Goal: Task Accomplishment & Management: Manage account settings

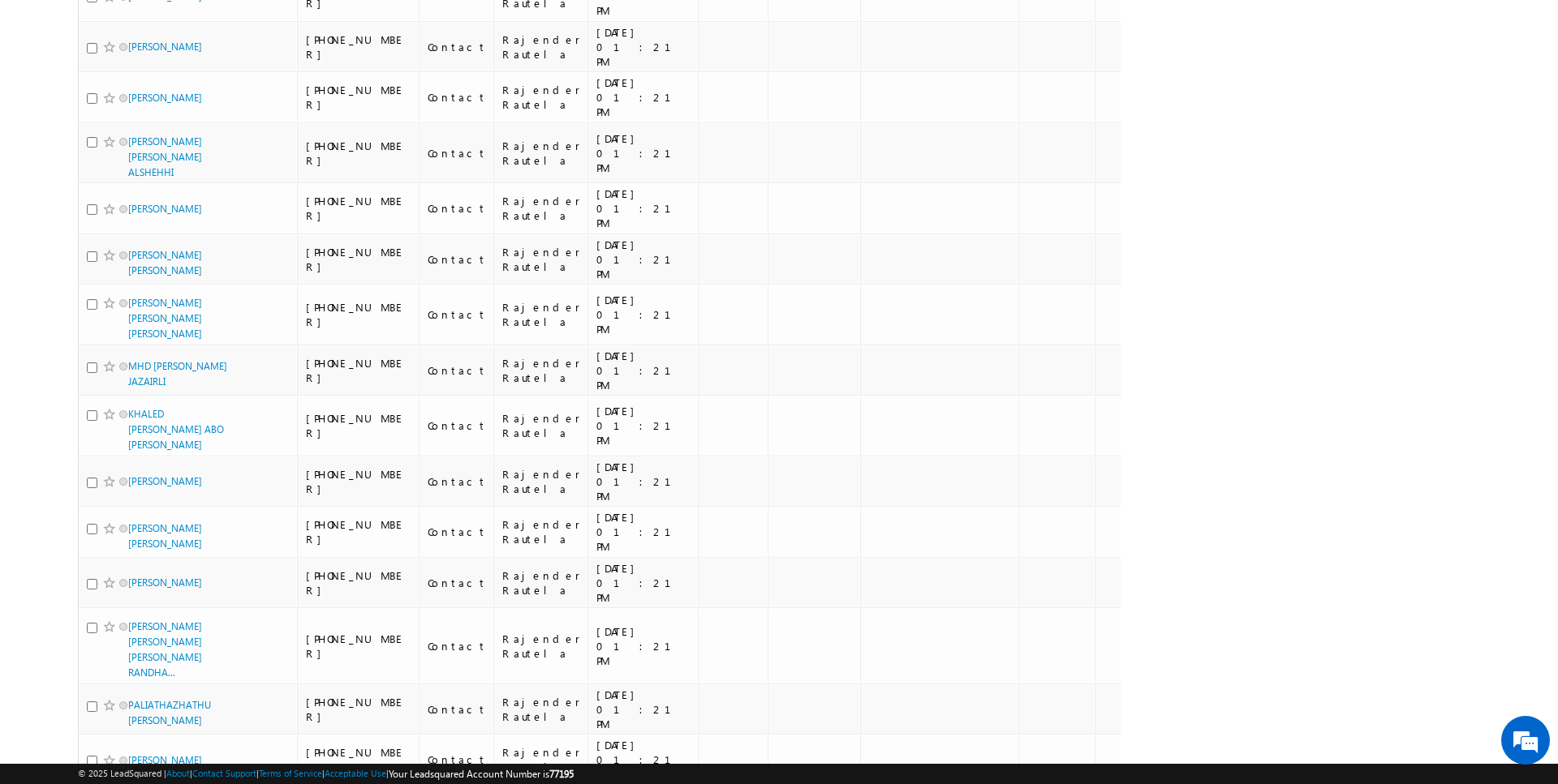
scroll to position [1539, 0]
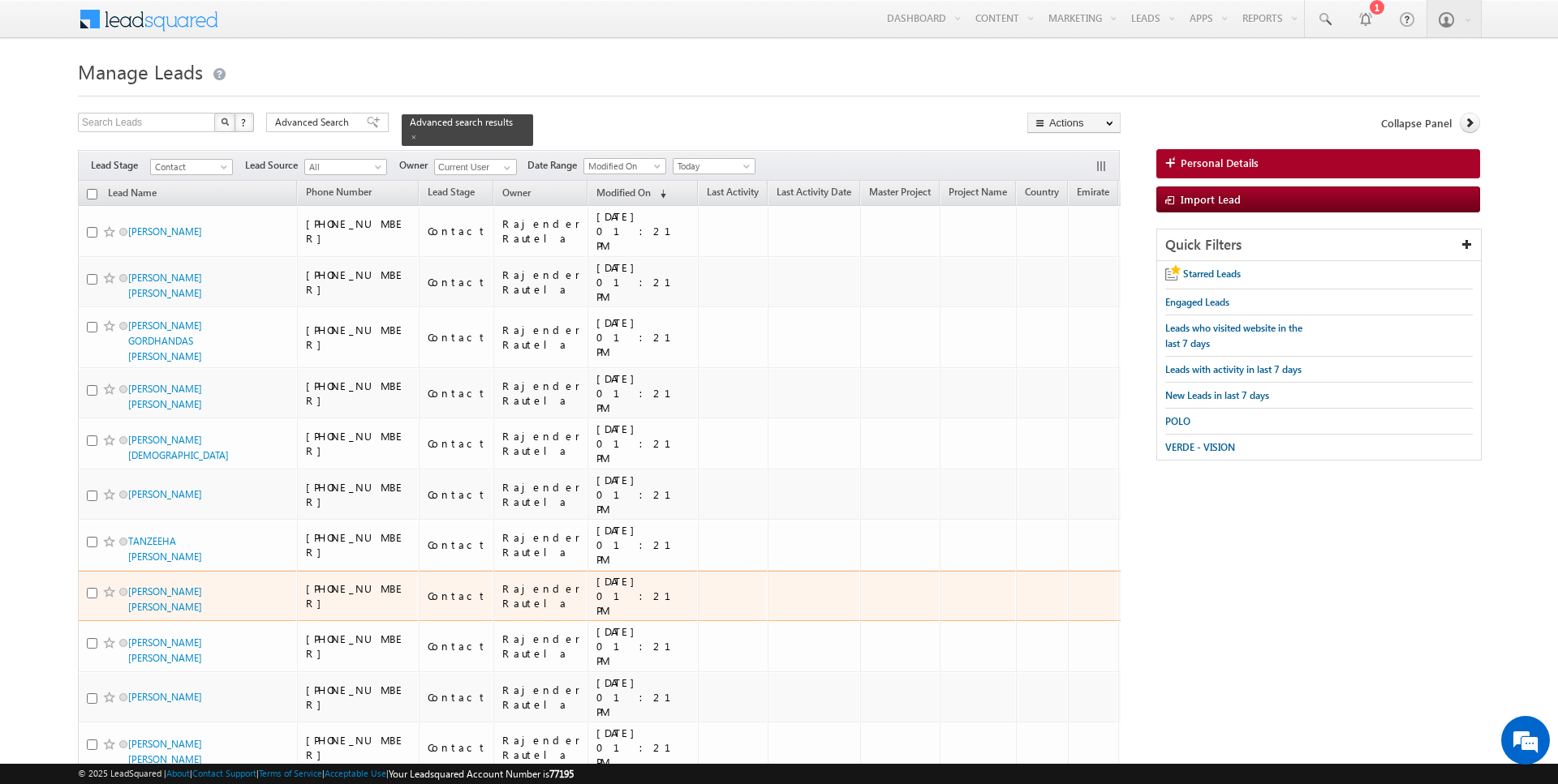
scroll to position [1625, 0]
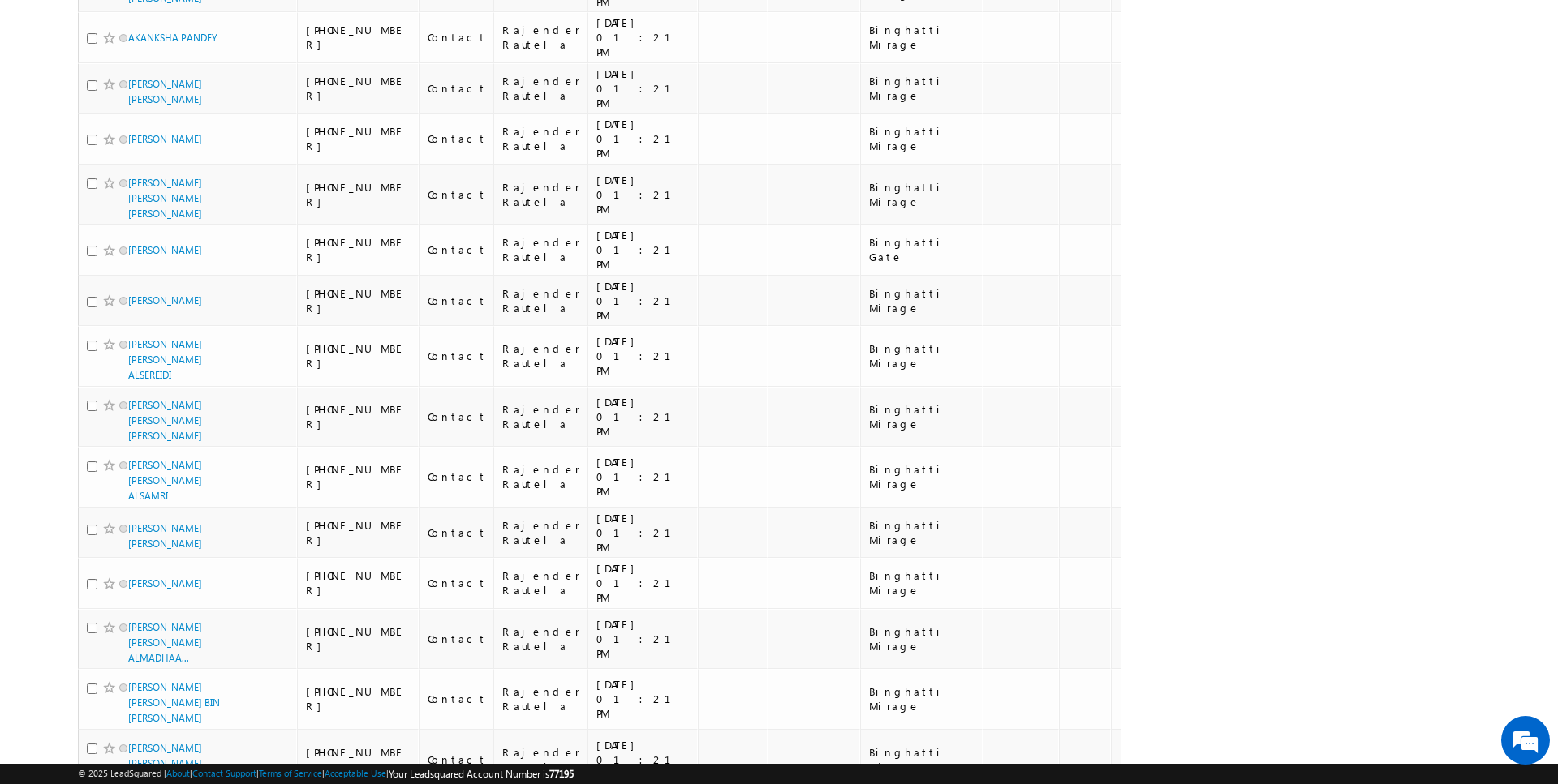
scroll to position [0, 0]
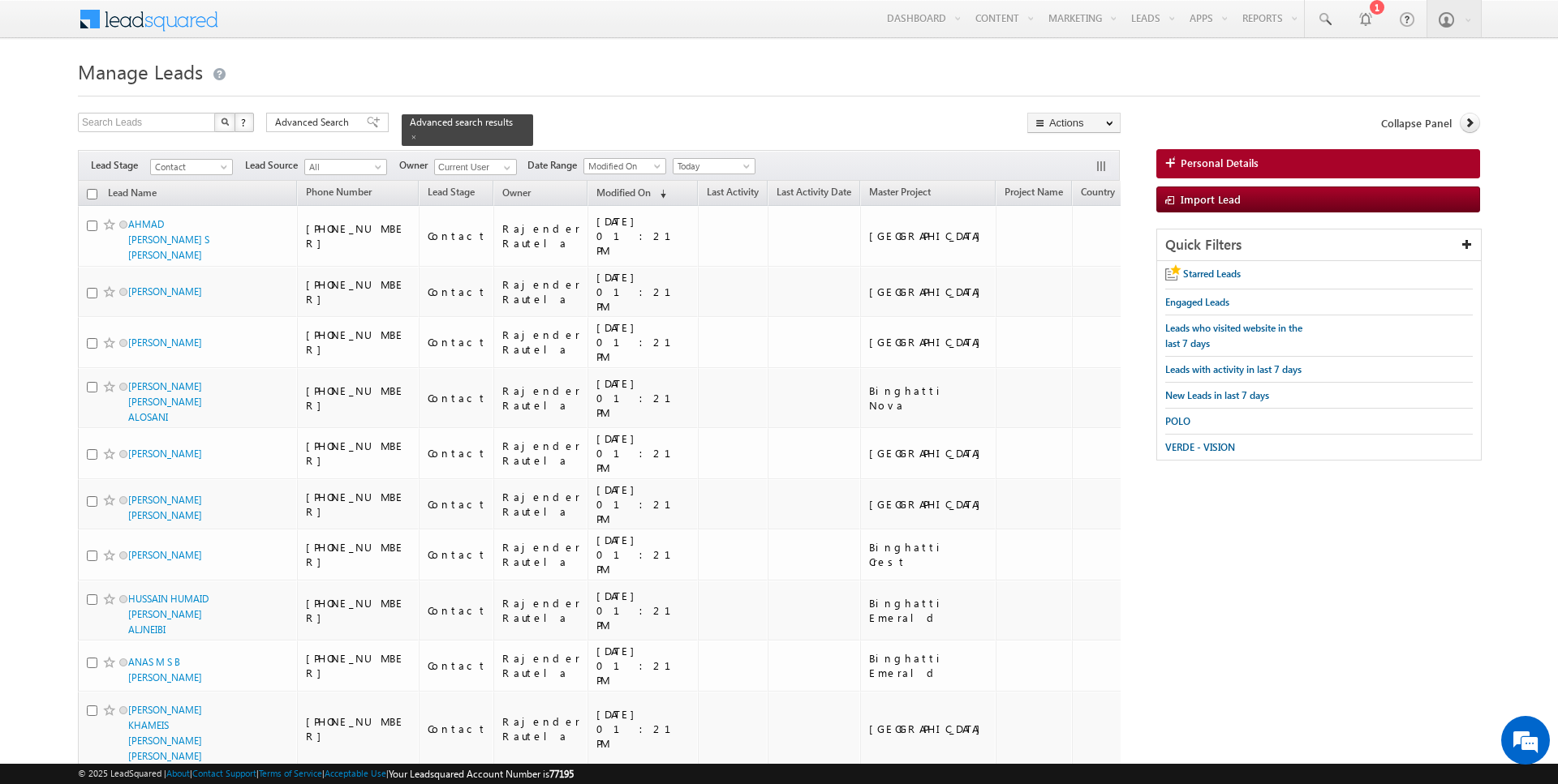
click at [93, 193] on input "checkbox" at bounding box center [92, 194] width 11 height 11
checkbox input "true"
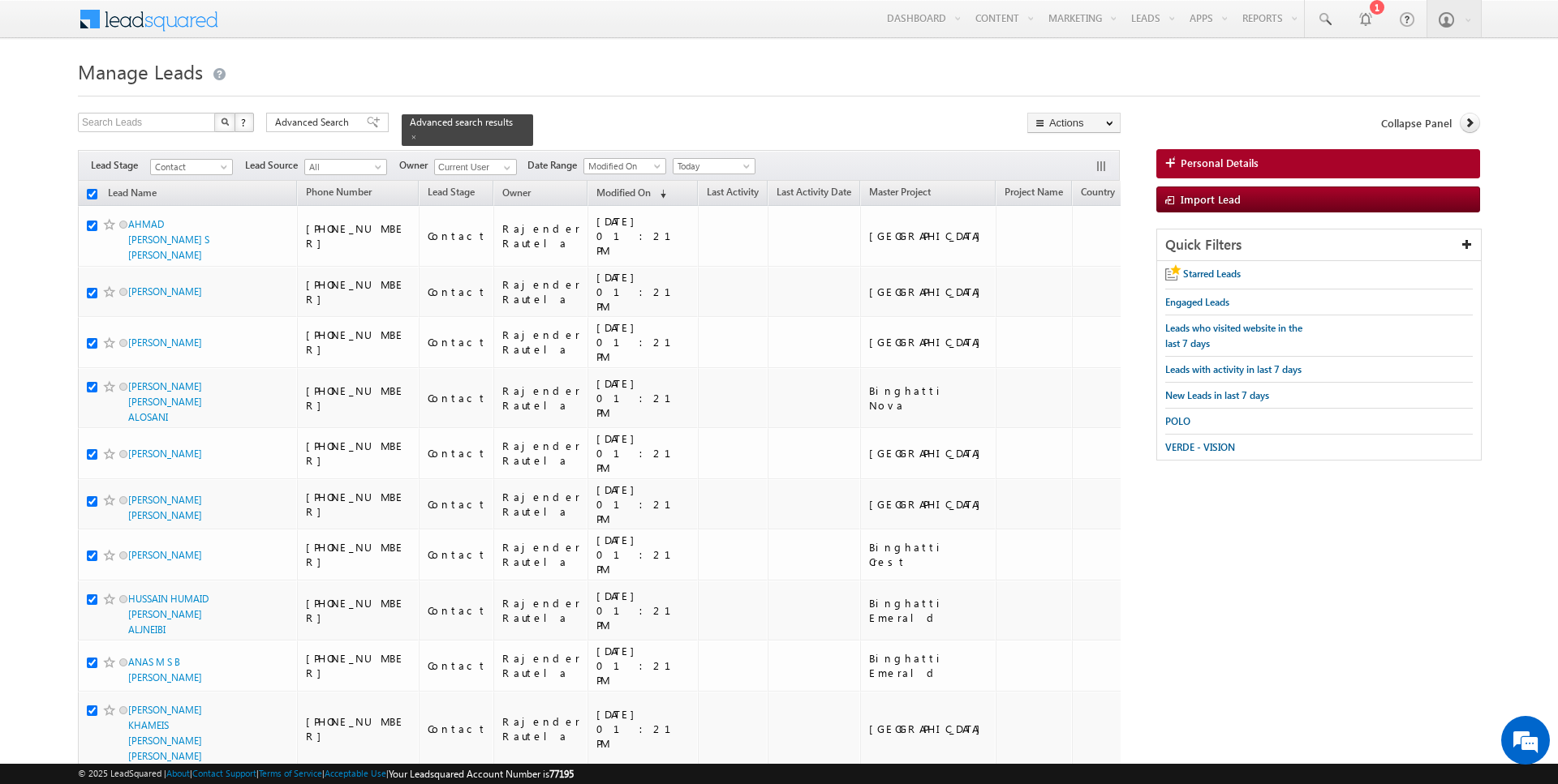
checkbox input "true"
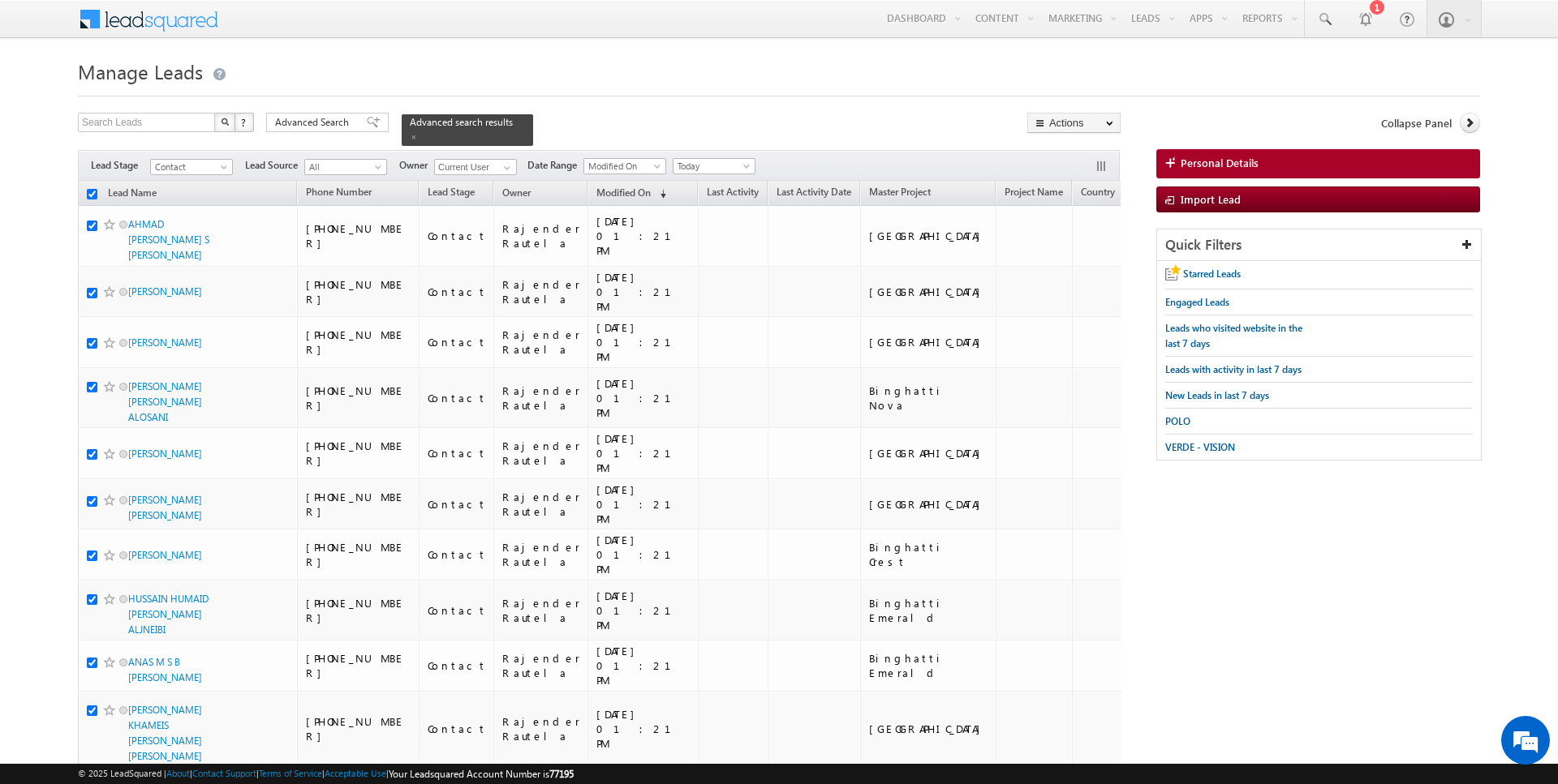
checkbox input "true"
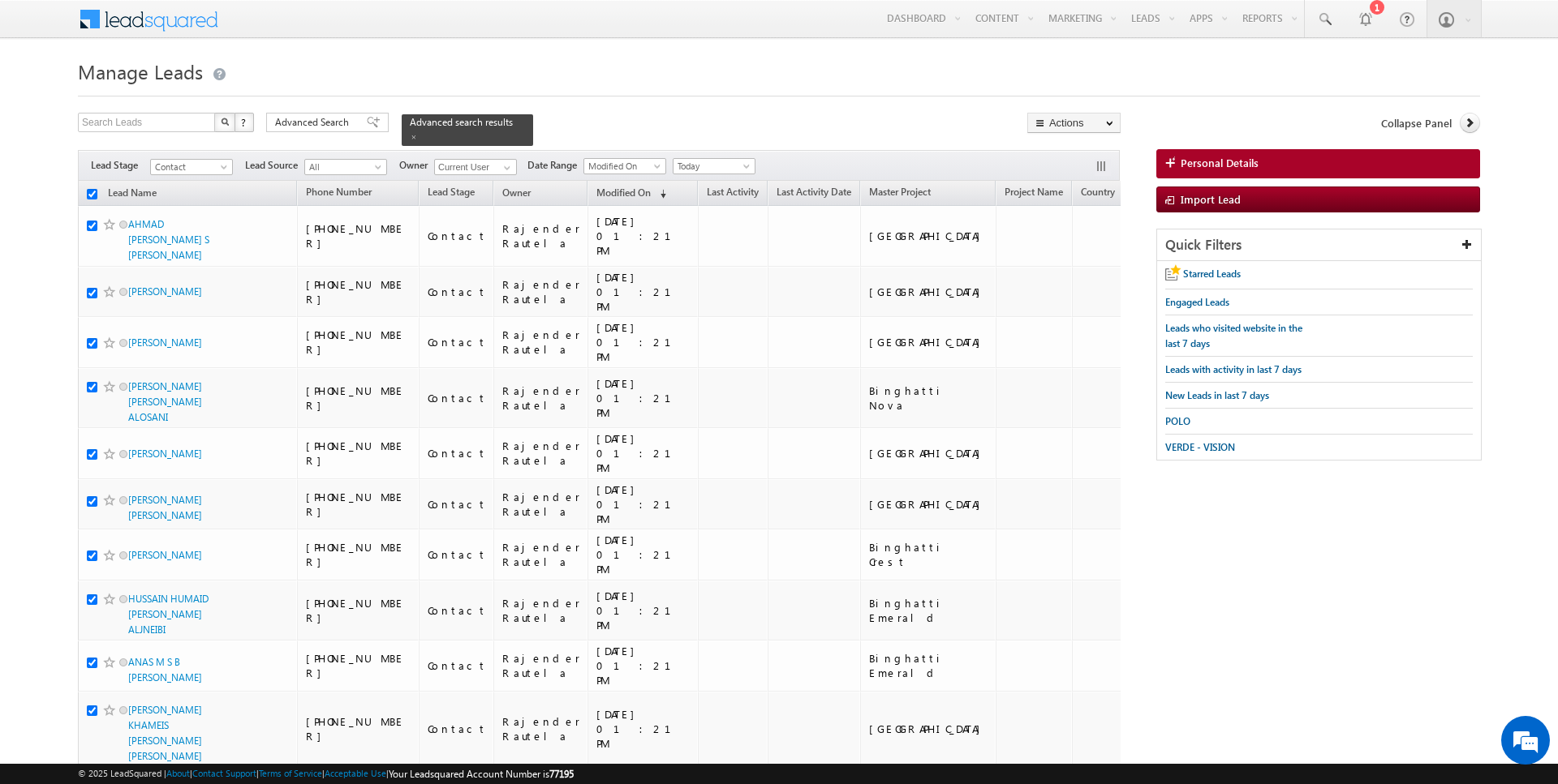
checkbox input "true"
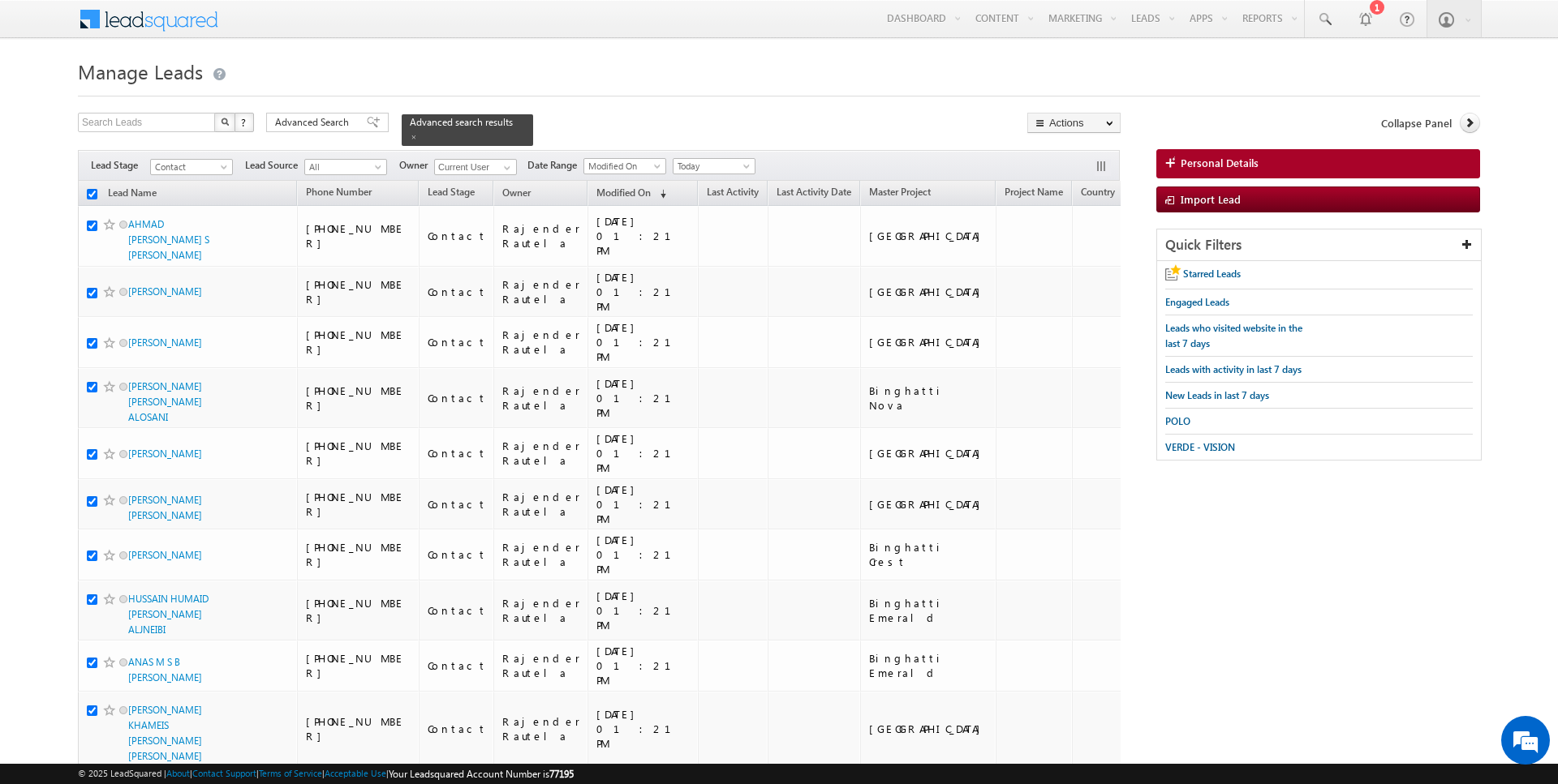
checkbox input "true"
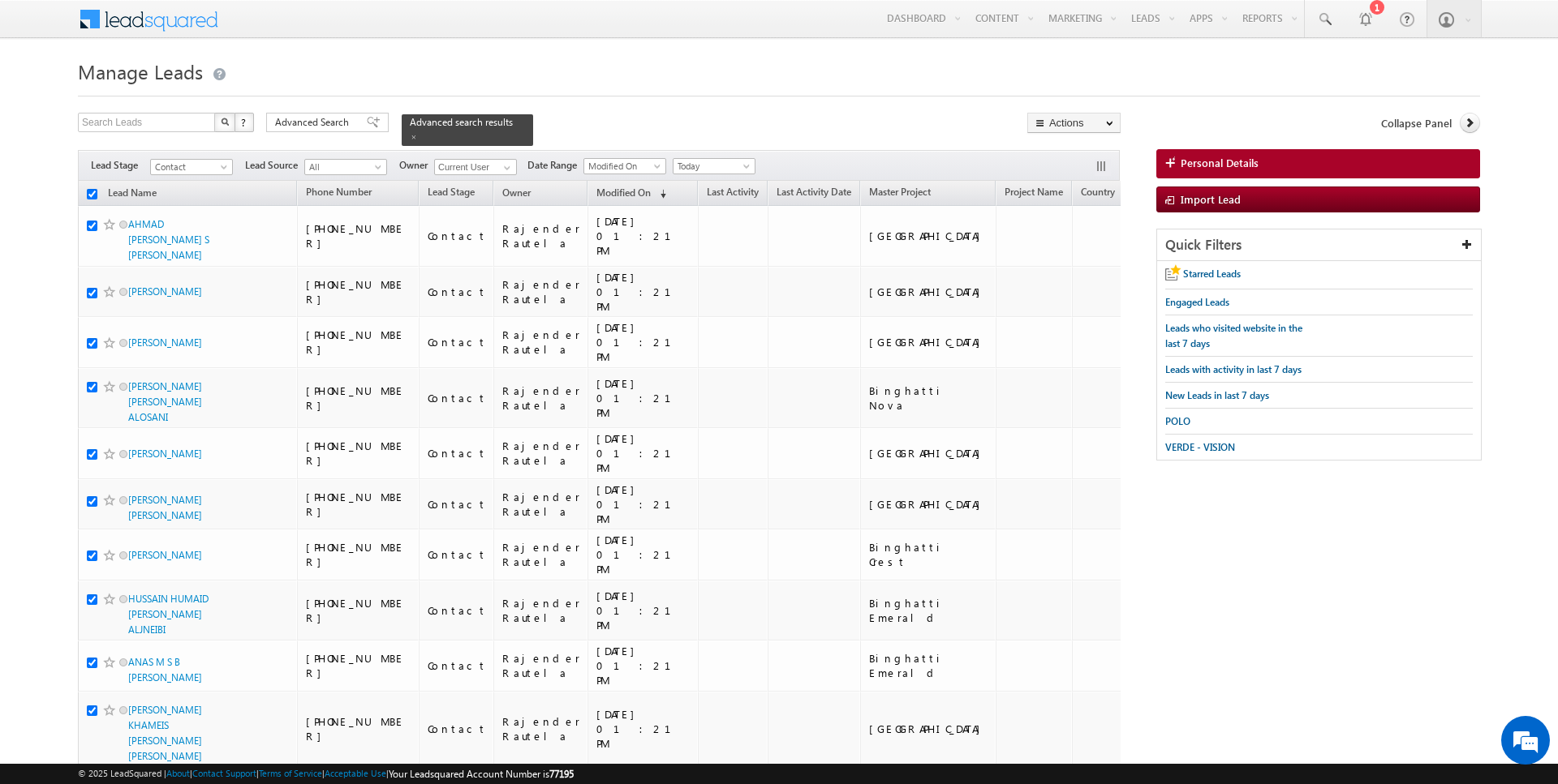
checkbox input "true"
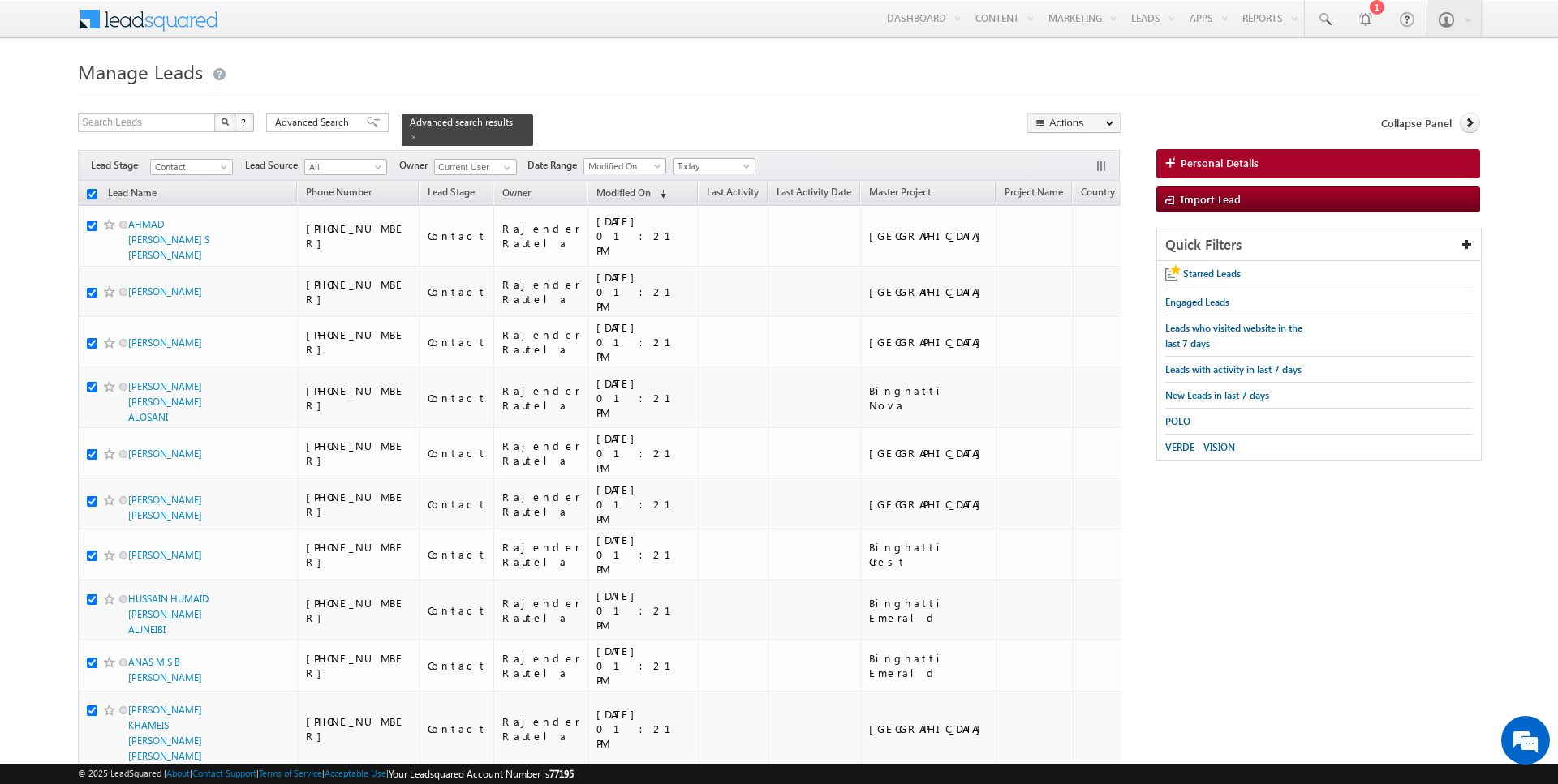
checkbox input "true"
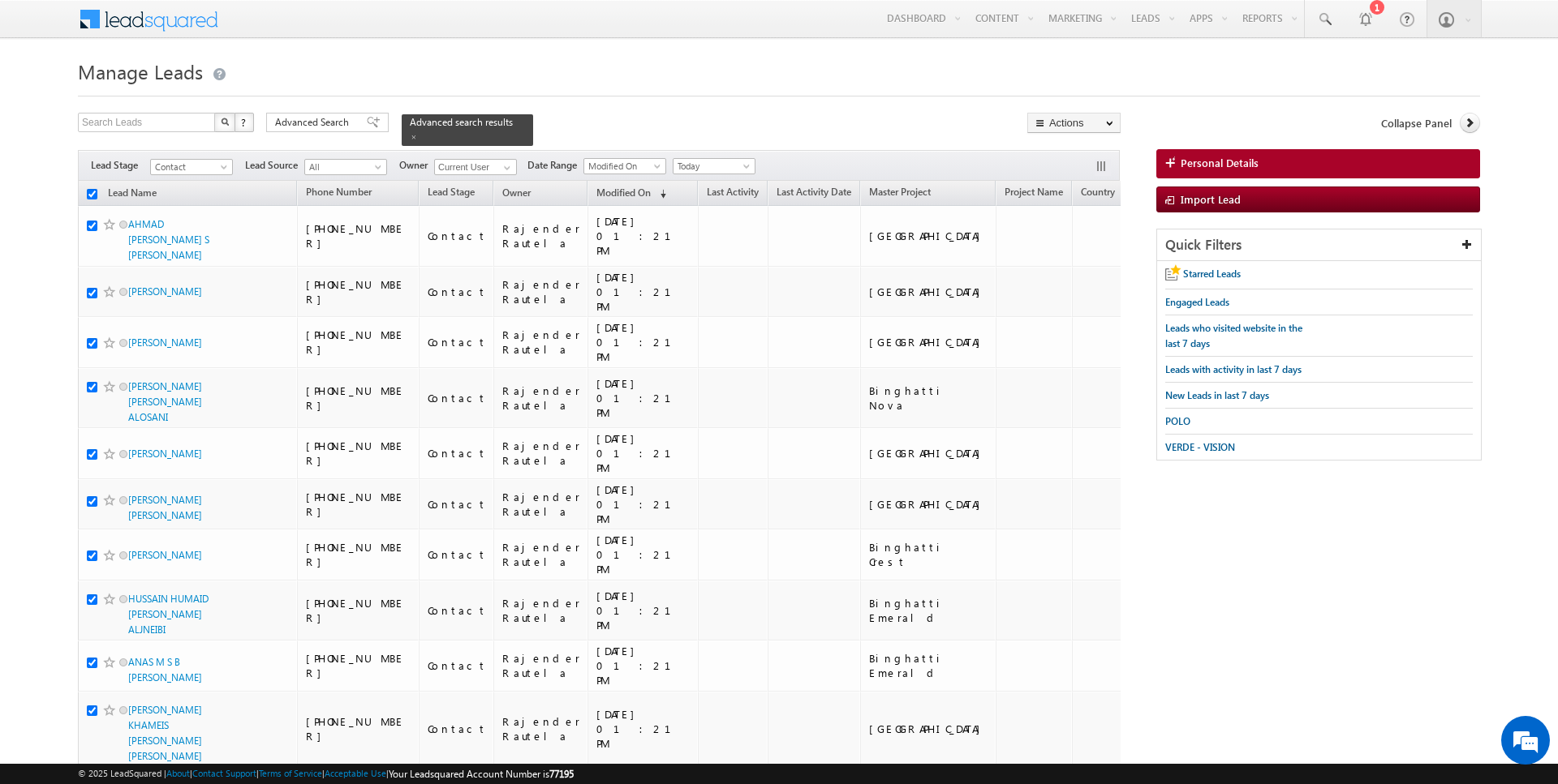
checkbox input "true"
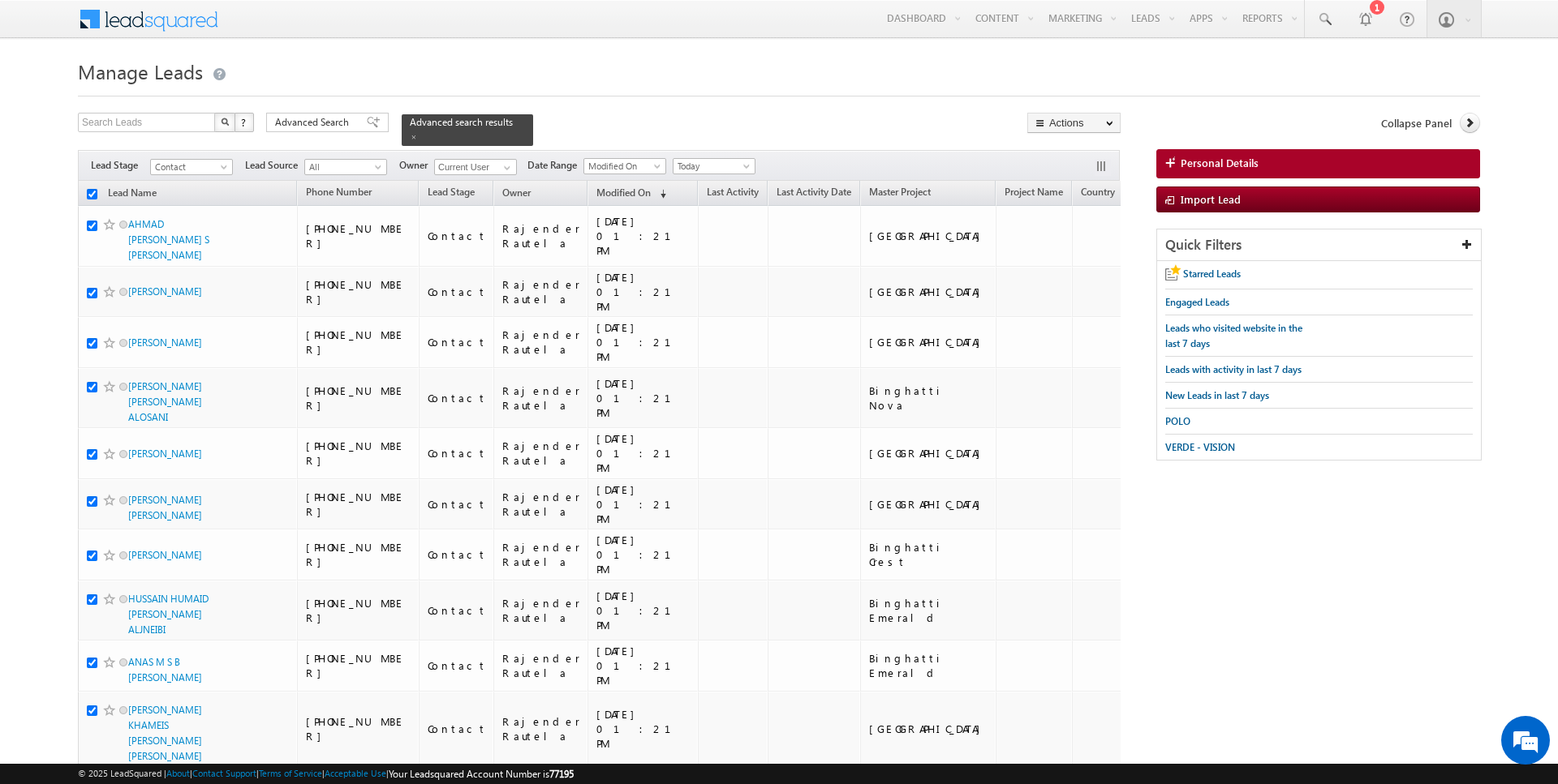
checkbox input "true"
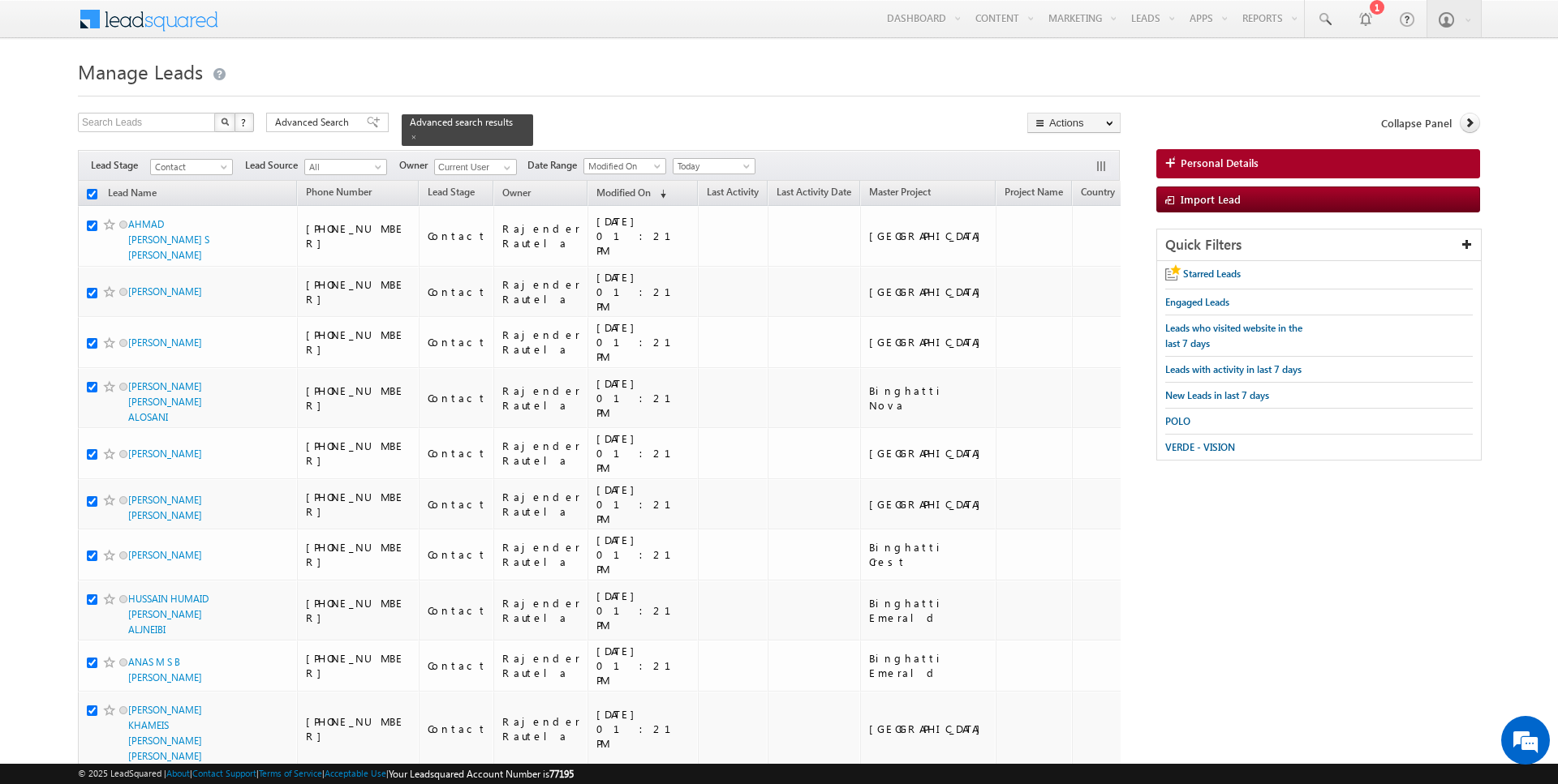
checkbox input "true"
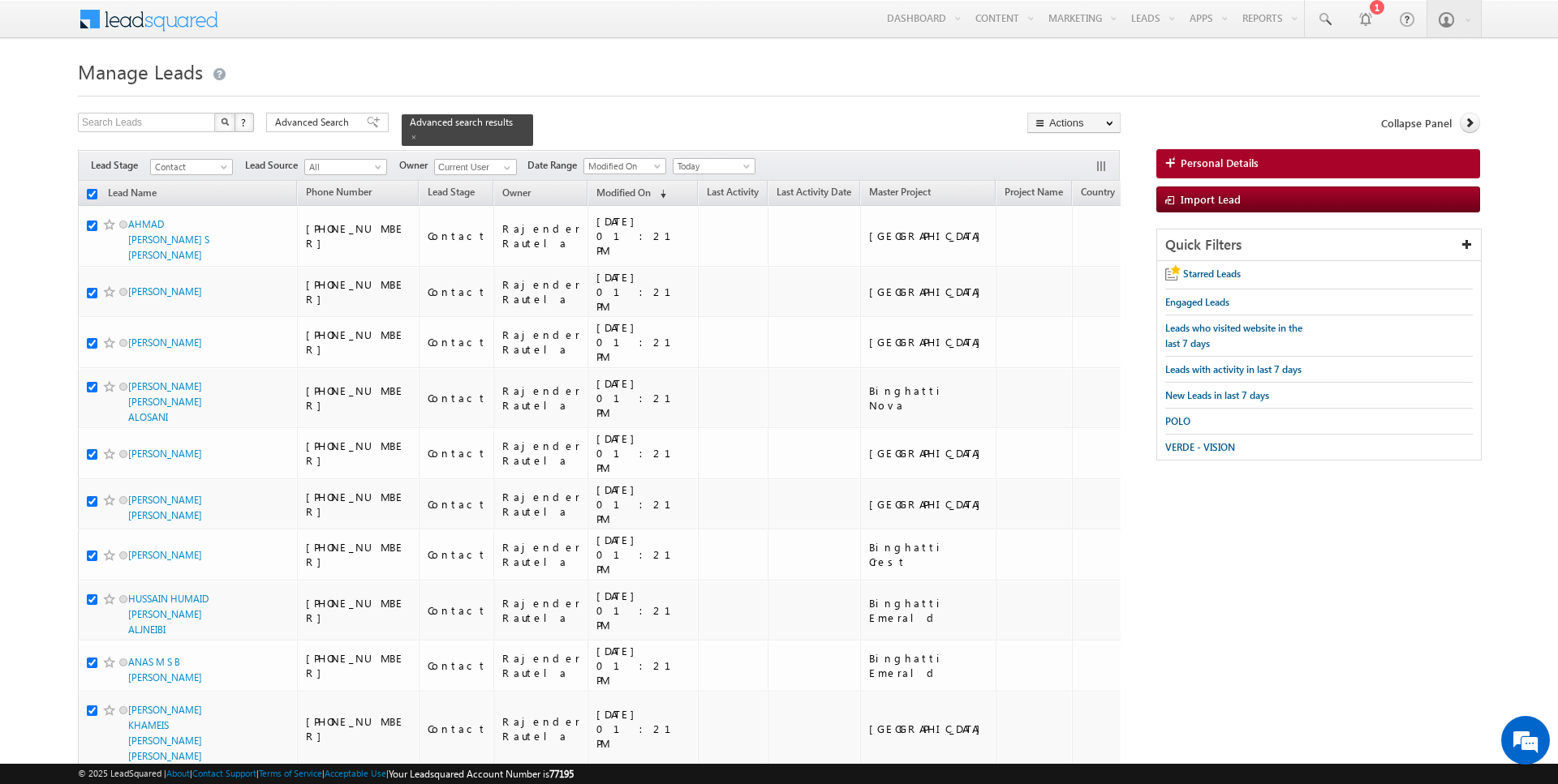
checkbox input "true"
click at [1076, 264] on link "Change Owner" at bounding box center [1074, 262] width 92 height 19
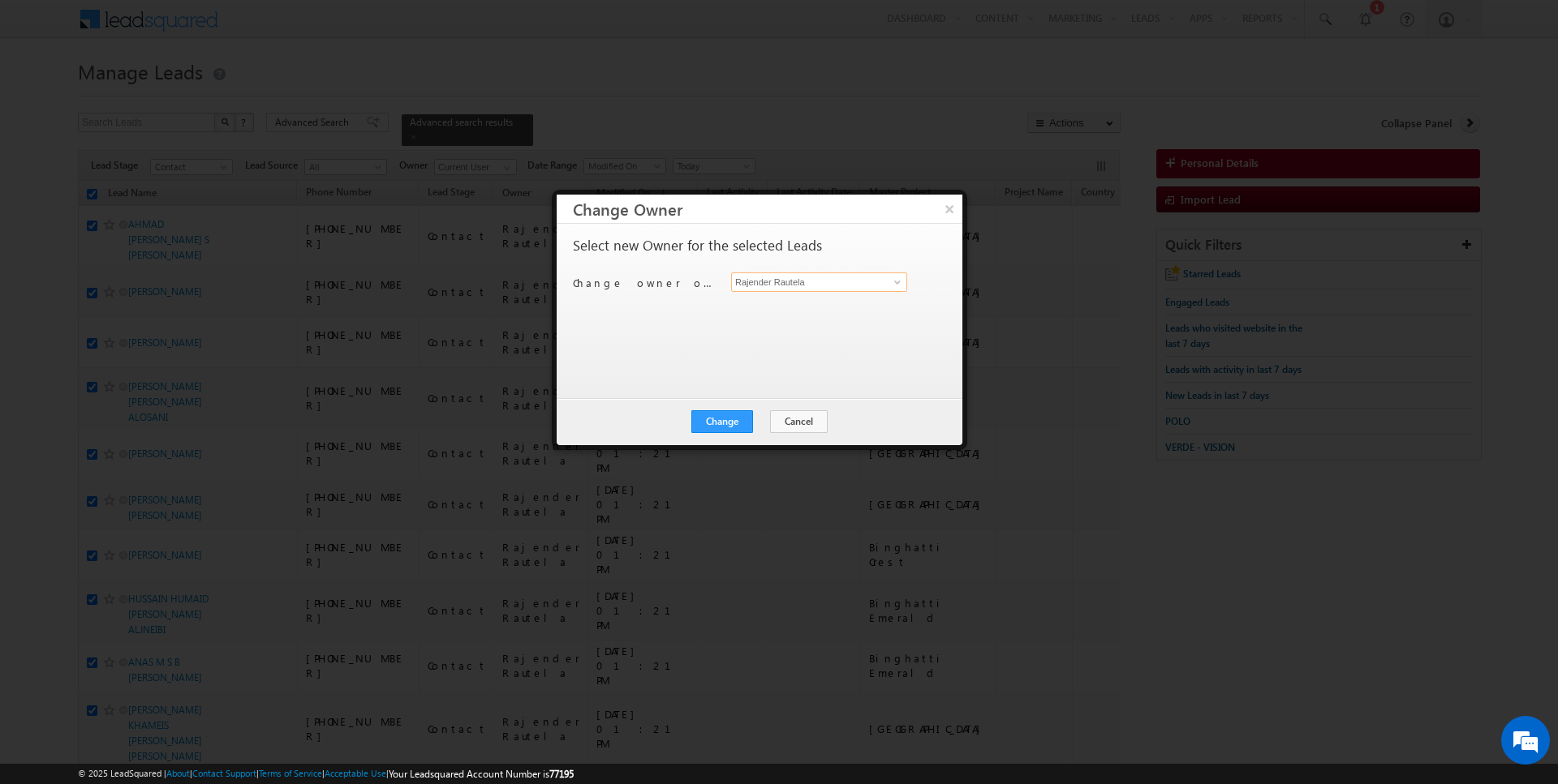
click at [814, 284] on input "Rajender Rautela" at bounding box center [819, 282] width 176 height 19
type input "[PERSON_NAME]"
click at [711, 420] on button "Change" at bounding box center [722, 422] width 62 height 23
click at [768, 415] on button "Close" at bounding box center [762, 422] width 52 height 23
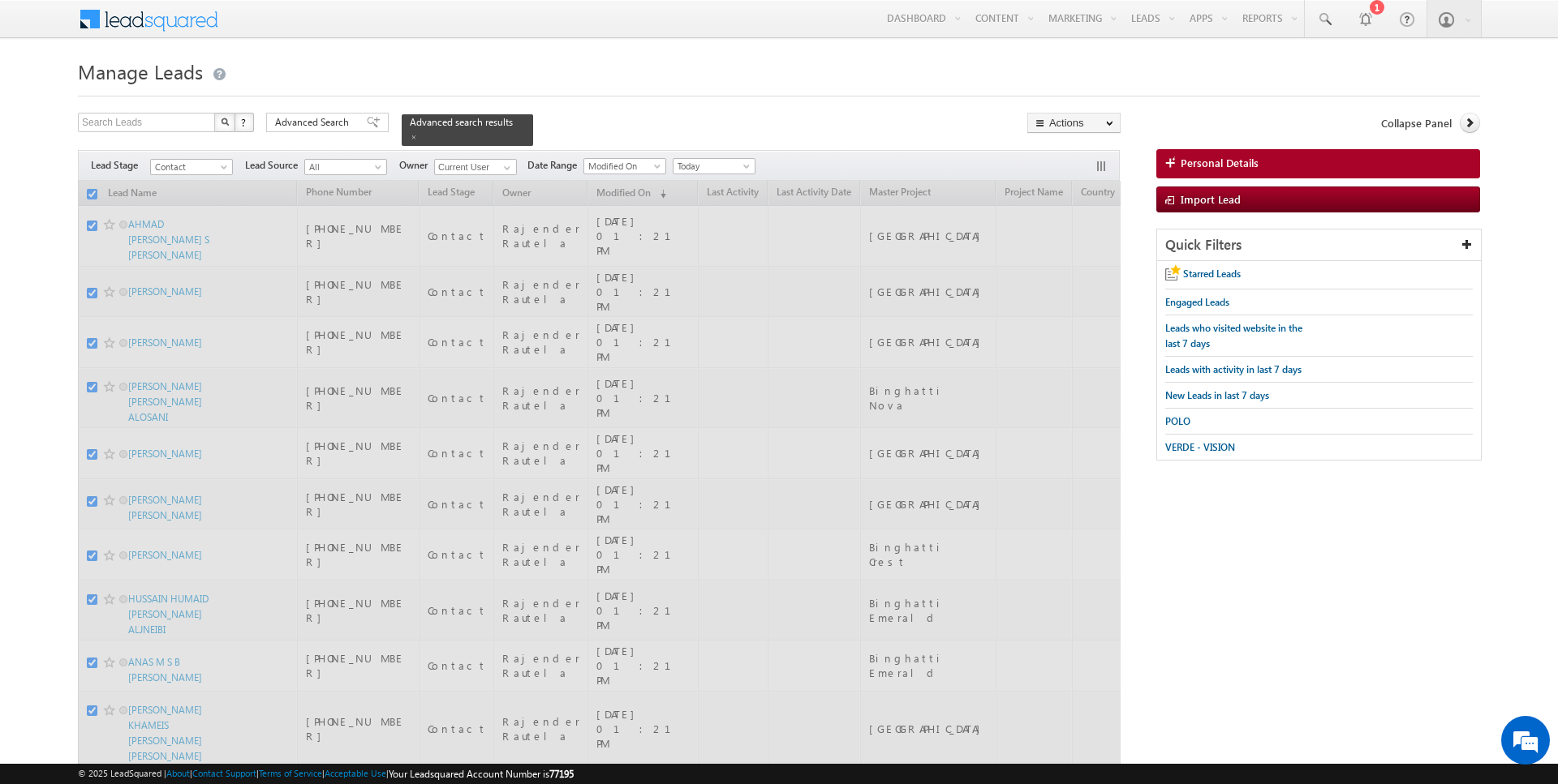
checkbox input "false"
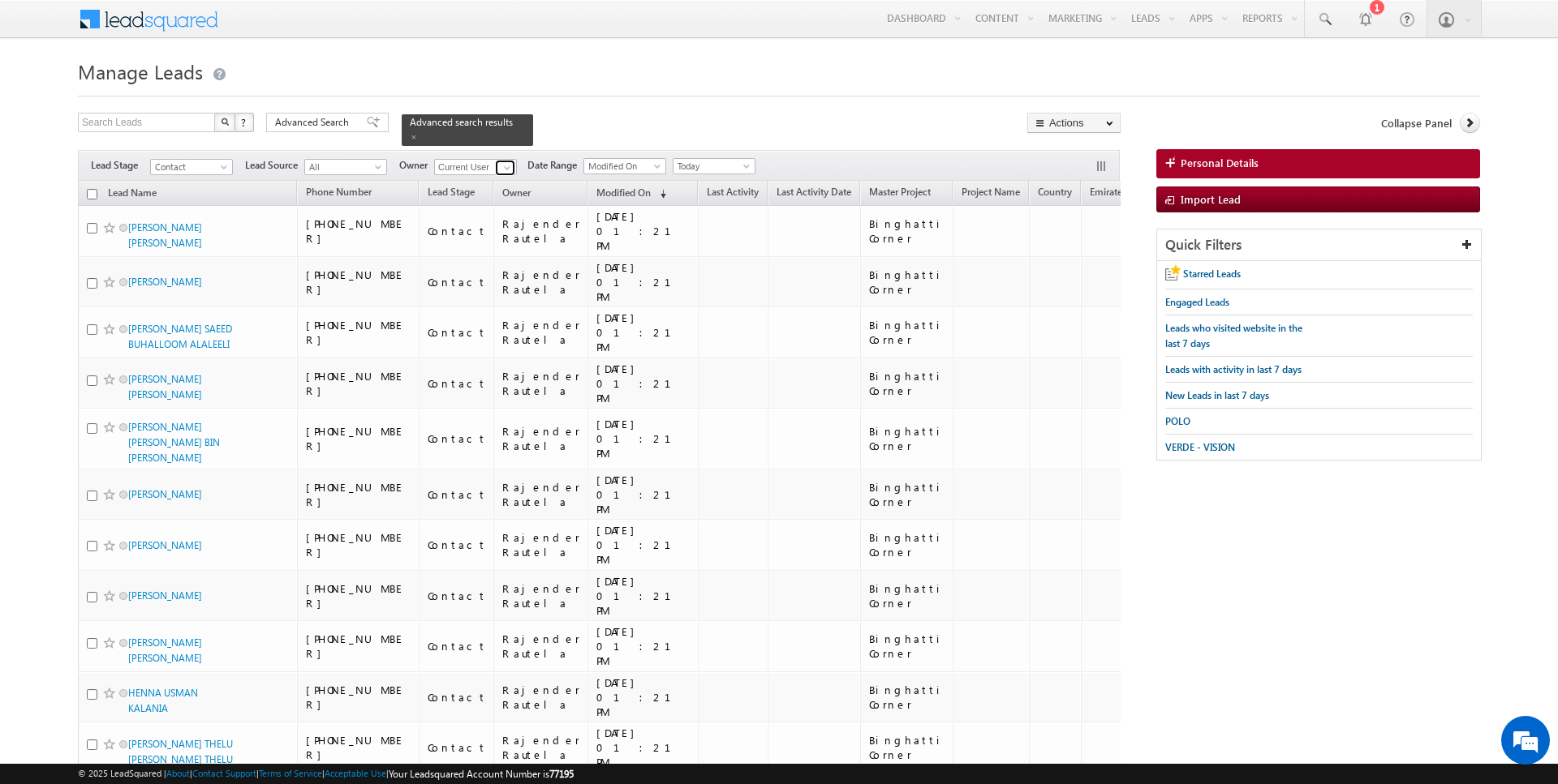
click at [503, 161] on span at bounding box center [507, 168] width 13 height 13
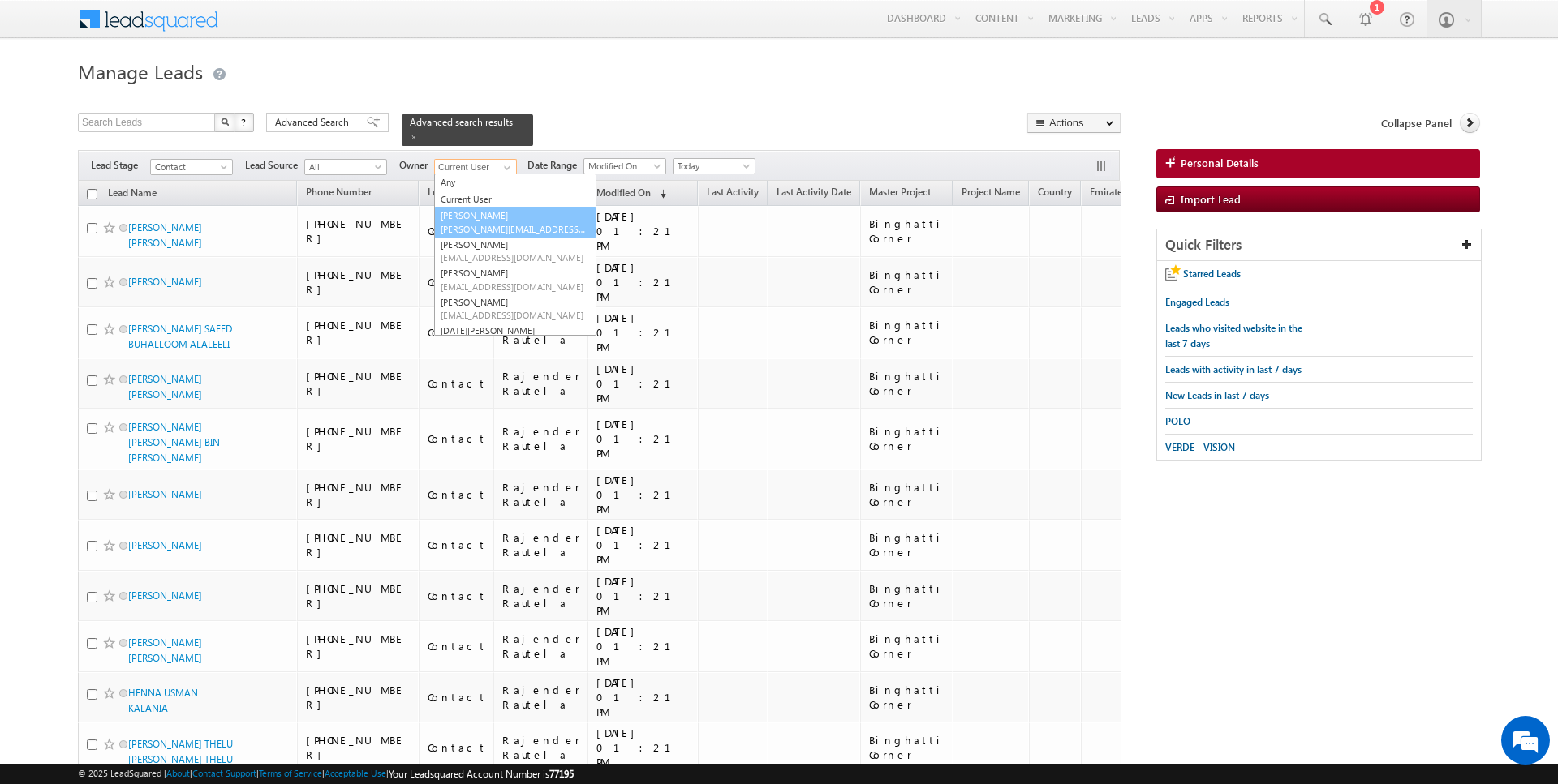
click at [482, 212] on link "AmanSingh Yadav amansingh.yadav@indglobal.ae" at bounding box center [516, 222] width 162 height 31
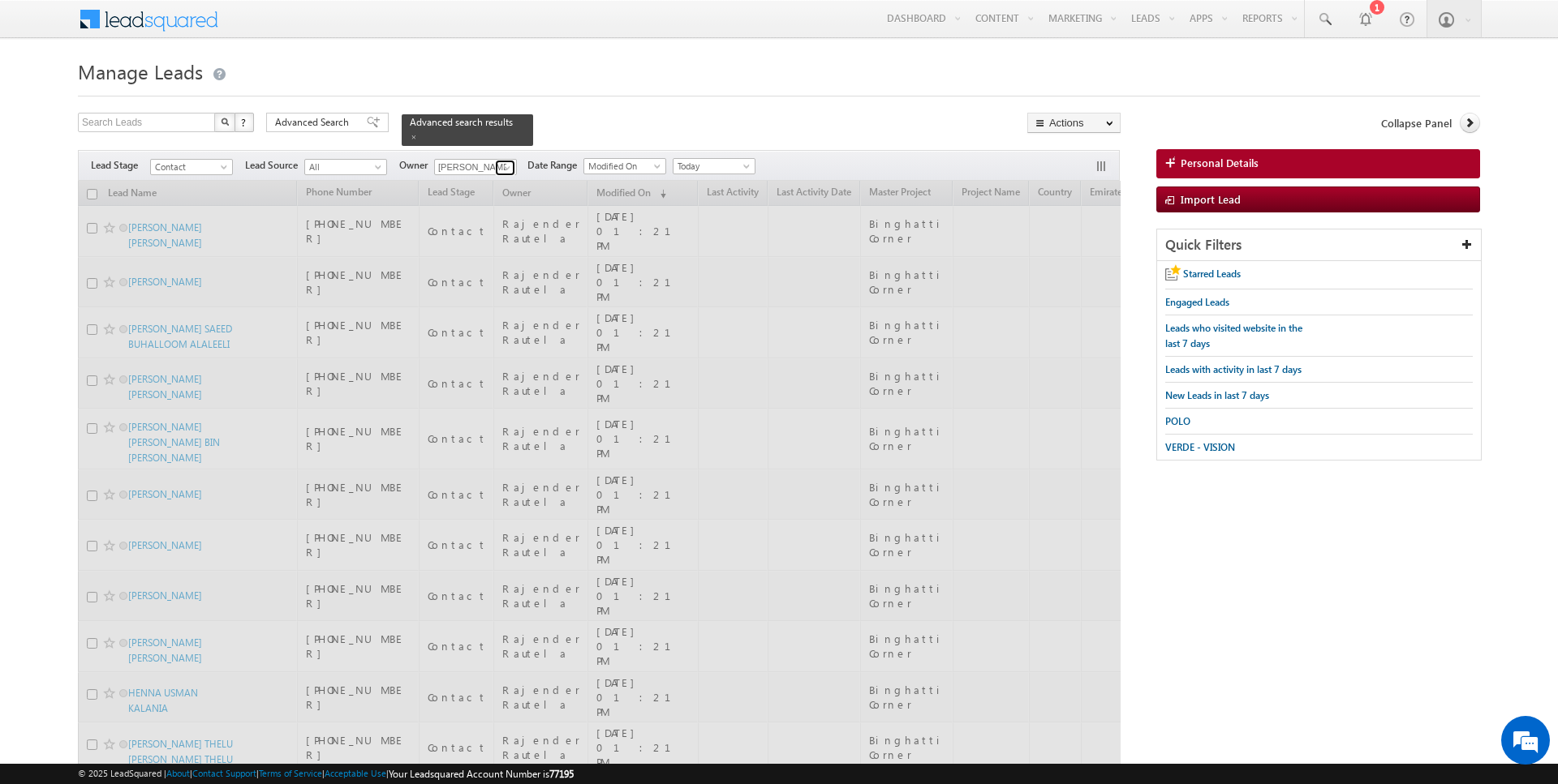
click at [506, 167] on span at bounding box center [507, 168] width 13 height 13
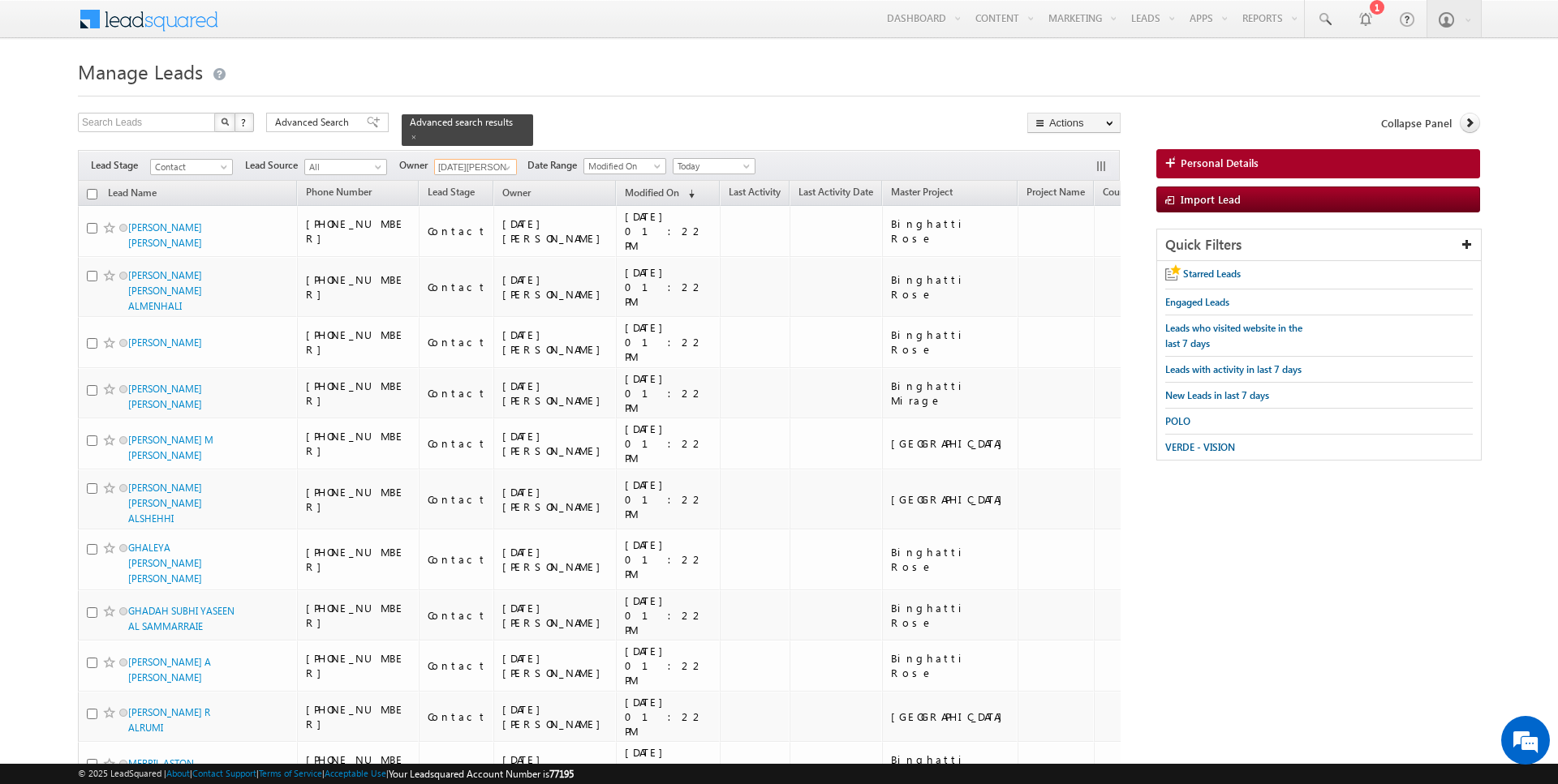
type input "[DATE][PERSON_NAME]"
click at [675, 88] on div at bounding box center [779, 91] width 1402 height 11
click at [731, 160] on span "Today" at bounding box center [712, 166] width 77 height 14
click at [715, 181] on link "All Time" at bounding box center [707, 181] width 82 height 14
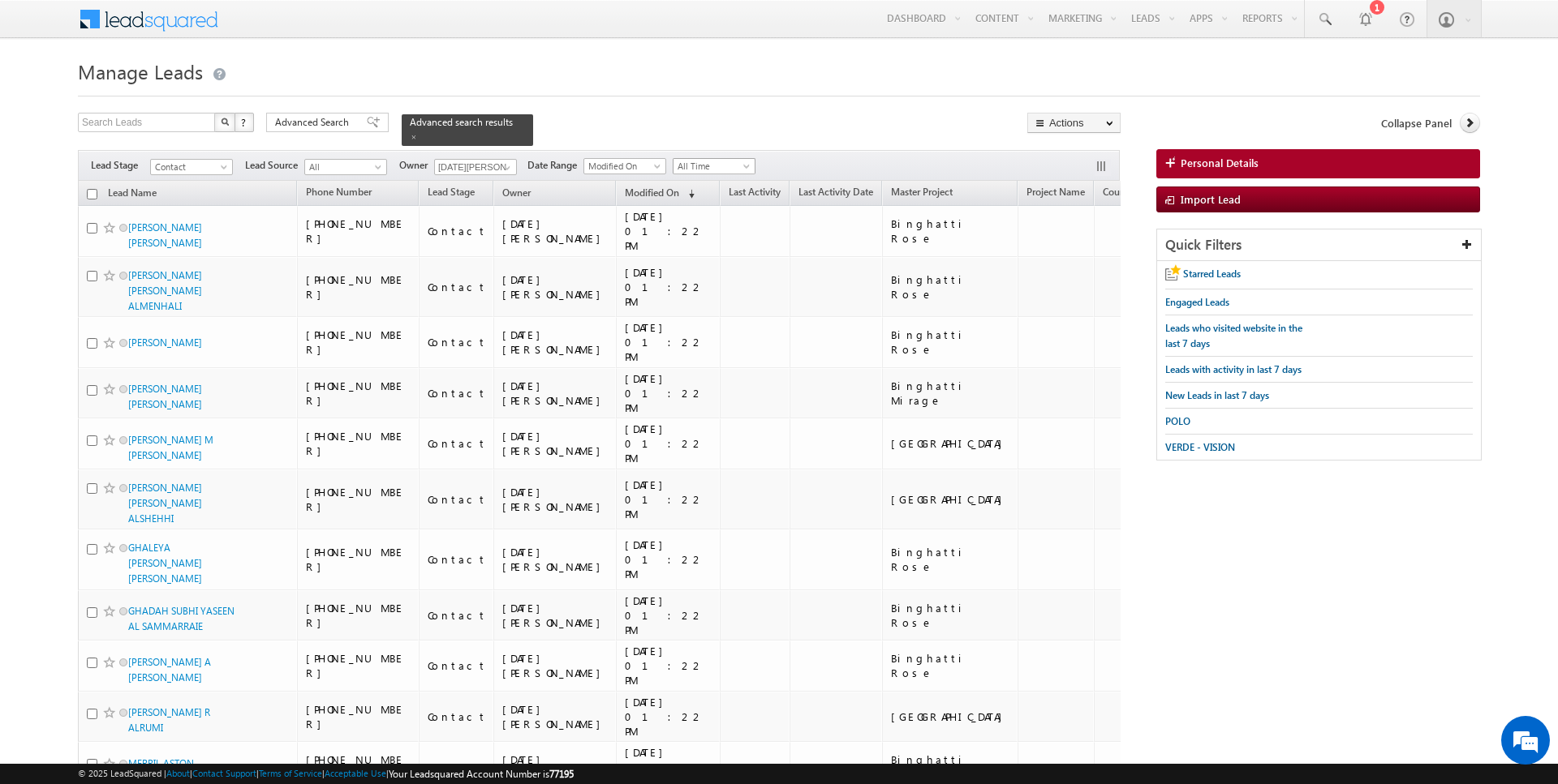
click at [721, 159] on span "All Time" at bounding box center [712, 166] width 77 height 14
click at [704, 227] on link "Today" at bounding box center [707, 233] width 82 height 14
click at [410, 136] on span at bounding box center [414, 137] width 8 height 8
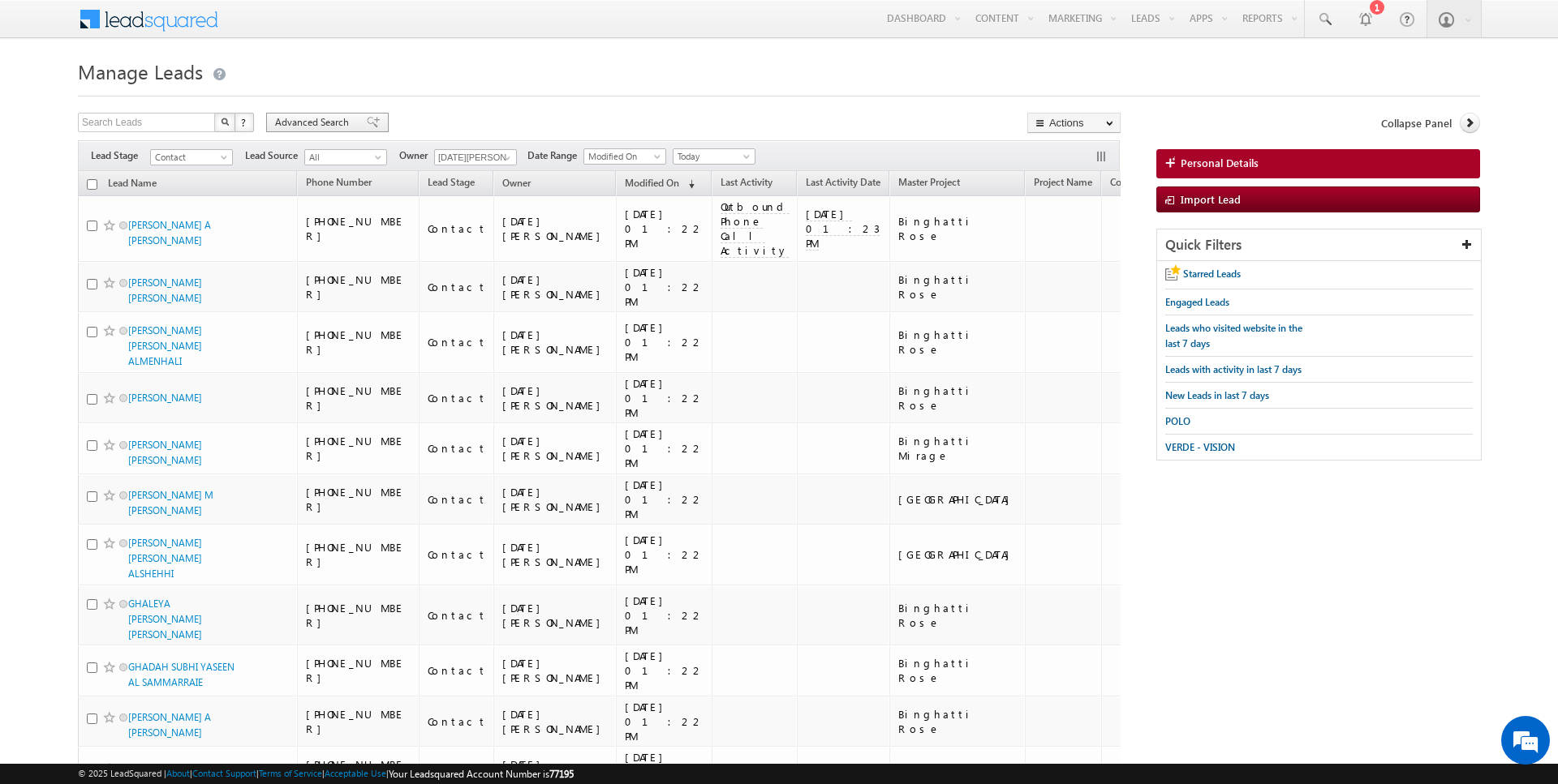
click at [334, 121] on span "Advanced Search" at bounding box center [315, 122] width 79 height 14
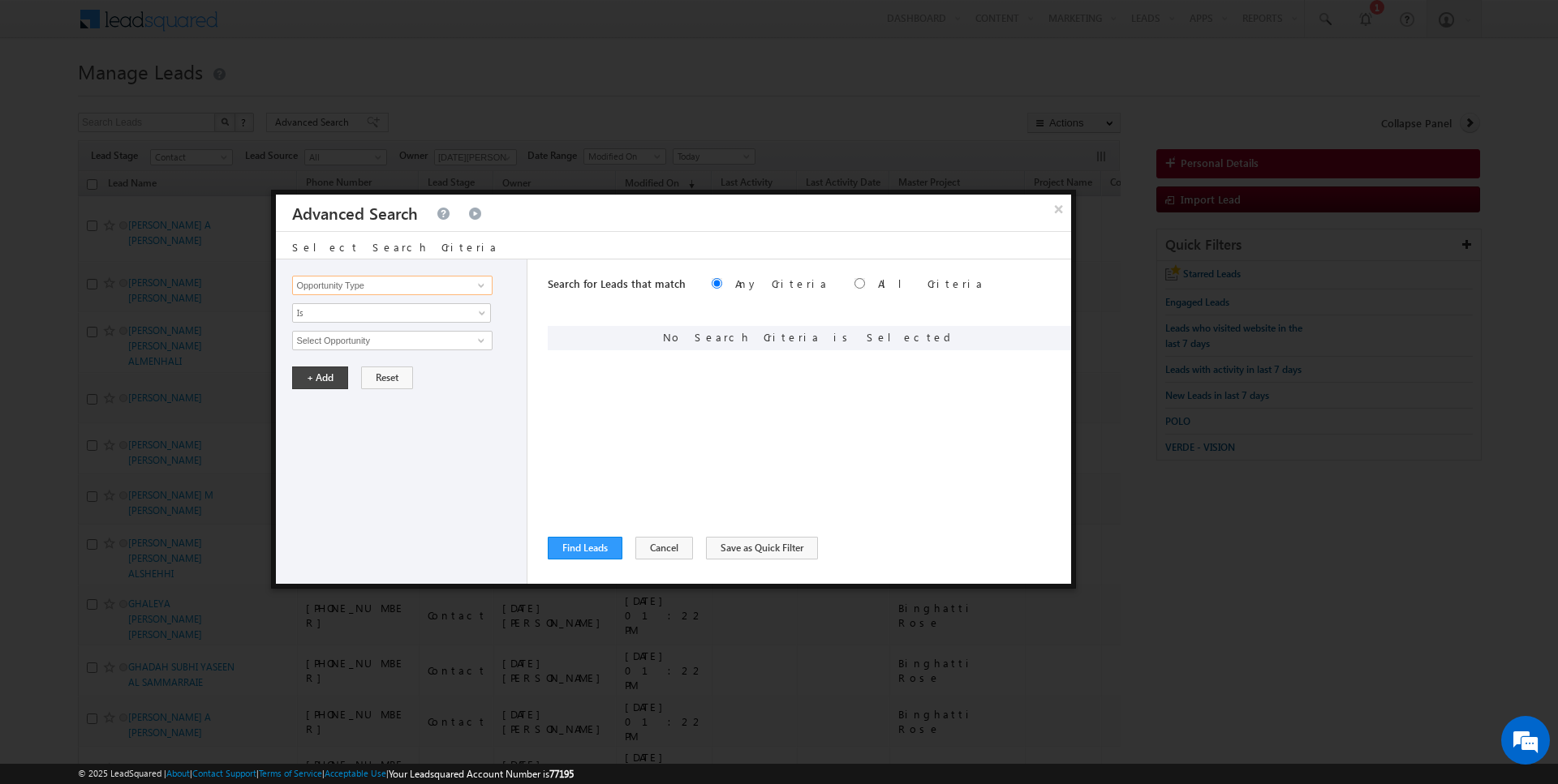
click at [372, 286] on input "Opportunity Type" at bounding box center [392, 285] width 199 height 19
type input "Lead Activity"
click at [385, 339] on input "Select Activity" at bounding box center [392, 341] width 199 height 19
click at [379, 316] on span "Is" at bounding box center [381, 312] width 176 height 14
click at [363, 349] on link "Is Not" at bounding box center [392, 346] width 198 height 14
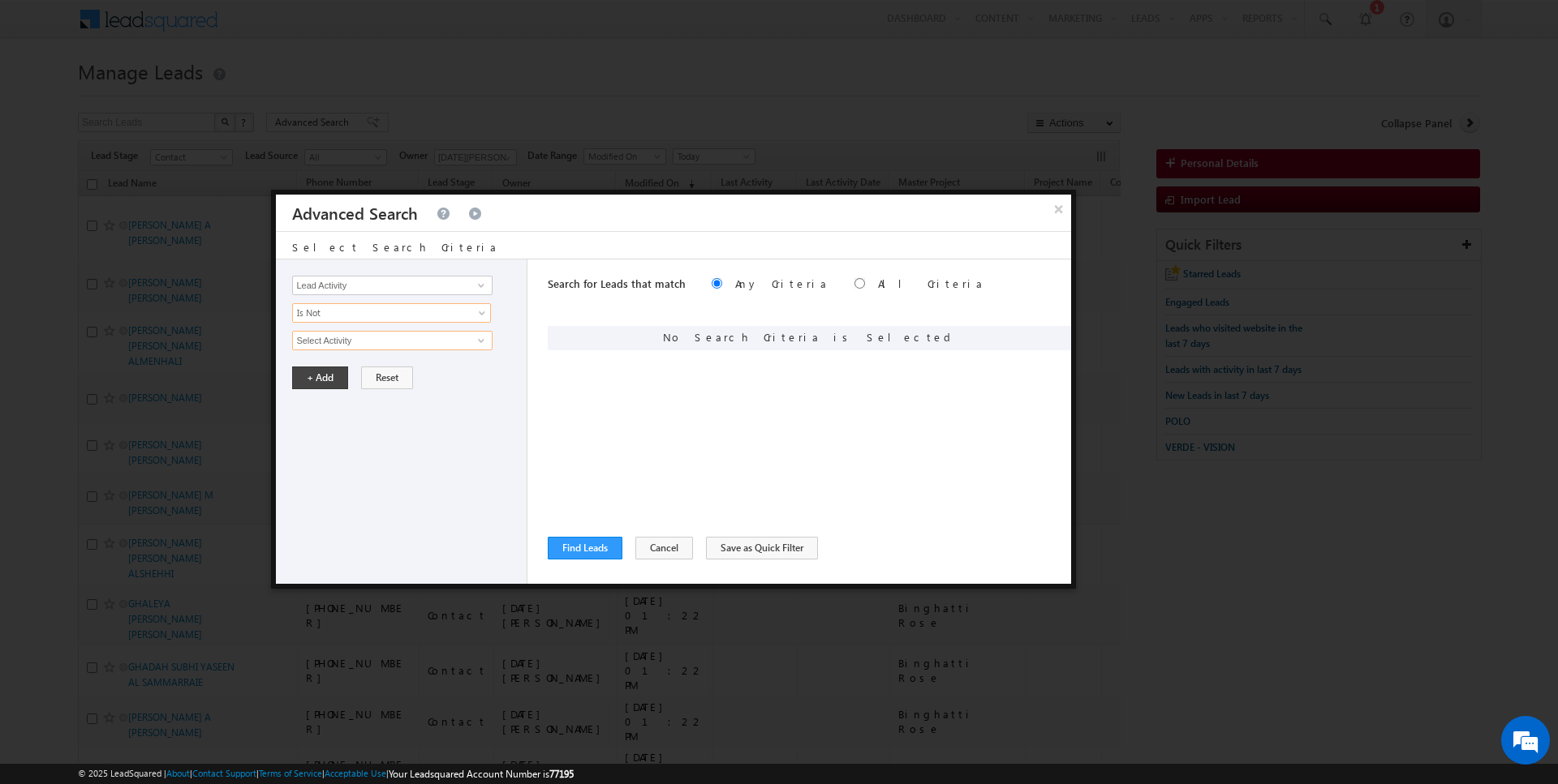
click at [364, 334] on input "Select Activity" at bounding box center [392, 341] width 199 height 19
type input "Outbound Phone Call Activity"
click at [331, 397] on button "+ Add" at bounding box center [320, 405] width 56 height 23
click at [591, 545] on button "Find Leads" at bounding box center [584, 548] width 75 height 23
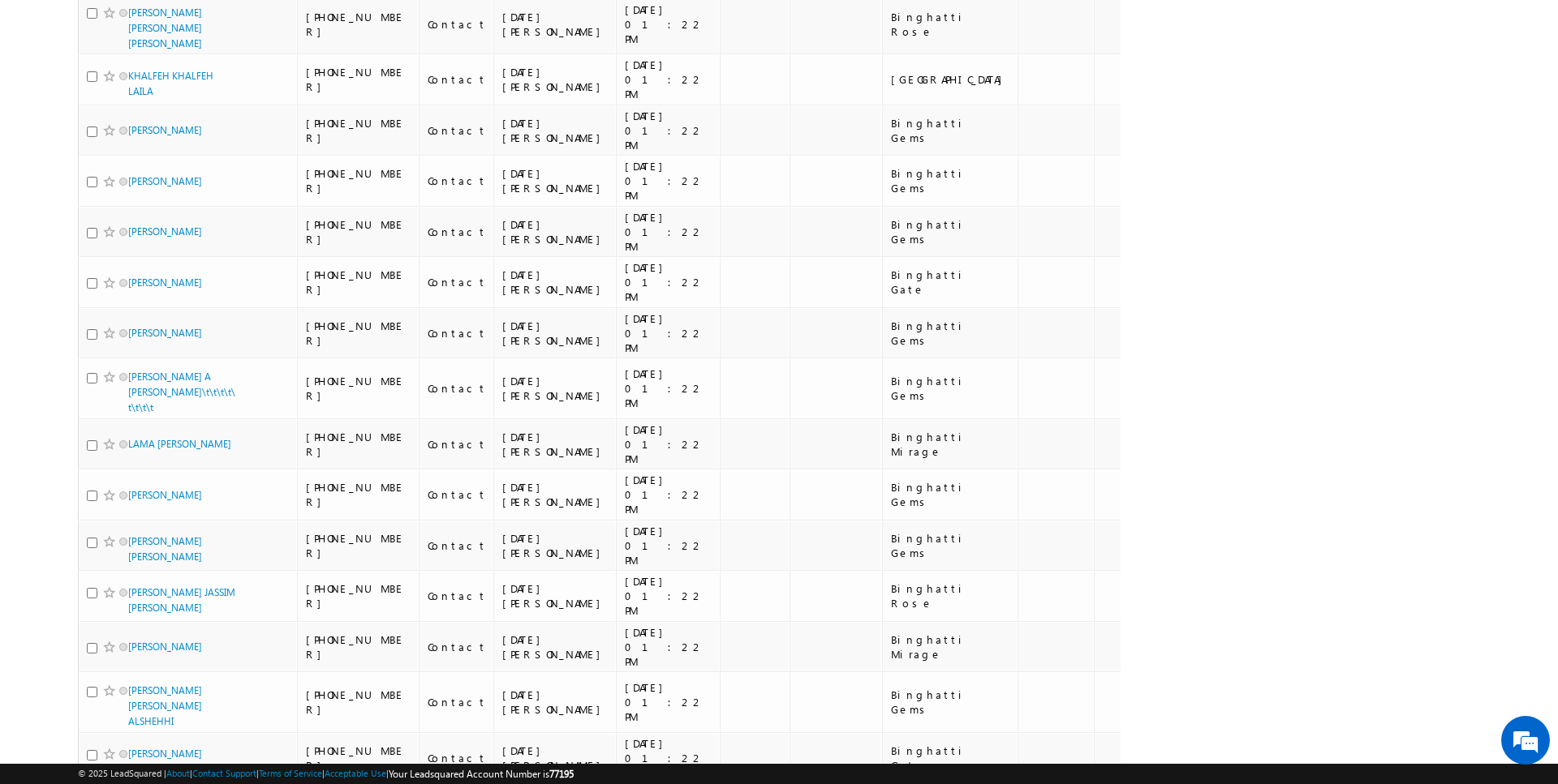
scroll to position [1630, 0]
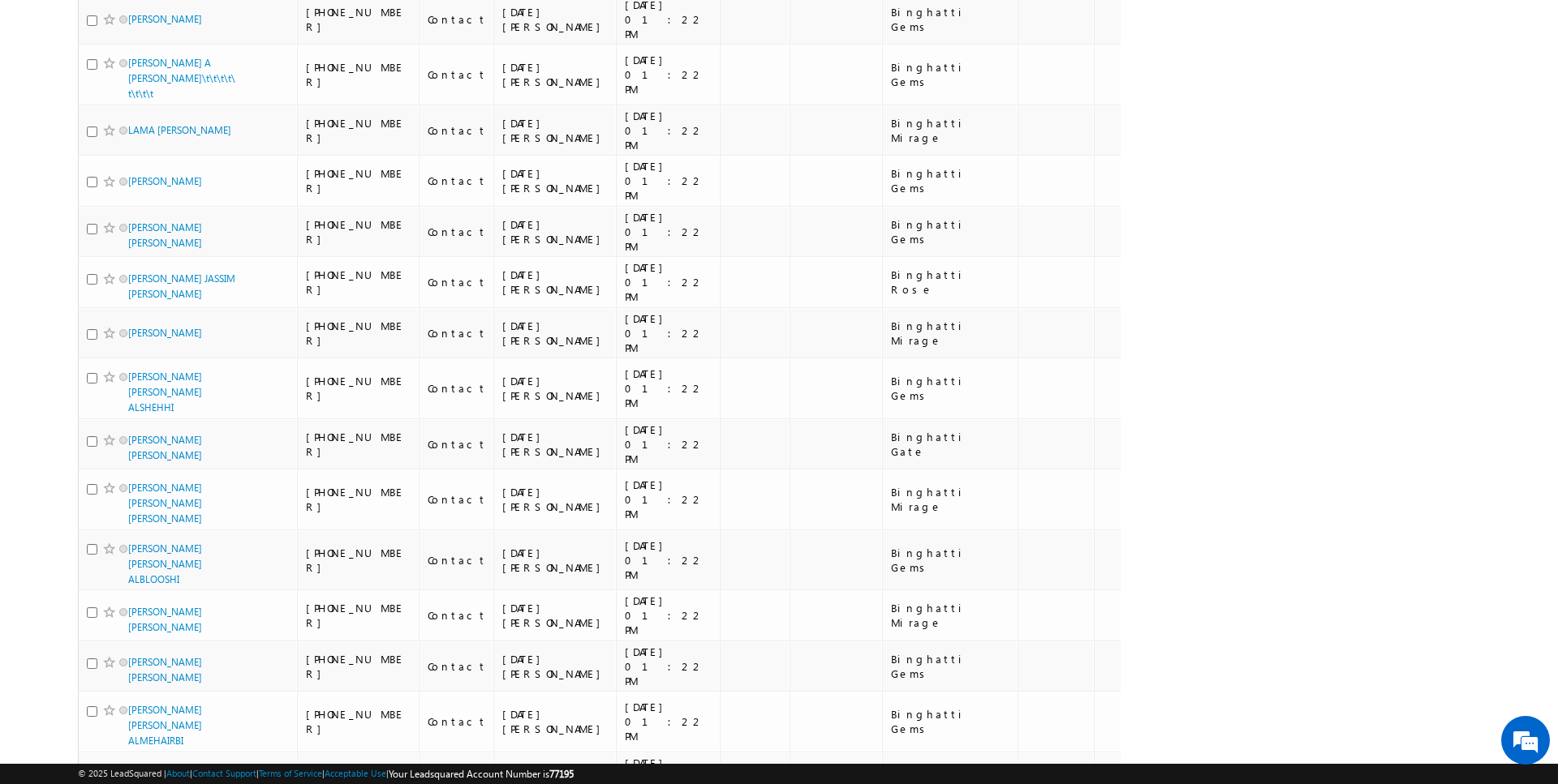
click at [128, 749] on li "100" at bounding box center [134, 754] width 39 height 16
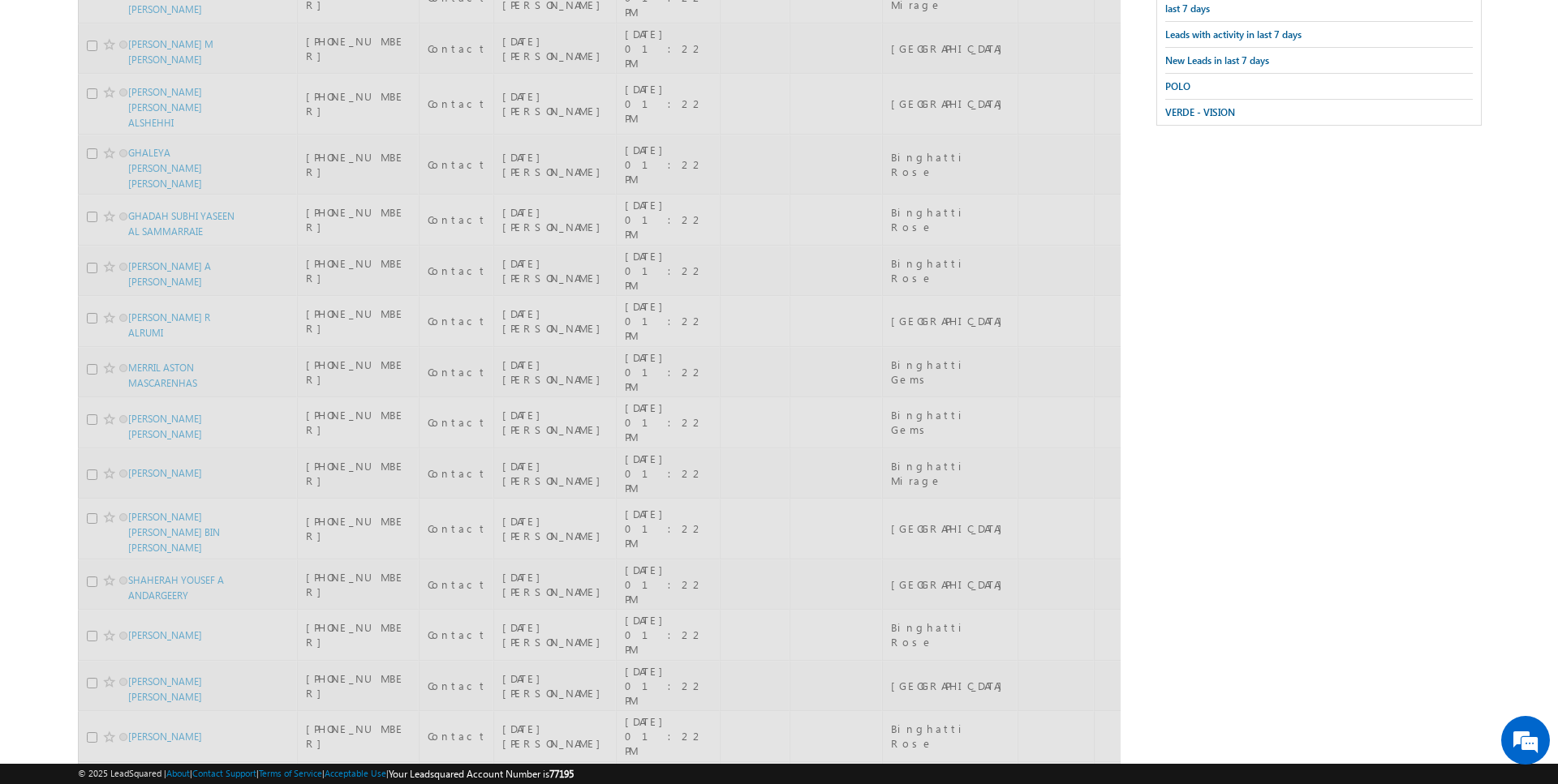
scroll to position [0, 0]
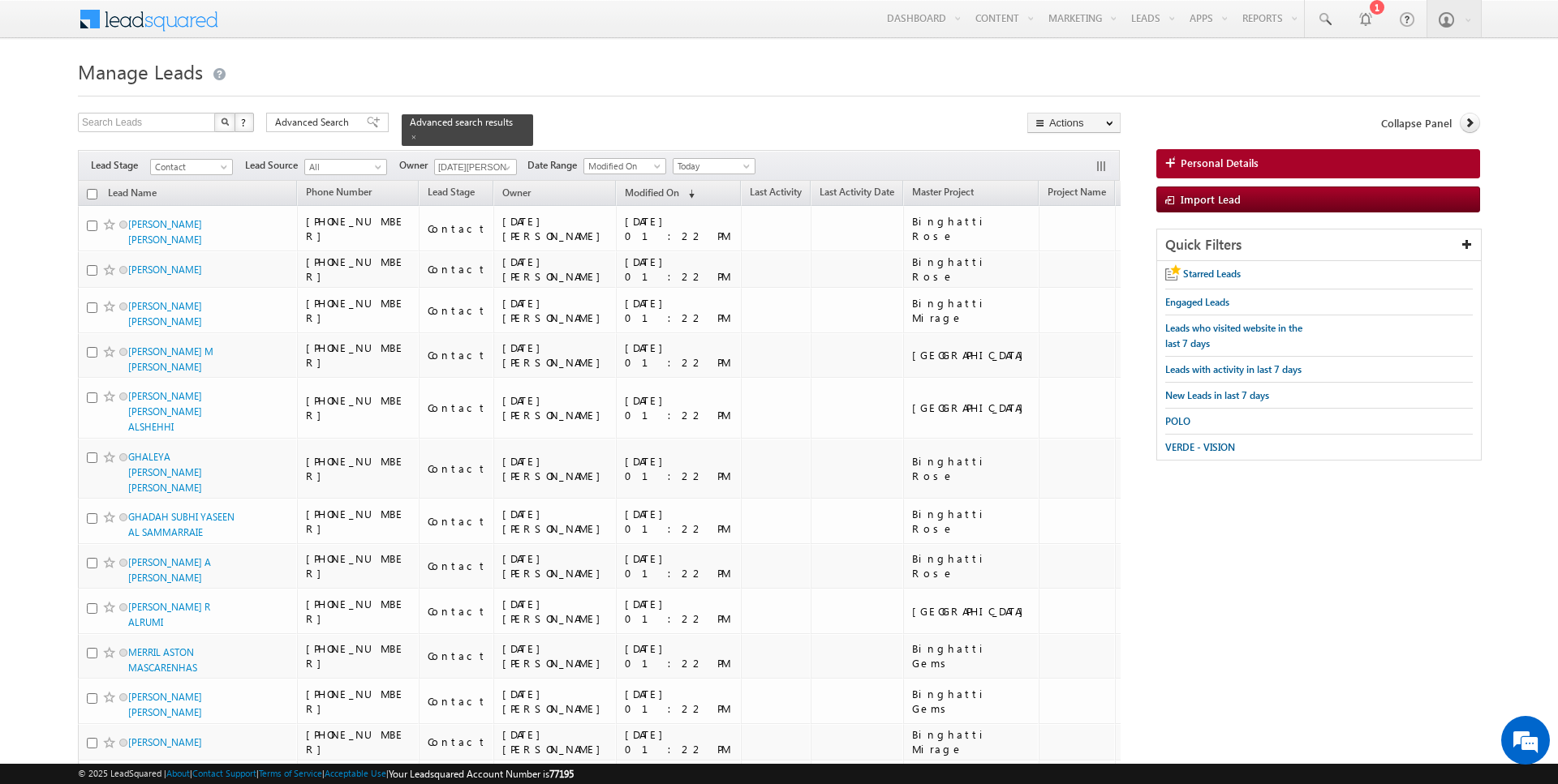
click at [93, 196] on input "checkbox" at bounding box center [92, 194] width 11 height 11
checkbox input "true"
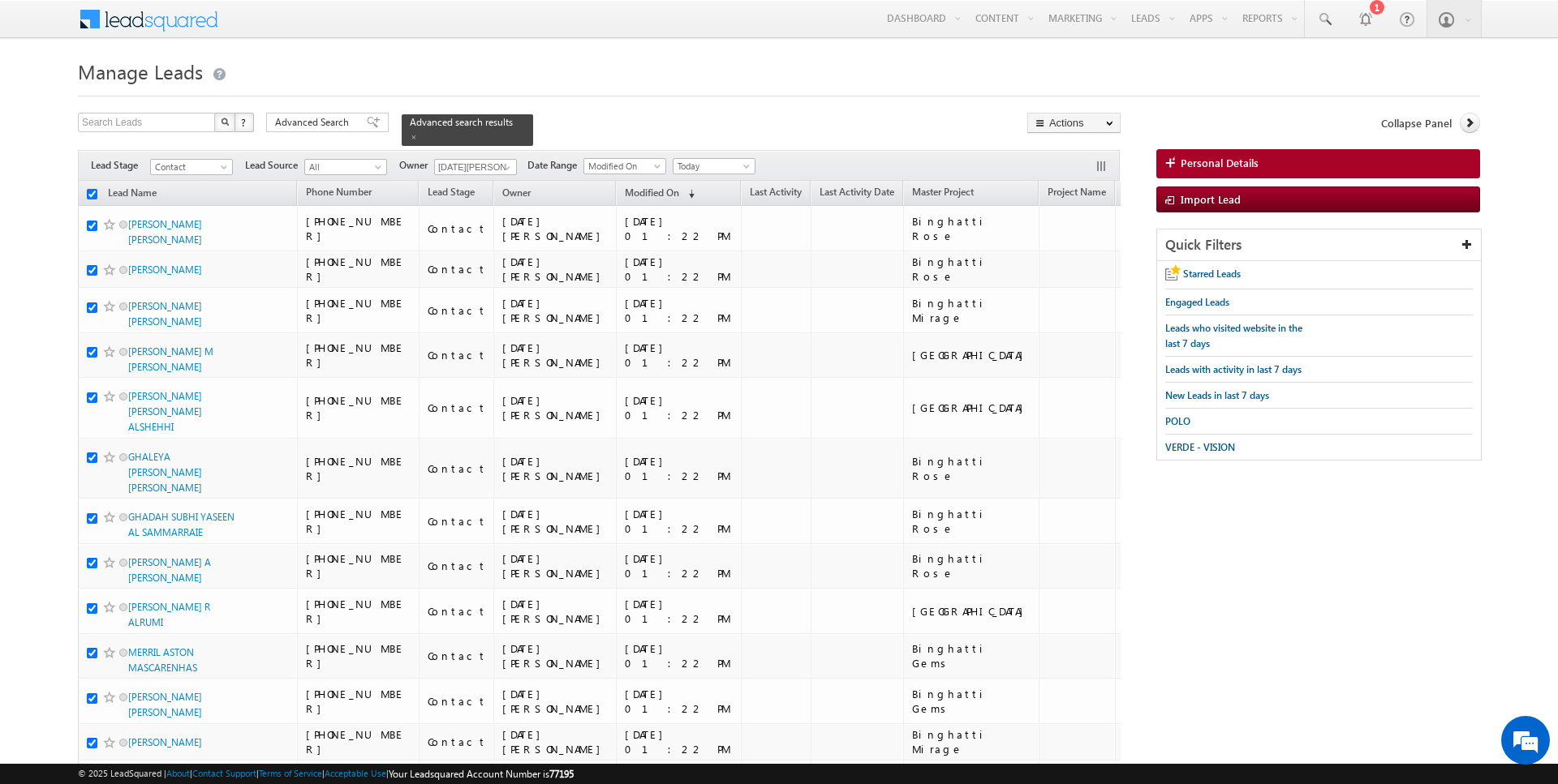
checkbox input "true"
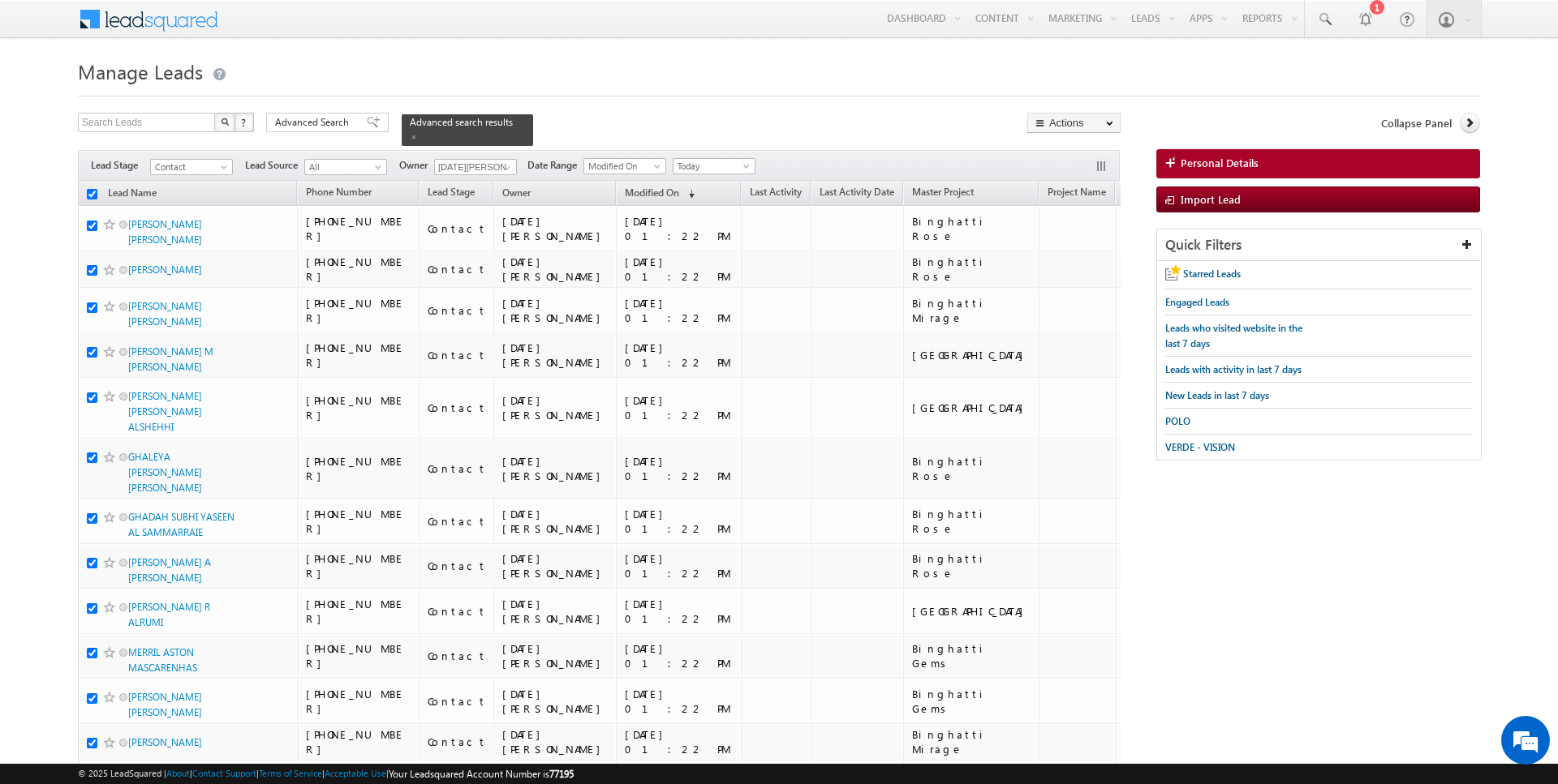
checkbox input "true"
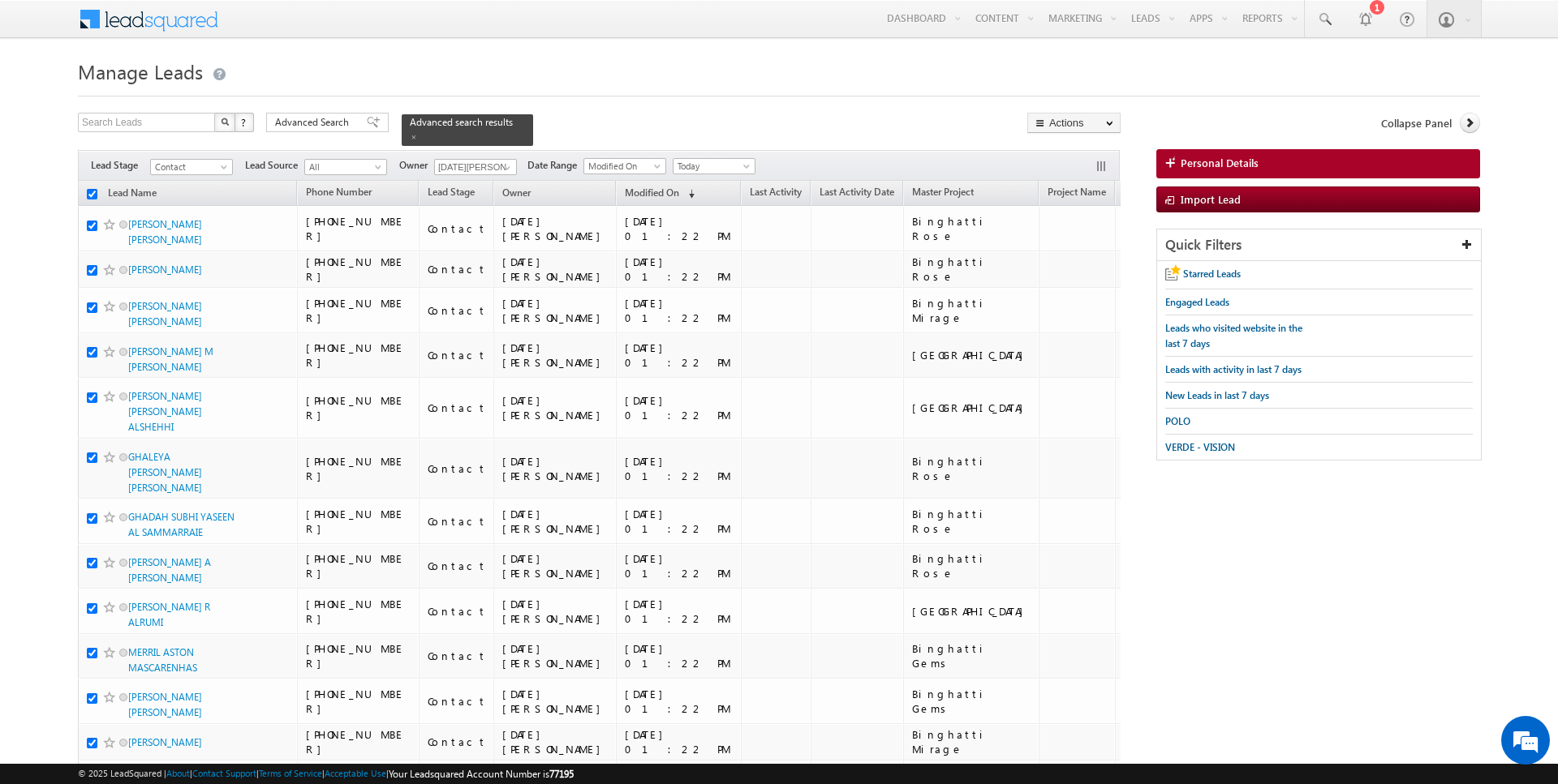
checkbox input "true"
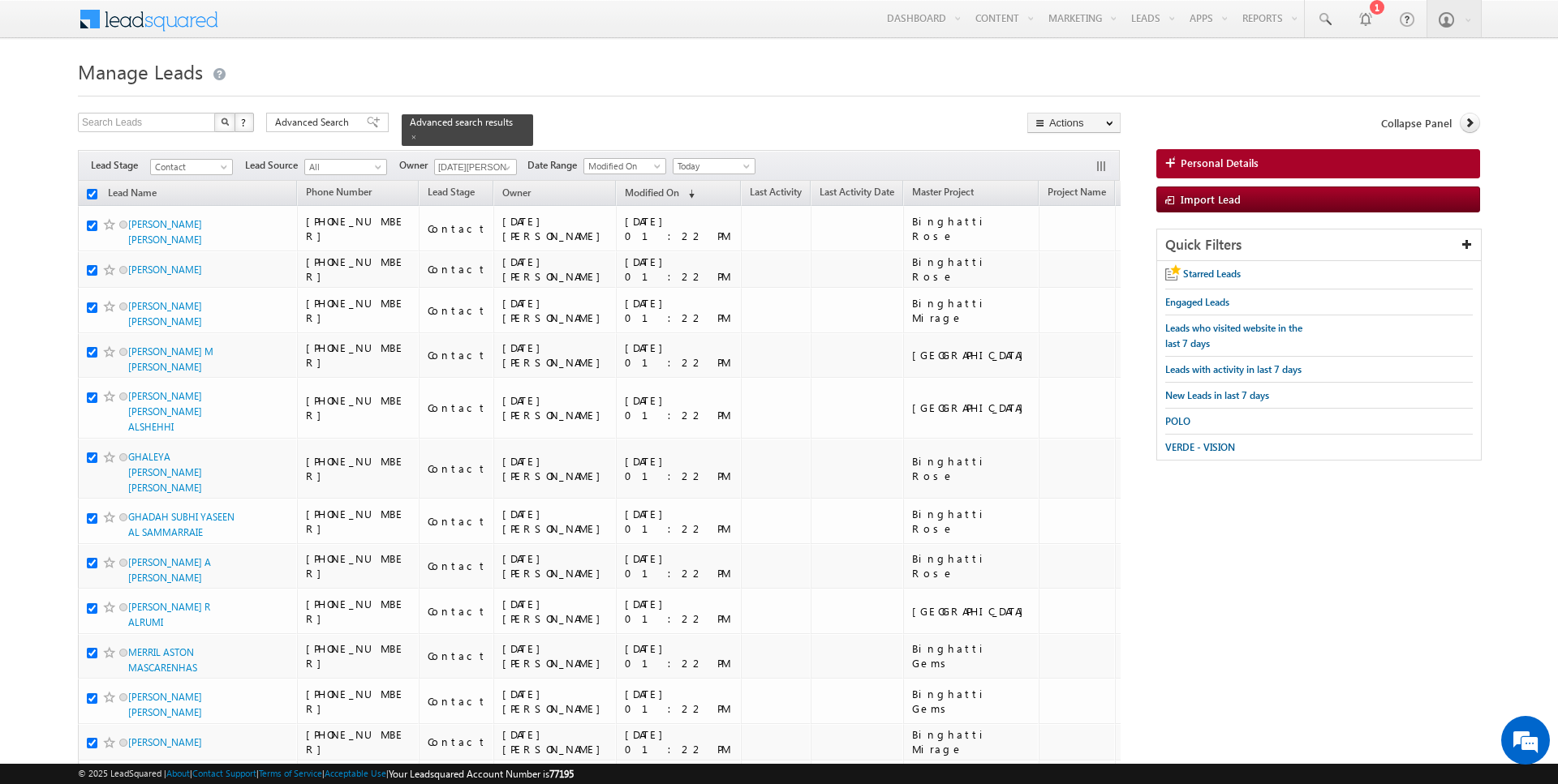
checkbox input "true"
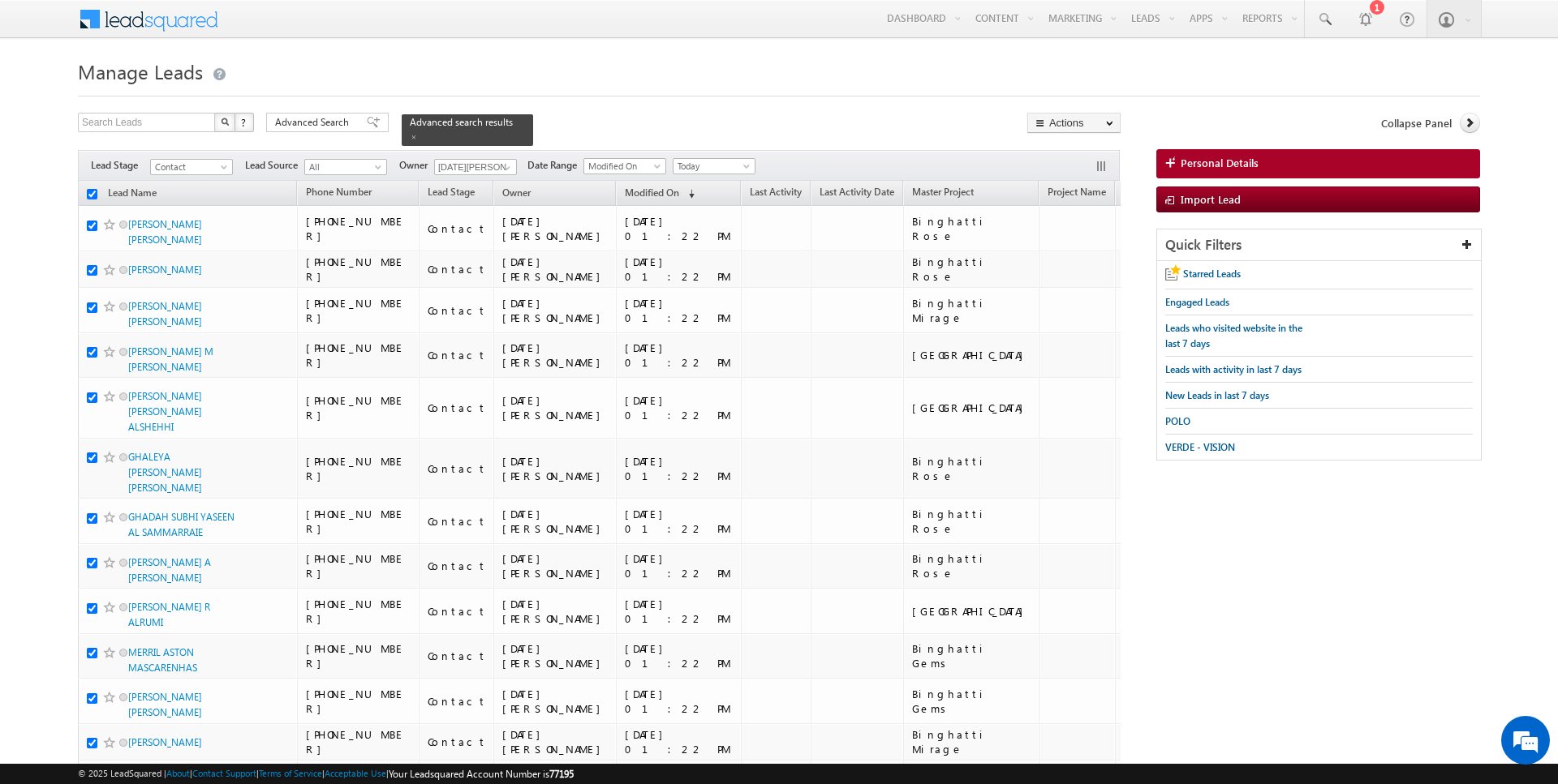
checkbox input "true"
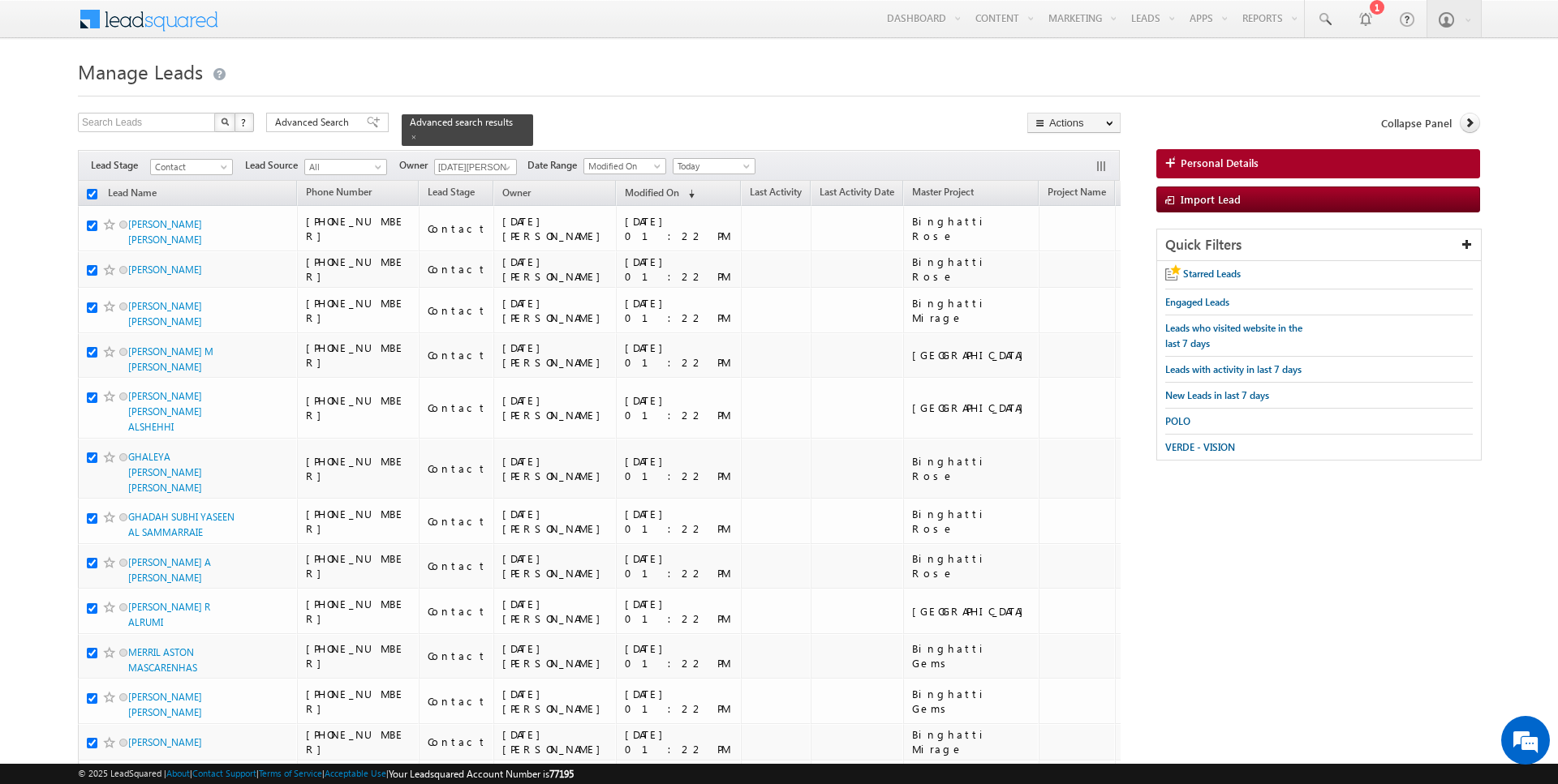
checkbox input "true"
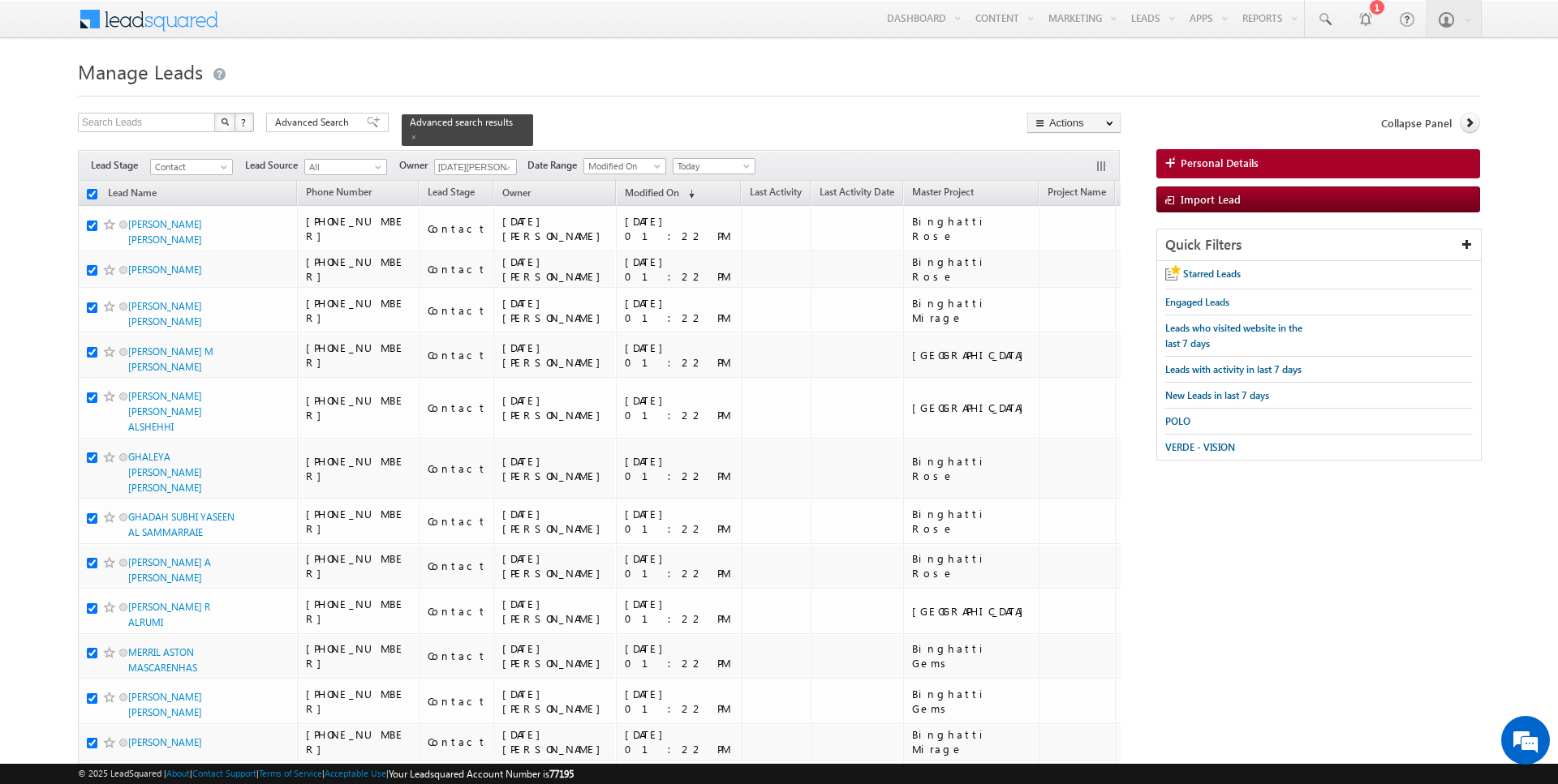
checkbox input "true"
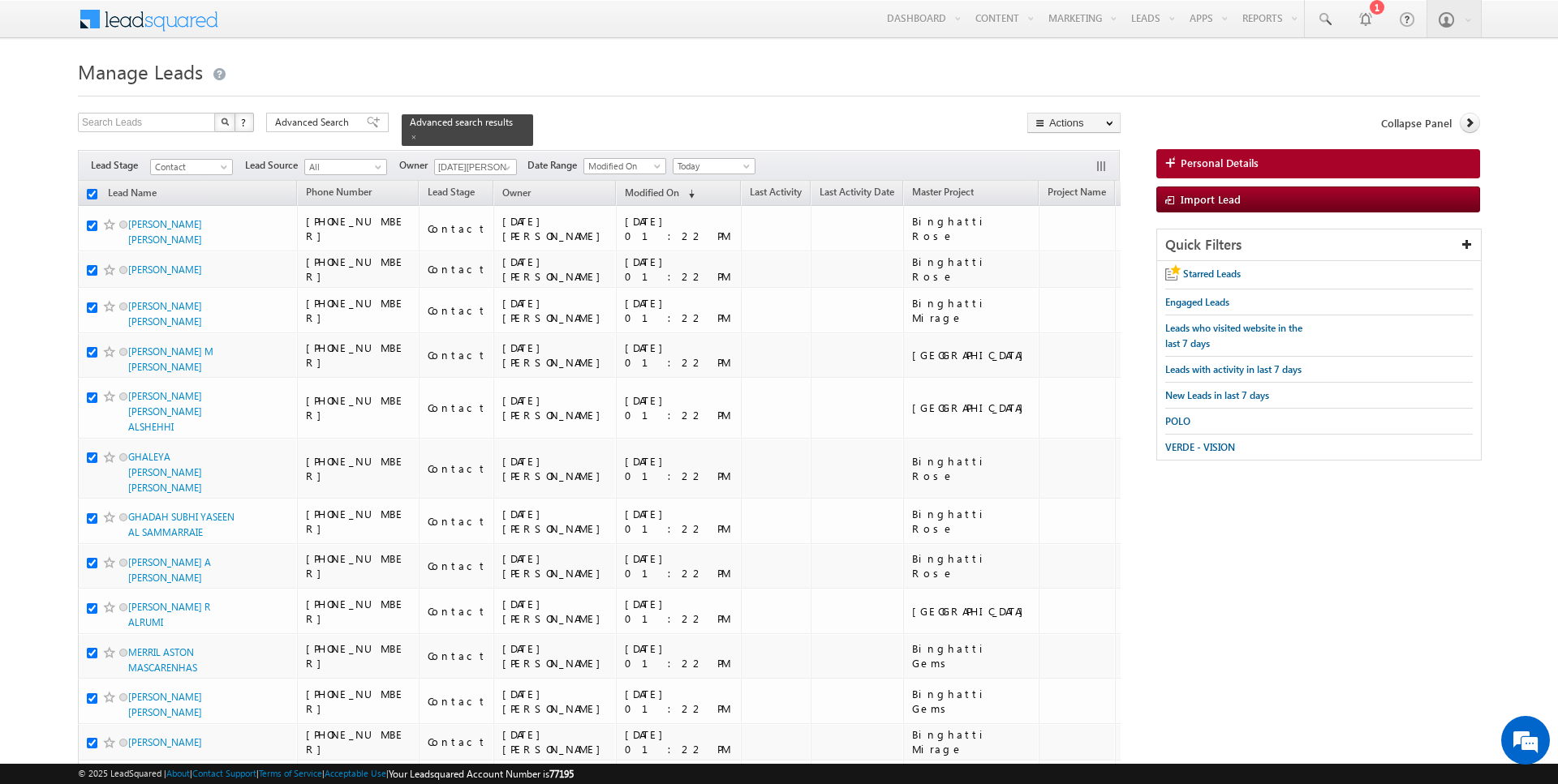
checkbox input "true"
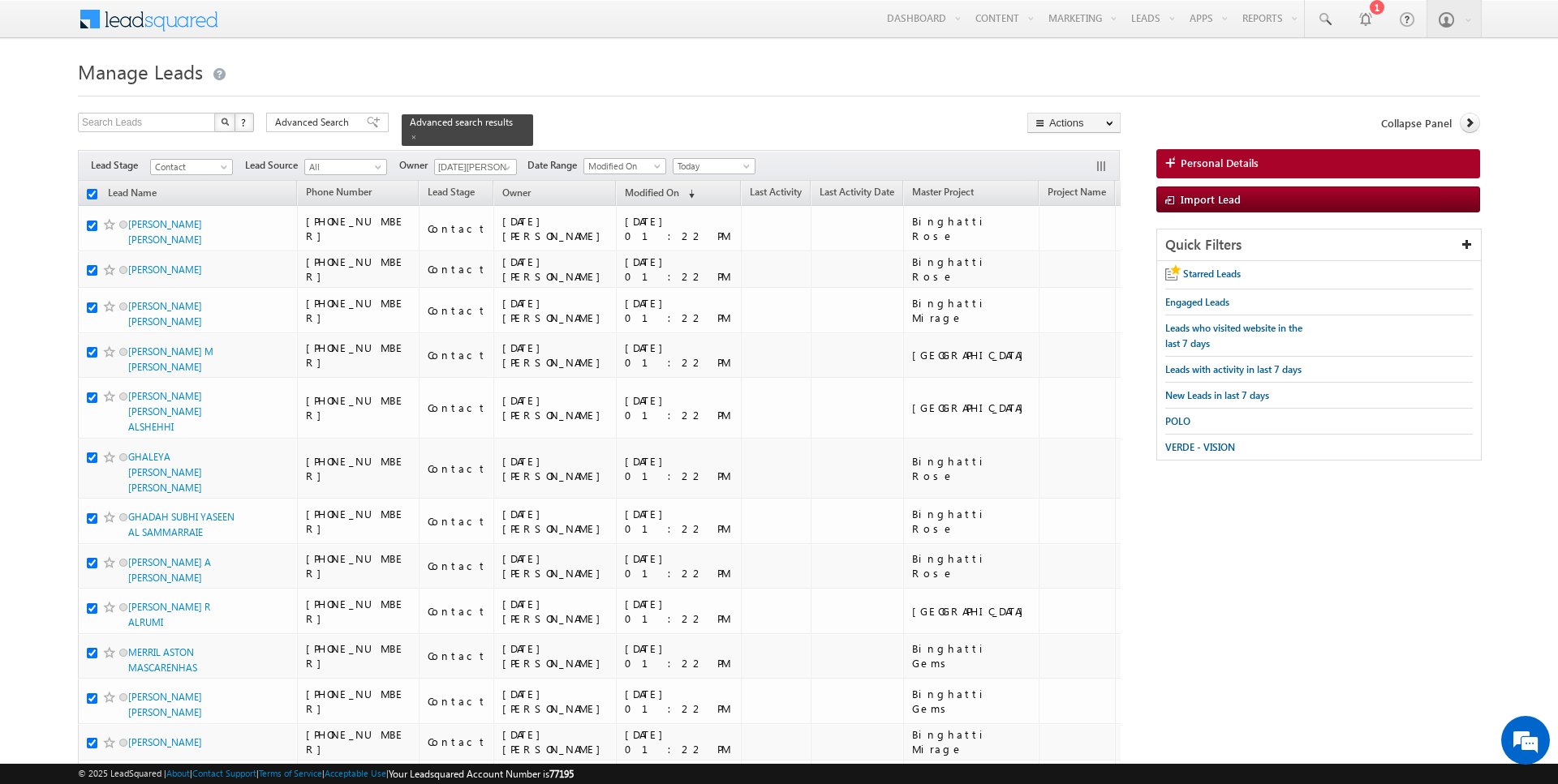
checkbox input "true"
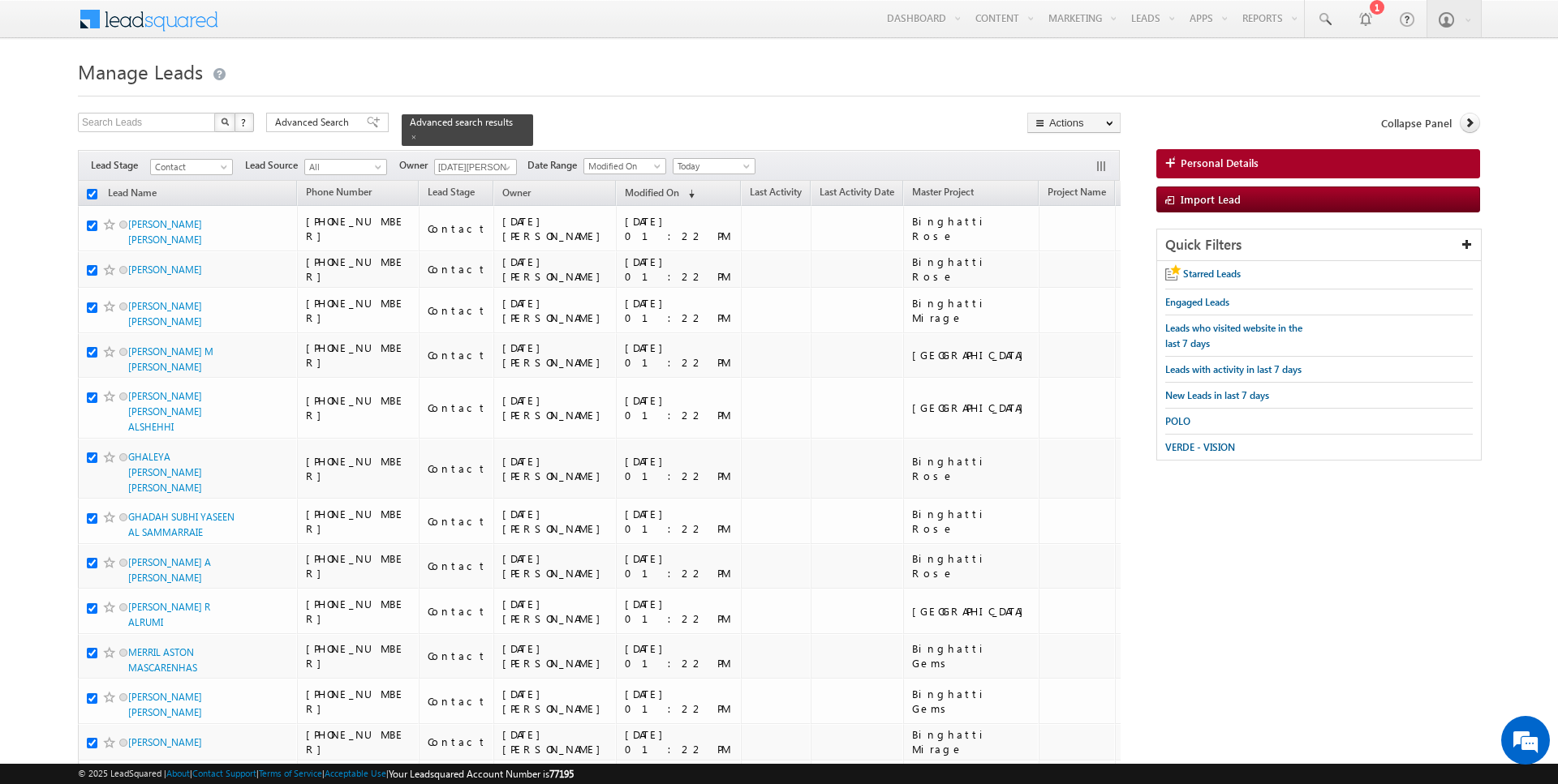
checkbox input "true"
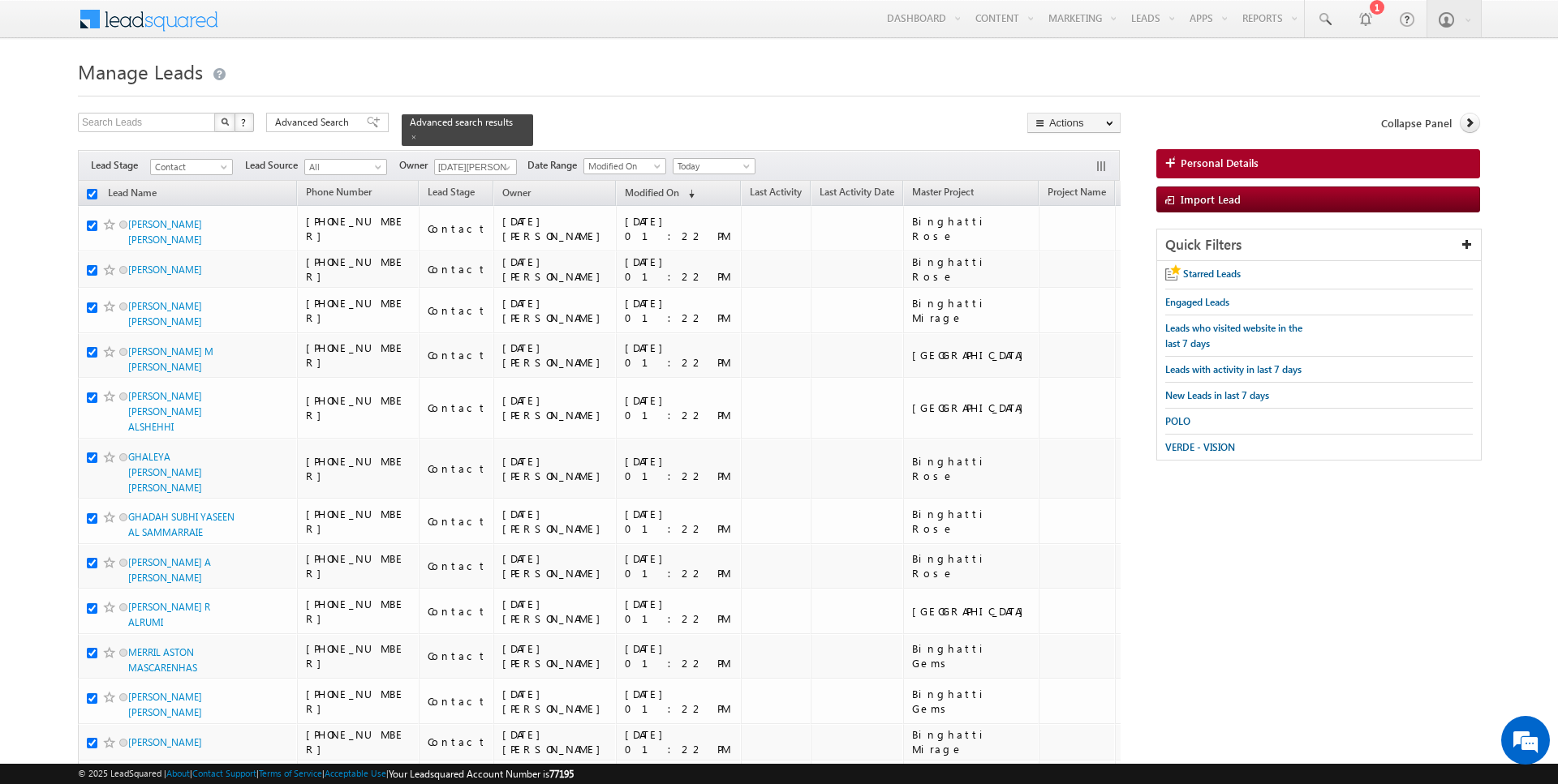
checkbox input "true"
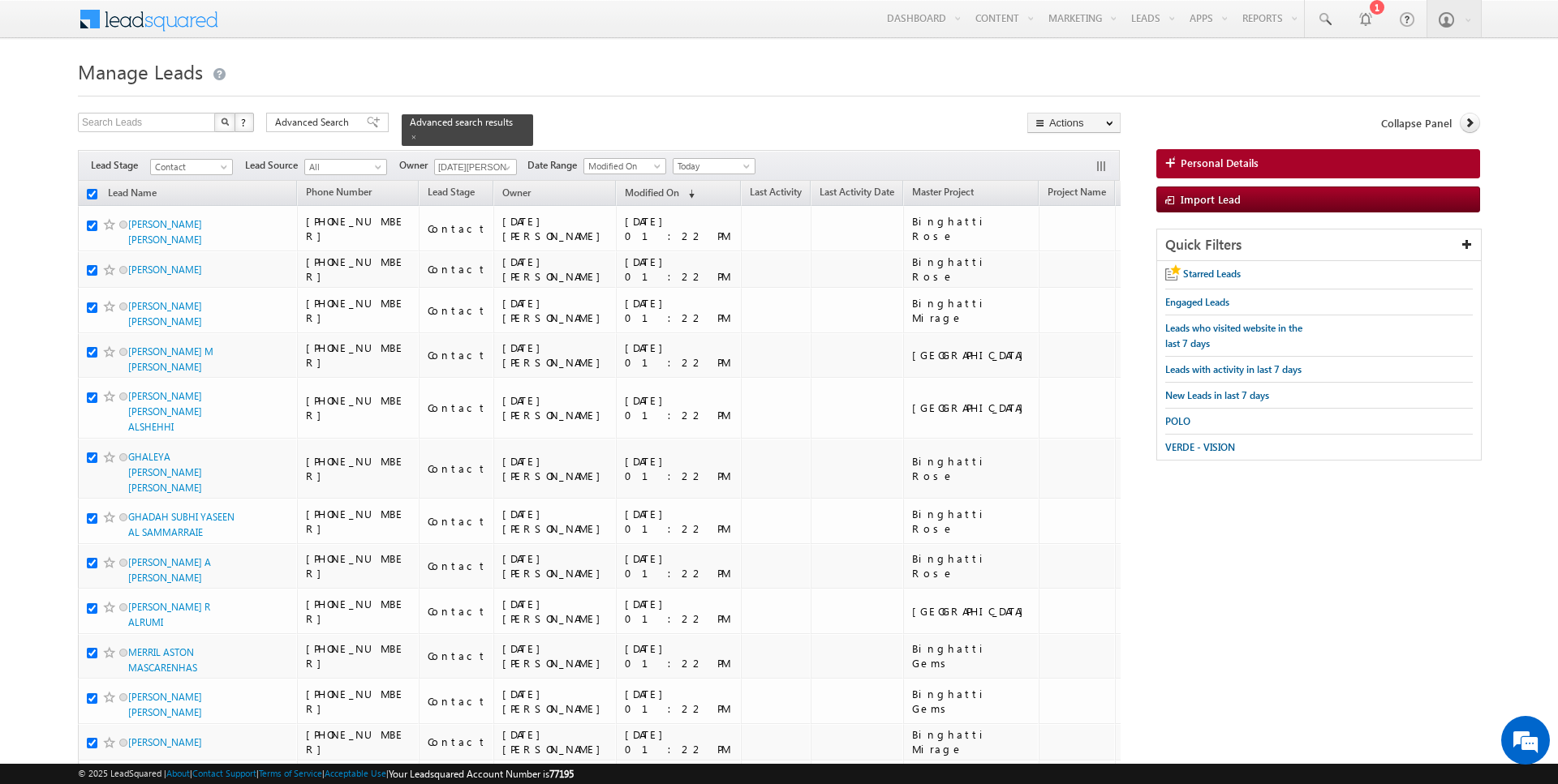
checkbox input "true"
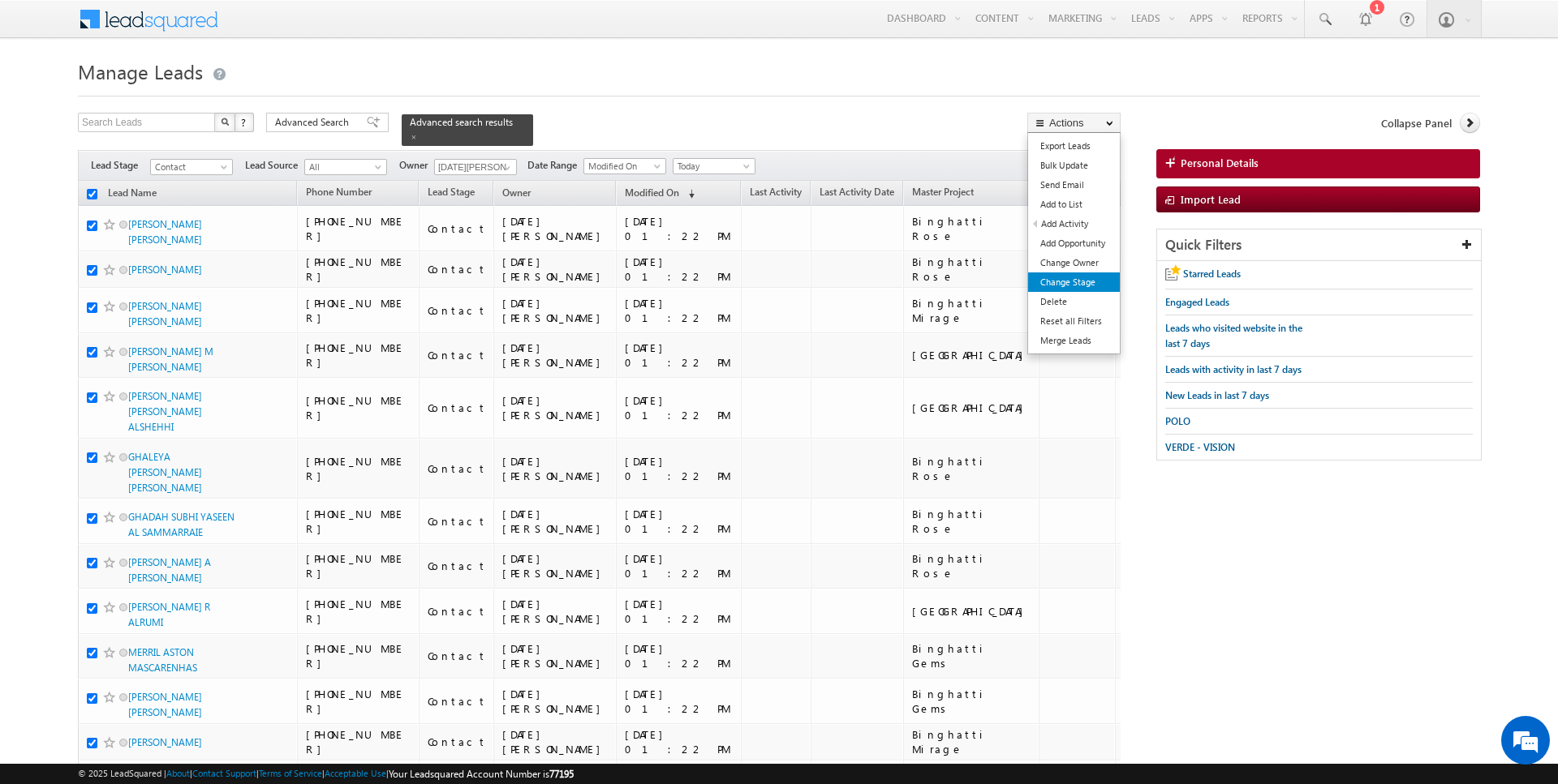
click at [1072, 273] on link "Change Stage" at bounding box center [1074, 282] width 92 height 19
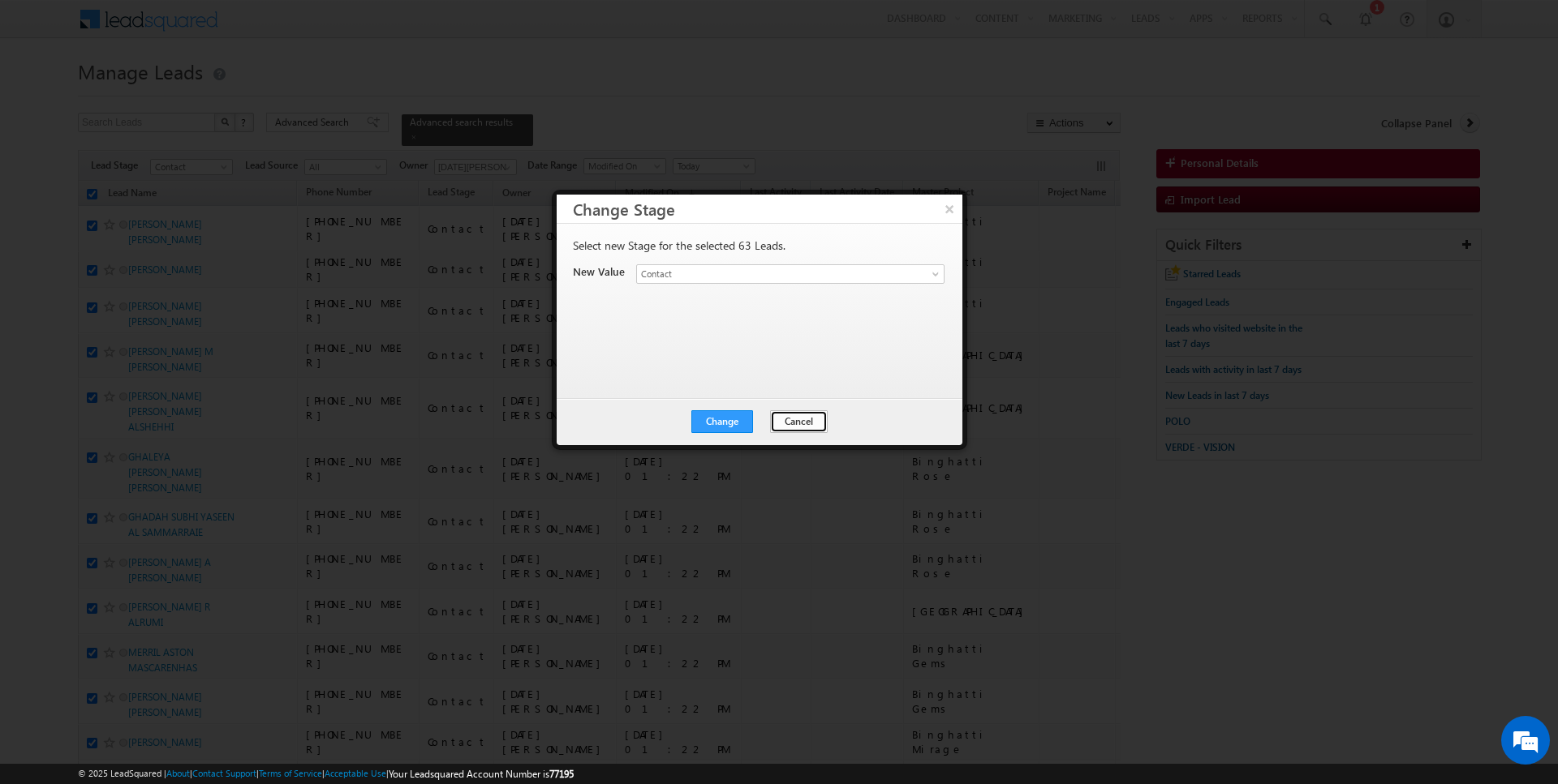
click at [806, 412] on button "Cancel" at bounding box center [799, 422] width 58 height 23
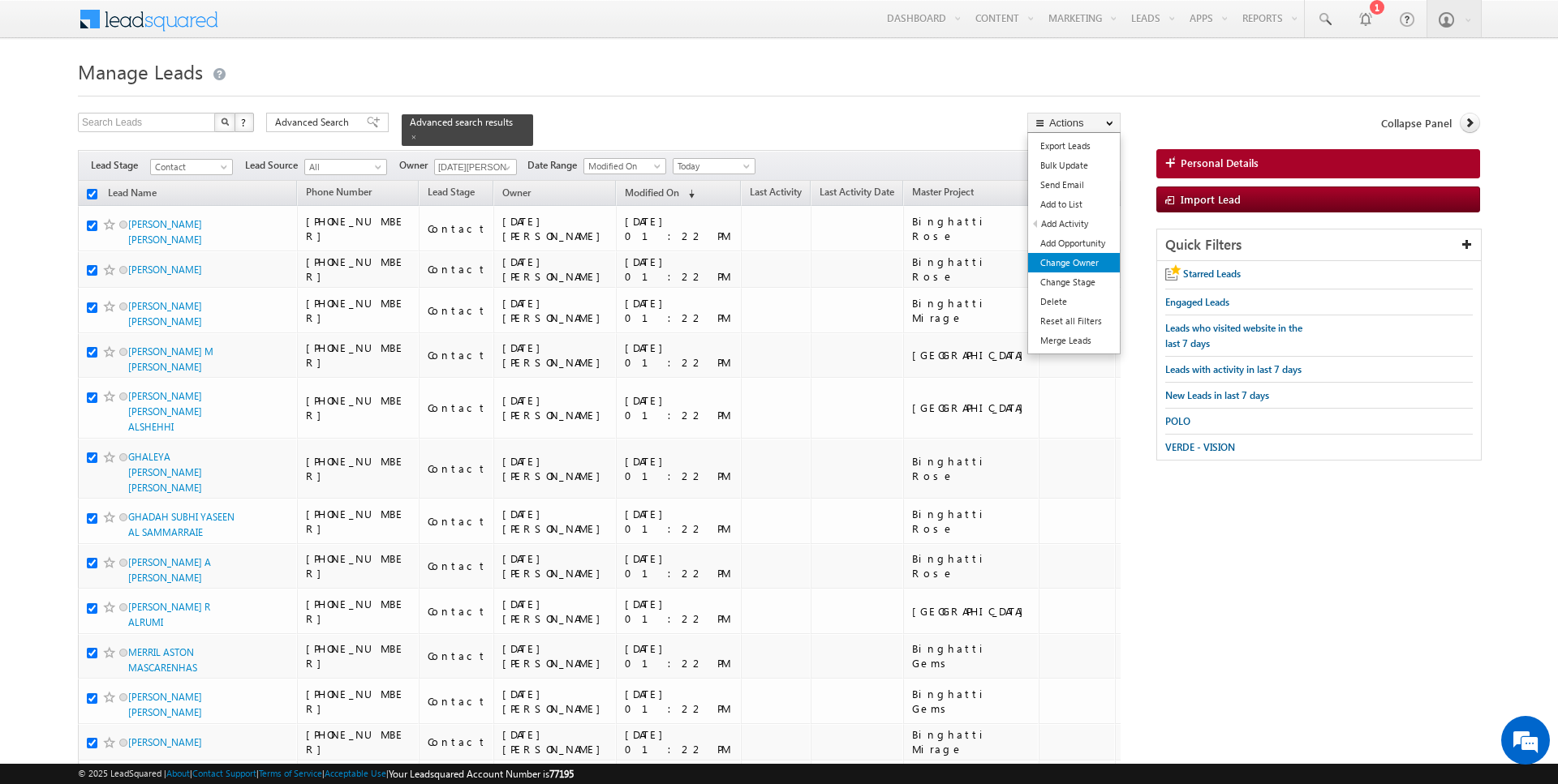
click at [1067, 268] on link "Change Owner" at bounding box center [1074, 262] width 92 height 19
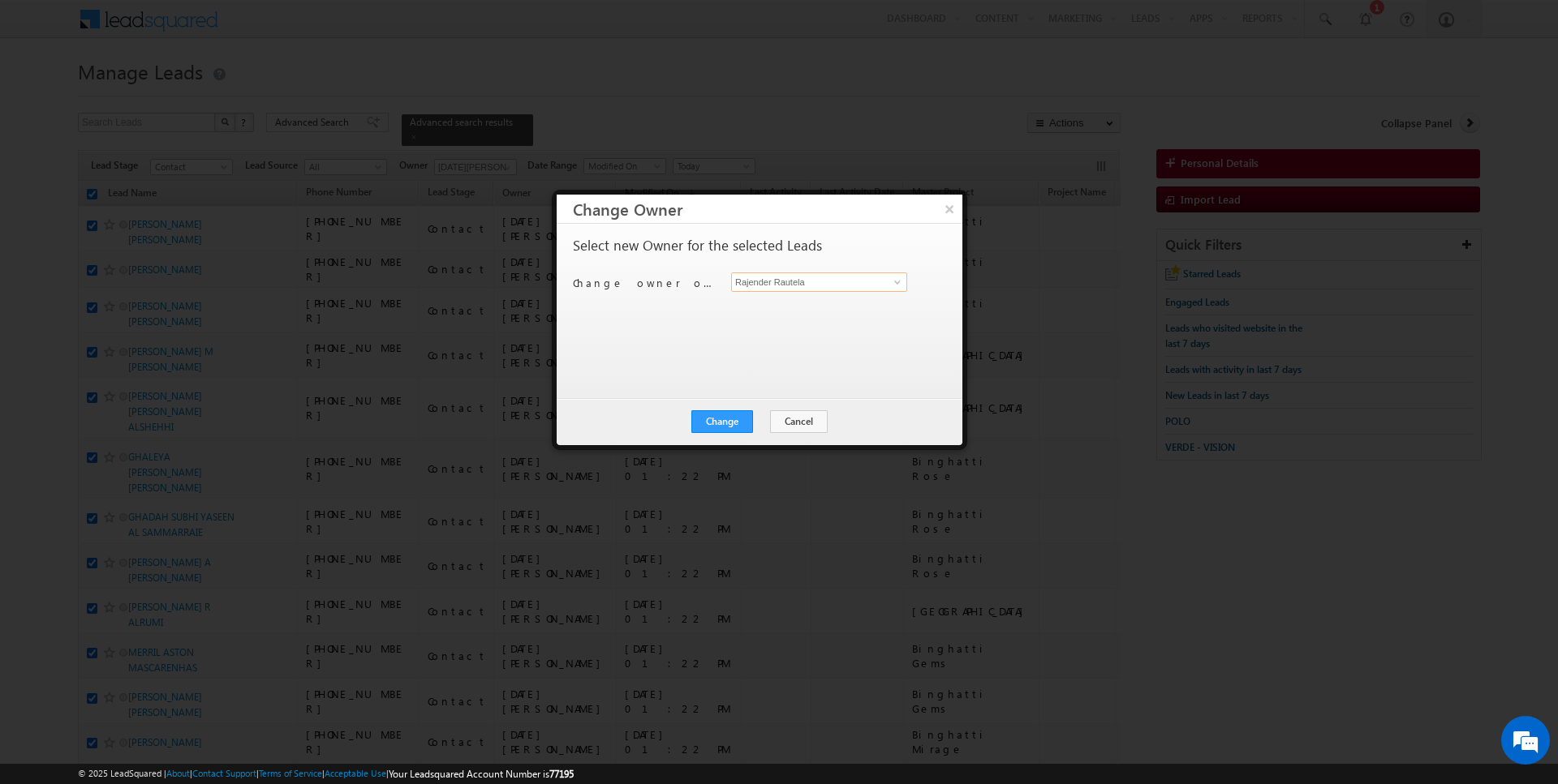
click at [821, 290] on input "Rajender Rautela" at bounding box center [819, 282] width 176 height 19
type input "[DATE][PERSON_NAME]"
click at [731, 412] on button "Change" at bounding box center [722, 422] width 62 height 23
click at [762, 420] on button "Close" at bounding box center [762, 422] width 52 height 23
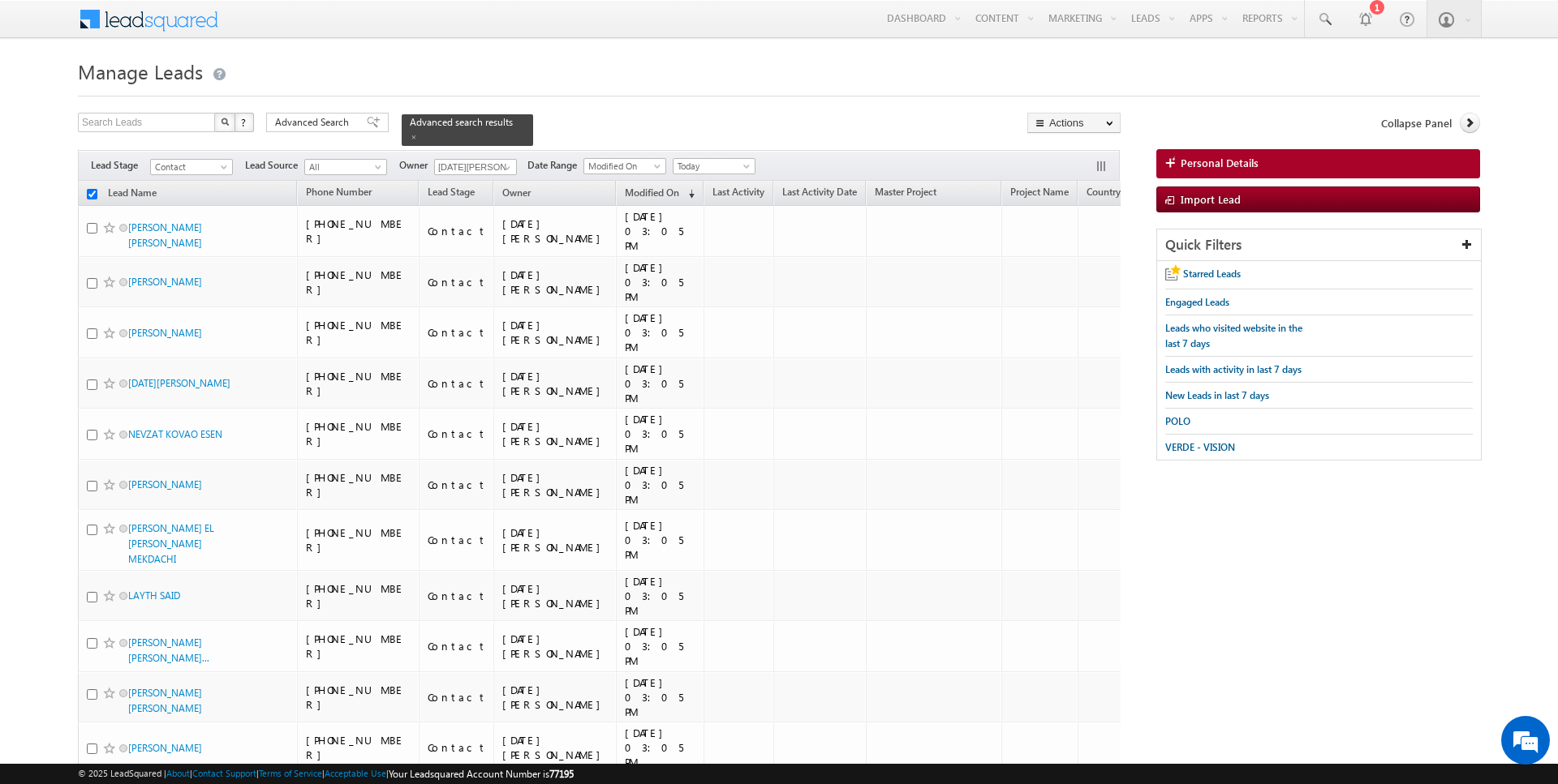
checkbox input "false"
click at [508, 172] on span at bounding box center [507, 168] width 13 height 13
click at [490, 195] on link "Current User" at bounding box center [516, 200] width 162 height 18
type input "Current User"
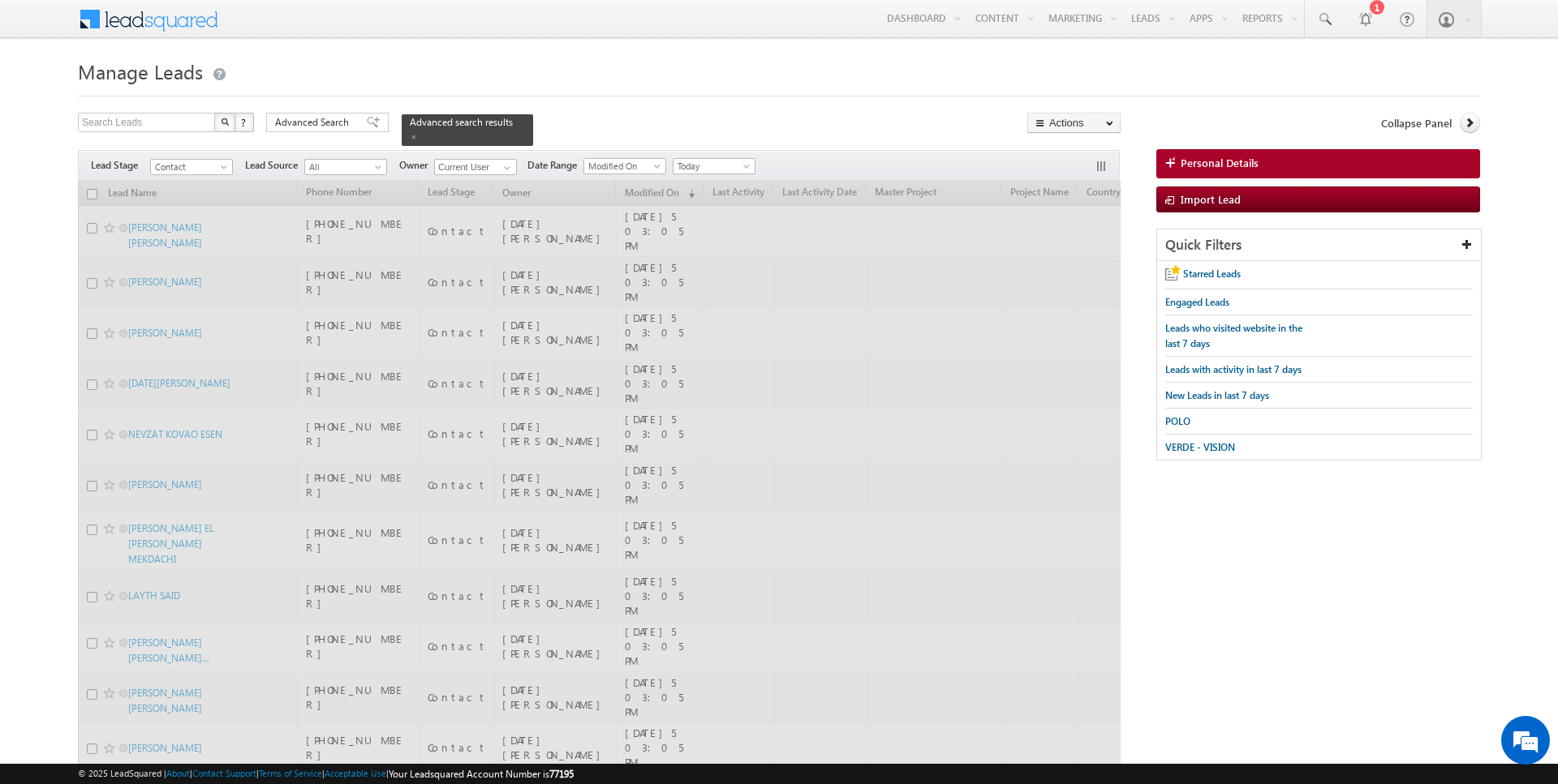
click at [770, 66] on h1 "Manage Leads" at bounding box center [779, 70] width 1402 height 32
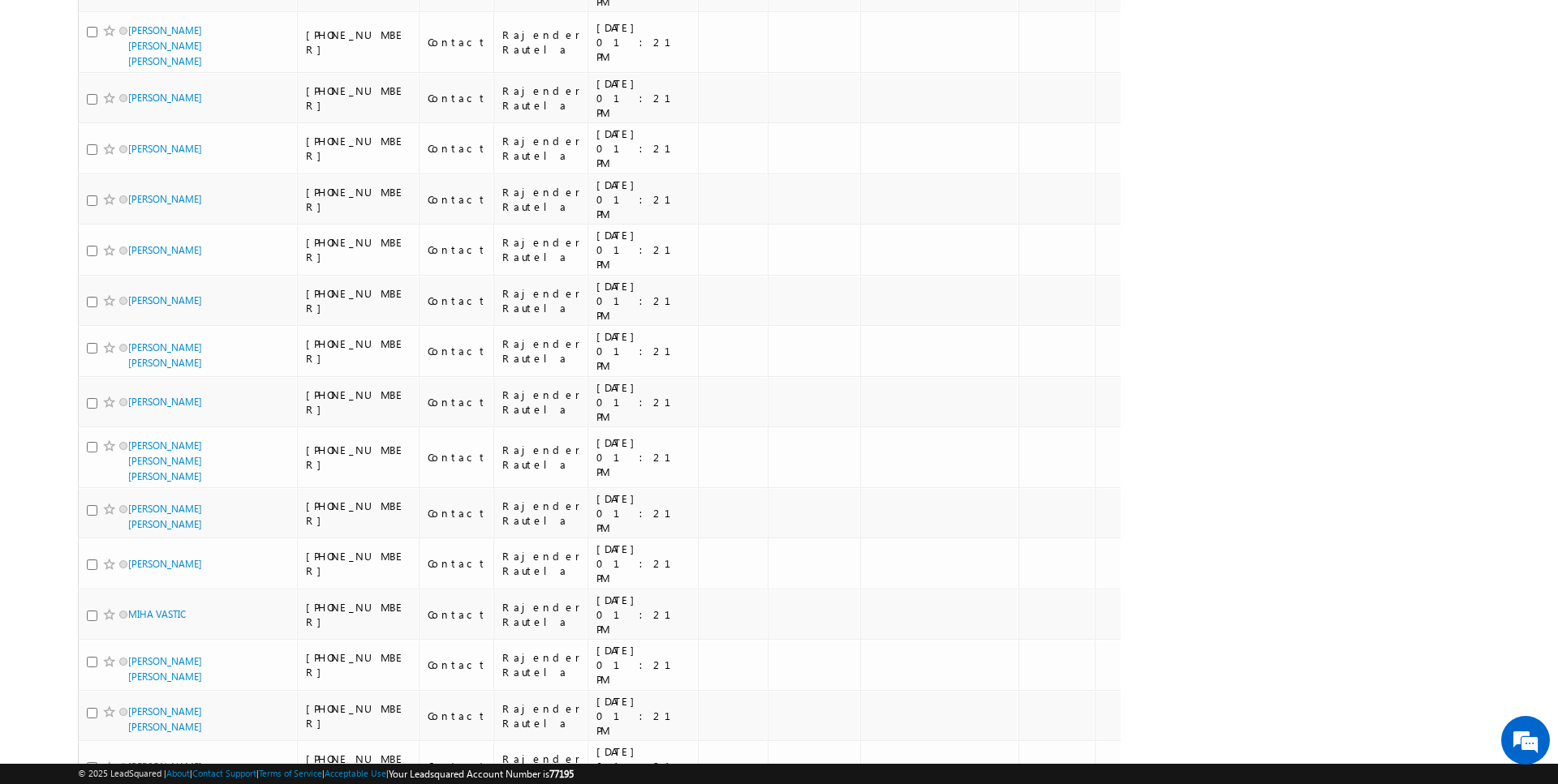
scroll to position [3544, 0]
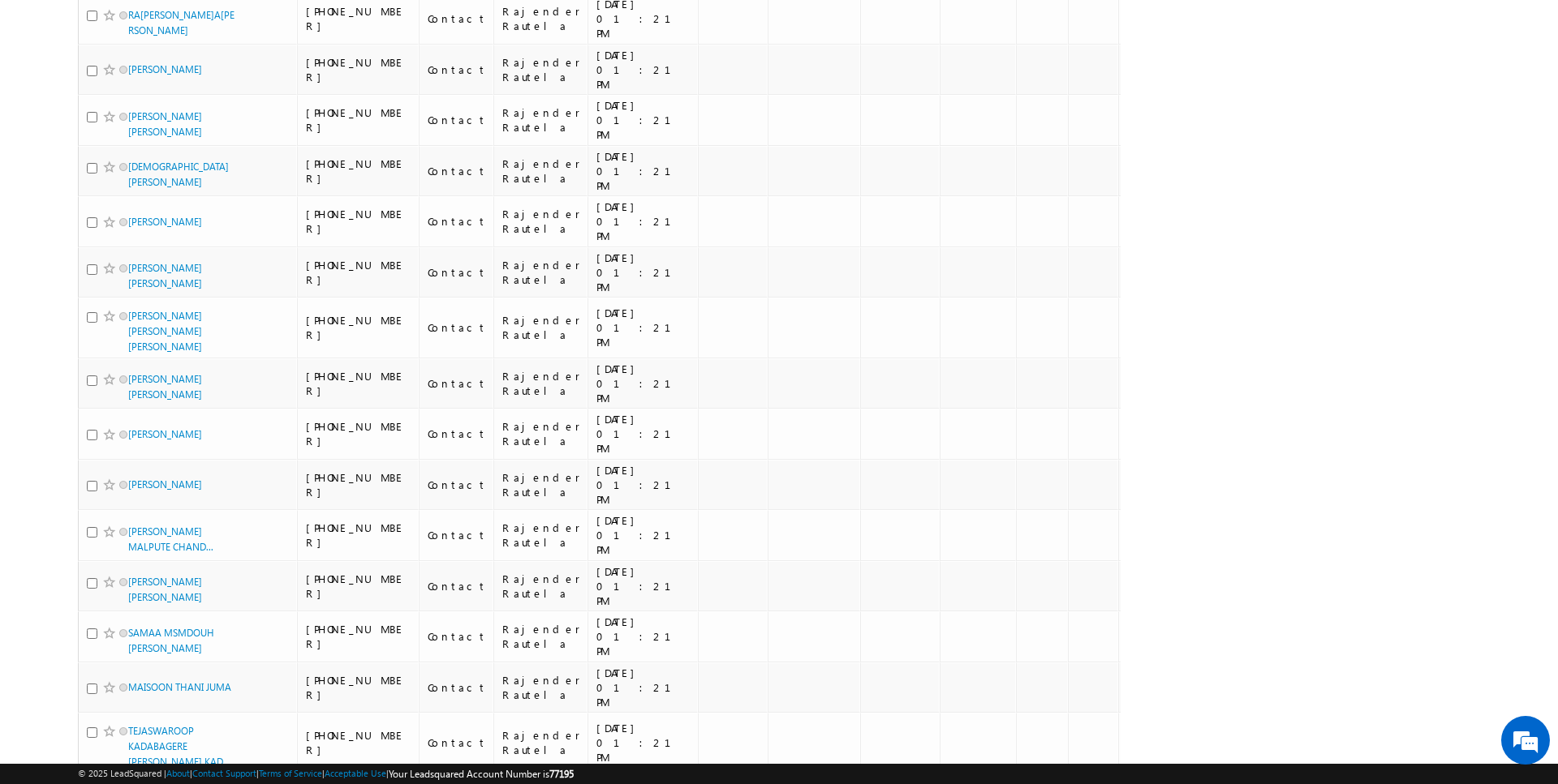
scroll to position [0, 0]
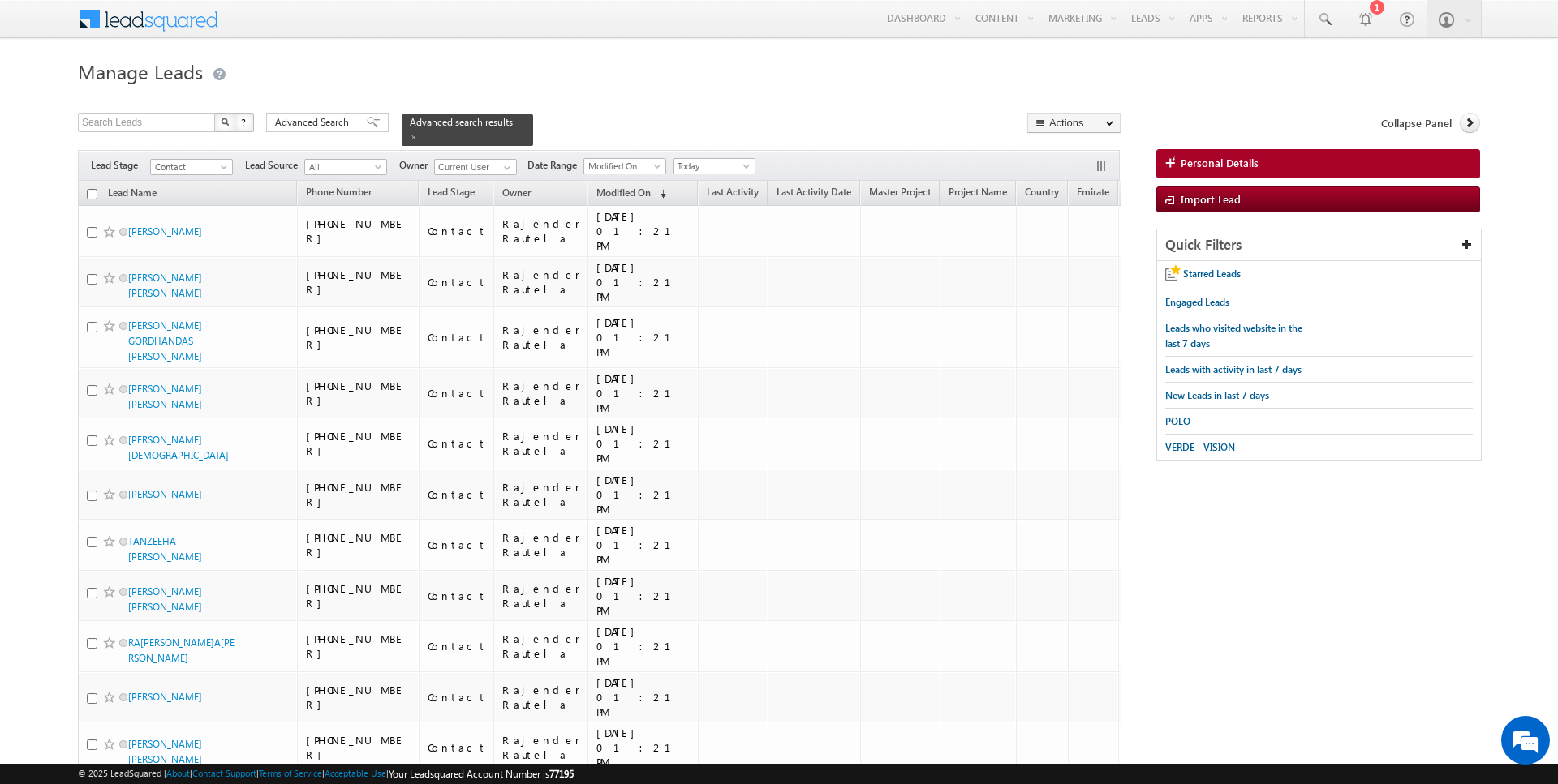
click at [93, 191] on input "checkbox" at bounding box center [92, 194] width 11 height 11
checkbox input "true"
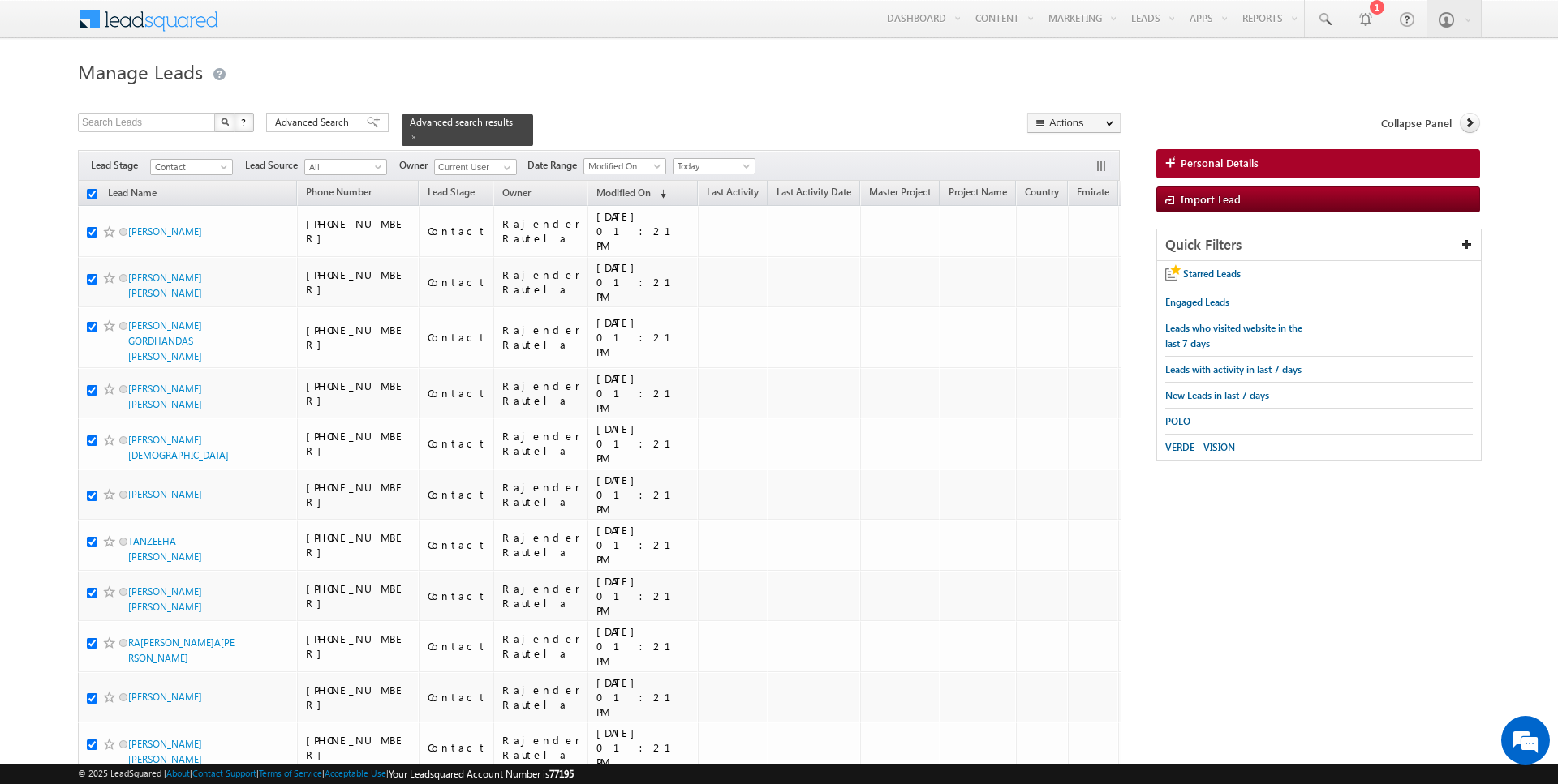
checkbox input "true"
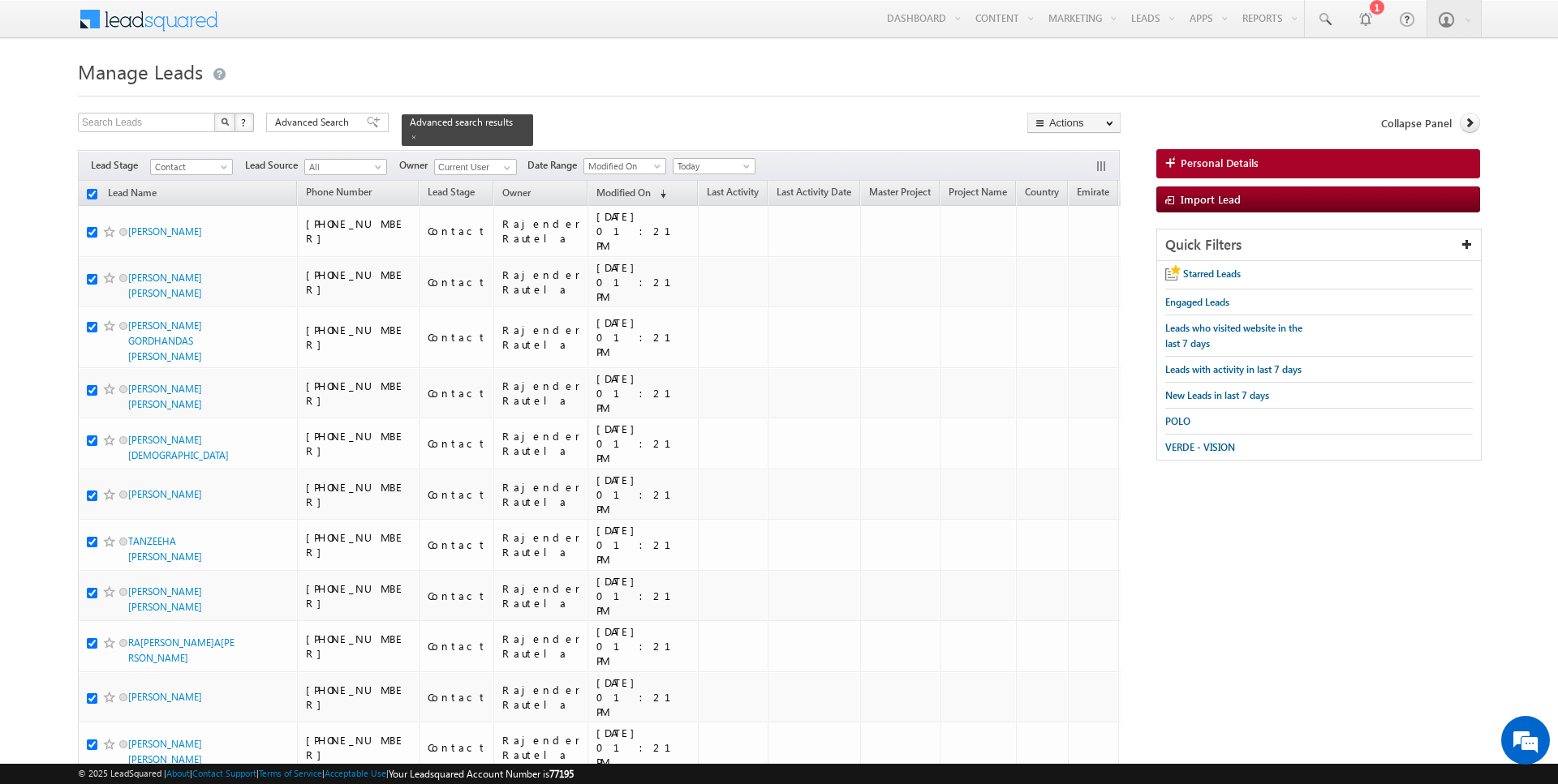
checkbox input "true"
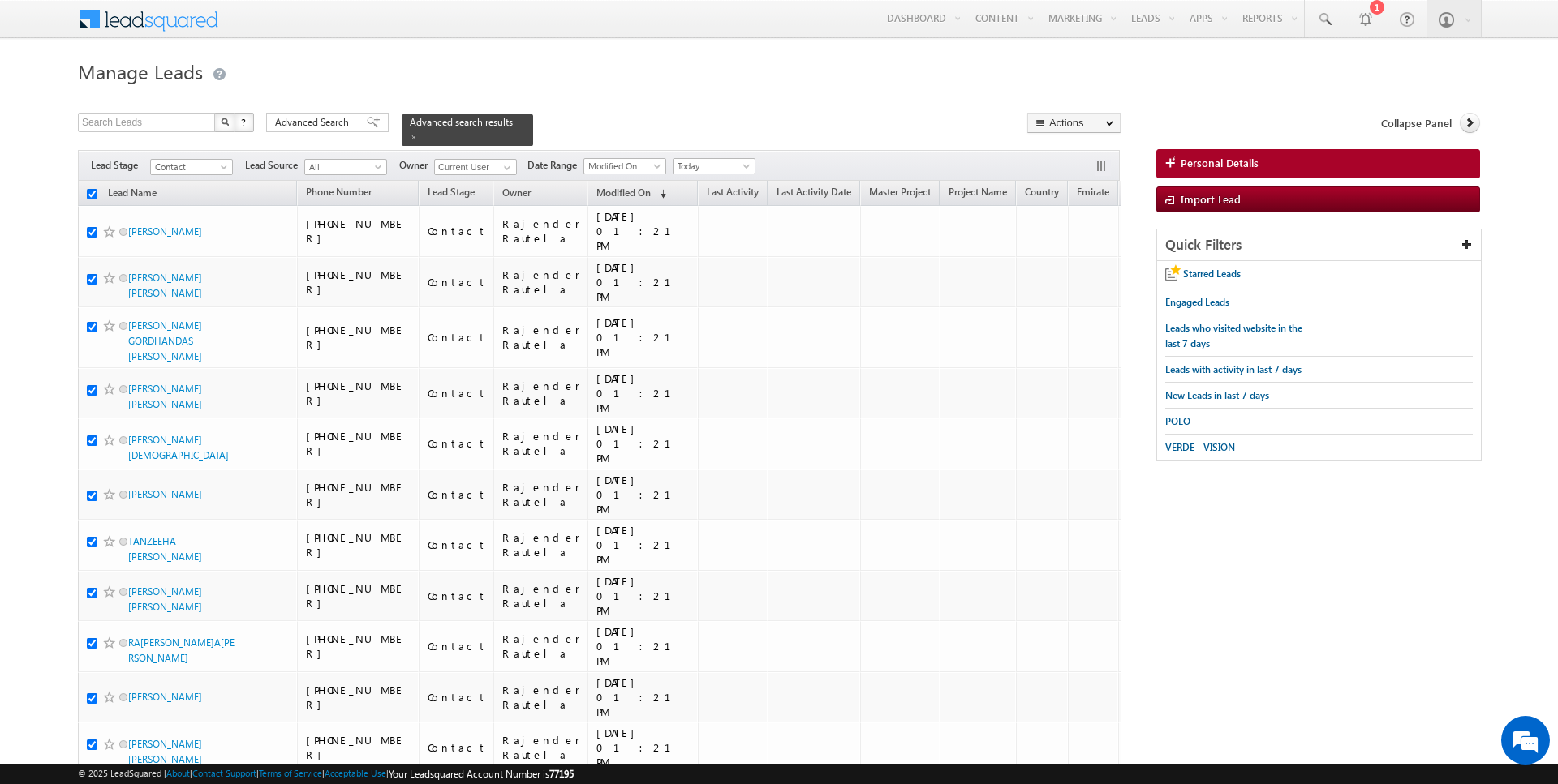
checkbox input "true"
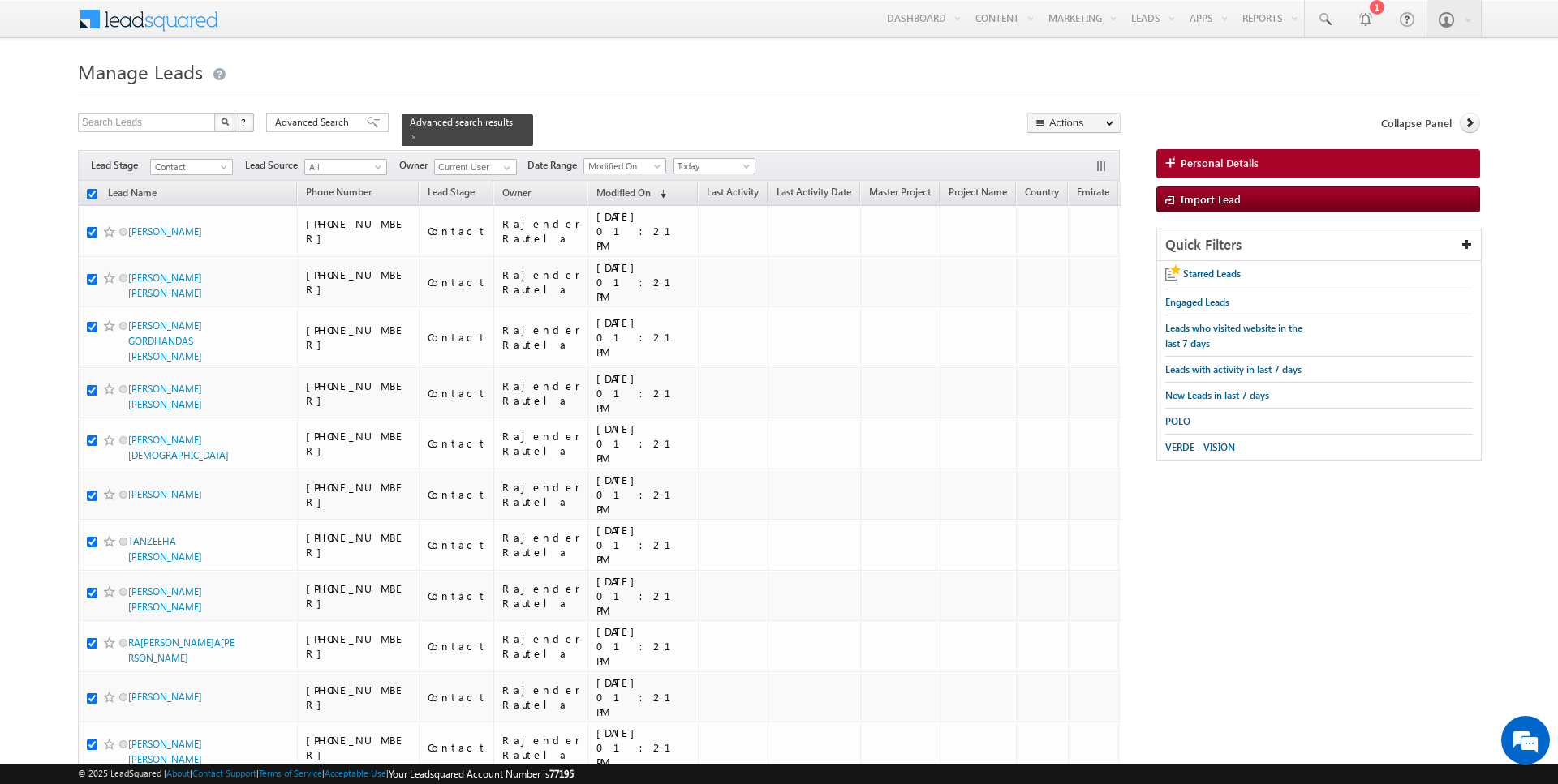
checkbox input "true"
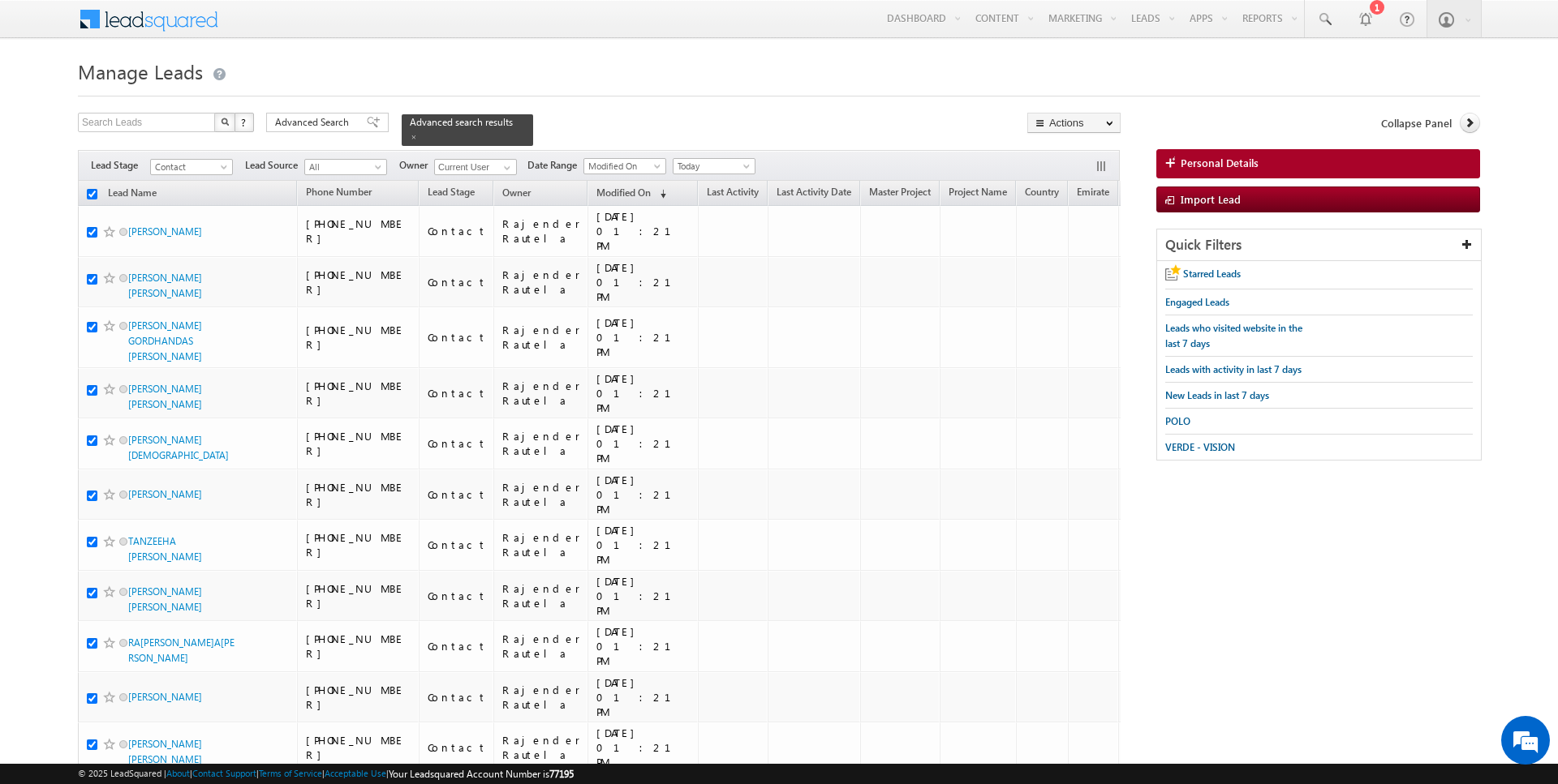
checkbox input "true"
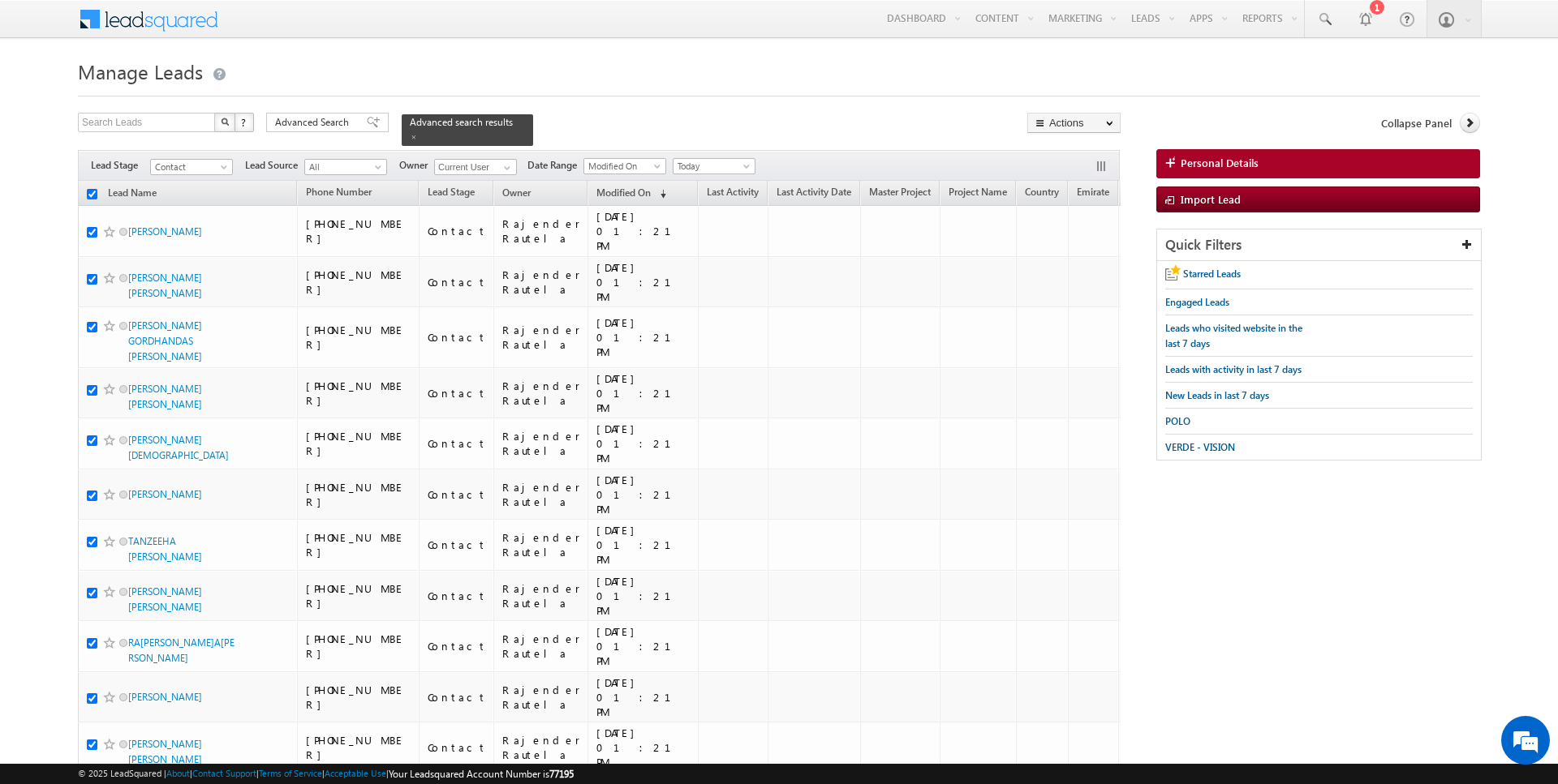
checkbox input "true"
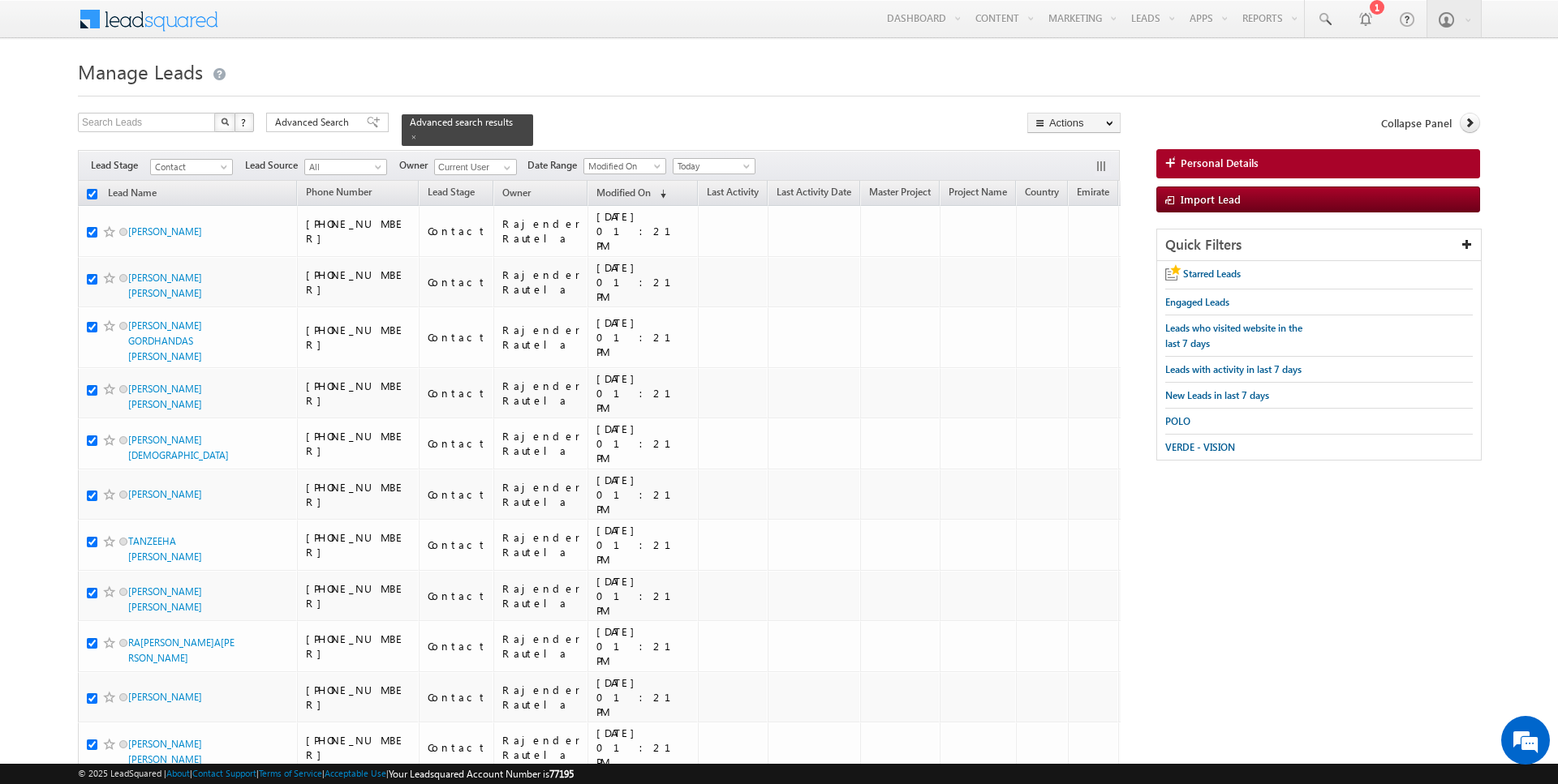
checkbox input "true"
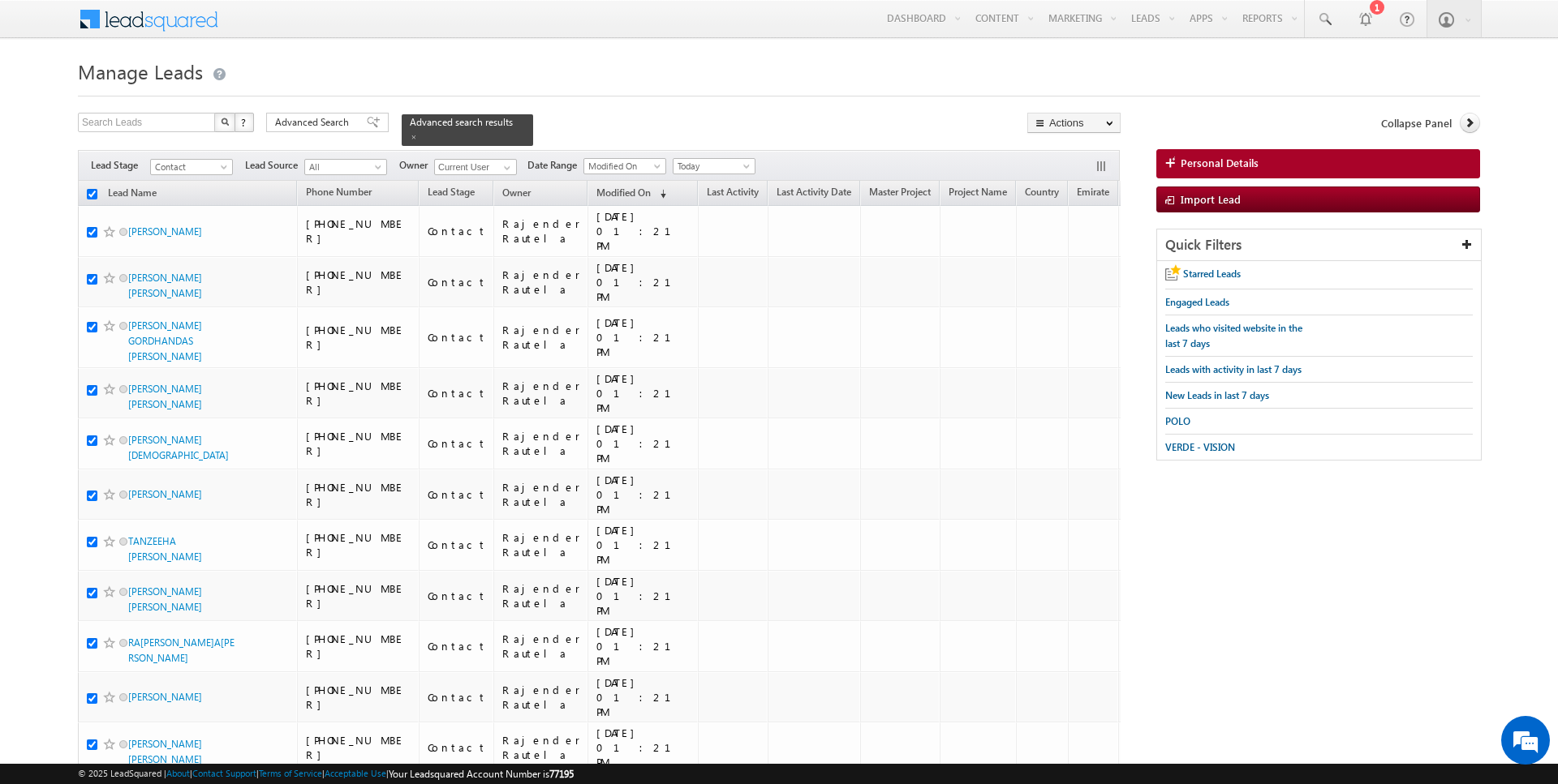
checkbox input "true"
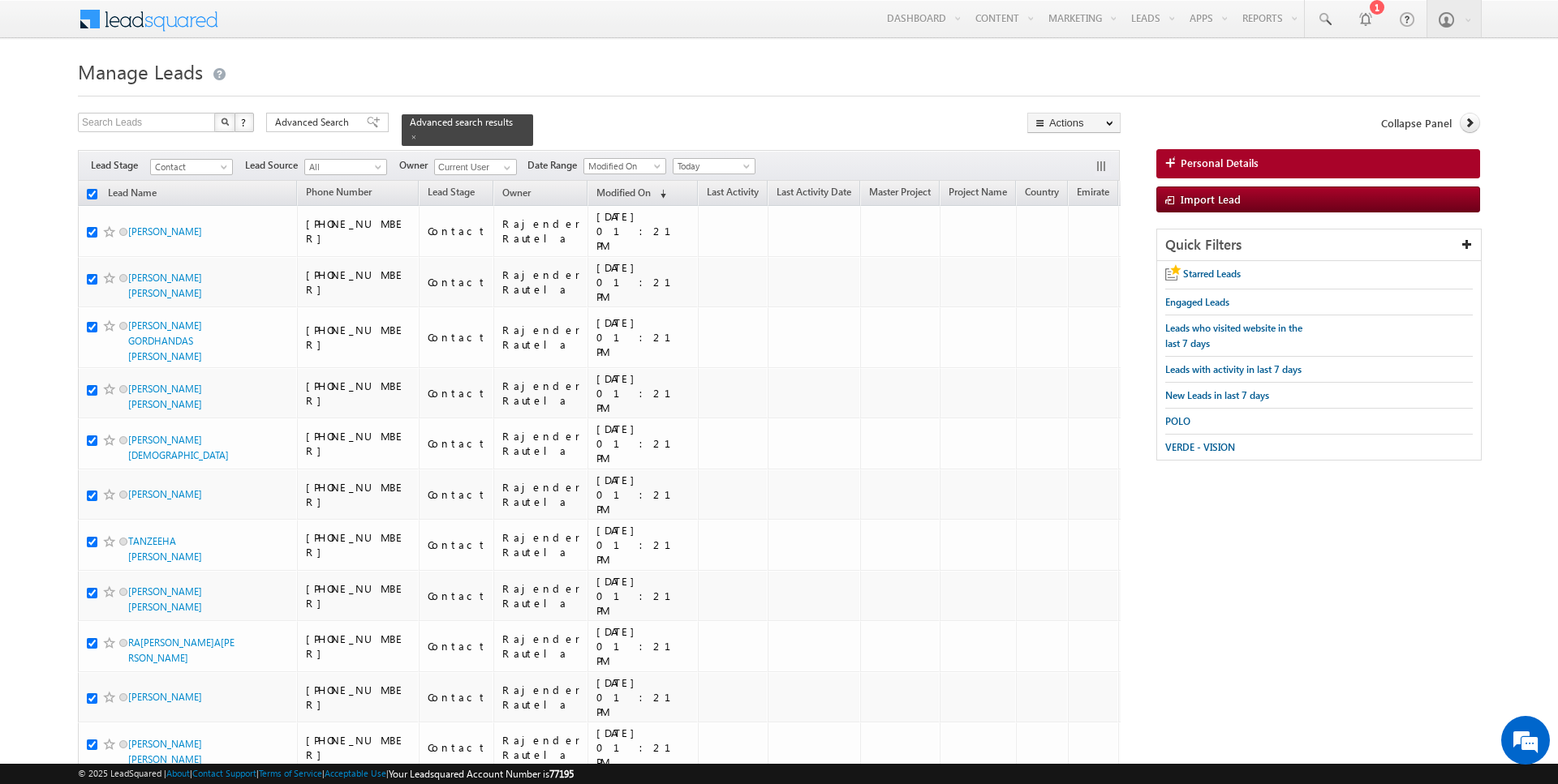
checkbox input "true"
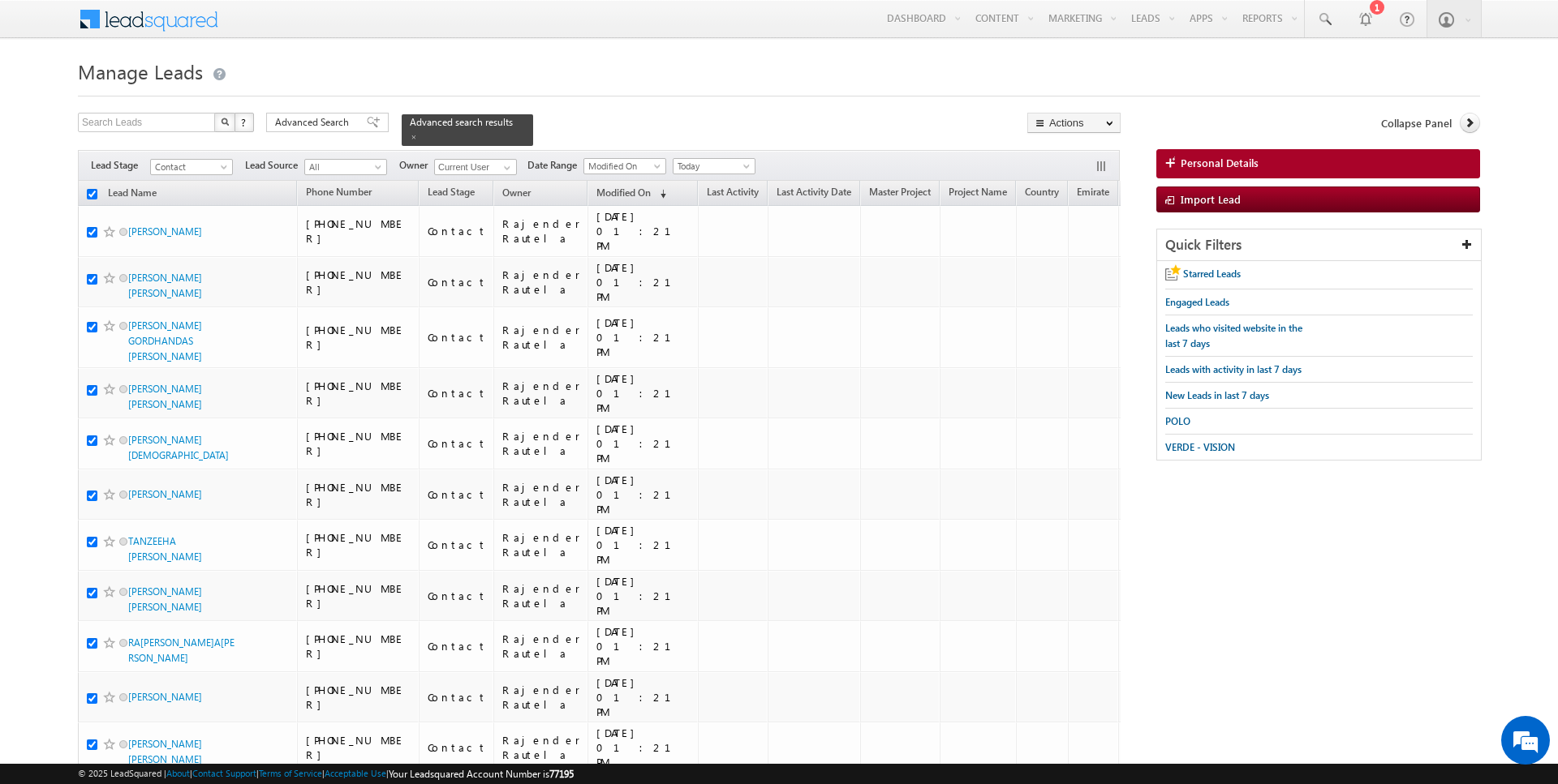
checkbox input "true"
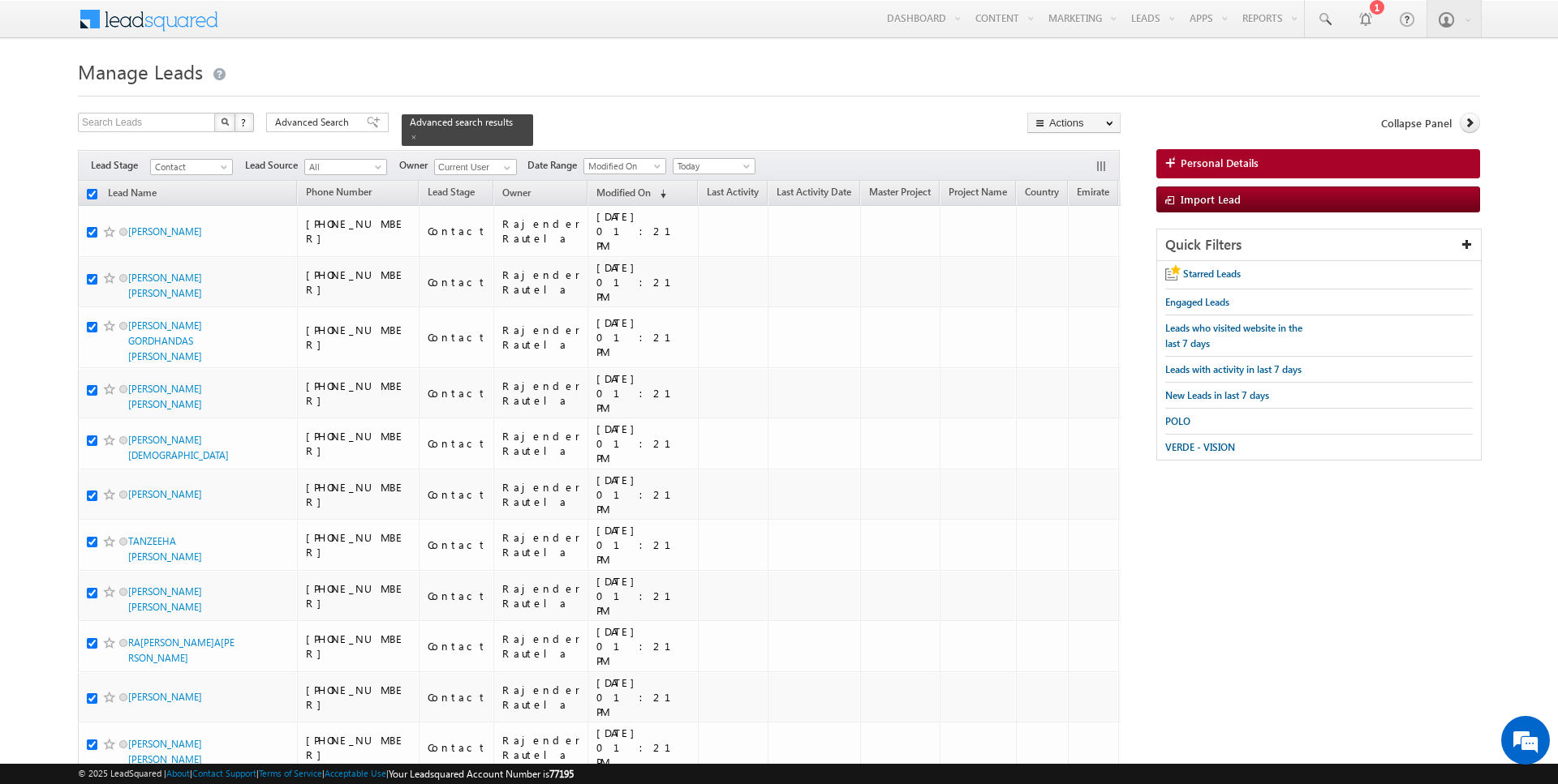
checkbox input "true"
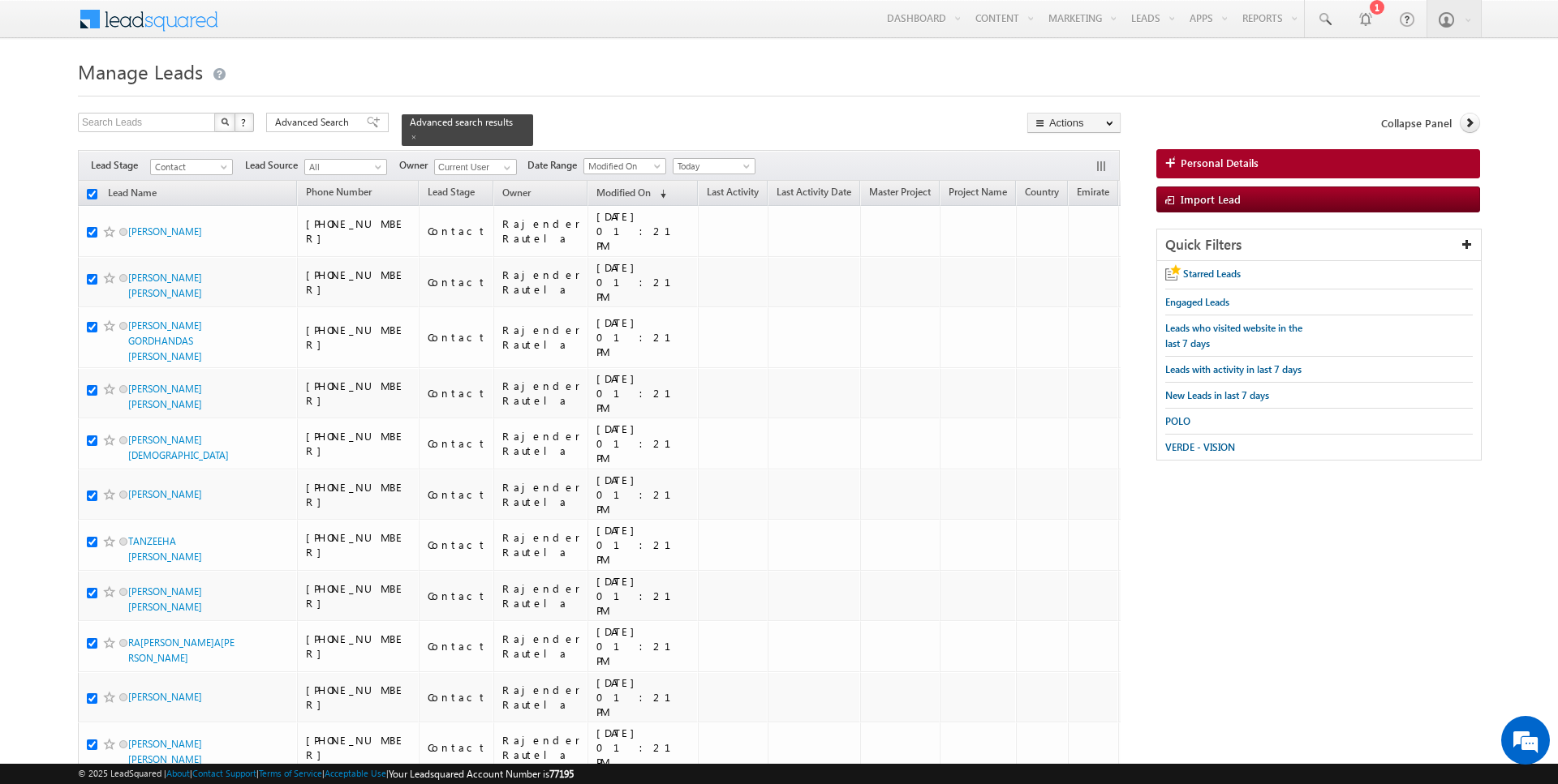
checkbox input "true"
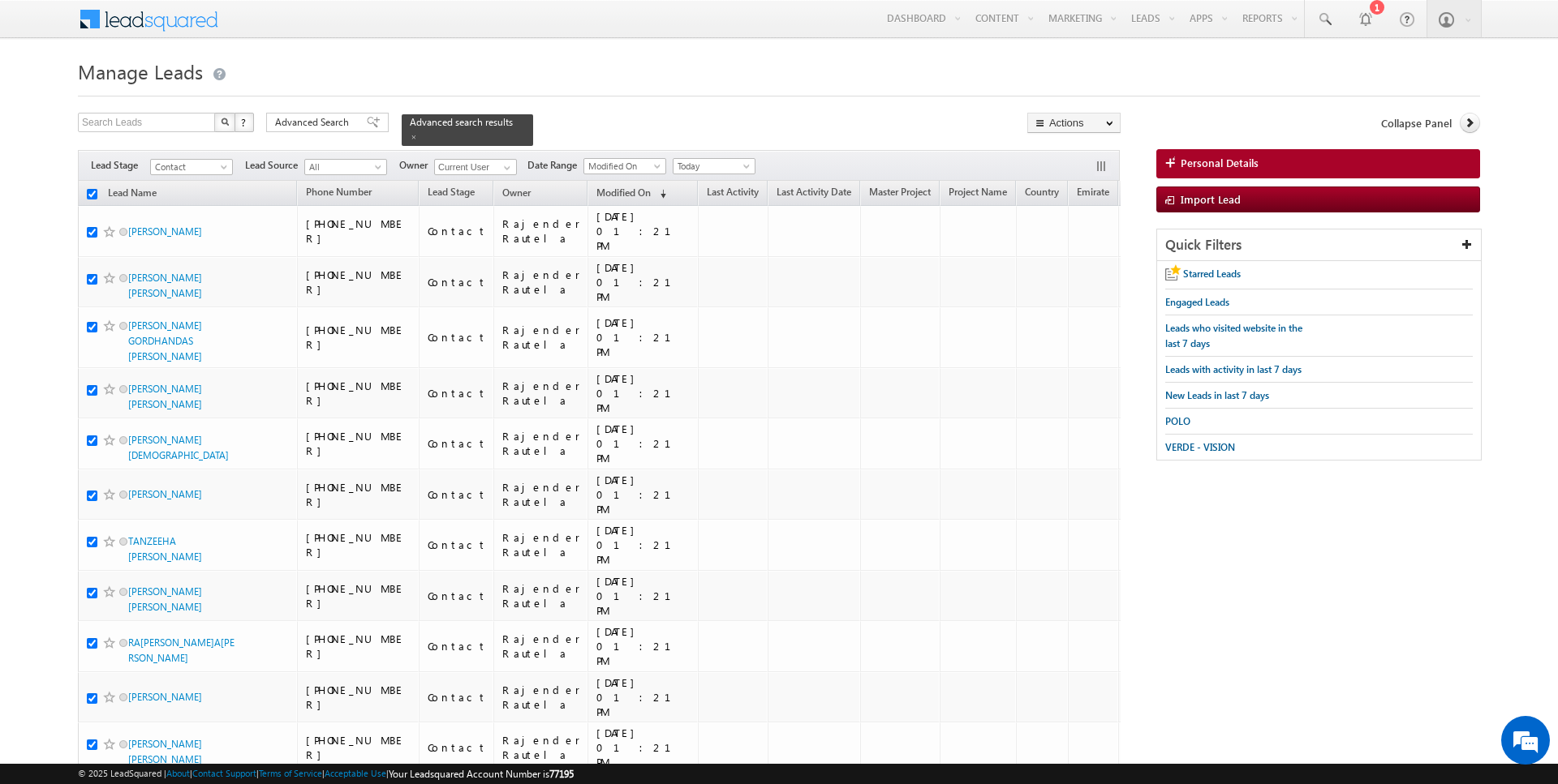
checkbox input "true"
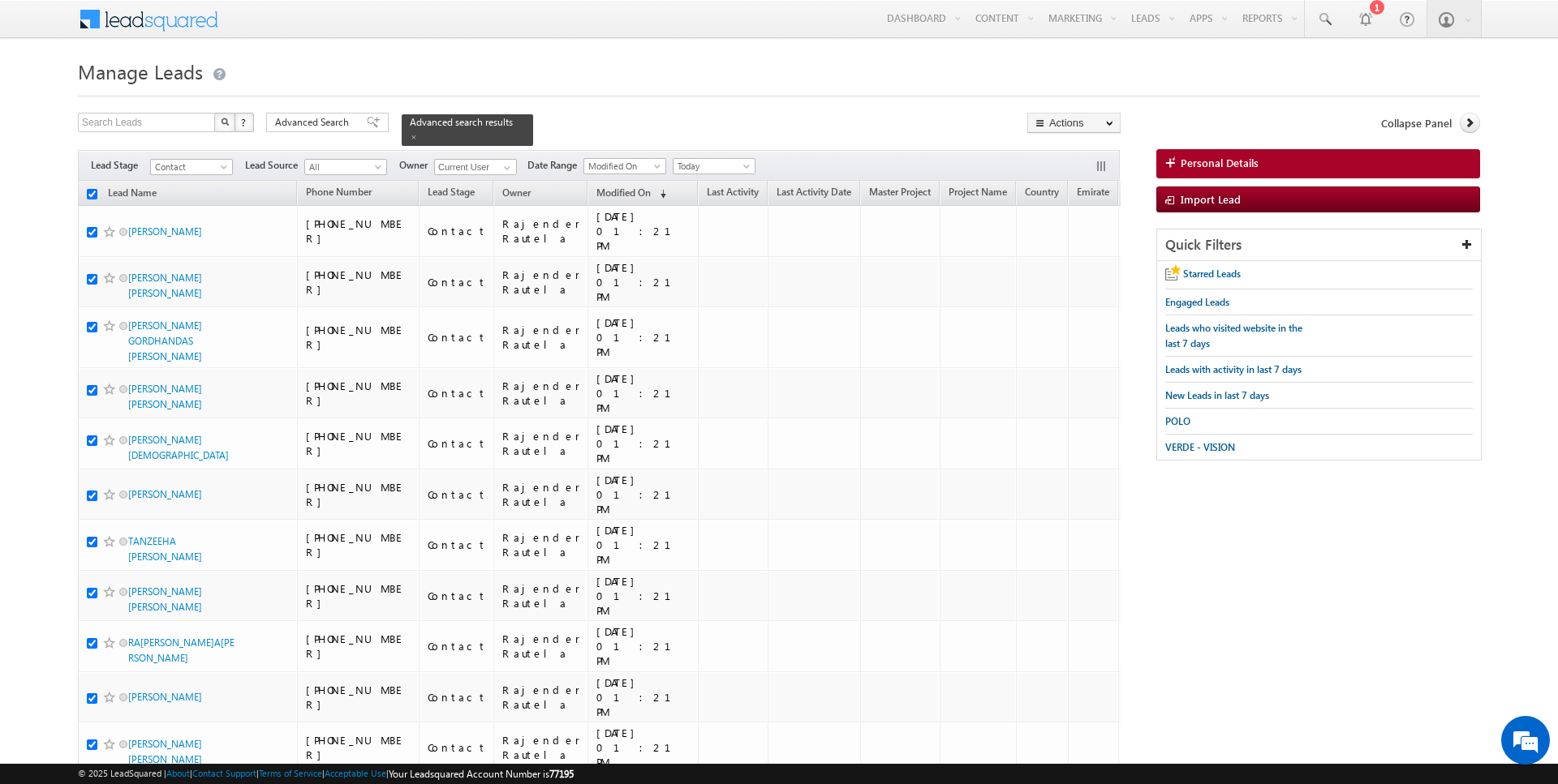
checkbox input "true"
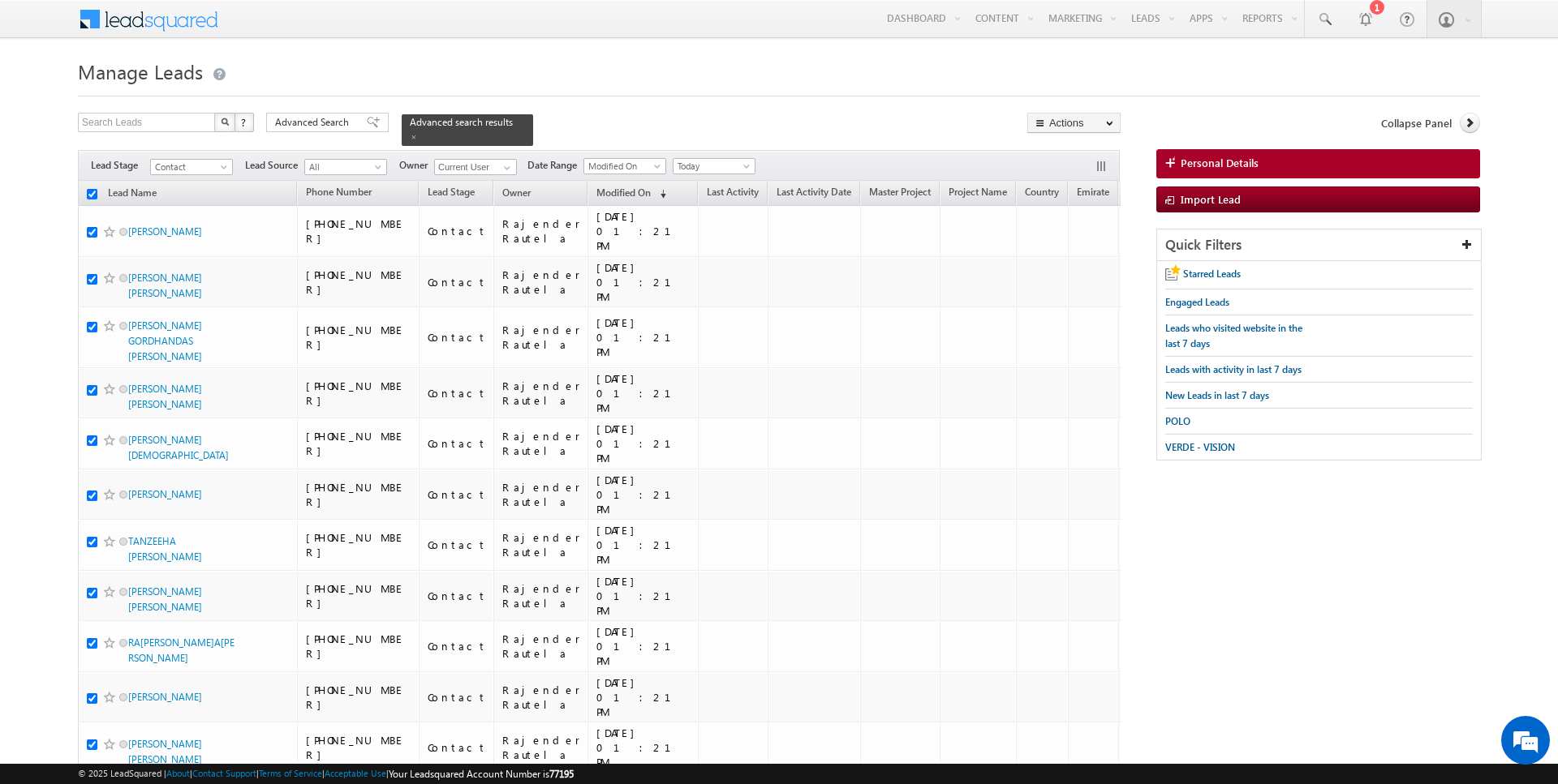
checkbox input "true"
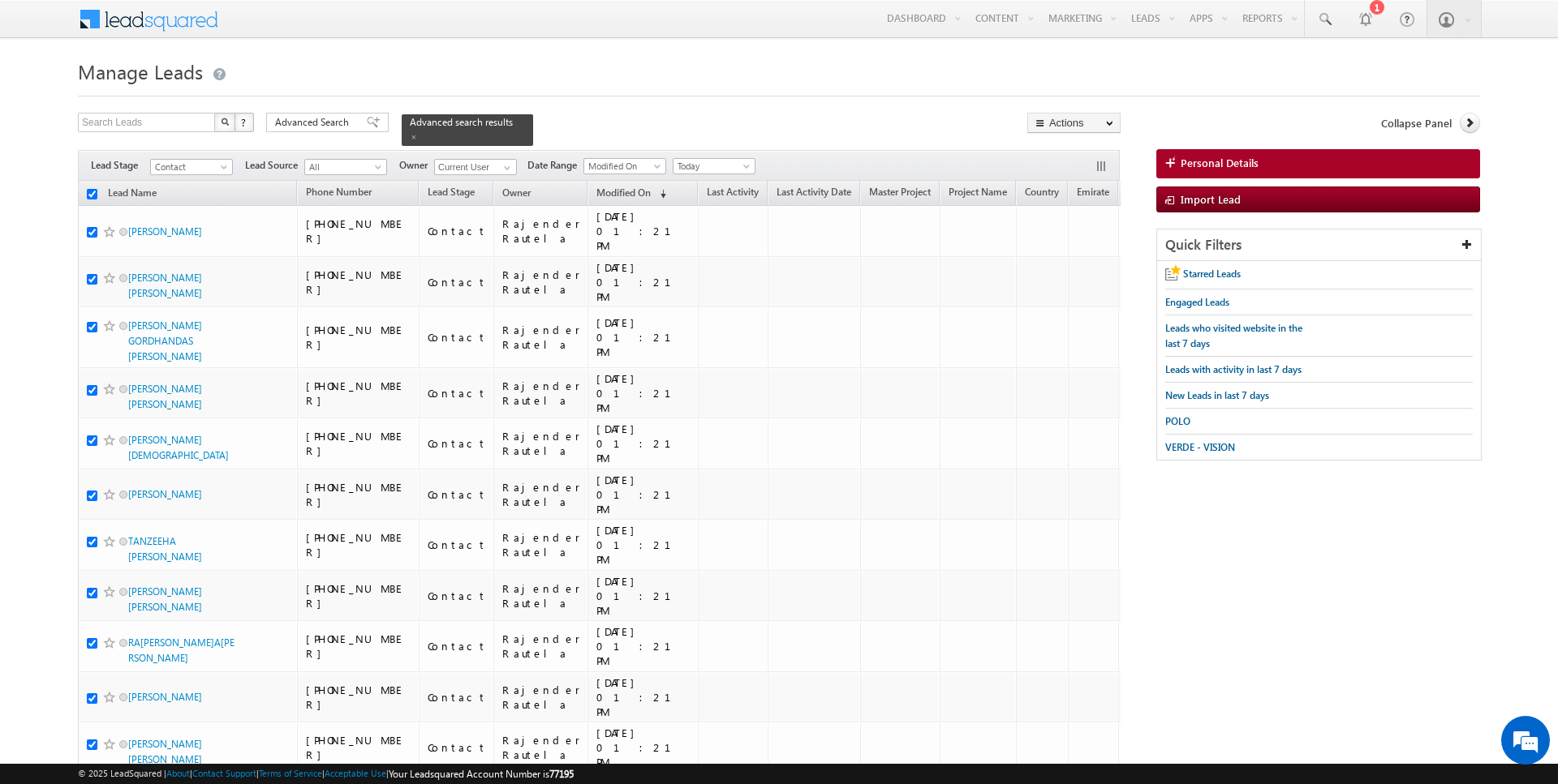
checkbox input "true"
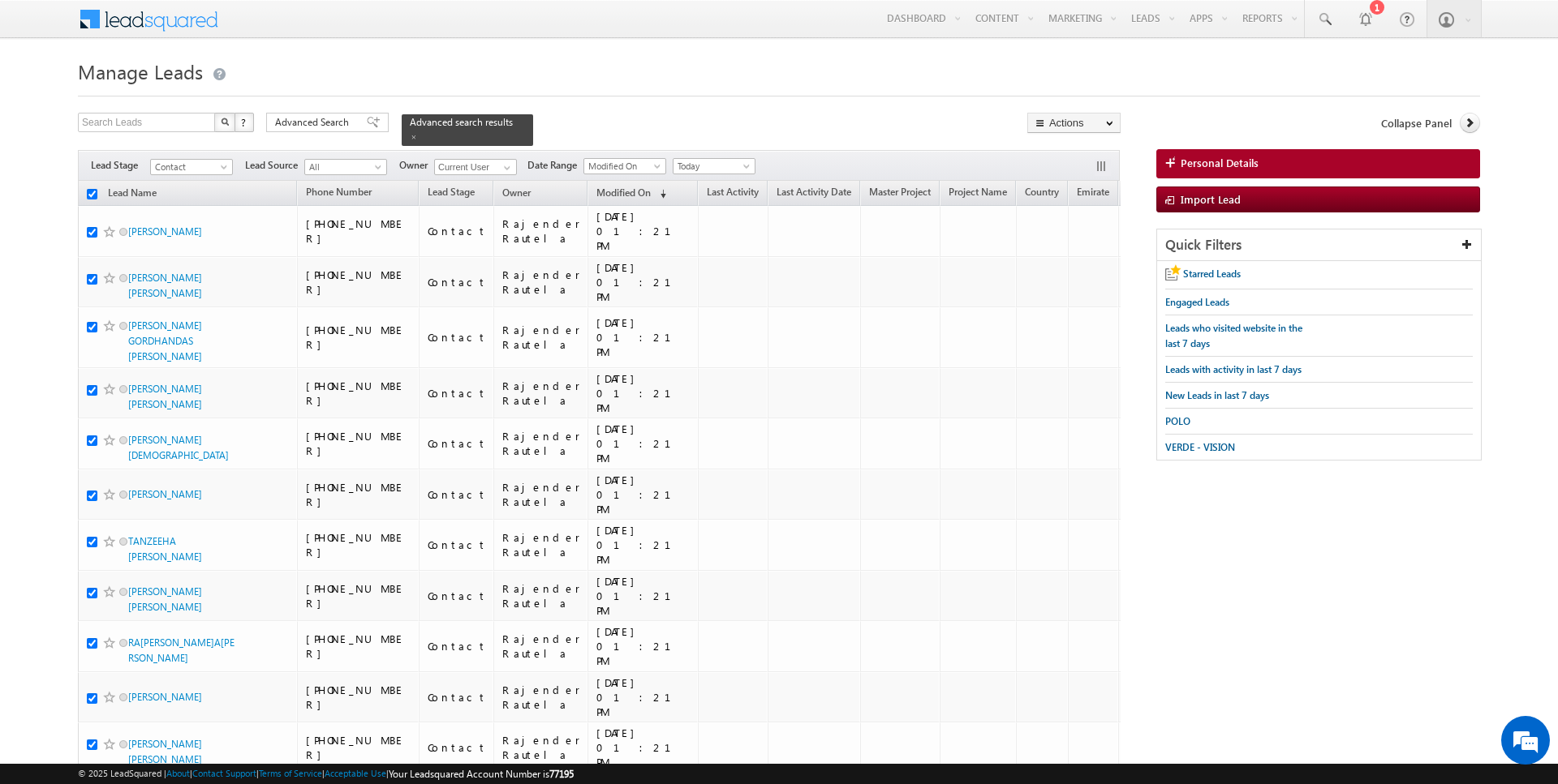
checkbox input "true"
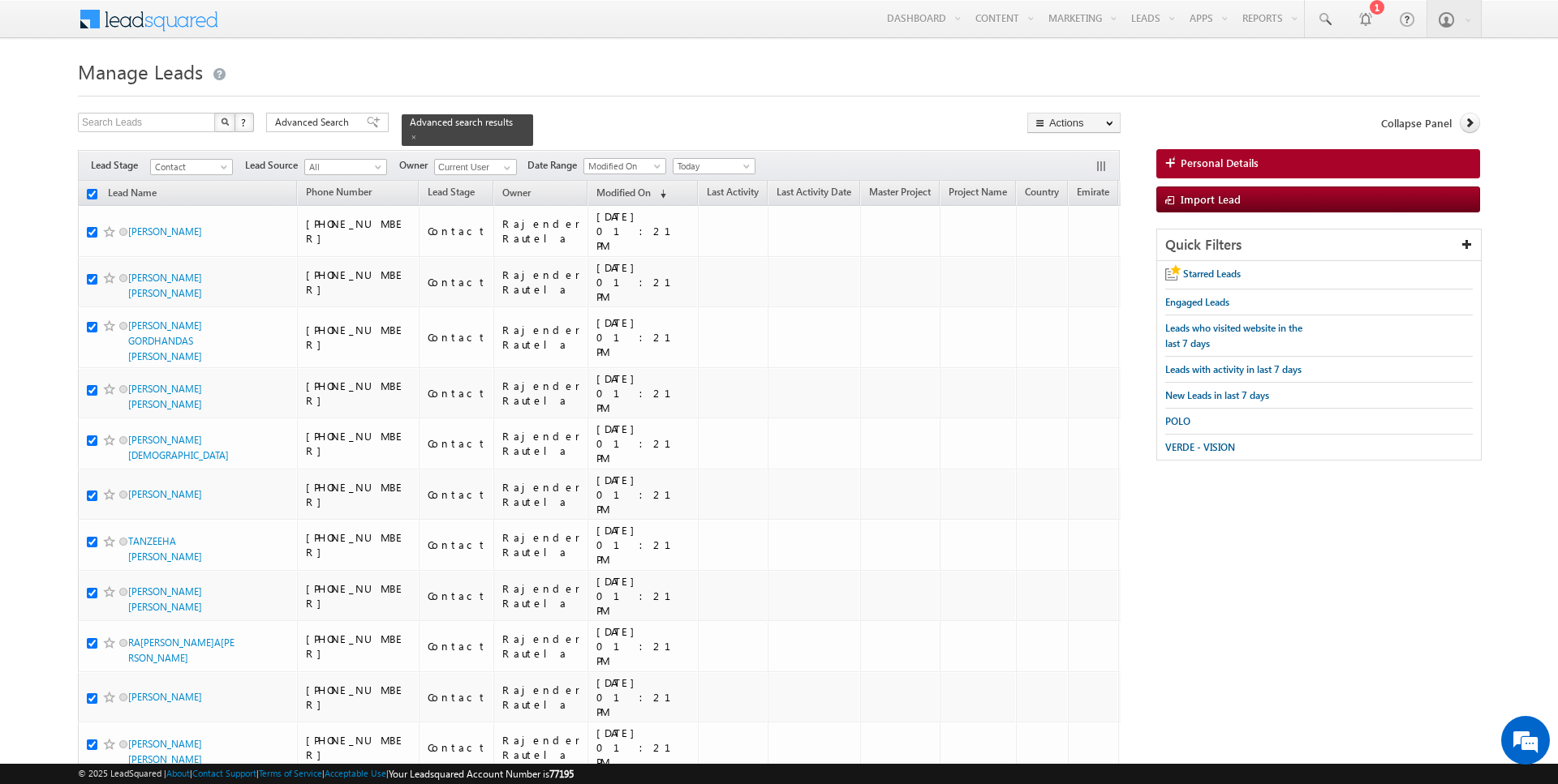
checkbox input "true"
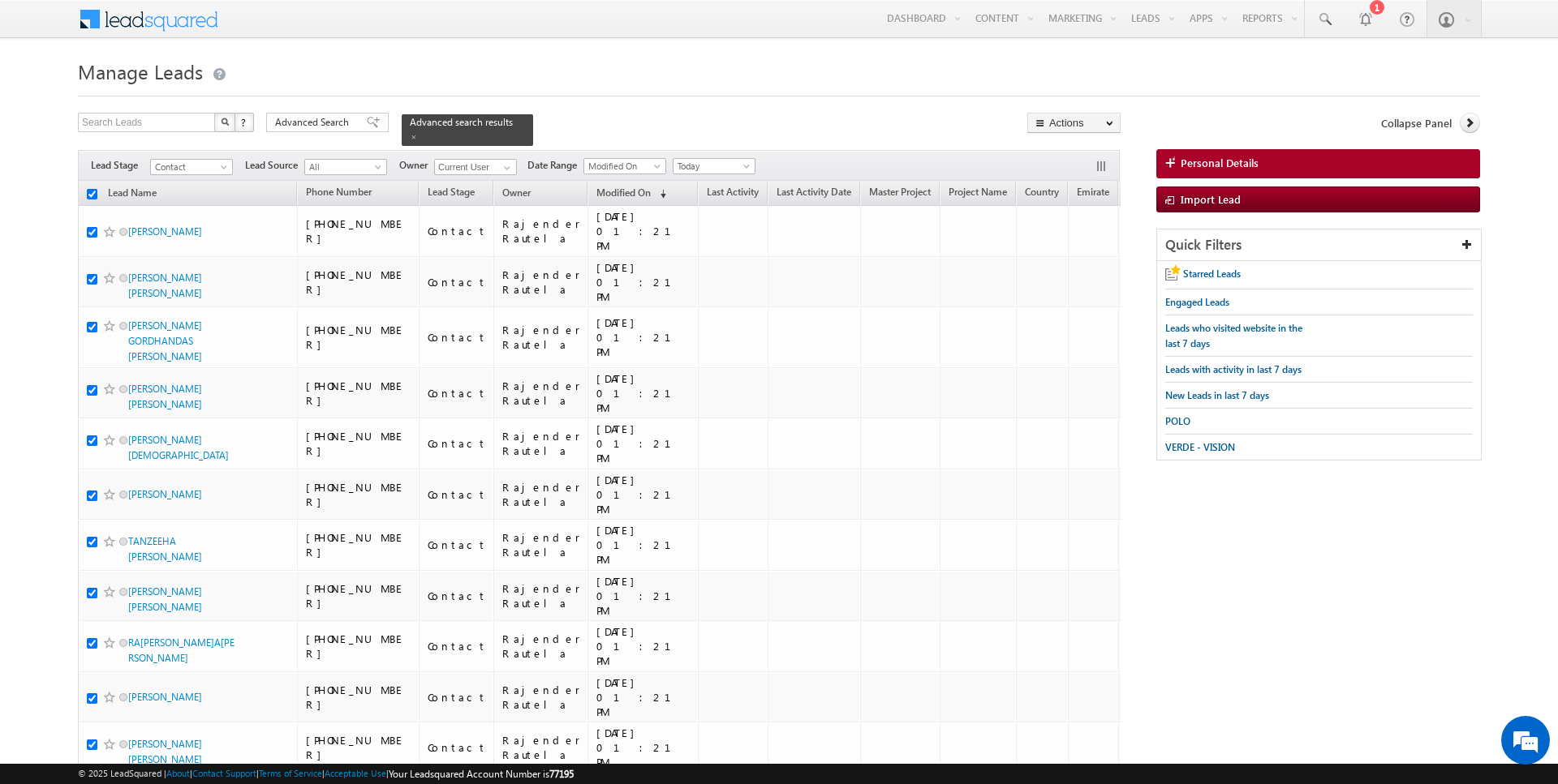
checkbox input "true"
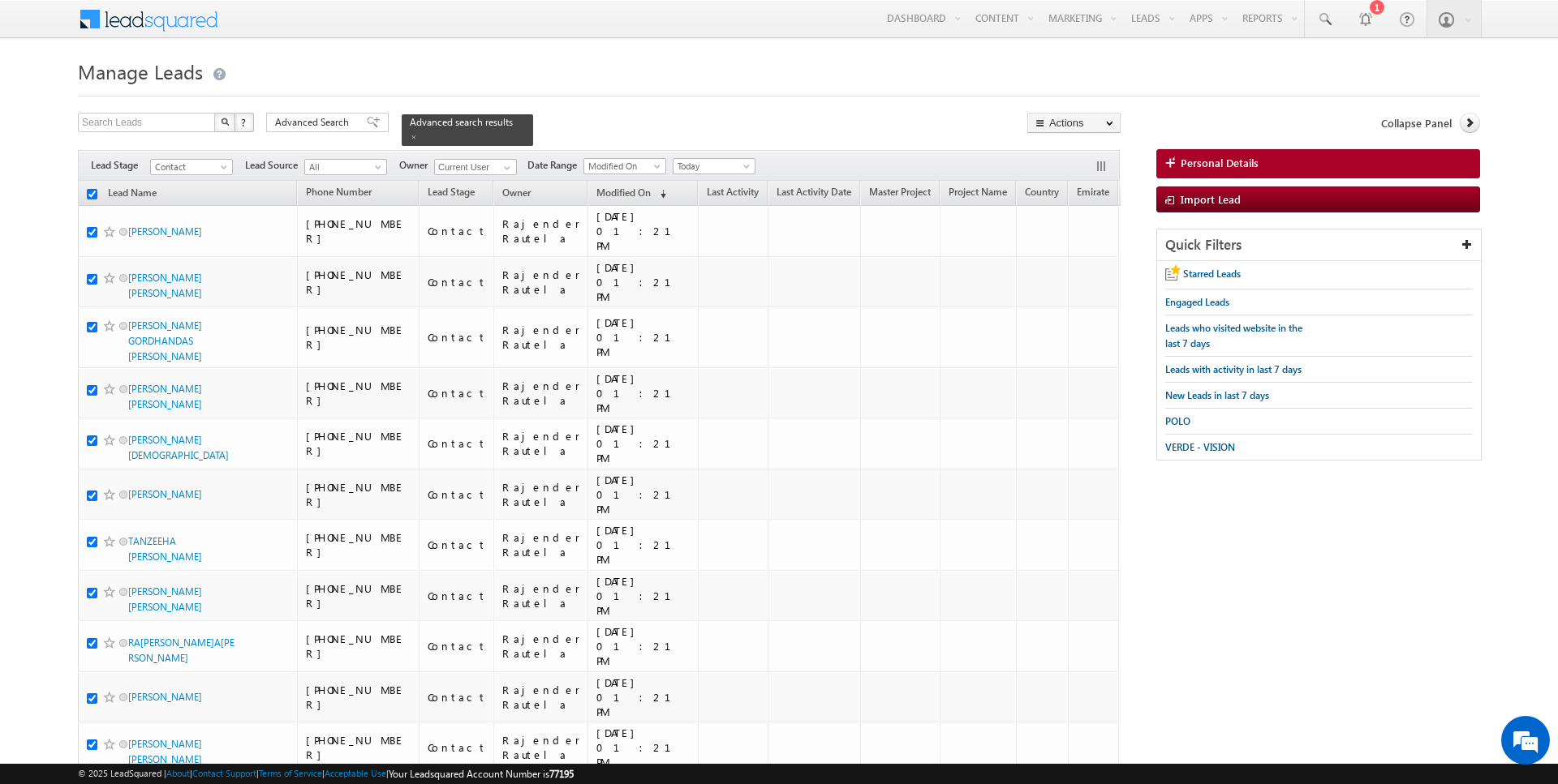
checkbox input "true"
click at [1077, 259] on link "Change Owner" at bounding box center [1074, 262] width 92 height 19
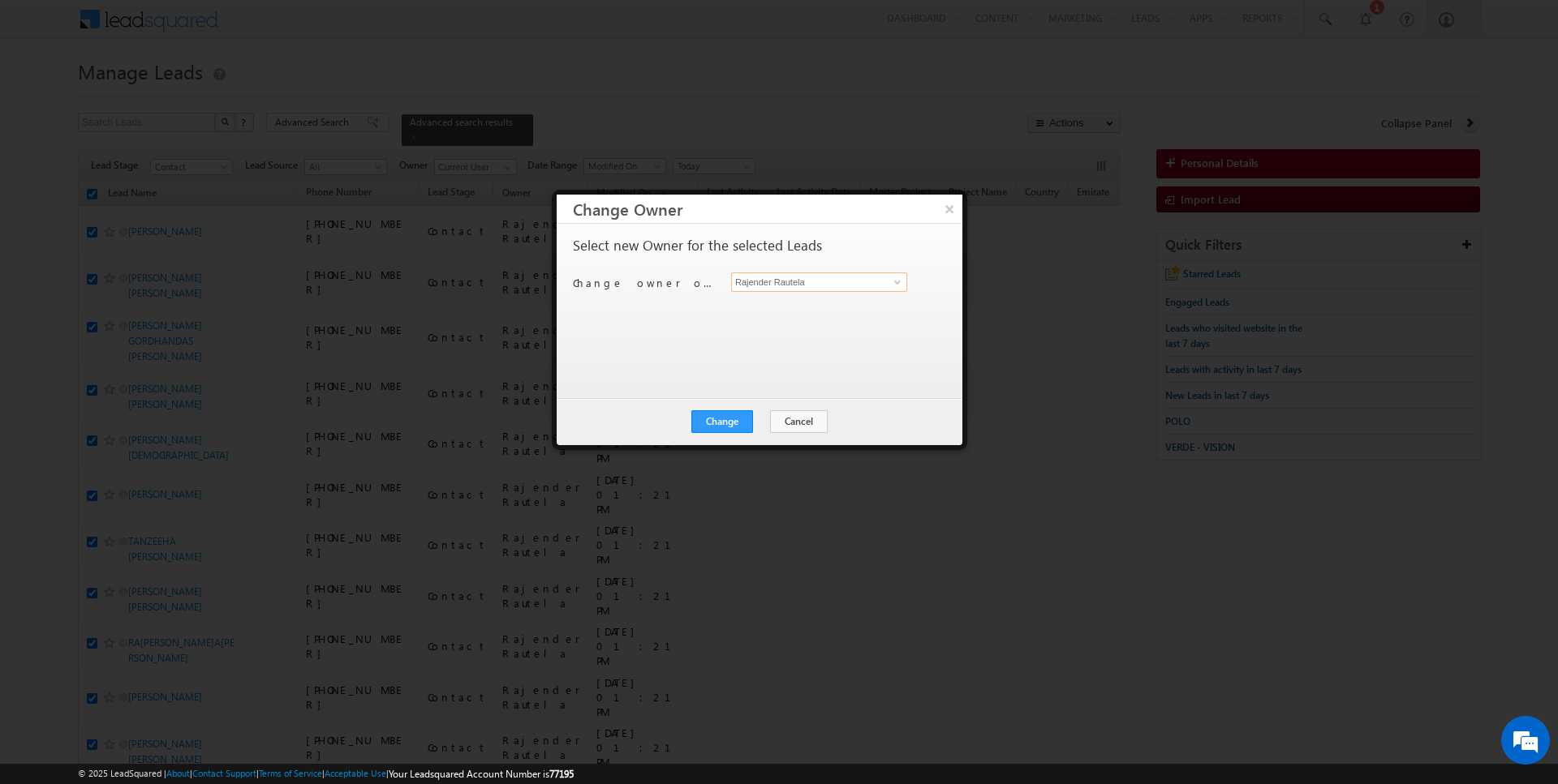
click at [807, 284] on input "Rajender Rautela" at bounding box center [819, 282] width 176 height 19
type input "[PERSON_NAME]"
click at [727, 420] on button "Change" at bounding box center [722, 422] width 62 height 23
click at [765, 423] on button "Close" at bounding box center [762, 422] width 52 height 23
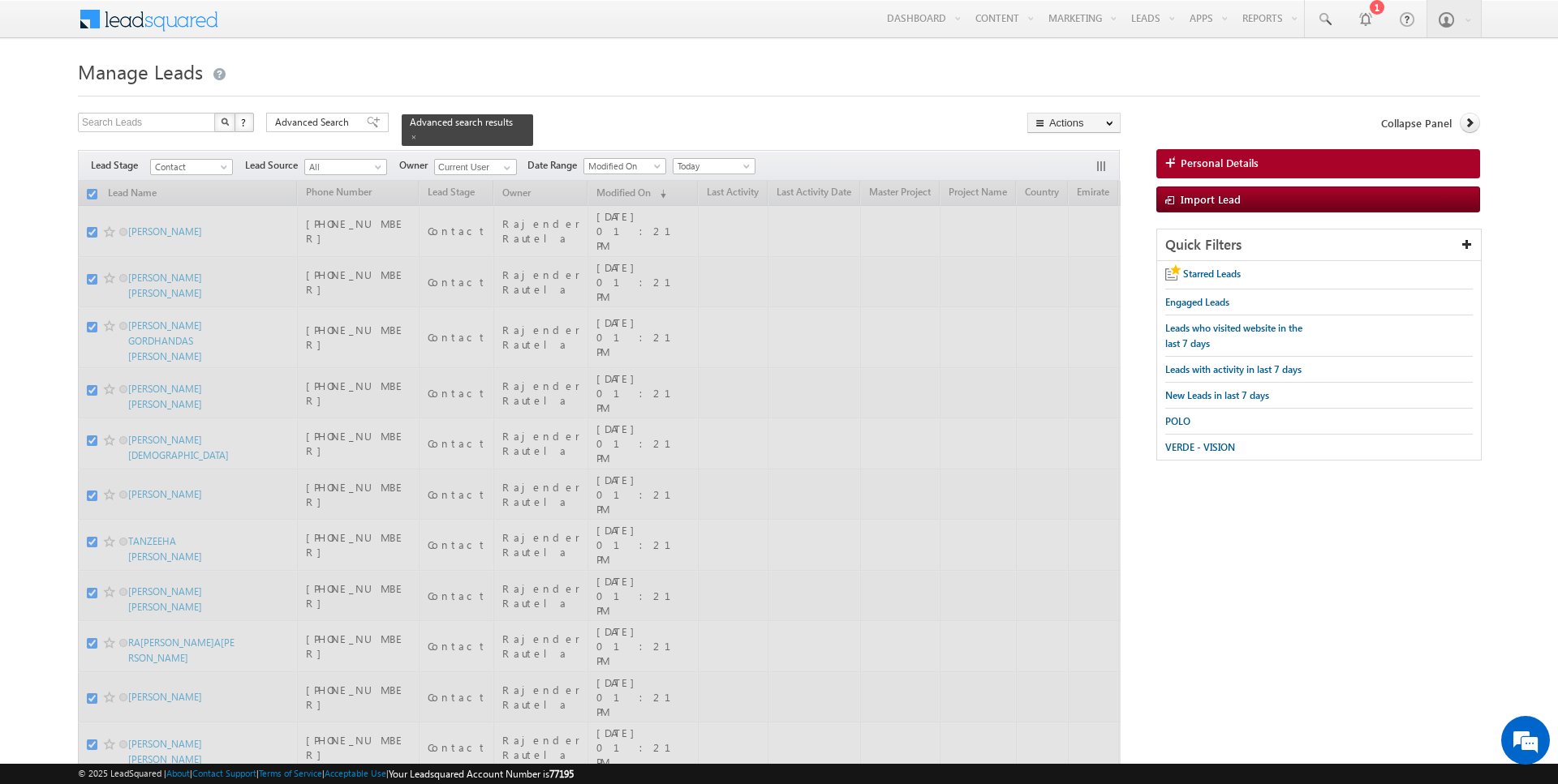
checkbox input "false"
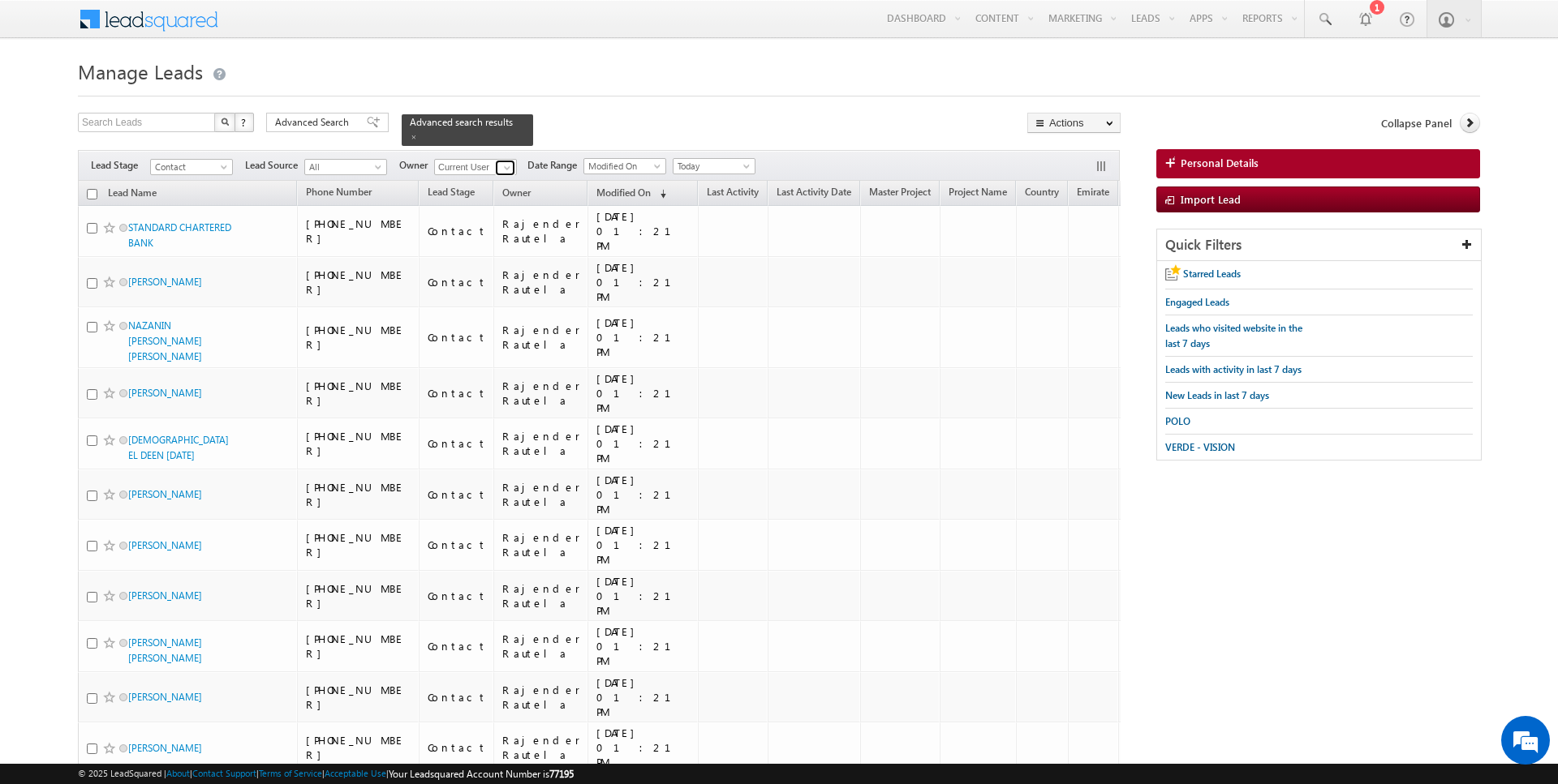
click at [503, 162] on span at bounding box center [507, 168] width 13 height 13
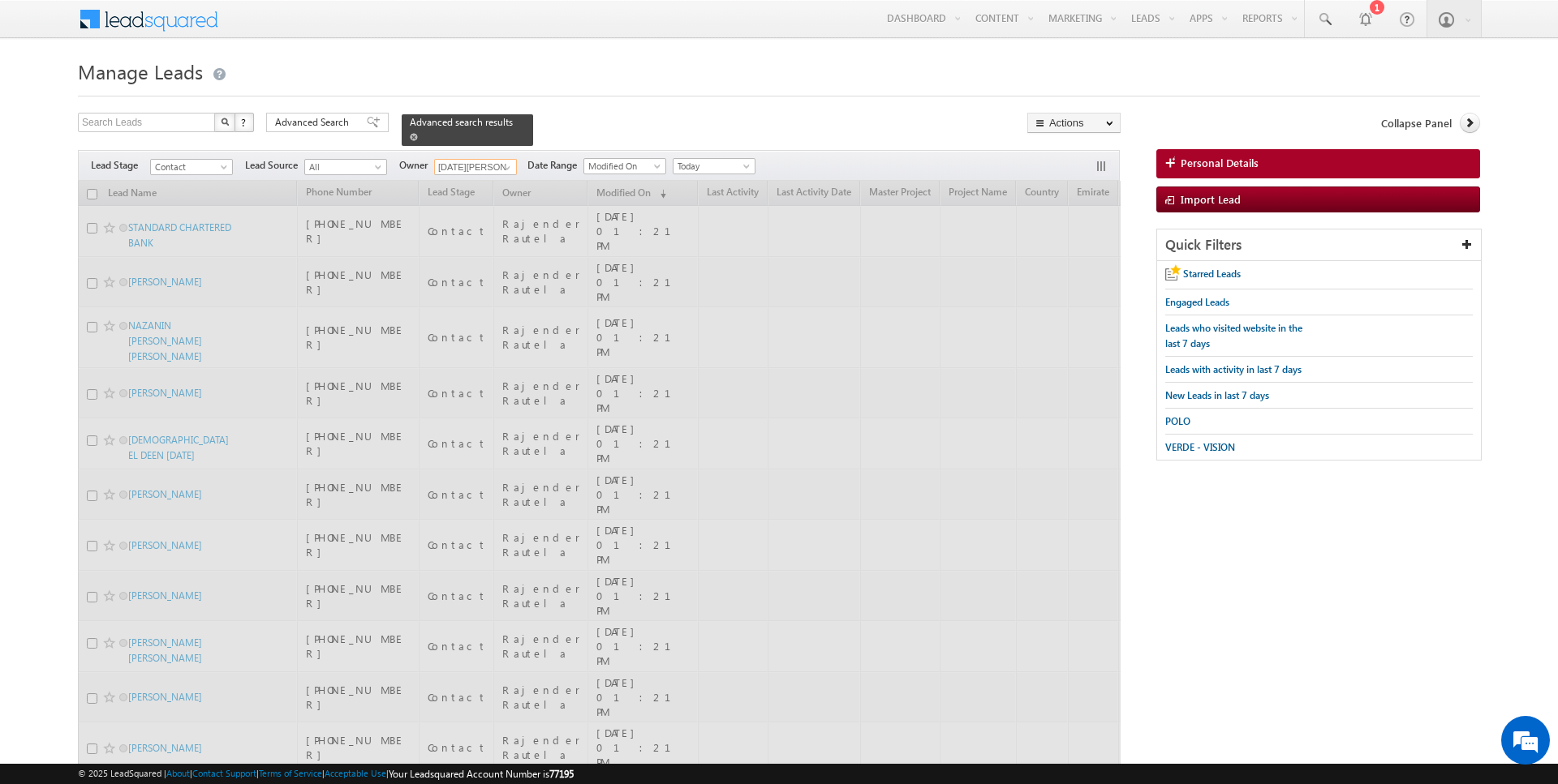
type input "[DATE][PERSON_NAME]"
click at [410, 136] on span at bounding box center [414, 137] width 8 height 8
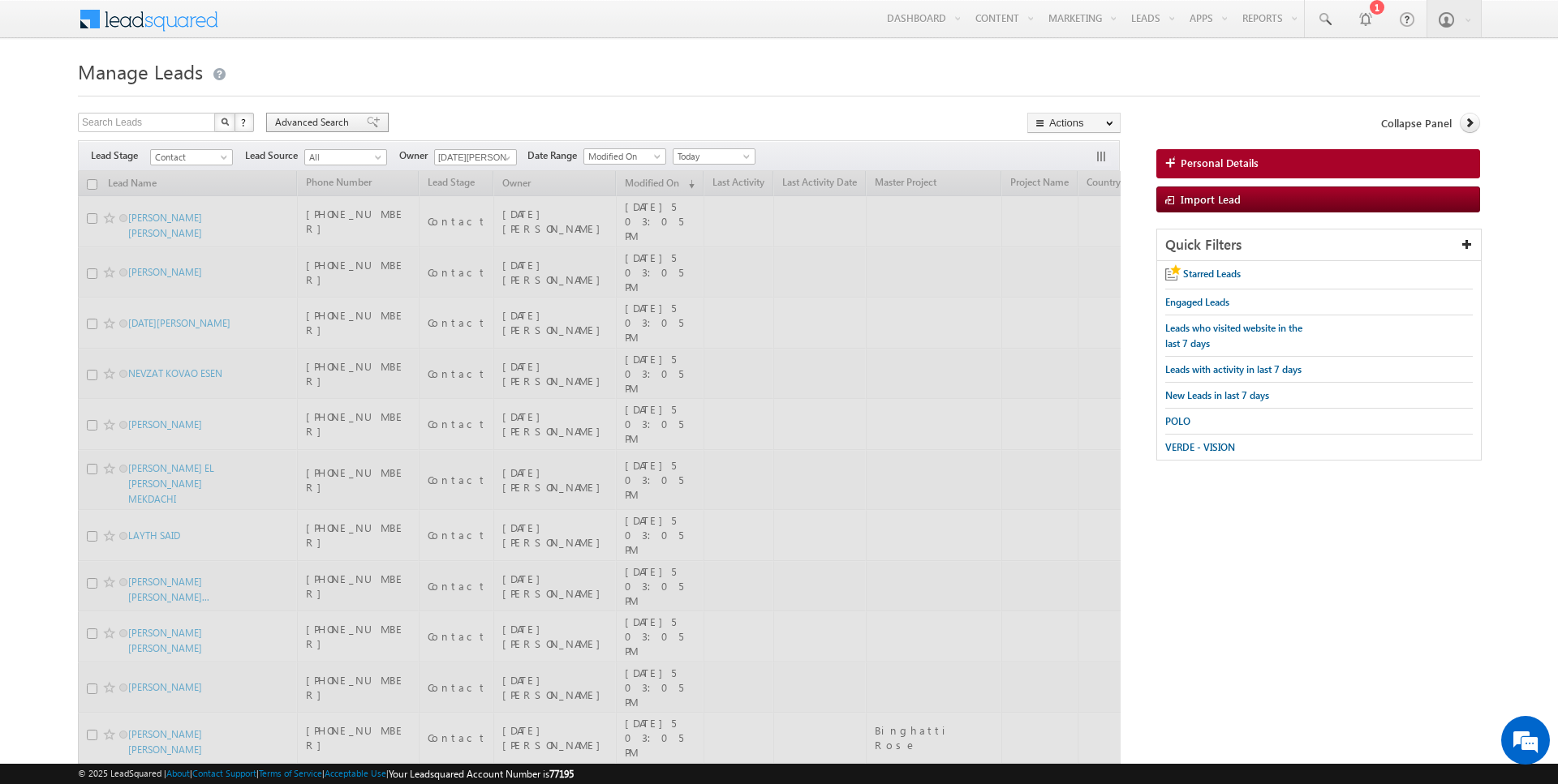
click at [311, 129] on span "Advanced Search" at bounding box center [315, 122] width 79 height 14
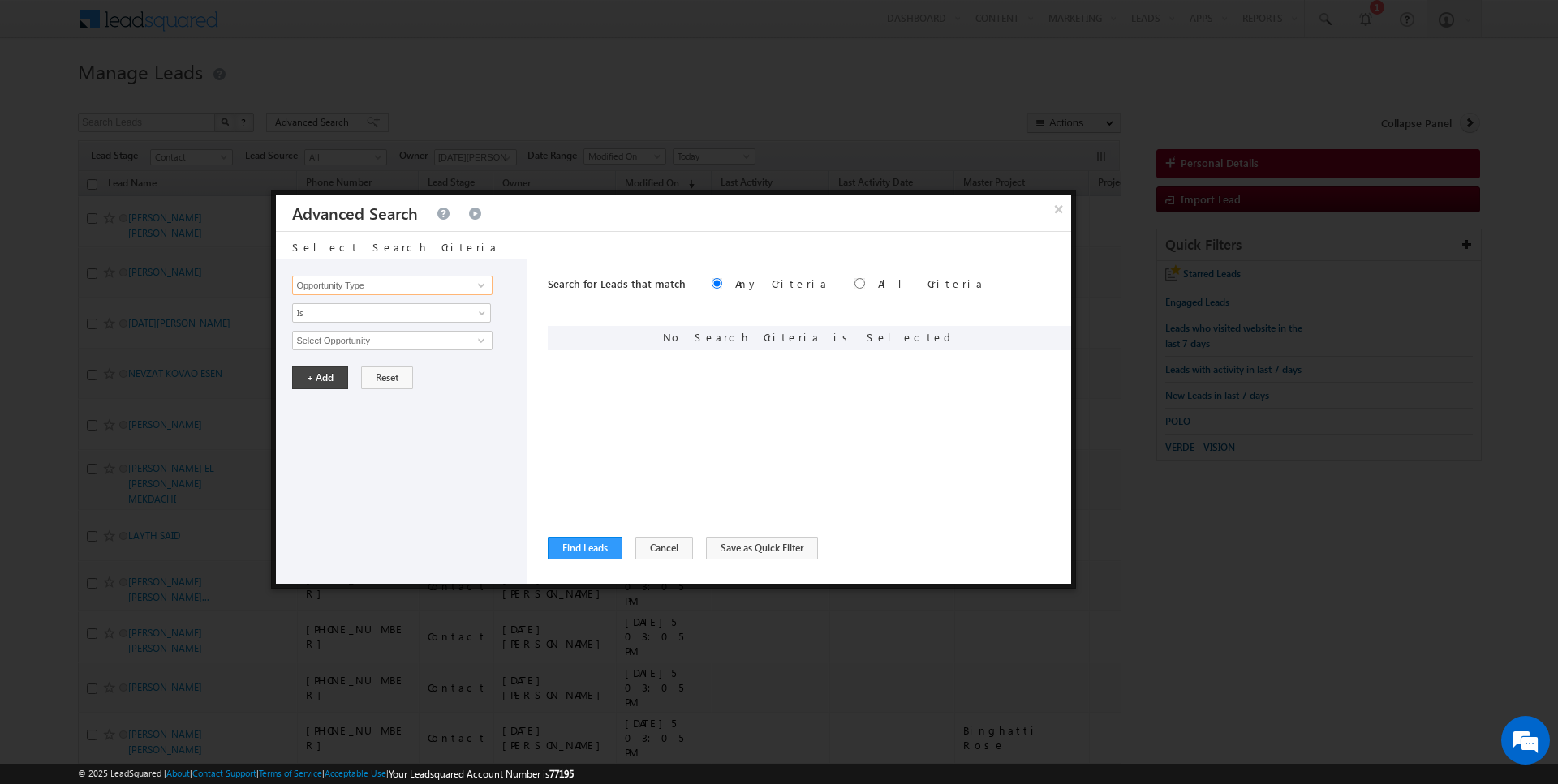
click at [416, 292] on input "Opportunity Type" at bounding box center [392, 285] width 199 height 19
type input "Lead Source"
click at [359, 339] on span "None Selected" at bounding box center [385, 341] width 184 height 18
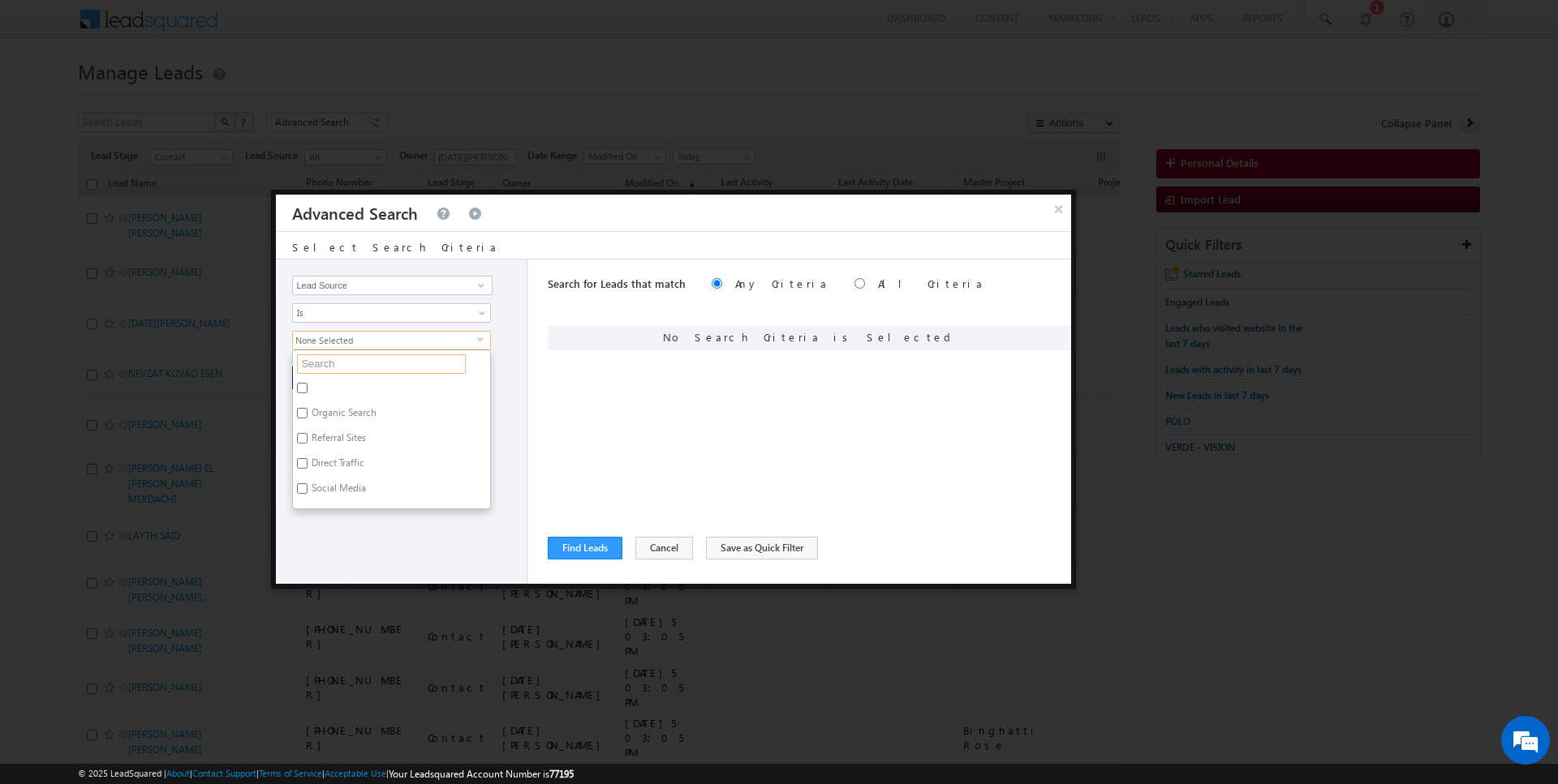
click at [349, 364] on input "text" at bounding box center [382, 364] width 169 height 19
type input "nad a"
click at [322, 389] on label "Nad al Shiba" at bounding box center [337, 391] width 89 height 25
click at [307, 389] on input "Nad al Shiba" at bounding box center [302, 388] width 11 height 11
checkbox input "true"
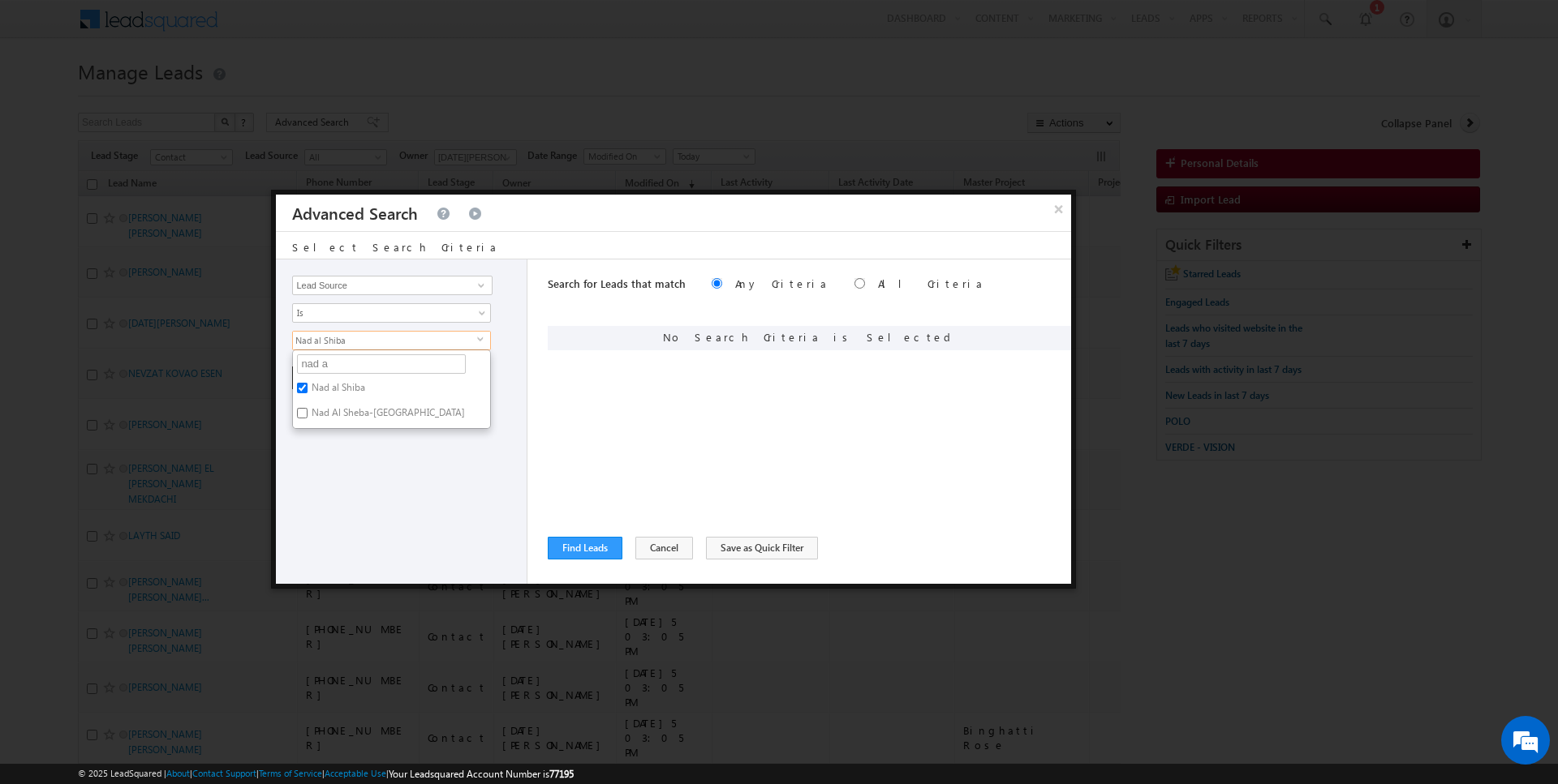
click at [322, 419] on label "Nad Al Sheba-[GEOGRAPHIC_DATA]" at bounding box center [387, 416] width 188 height 25
click at [307, 418] on input "Nad Al Sheba-[GEOGRAPHIC_DATA]" at bounding box center [302, 413] width 11 height 11
checkbox input "true"
click at [322, 441] on div "Opportunity Type Lead Activity Task Sales Group Prospect Id Address 1 Address 2…" at bounding box center [402, 422] width 252 height 325
click at [318, 372] on button "+ Add" at bounding box center [320, 377] width 56 height 23
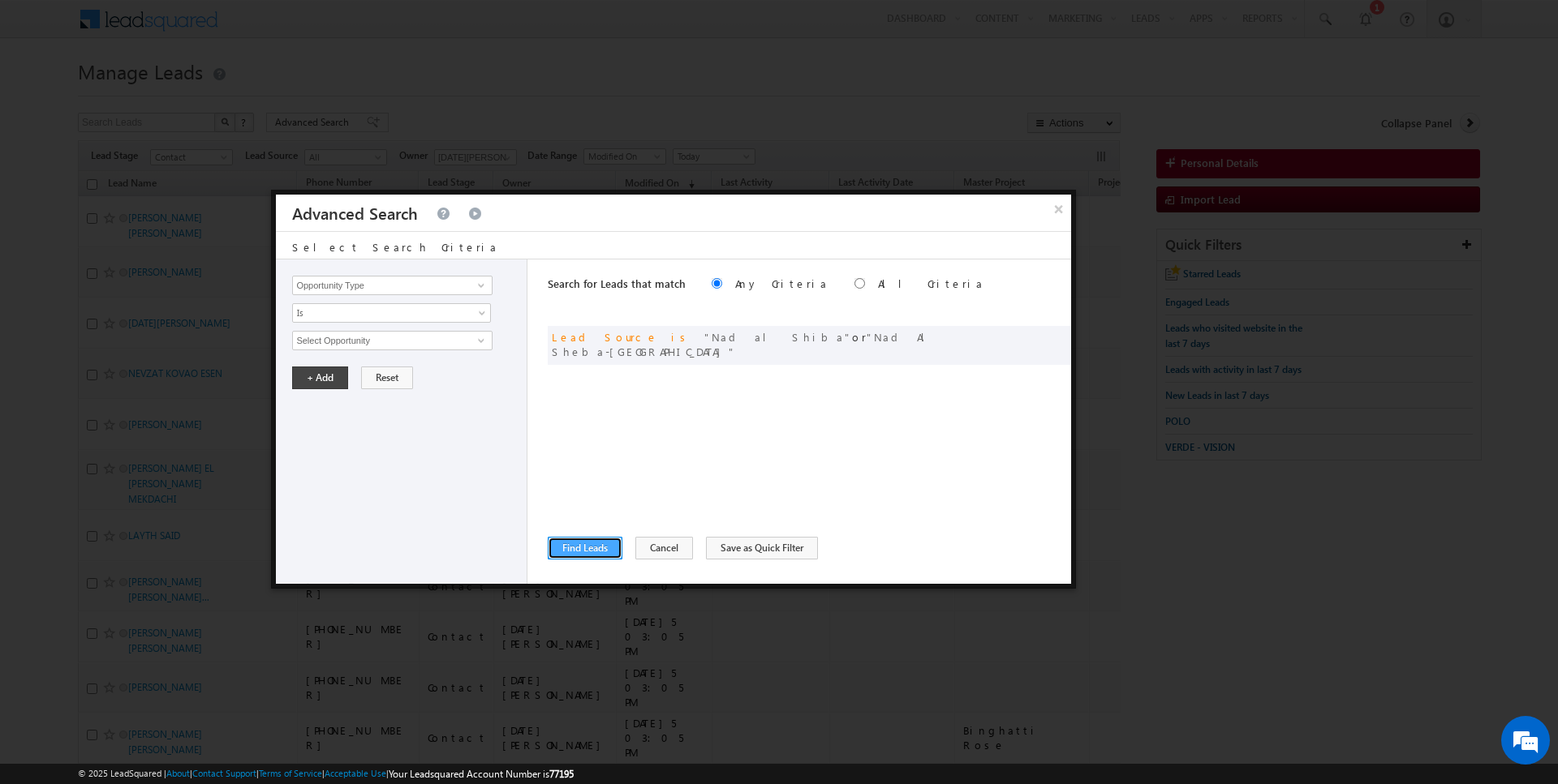
click at [578, 547] on button "Find Leads" at bounding box center [584, 548] width 75 height 23
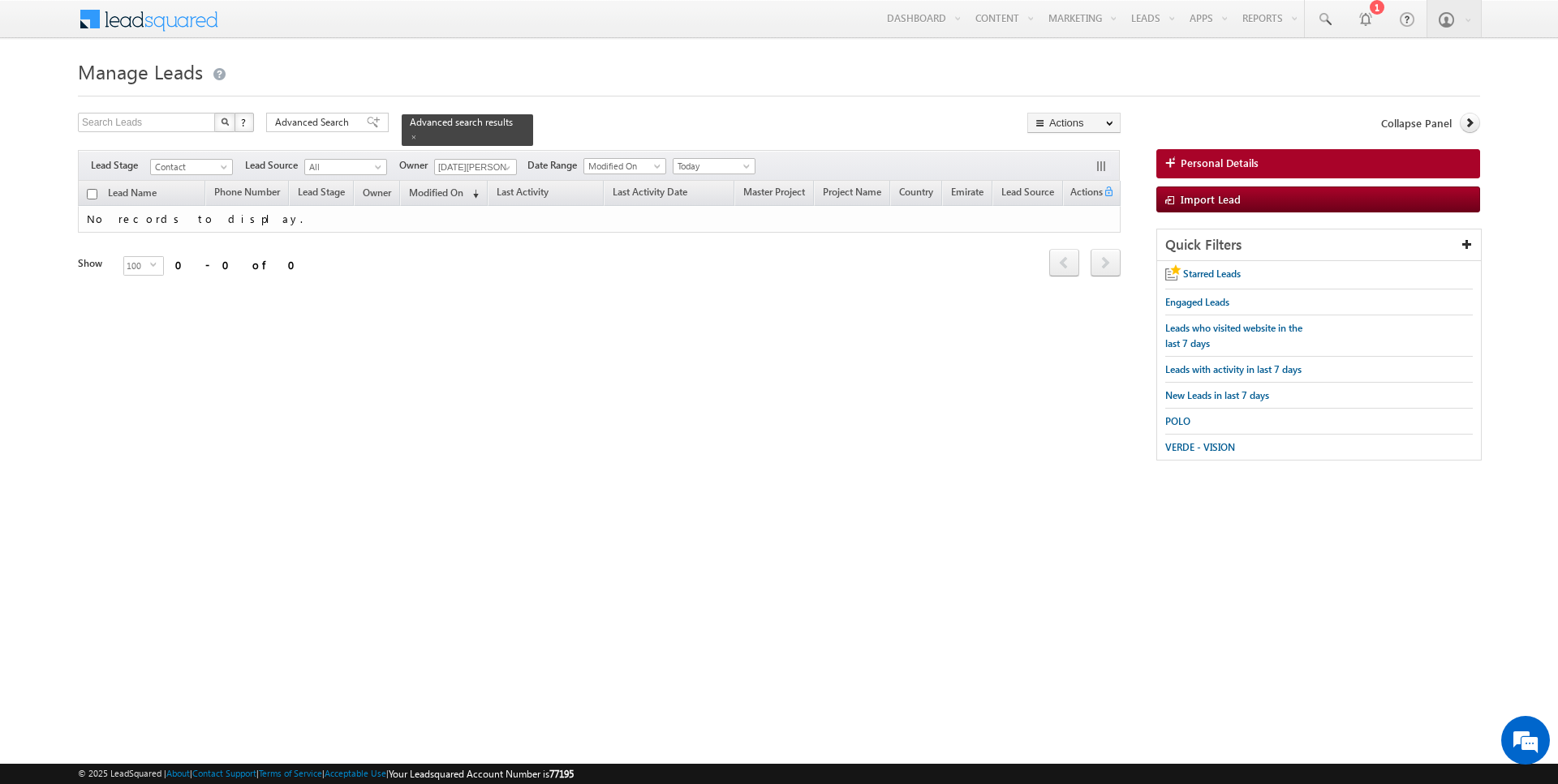
click at [212, 172] on span "Contact" at bounding box center [189, 167] width 77 height 14
click at [189, 182] on link "All" at bounding box center [192, 182] width 82 height 14
click at [717, 171] on span "Today" at bounding box center [712, 166] width 77 height 14
click at [695, 179] on link "All Time" at bounding box center [707, 181] width 82 height 14
click at [337, 123] on span "Advanced Search" at bounding box center [315, 122] width 79 height 14
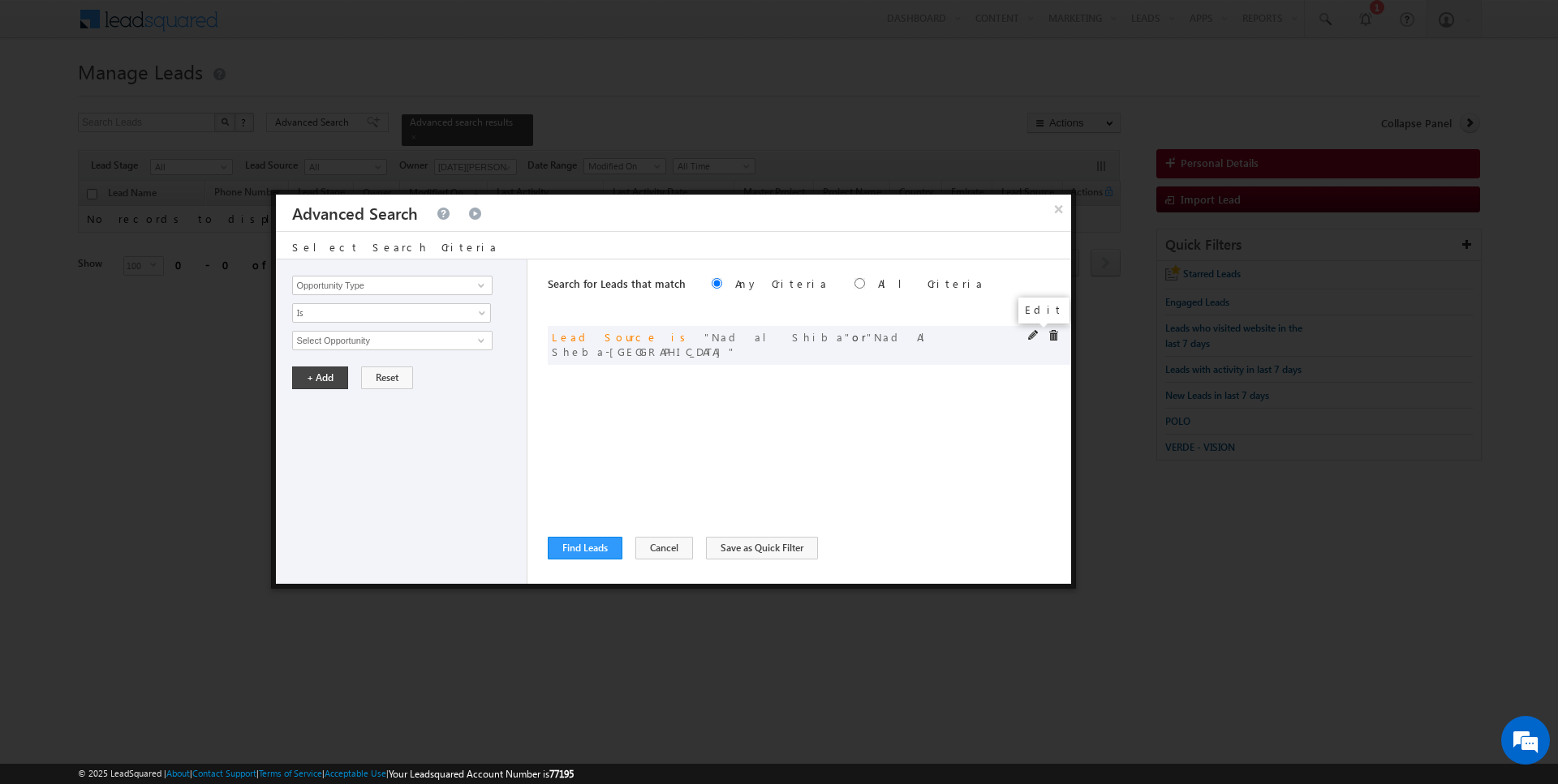
click at [1029, 335] on span at bounding box center [1034, 336] width 12 height 12
click at [397, 332] on span "2 selected" at bounding box center [385, 341] width 184 height 18
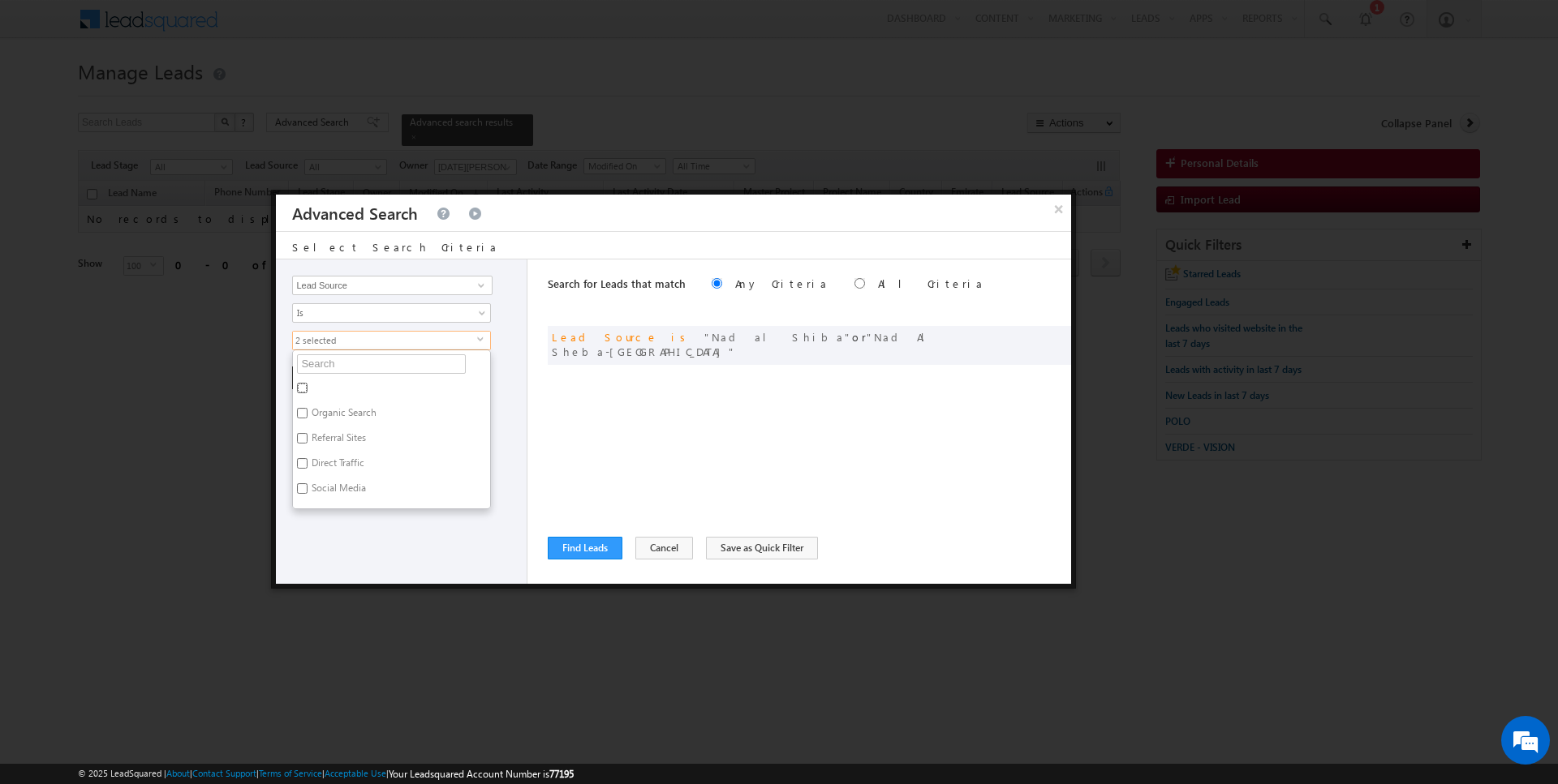
click at [306, 383] on input "checkbox" at bounding box center [302, 388] width 11 height 11
checkbox input "false"
click at [316, 365] on input "text" at bounding box center [382, 364] width 169 height 19
type input "dubai"
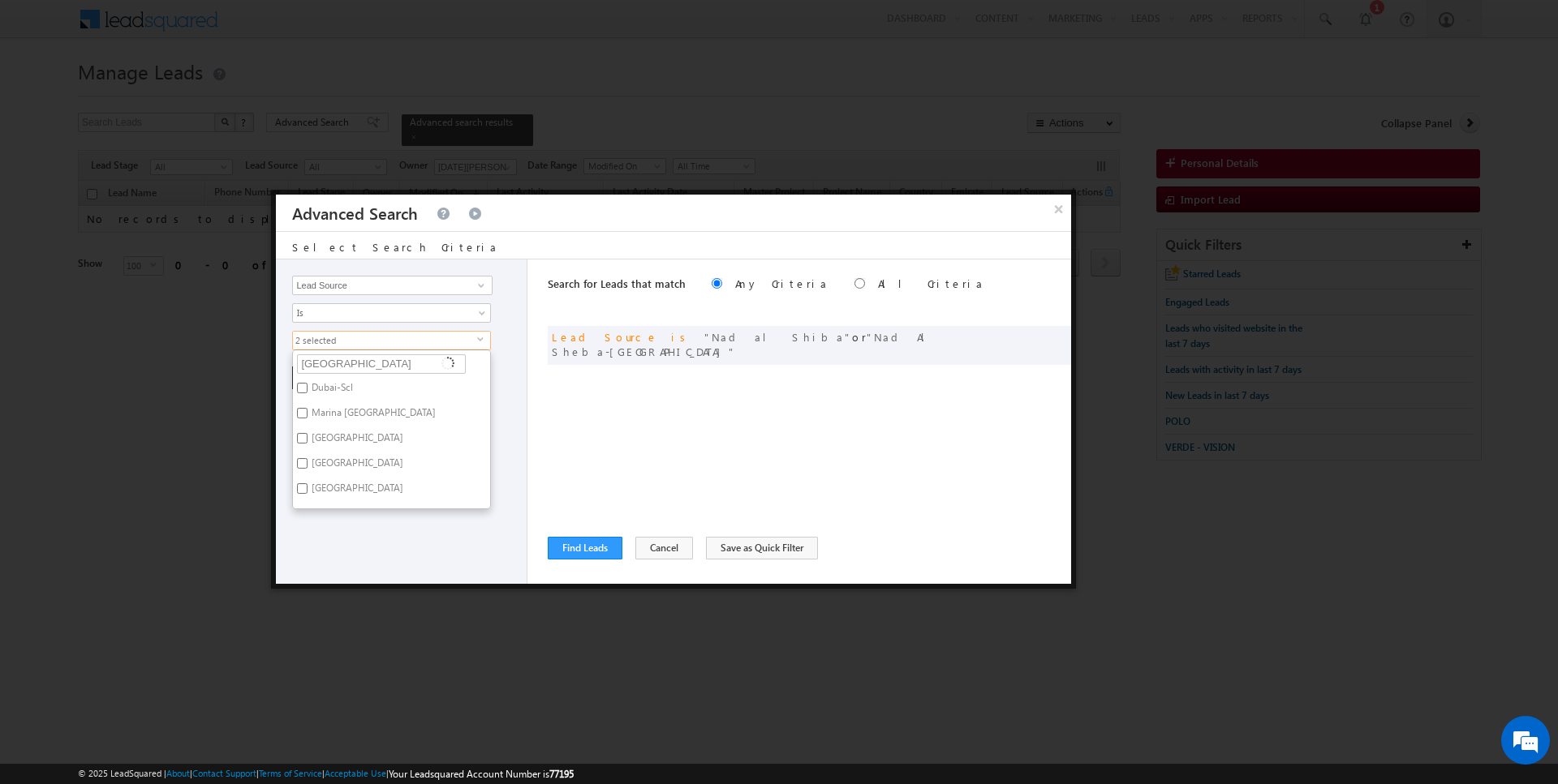
type input "dubai h"
click at [330, 387] on label "[GEOGRAPHIC_DATA]" at bounding box center [356, 391] width 126 height 25
click at [307, 387] on input "[GEOGRAPHIC_DATA]" at bounding box center [302, 388] width 11 height 11
checkbox input "true"
click at [337, 413] on label "[GEOGRAPHIC_DATA]" at bounding box center [356, 416] width 126 height 25
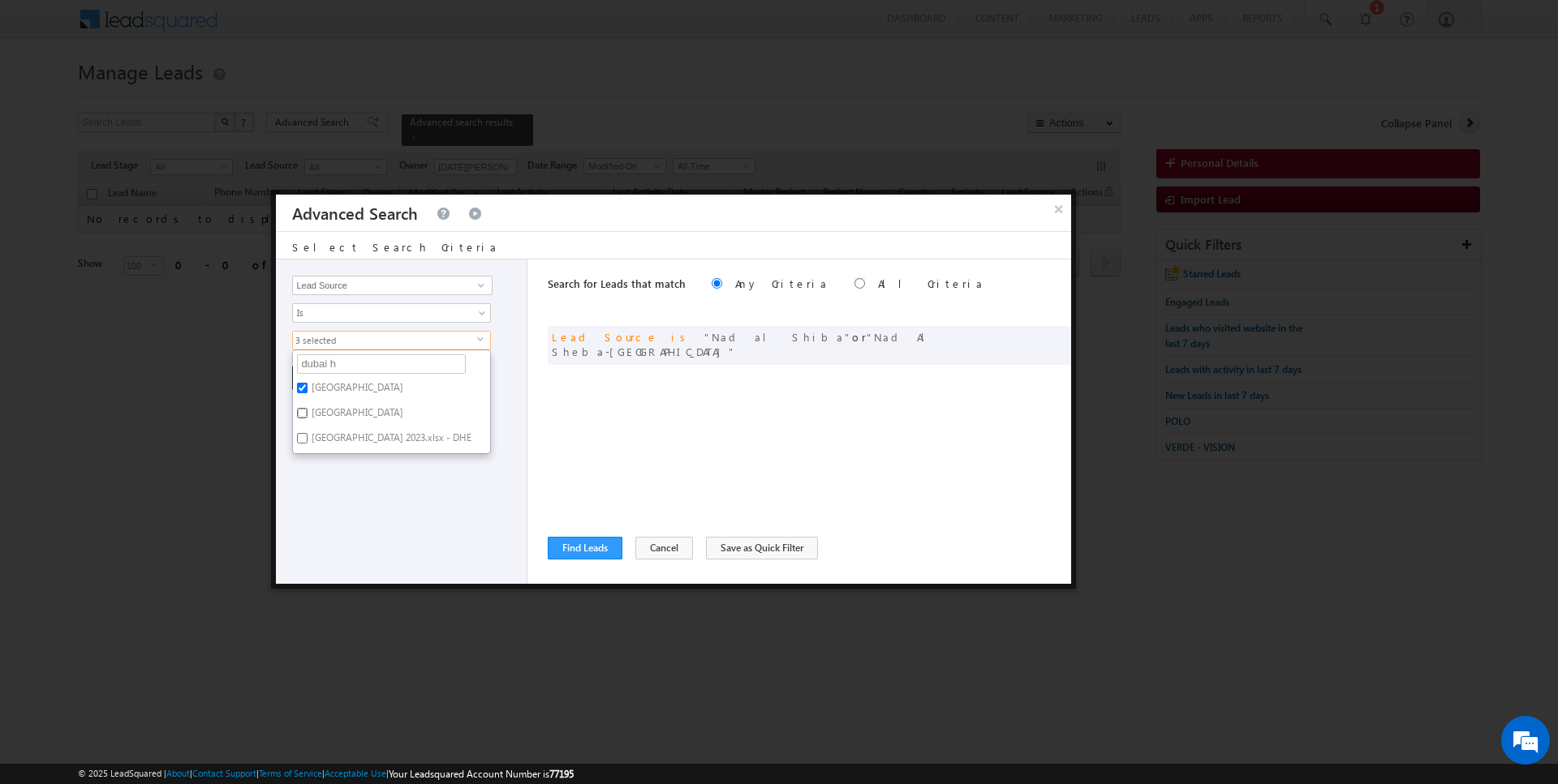
click at [307, 413] on input "[GEOGRAPHIC_DATA]" at bounding box center [302, 413] width 11 height 11
checkbox input "true"
click at [362, 361] on input "dubai h" at bounding box center [382, 364] width 169 height 19
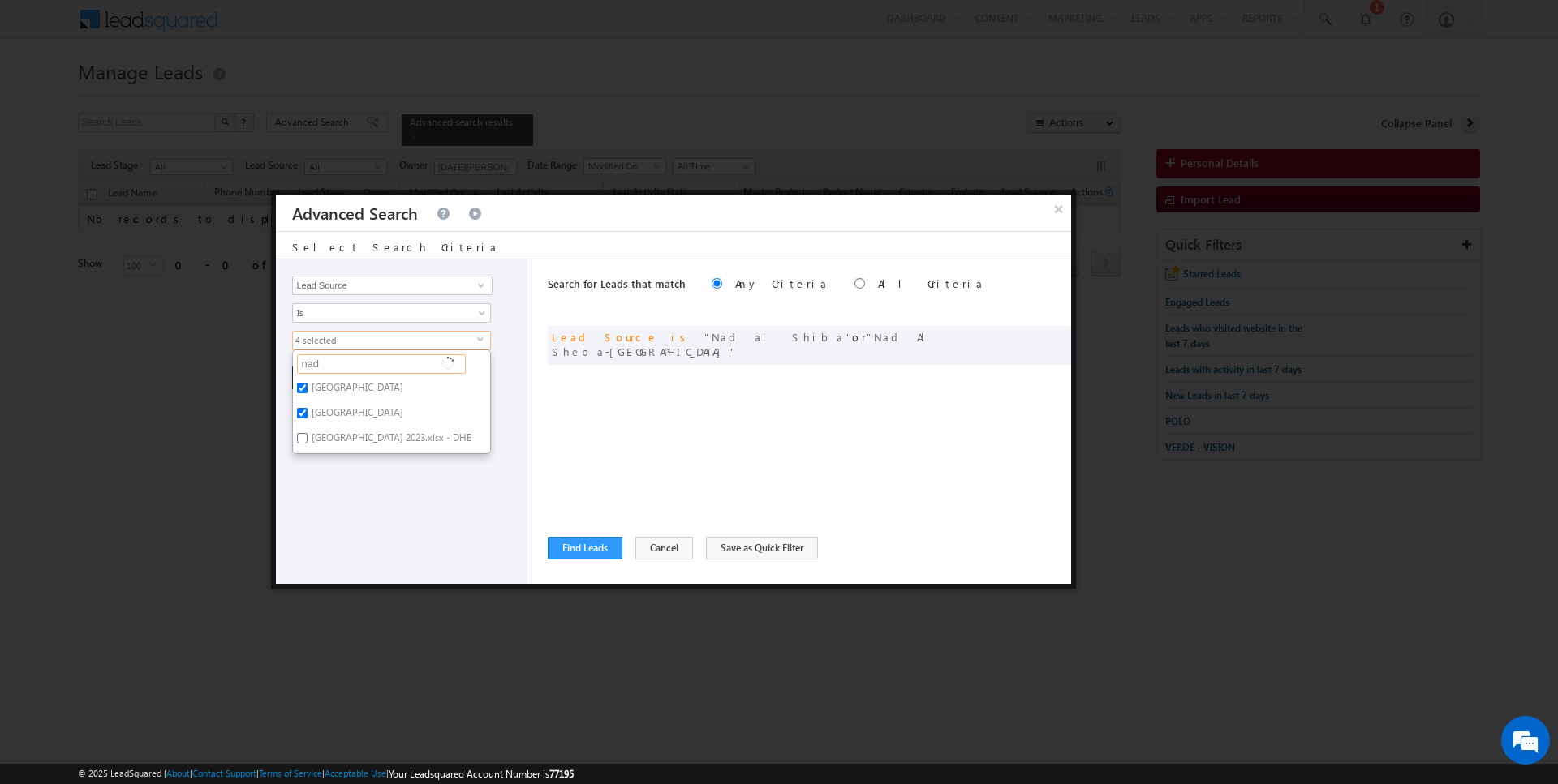
type input "nad a"
click at [330, 387] on label "Nad Al Sheba-[GEOGRAPHIC_DATA]" at bounding box center [387, 391] width 188 height 25
click at [307, 387] on input "Nad Al Sheba-[GEOGRAPHIC_DATA]" at bounding box center [302, 388] width 11 height 11
checkbox input "false"
click at [327, 410] on label "Nad al Shiba" at bounding box center [337, 416] width 89 height 25
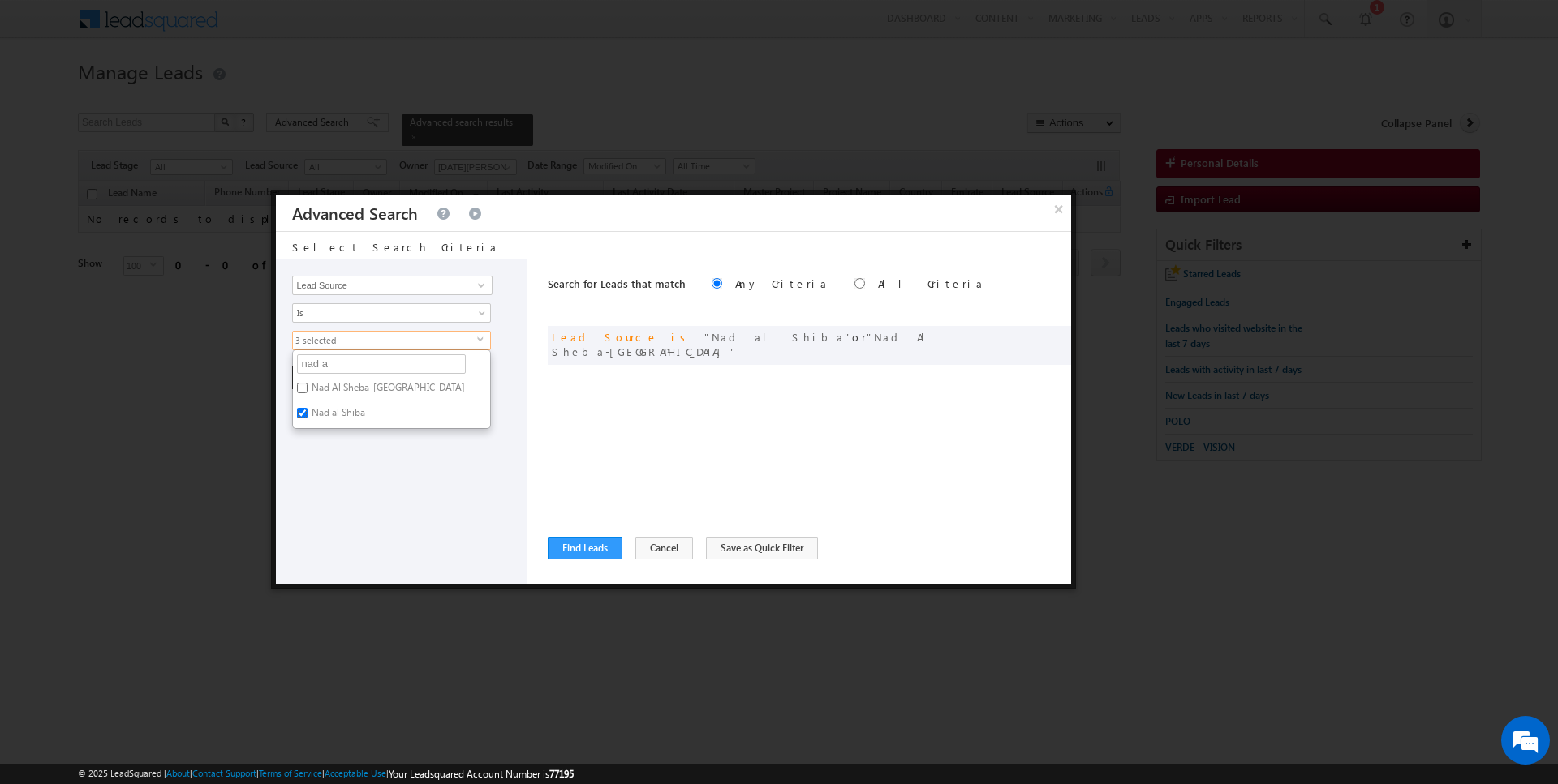
click at [307, 410] on input "Nad al Shiba" at bounding box center [302, 413] width 11 height 11
checkbox input "false"
click at [328, 363] on input "nad a" at bounding box center [382, 364] width 169 height 19
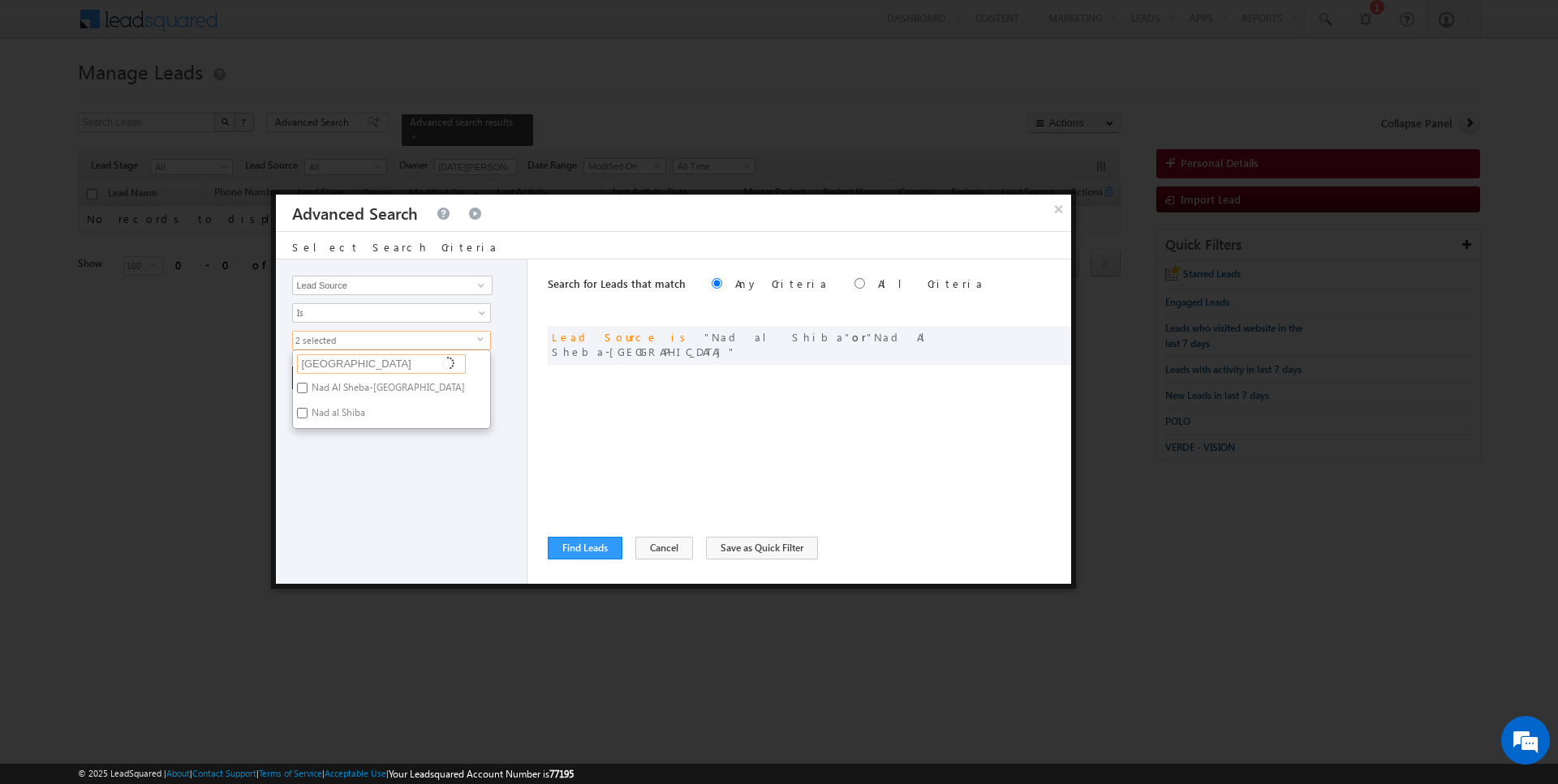
type input "arabian"
click at [338, 383] on label "Arabian Ranches" at bounding box center [346, 391] width 106 height 25
click at [307, 383] on input "Arabian Ranches" at bounding box center [302, 388] width 11 height 11
checkbox input "true"
click at [645, 409] on div "Search for Leads that match Any Criteria All Criteria Note that the current tri…" at bounding box center [809, 422] width 523 height 325
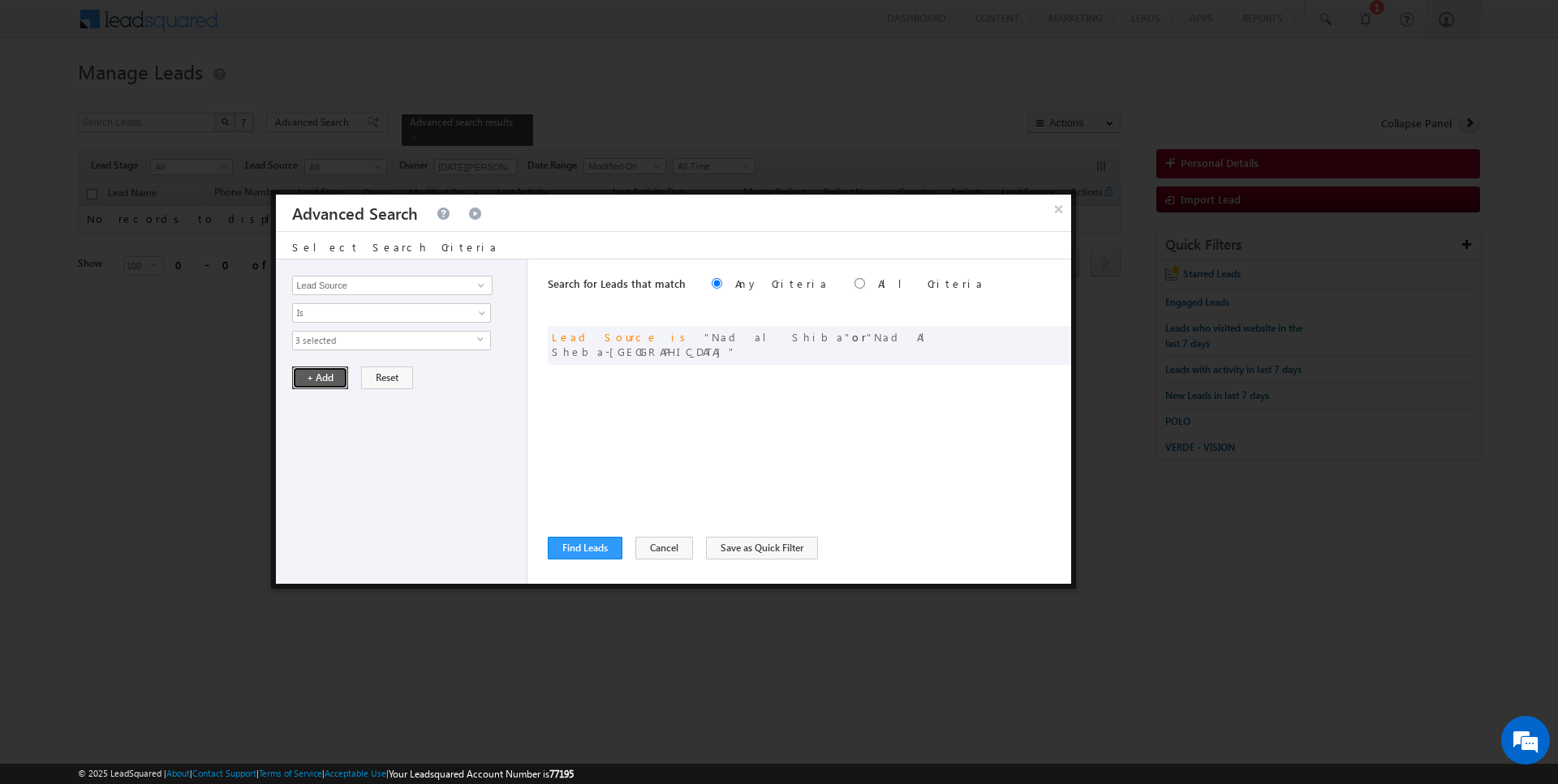
click at [328, 376] on button "+ Add" at bounding box center [320, 377] width 56 height 23
click at [593, 552] on button "Find Leads" at bounding box center [584, 548] width 75 height 23
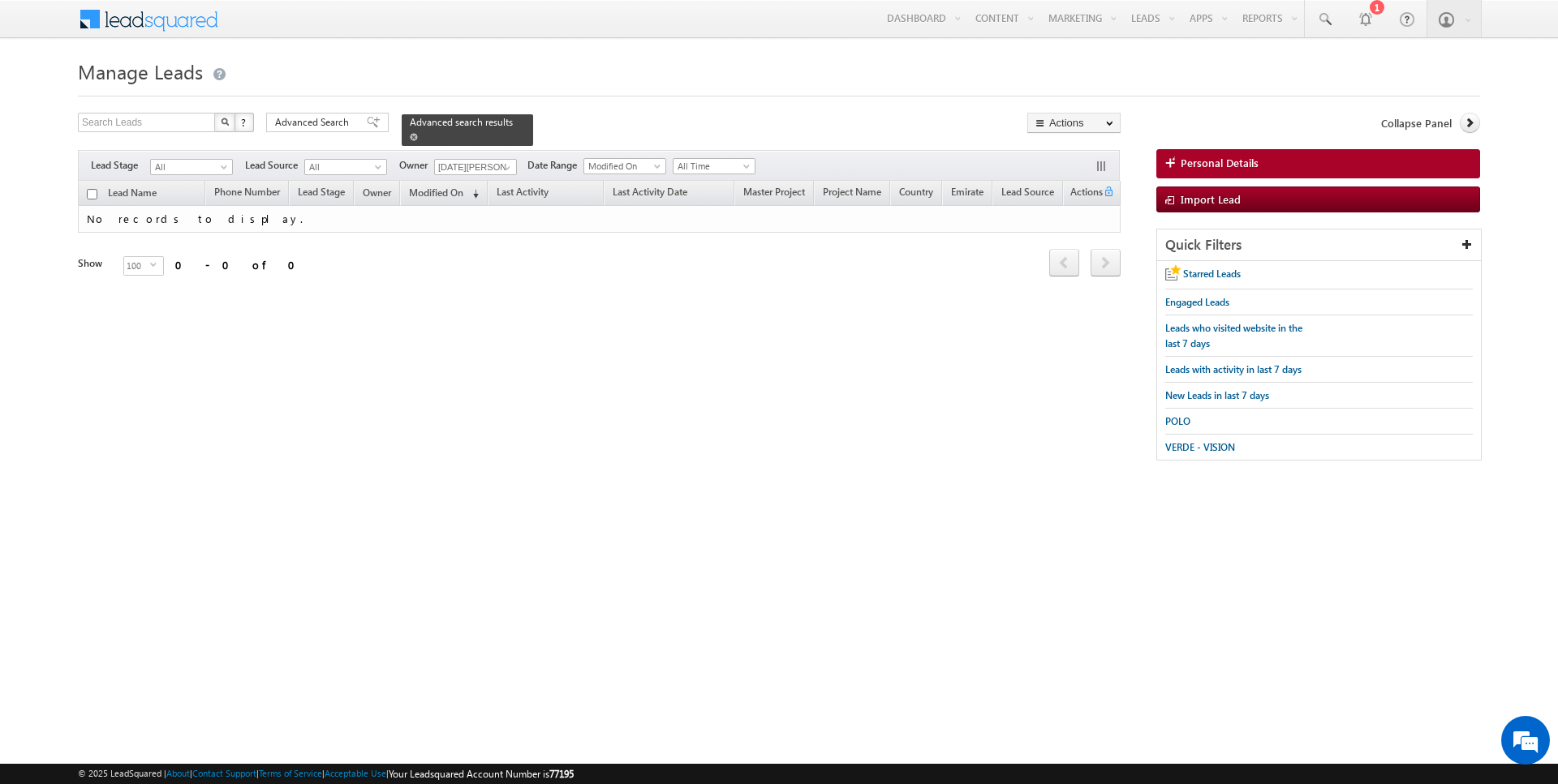
click at [402, 136] on div "Advanced search results" at bounding box center [467, 131] width 131 height 32
click at [410, 133] on span at bounding box center [414, 137] width 8 height 8
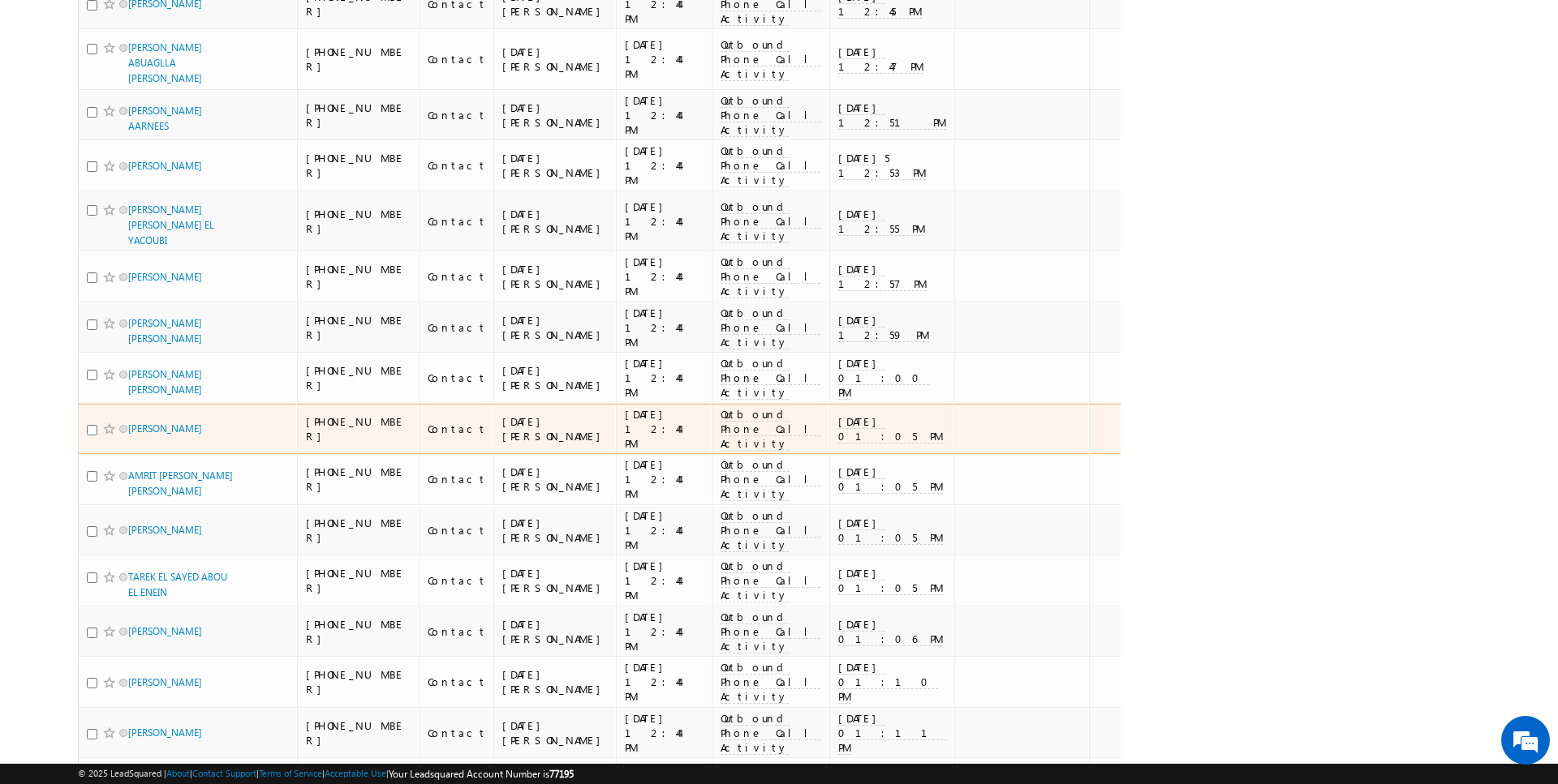
scroll to position [5116, 0]
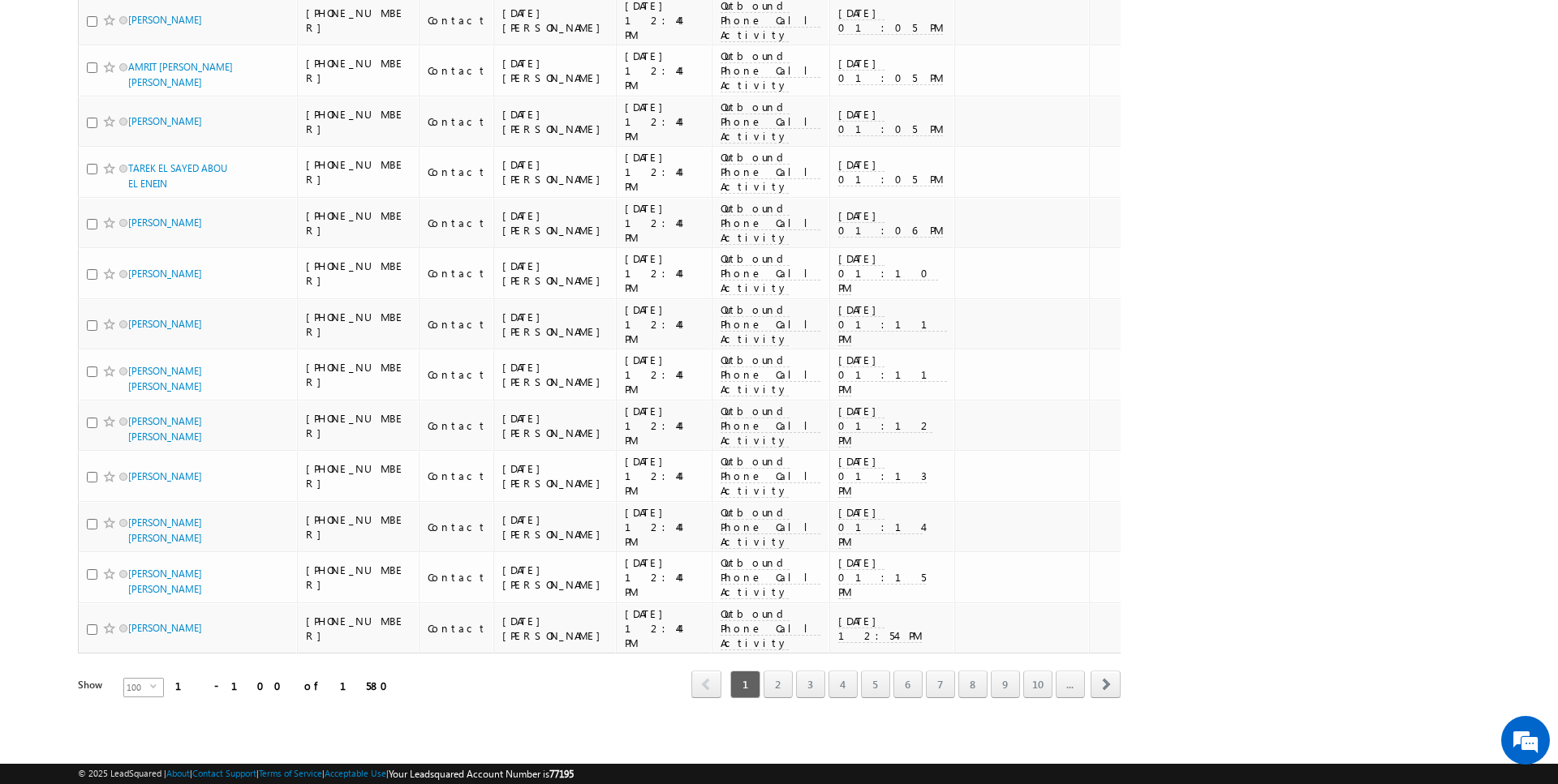
click at [150, 686] on span "select" at bounding box center [157, 686] width 13 height 8
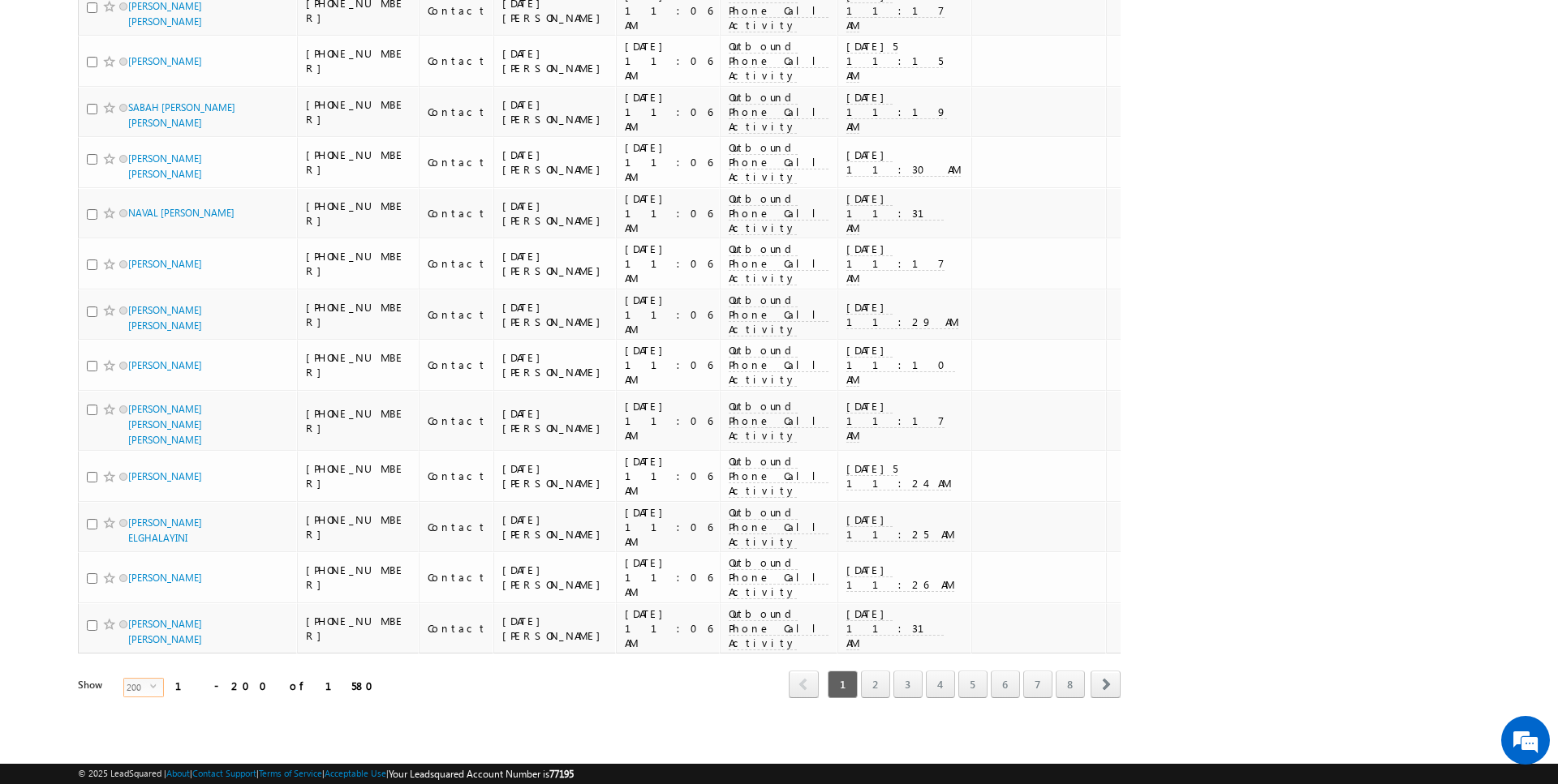
scroll to position [12067, 0]
click at [931, 687] on link "4" at bounding box center [940, 684] width 29 height 28
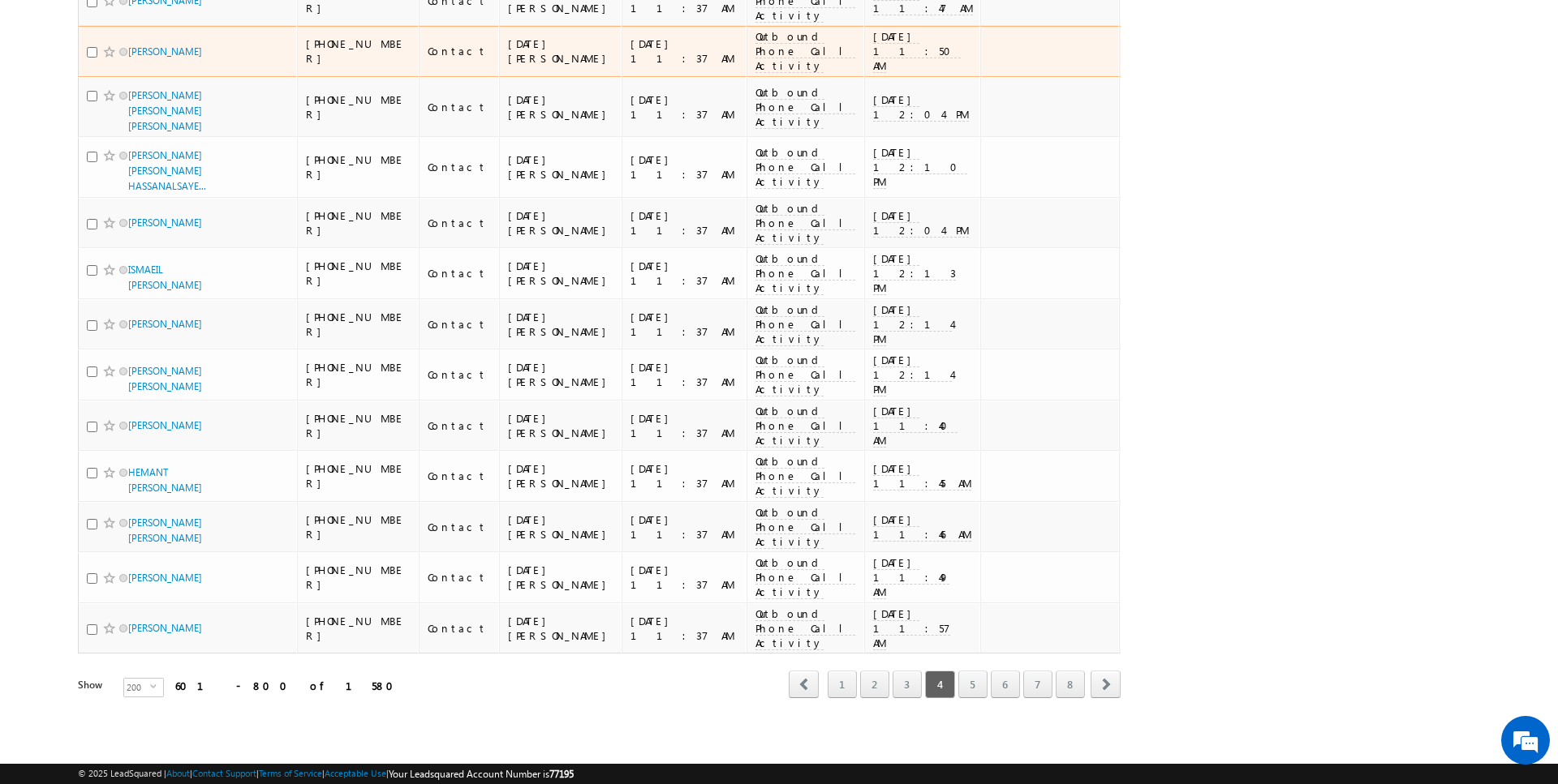
scroll to position [12828, 0]
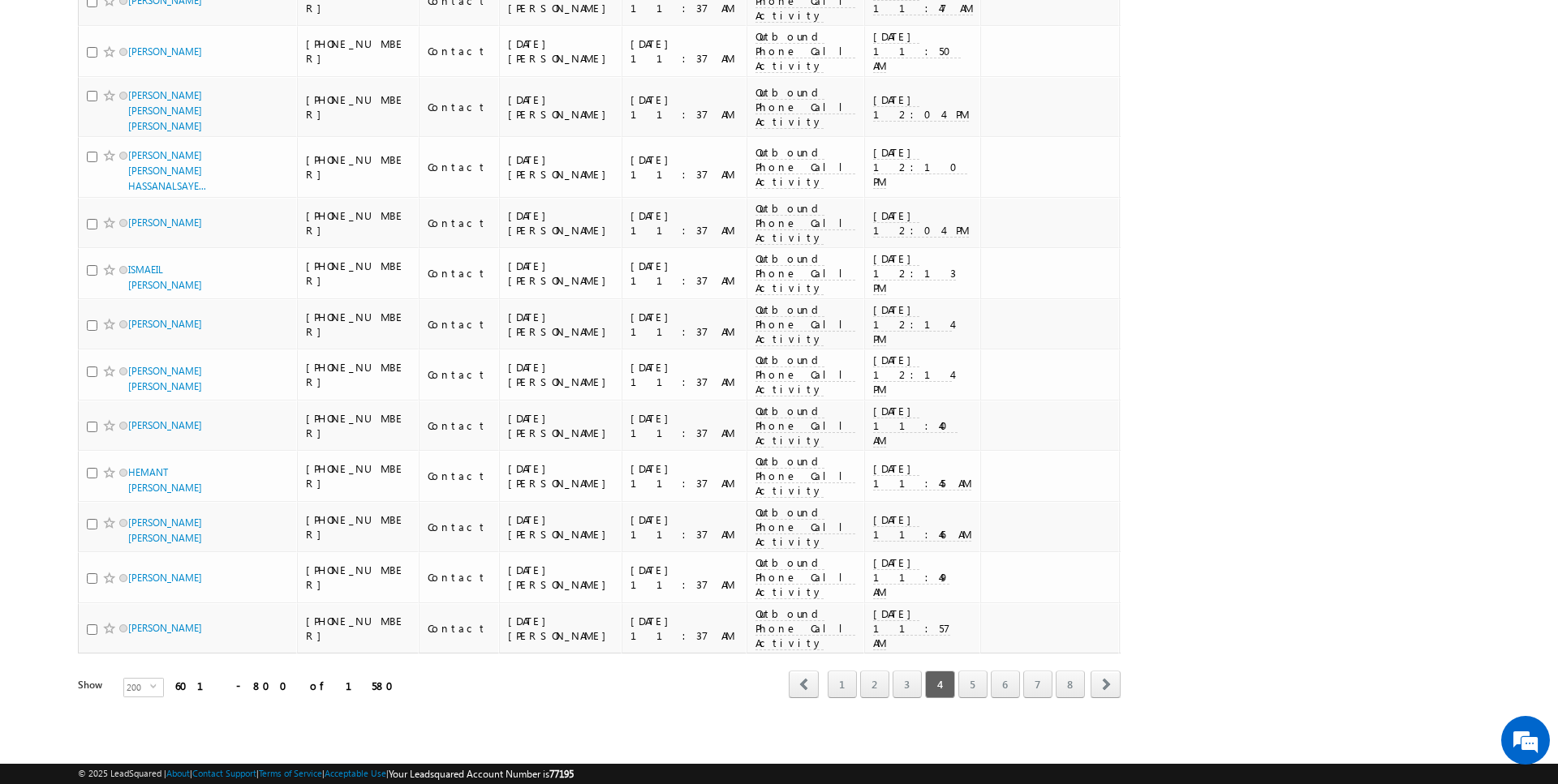
click at [1051, 684] on link "7" at bounding box center [1037, 684] width 29 height 28
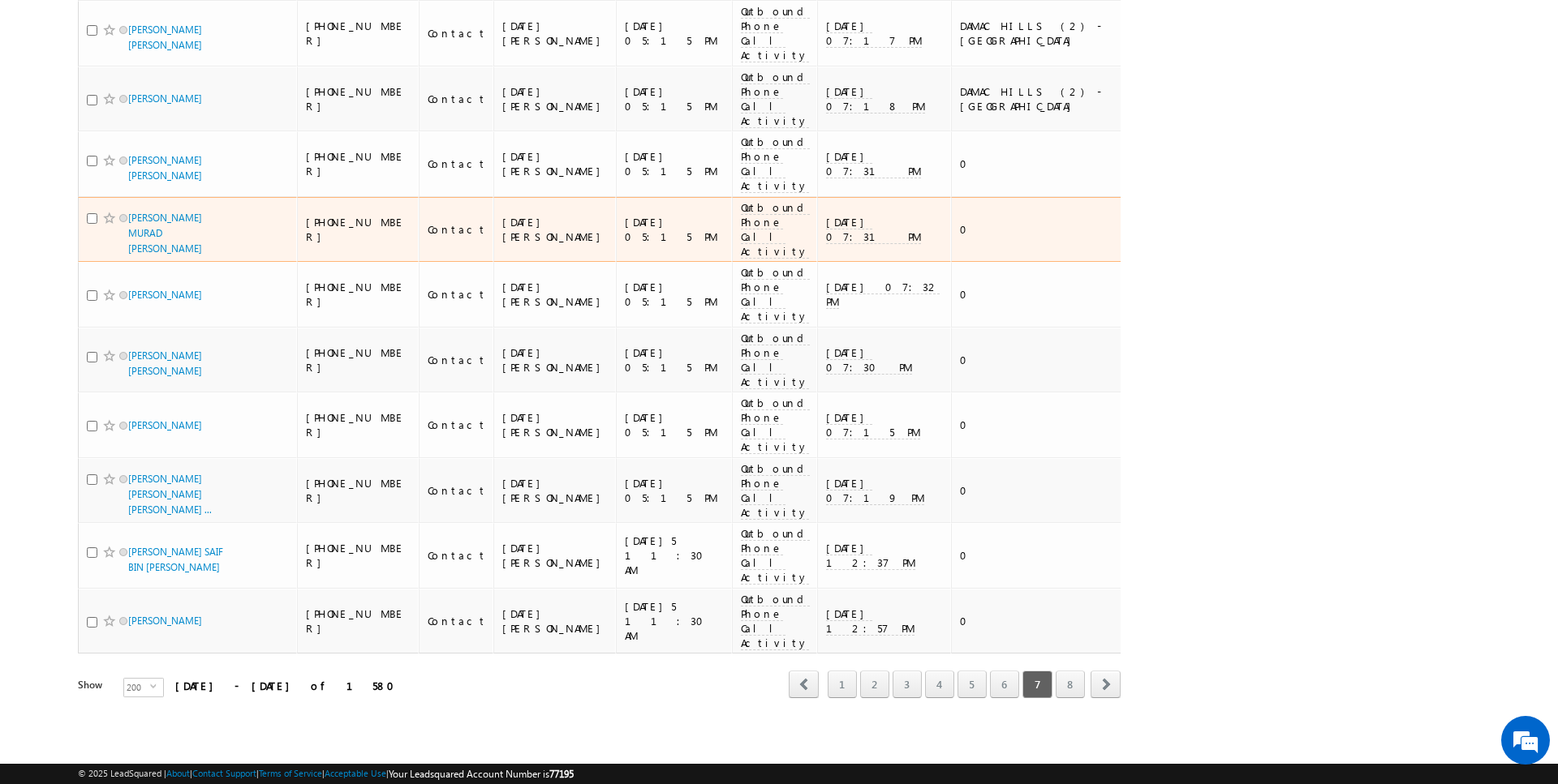
scroll to position [9878, 0]
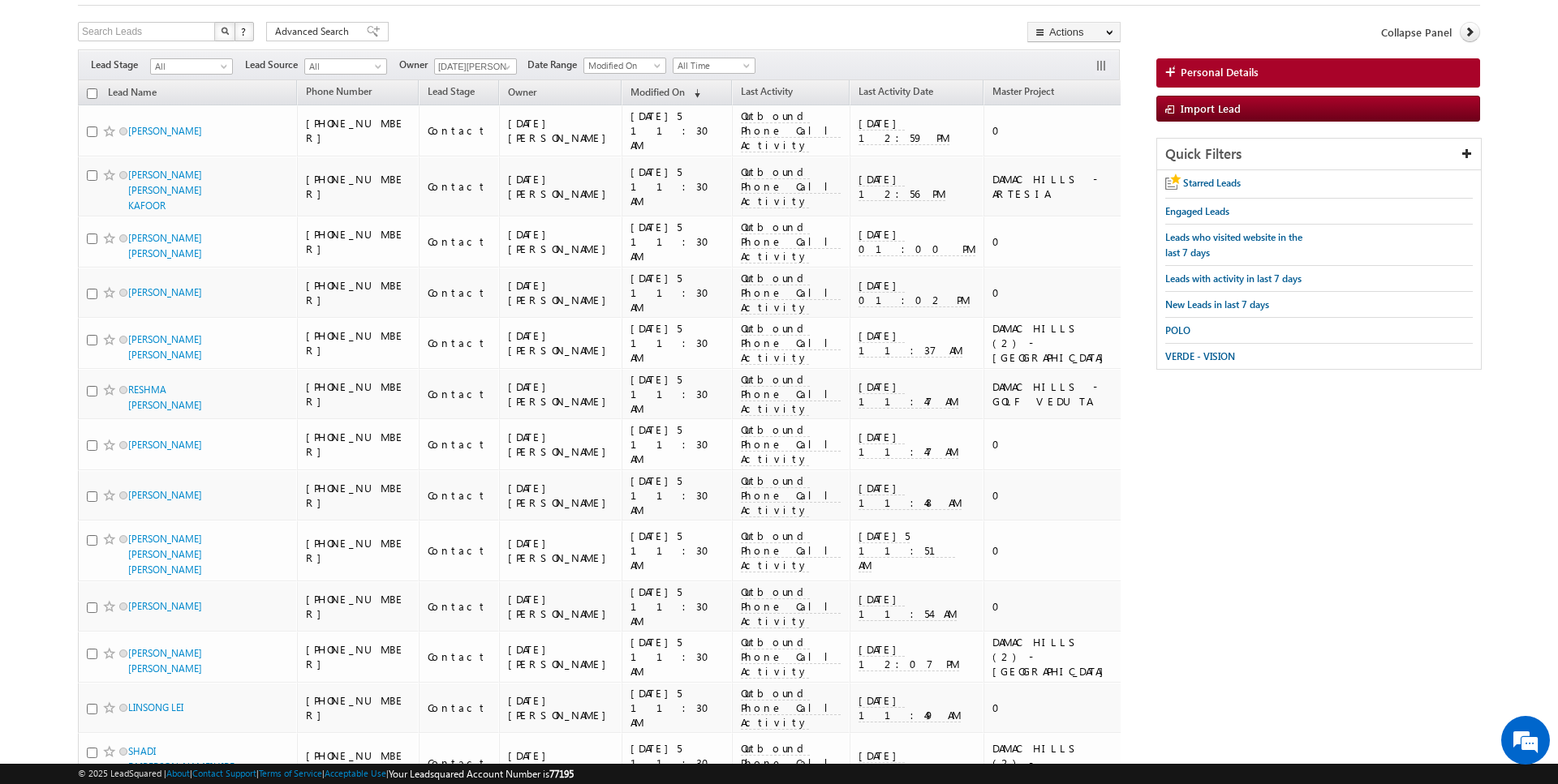
scroll to position [0, 0]
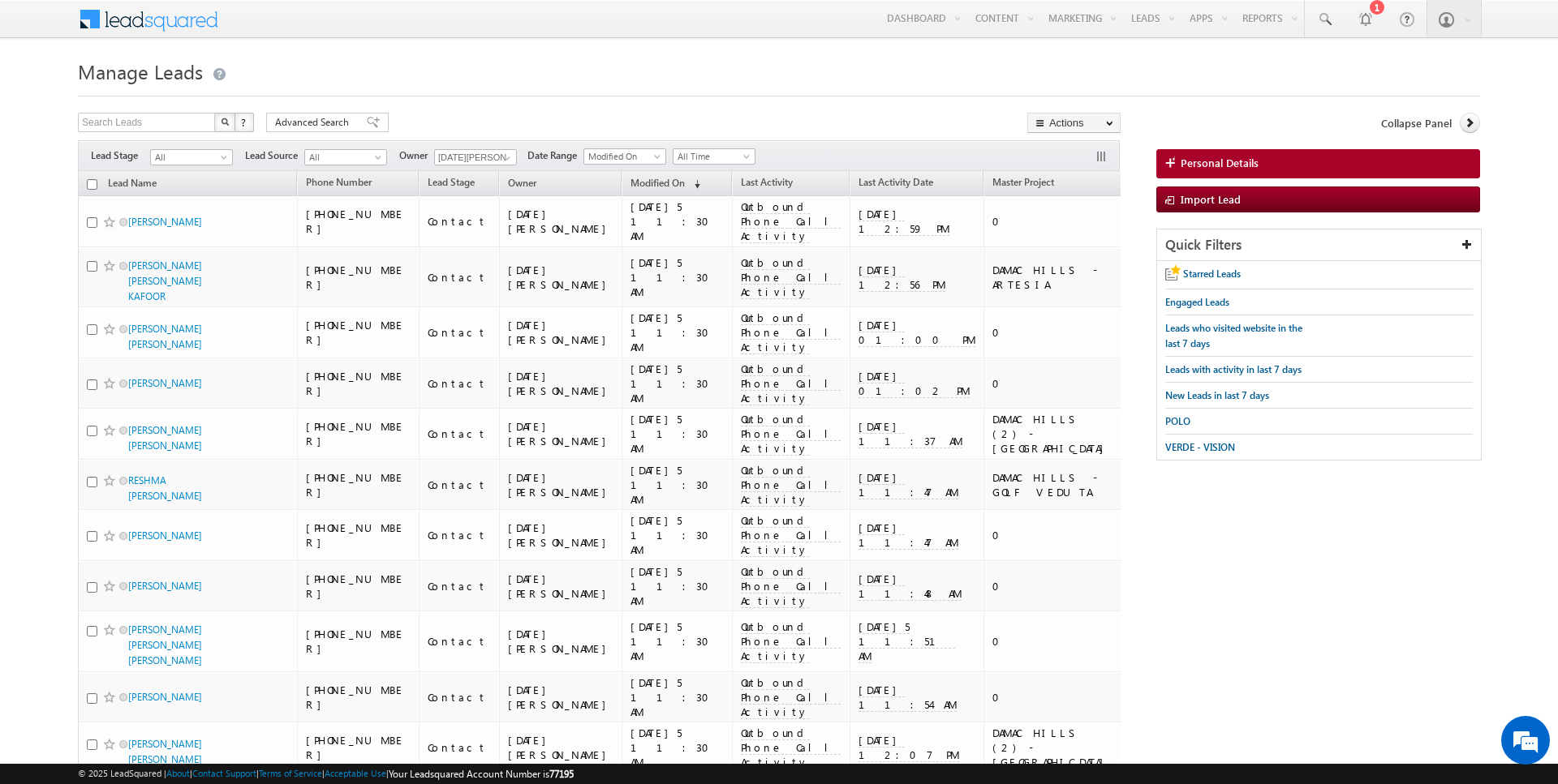
drag, startPoint x: 303, startPoint y: 115, endPoint x: 398, endPoint y: 203, distance: 129.5
click at [303, 115] on span "Advanced Search" at bounding box center [315, 122] width 79 height 14
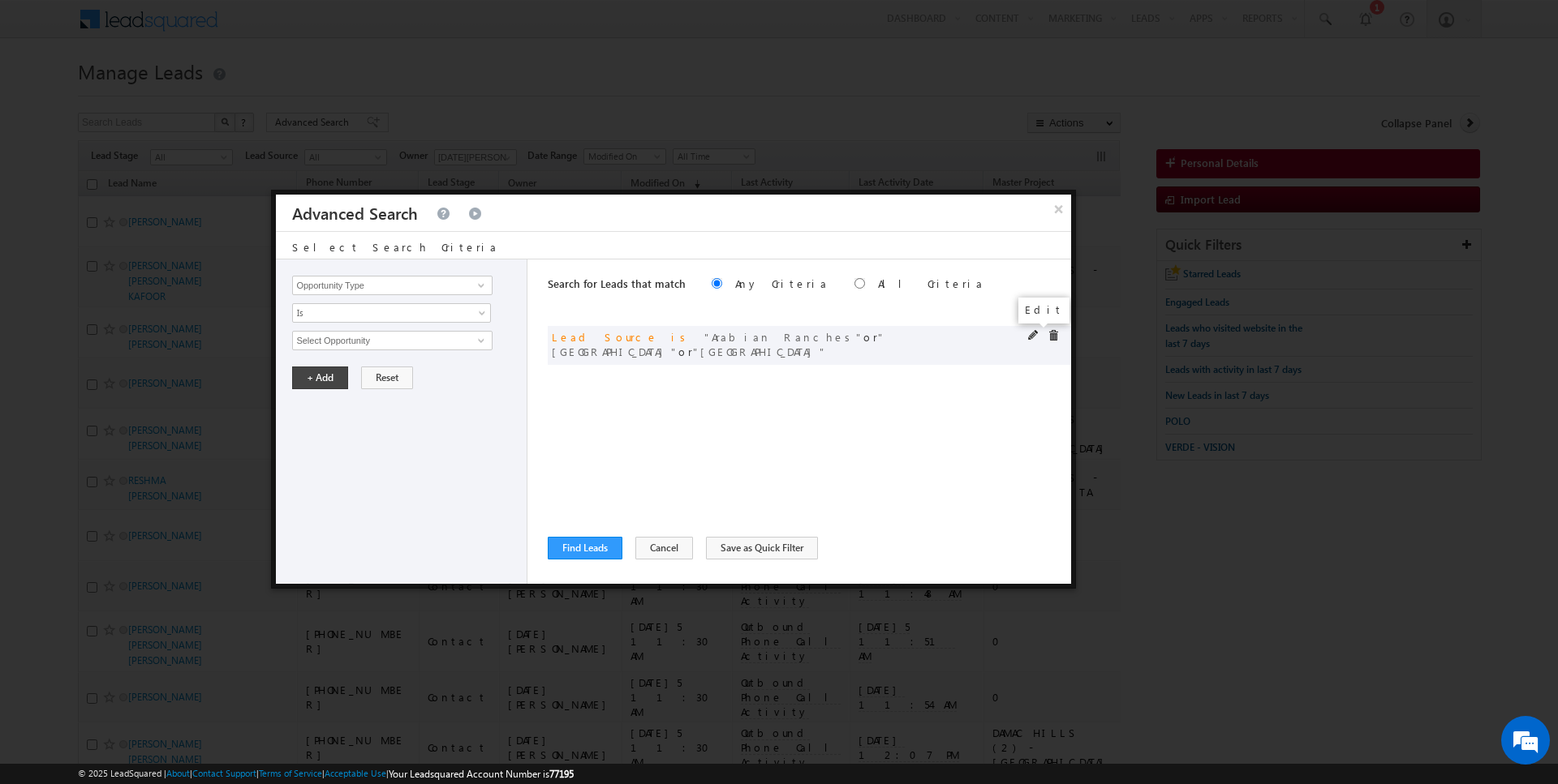
click at [1037, 333] on span at bounding box center [1034, 336] width 12 height 12
click at [368, 339] on span "None Selected" at bounding box center [385, 341] width 184 height 18
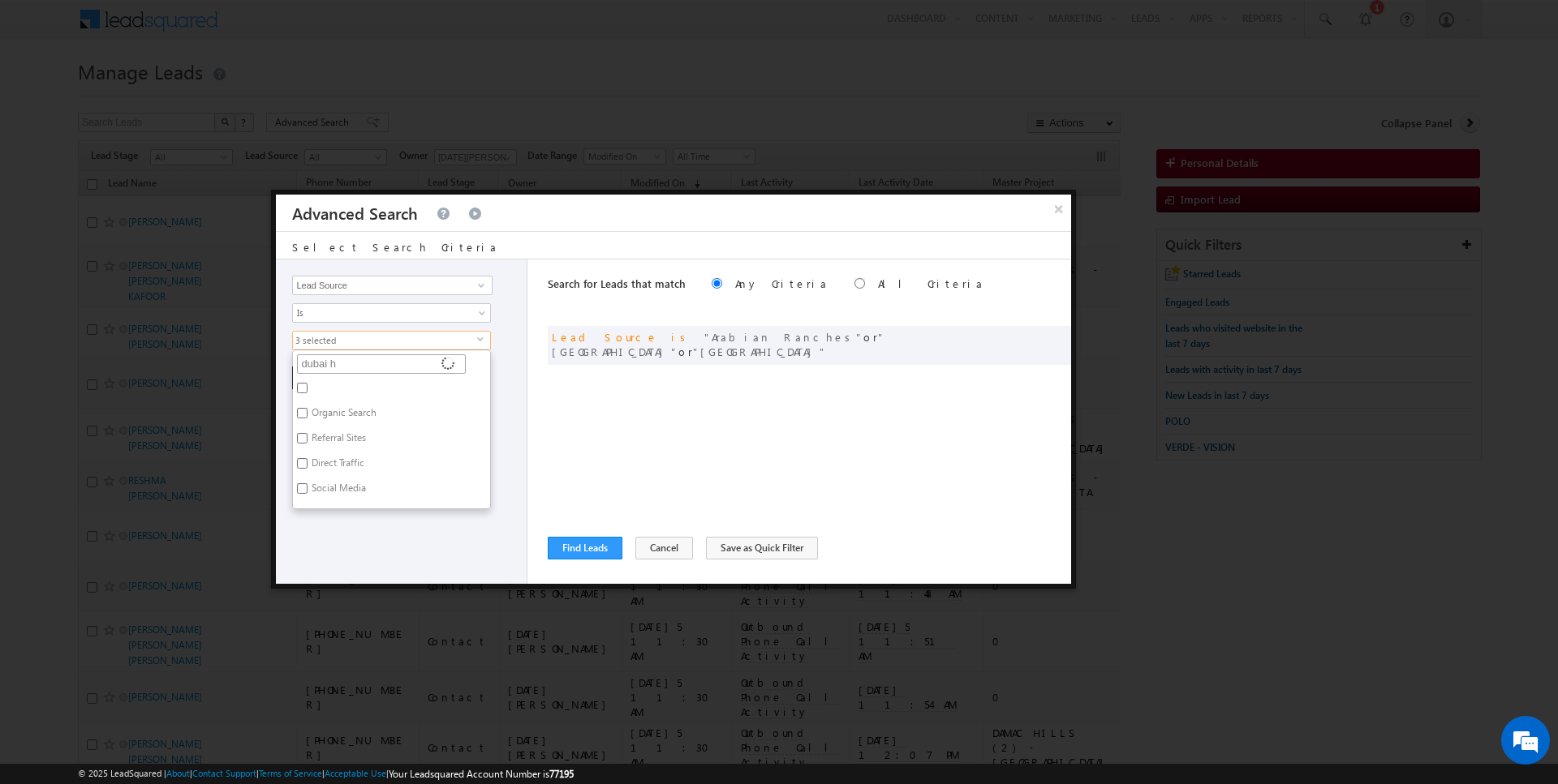
type input "dubai hi"
click at [334, 385] on label "[GEOGRAPHIC_DATA]" at bounding box center [356, 391] width 126 height 25
click at [307, 385] on input "[GEOGRAPHIC_DATA]" at bounding box center [302, 388] width 11 height 11
checkbox input "false"
click at [334, 403] on label "[GEOGRAPHIC_DATA]" at bounding box center [356, 416] width 126 height 25
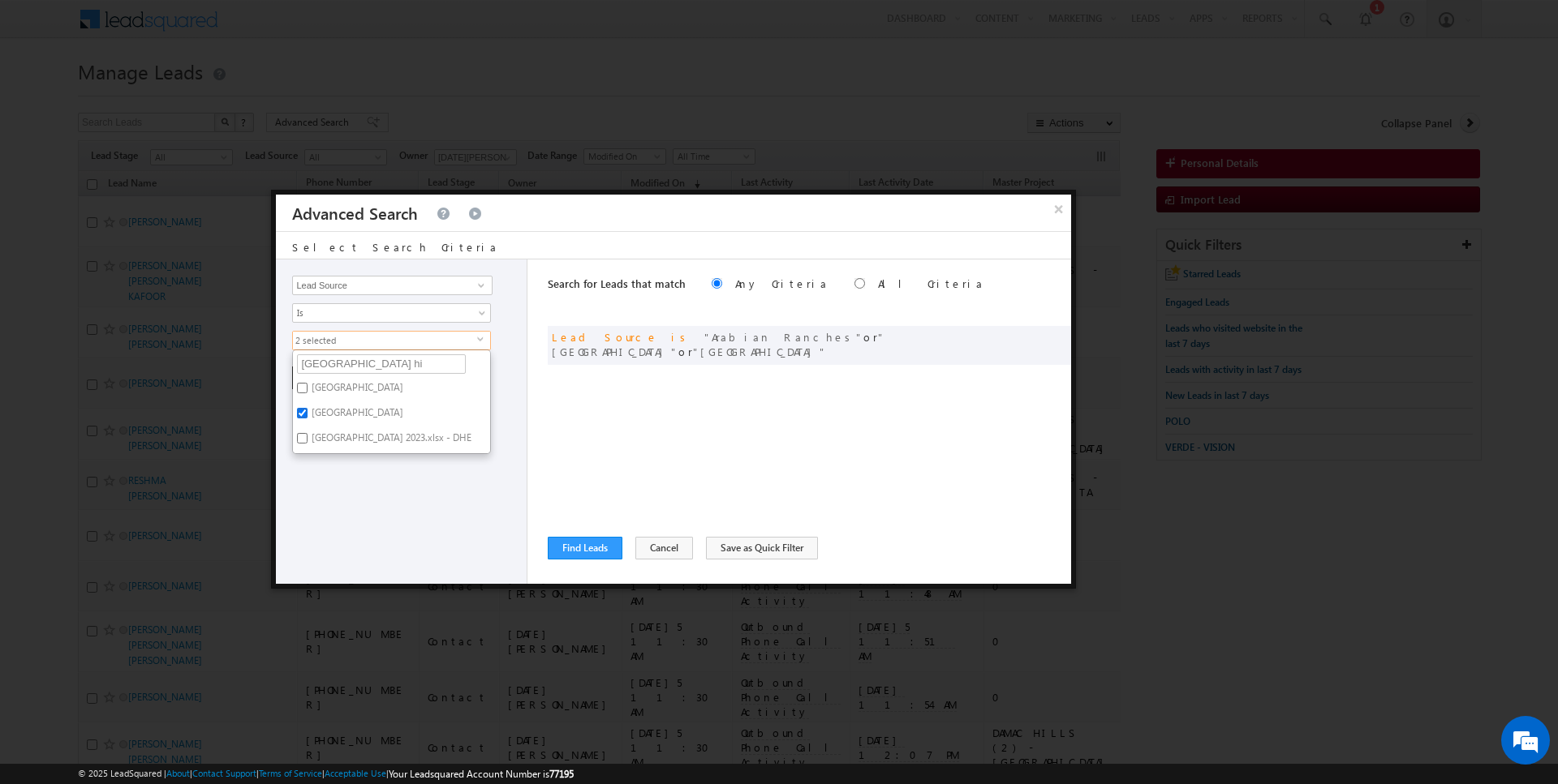
click at [307, 408] on input "[GEOGRAPHIC_DATA]" at bounding box center [302, 413] width 11 height 11
checkbox input "false"
click at [341, 358] on input "dubai hi" at bounding box center [382, 364] width 169 height 19
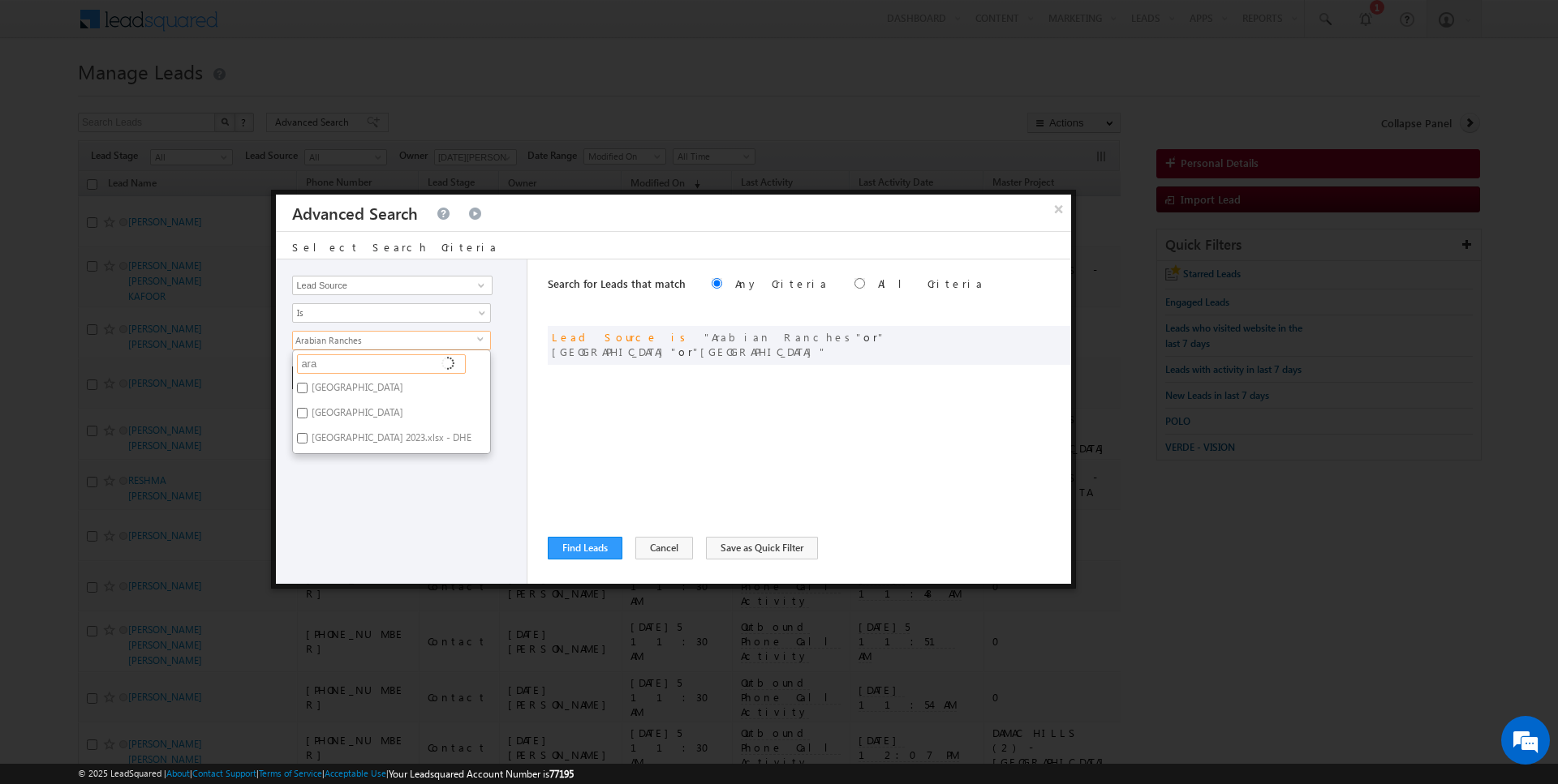
type input "arab"
click at [332, 379] on label "Arabian Ranches" at bounding box center [346, 391] width 106 height 25
click at [307, 383] on input "Arabian Ranches" at bounding box center [302, 388] width 11 height 11
checkbox input "false"
click at [332, 365] on input "arab" at bounding box center [382, 364] width 169 height 19
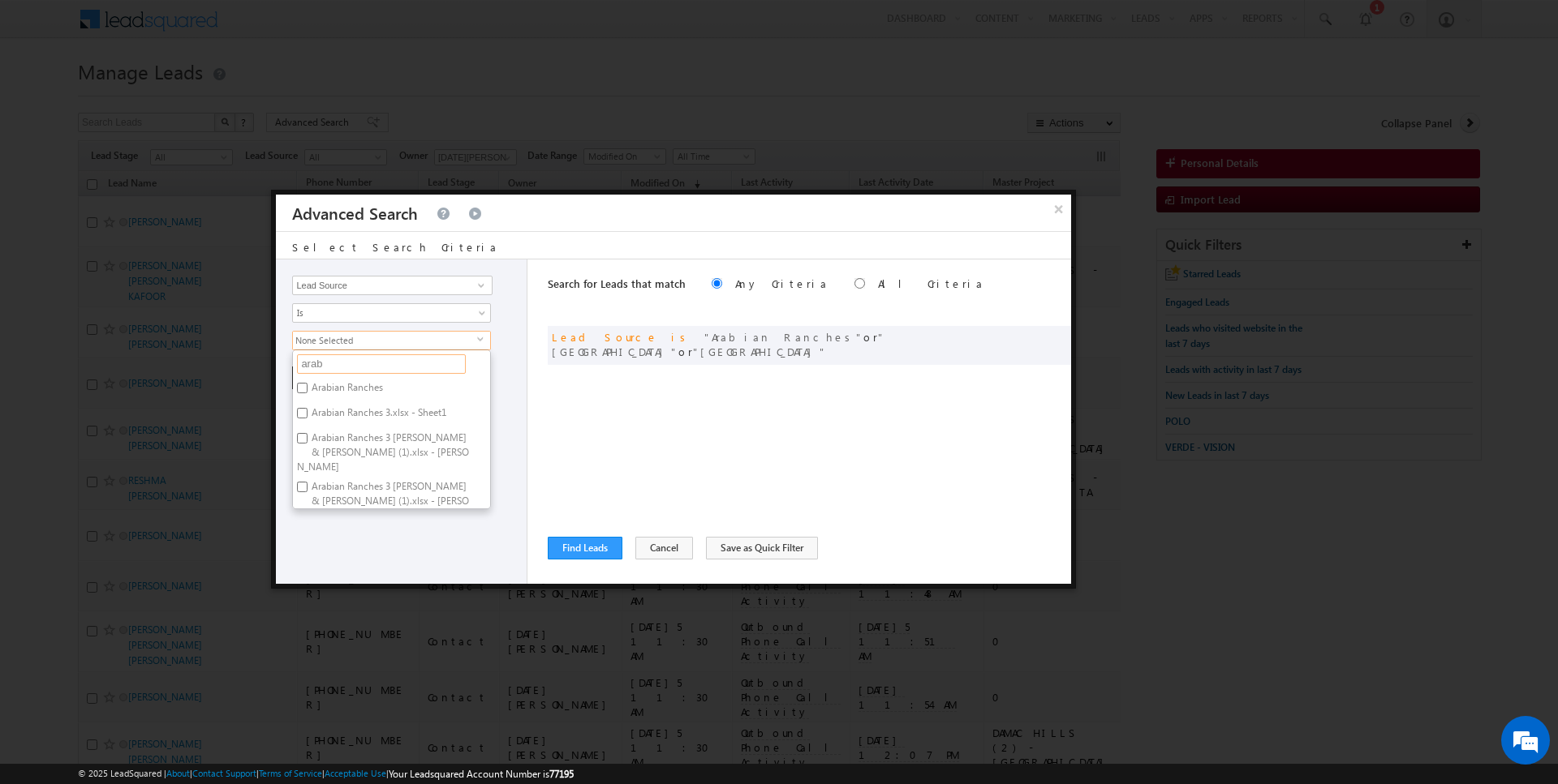
click at [332, 365] on input "arab" at bounding box center [382, 364] width 169 height 19
type input "polo"
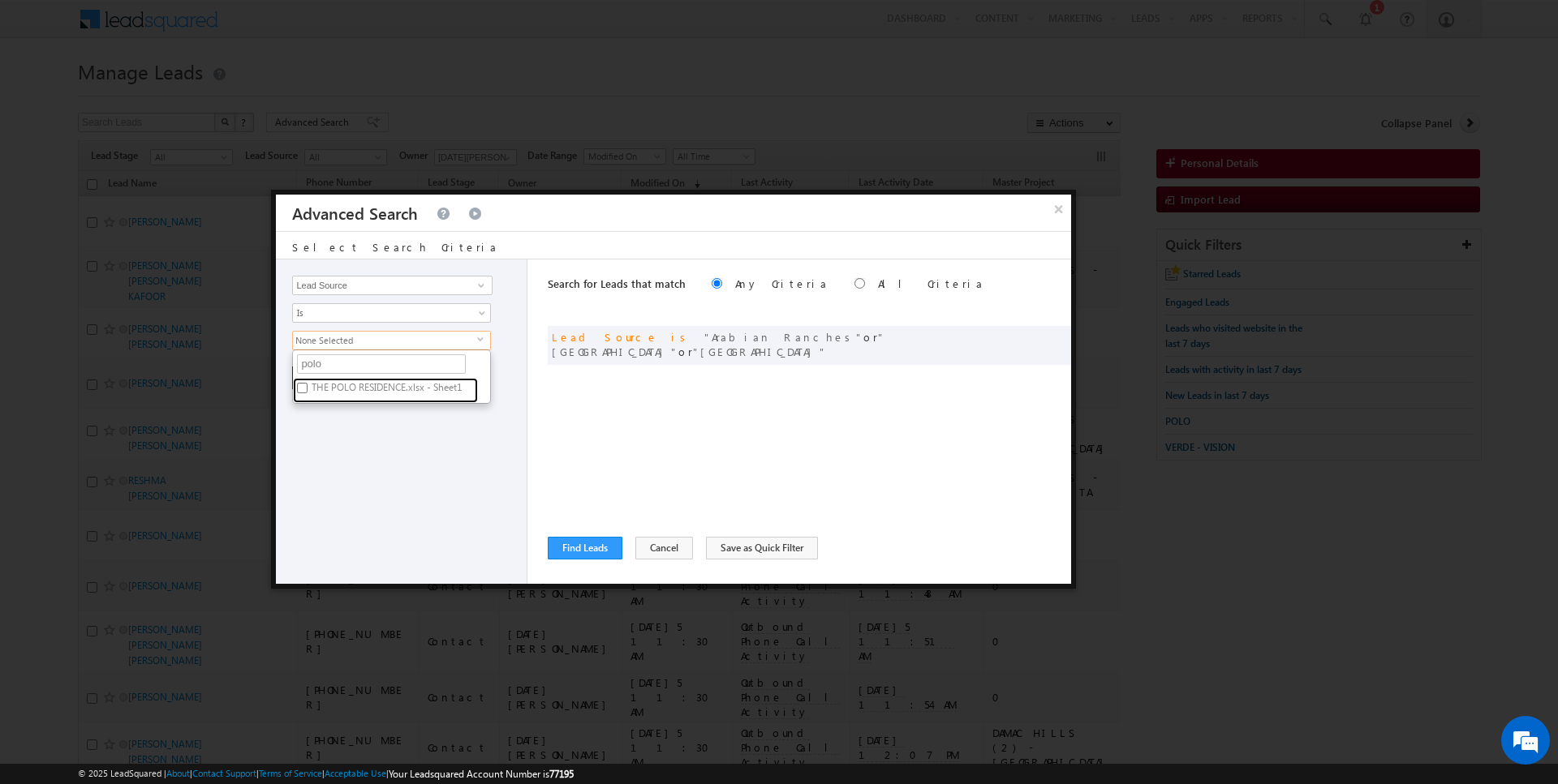
click at [329, 383] on label "THE POLO RESIDENCE.xlsx - Sheet1" at bounding box center [385, 391] width 185 height 25
click at [307, 383] on input "THE POLO RESIDENCE.xlsx - Sheet1" at bounding box center [302, 388] width 11 height 11
click at [351, 438] on div "Opportunity Type Lead Activity Task Sales Group Prospect Id Address 1 Address 2…" at bounding box center [402, 422] width 252 height 325
click at [351, 344] on span "THE POLO RESIDENCE.xlsx - Sheet1" at bounding box center [385, 341] width 184 height 18
click at [321, 387] on label "THE POLO RESIDENCE.xlsx - Sheet1" at bounding box center [385, 391] width 185 height 25
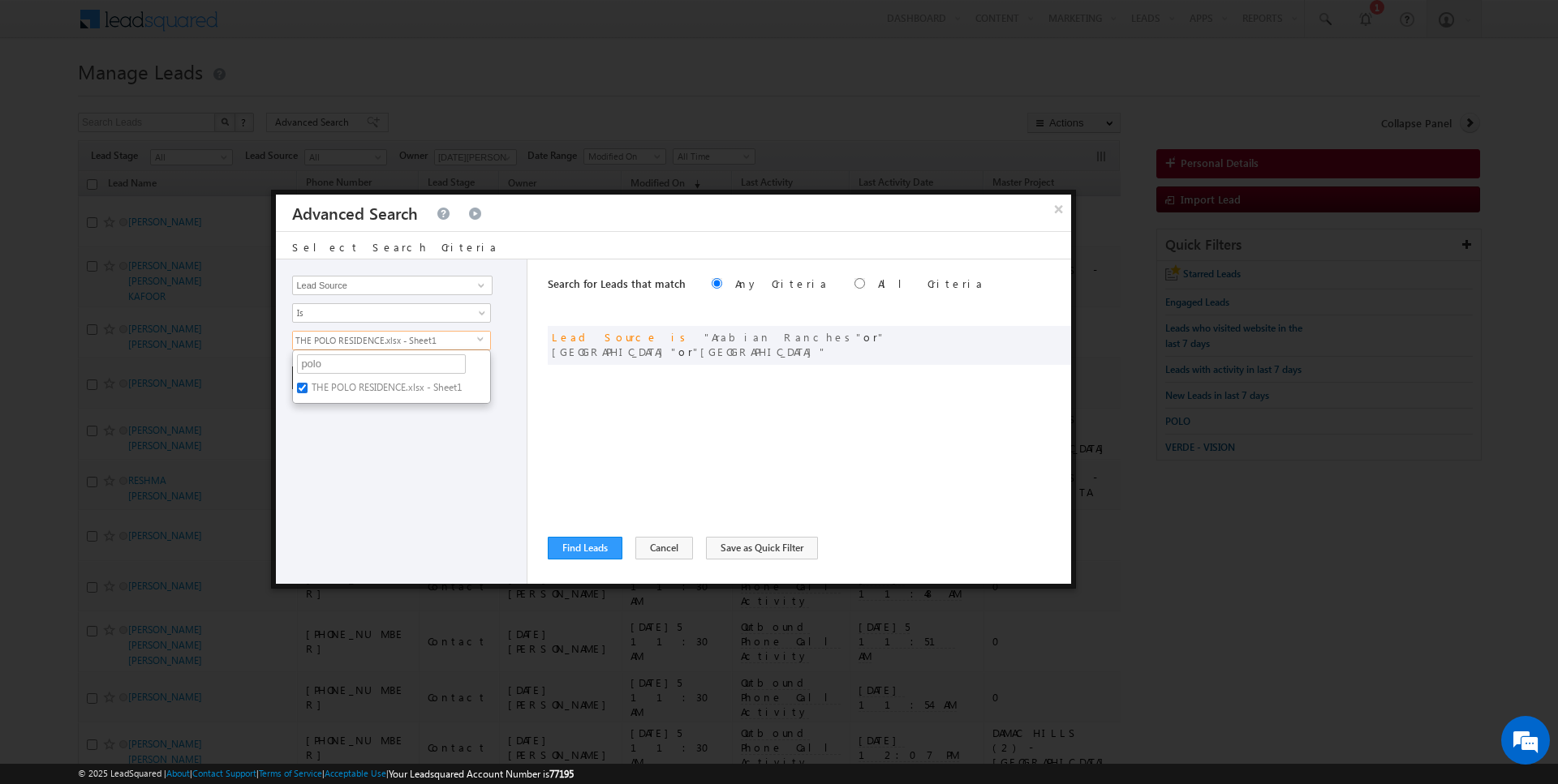
click at [307, 387] on input "THE POLO RESIDENCE.xlsx - Sheet1" at bounding box center [302, 388] width 11 height 11
checkbox input "false"
click at [321, 361] on input "polo" at bounding box center [382, 364] width 169 height 19
type input "grand"
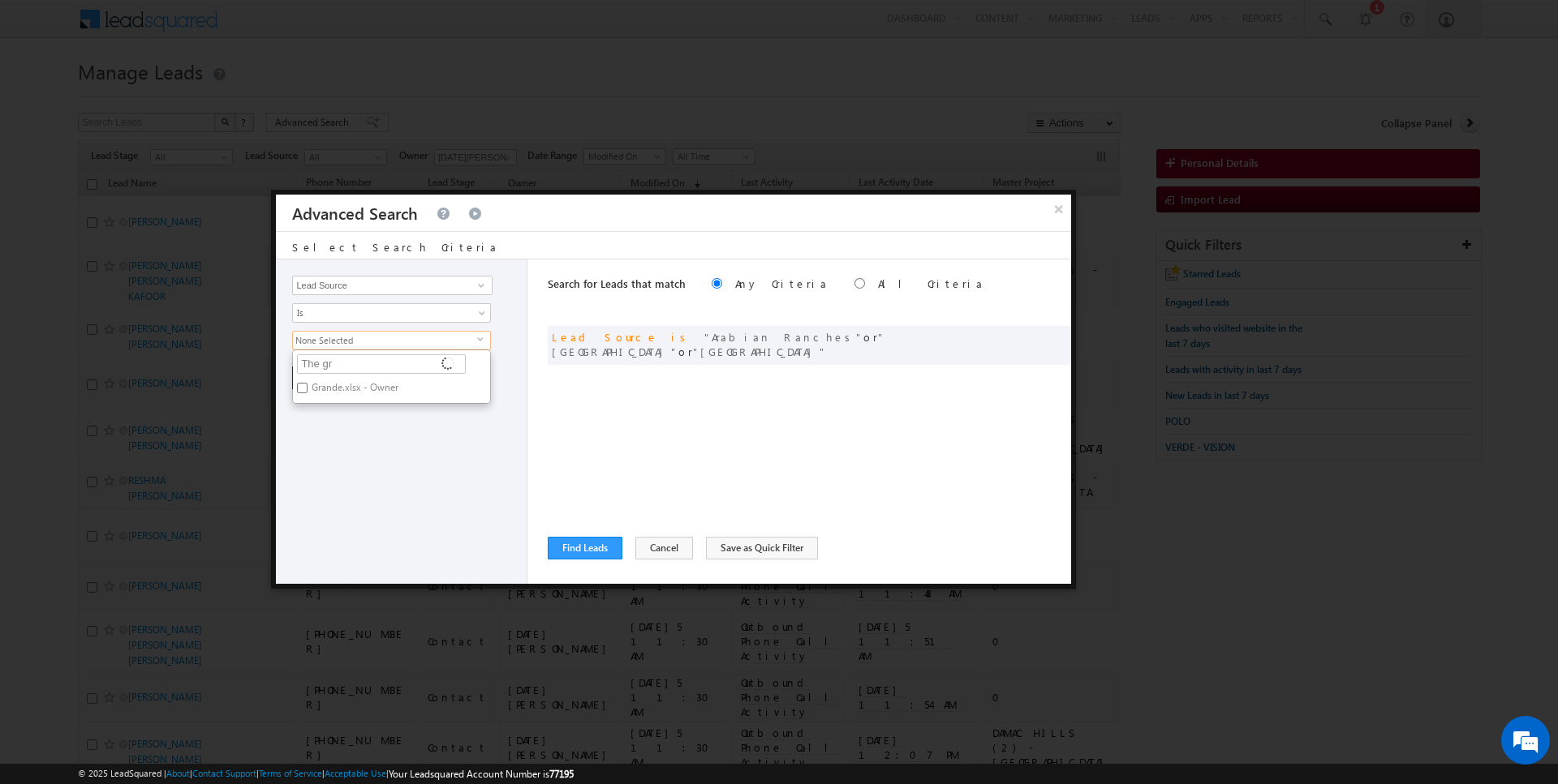
type input "The gra"
type input "Emaar"
click at [350, 385] on label "Emaar BeachFront" at bounding box center [349, 391] width 112 height 25
click at [307, 385] on input "Emaar BeachFront" at bounding box center [302, 388] width 11 height 11
checkbox input "true"
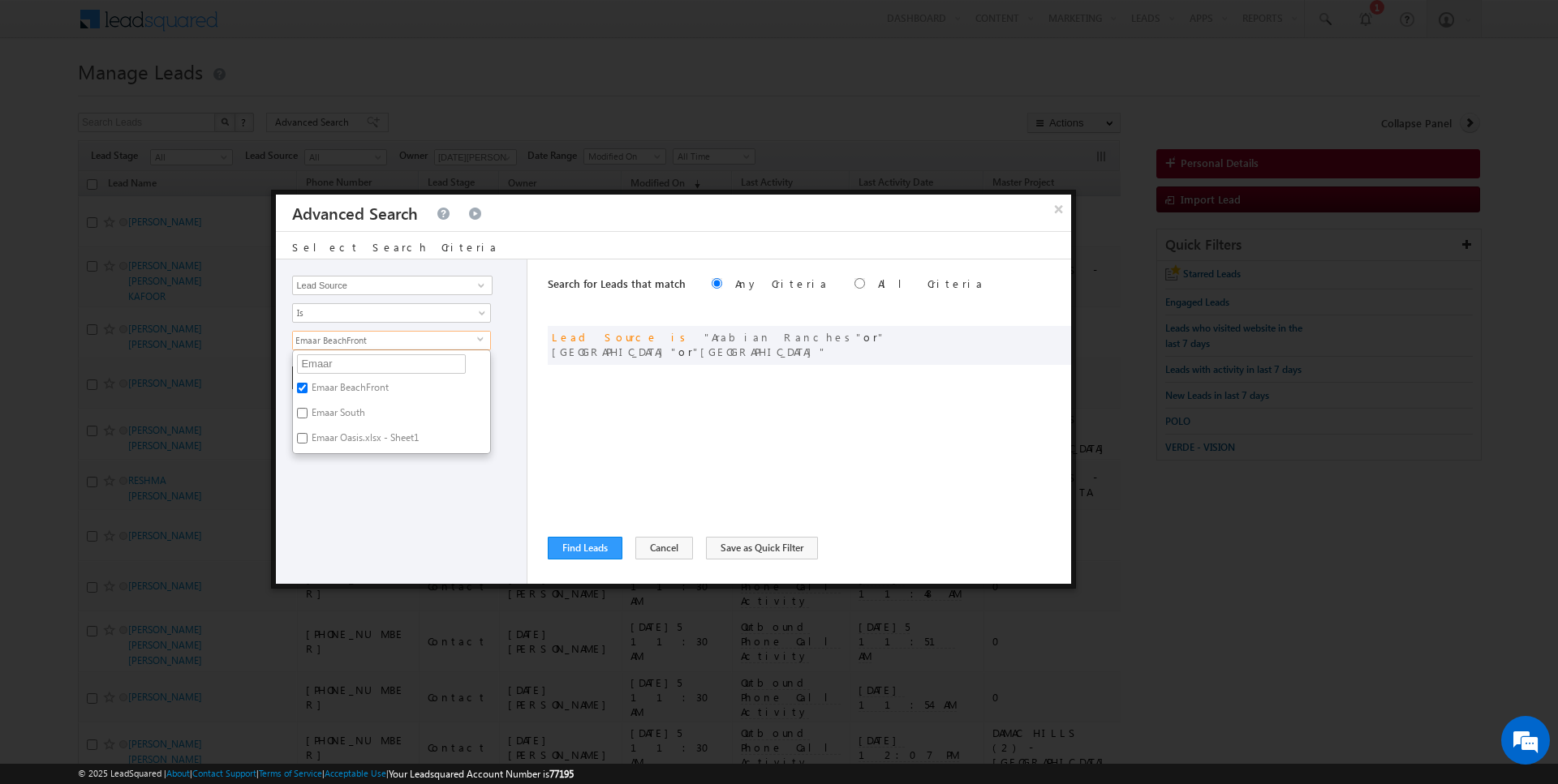
click at [424, 467] on div "Opportunity Type Lead Activity Task Sales Group Prospect Id Address 1 Address 2…" at bounding box center [402, 422] width 252 height 325
click at [363, 377] on button "Reset" at bounding box center [387, 377] width 52 height 23
click at [656, 547] on button "Cancel" at bounding box center [664, 548] width 58 height 23
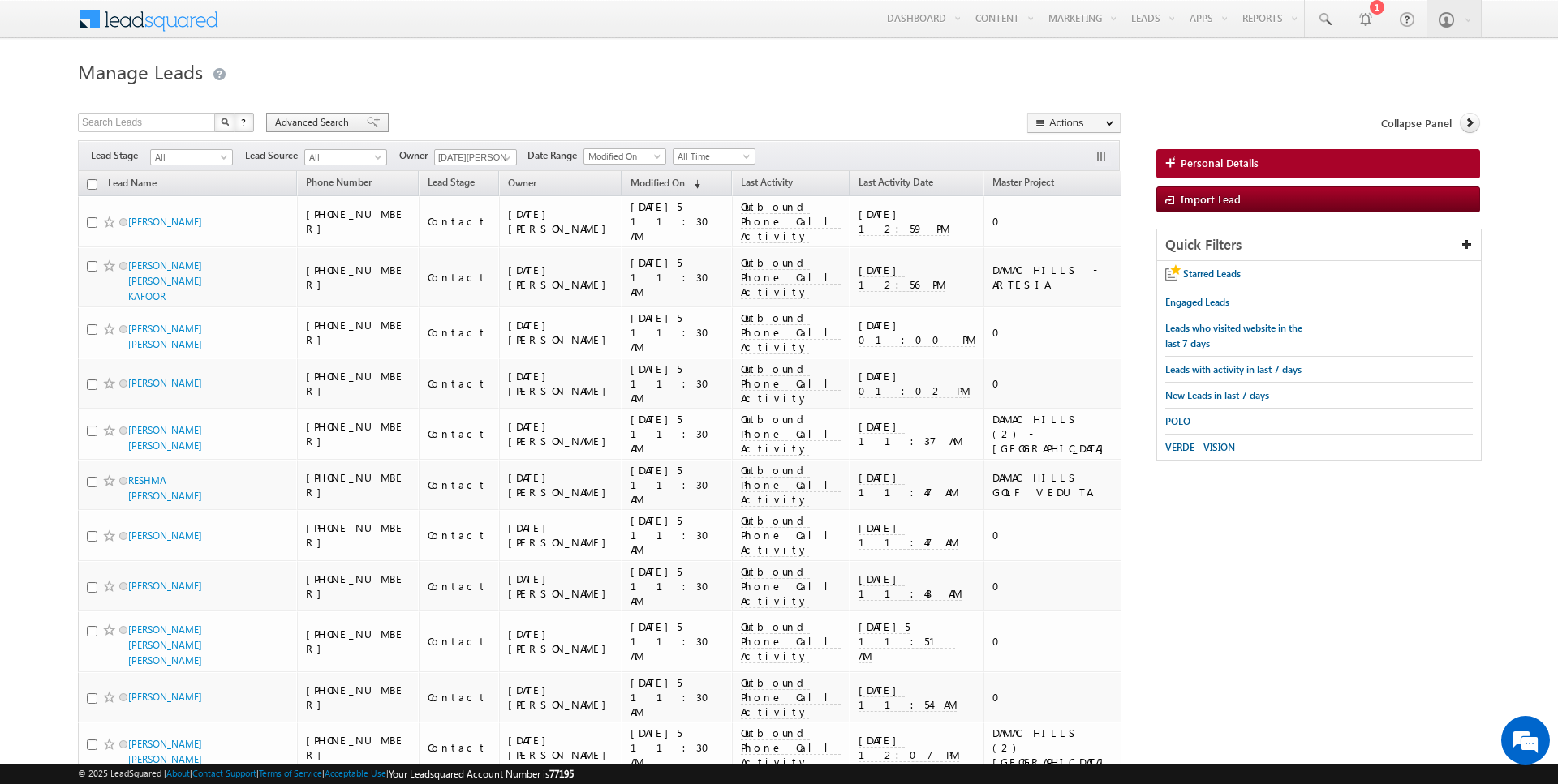
click at [345, 126] on span "Advanced Search" at bounding box center [315, 122] width 79 height 14
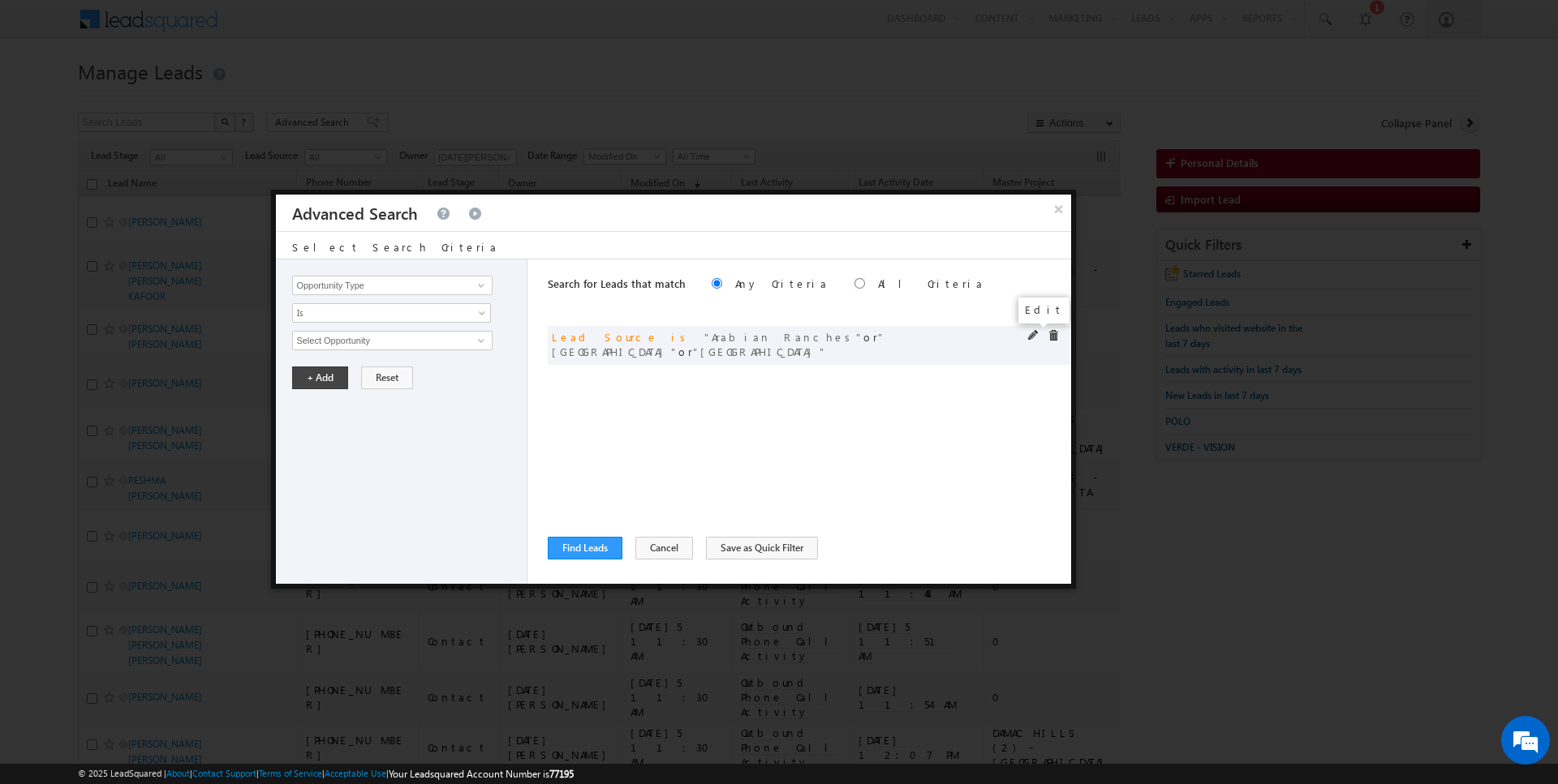
click at [1033, 332] on span at bounding box center [1034, 336] width 12 height 12
click at [370, 342] on span "3 selected" at bounding box center [385, 341] width 184 height 18
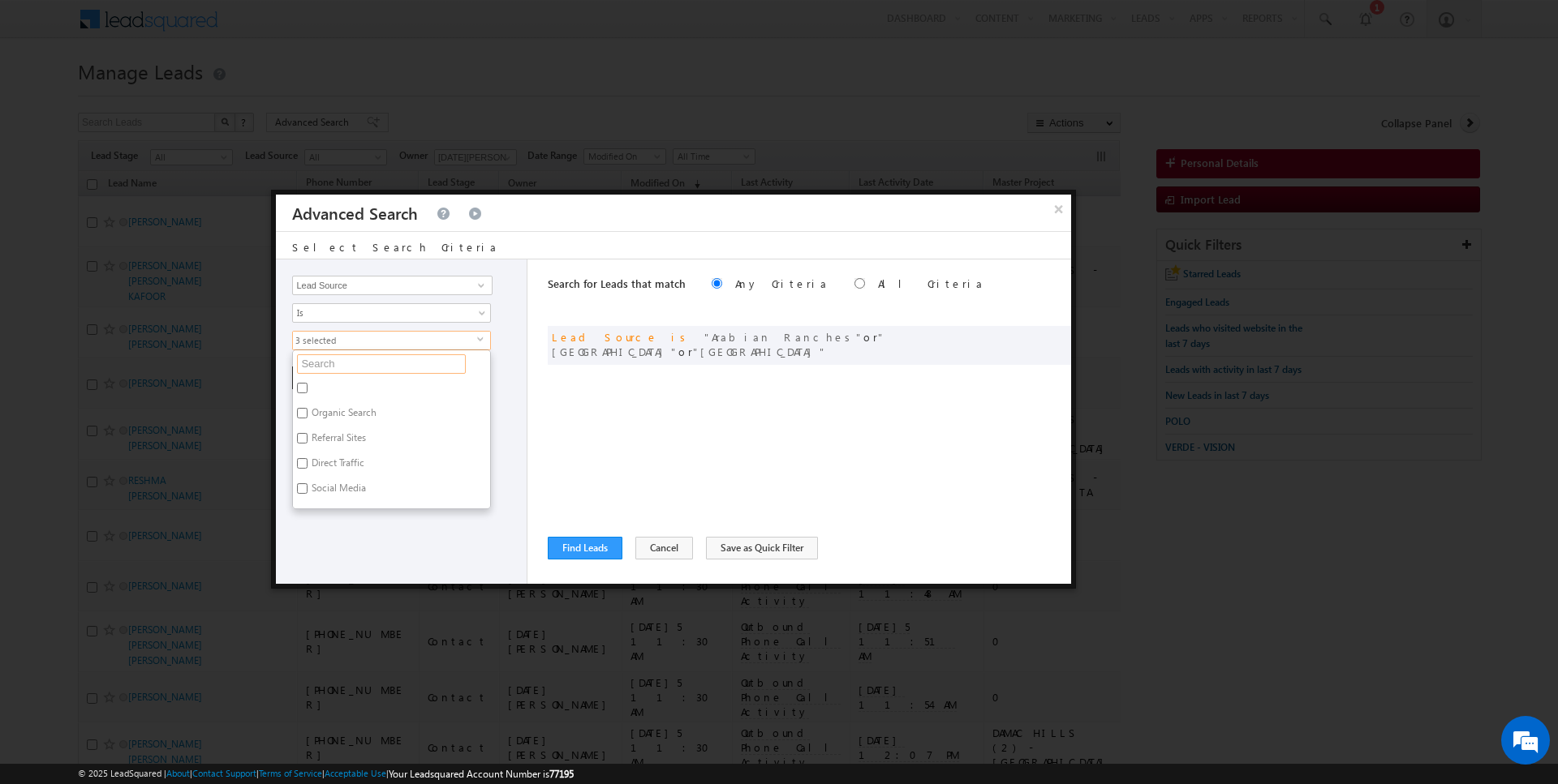
click at [353, 360] on input "text" at bounding box center [382, 364] width 169 height 19
type input "hills"
click at [330, 428] on label "[GEOGRAPHIC_DATA]" at bounding box center [356, 441] width 126 height 25
click at [307, 433] on input "[GEOGRAPHIC_DATA]" at bounding box center [302, 438] width 11 height 11
checkbox input "false"
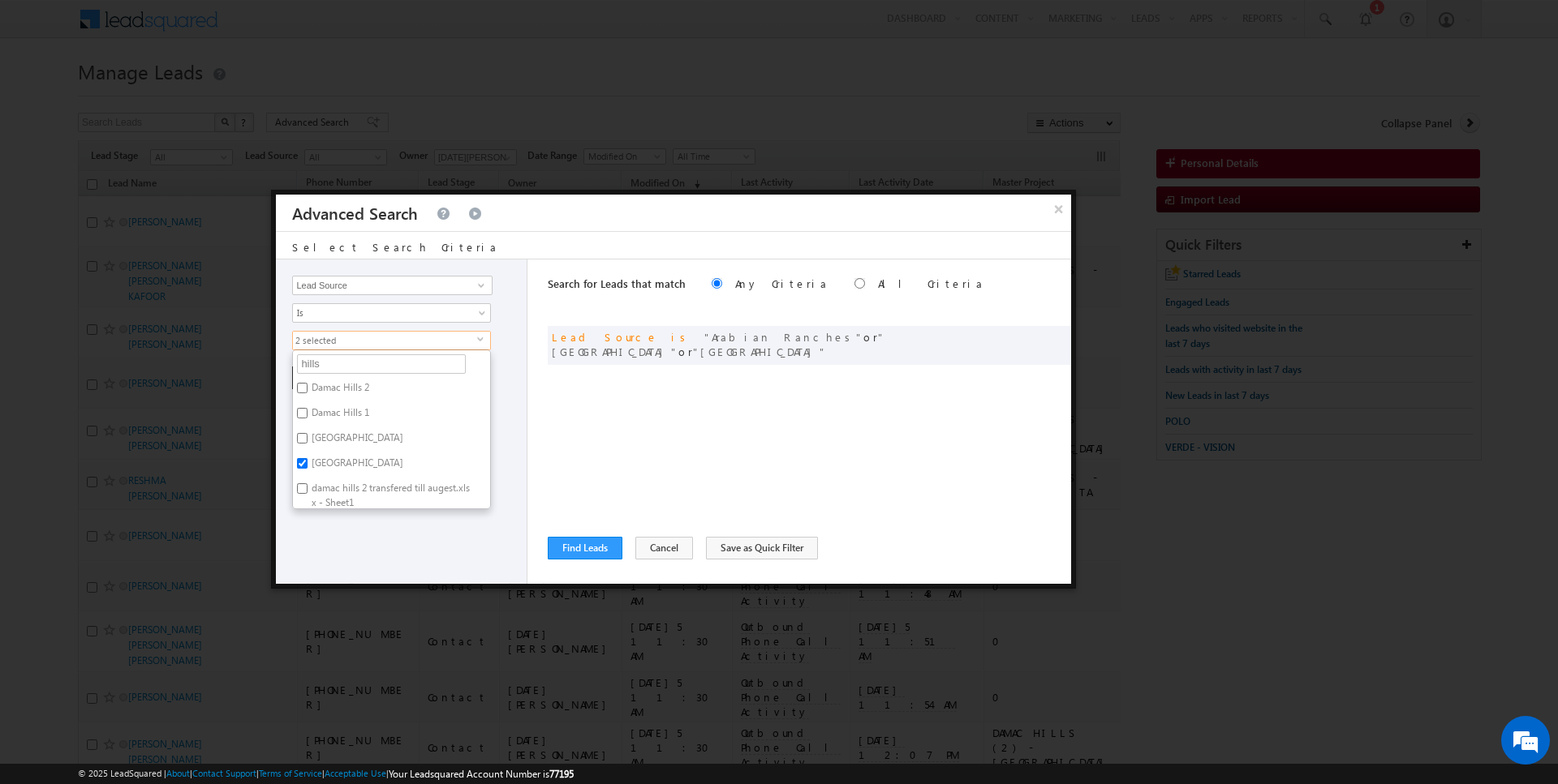
click at [330, 455] on label "[GEOGRAPHIC_DATA]" at bounding box center [356, 466] width 126 height 25
click at [307, 459] on input "[GEOGRAPHIC_DATA]" at bounding box center [302, 464] width 11 height 11
checkbox input "false"
click at [335, 361] on input "hills" at bounding box center [382, 364] width 169 height 19
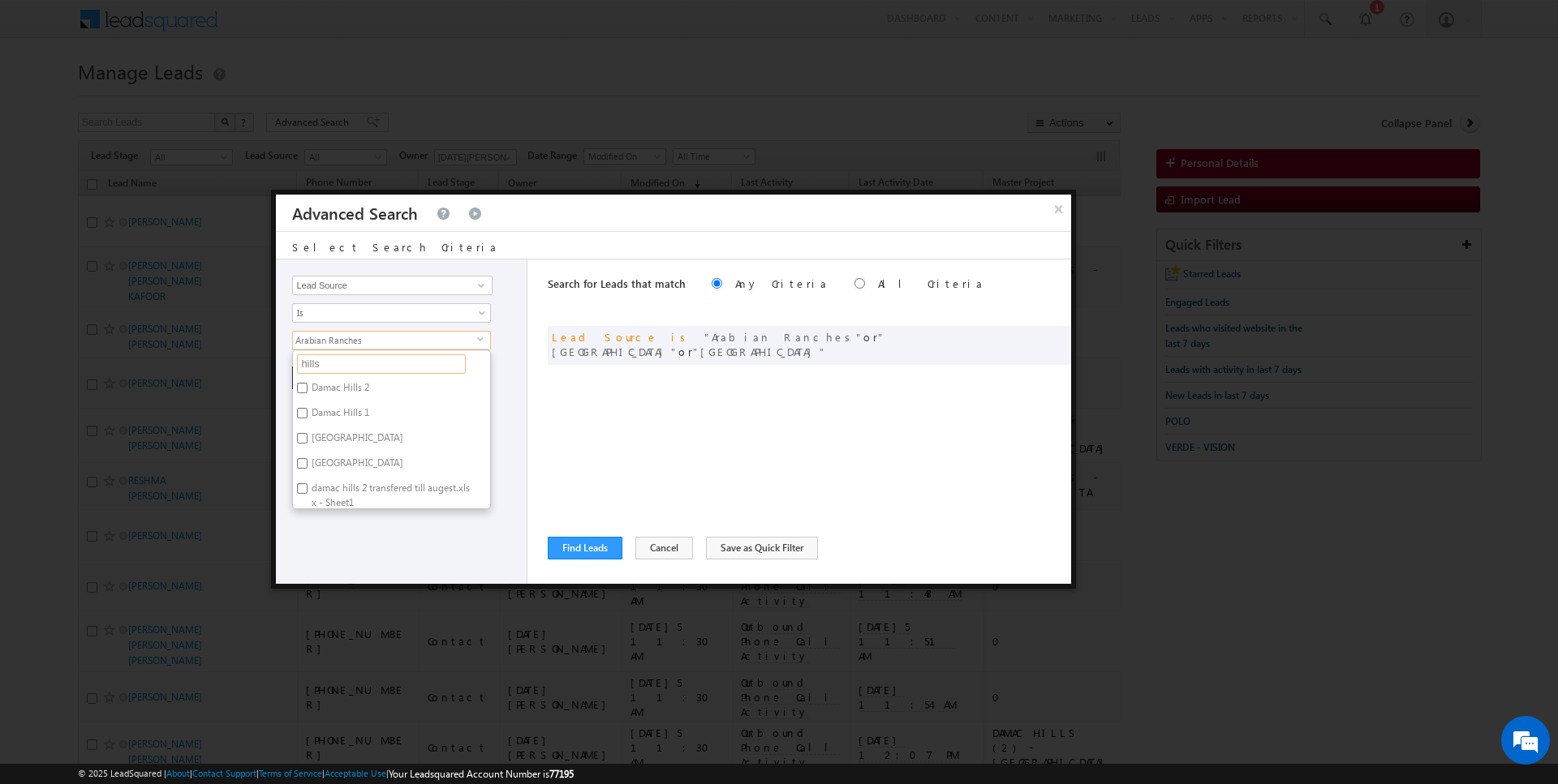
type input "r"
type input "arab"
click at [335, 386] on label "Arabian Ranches" at bounding box center [346, 391] width 106 height 25
click at [307, 386] on input "Arabian Ranches" at bounding box center [302, 388] width 11 height 11
checkbox input "false"
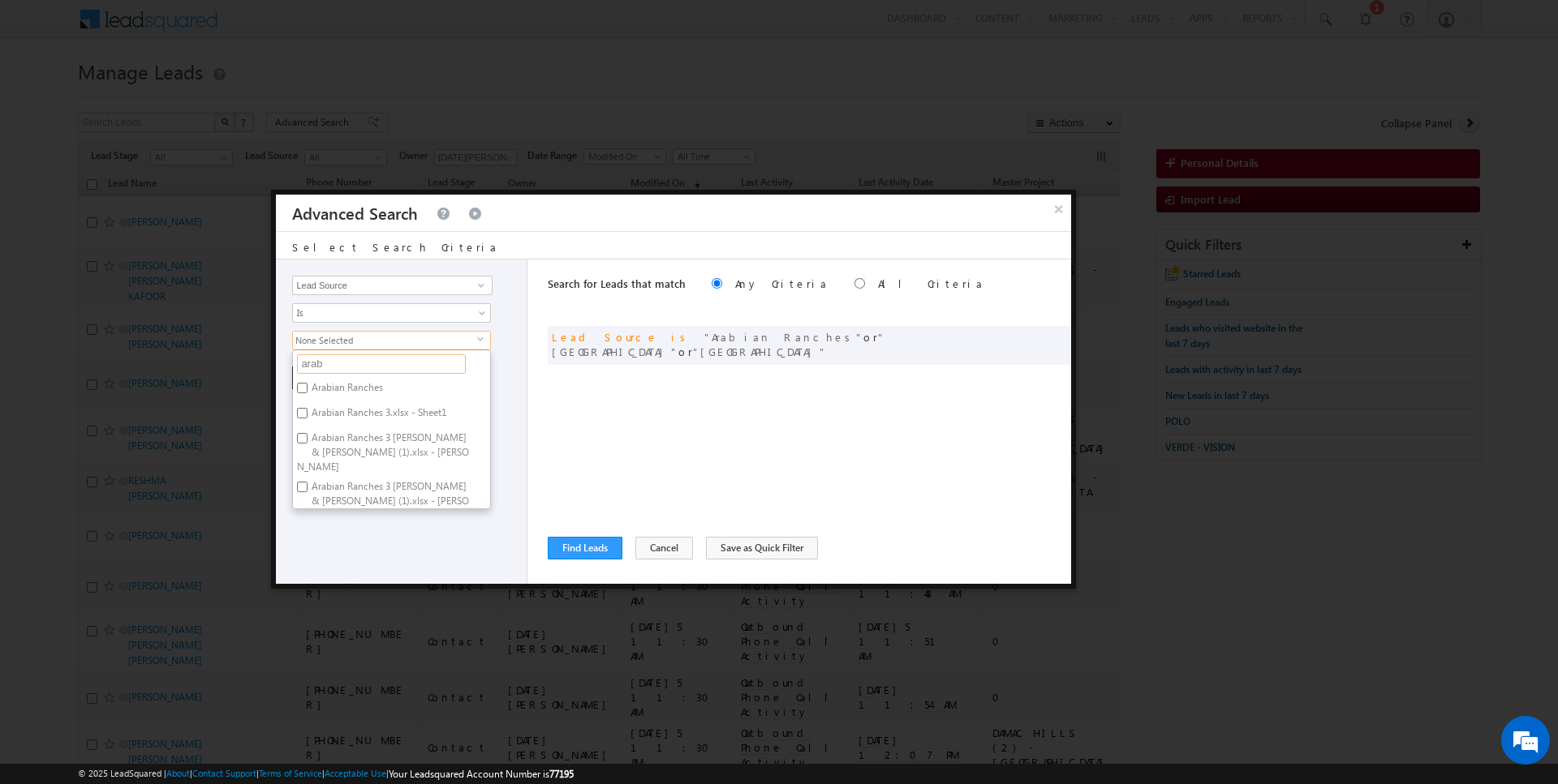
click at [335, 364] on input "arab" at bounding box center [382, 364] width 169 height 19
type input "hill"
type input "hills"
click at [329, 434] on label "[GEOGRAPHIC_DATA]" at bounding box center [356, 441] width 126 height 25
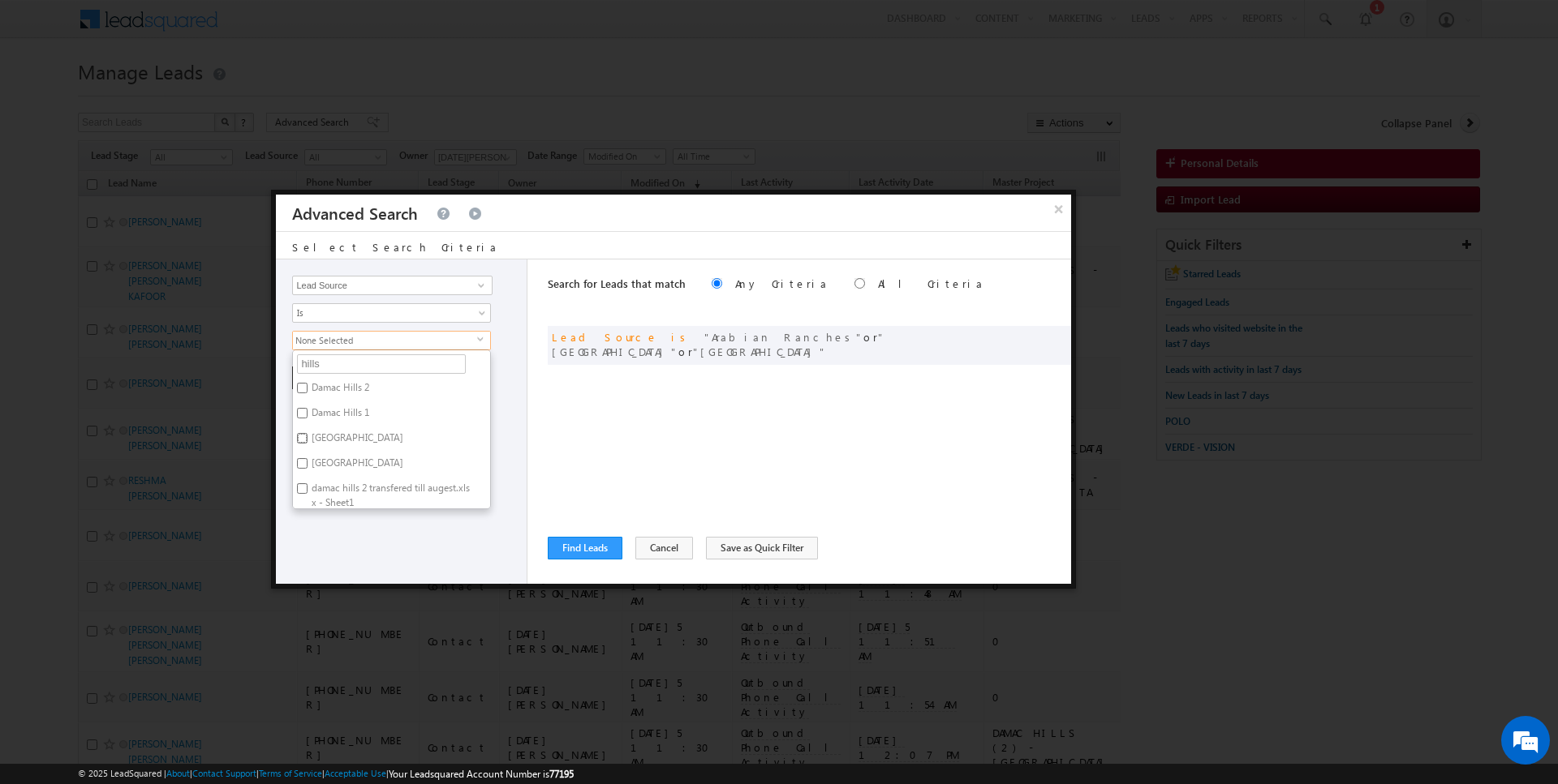
click at [307, 434] on input "[GEOGRAPHIC_DATA]" at bounding box center [302, 438] width 11 height 11
checkbox input "true"
click at [587, 434] on div "Search for Leads that match Any Criteria All Criteria Note that the current tri…" at bounding box center [809, 422] width 523 height 325
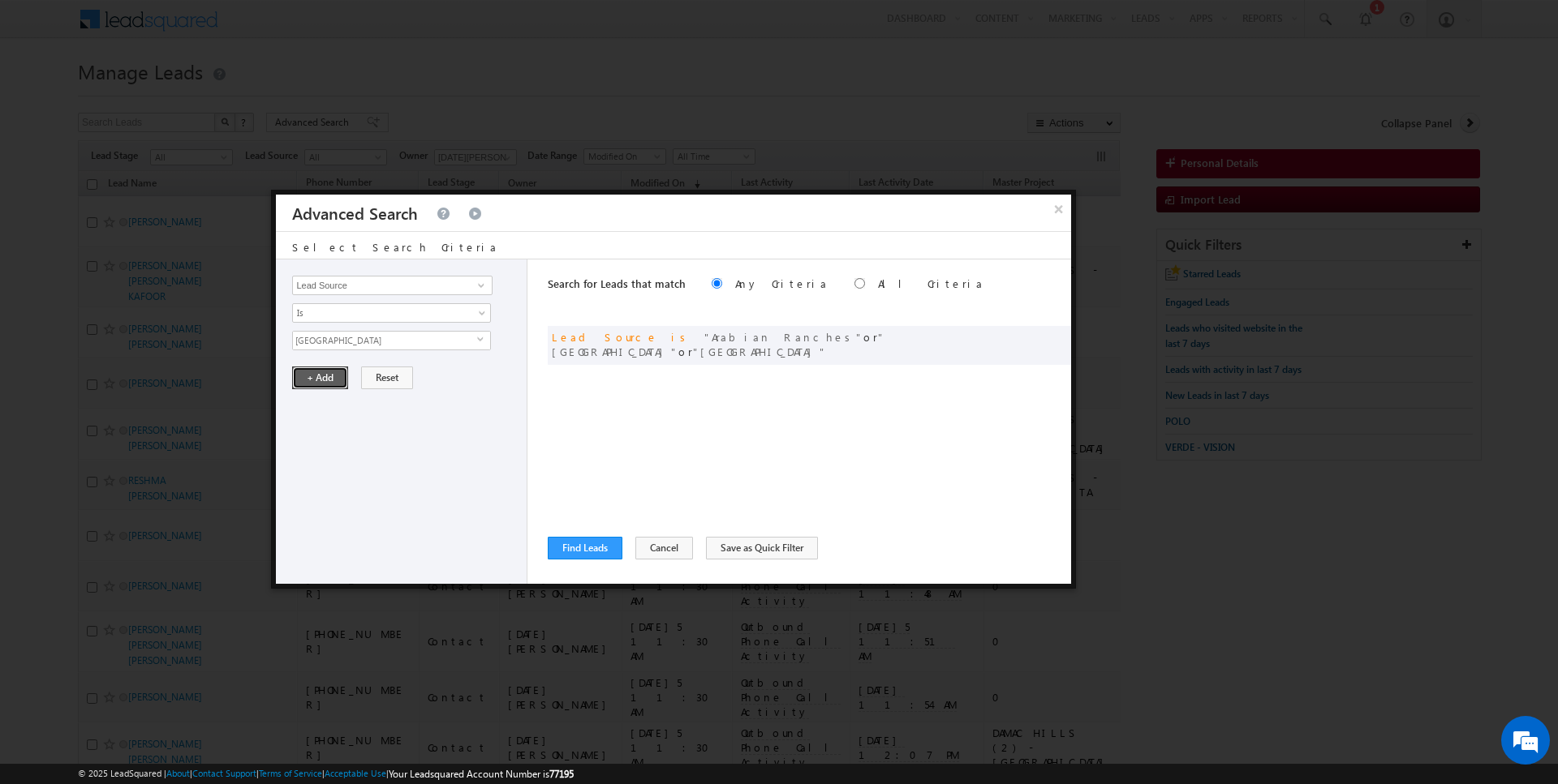
click at [327, 382] on button "+ Add" at bounding box center [320, 377] width 56 height 23
click at [590, 547] on button "Find Leads" at bounding box center [584, 548] width 75 height 23
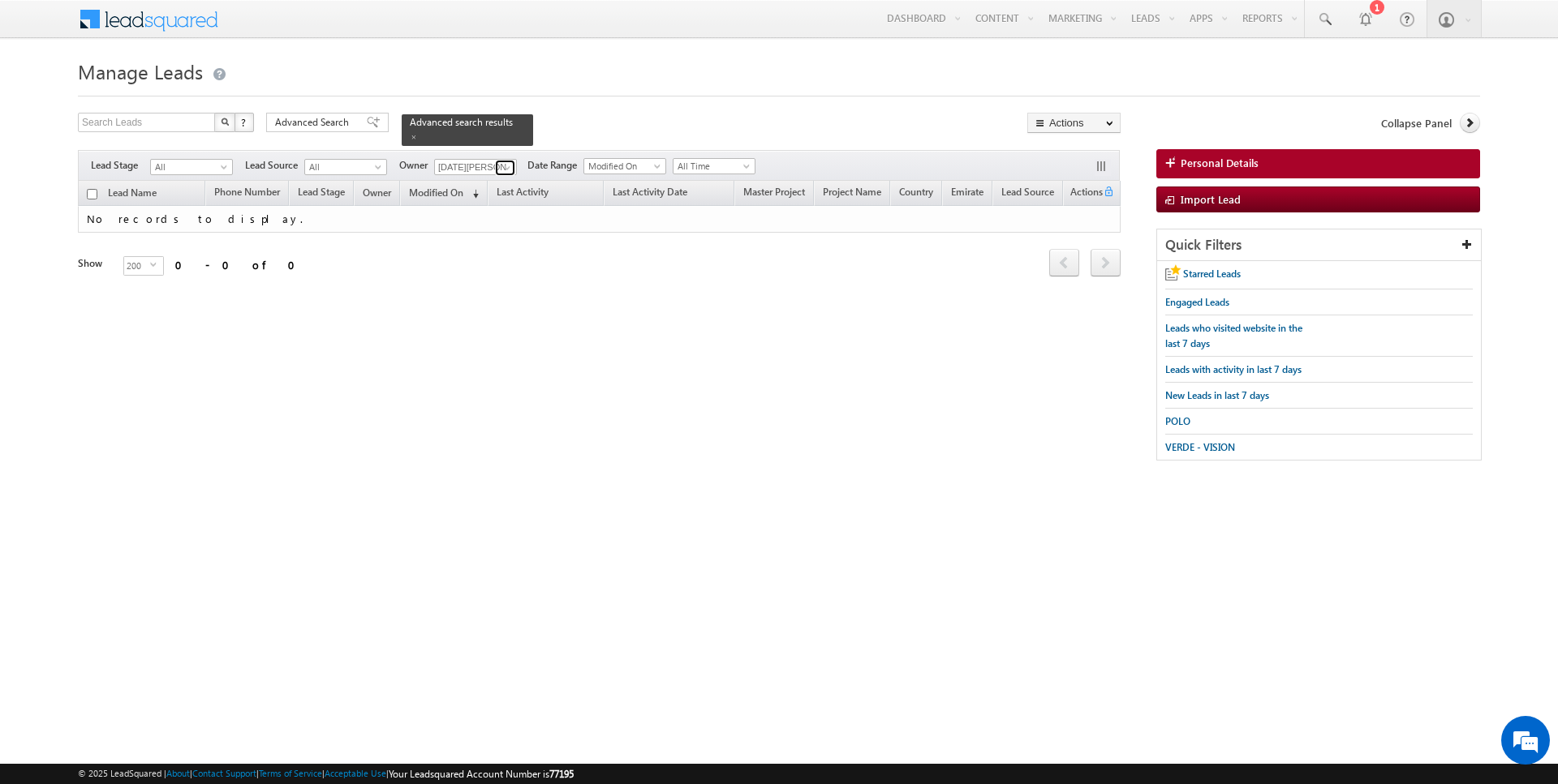
click at [502, 165] on span at bounding box center [507, 168] width 13 height 13
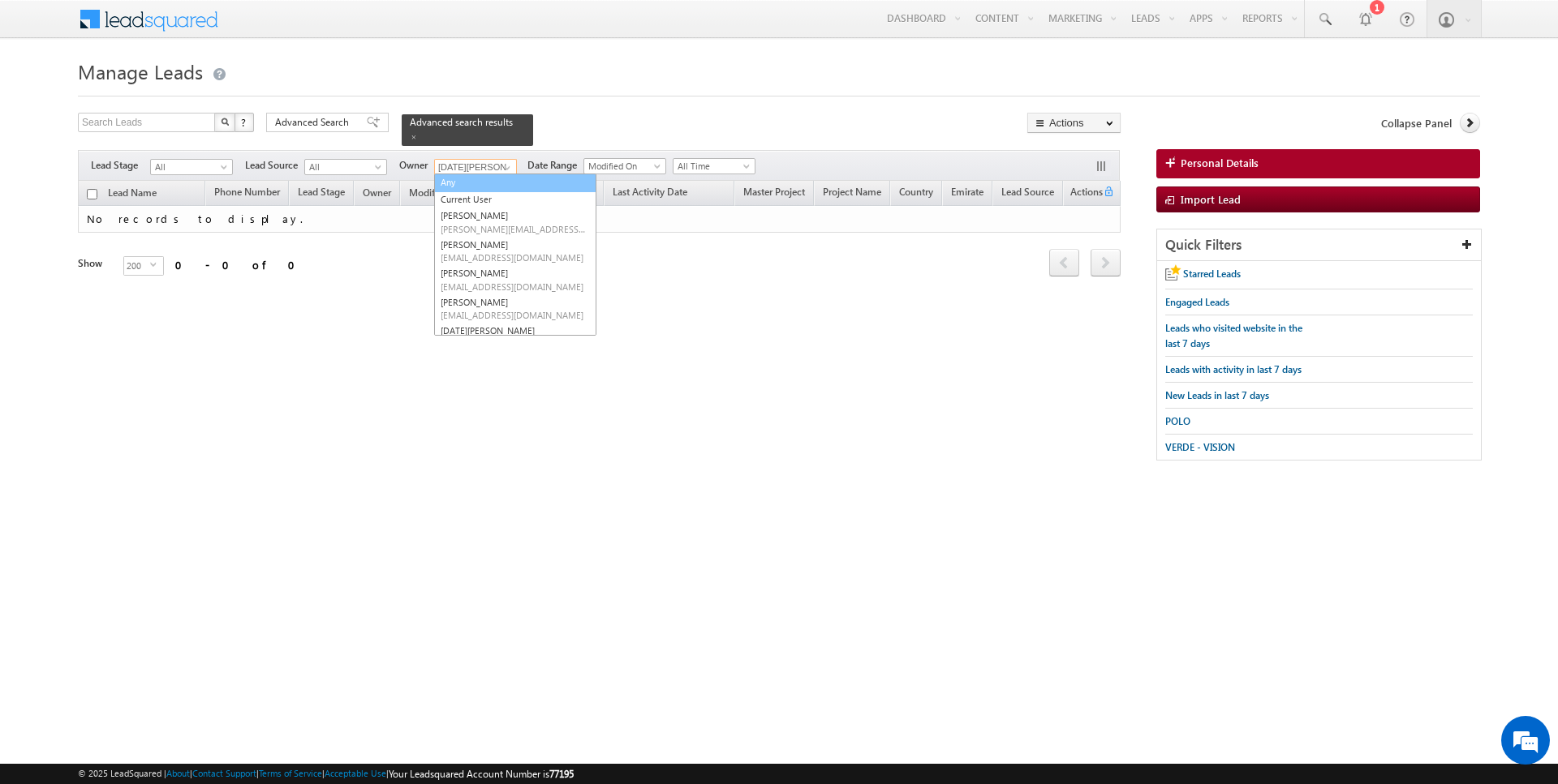
click at [487, 185] on link "Any" at bounding box center [516, 182] width 162 height 18
type input "Any"
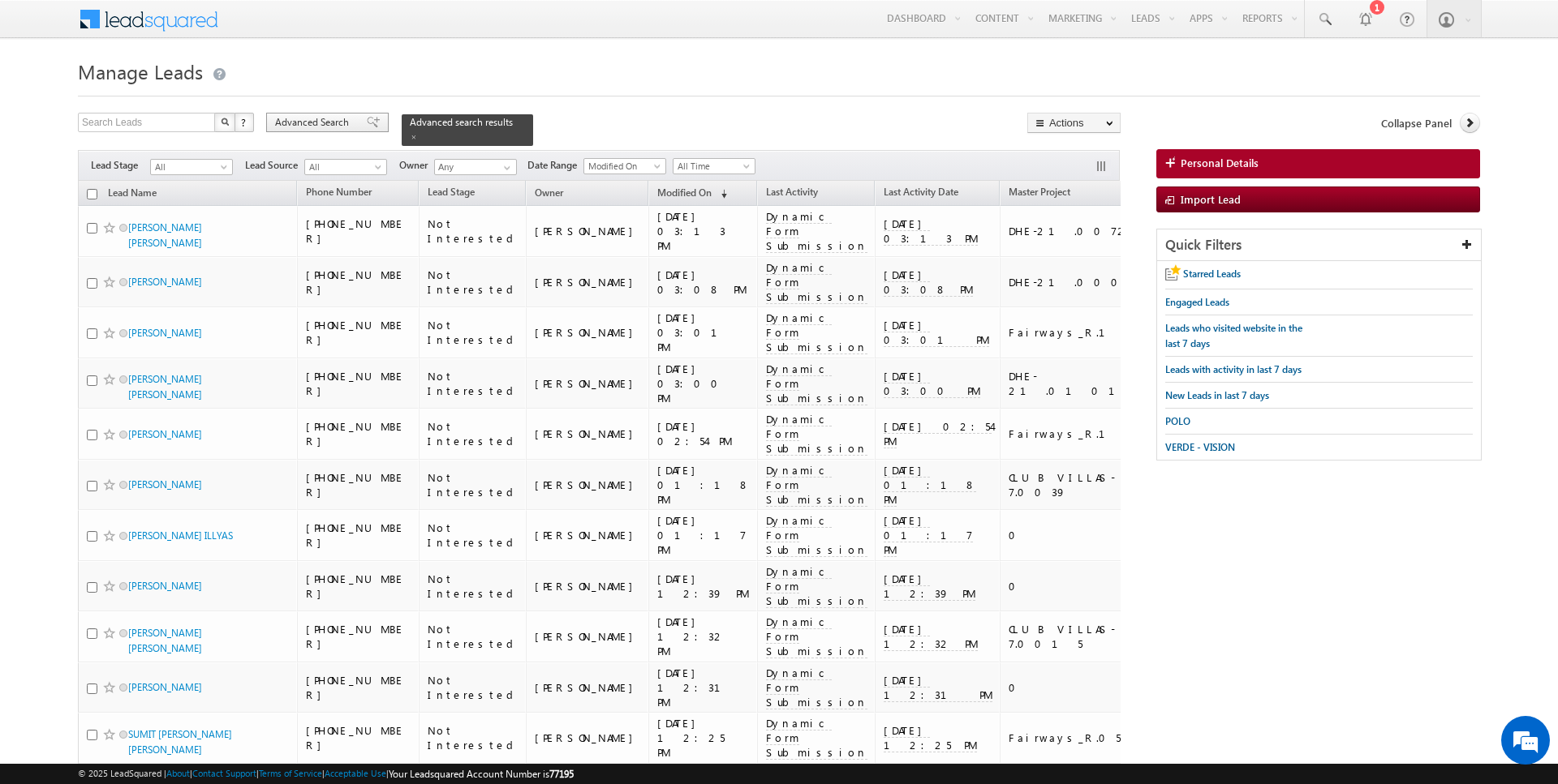
click at [317, 116] on span "Advanced Search" at bounding box center [315, 122] width 79 height 14
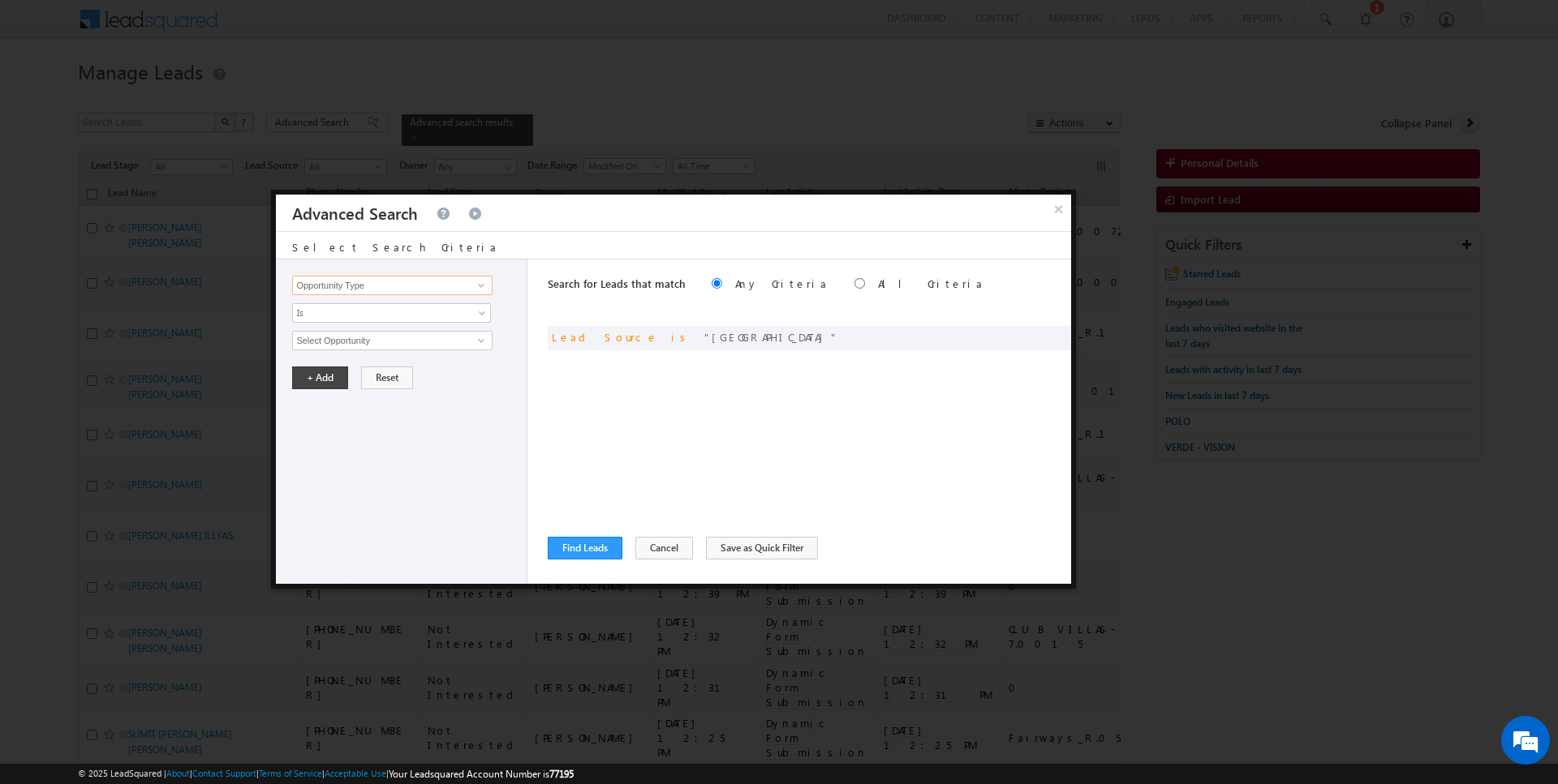
click at [388, 284] on input "Opportunity Type" at bounding box center [392, 285] width 199 height 19
click at [377, 311] on link "Owner" at bounding box center [392, 318] width 199 height 18
type input "Owner"
click at [347, 312] on span "Is" at bounding box center [381, 312] width 176 height 14
click at [339, 339] on link "Is Not" at bounding box center [392, 346] width 198 height 14
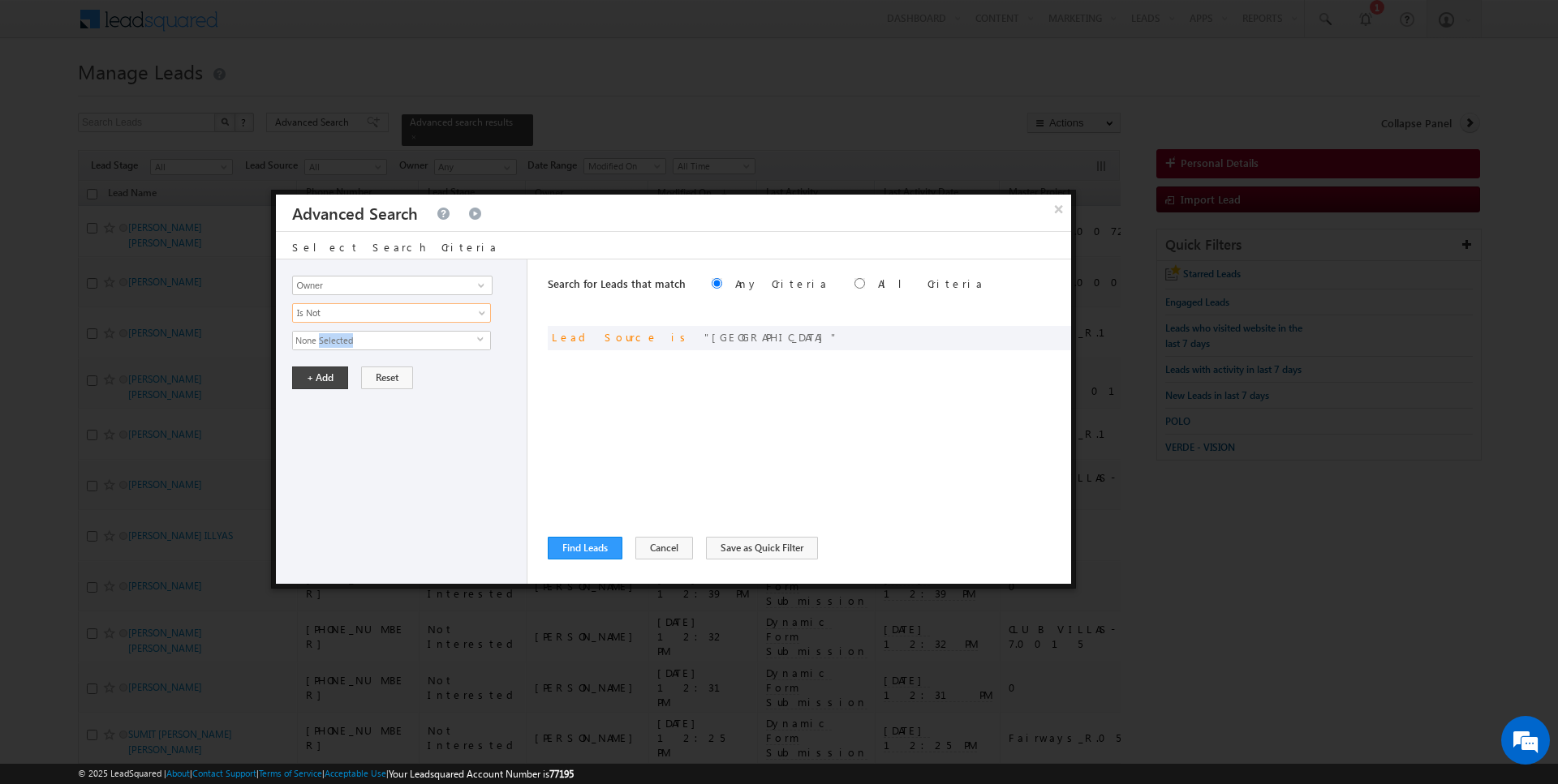
click at [339, 337] on span "None Selected" at bounding box center [385, 341] width 184 height 18
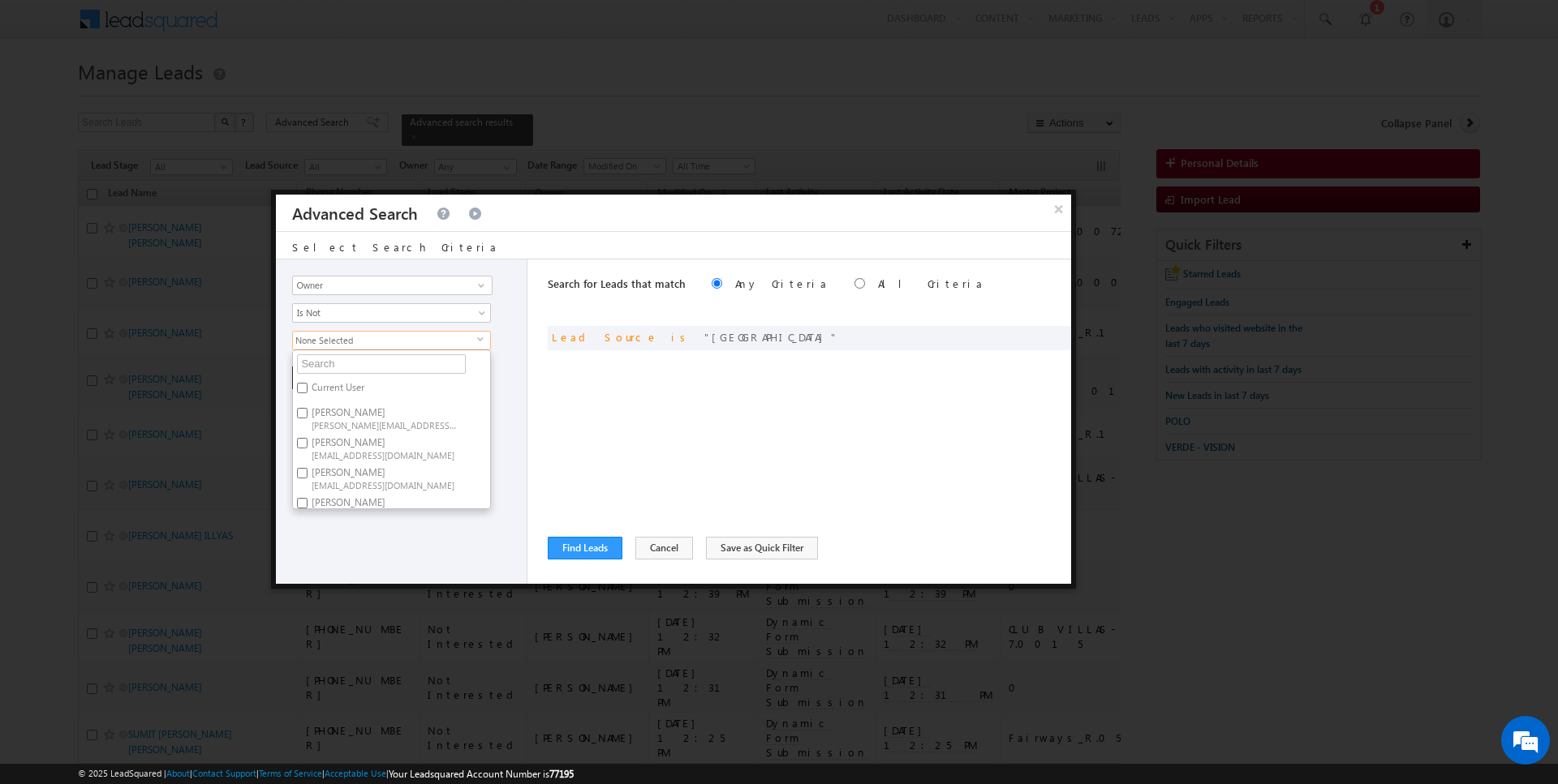
click at [327, 380] on label "Current User" at bounding box center [337, 391] width 88 height 25
click at [307, 383] on input "Current User" at bounding box center [302, 388] width 11 height 11
checkbox input "true"
click at [640, 432] on div "Search for Leads that match Any Criteria All Criteria Note that the current tri…" at bounding box center [809, 422] width 523 height 325
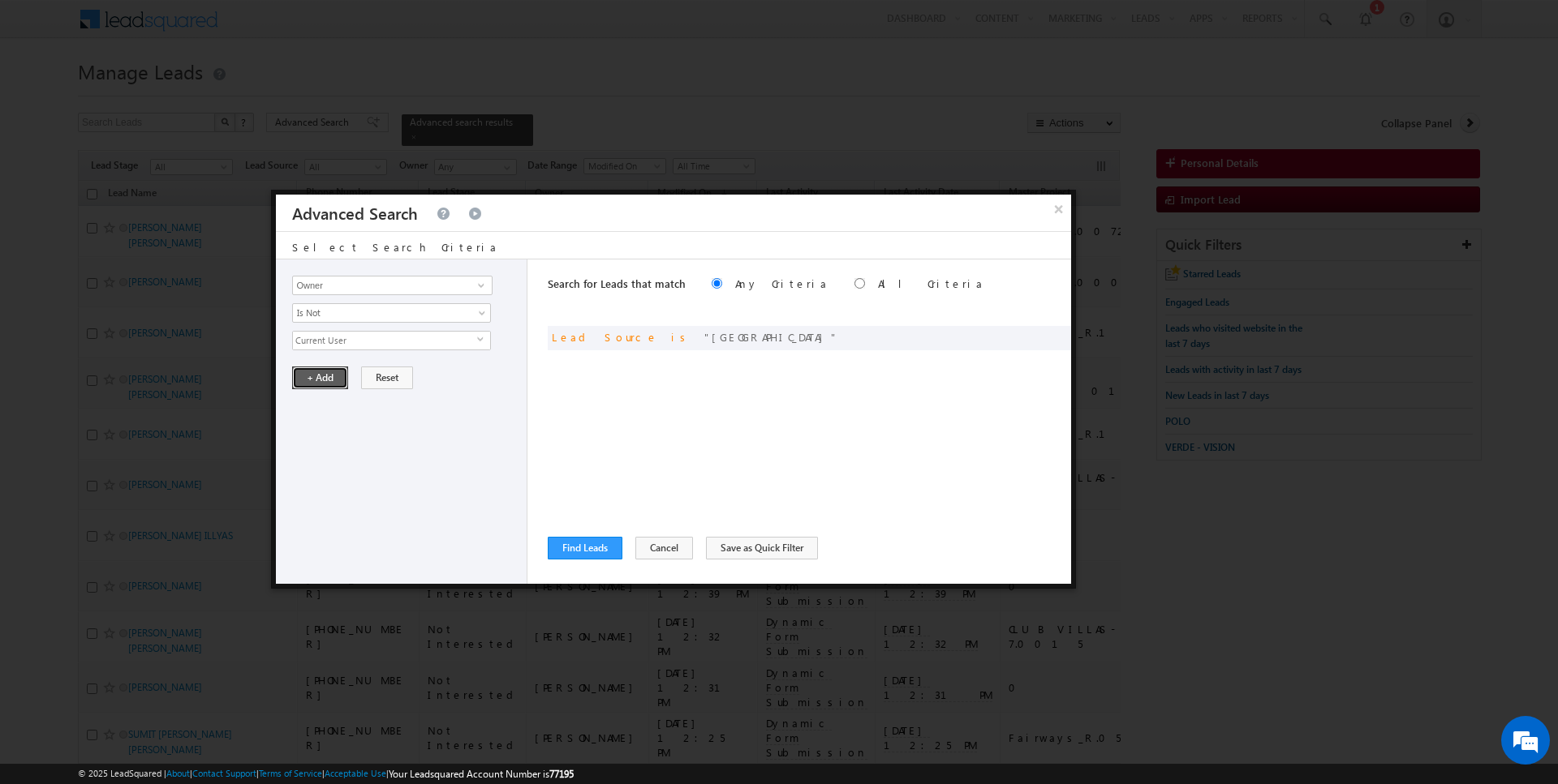
click at [302, 377] on button "+ Add" at bounding box center [320, 377] width 56 height 23
click at [829, 271] on div "Search for Leads that match Any Criteria All Criteria Note that the current tri…" at bounding box center [809, 285] width 523 height 52
click at [878, 279] on label "All Criteria" at bounding box center [931, 284] width 106 height 13
radio input "true"
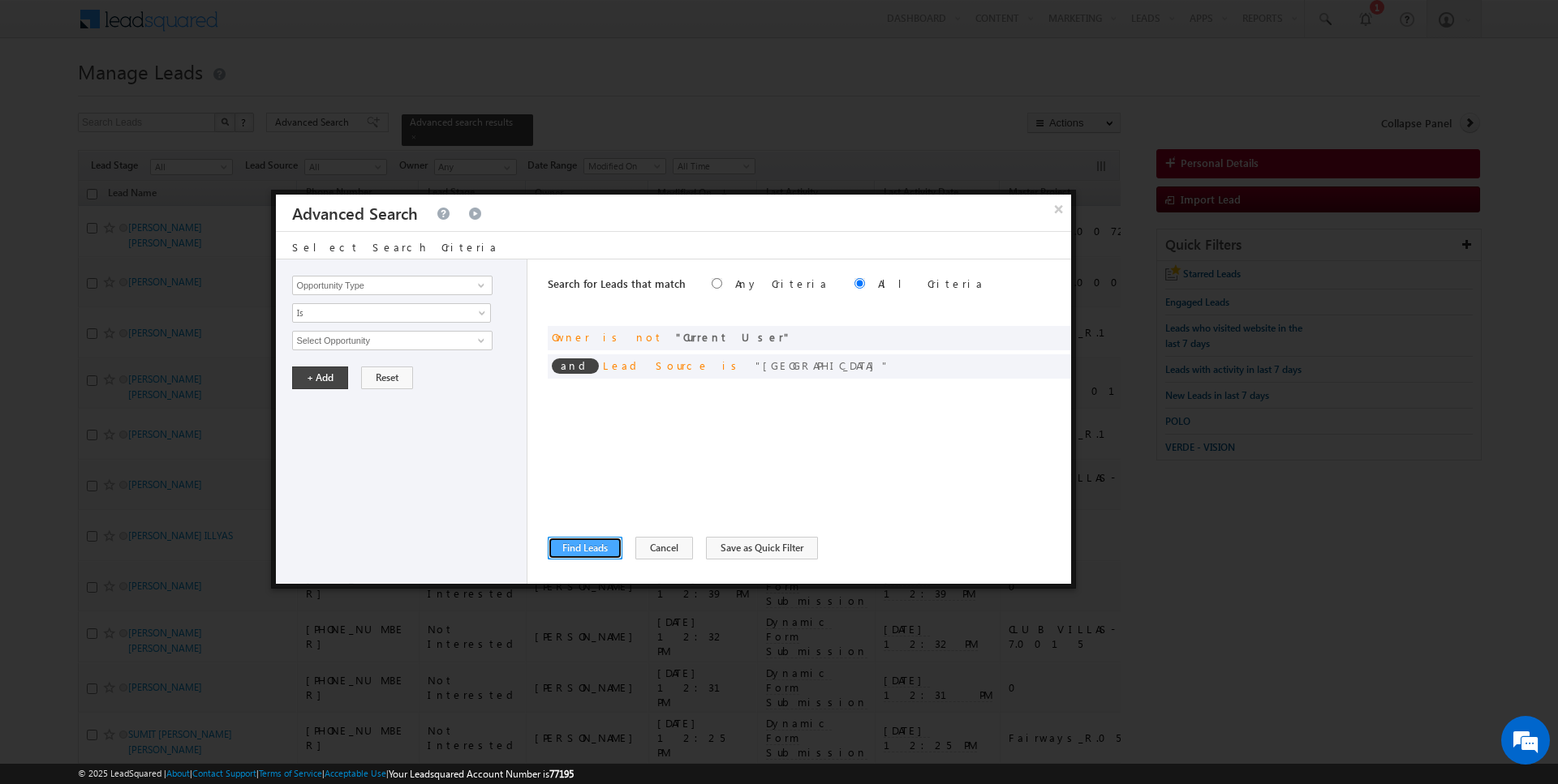
click at [578, 553] on button "Find Leads" at bounding box center [584, 548] width 75 height 23
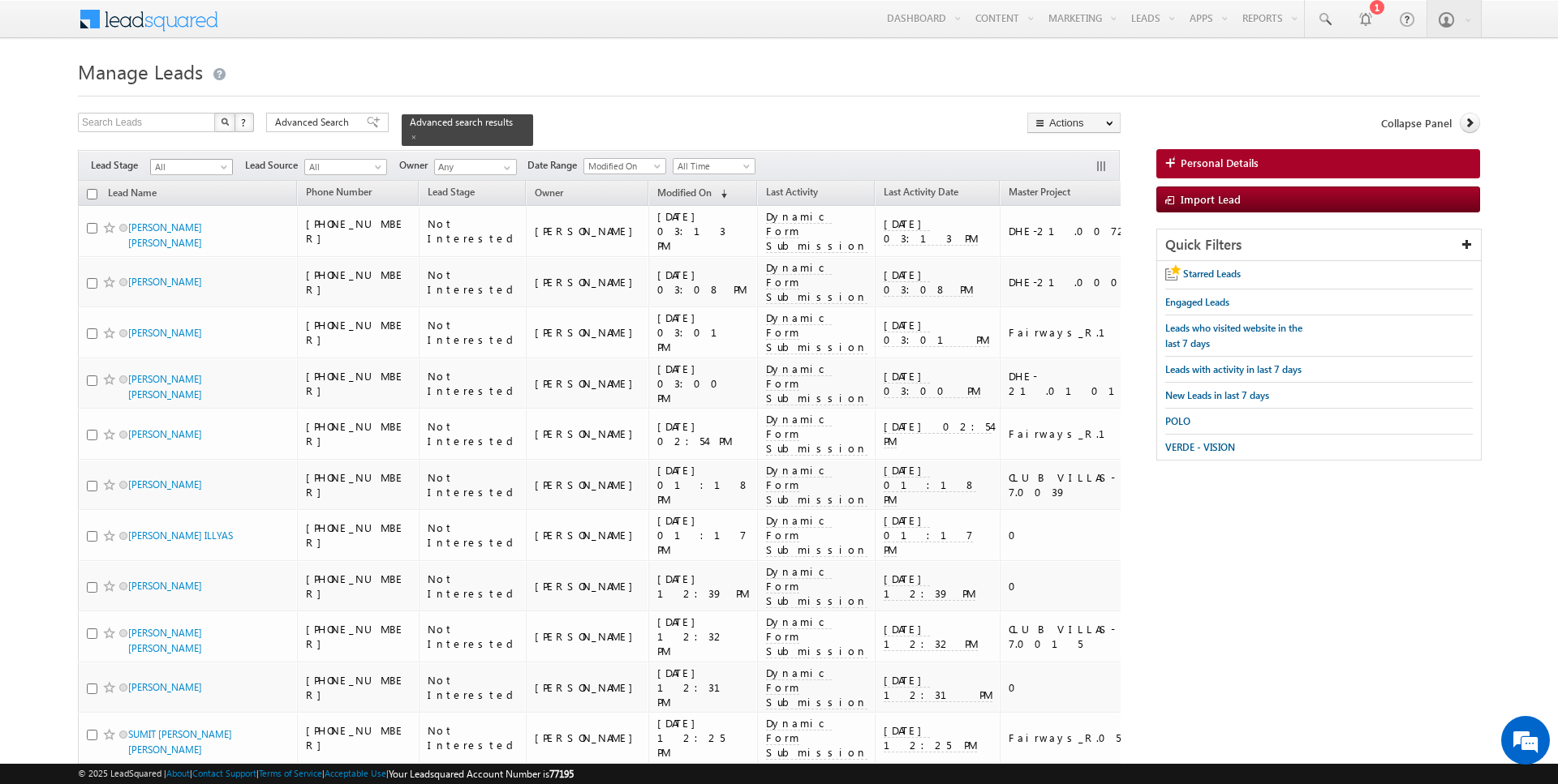
click at [204, 169] on span "All" at bounding box center [189, 167] width 77 height 14
click at [200, 273] on link "Not Interested" at bounding box center [192, 279] width 82 height 14
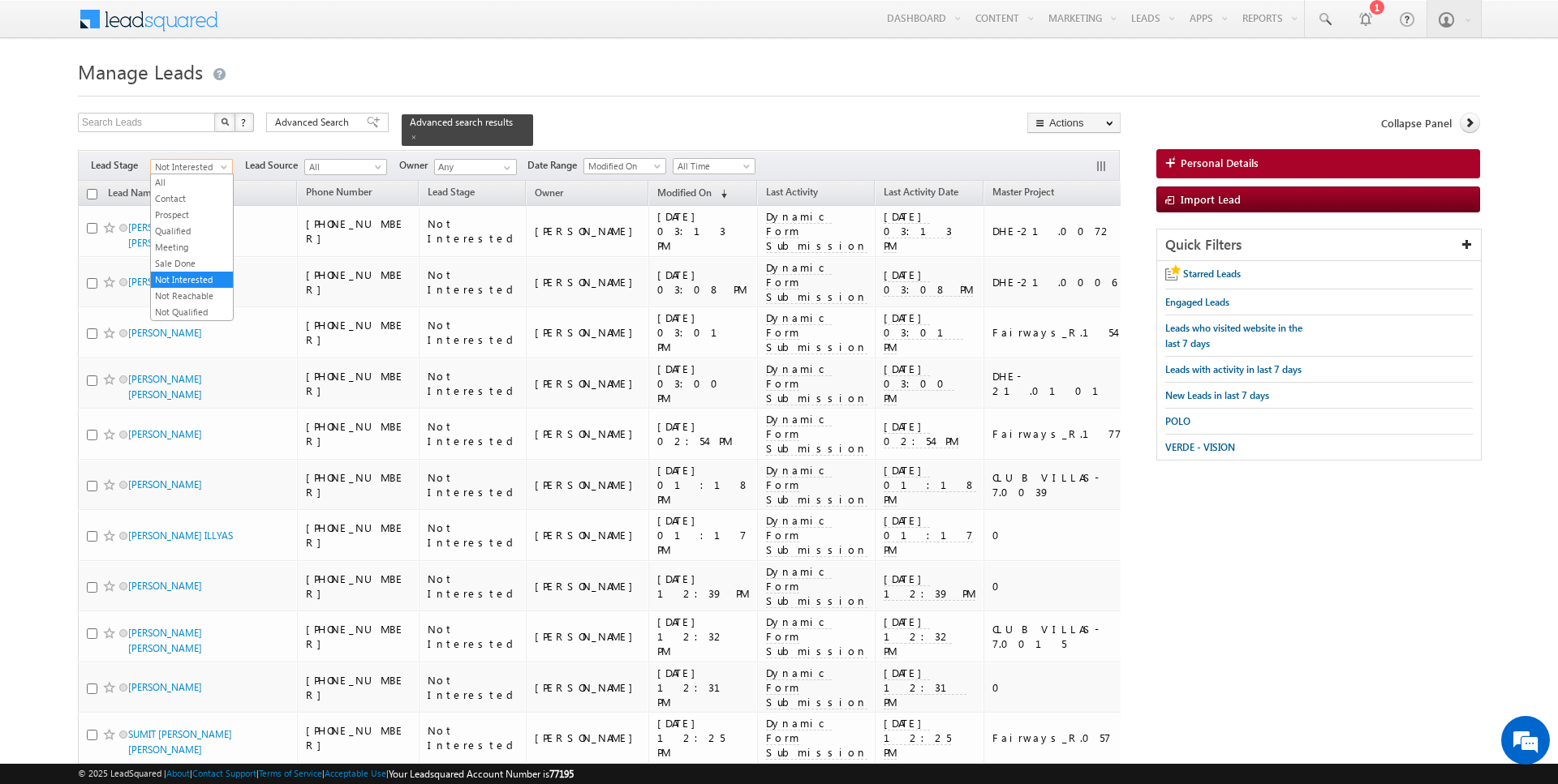
click at [204, 168] on span "Not Interested" at bounding box center [189, 167] width 77 height 14
click at [196, 202] on link "Contact" at bounding box center [192, 198] width 82 height 14
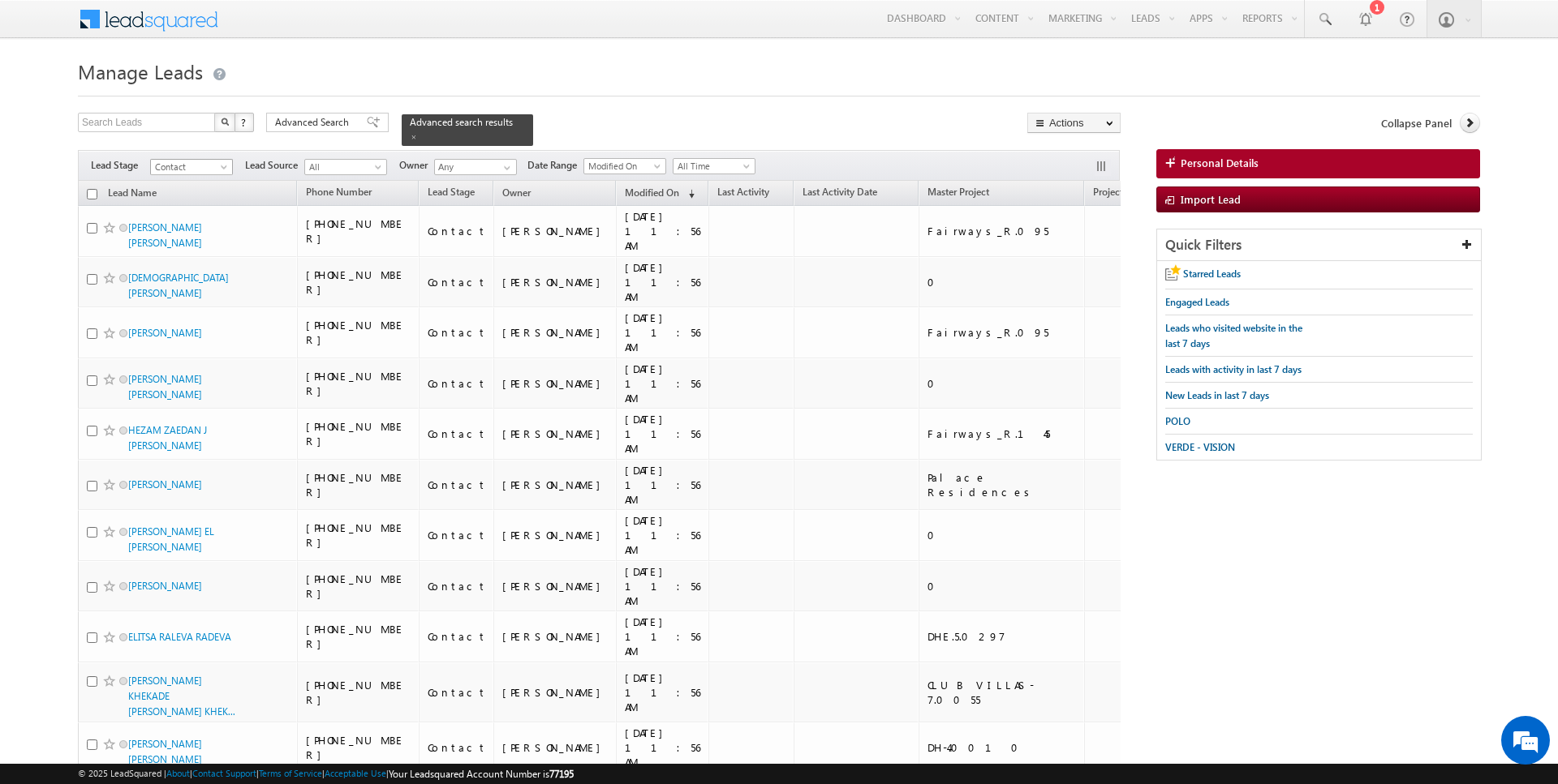
click at [208, 168] on span "Contact" at bounding box center [189, 167] width 77 height 14
click at [189, 273] on link "Not Interested" at bounding box center [192, 279] width 82 height 14
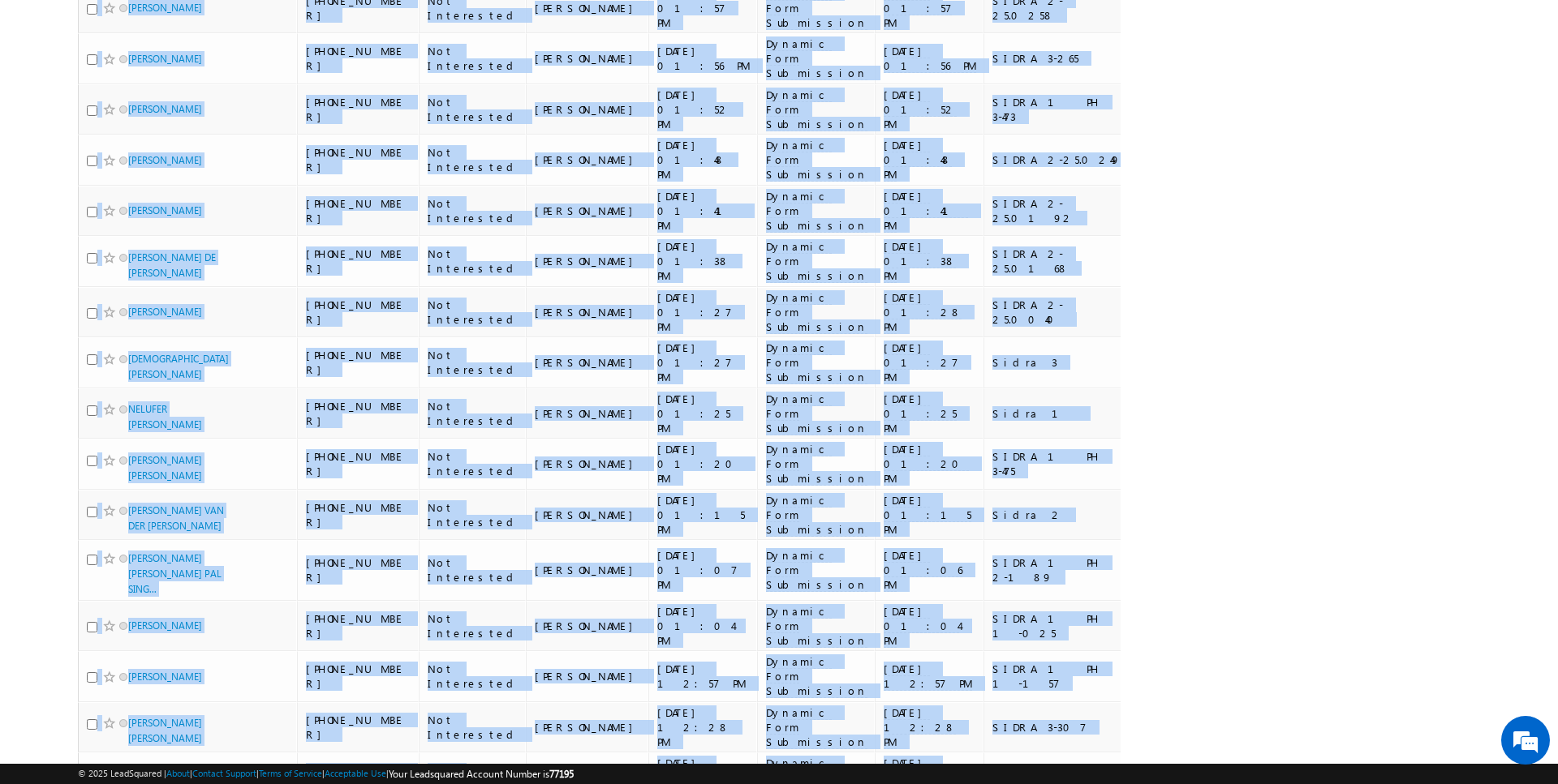
scroll to position [1413, 0]
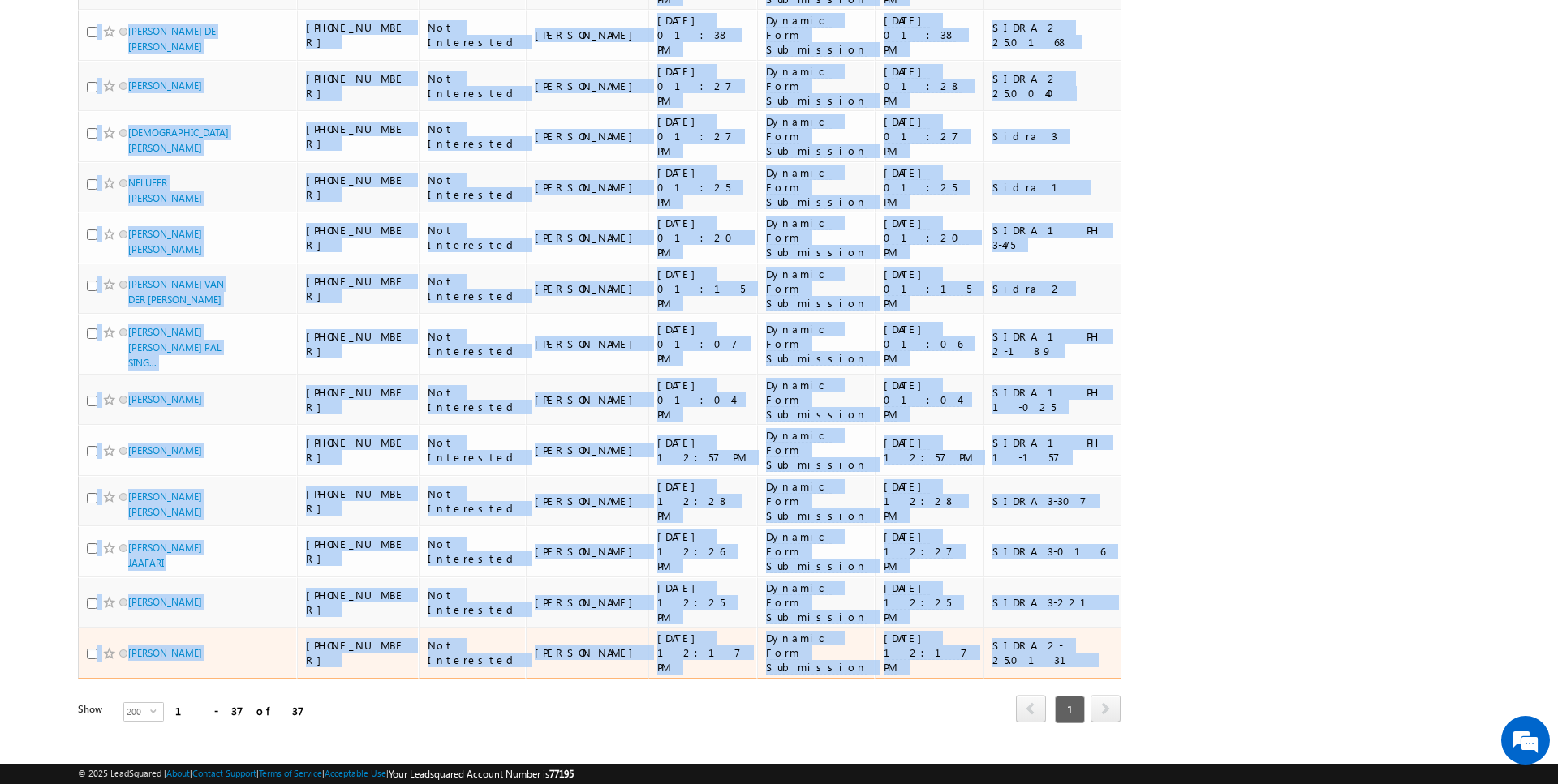
drag, startPoint x: 60, startPoint y: 193, endPoint x: 1080, endPoint y: 650, distance: 1117.7
copy table "Lead Name Phone Number Lead Stage Owner Modified On (sorted descending) Last Ac…"
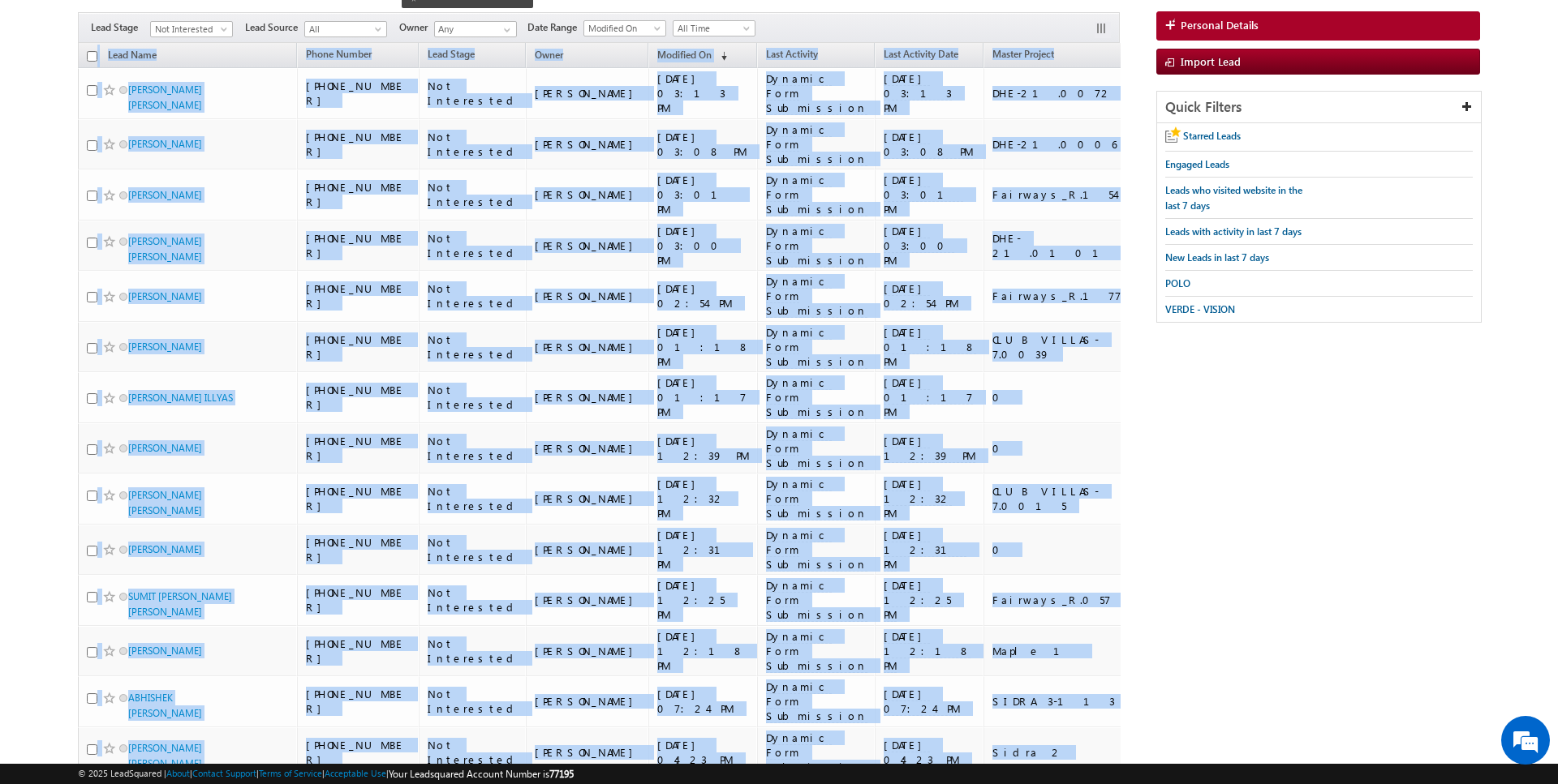
scroll to position [0, 0]
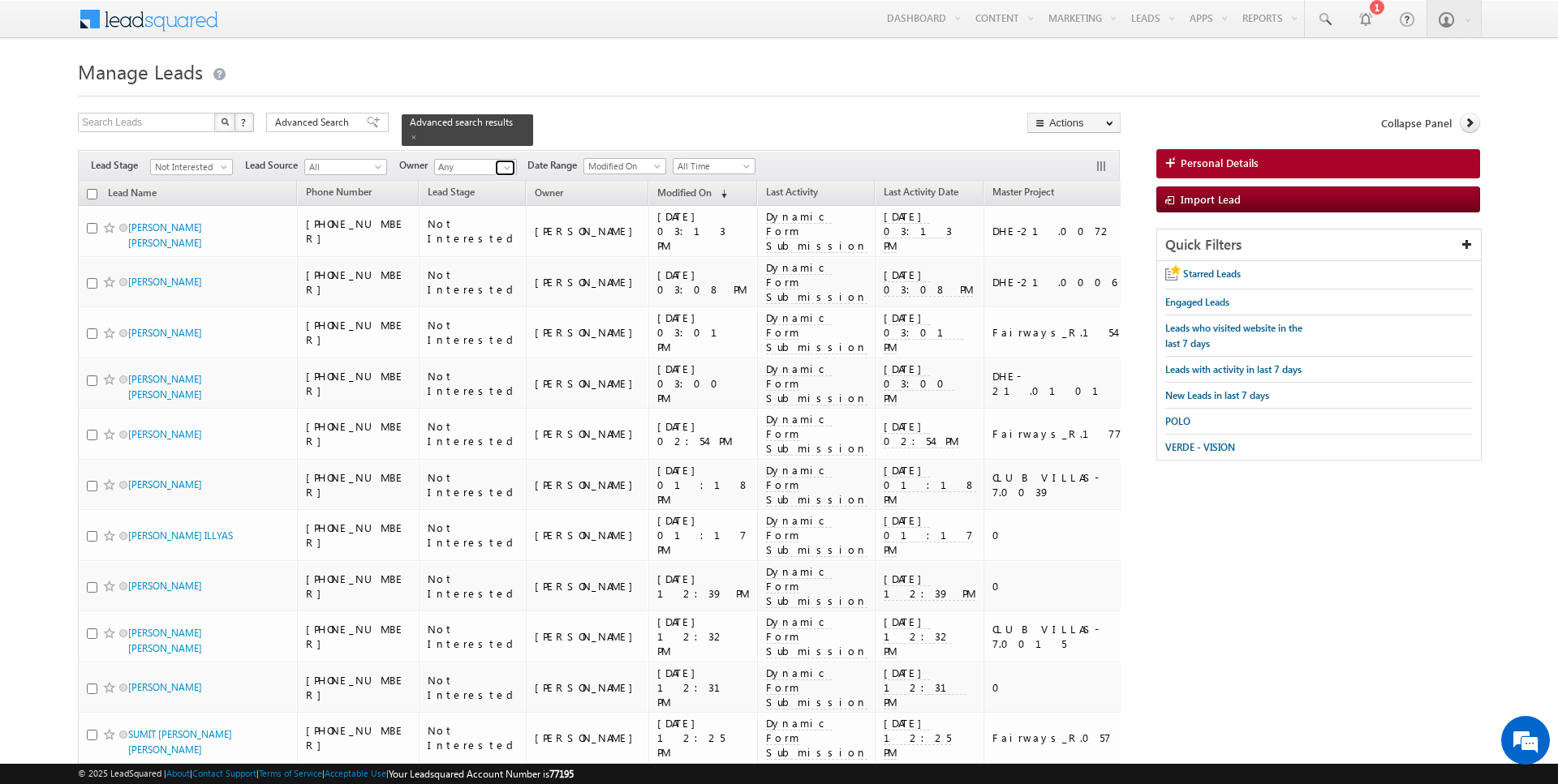
click at [506, 163] on span at bounding box center [507, 168] width 13 height 13
click at [479, 192] on link "Current User" at bounding box center [516, 200] width 162 height 18
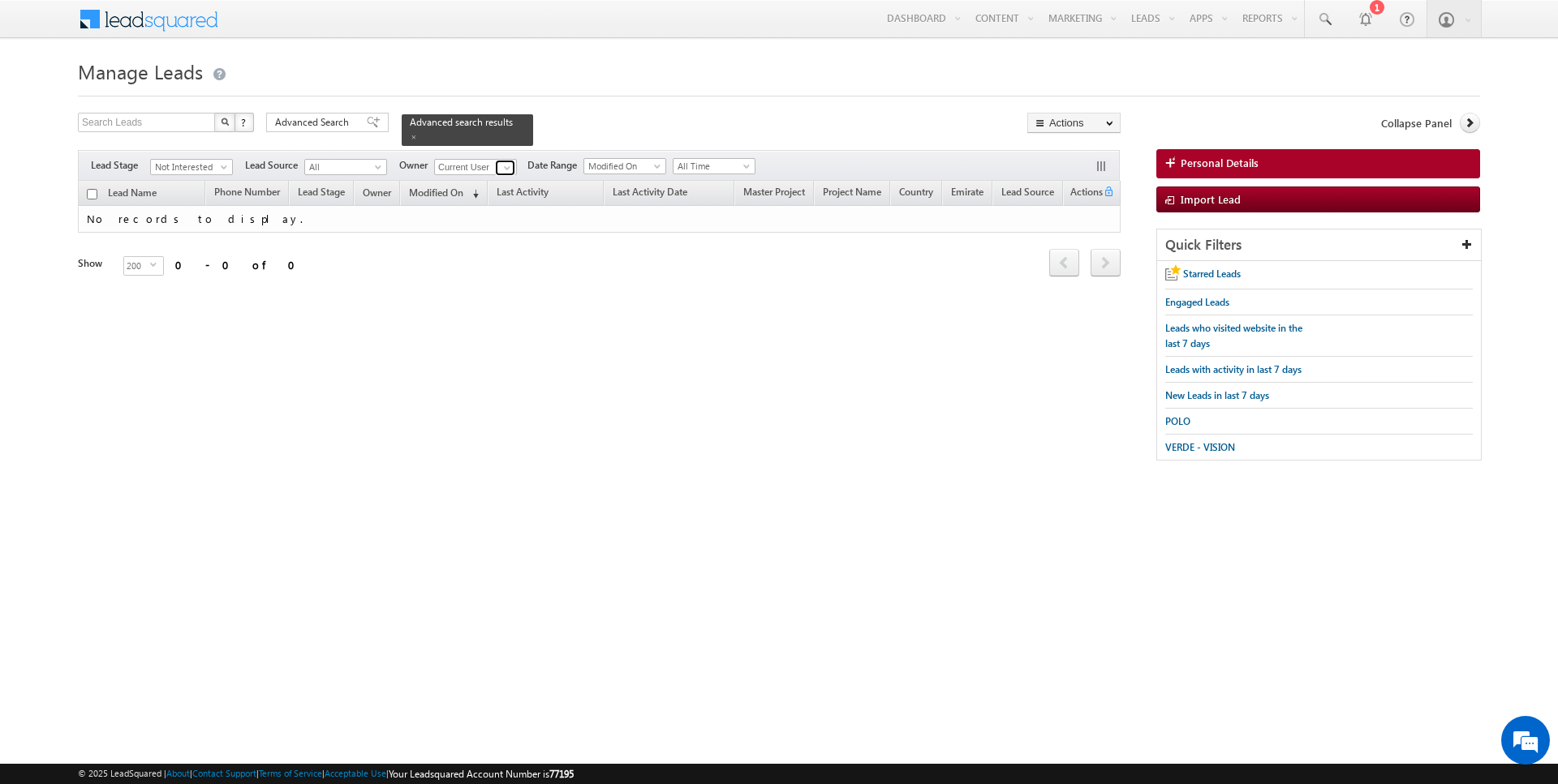
click at [501, 166] on span at bounding box center [507, 168] width 13 height 13
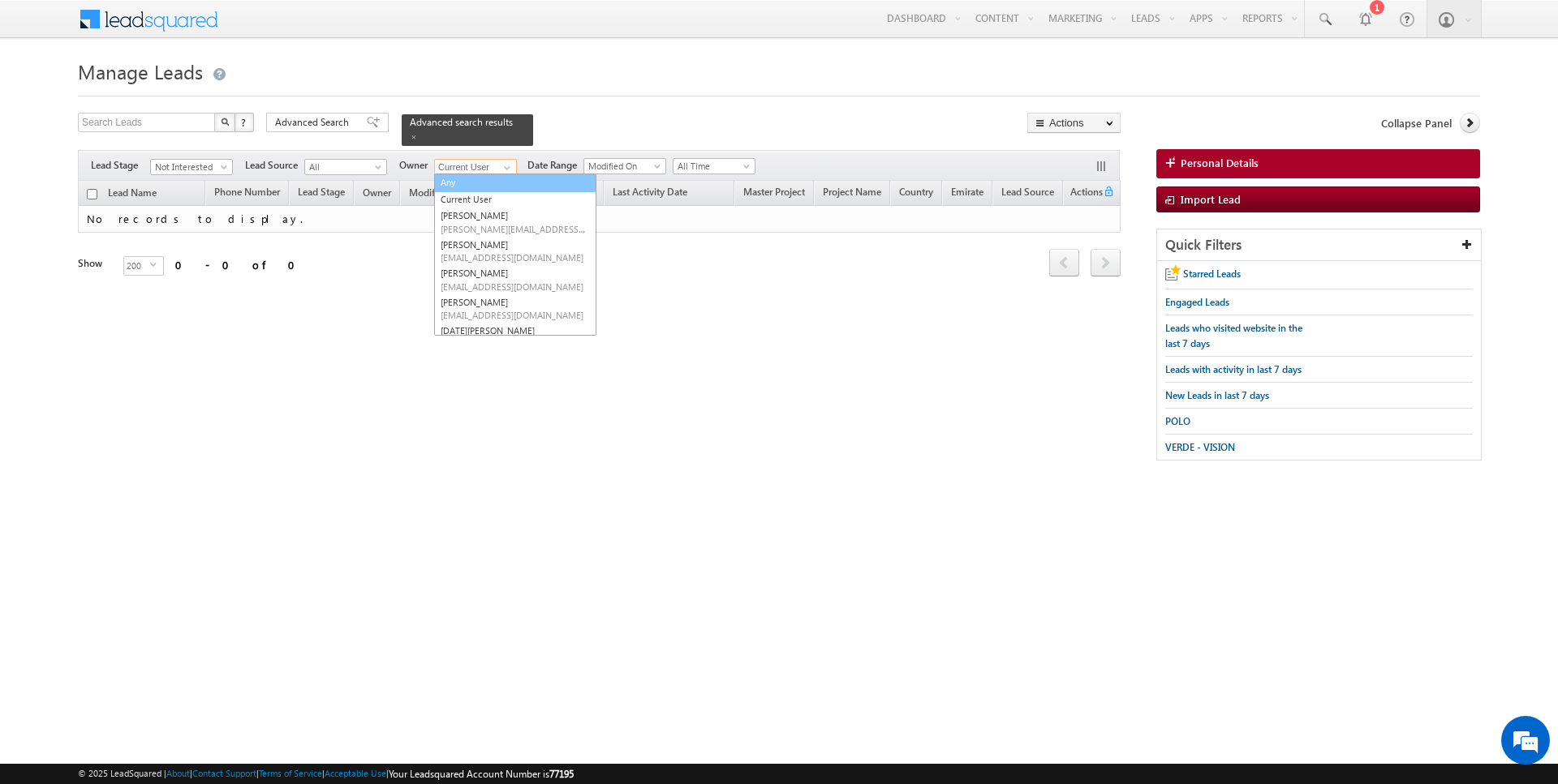
click at [465, 180] on link "Any" at bounding box center [516, 182] width 162 height 18
type input "Any"
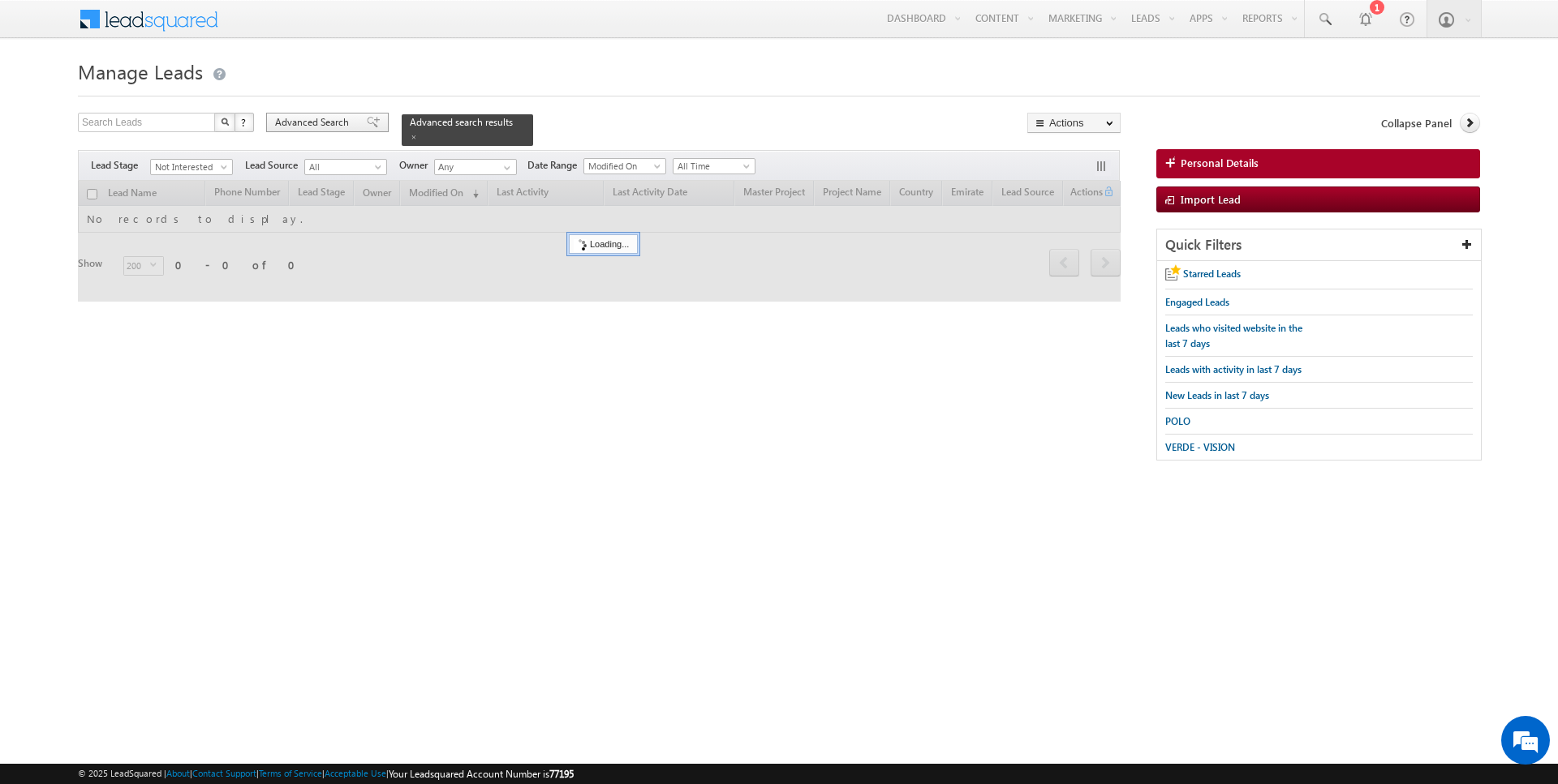
click at [334, 117] on span "Advanced Search" at bounding box center [315, 122] width 79 height 14
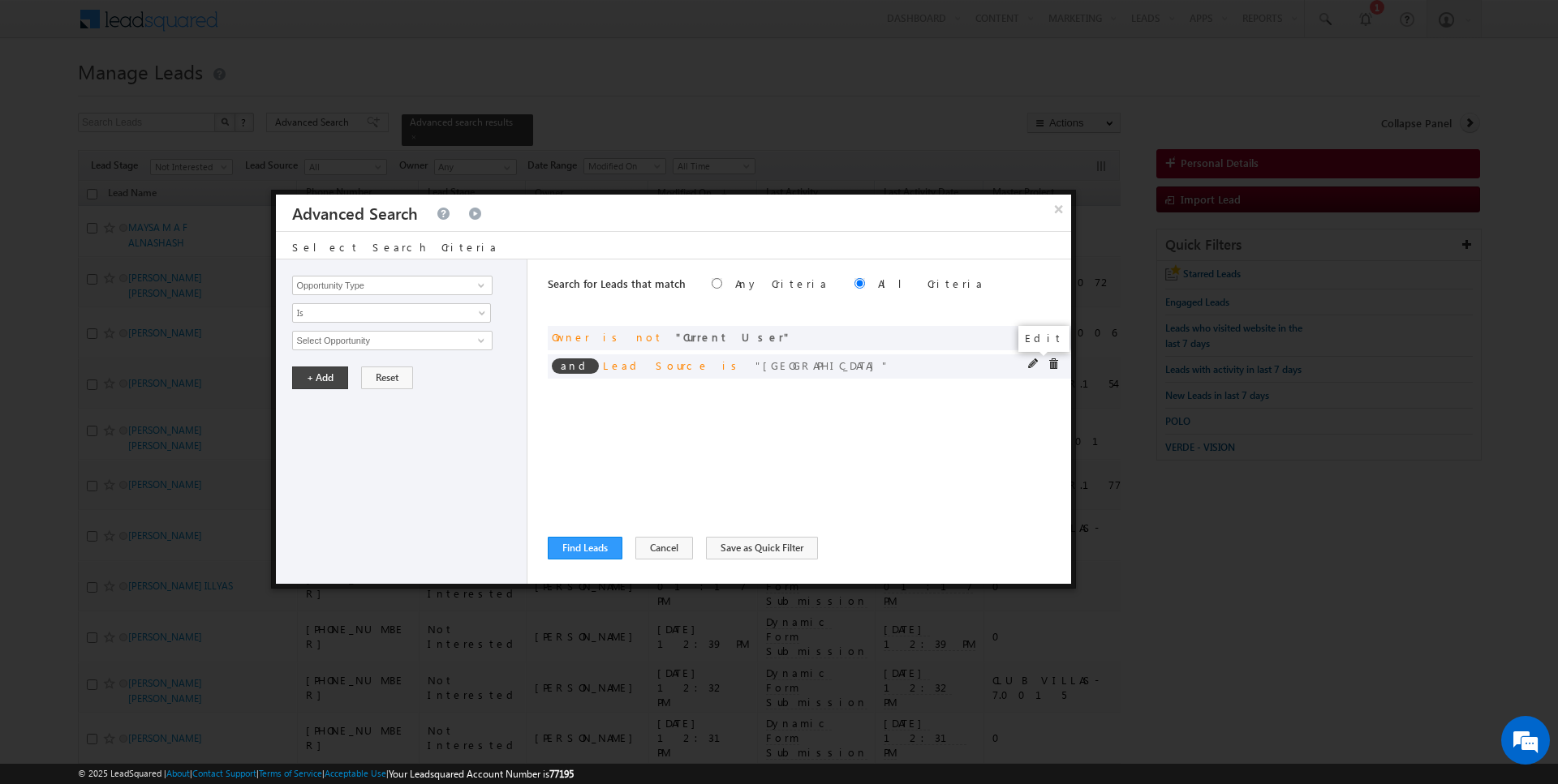
click at [1035, 361] on span at bounding box center [1034, 364] width 12 height 12
click at [383, 338] on span "[GEOGRAPHIC_DATA]" at bounding box center [385, 341] width 184 height 18
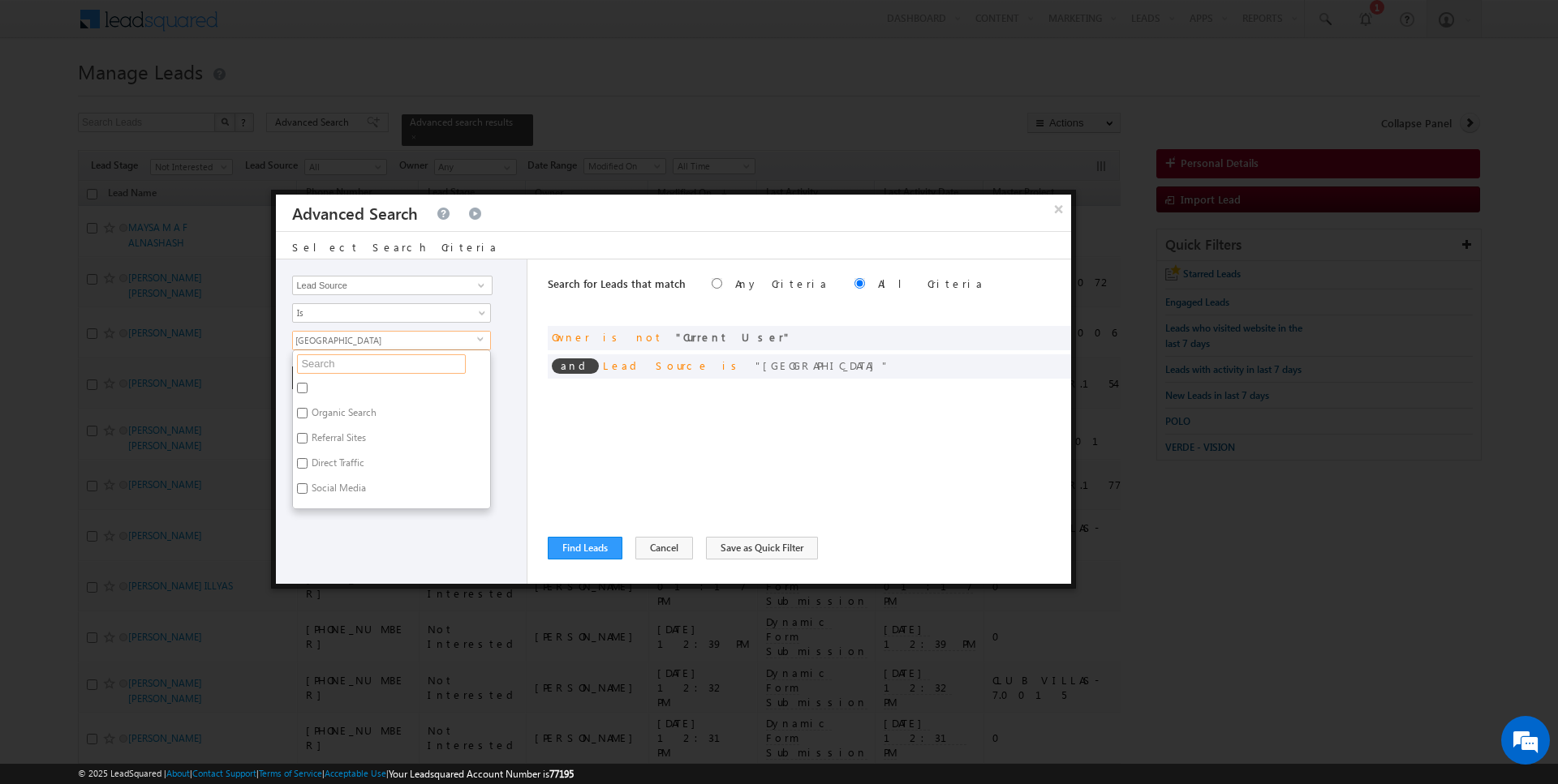
click at [326, 358] on input "text" at bounding box center [382, 364] width 169 height 19
type input "hills"
click at [317, 437] on label "[GEOGRAPHIC_DATA]" at bounding box center [356, 441] width 126 height 25
click at [307, 437] on input "[GEOGRAPHIC_DATA]" at bounding box center [302, 438] width 11 height 11
checkbox input "false"
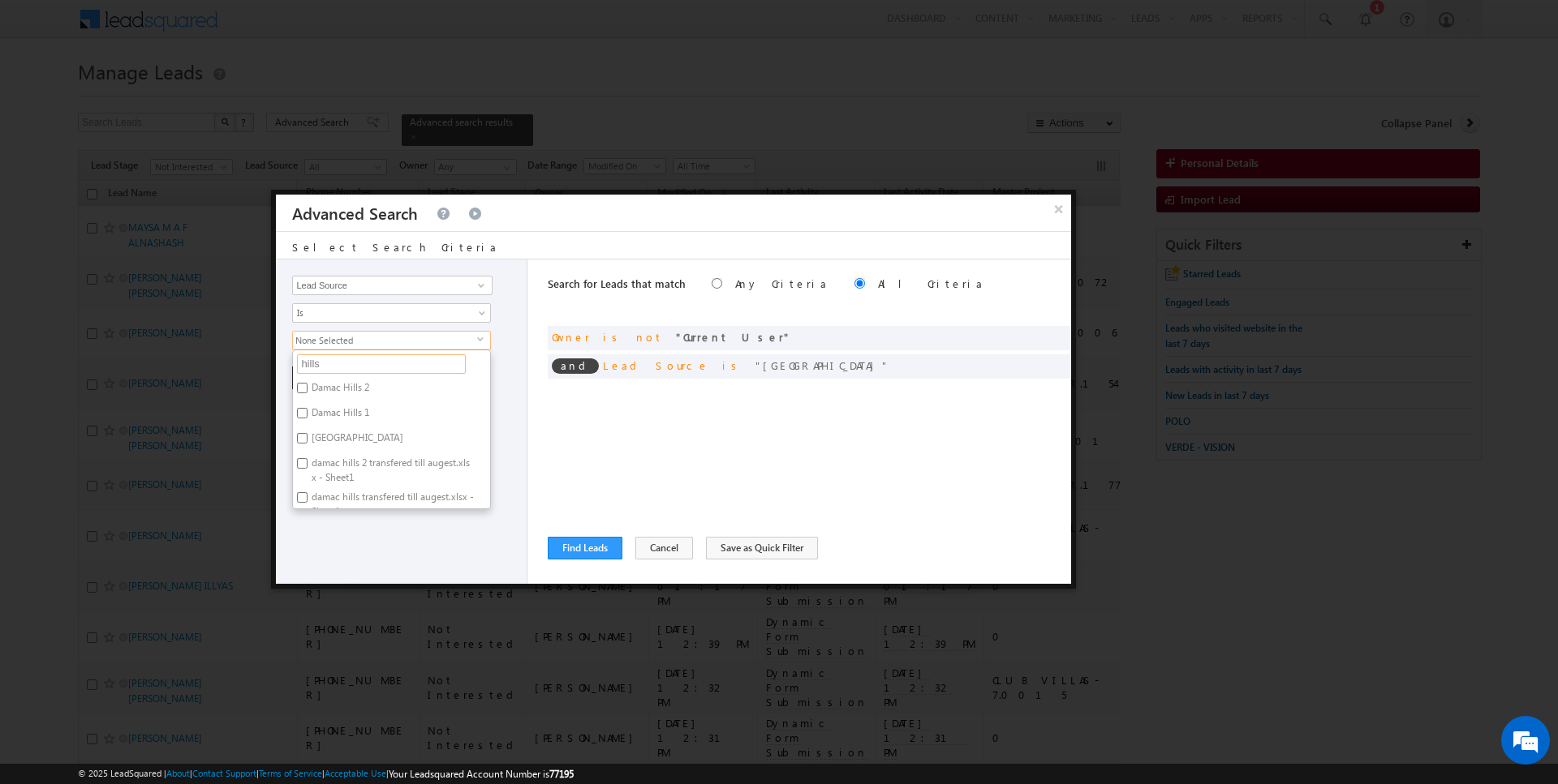
click at [328, 361] on input "hills" at bounding box center [382, 364] width 169 height 19
type input "marina"
type input "la mer"
click at [323, 390] on label "Port De La Mer.xlsx - Port De La Mer P & O" at bounding box center [392, 395] width 198 height 34
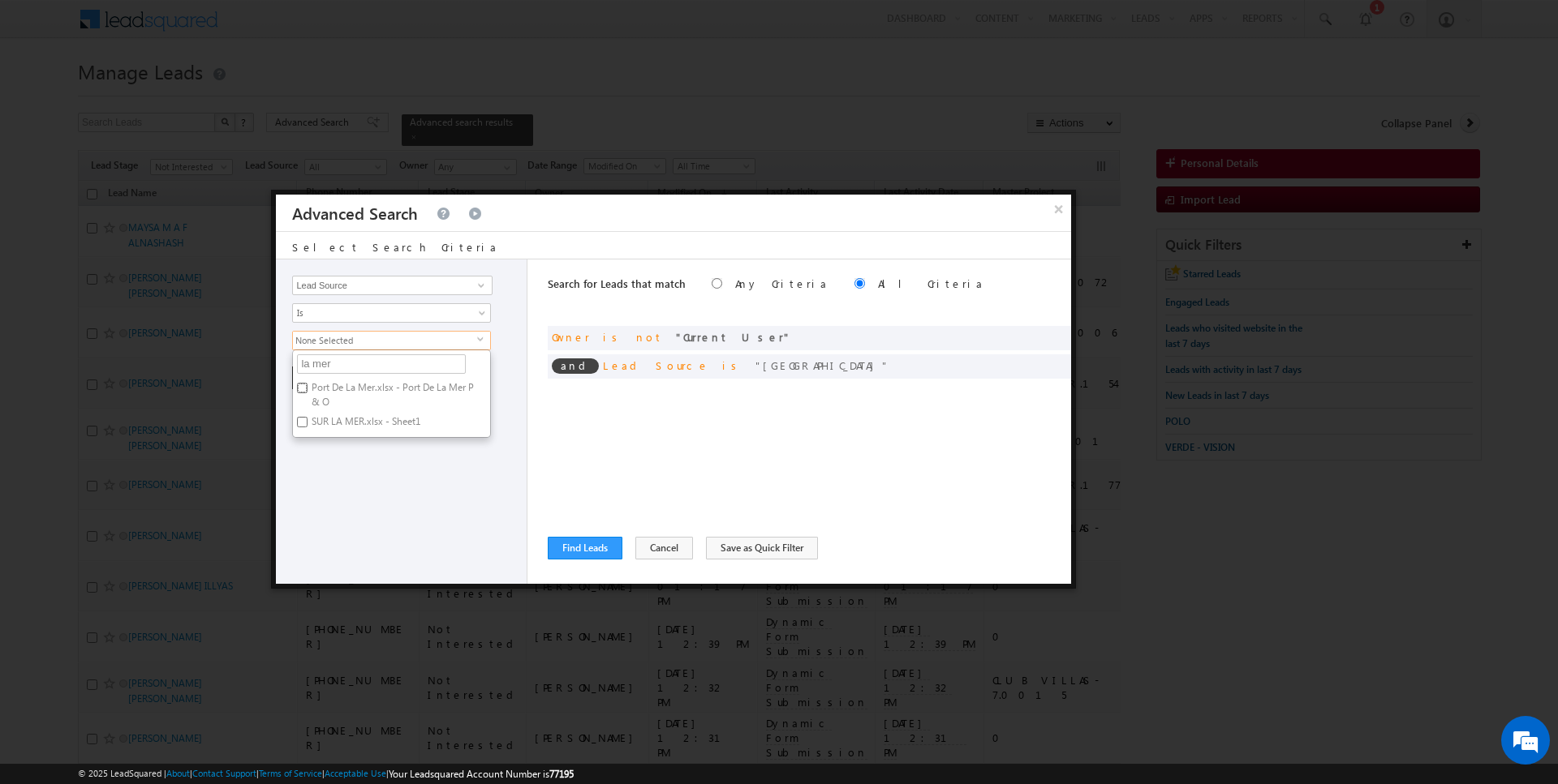
click at [307, 390] on input "Port De La Mer.xlsx - Port De La Mer P & O" at bounding box center [302, 388] width 11 height 11
checkbox input "true"
click at [340, 468] on div "Opportunity Type Lead Activity Task Sales Group Prospect Id Address 1 Address 2…" at bounding box center [402, 422] width 252 height 325
click at [327, 378] on button "+ Add" at bounding box center [320, 377] width 56 height 23
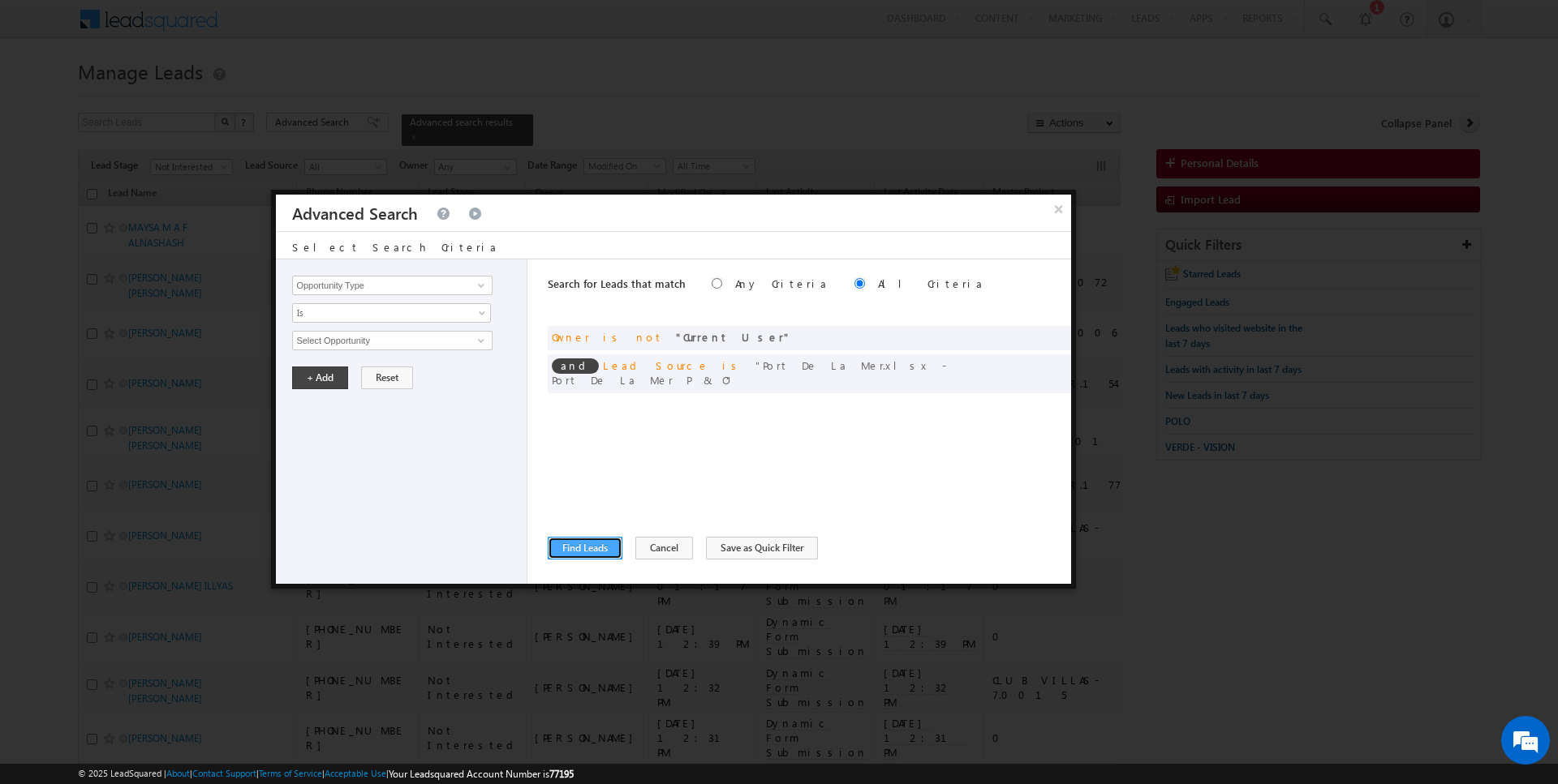
click at [574, 557] on button "Find Leads" at bounding box center [584, 548] width 75 height 23
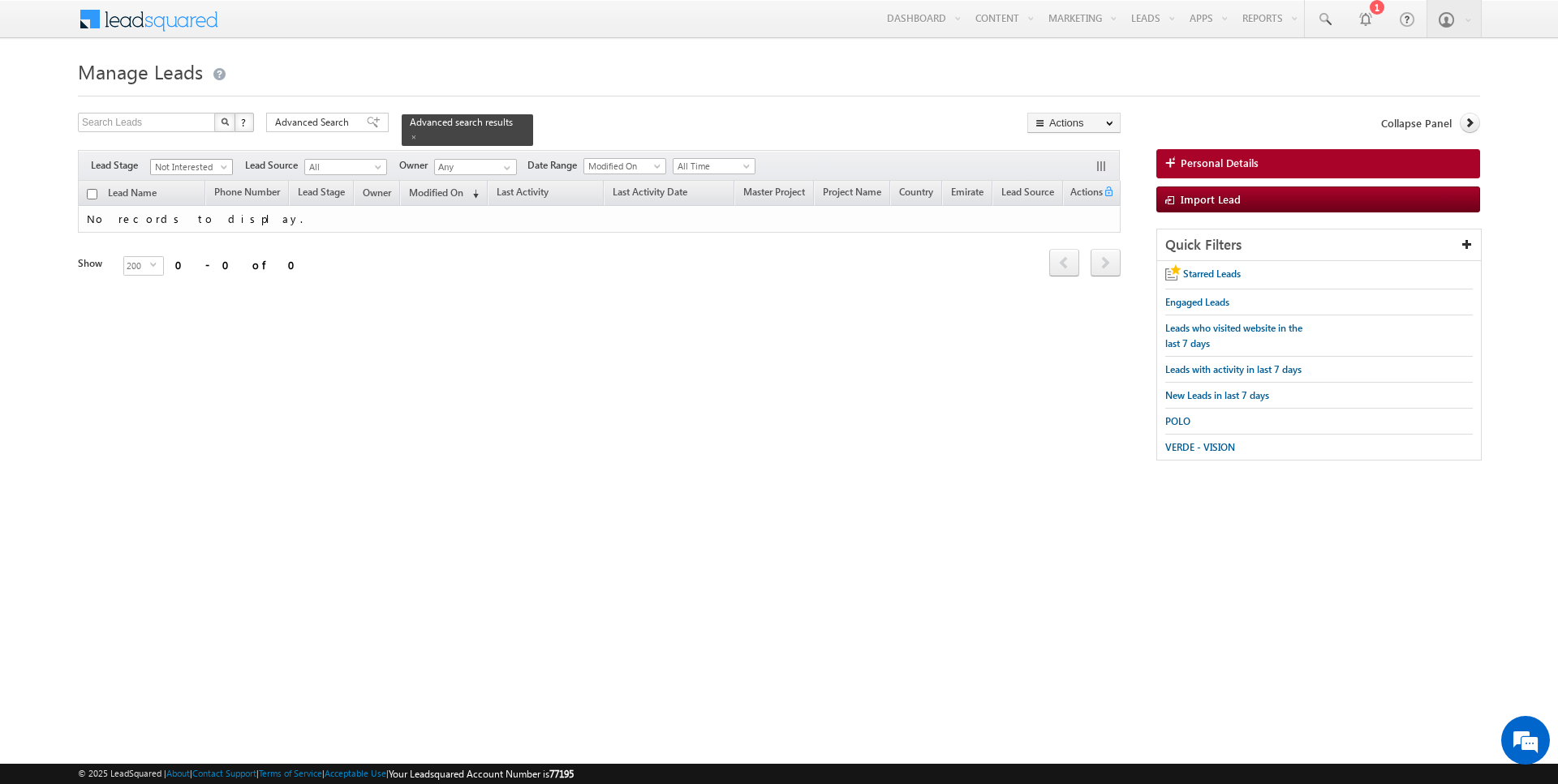
click at [198, 168] on span "Not Interested" at bounding box center [189, 167] width 77 height 14
click at [193, 175] on link "All" at bounding box center [192, 182] width 82 height 14
click at [216, 165] on span "All" at bounding box center [189, 167] width 77 height 14
click at [195, 192] on link "Contact" at bounding box center [192, 198] width 82 height 14
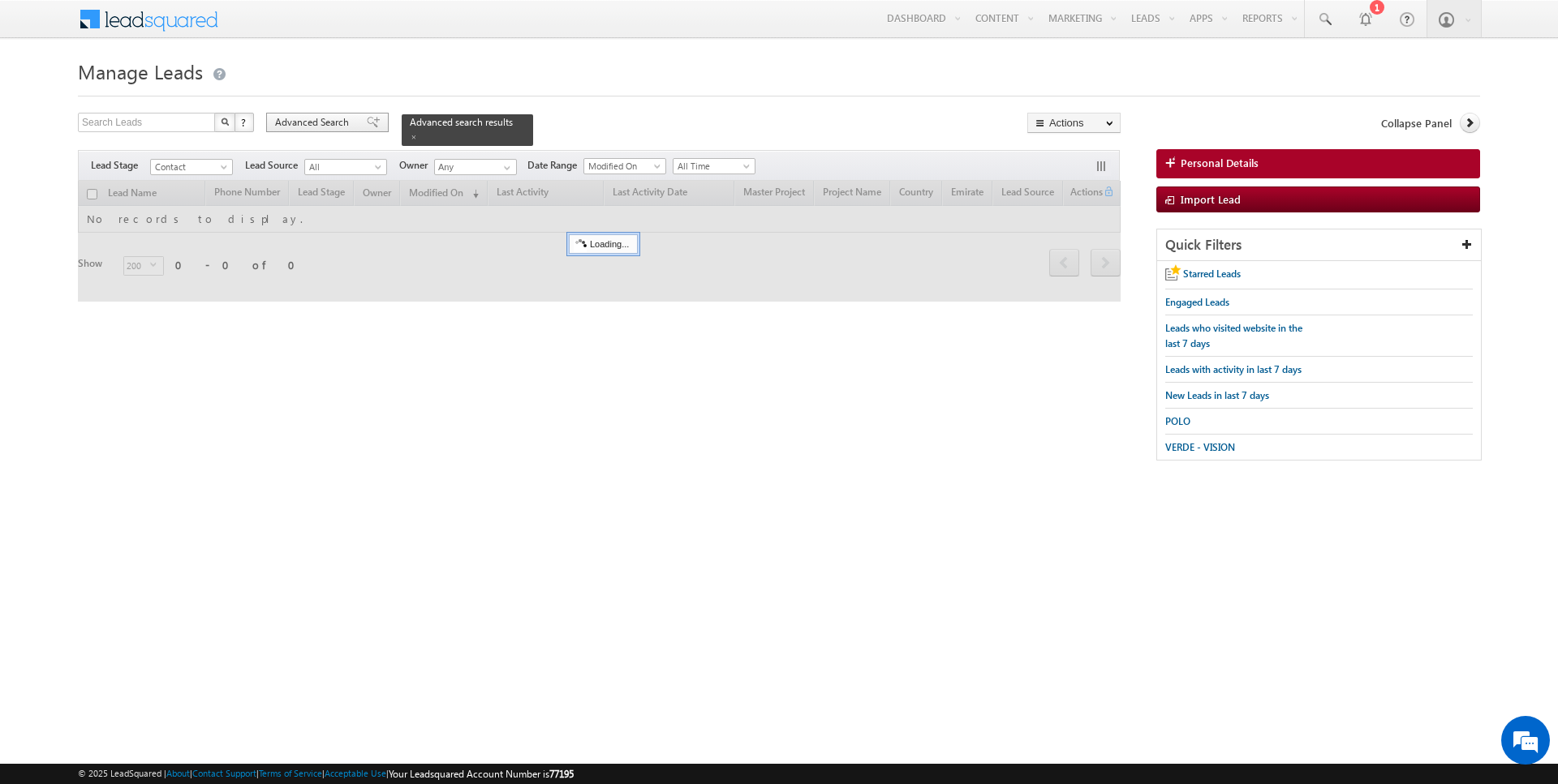
click at [343, 116] on span "Advanced Search" at bounding box center [315, 122] width 79 height 14
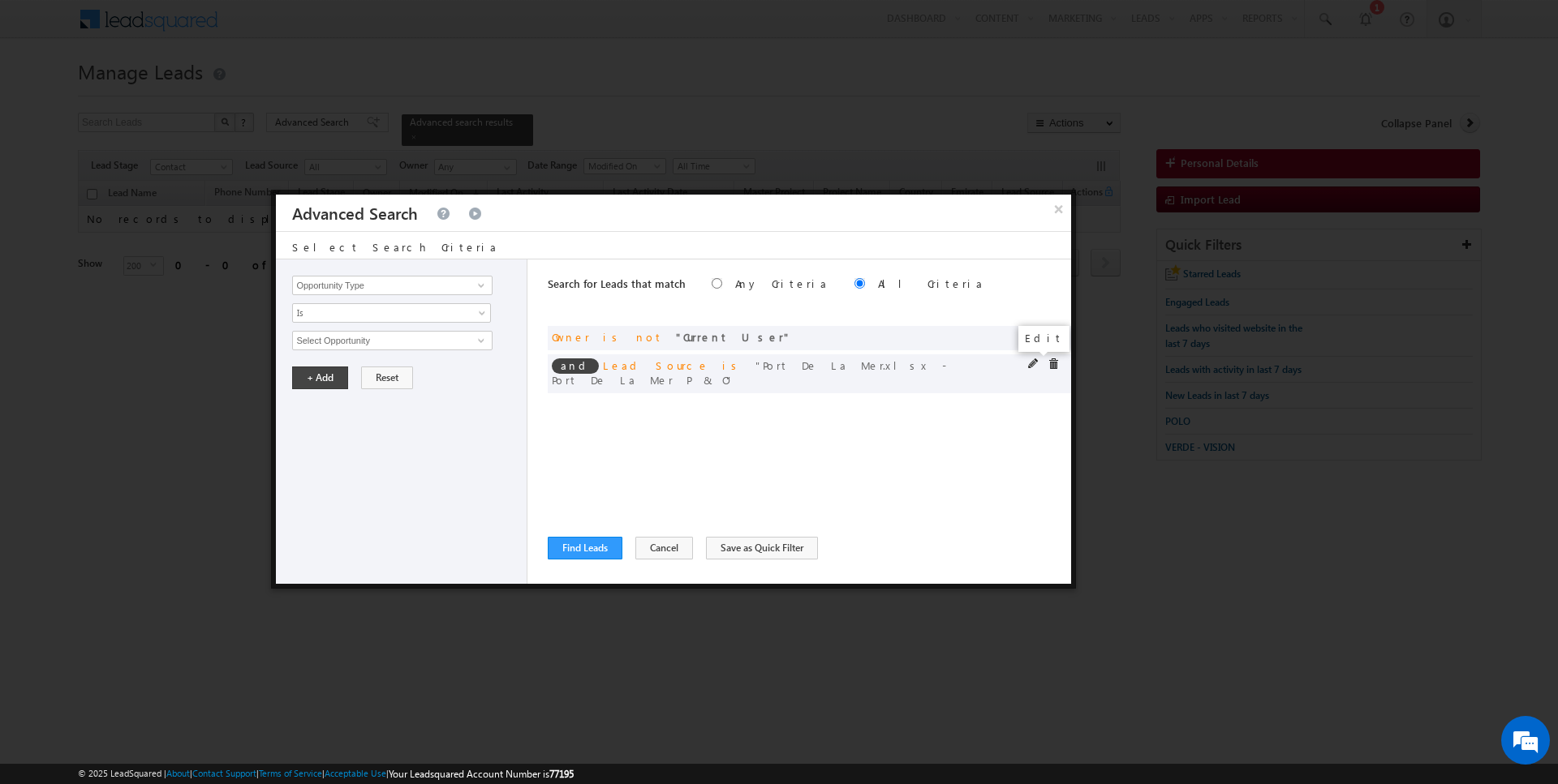
click at [1034, 366] on span at bounding box center [1034, 364] width 12 height 12
click at [391, 336] on span "Port De La Mer.xlsx - Port De La Mer P & O" at bounding box center [385, 341] width 184 height 18
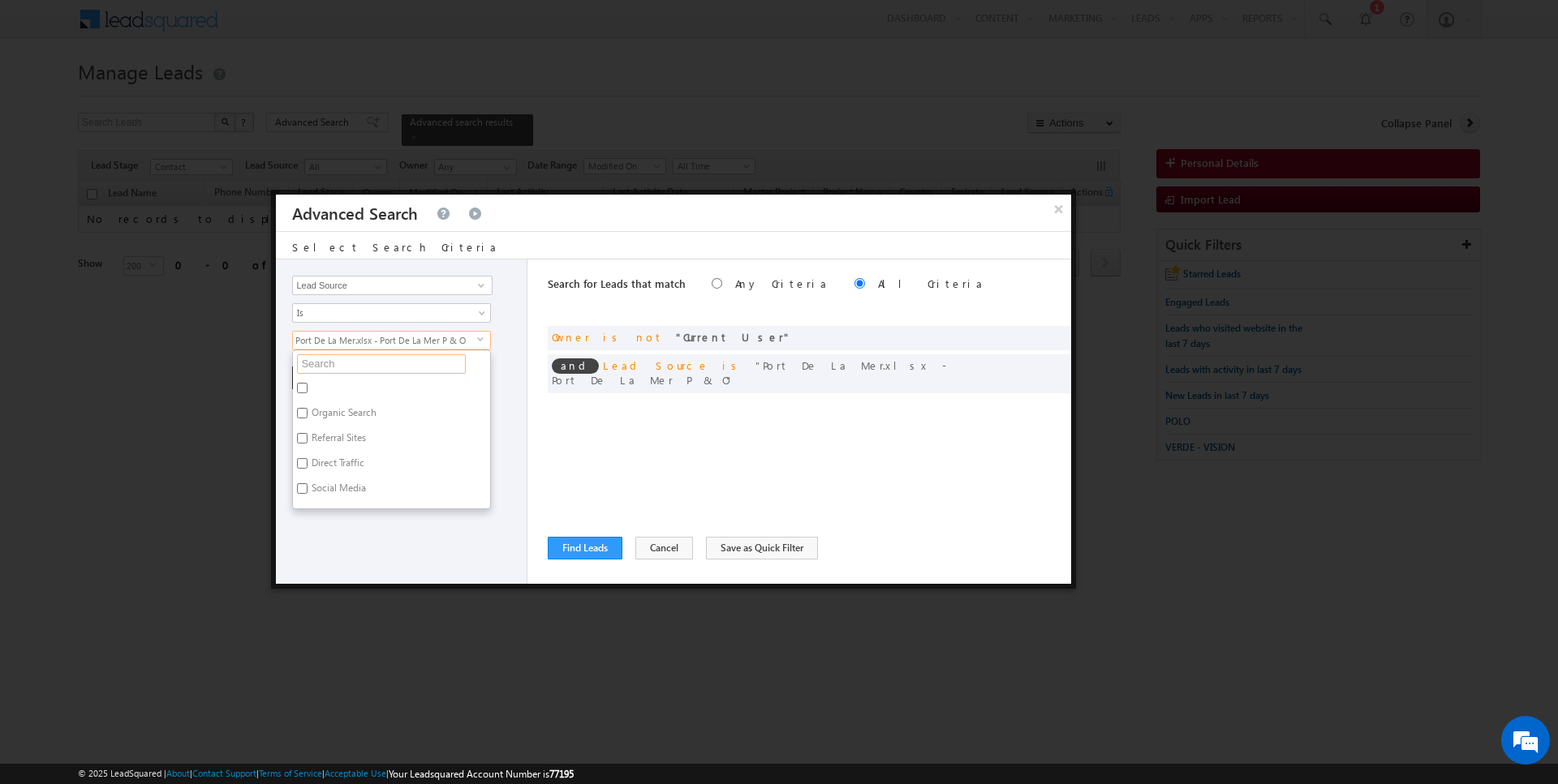
click at [365, 361] on input "text" at bounding box center [382, 364] width 169 height 19
type input "la mer"
click at [335, 383] on label "Port De La Mer.xlsx - Port De La Mer P & O" at bounding box center [392, 395] width 198 height 34
click at [307, 383] on input "Port De La Mer.xlsx - Port De La Mer P & O" at bounding box center [302, 388] width 11 height 11
checkbox input "false"
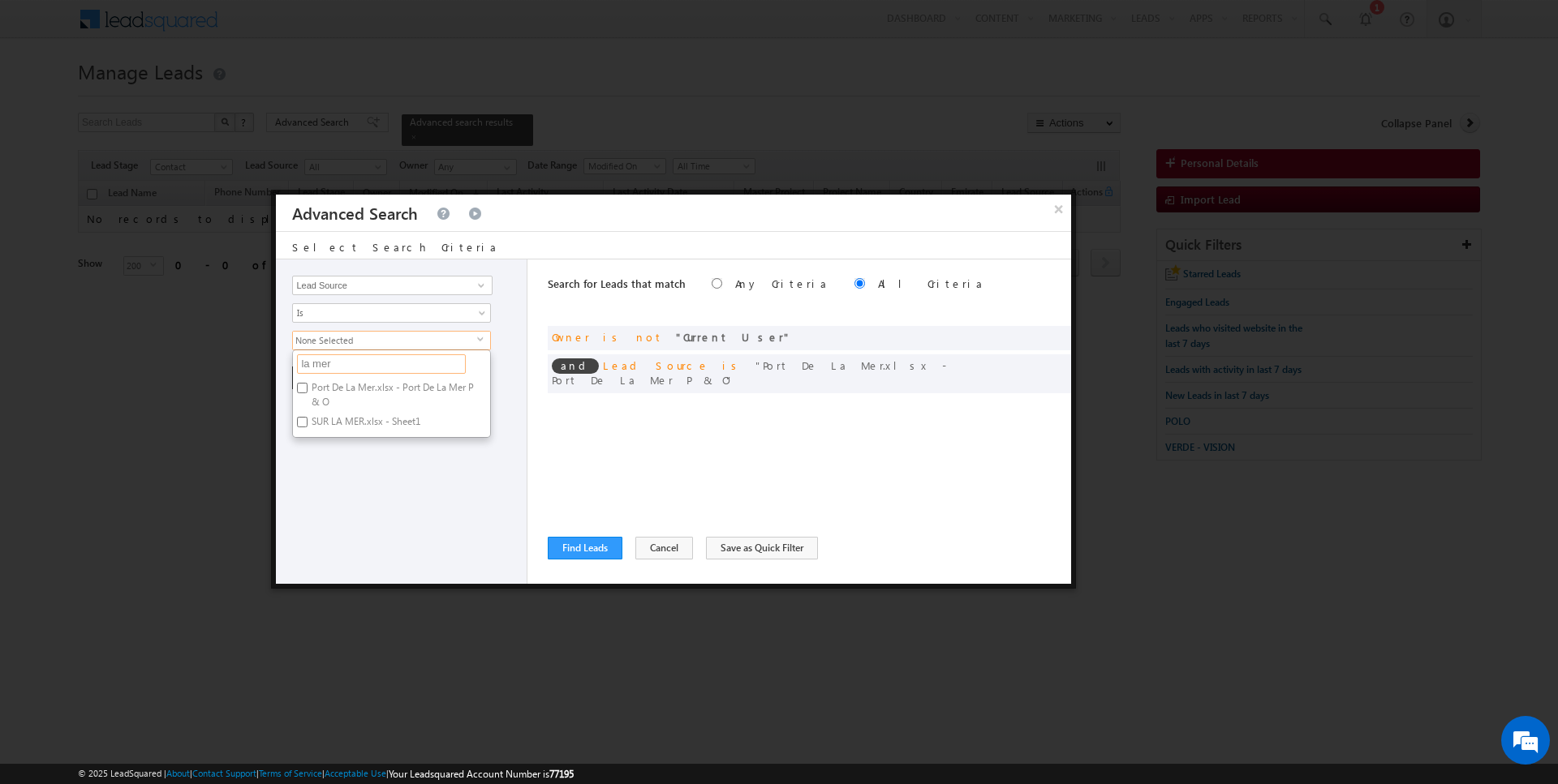
click at [335, 361] on input "la mer" at bounding box center [382, 364] width 169 height 19
type input "nad a"
click at [342, 378] on label "Nad al Shiba" at bounding box center [337, 391] width 89 height 25
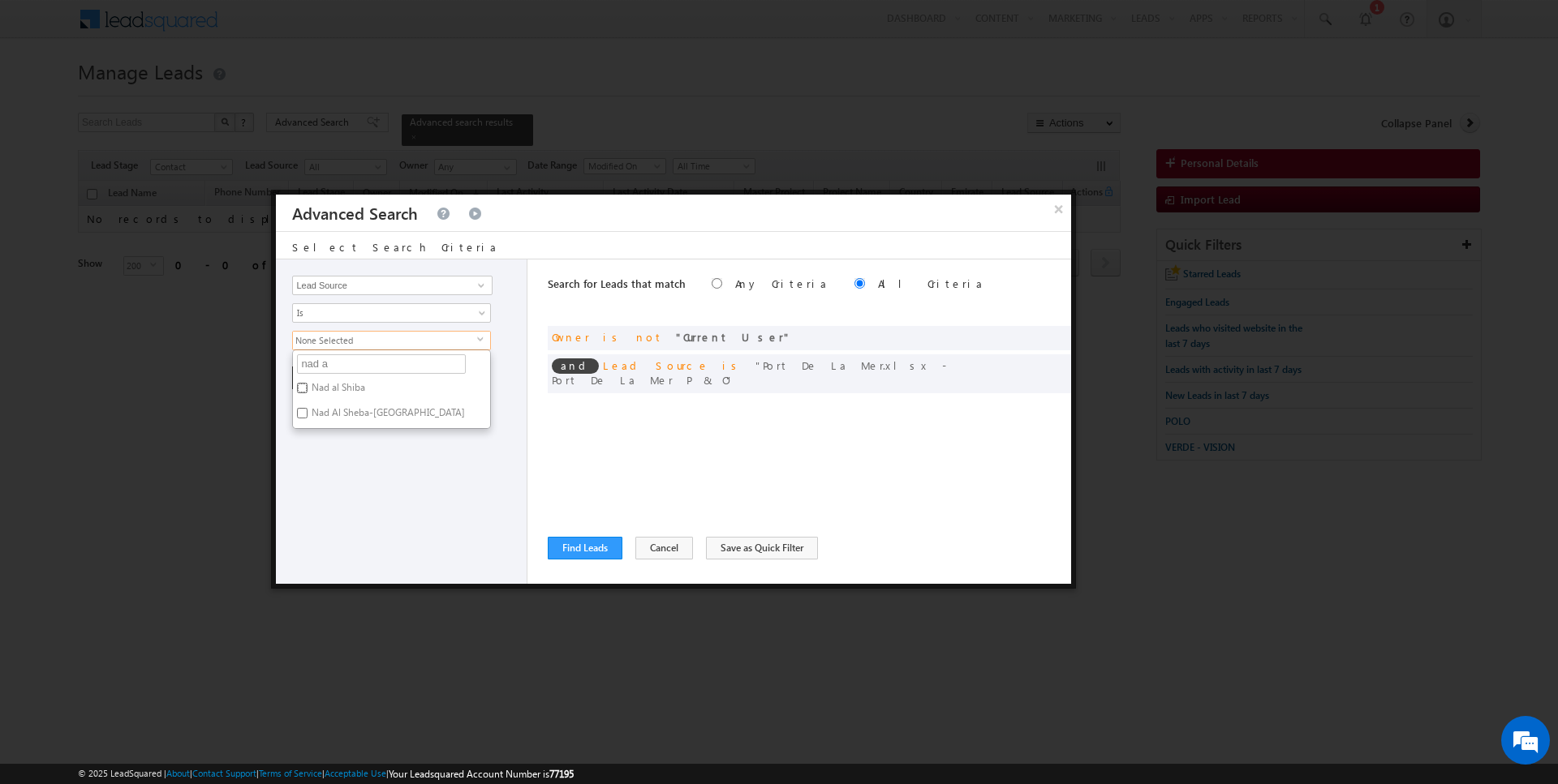
click at [307, 383] on input "Nad al Shiba" at bounding box center [302, 388] width 11 height 11
checkbox input "true"
click at [334, 416] on label "Nad Al Sheba-[GEOGRAPHIC_DATA]" at bounding box center [387, 416] width 188 height 25
click at [307, 416] on input "Nad Al Sheba-[GEOGRAPHIC_DATA]" at bounding box center [302, 413] width 11 height 11
checkbox input "true"
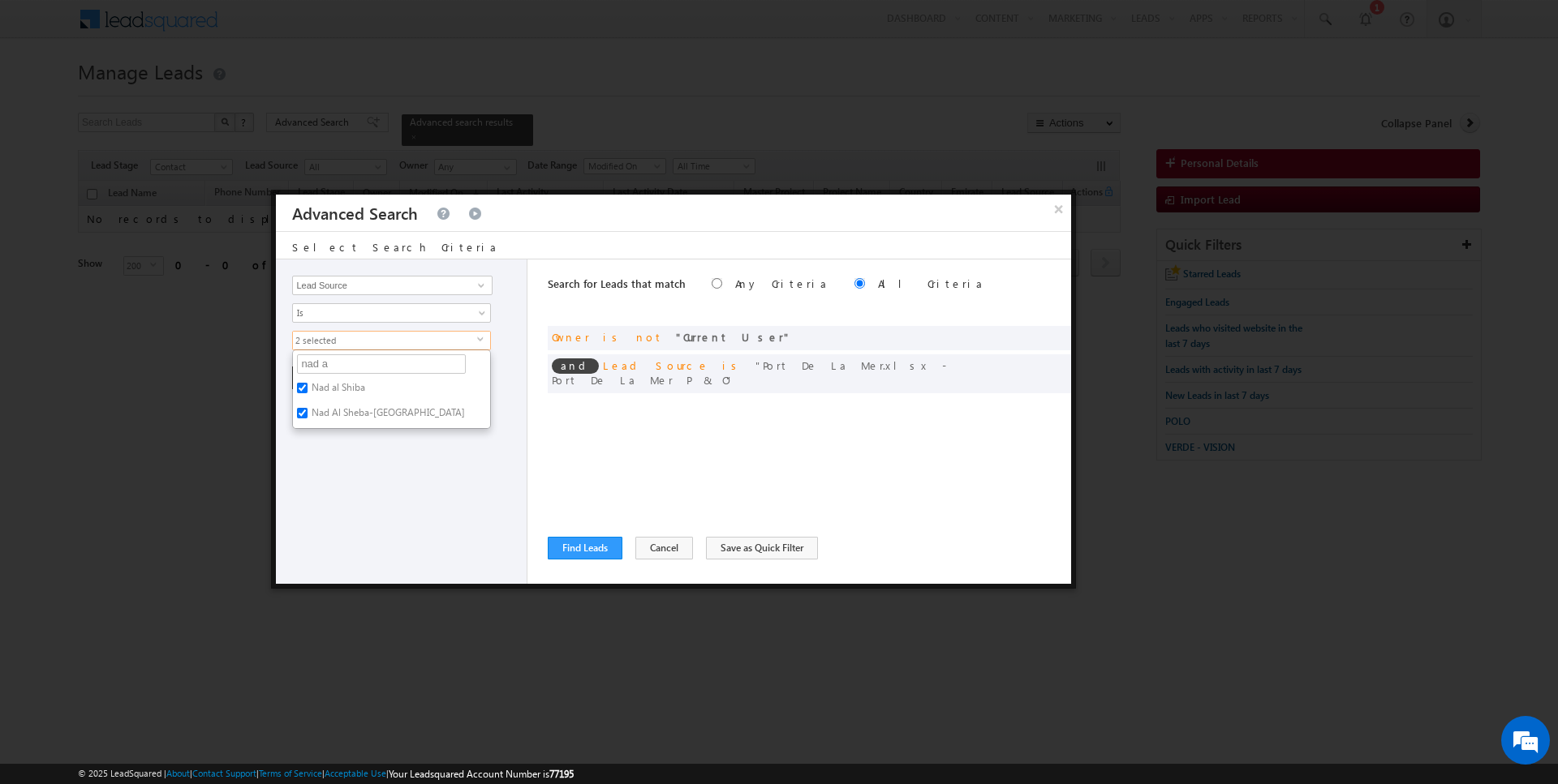
click at [334, 443] on div "Opportunity Type Lead Activity Task Sales Group Prospect Id Address 1 Address 2…" at bounding box center [402, 422] width 252 height 325
click at [322, 377] on button "+ Add" at bounding box center [320, 377] width 56 height 23
click at [562, 545] on button "Find Leads" at bounding box center [584, 548] width 75 height 23
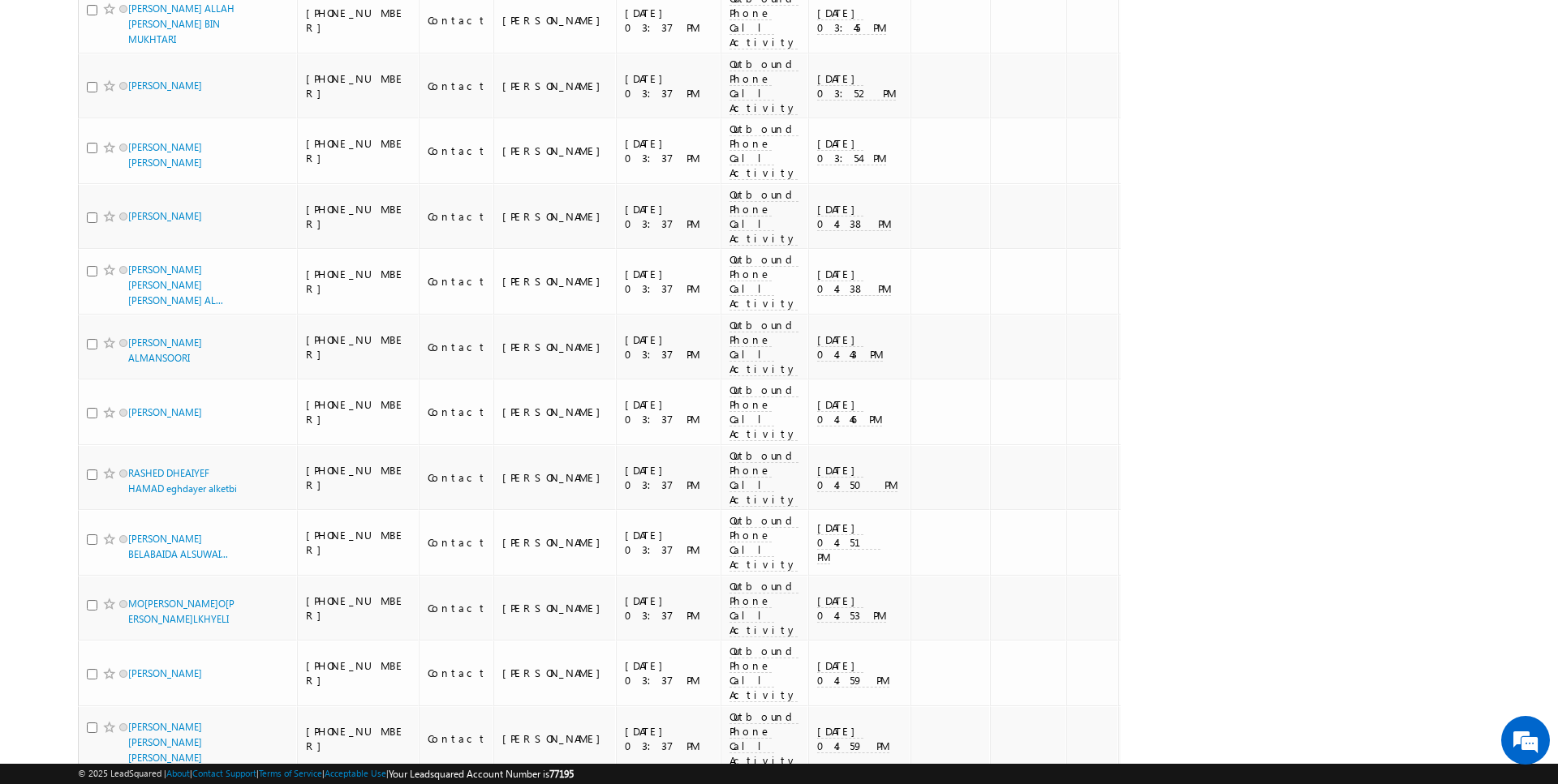
scroll to position [2640, 0]
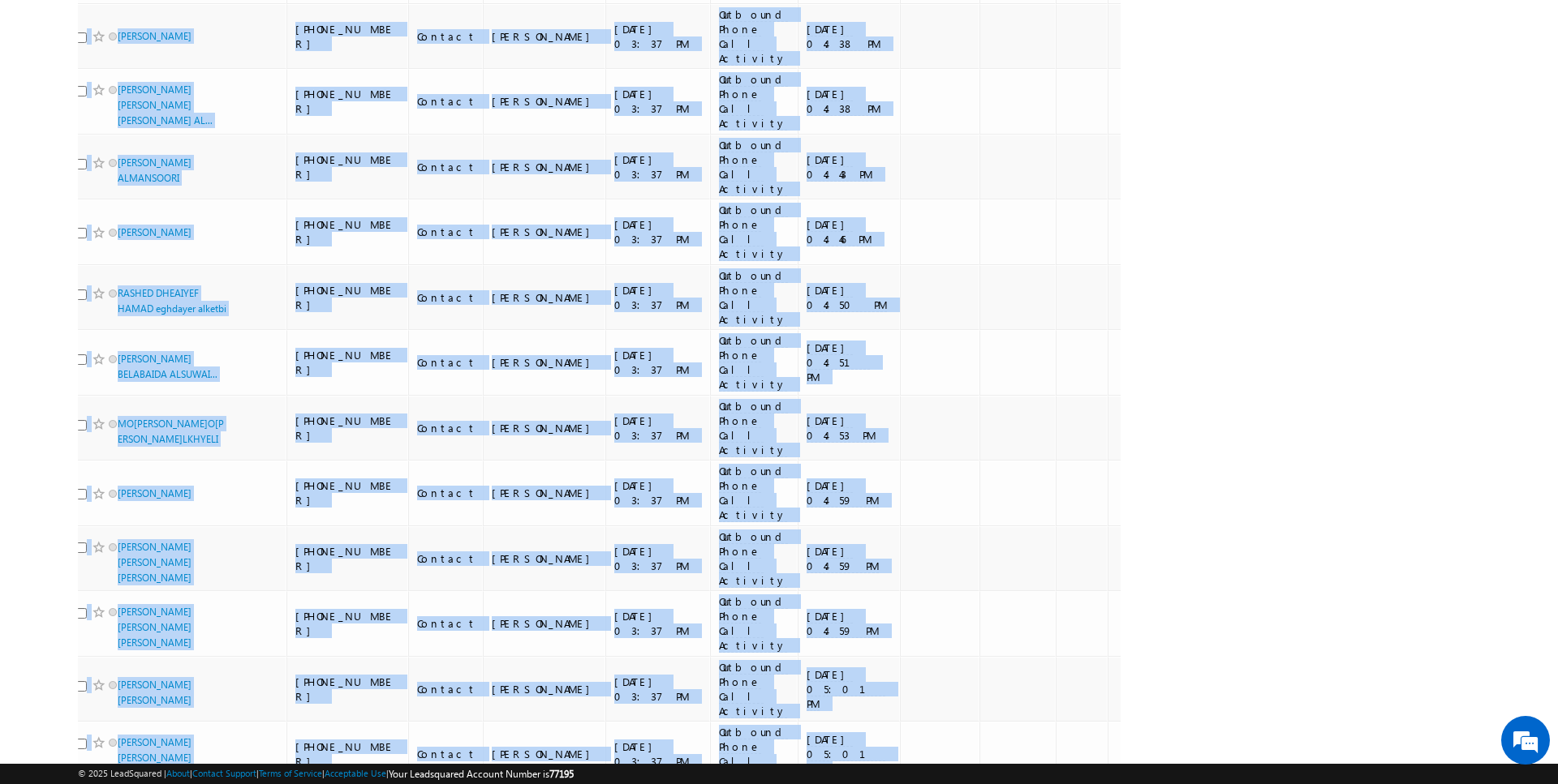
drag, startPoint x: 66, startPoint y: 187, endPoint x: 1026, endPoint y: 645, distance: 1063.7
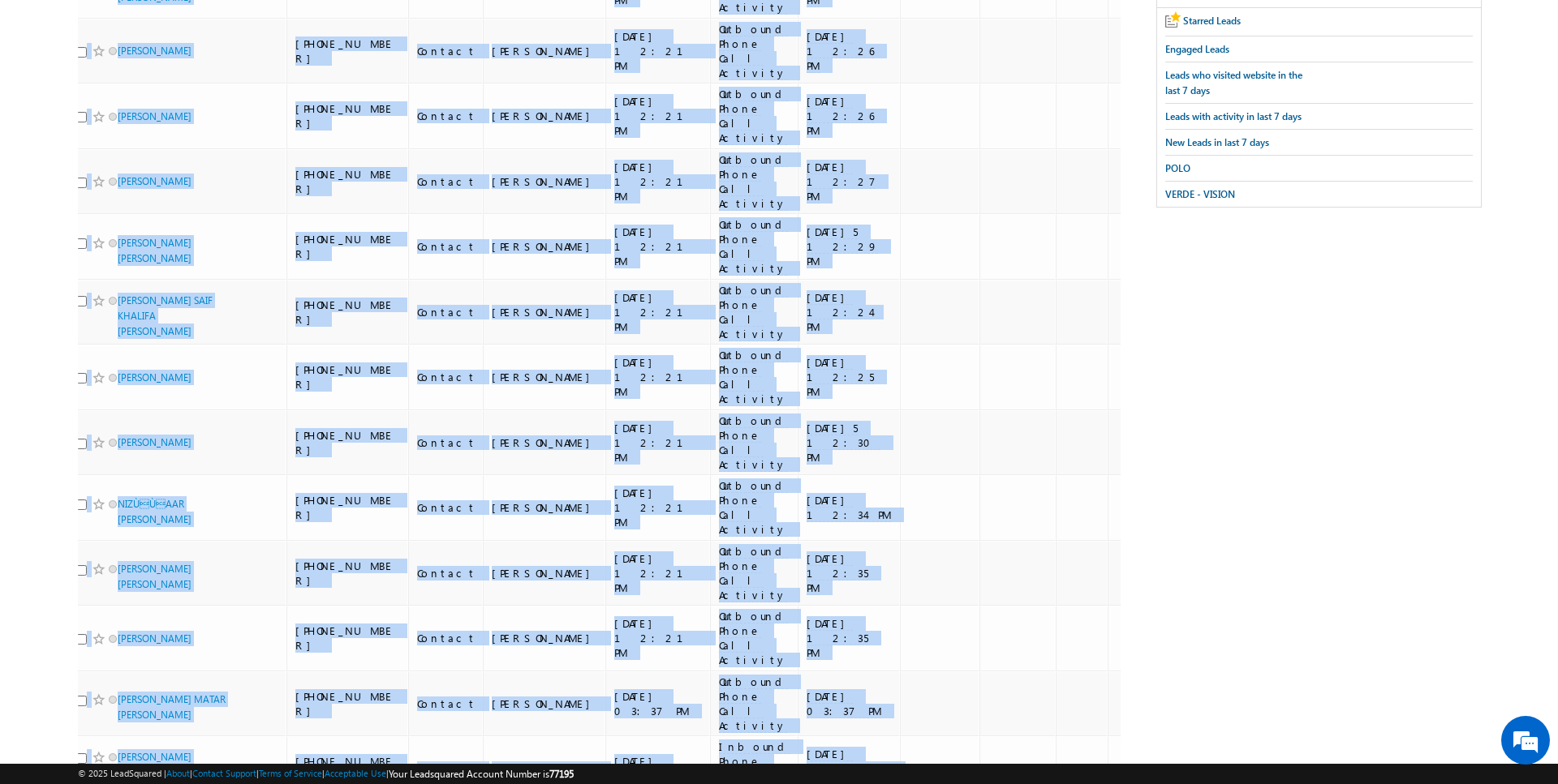
scroll to position [0, 0]
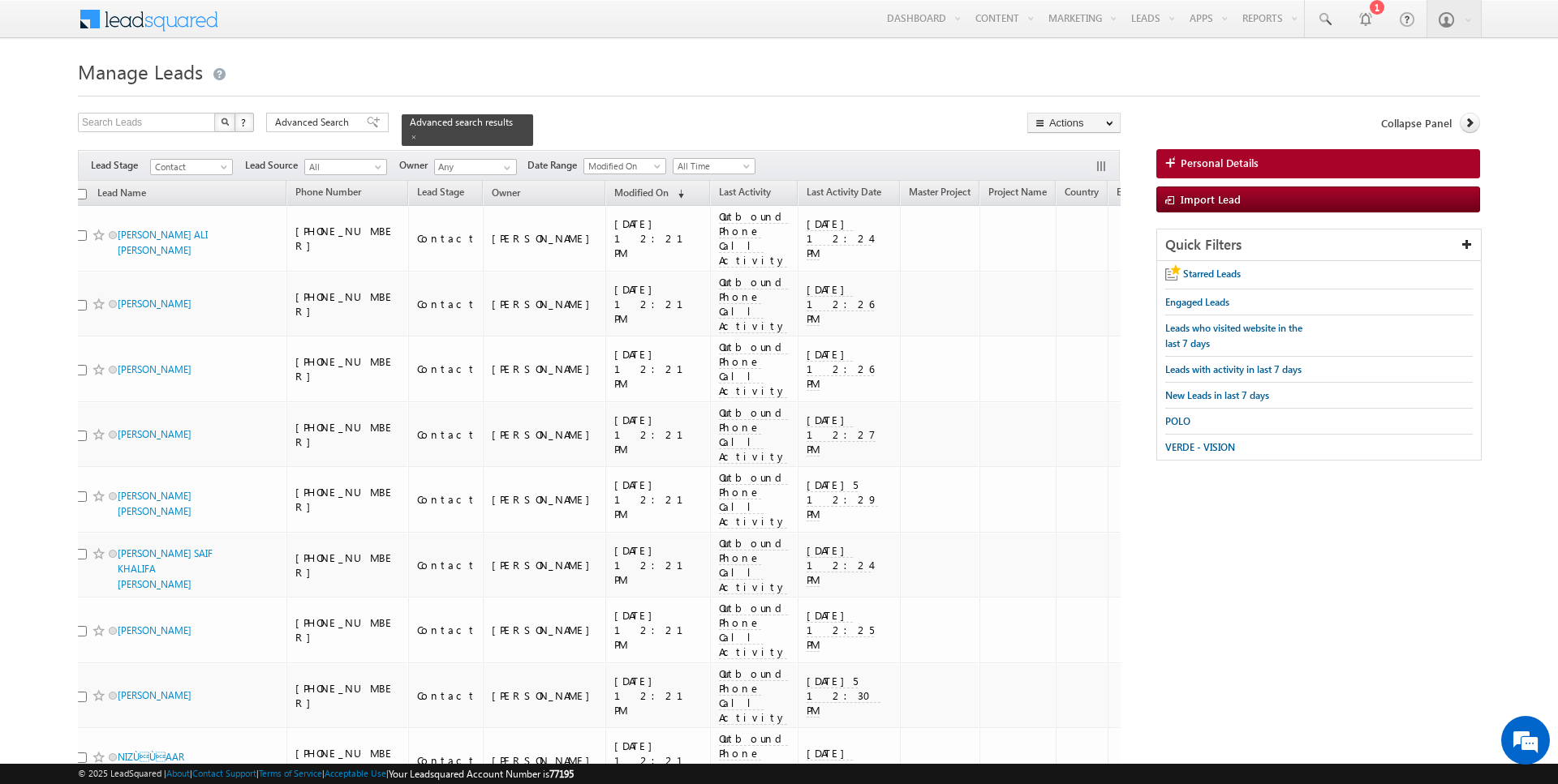
click at [753, 157] on div "Filters Lead Stage All Contact Prospect Qualified Meeting Sale Done Not Interes…" at bounding box center [599, 165] width 1042 height 31
click at [1192, 441] on span "VERDE - VISION" at bounding box center [1200, 447] width 69 height 13
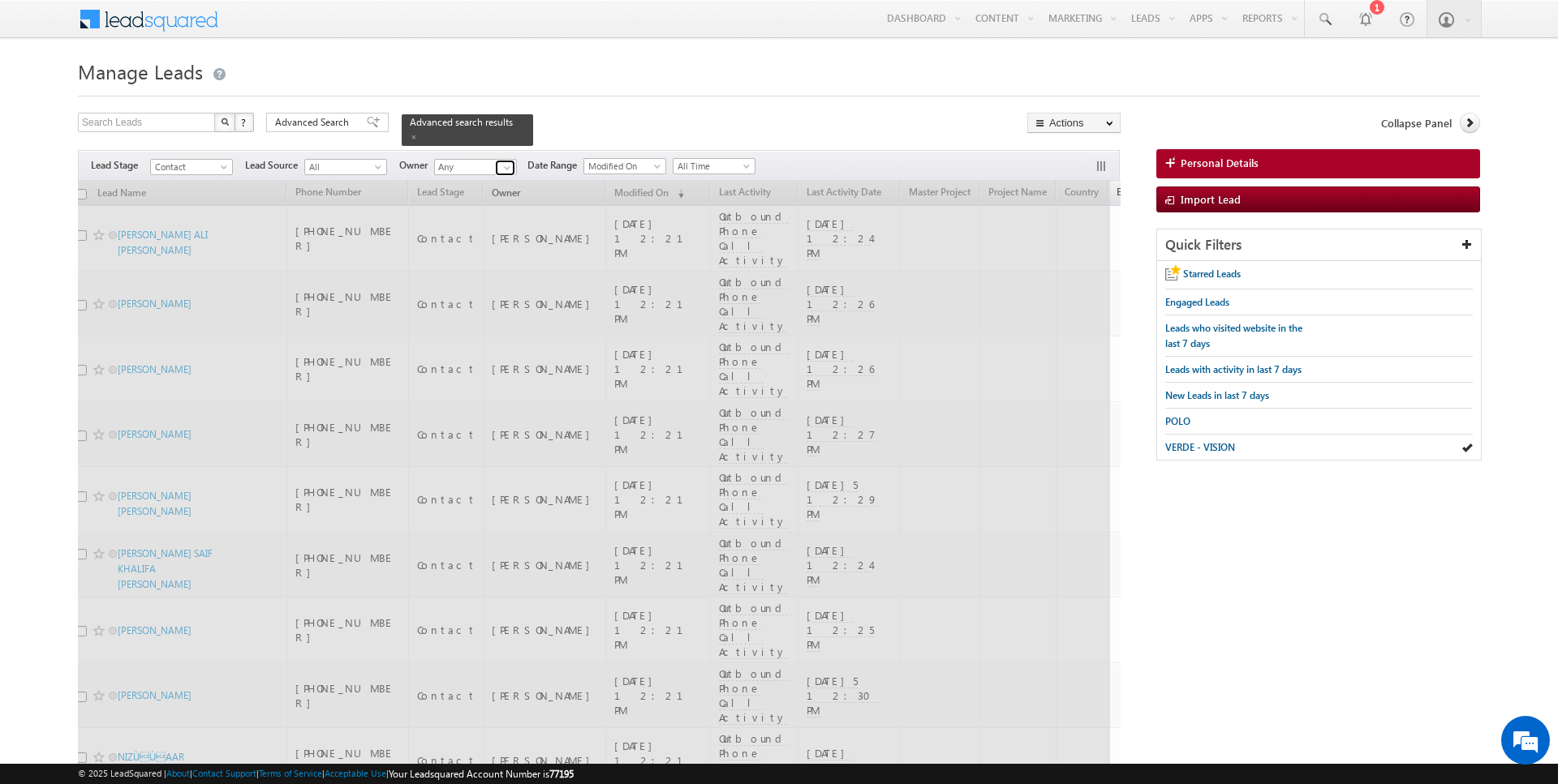
click at [501, 165] on span at bounding box center [507, 168] width 13 height 13
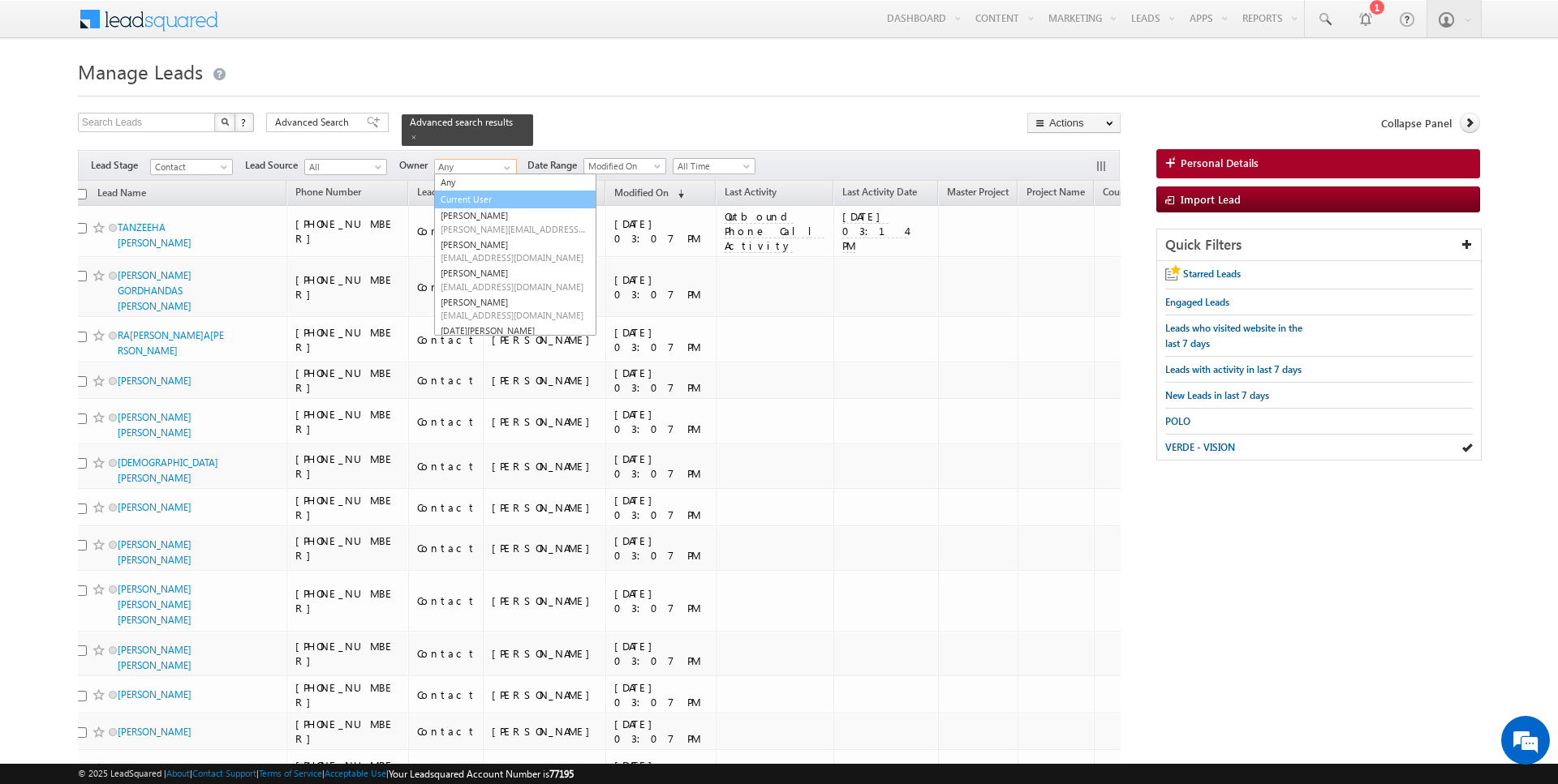
click at [473, 202] on link "Current User" at bounding box center [516, 200] width 162 height 18
type input "Current User"
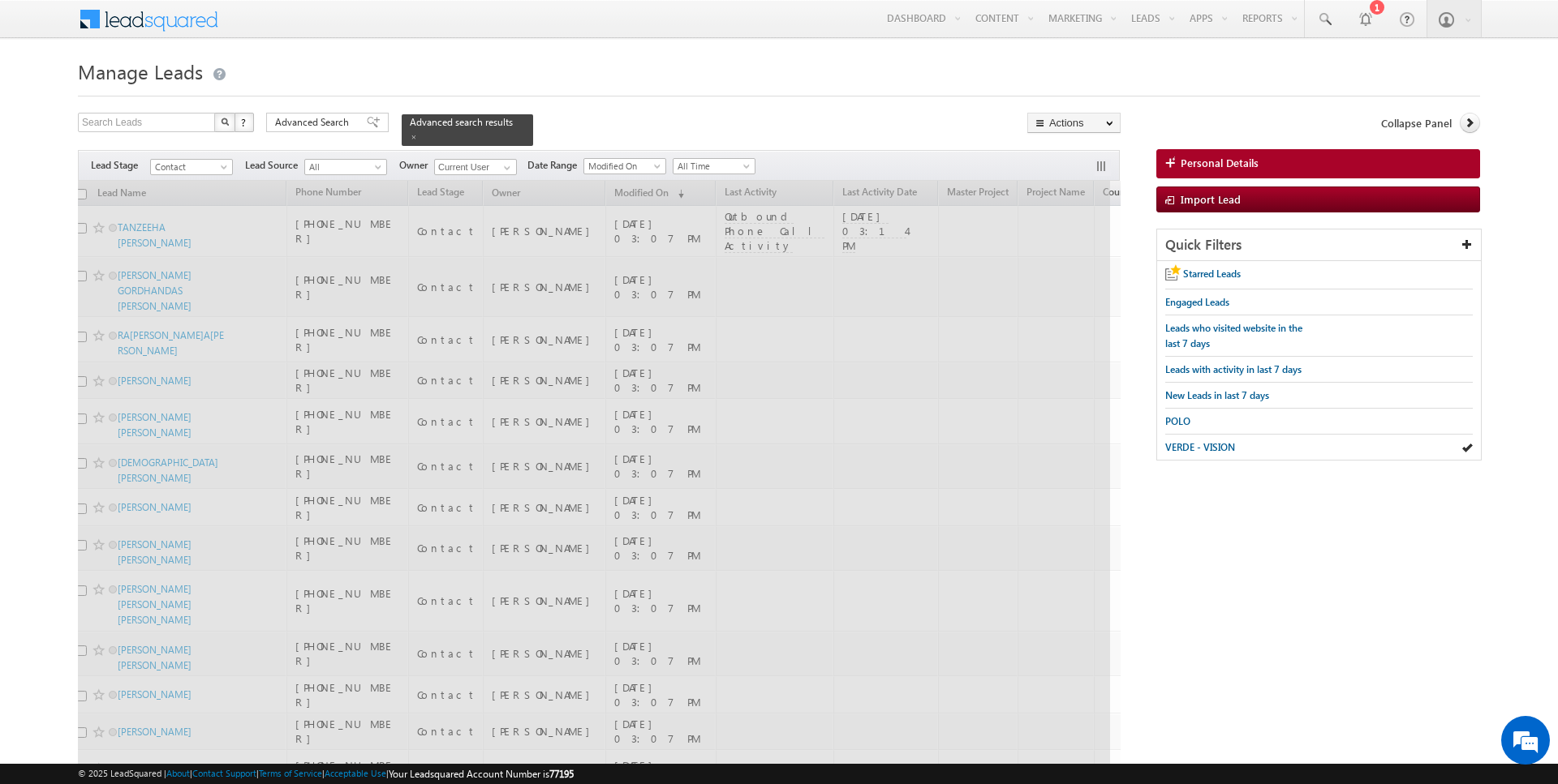
click at [572, 133] on div "Search Leads X ? 7528 results found Advanced Search Advanced Search Advanced se…" at bounding box center [599, 130] width 1043 height 33
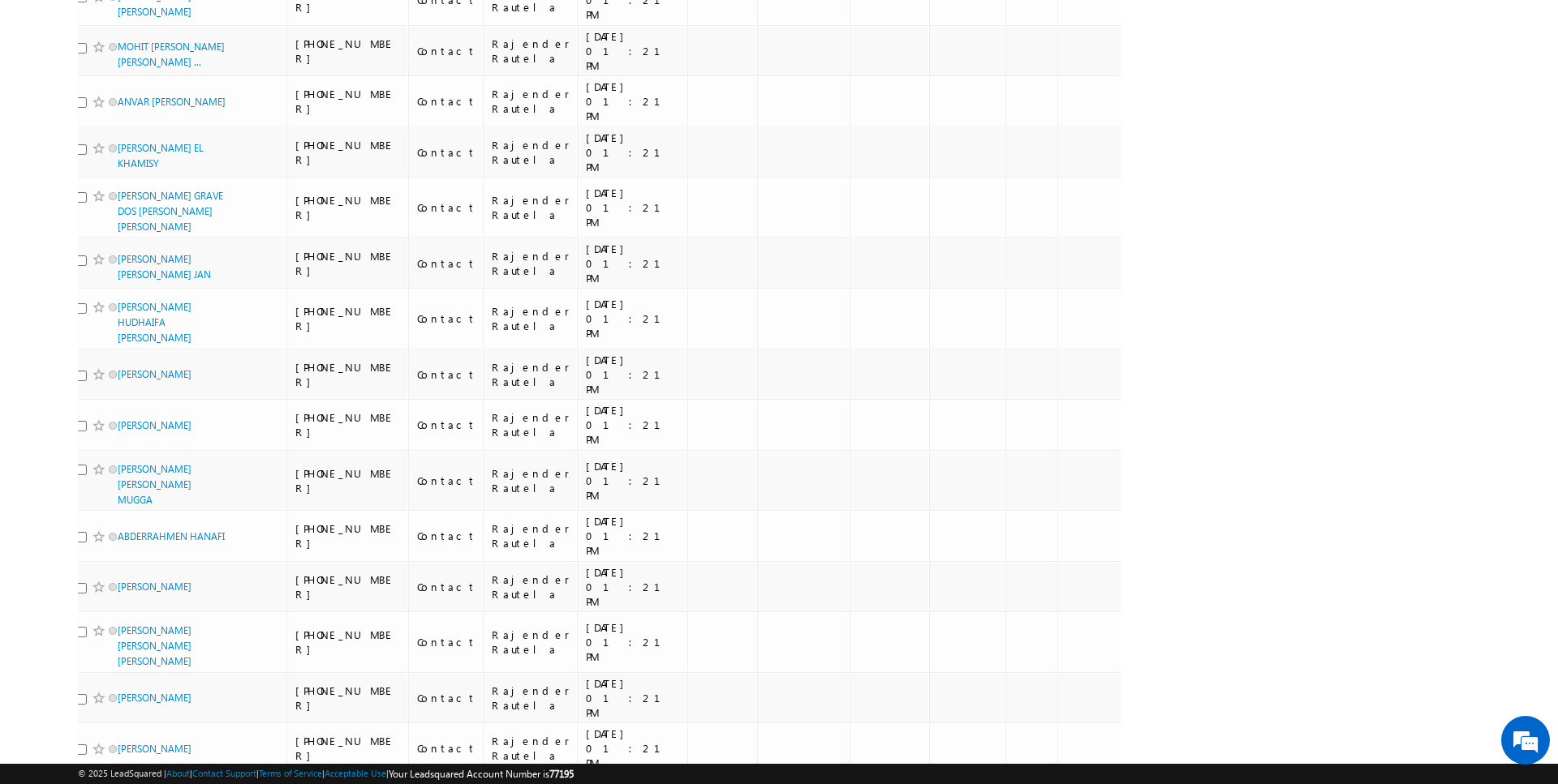
scroll to position [7695, 0]
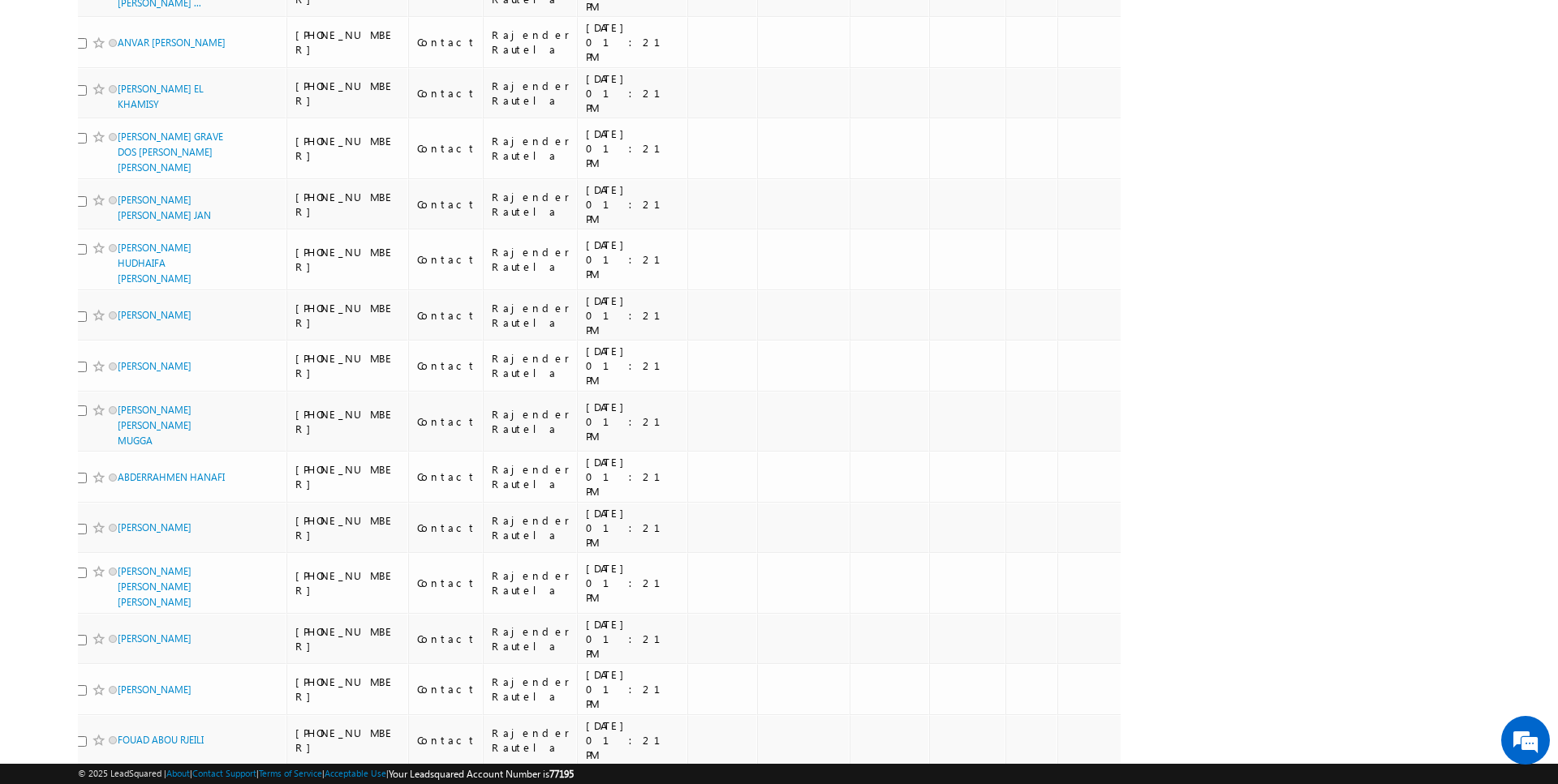
click at [114, 735] on li "50" at bounding box center [123, 738] width 39 height 16
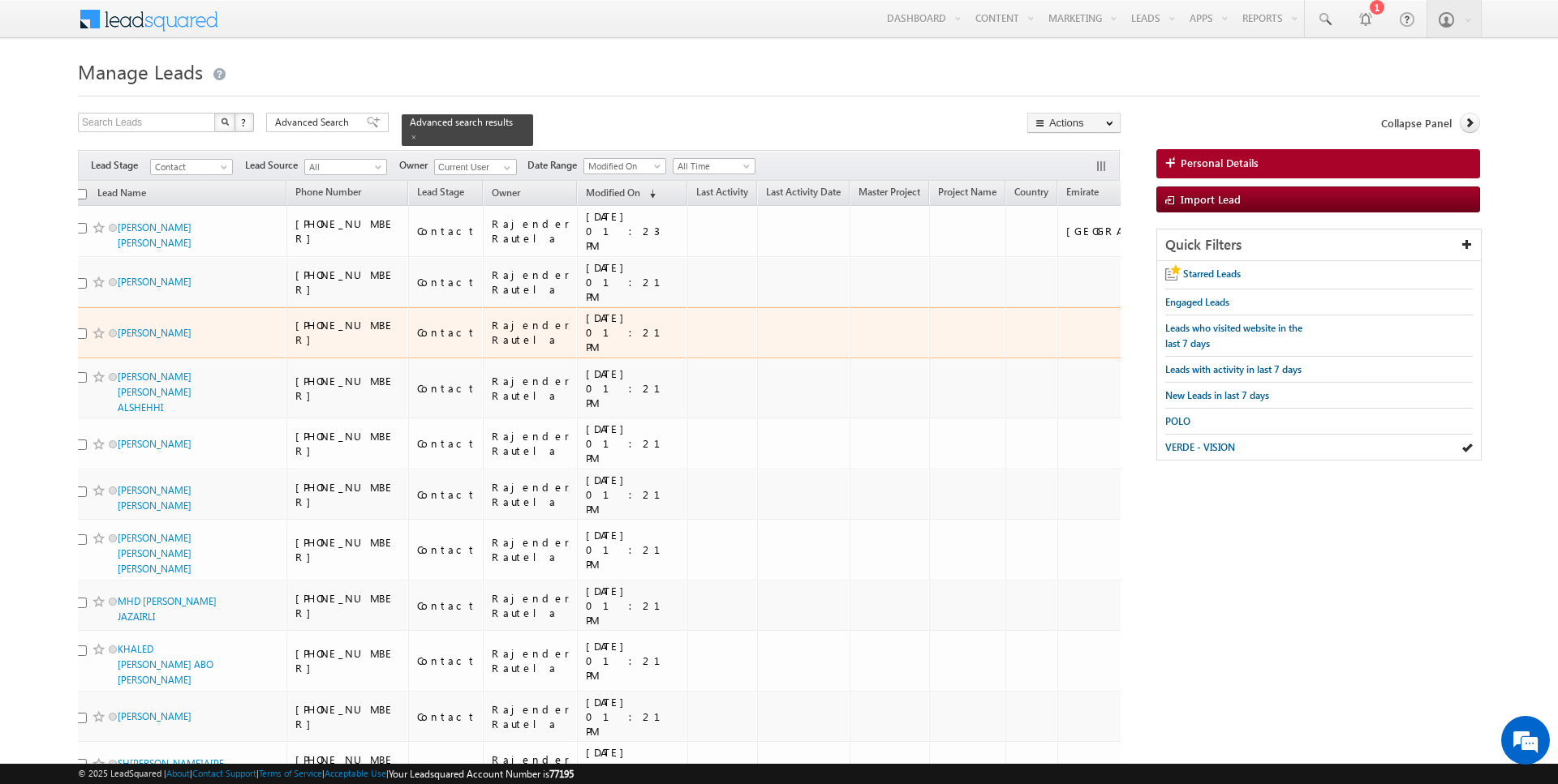
scroll to position [0, 0]
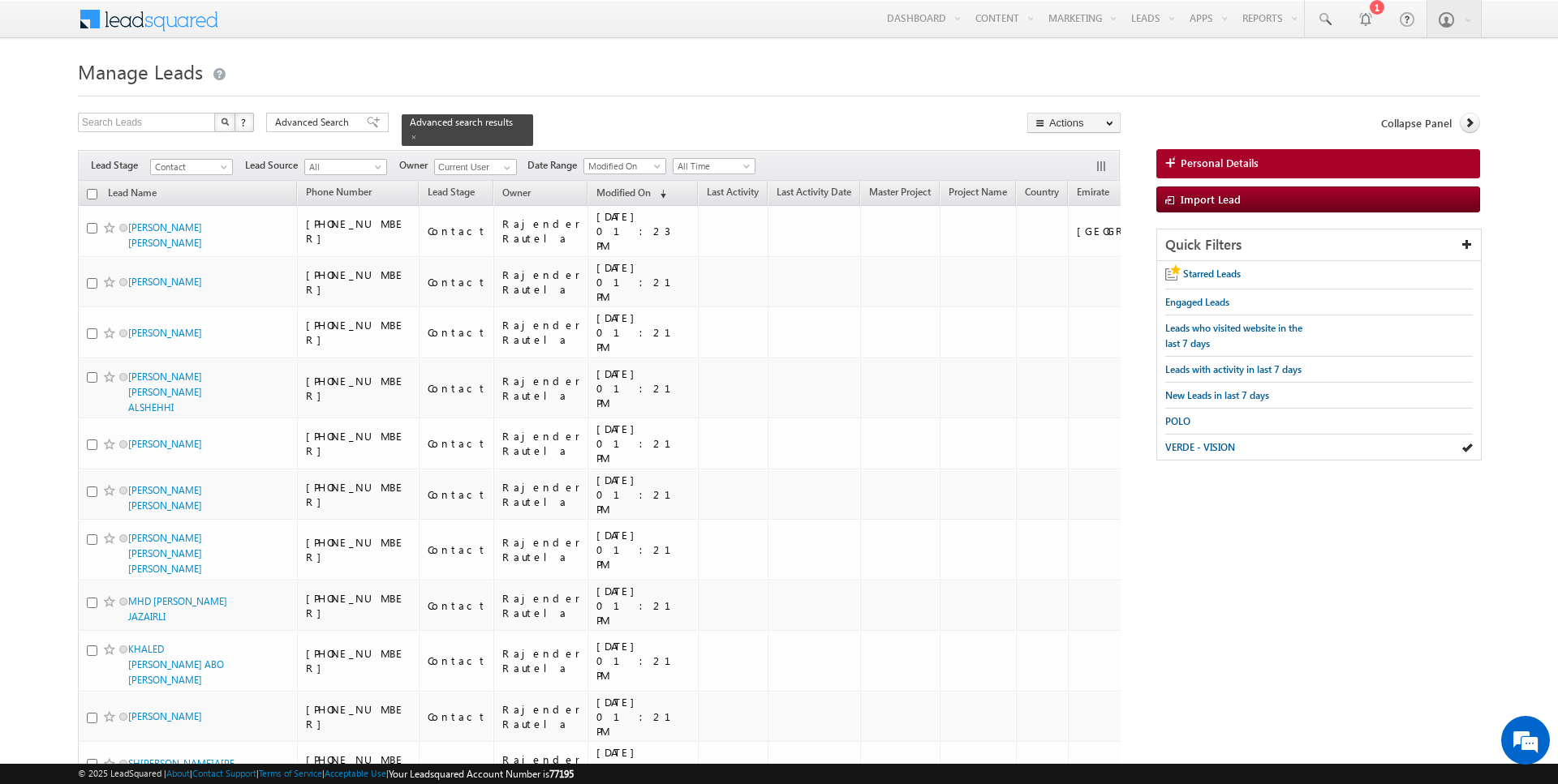
click at [91, 191] on input "checkbox" at bounding box center [92, 194] width 11 height 11
checkbox input "true"
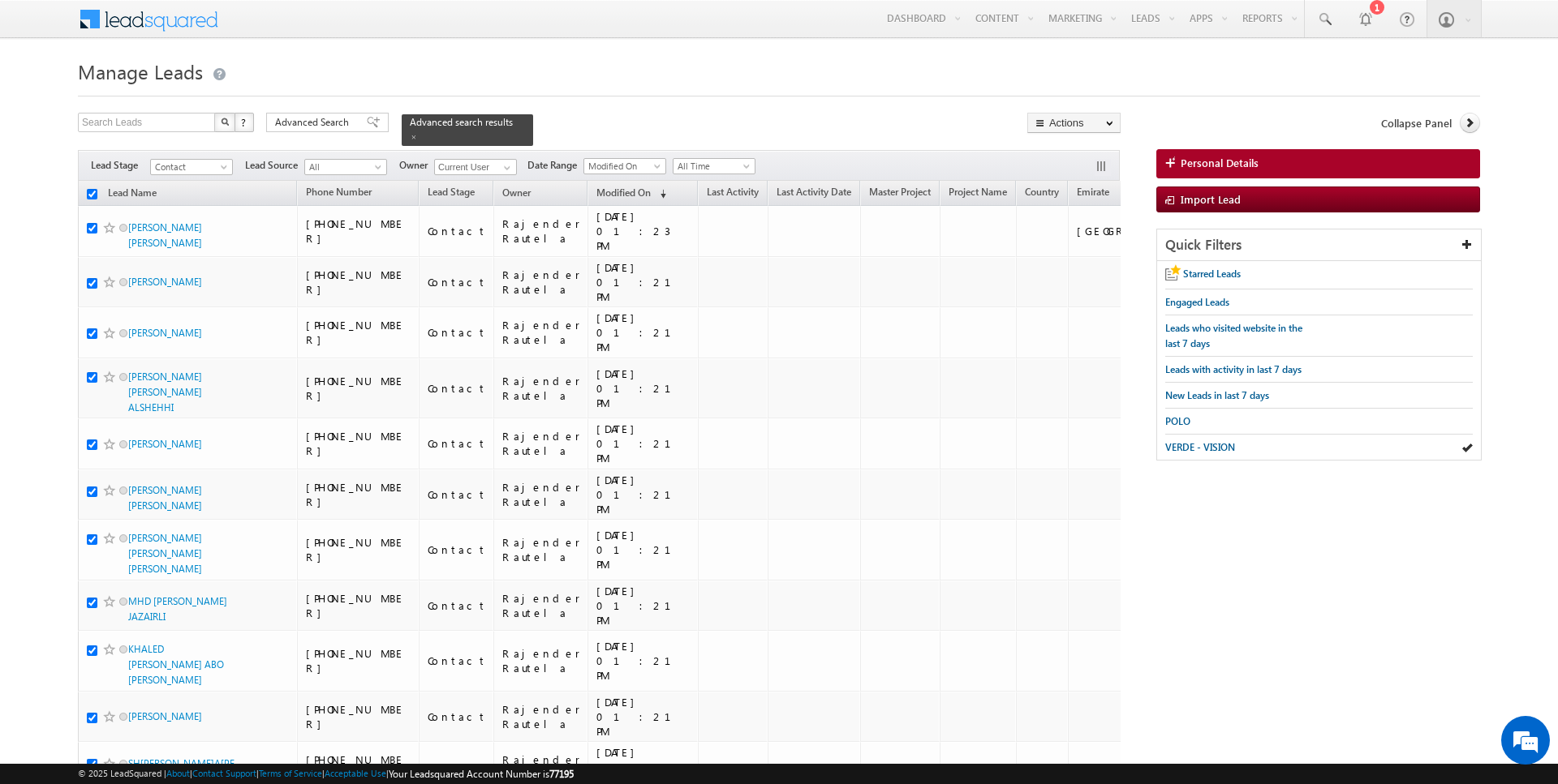
checkbox input "true"
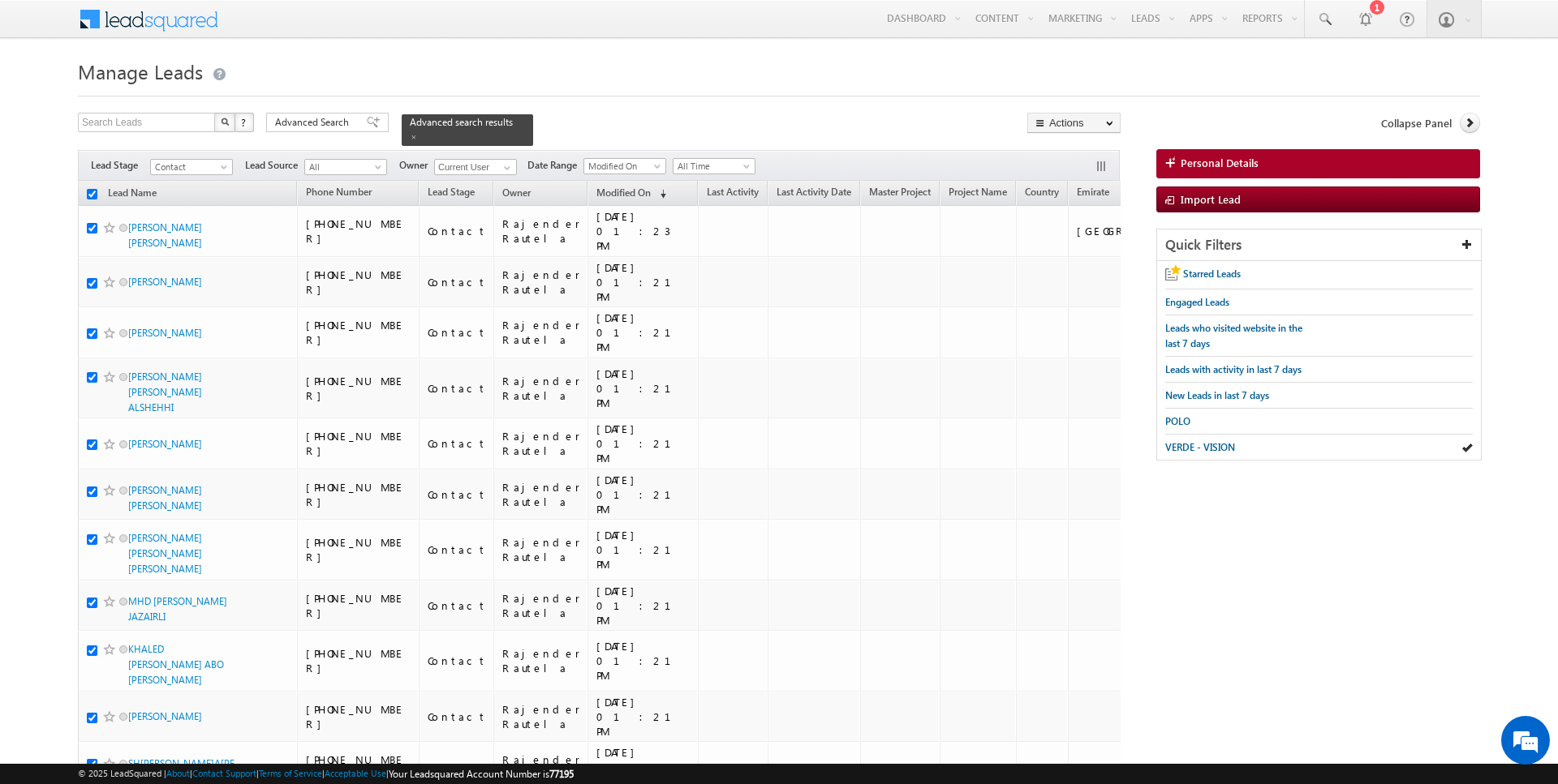
checkbox input "true"
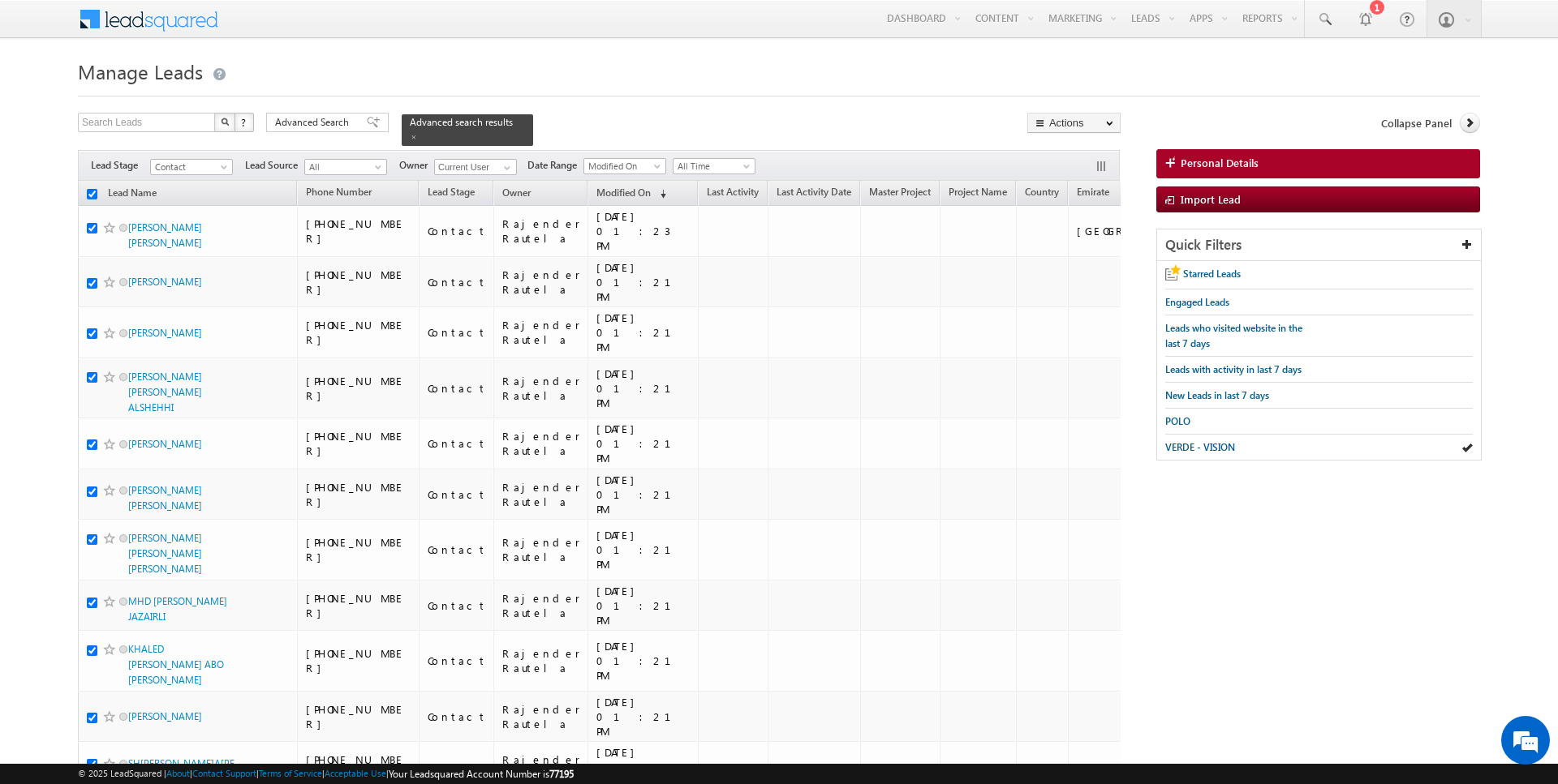
checkbox input "true"
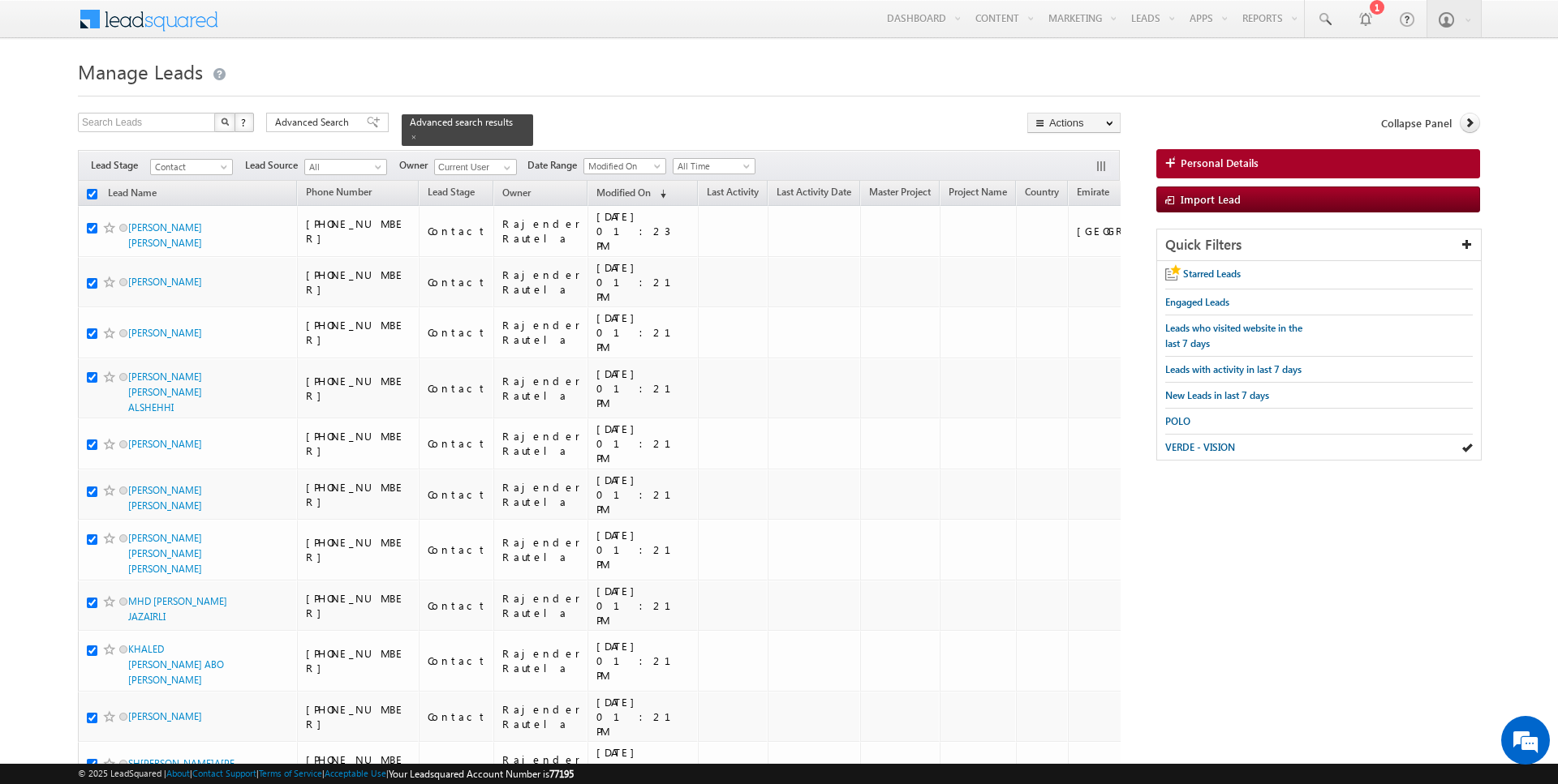
checkbox input "true"
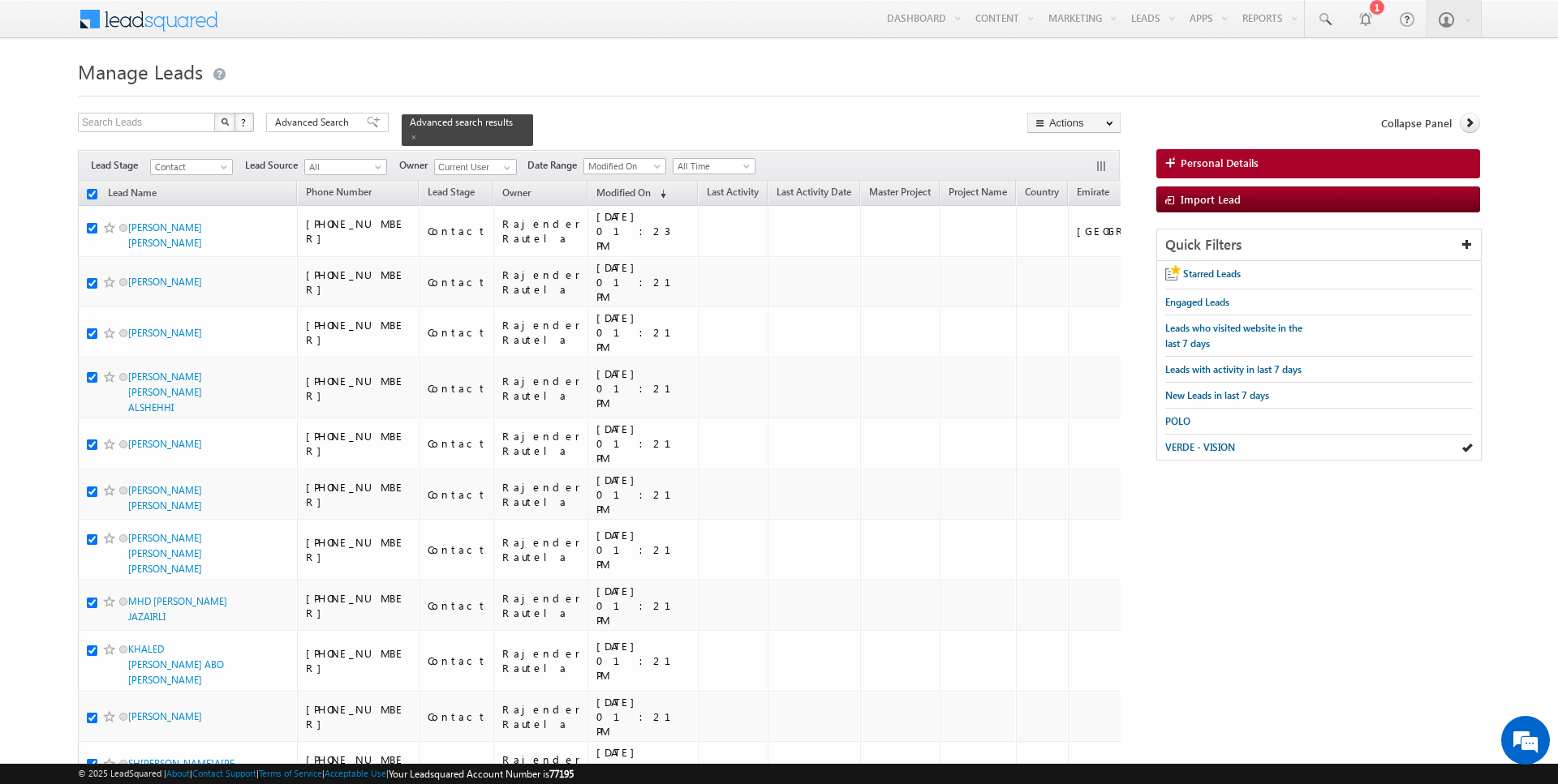
checkbox input "true"
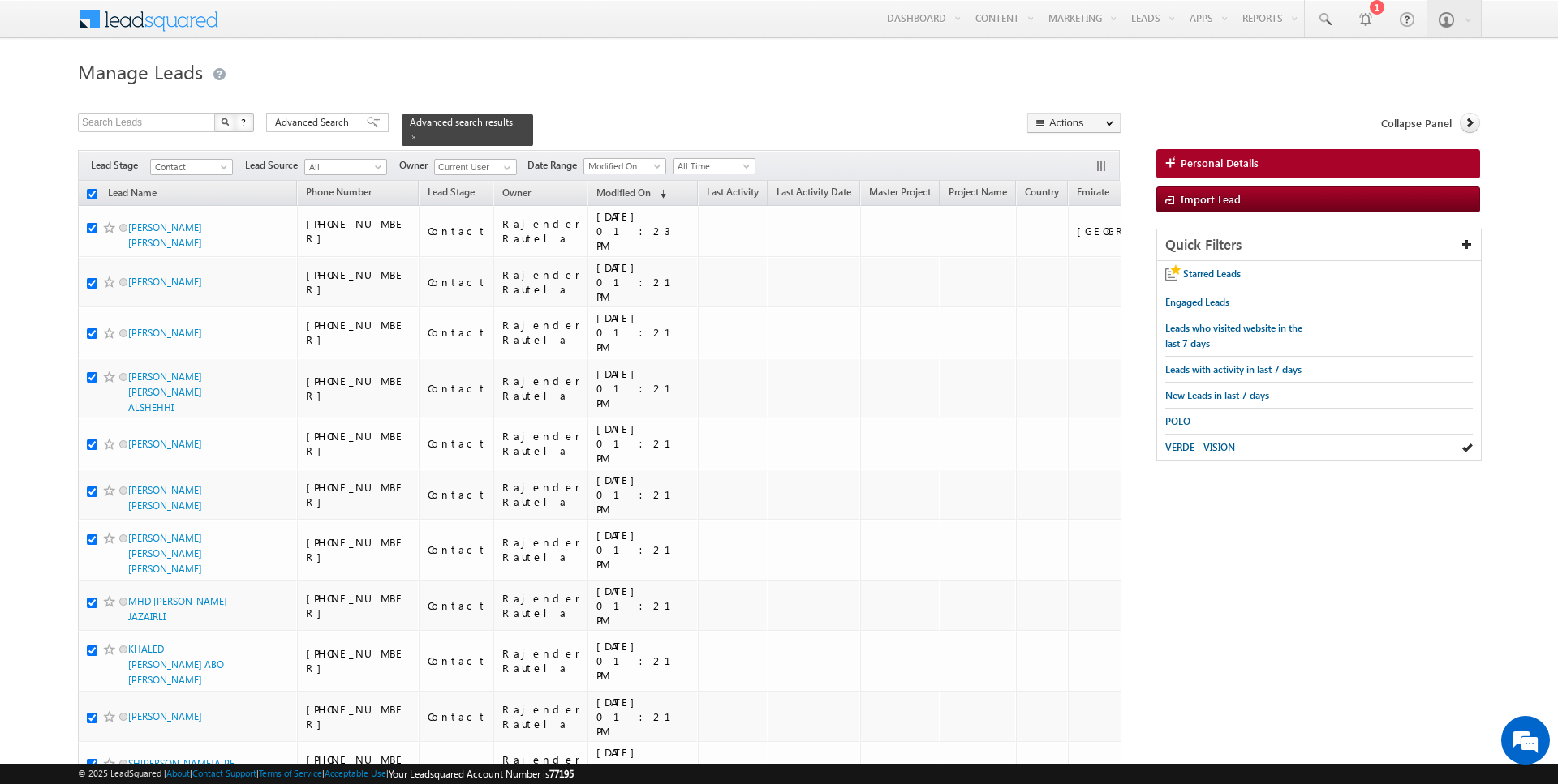
checkbox input "true"
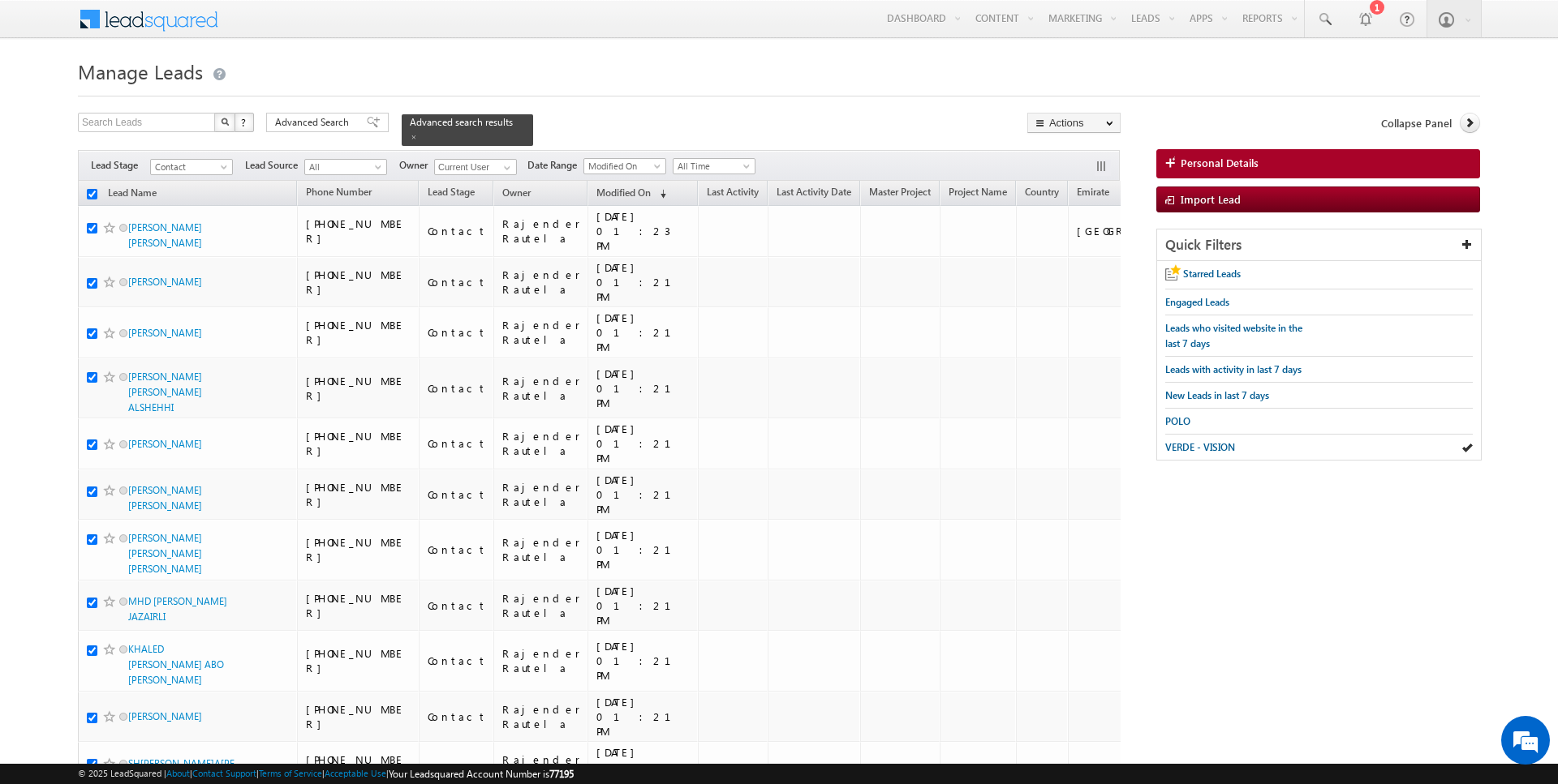
checkbox input "true"
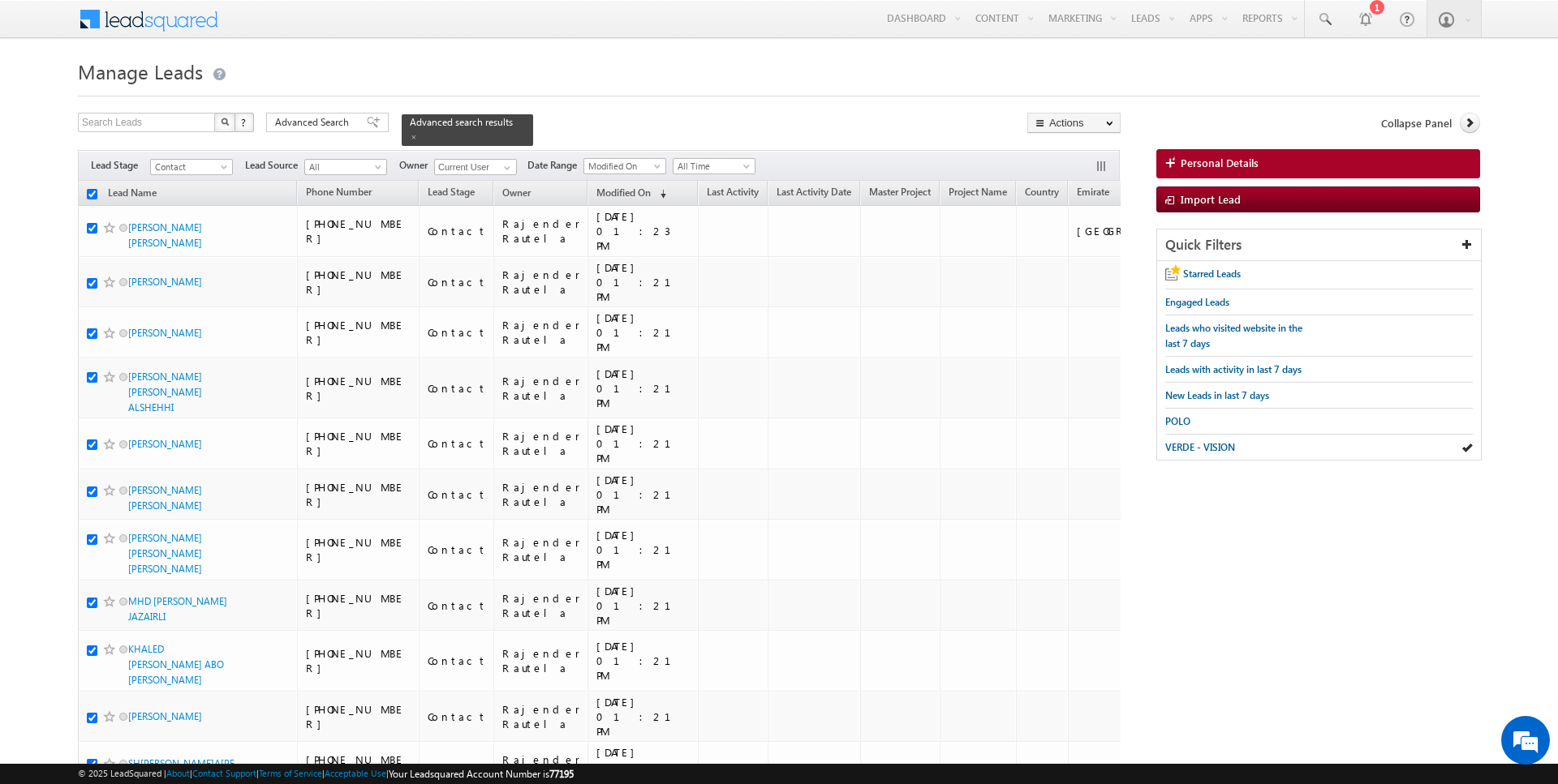
checkbox input "true"
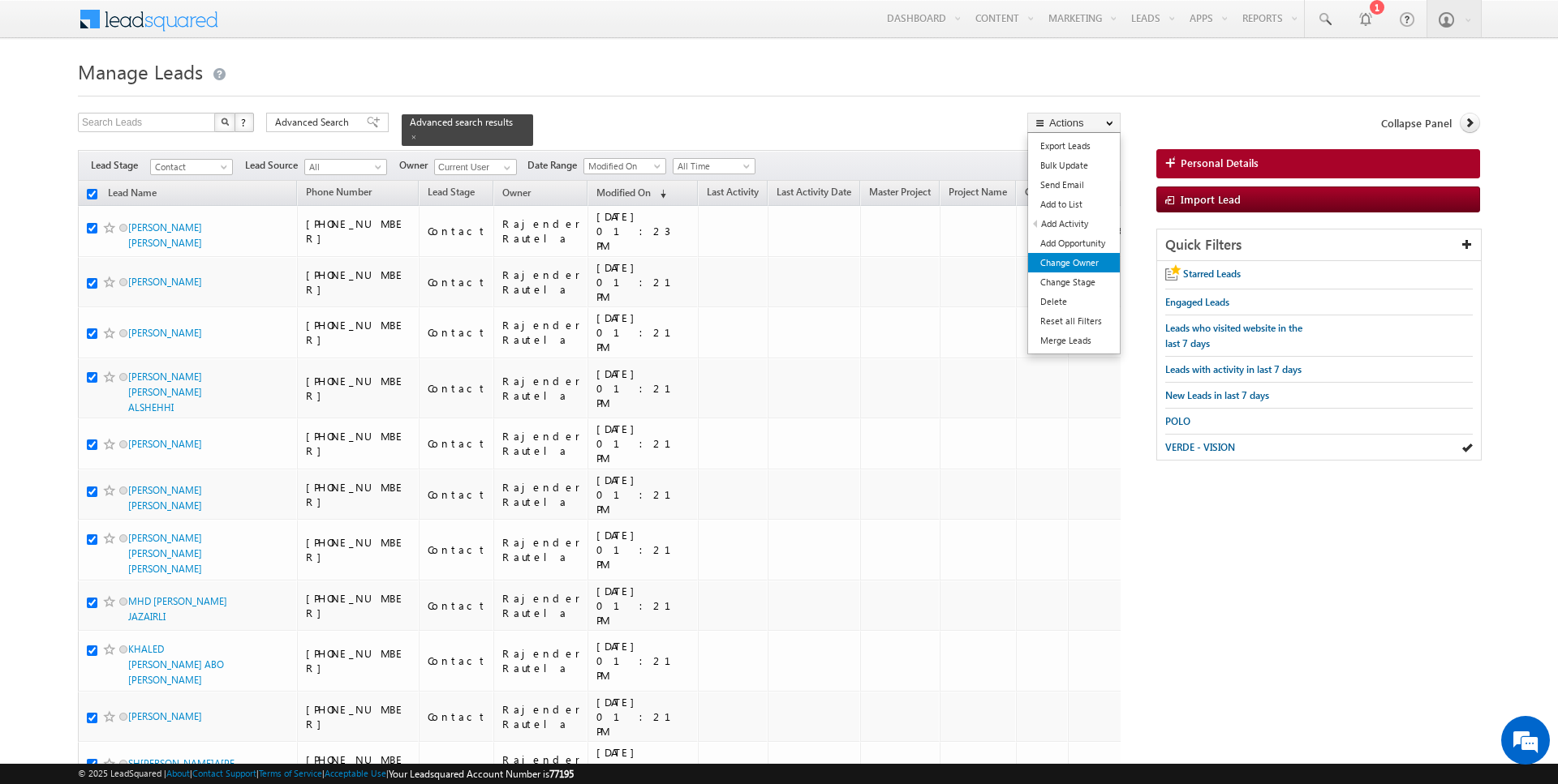
click at [1076, 259] on link "Change Owner" at bounding box center [1074, 262] width 92 height 19
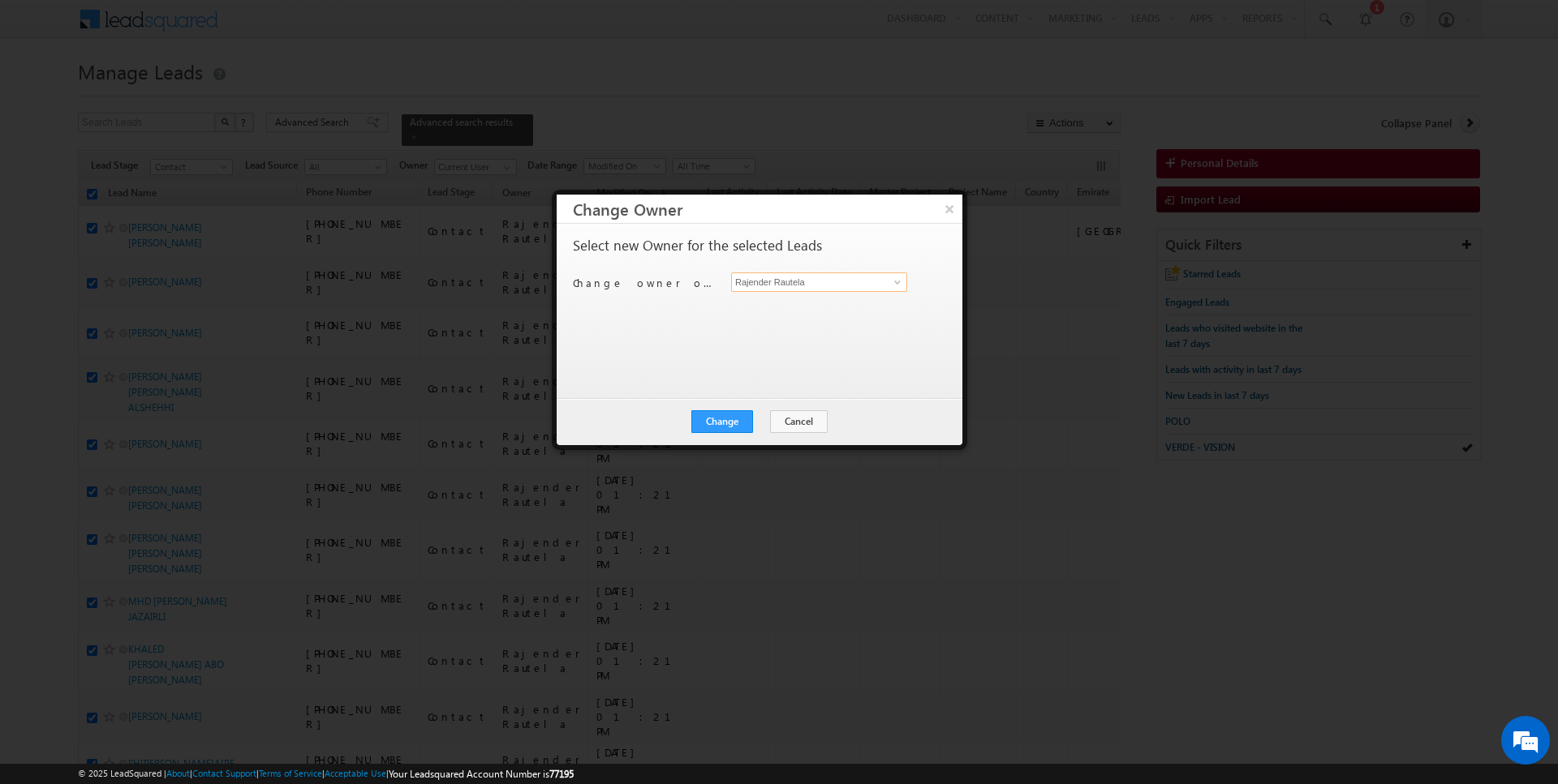
click at [817, 287] on input "Rajender Rautela" at bounding box center [819, 282] width 176 height 19
click at [732, 423] on button "Change" at bounding box center [722, 422] width 62 height 23
click at [762, 422] on button "Close" at bounding box center [762, 422] width 52 height 23
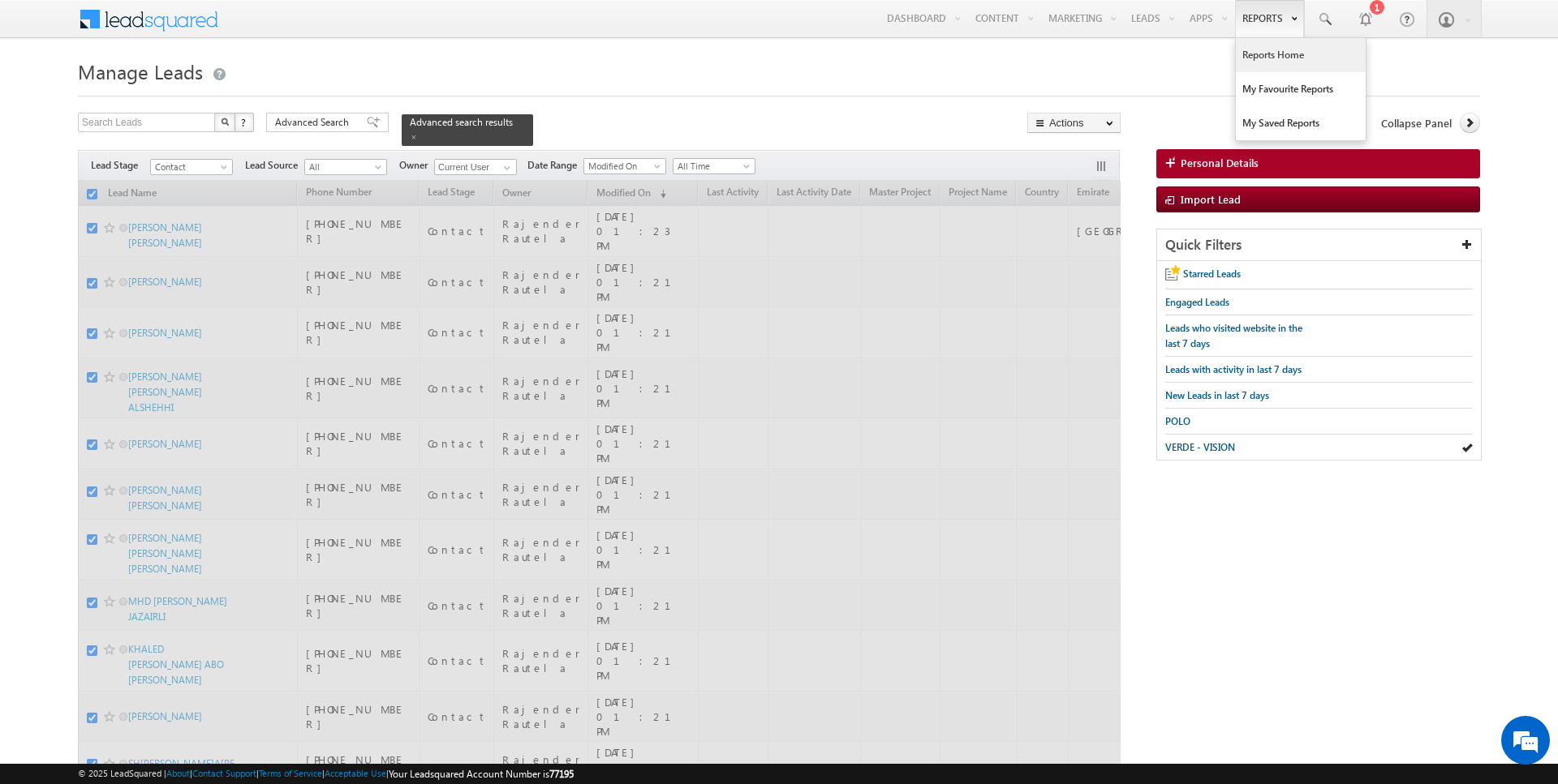
click at [1277, 55] on link "Reports Home" at bounding box center [1300, 55] width 130 height 34
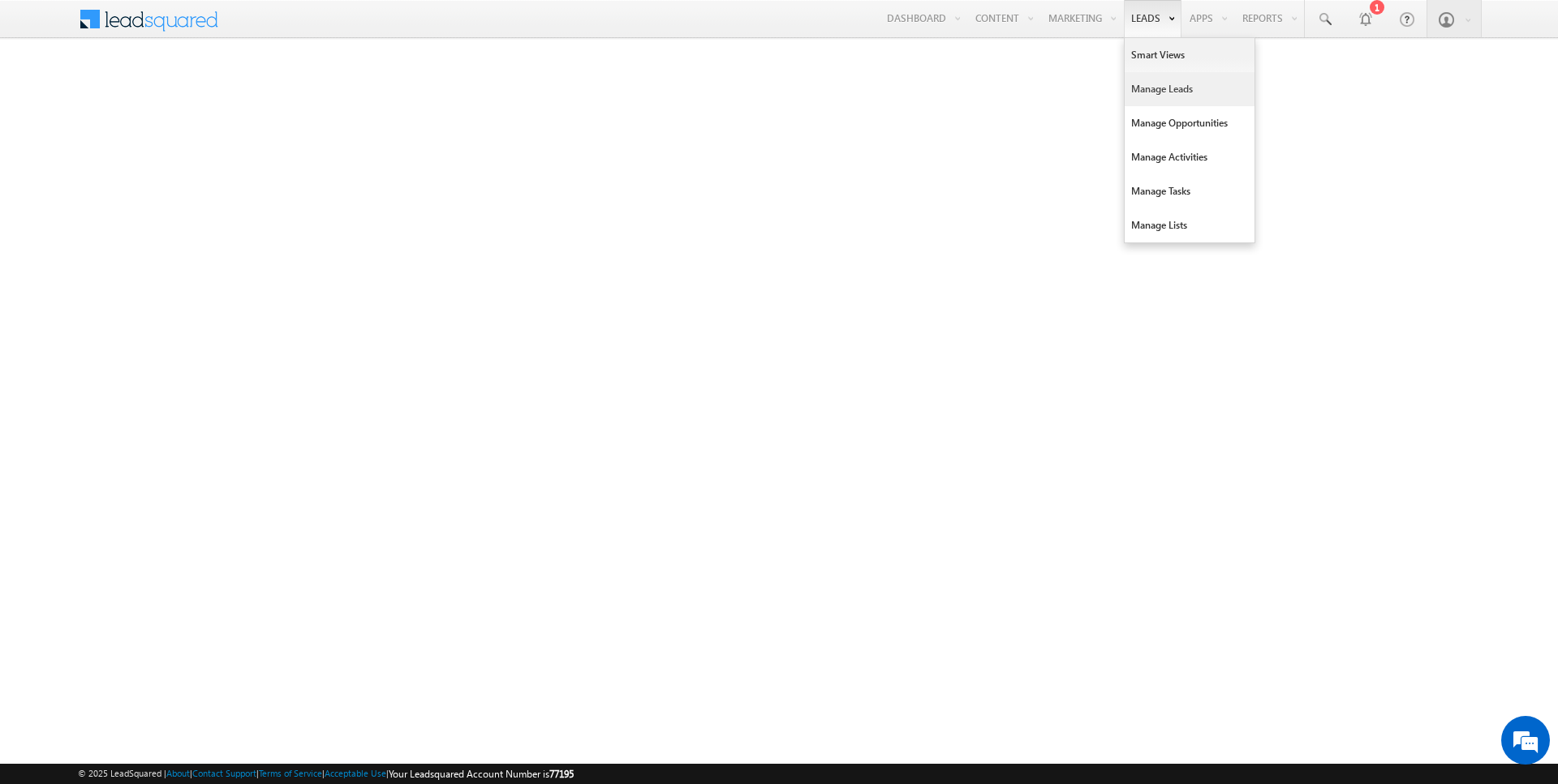
click at [1164, 83] on link "Manage Leads" at bounding box center [1190, 89] width 130 height 34
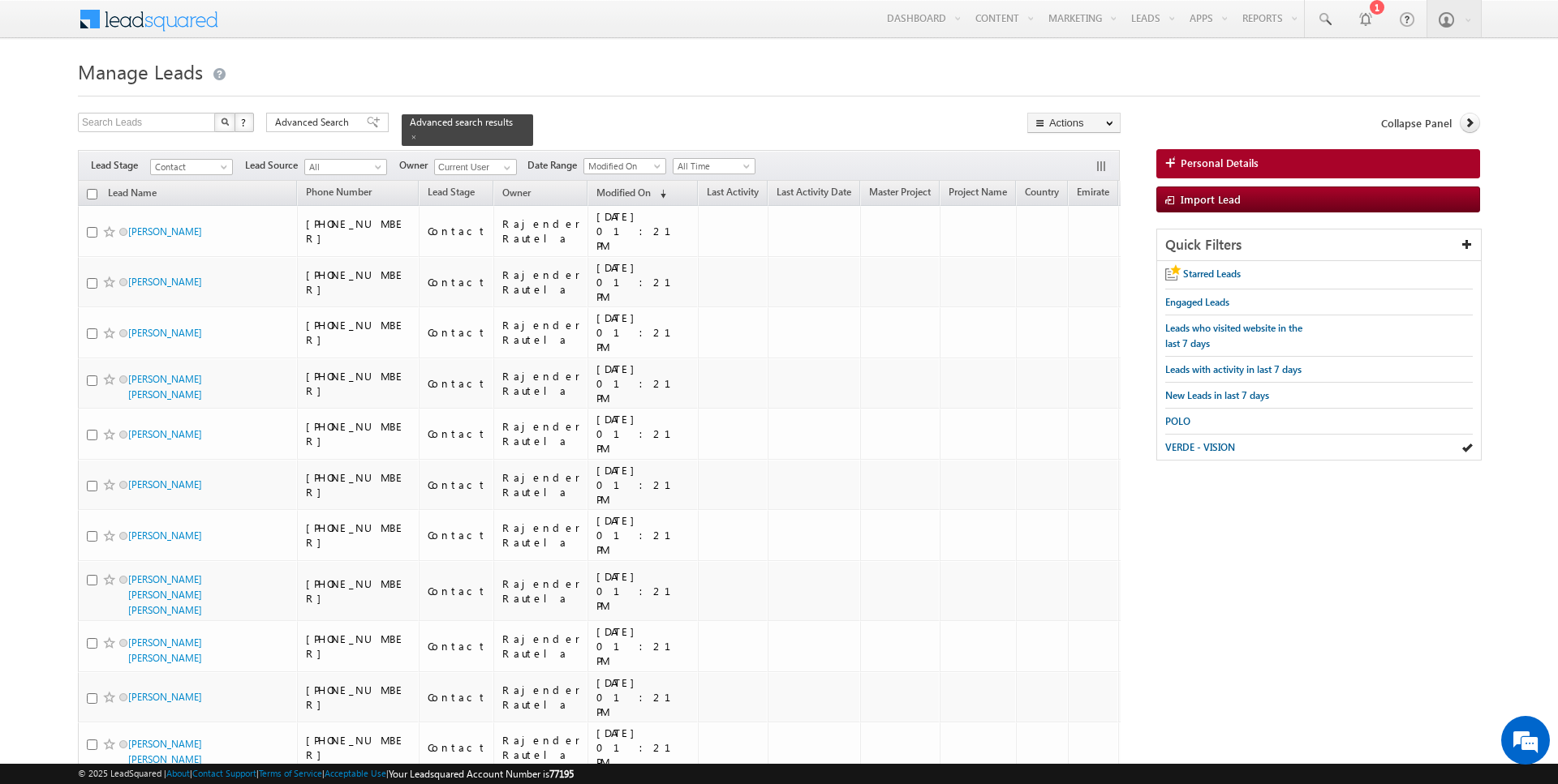
click at [92, 193] on input "checkbox" at bounding box center [92, 194] width 11 height 11
checkbox input "true"
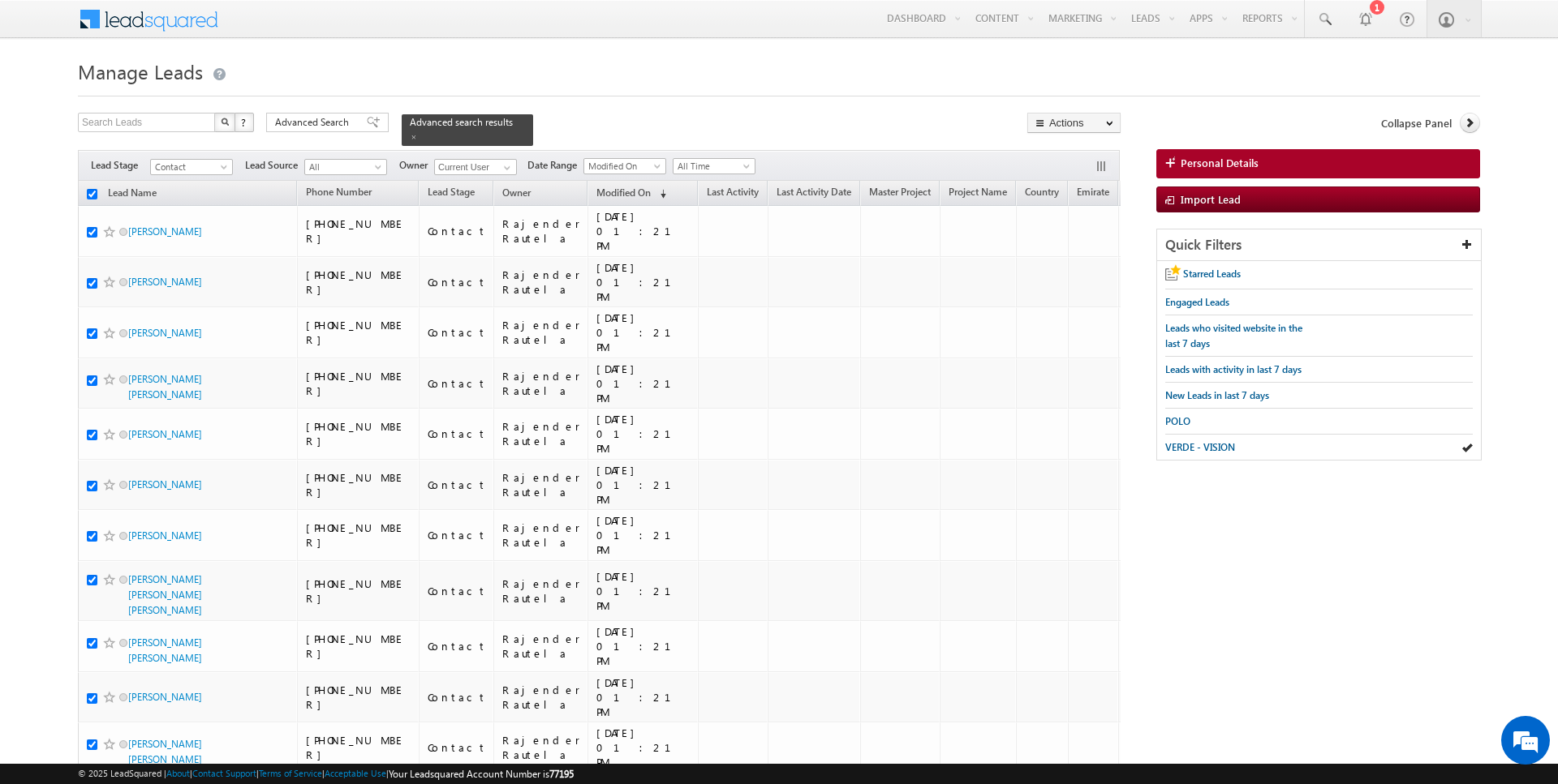
checkbox input "true"
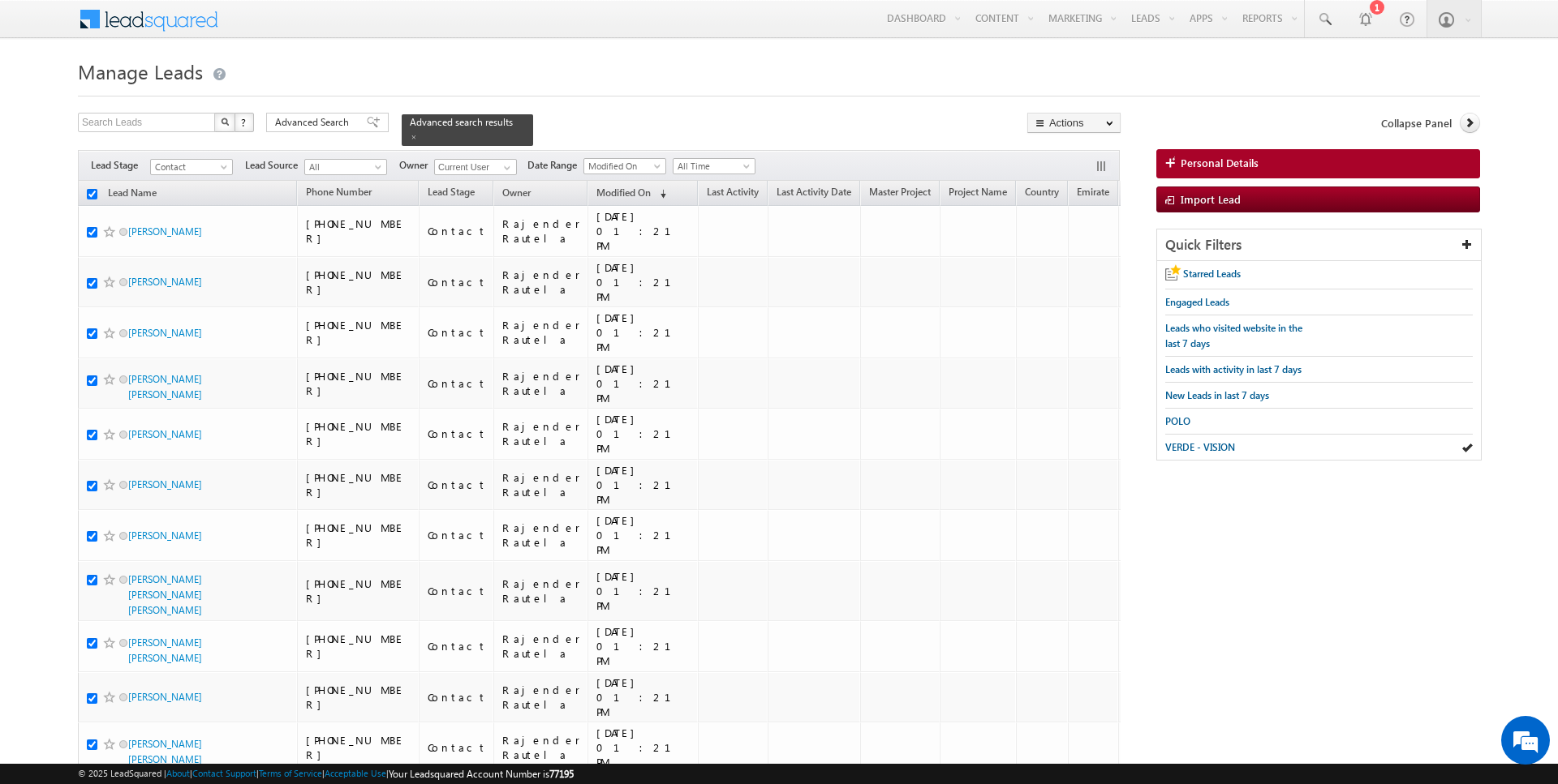
checkbox input "true"
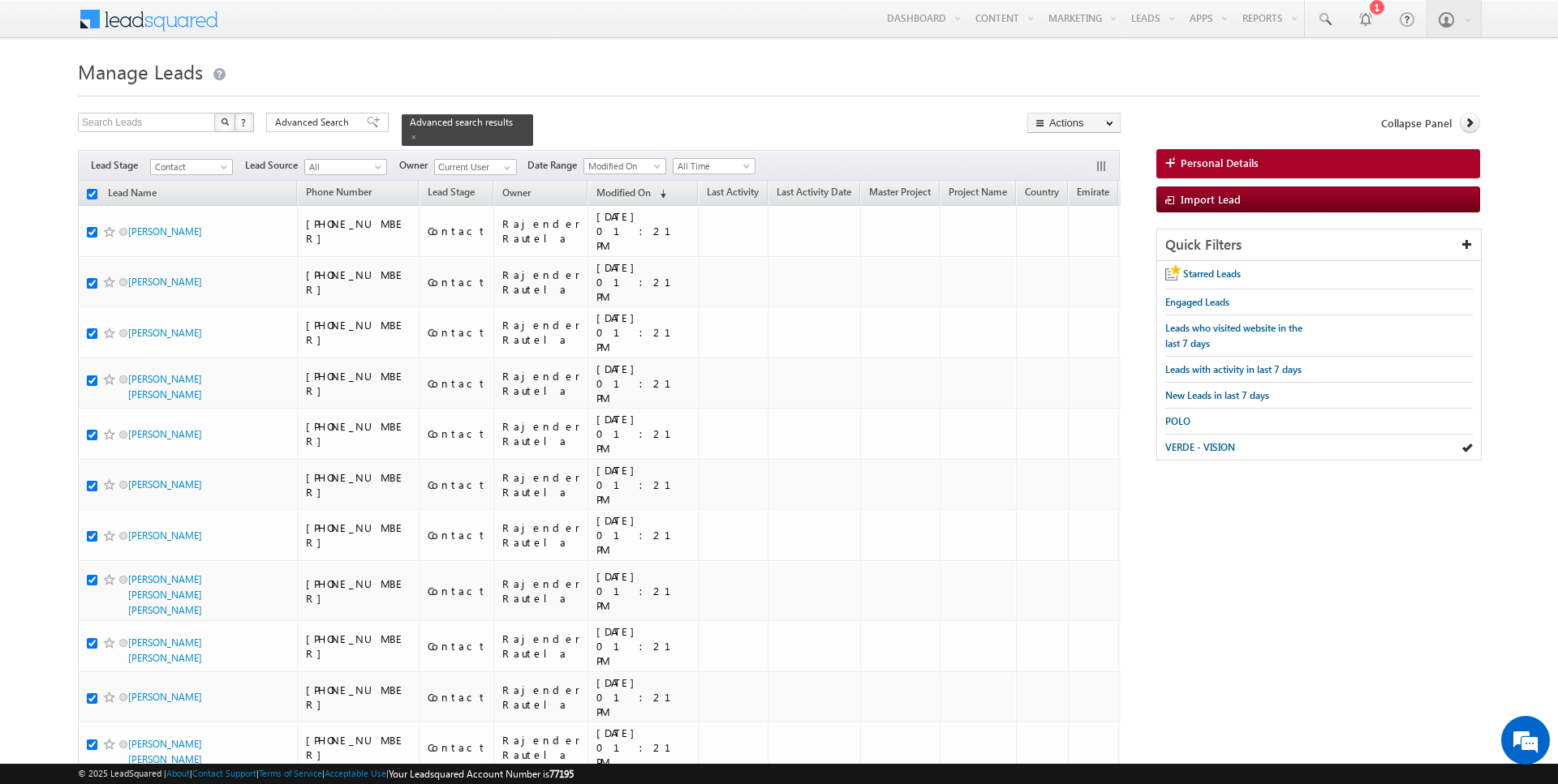
checkbox input "true"
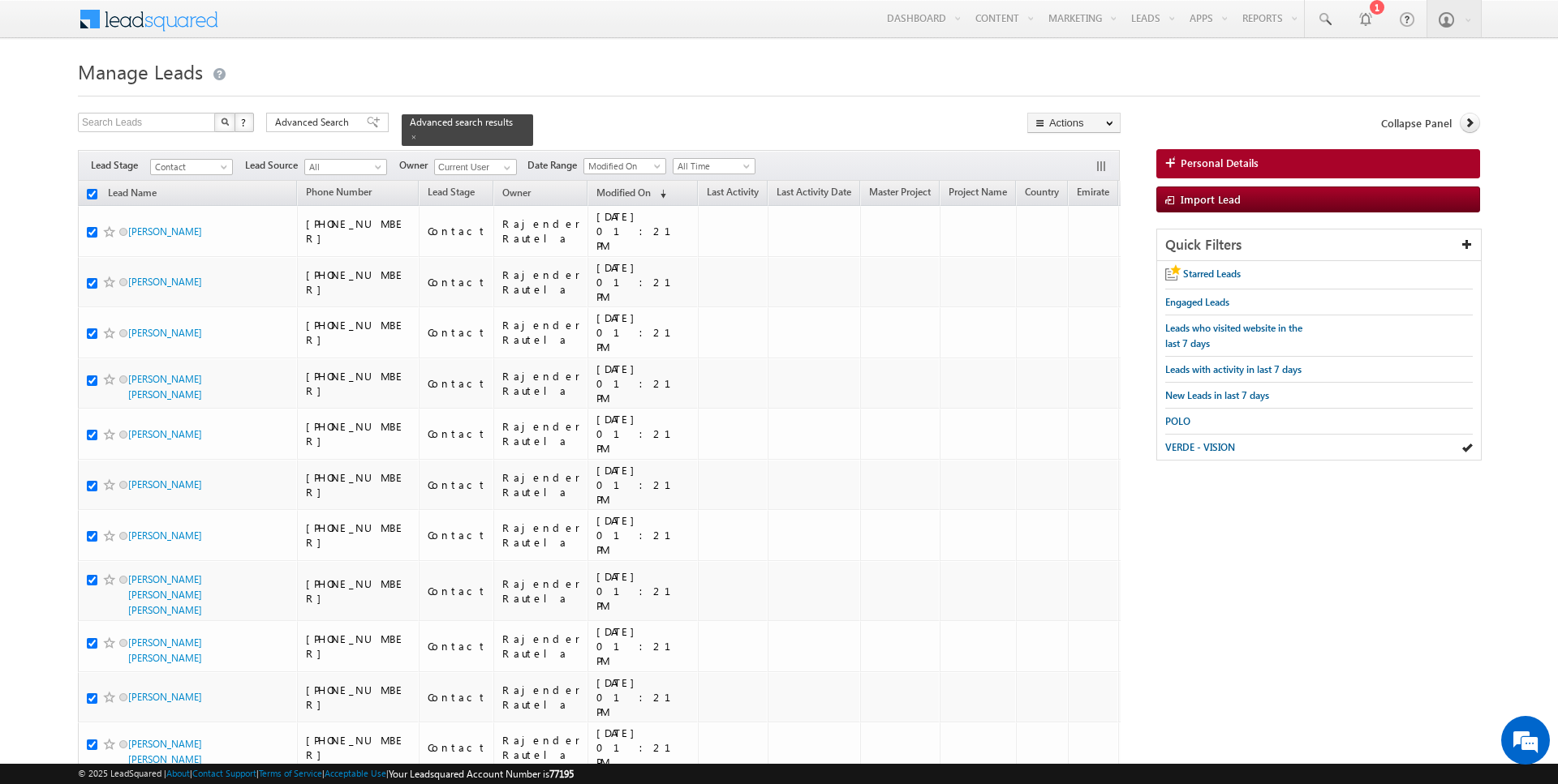
checkbox input "true"
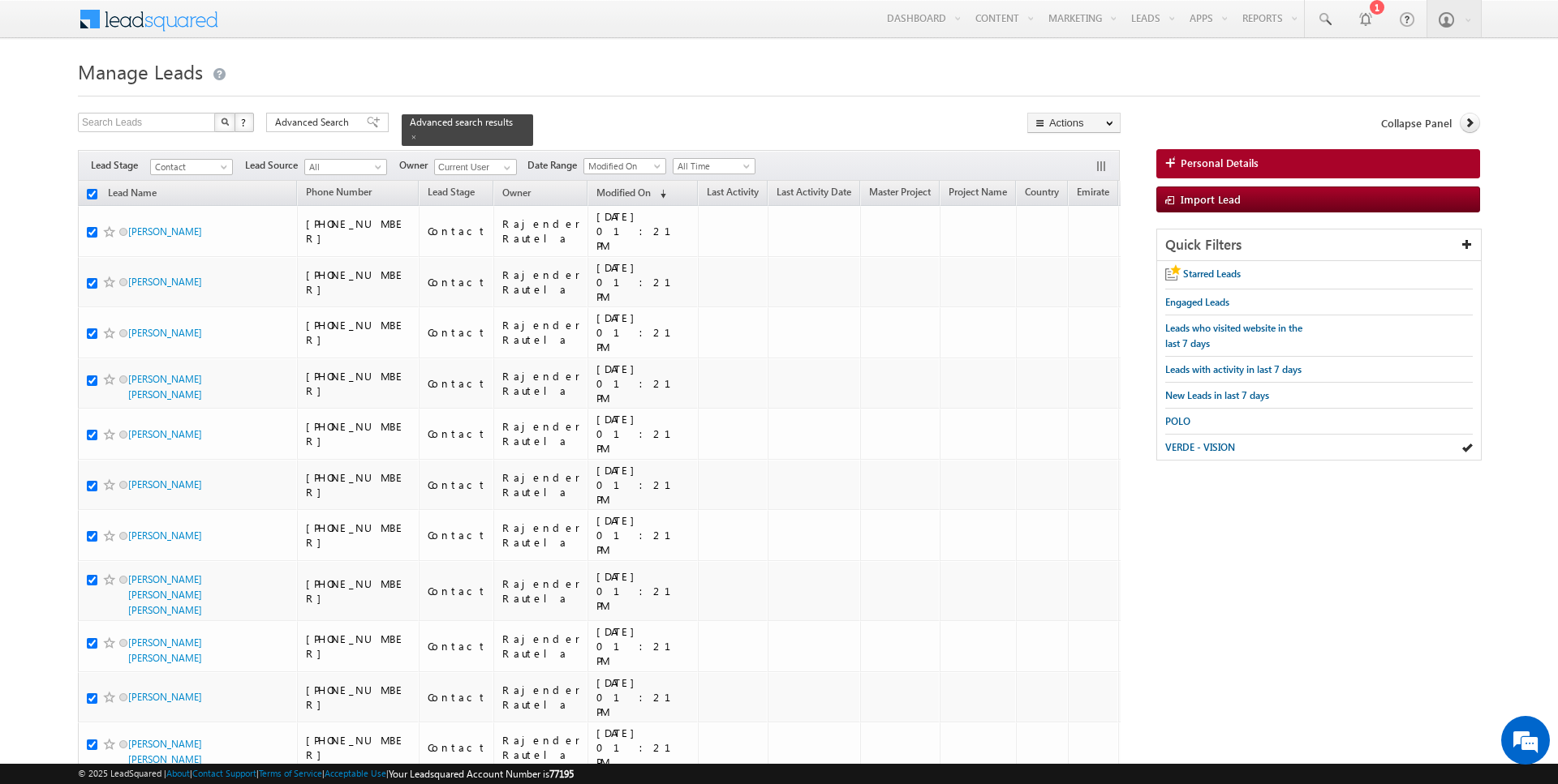
checkbox input "true"
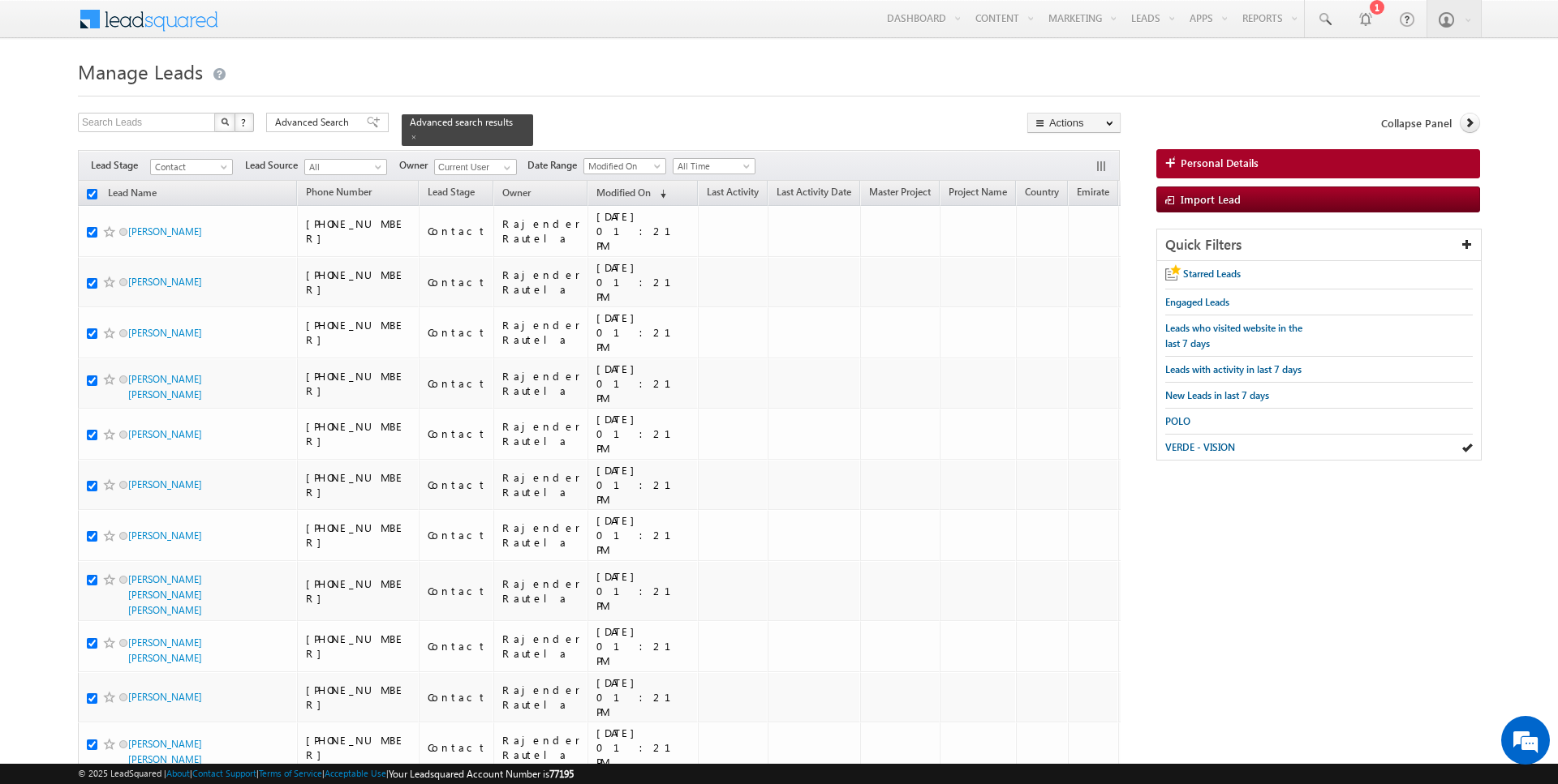
checkbox input "true"
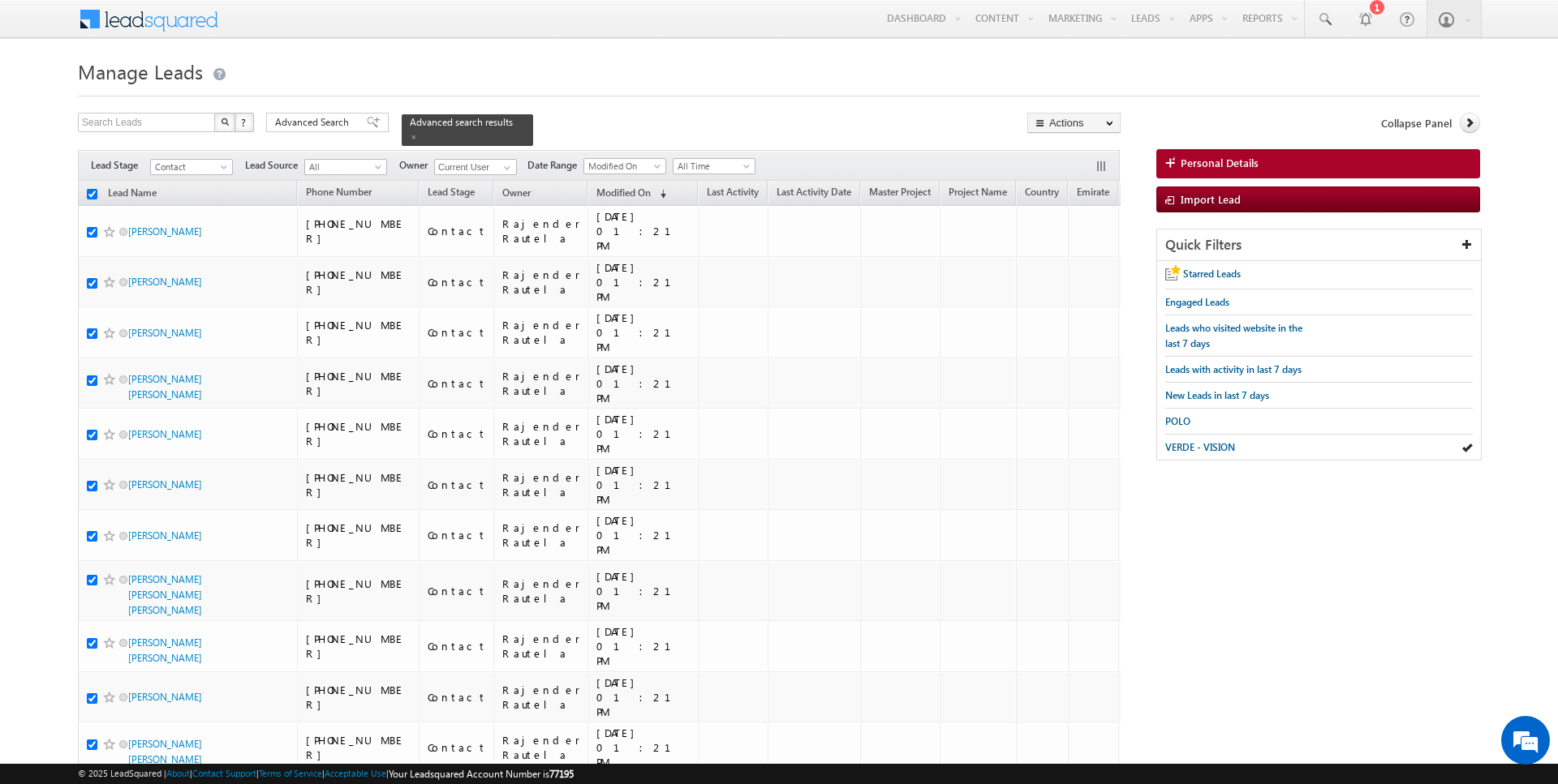
checkbox input "true"
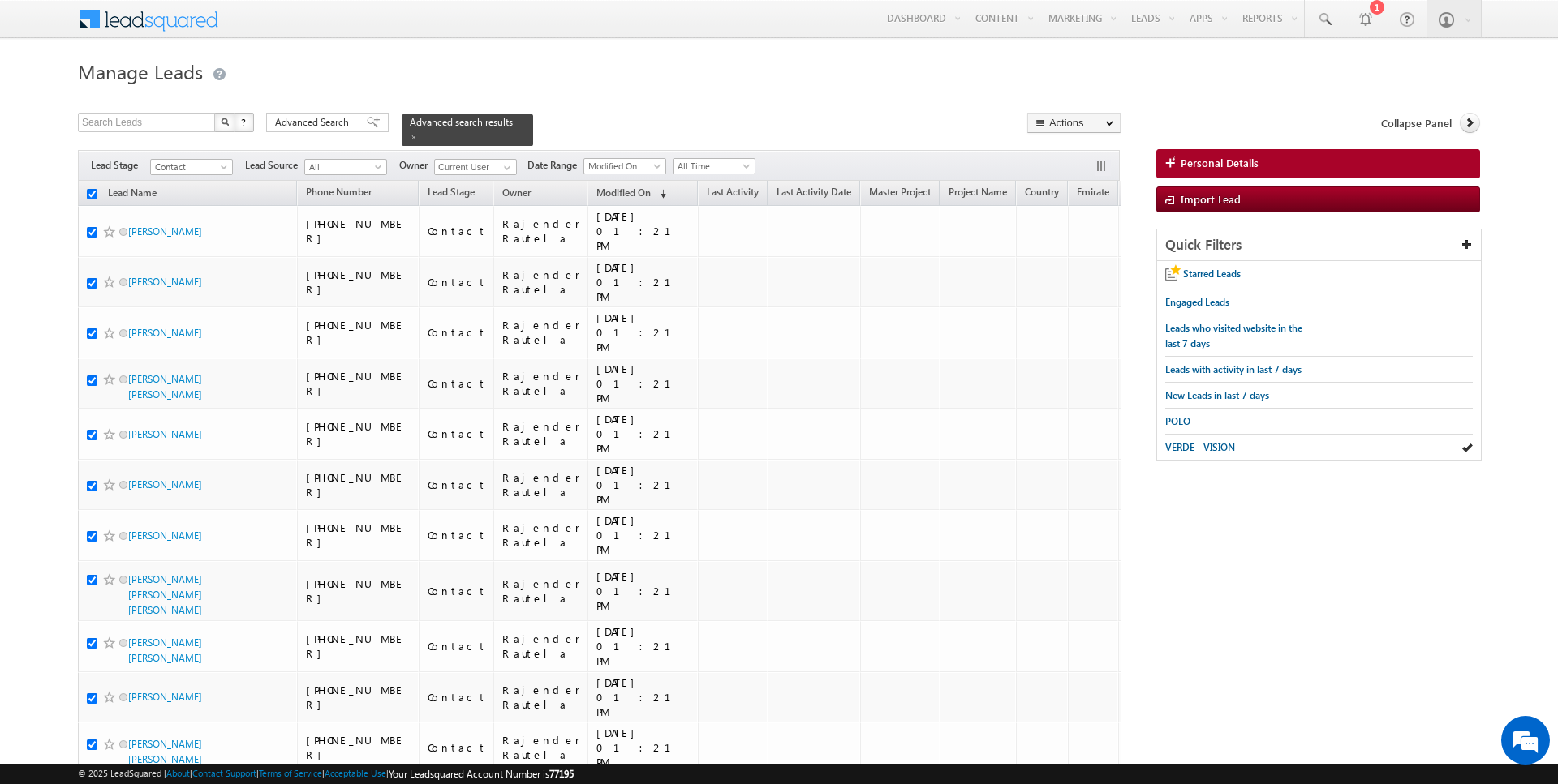
checkbox input "true"
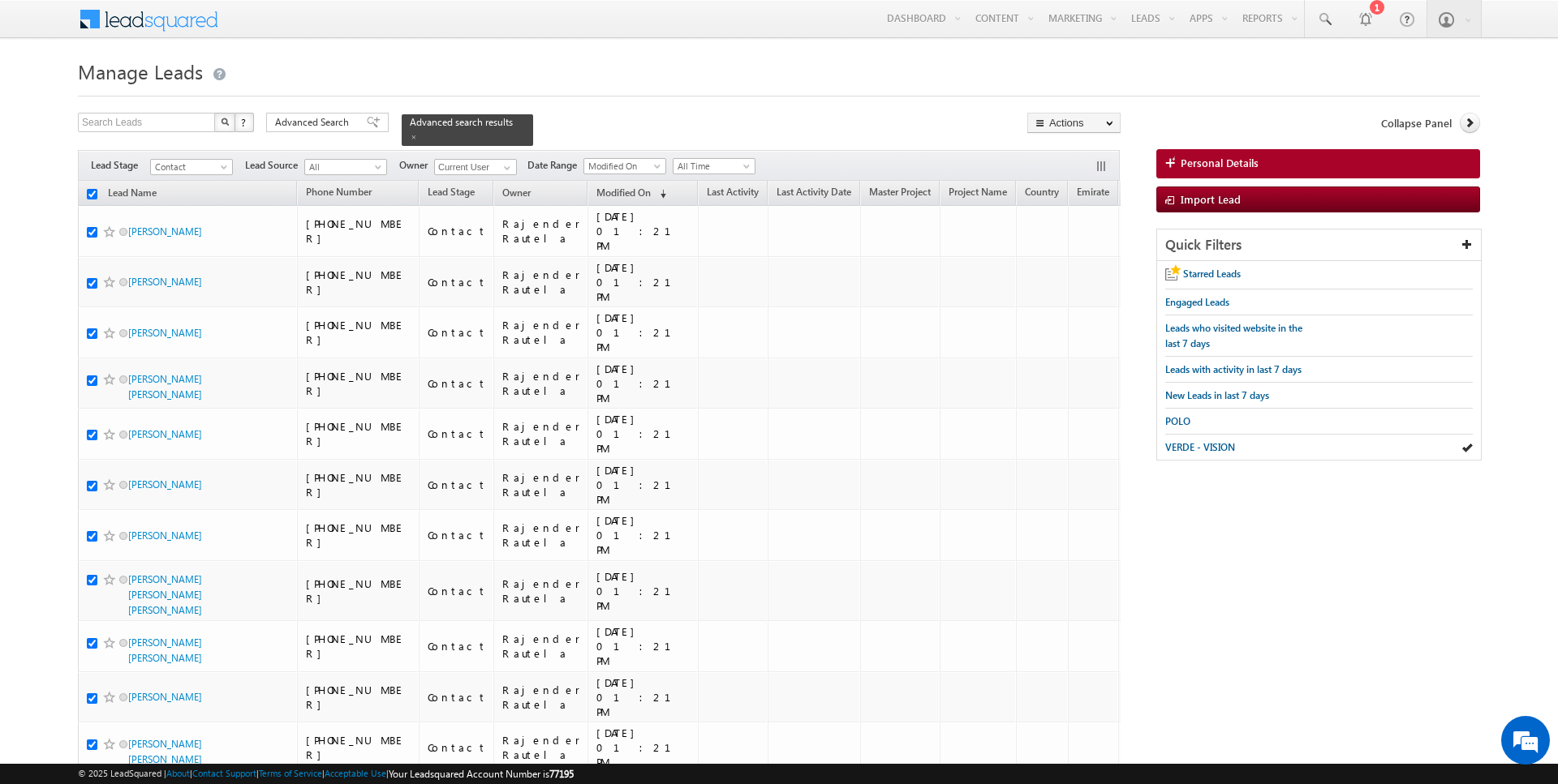
checkbox input "true"
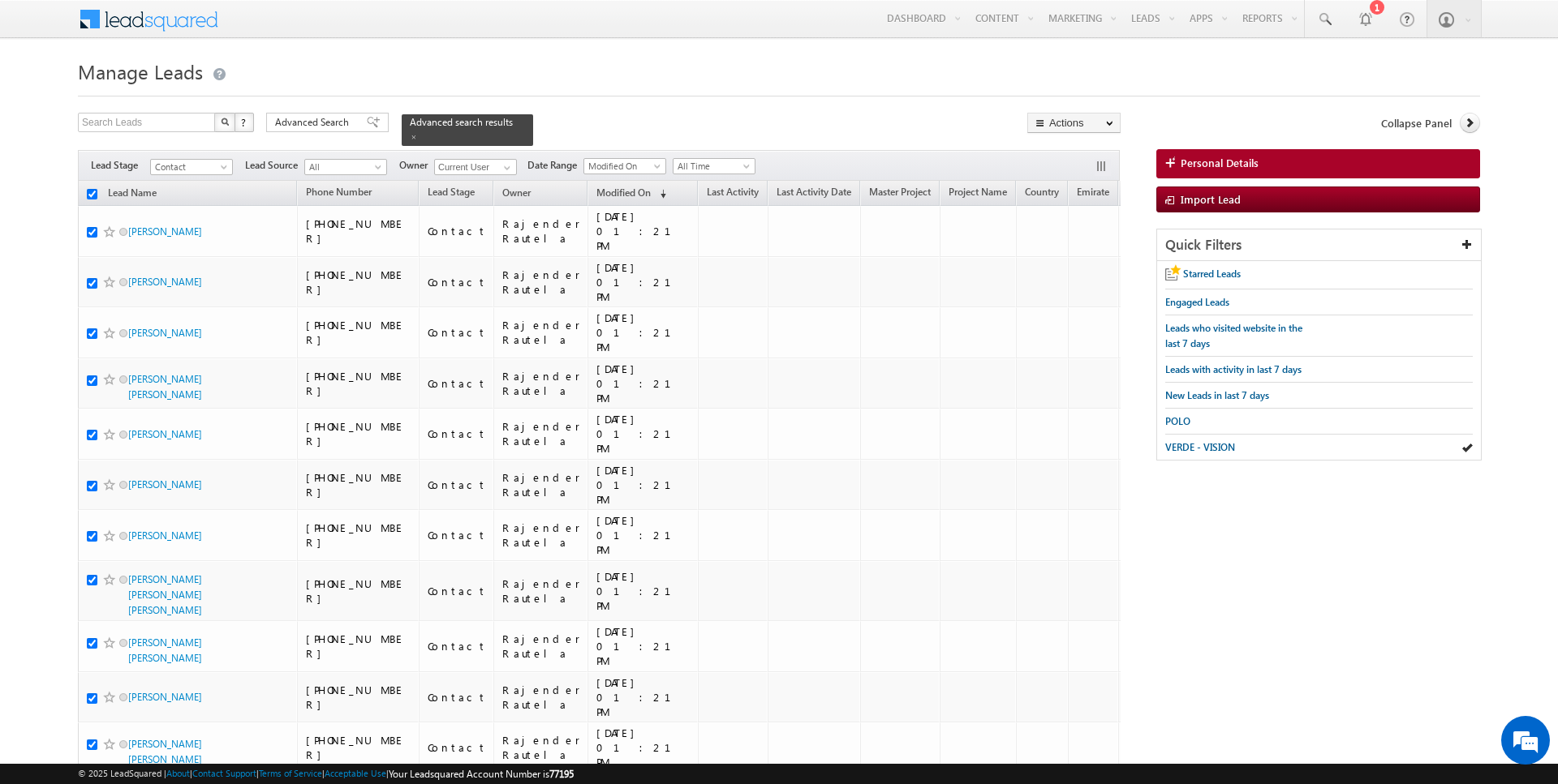
checkbox input "true"
click at [1070, 256] on link "Change Owner" at bounding box center [1074, 262] width 92 height 19
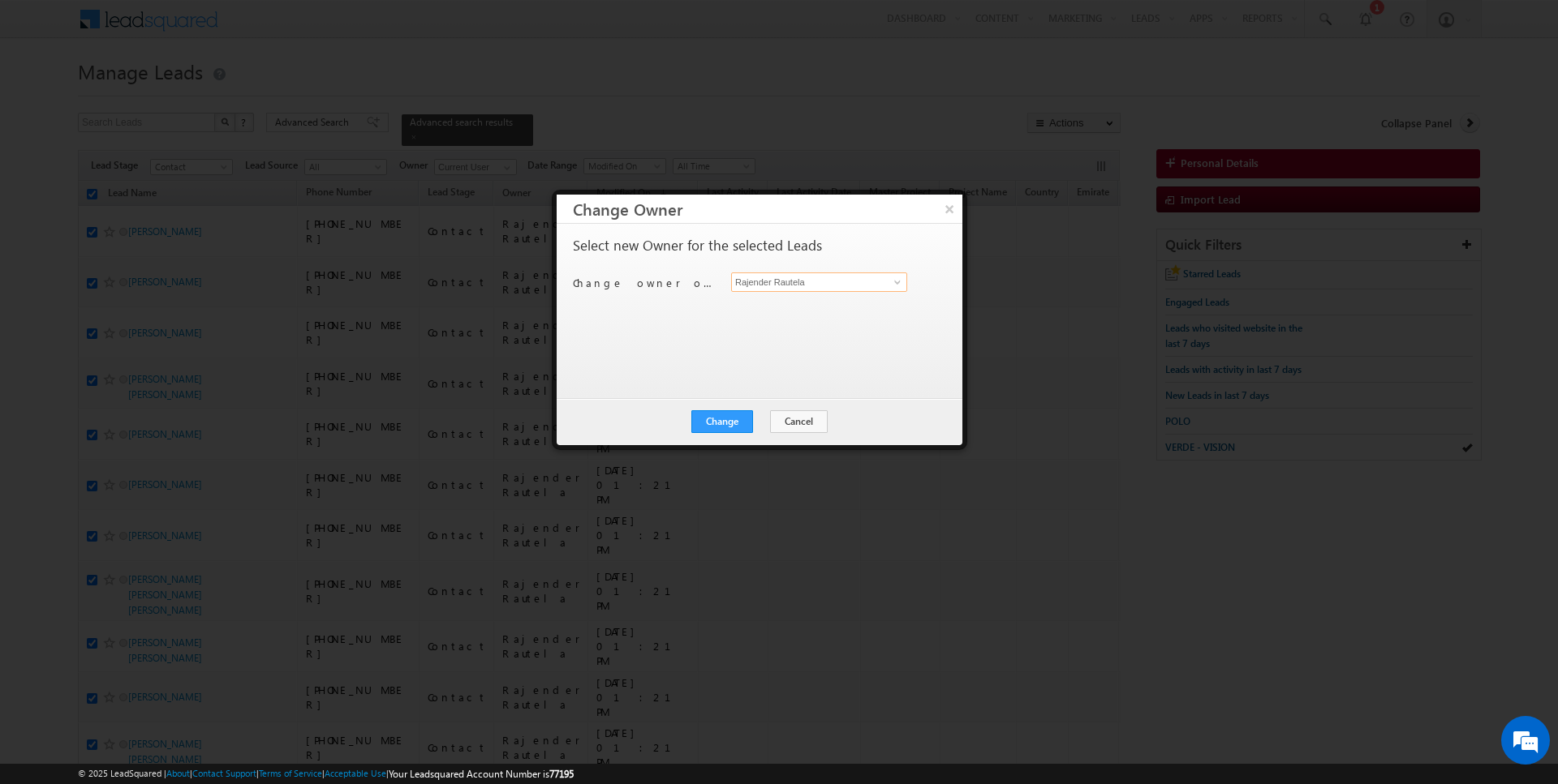
click at [808, 283] on input "Rajender Rautela" at bounding box center [819, 282] width 176 height 19
type input "[DATE][PERSON_NAME]"
click at [730, 418] on button "Change" at bounding box center [722, 422] width 62 height 23
click at [762, 419] on button "Close" at bounding box center [762, 422] width 52 height 23
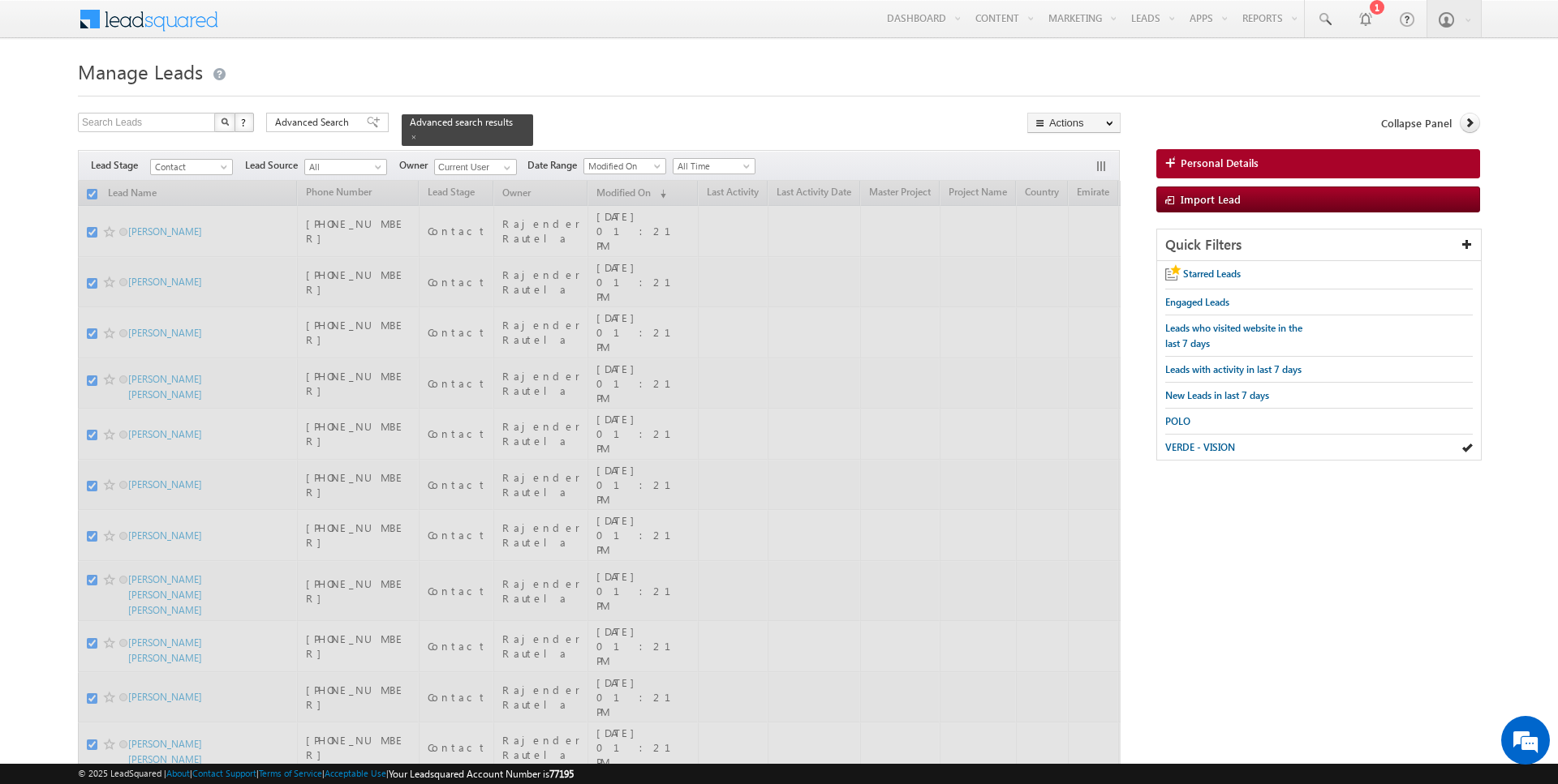
checkbox input "false"
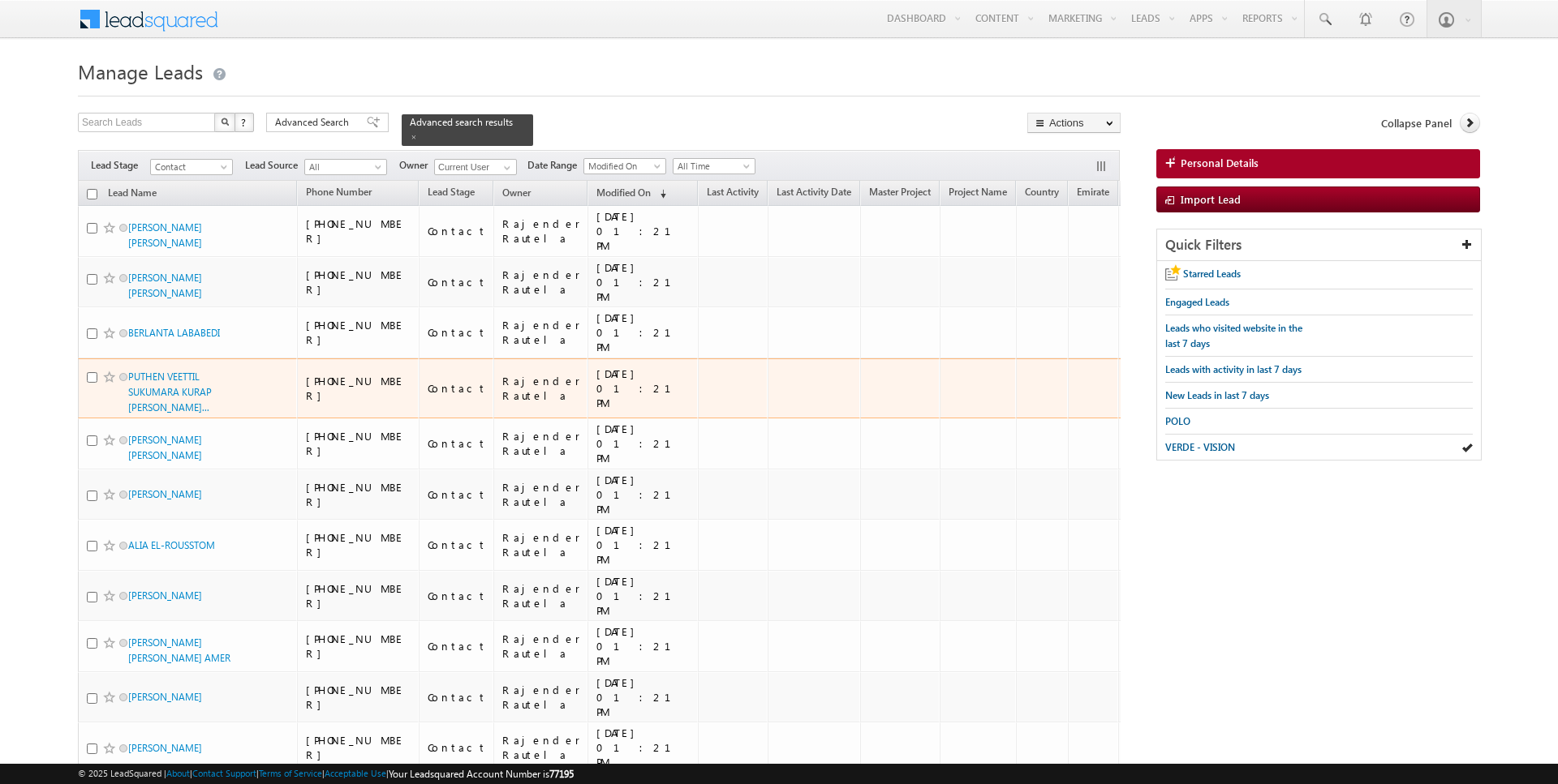
scroll to position [1618, 0]
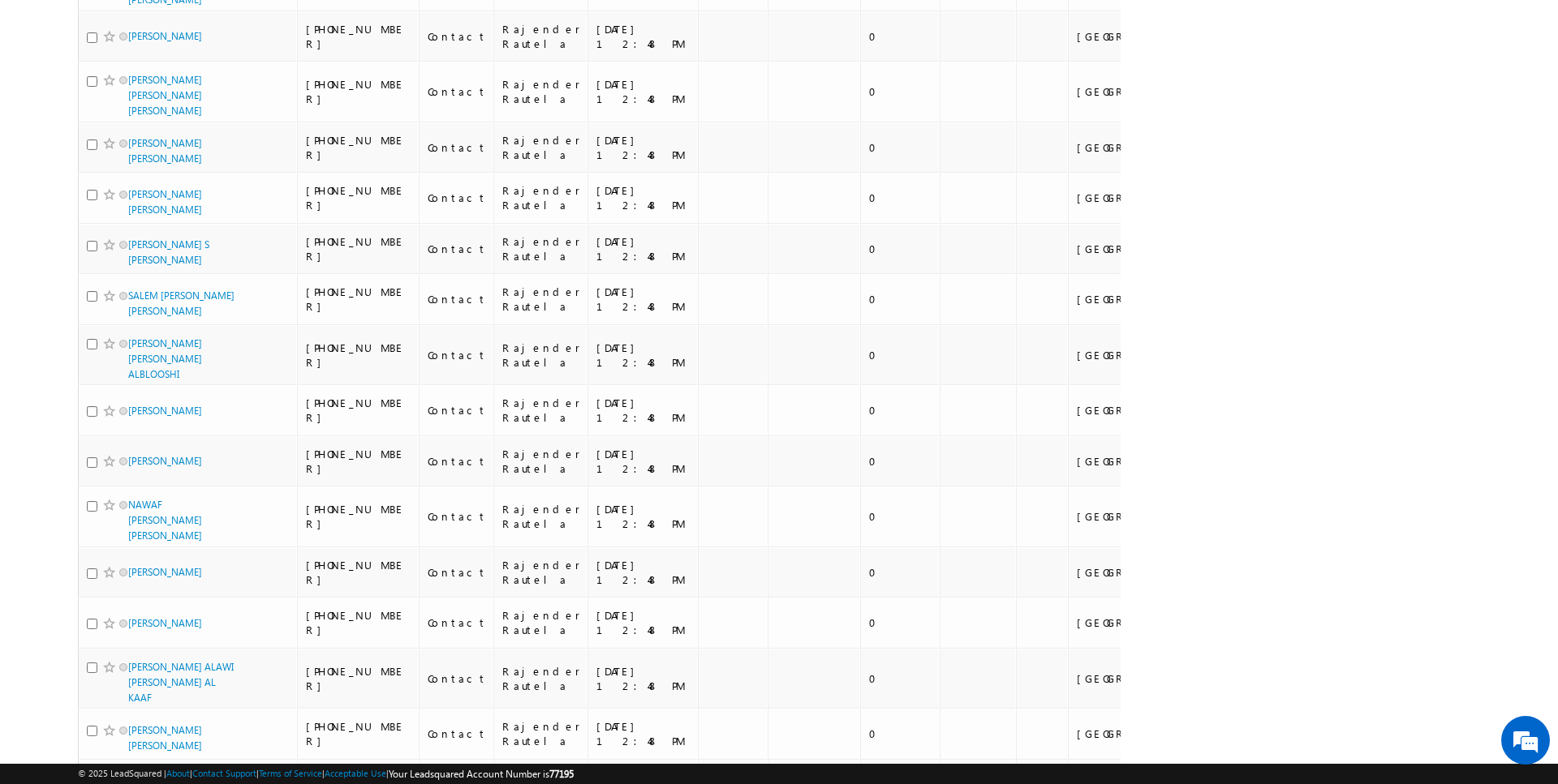
scroll to position [1672, 0]
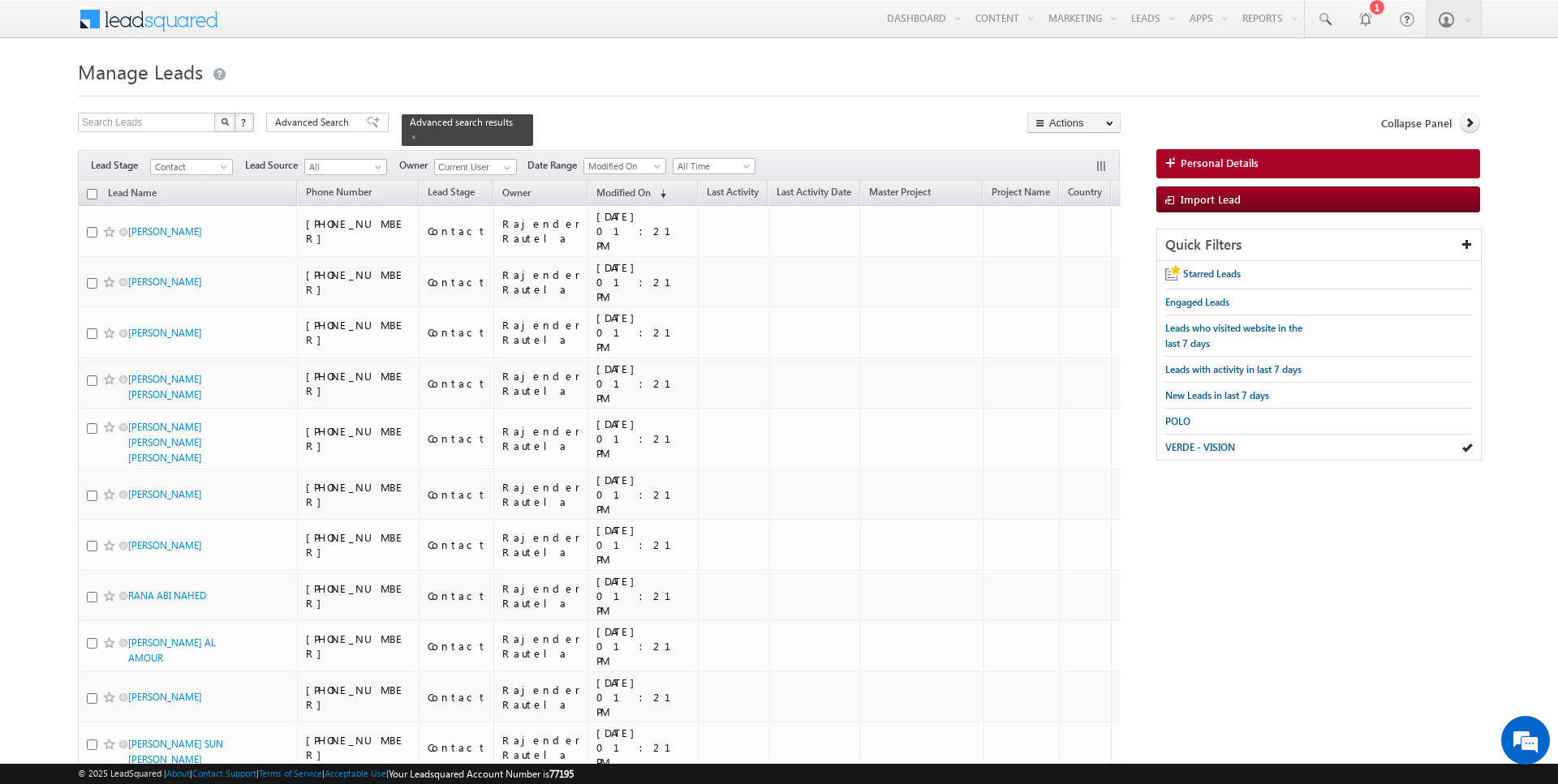
scroll to position [0, 0]
click at [94, 192] on input "checkbox" at bounding box center [92, 194] width 11 height 11
checkbox input "true"
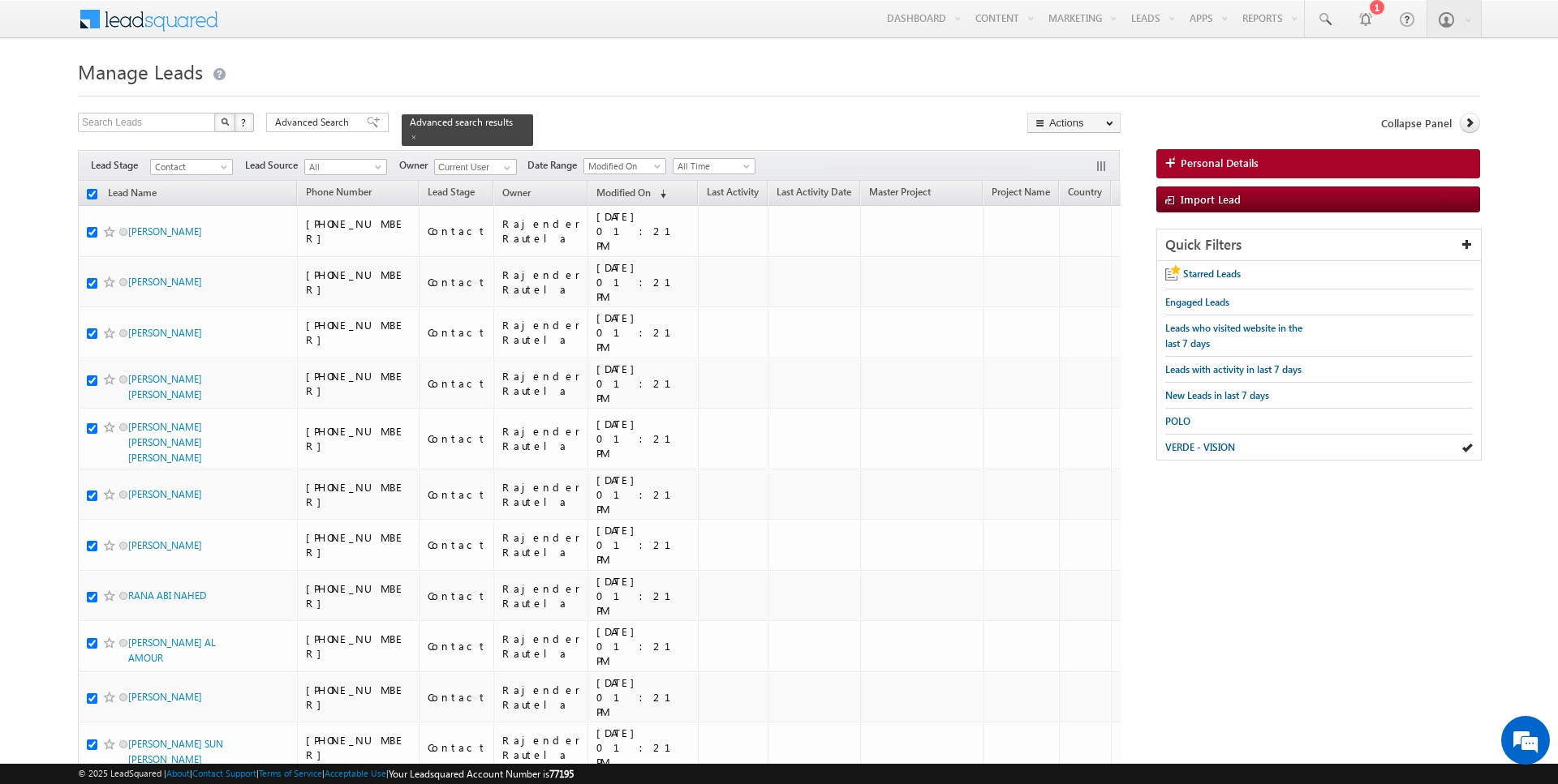
checkbox input "true"
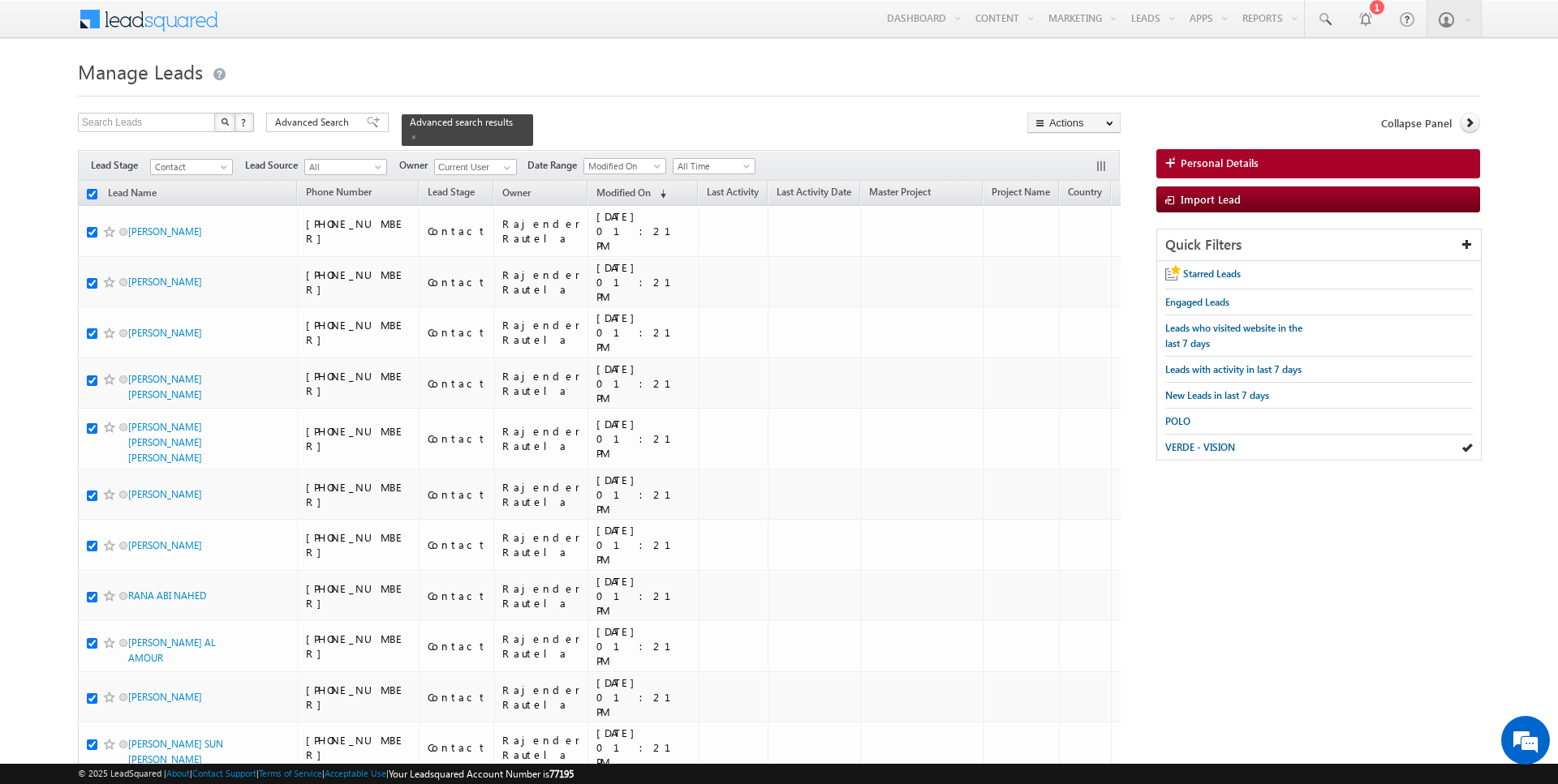
checkbox input "true"
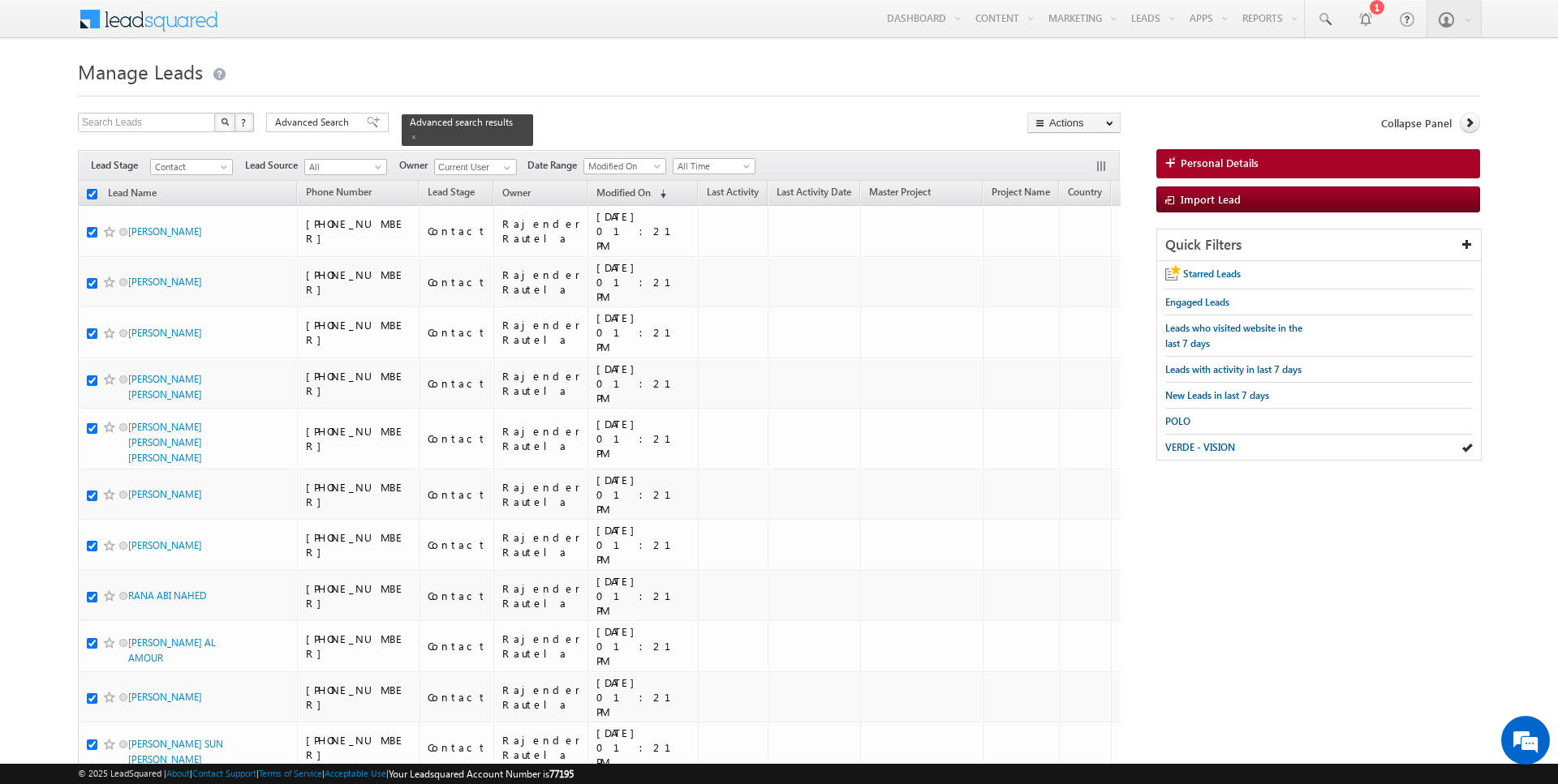
checkbox input "true"
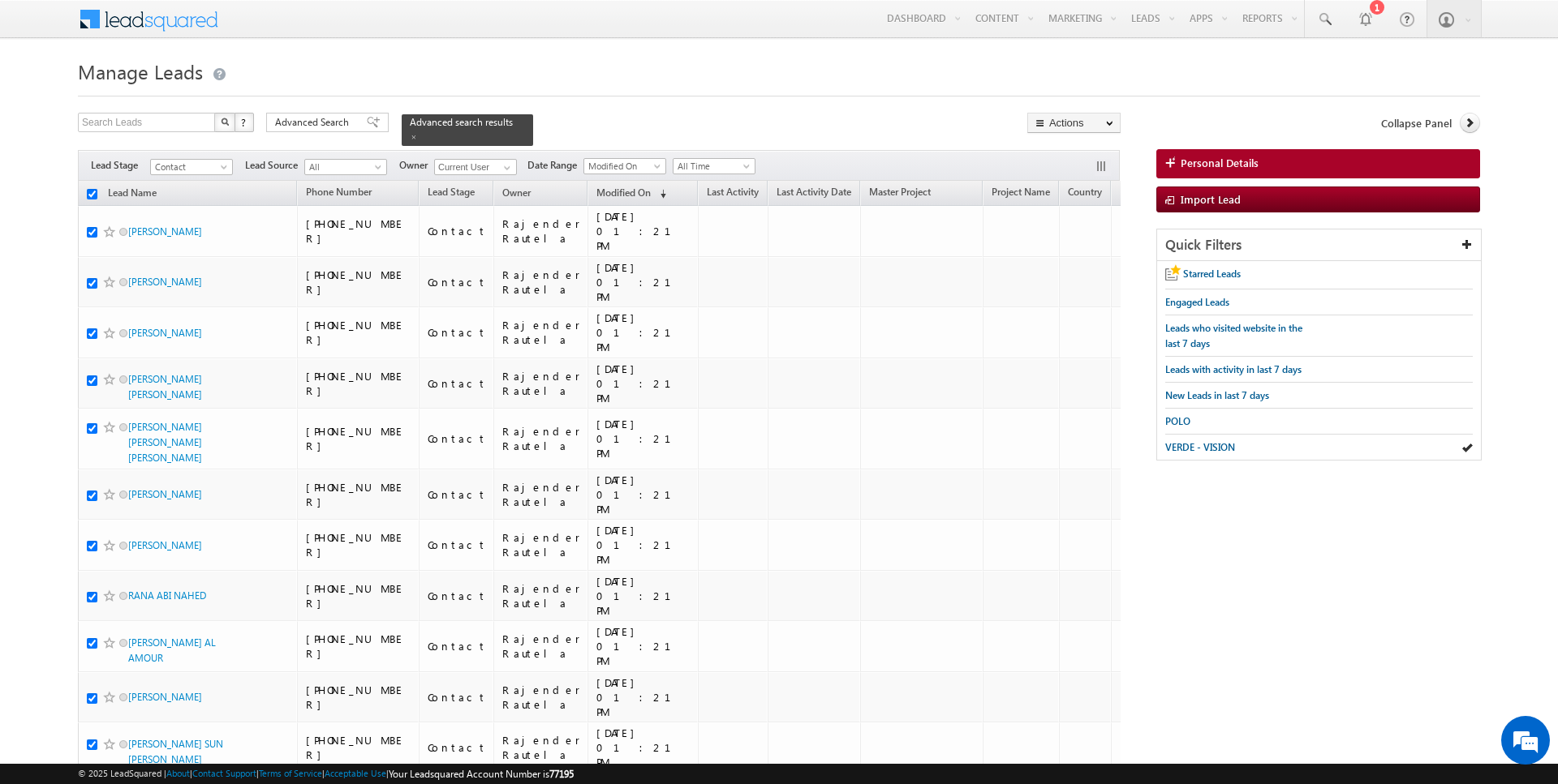
checkbox input "true"
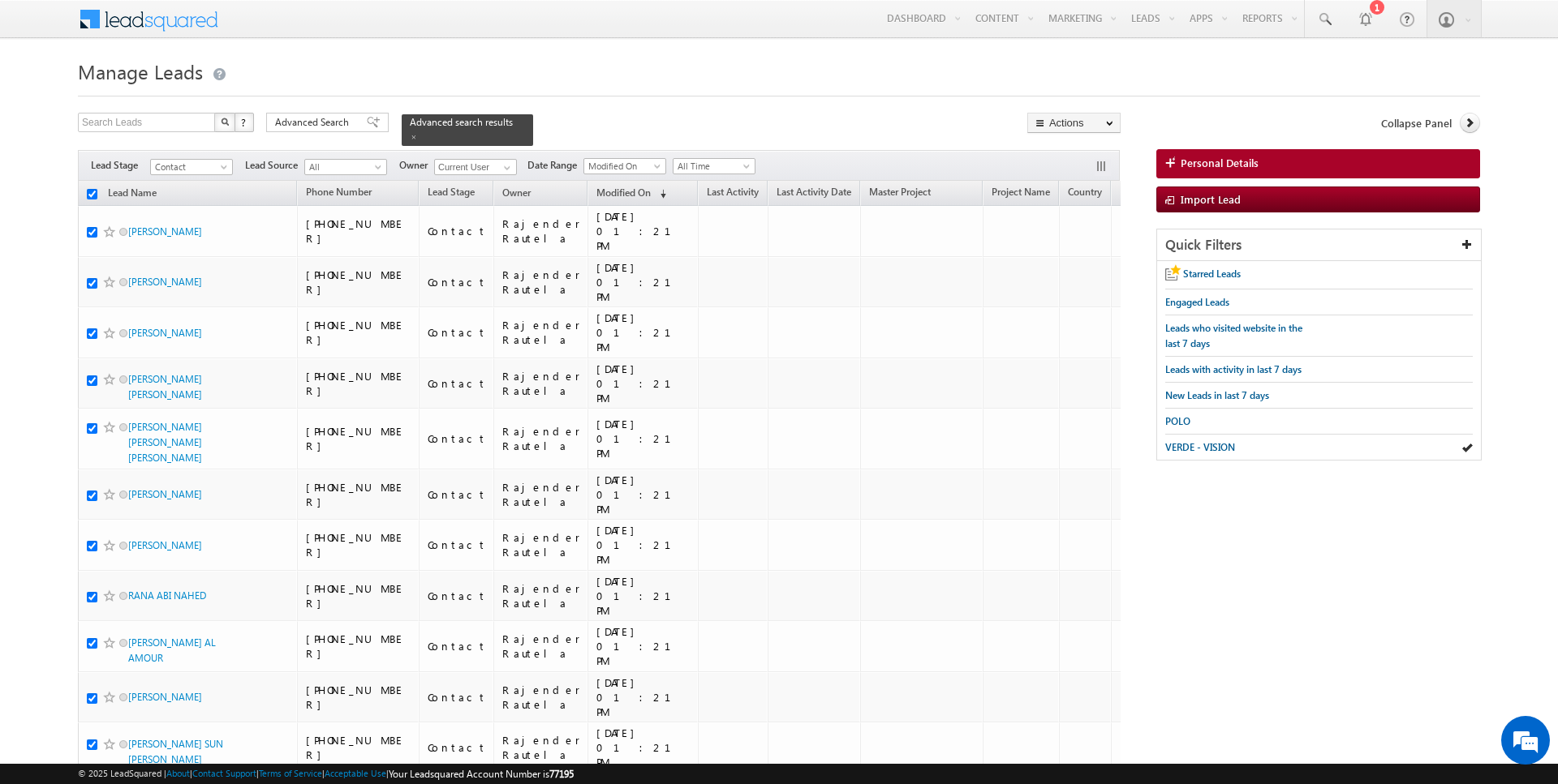
checkbox input "true"
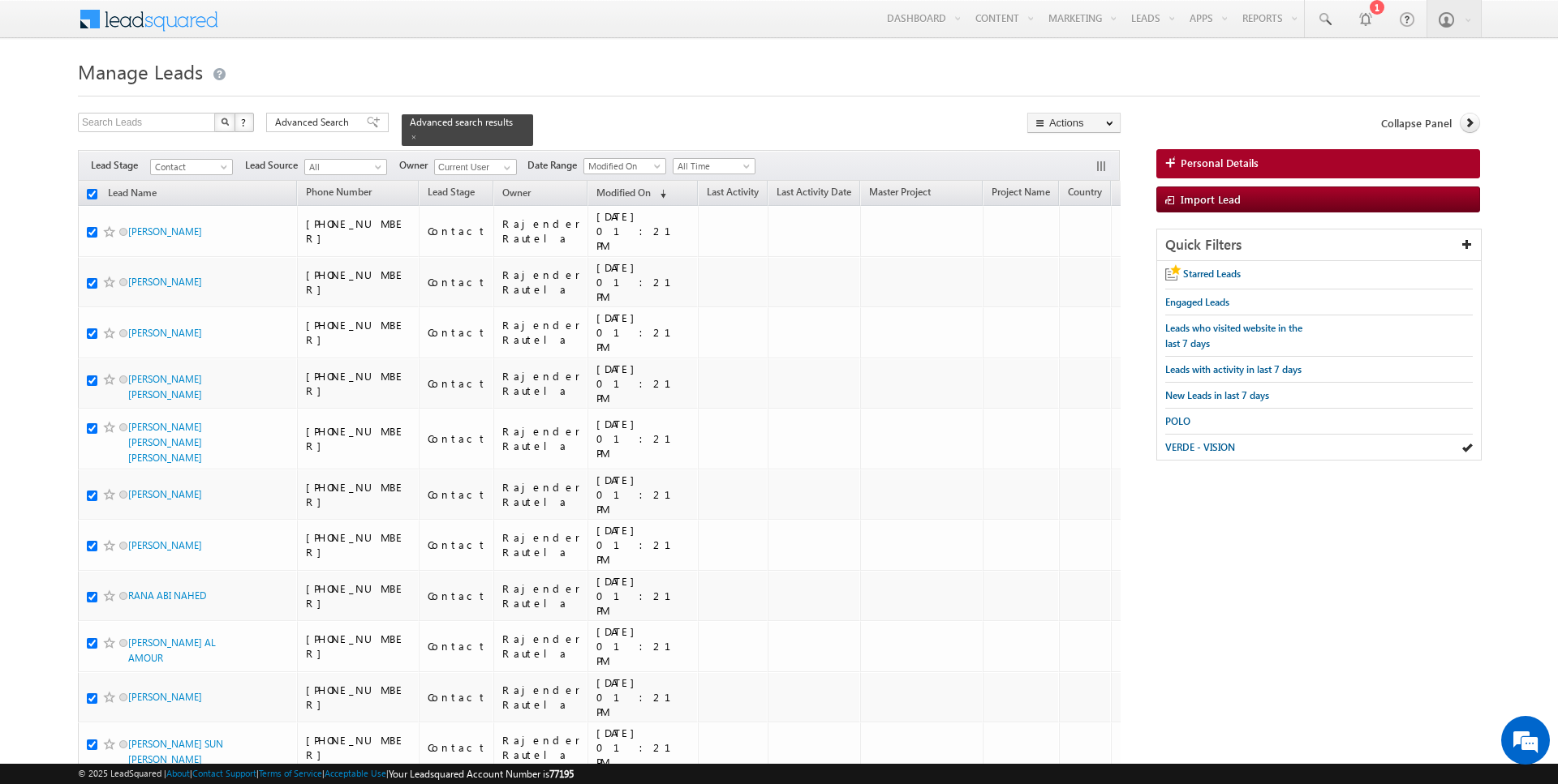
checkbox input "true"
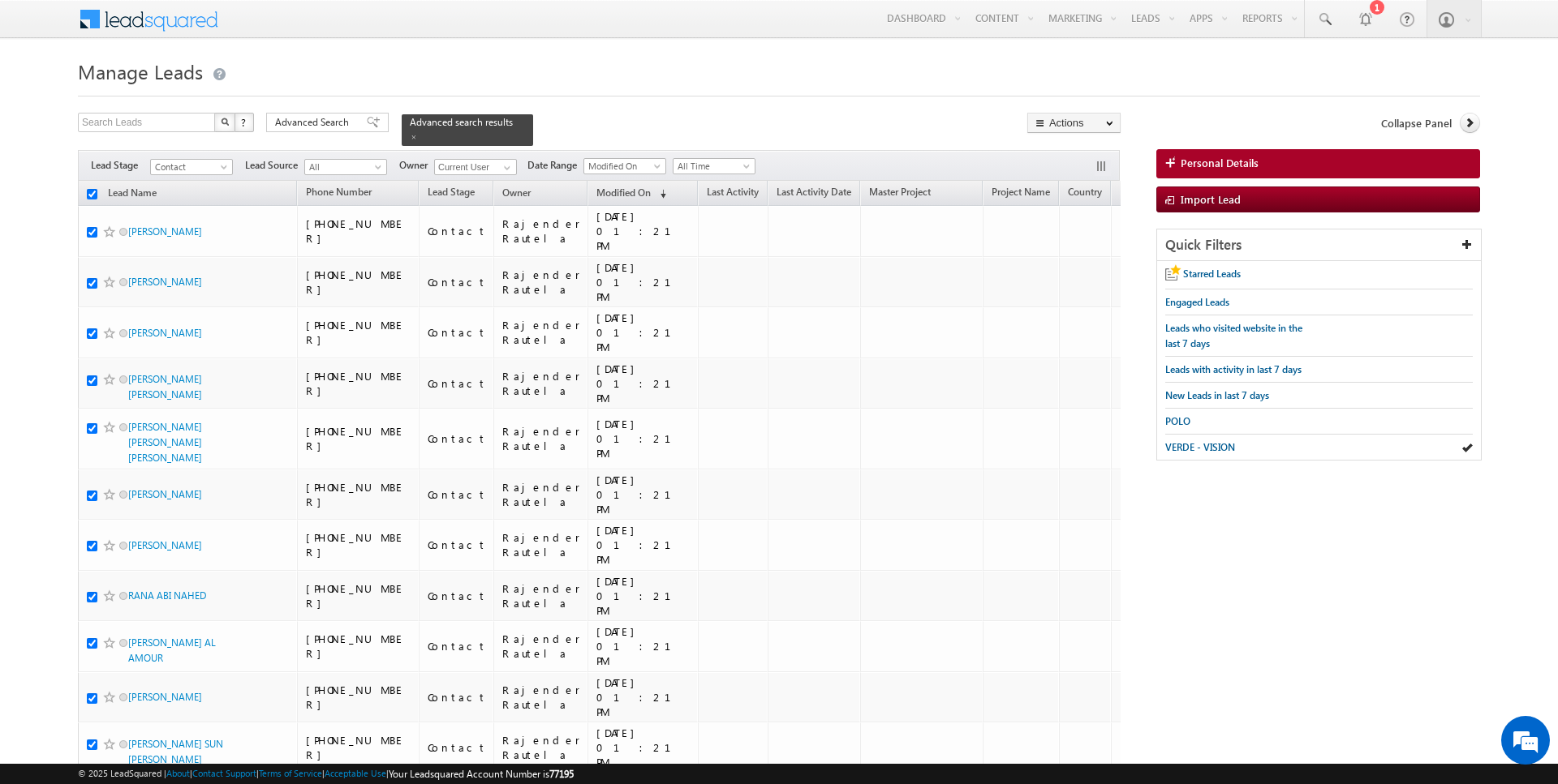
checkbox input "true"
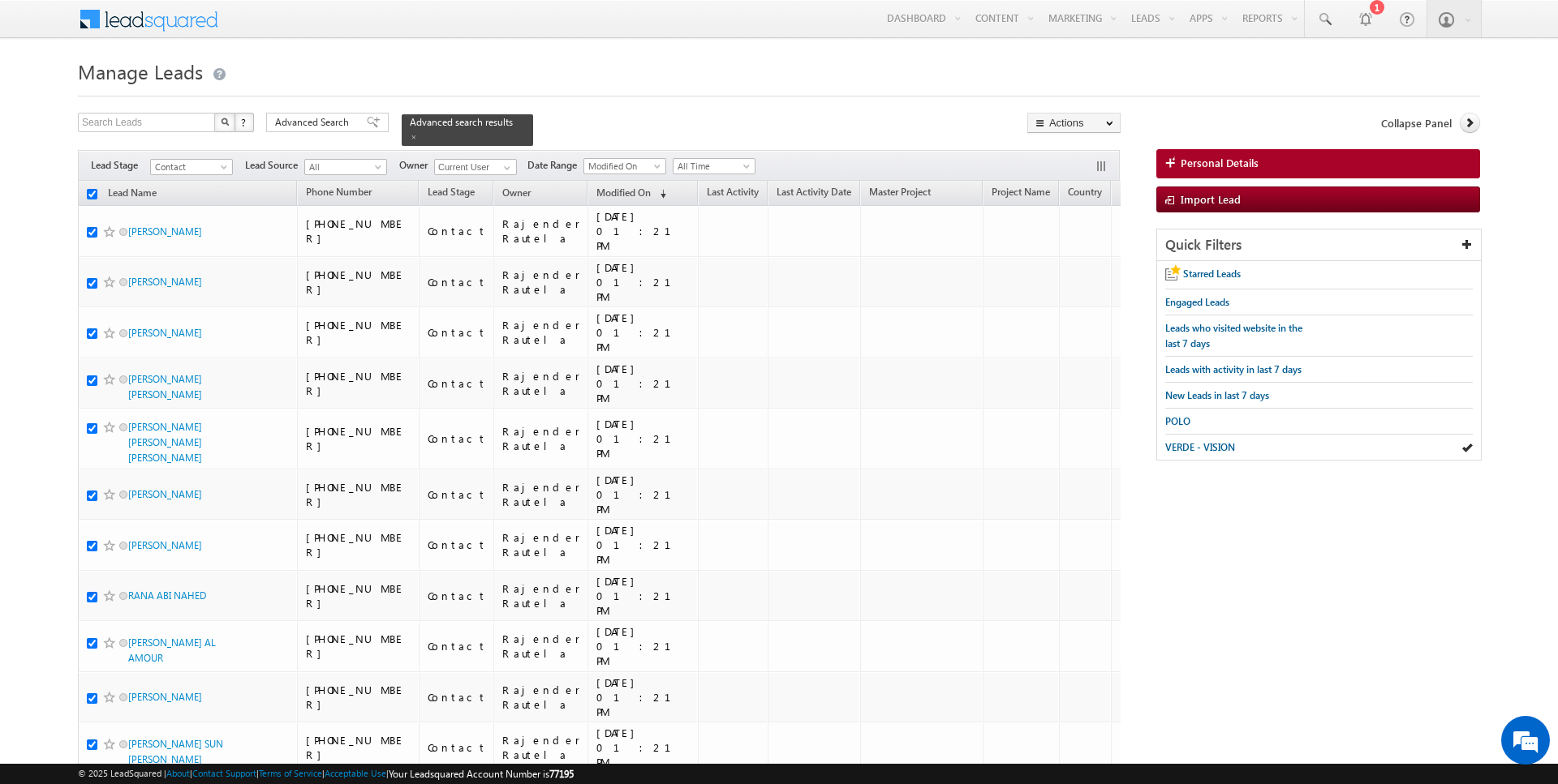
checkbox input "true"
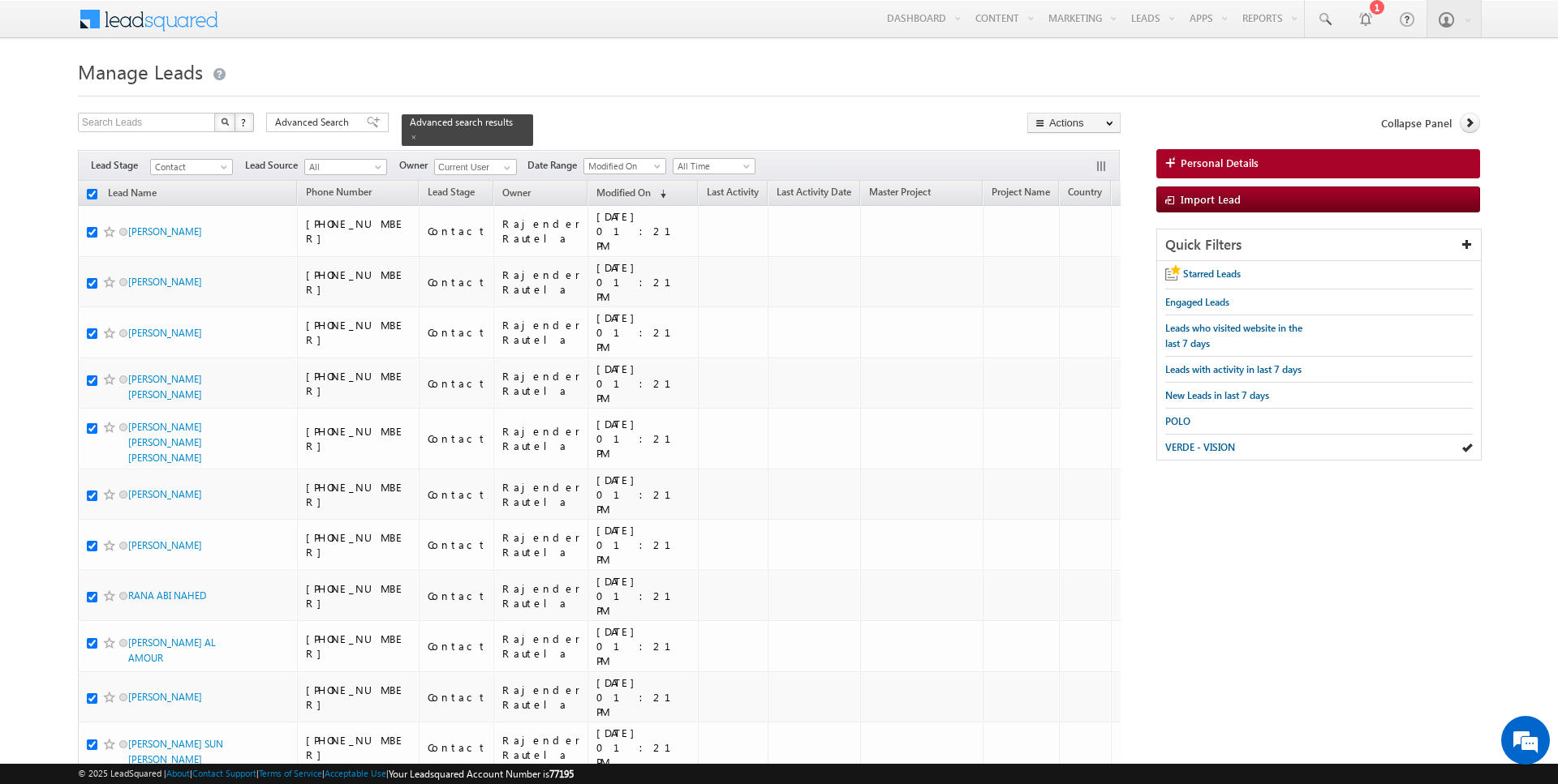
checkbox input "true"
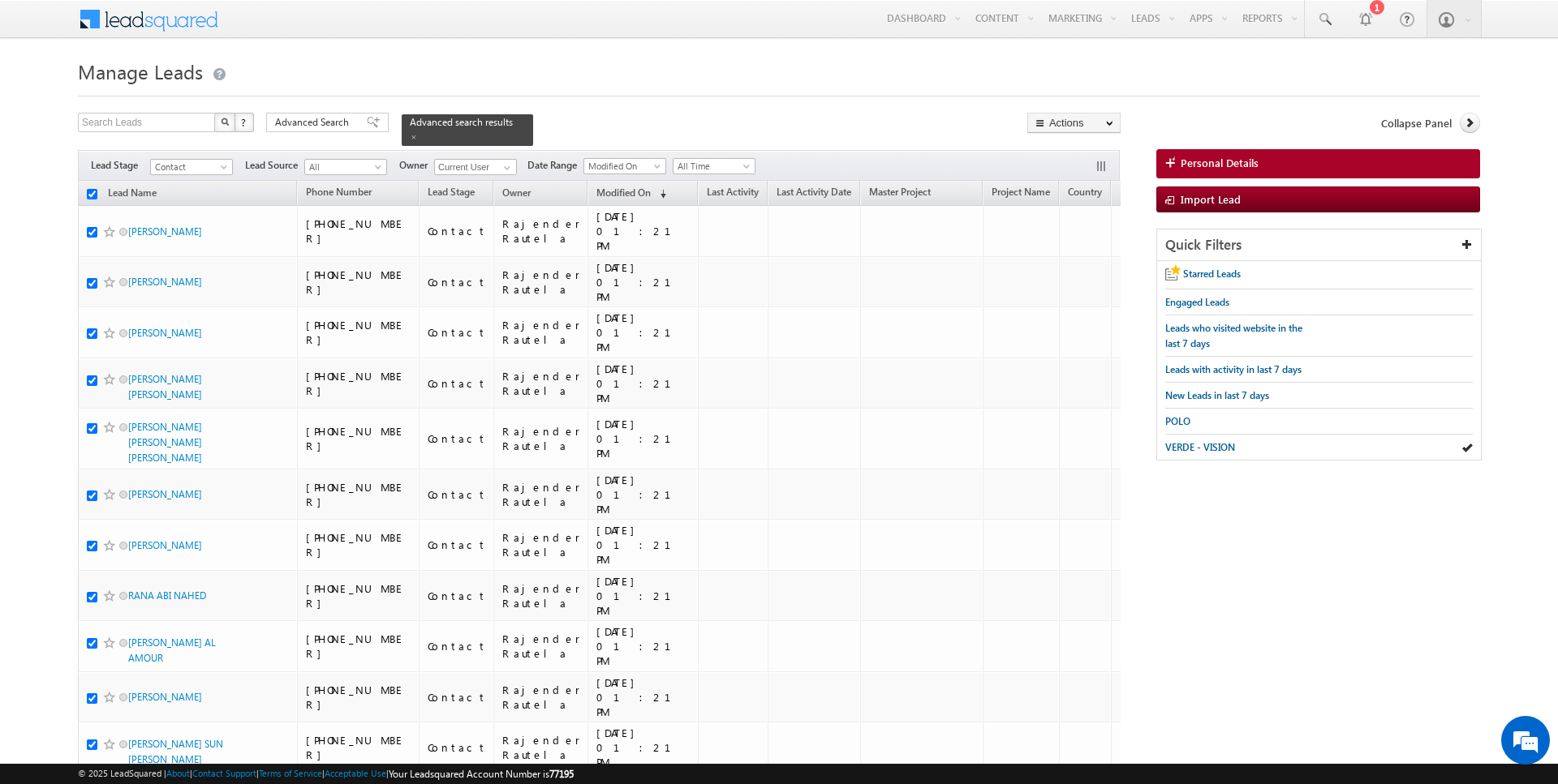
checkbox input "true"
click at [1070, 265] on link "Change Owner" at bounding box center [1074, 262] width 92 height 19
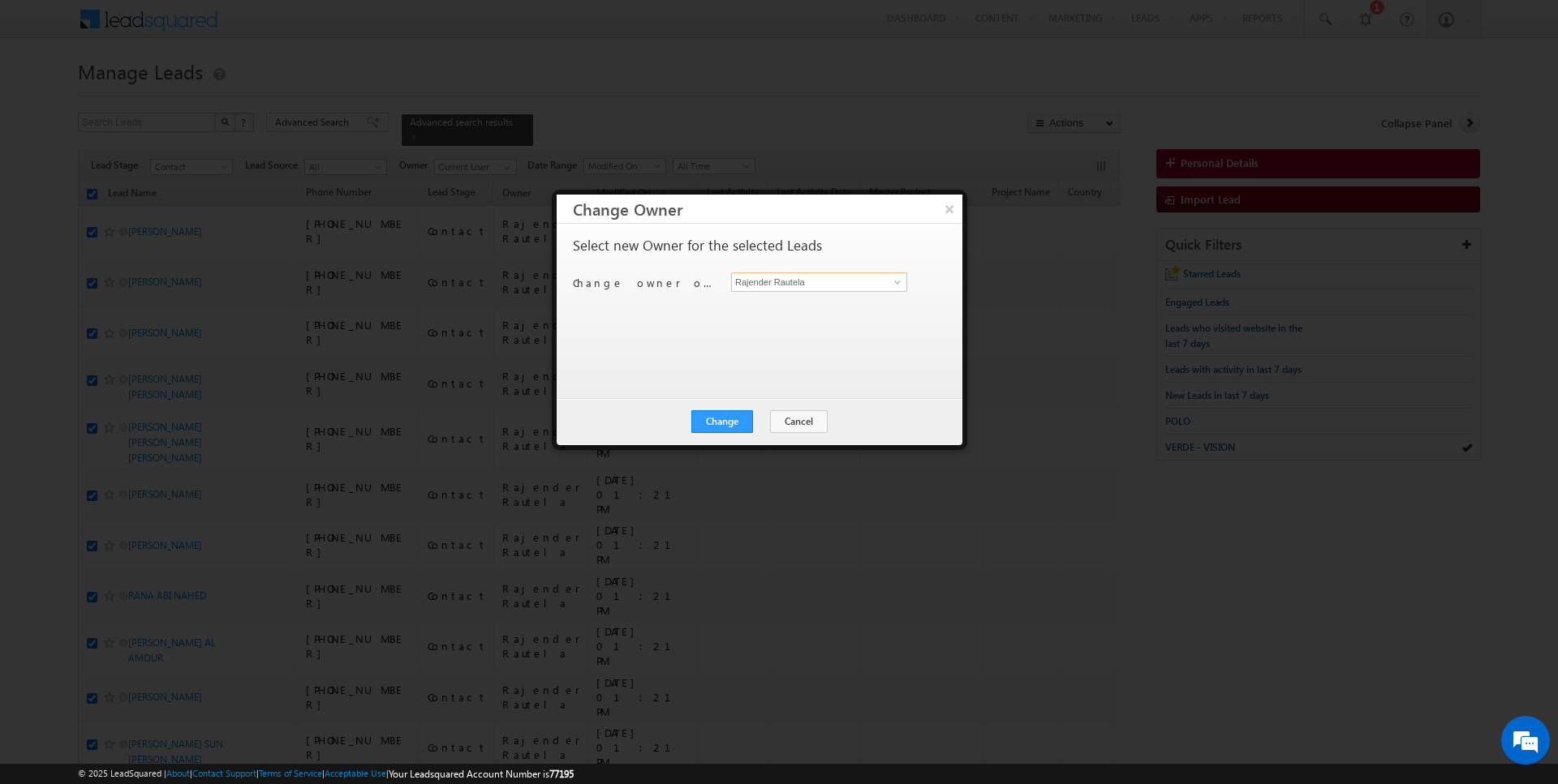
click at [764, 286] on input "Rajender Rautela" at bounding box center [819, 282] width 176 height 19
type input "[PERSON_NAME]"
click at [717, 428] on button "Change" at bounding box center [722, 422] width 62 height 23
click at [761, 424] on button "Close" at bounding box center [762, 422] width 52 height 23
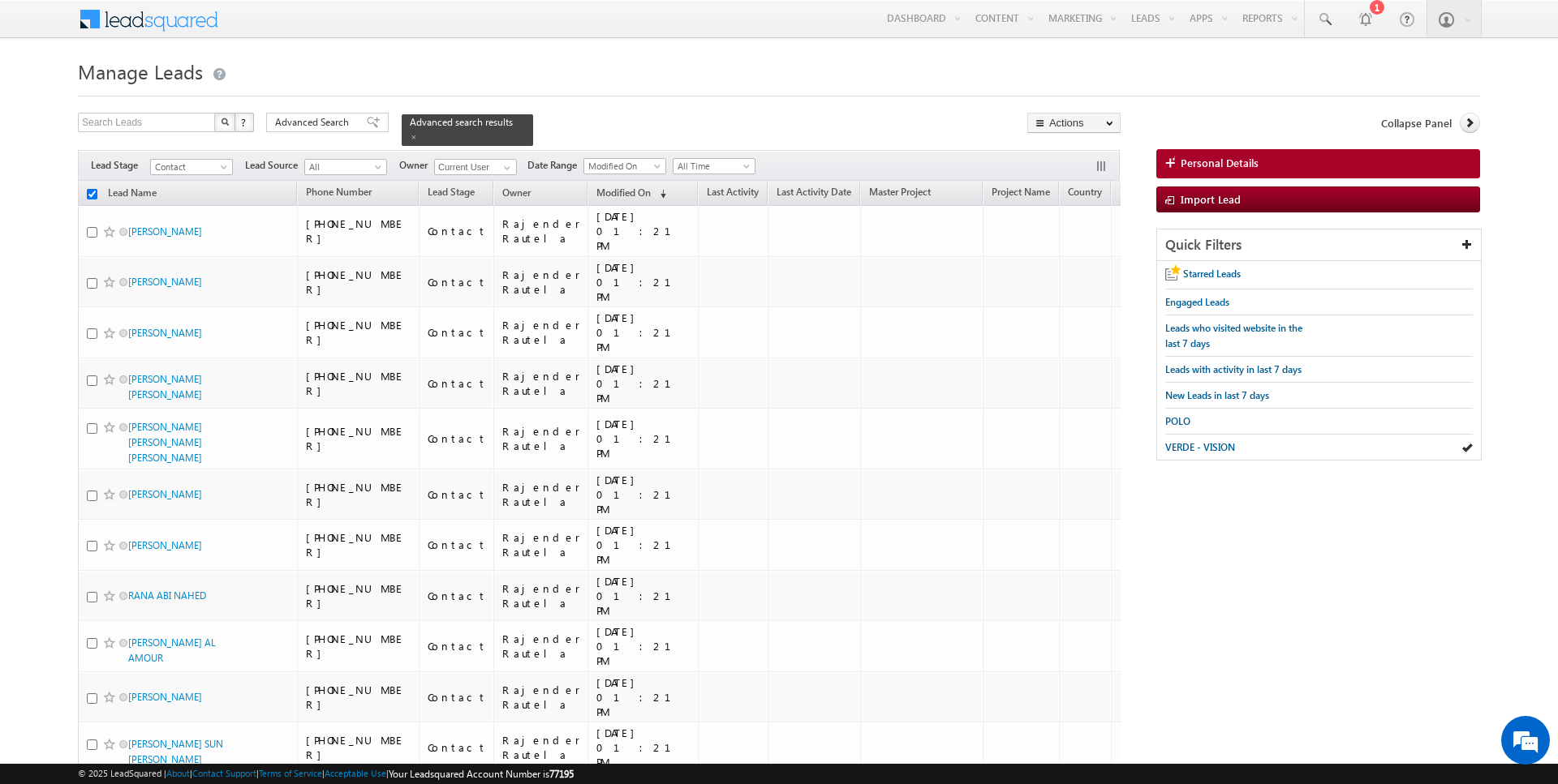
checkbox input "false"
click at [410, 134] on span at bounding box center [414, 137] width 8 height 8
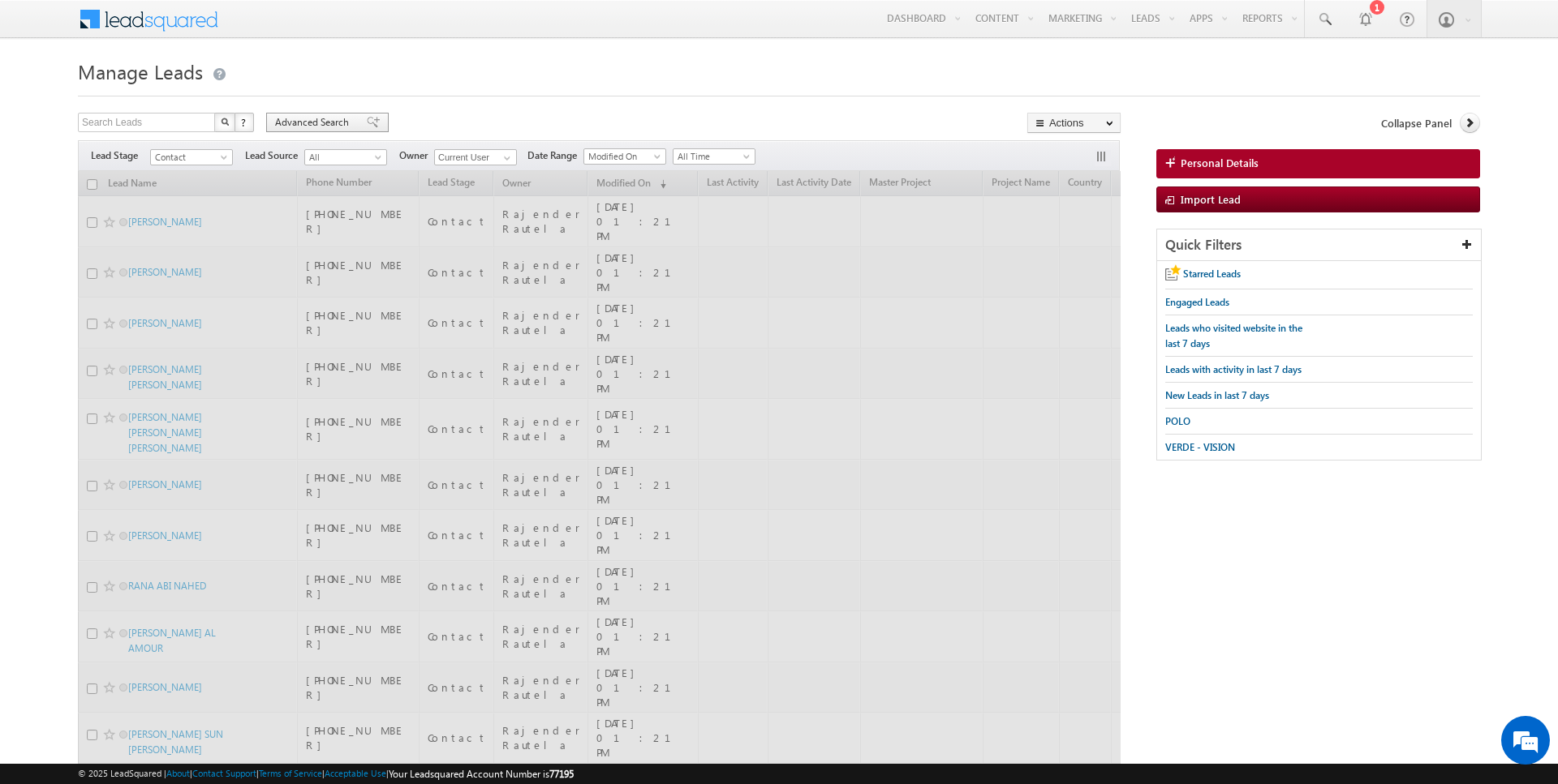
click at [296, 120] on span "Advanced Search" at bounding box center [315, 122] width 79 height 14
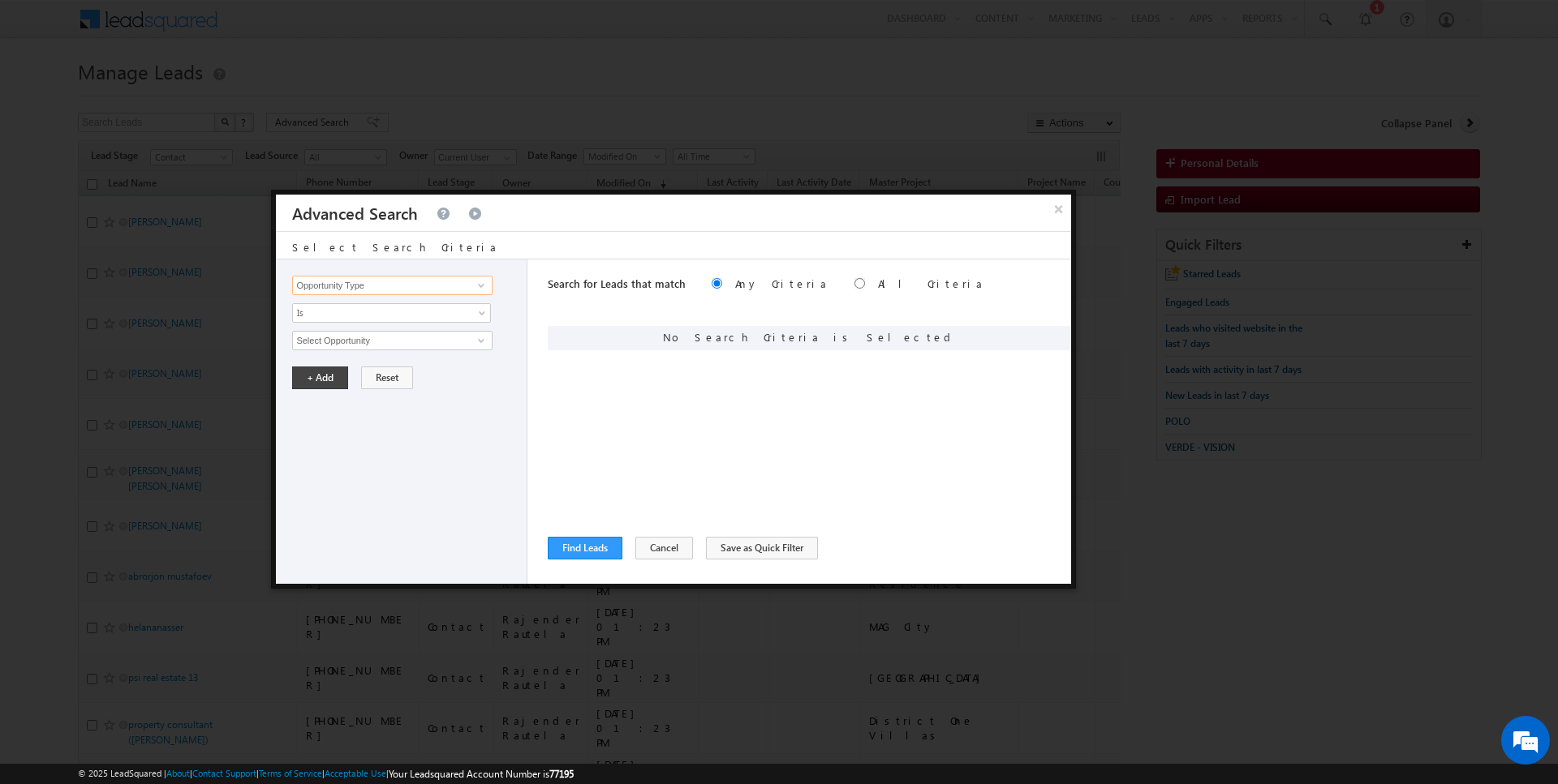
click at [383, 280] on input "Opportunity Type" at bounding box center [392, 285] width 199 height 19
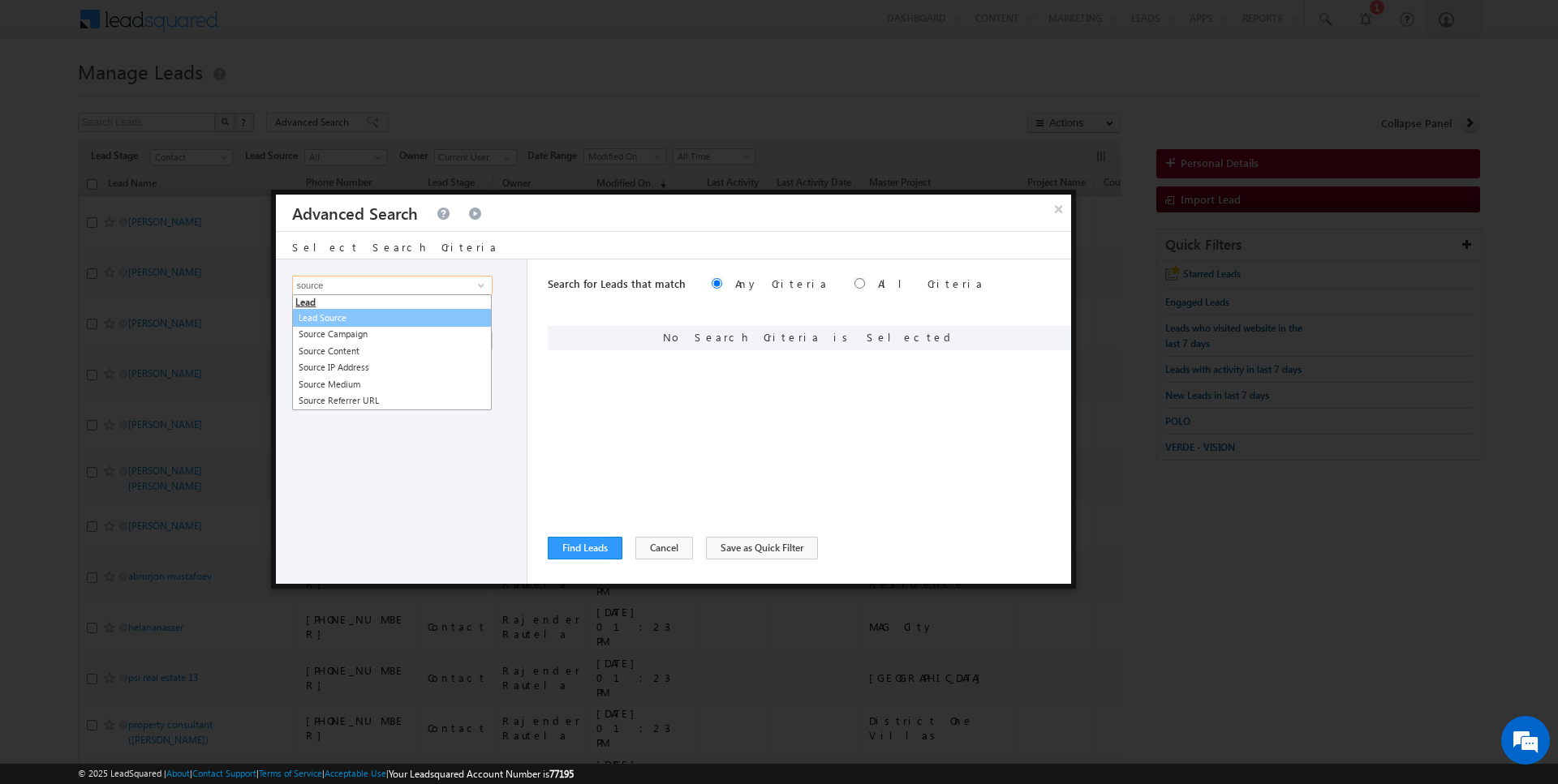
click at [378, 316] on link "Lead Source" at bounding box center [392, 318] width 199 height 18
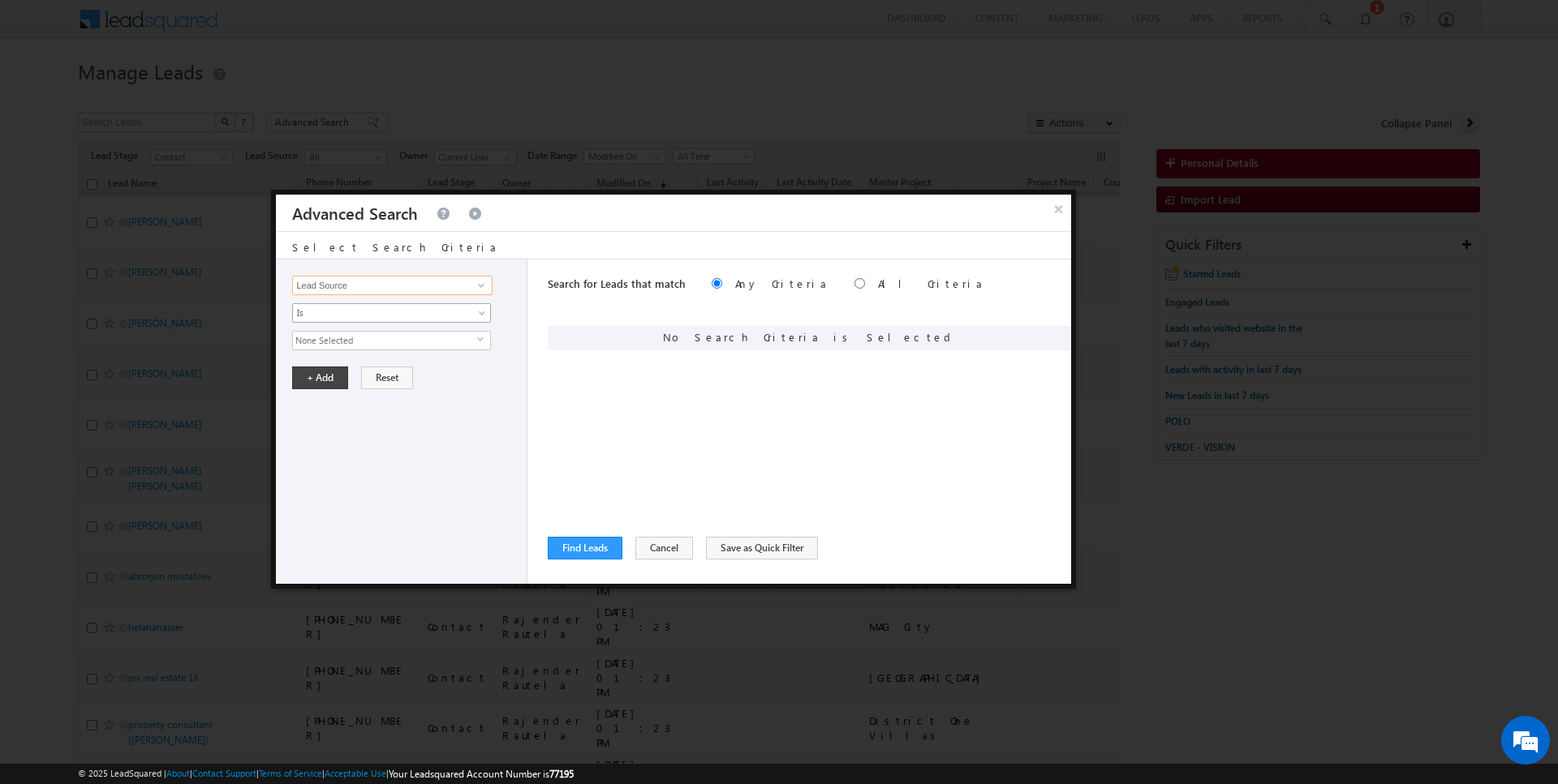
type input "Lead Source"
click at [334, 332] on span "None Selected" at bounding box center [385, 341] width 184 height 18
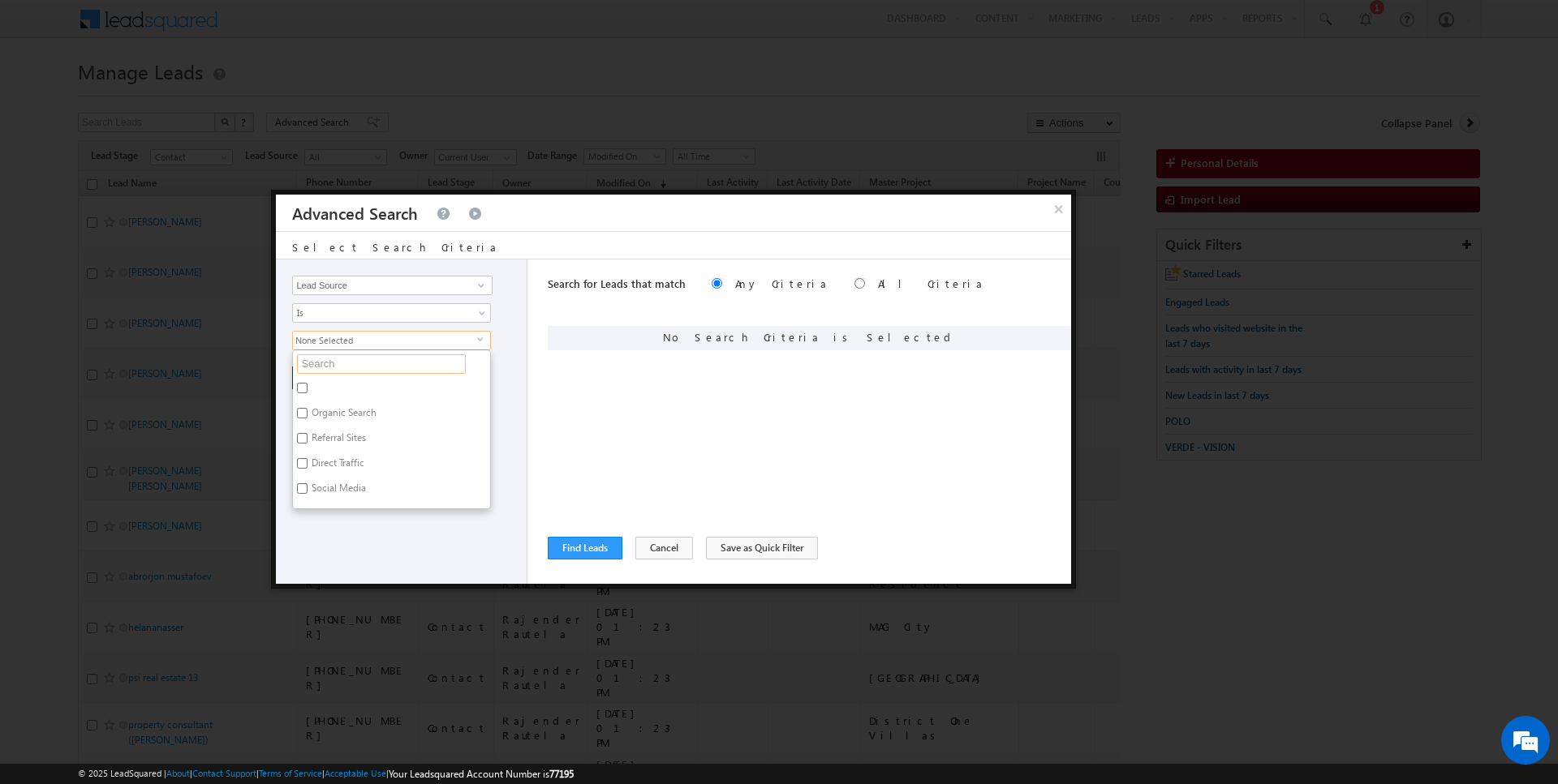
click at [332, 358] on input "text" at bounding box center [382, 364] width 169 height 19
type input "arabian"
click at [336, 387] on label "Arabian Ranches" at bounding box center [346, 391] width 106 height 25
click at [307, 387] on input "Arabian Ranches" at bounding box center [302, 388] width 11 height 11
click at [322, 386] on label "Arabian Ranches" at bounding box center [346, 391] width 106 height 25
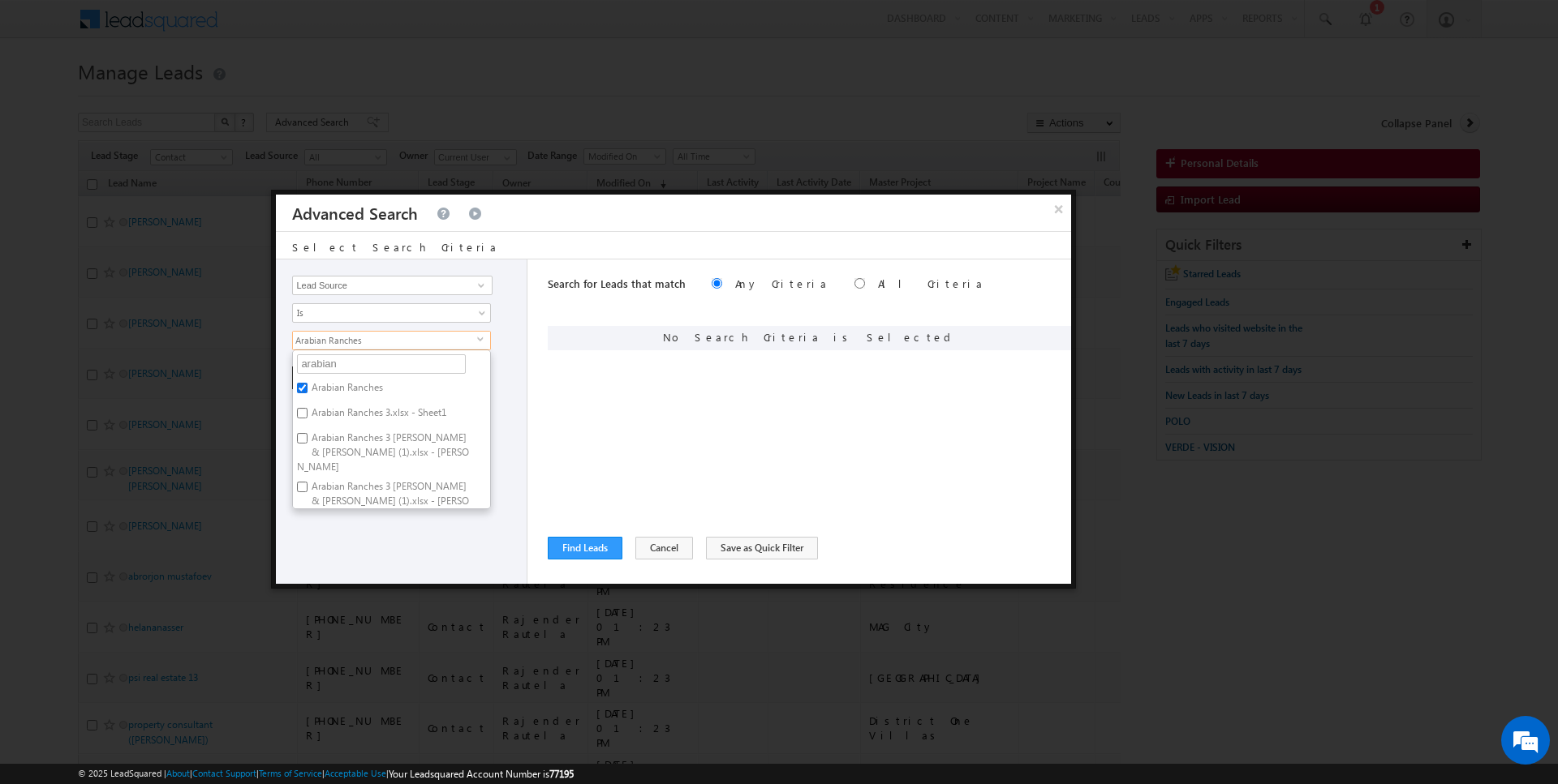
click at [307, 386] on input "Arabian Ranches" at bounding box center [302, 388] width 11 height 11
checkbox input "false"
click at [349, 361] on input "arabian" at bounding box center [382, 364] width 169 height 19
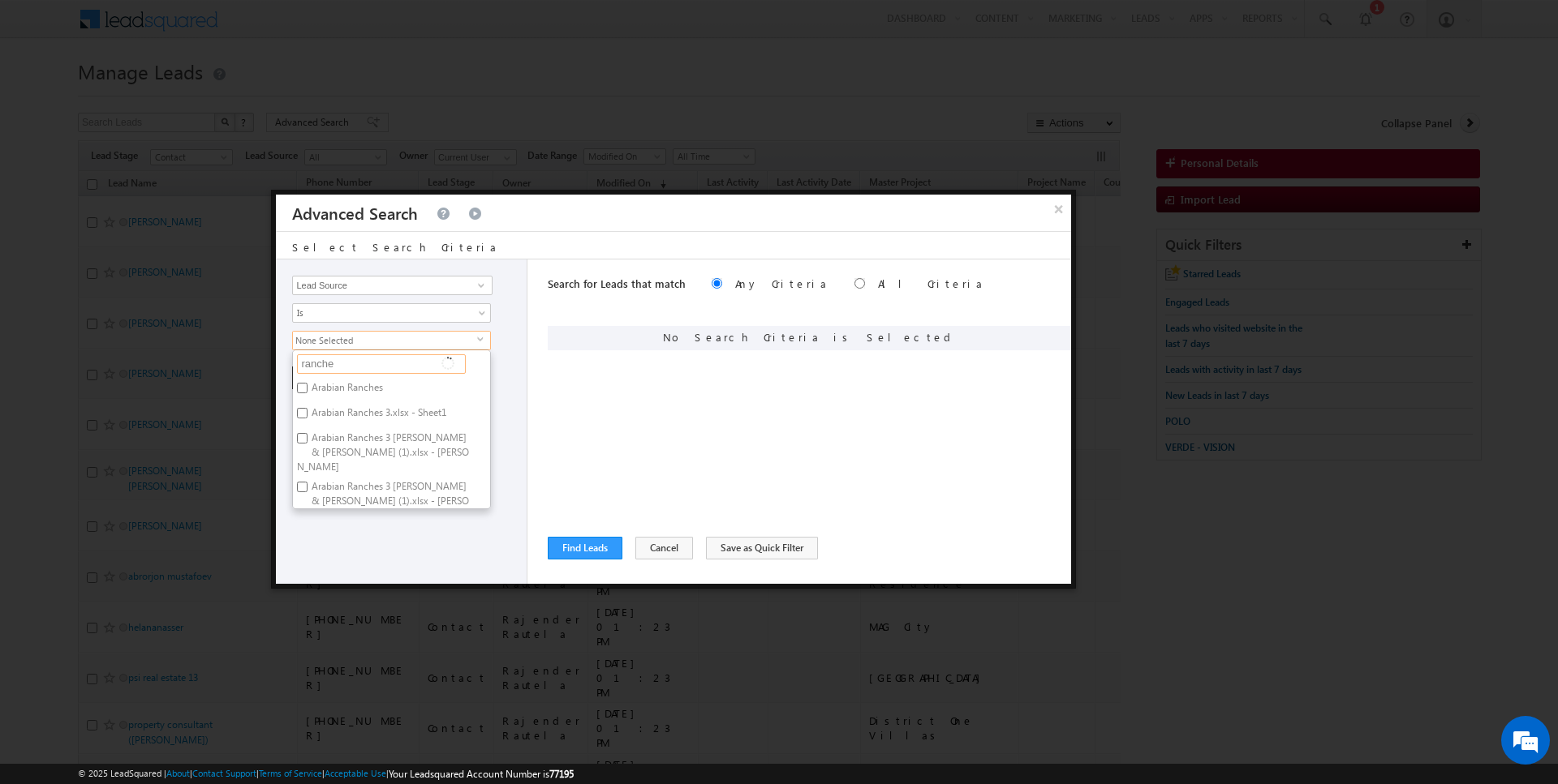
type input "ranches"
click at [346, 385] on label "Arabian Ranches" at bounding box center [346, 391] width 106 height 25
click at [307, 385] on input "Arabian Ranches" at bounding box center [302, 388] width 11 height 11
checkbox input "true"
click at [337, 412] on label "Arabian Ranches 3.xlsx - Sheet1" at bounding box center [378, 416] width 170 height 25
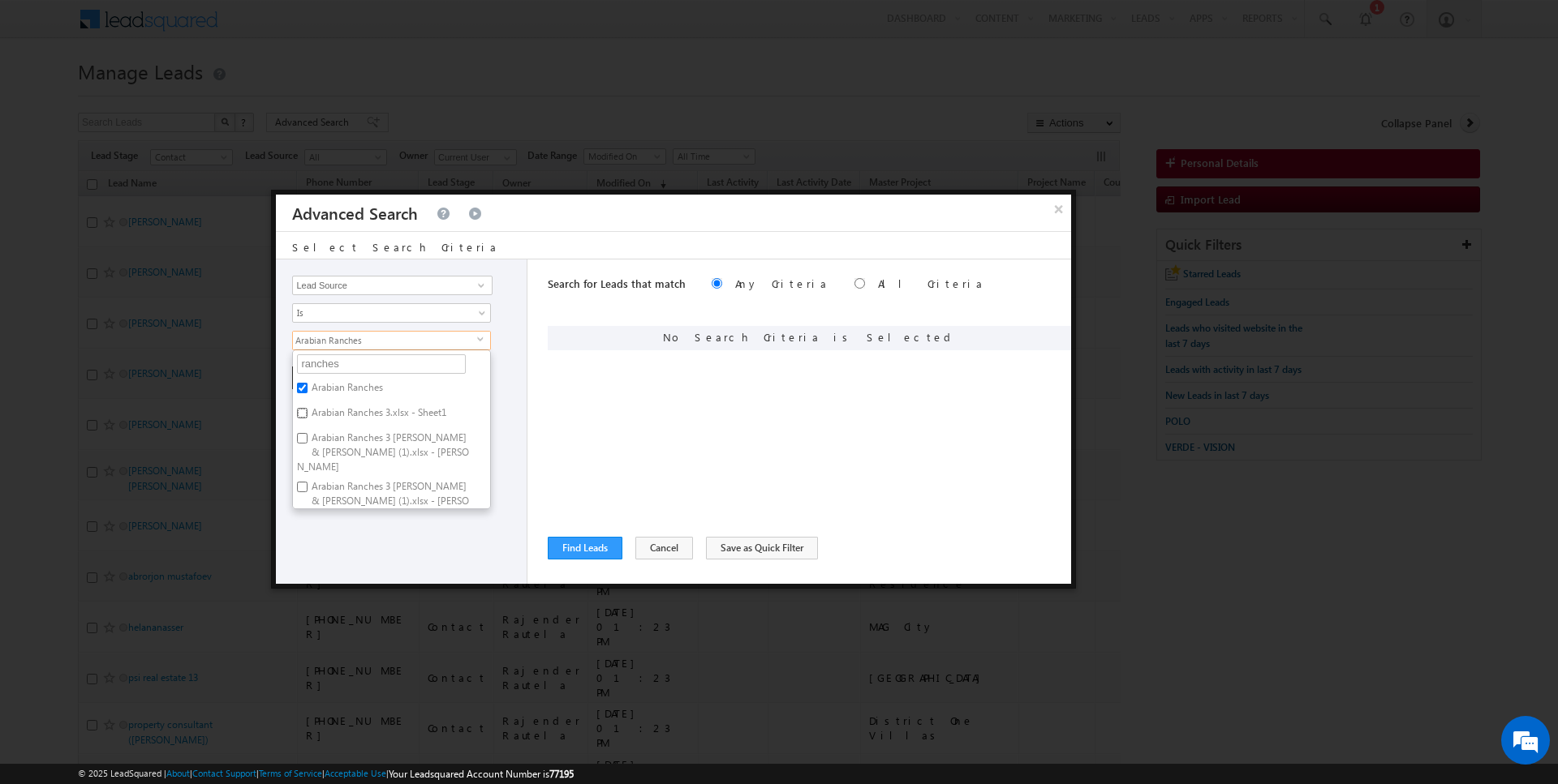
click at [307, 412] on input "Arabian Ranches 3.xlsx - Sheet1" at bounding box center [302, 413] width 11 height 11
checkbox input "true"
click at [337, 428] on label "Arabian Ranches 3 Elie Saab & Caya (1).xlsx - Elie Saab" at bounding box center [392, 453] width 198 height 49
click at [307, 433] on input "Arabian Ranches 3 Elie Saab & Caya (1).xlsx - Elie Saab" at bounding box center [302, 438] width 11 height 11
checkbox input "true"
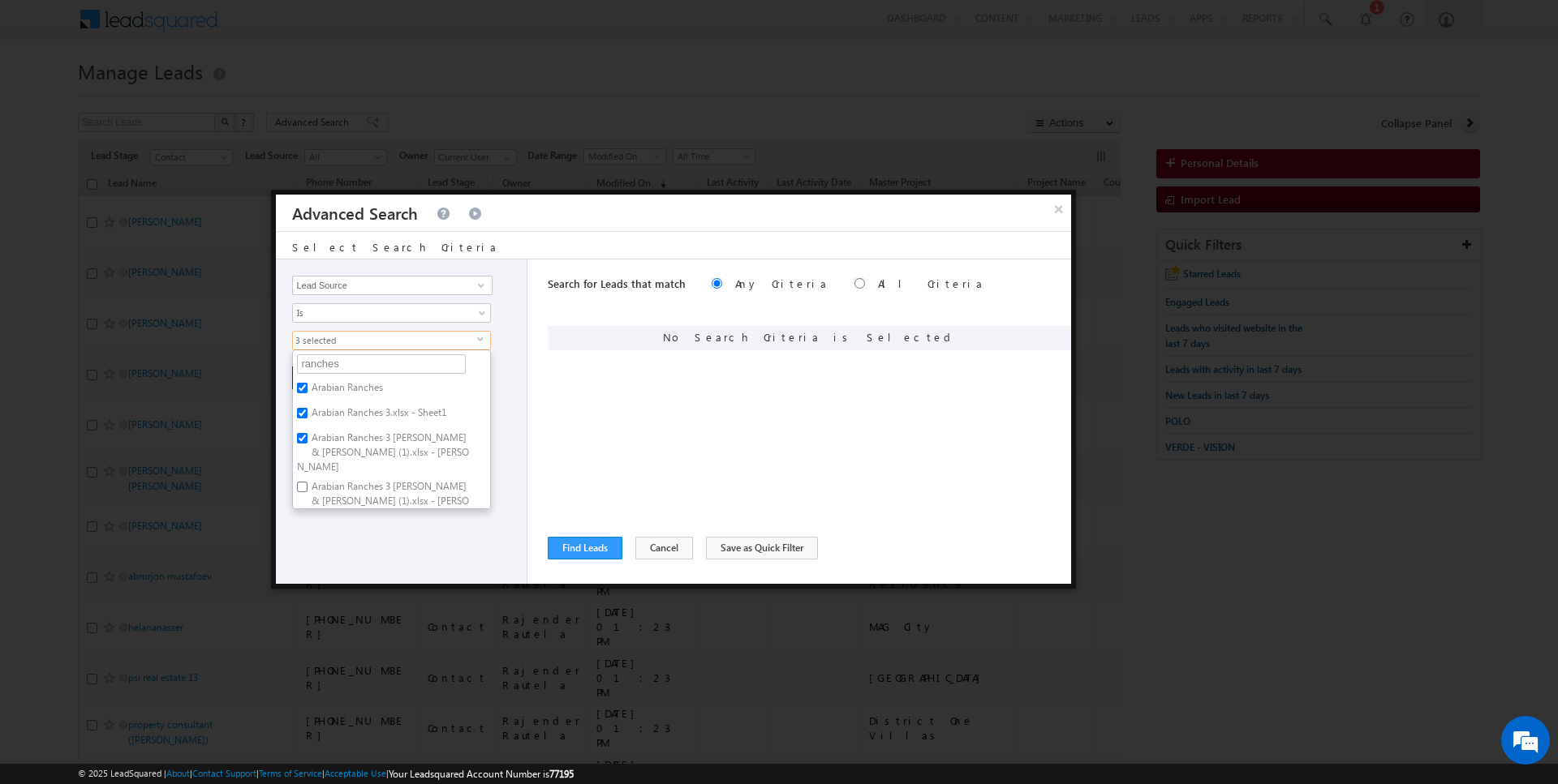
click at [330, 477] on label "Arabian Ranches 3 Elie Saab & Caya (1).xlsx - Caya" at bounding box center [392, 501] width 198 height 49
click at [307, 482] on input "Arabian Ranches 3 Elie Saab & Caya (1).xlsx - Caya" at bounding box center [302, 487] width 11 height 11
checkbox input "true"
click at [341, 470] on label "Arabian Ranches 3 Elie Saab & Caya.xlsx - Caya" at bounding box center [392, 494] width 198 height 49
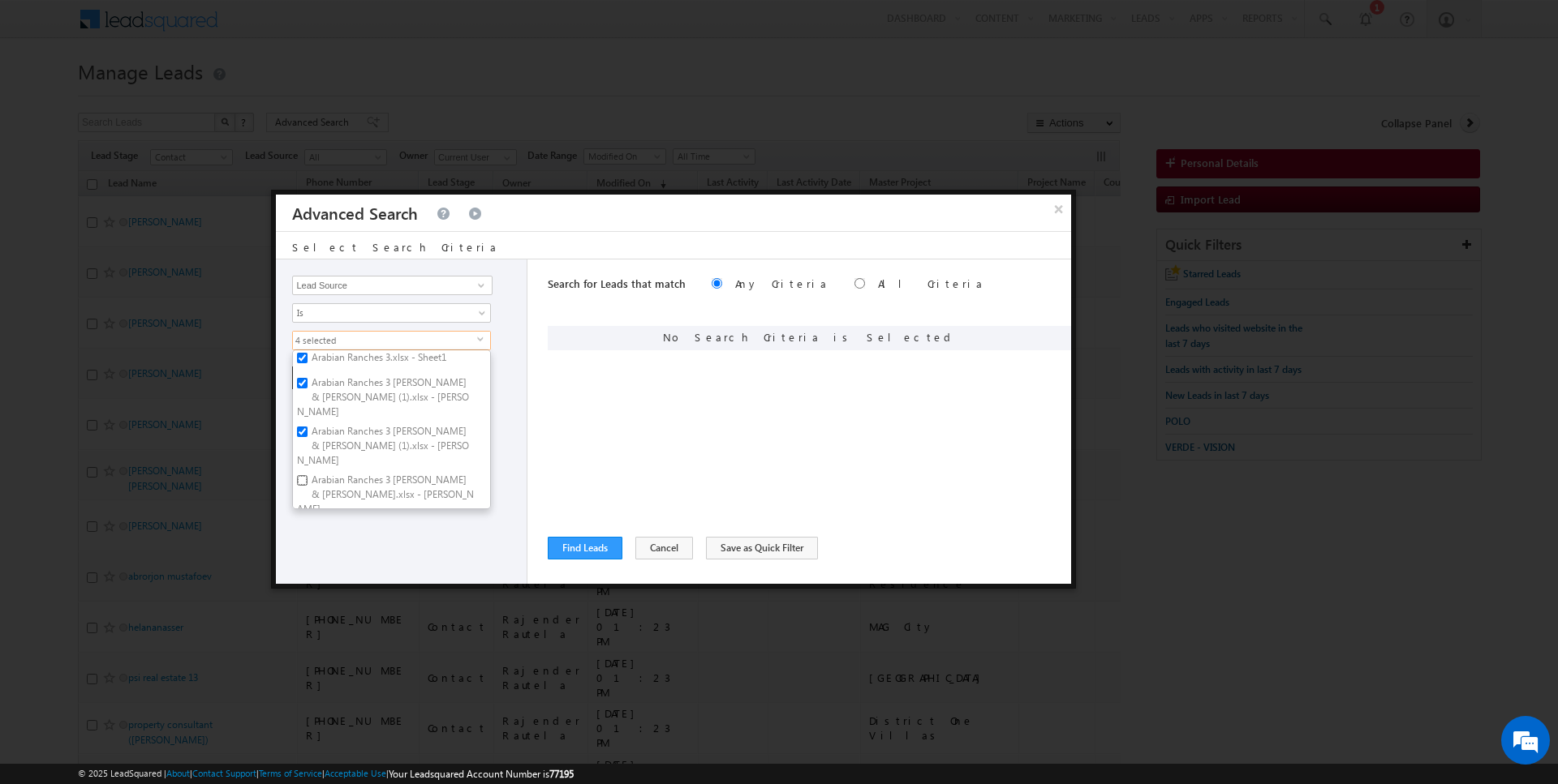
click at [307, 475] on input "Arabian Ranches 3 Elie Saab & Caya.xlsx - Caya" at bounding box center [302, 480] width 11 height 11
checkbox input "true"
click at [340, 519] on label "Arabian Ranches 3 Elie Saab & Caya.xlsx - Elie Saab" at bounding box center [392, 543] width 198 height 49
click at [307, 524] on input "Arabian Ranches 3 Elie Saab & Caya.xlsx - Elie Saab" at bounding box center [302, 529] width 11 height 11
checkbox input "true"
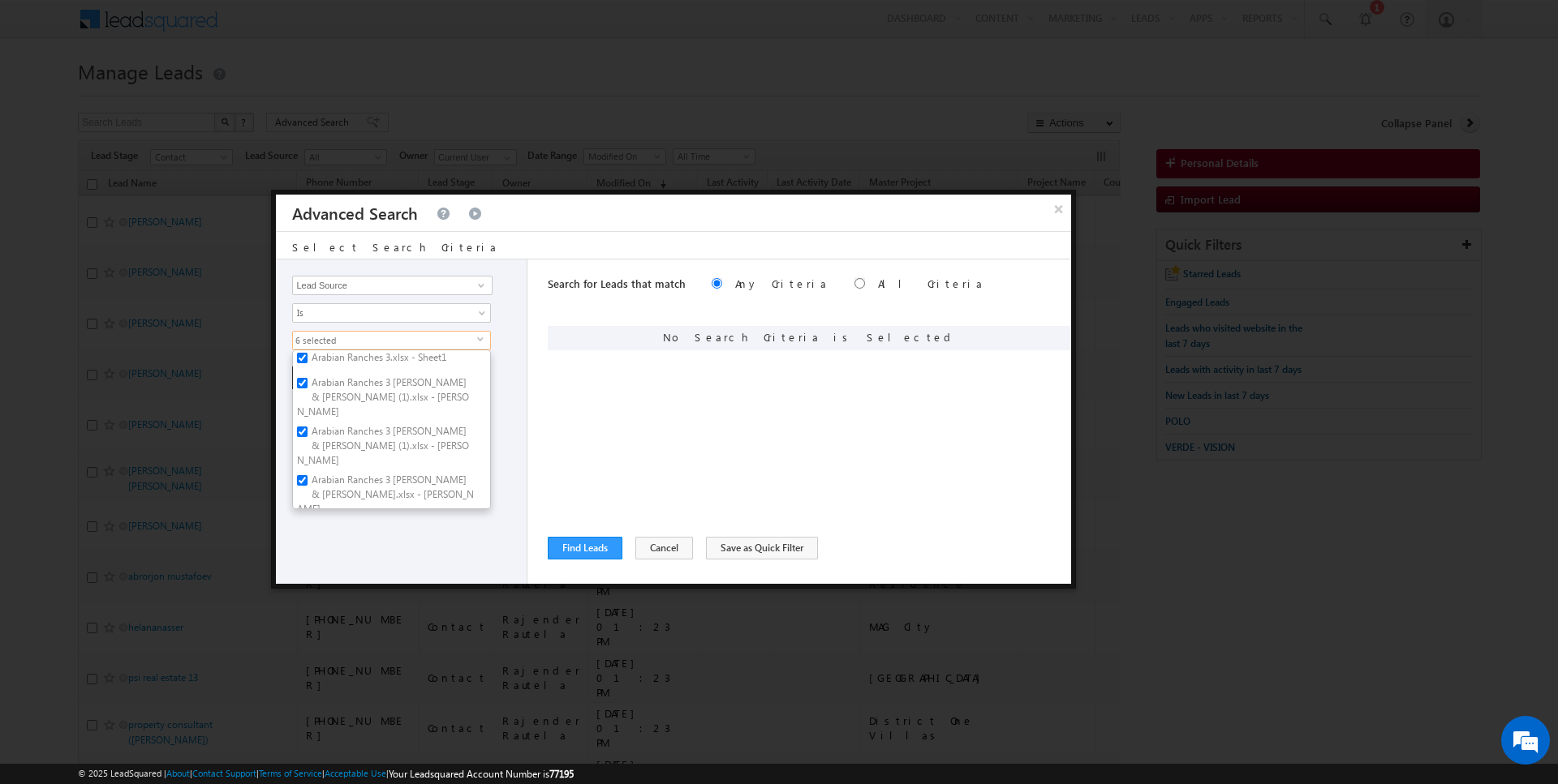
click at [396, 541] on div "Opportunity Type Lead Activity Task Sales Group Prospect Id Address 1 Address 2…" at bounding box center [402, 422] width 252 height 325
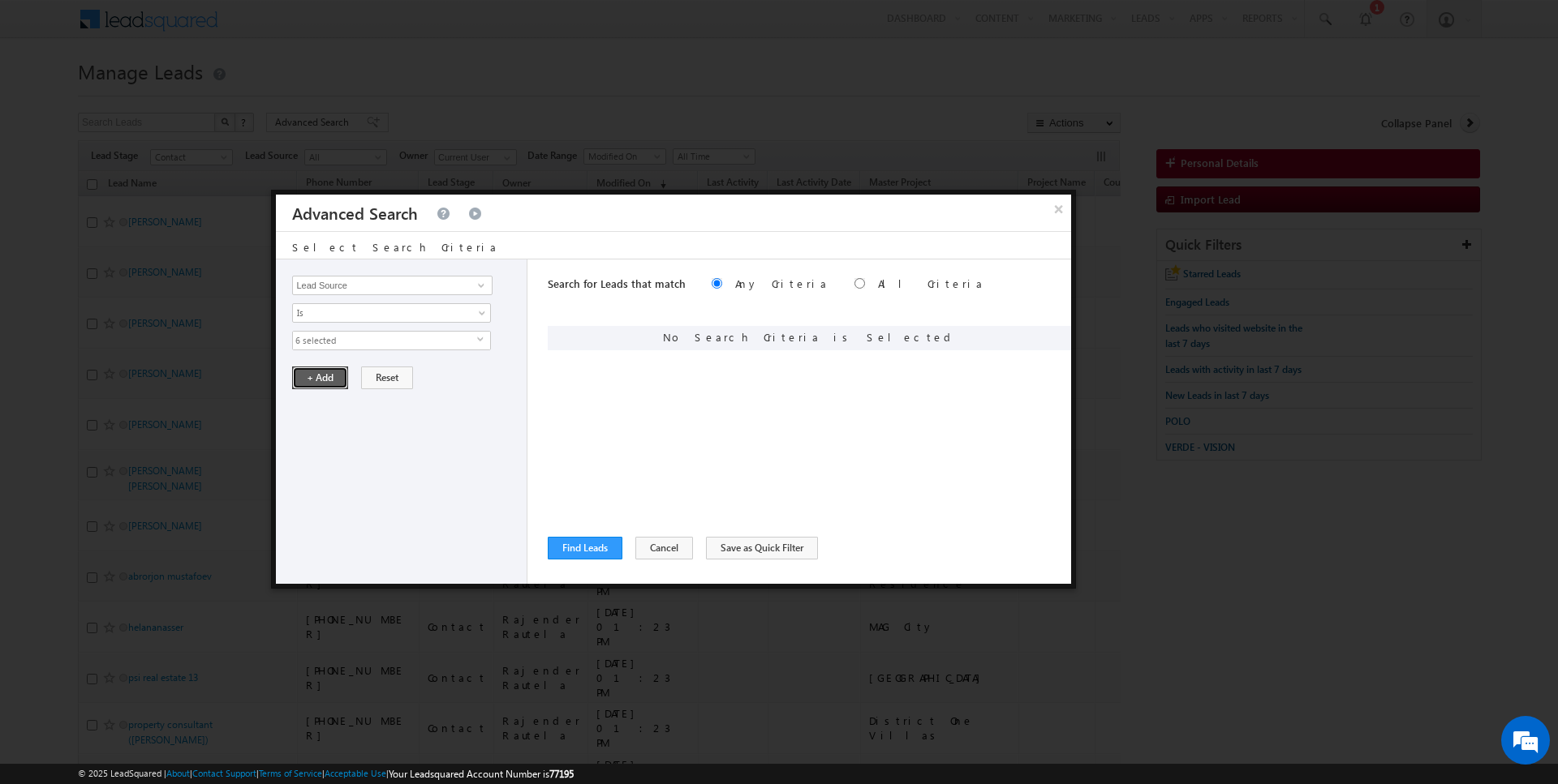
click at [313, 376] on button "+ Add" at bounding box center [320, 377] width 56 height 23
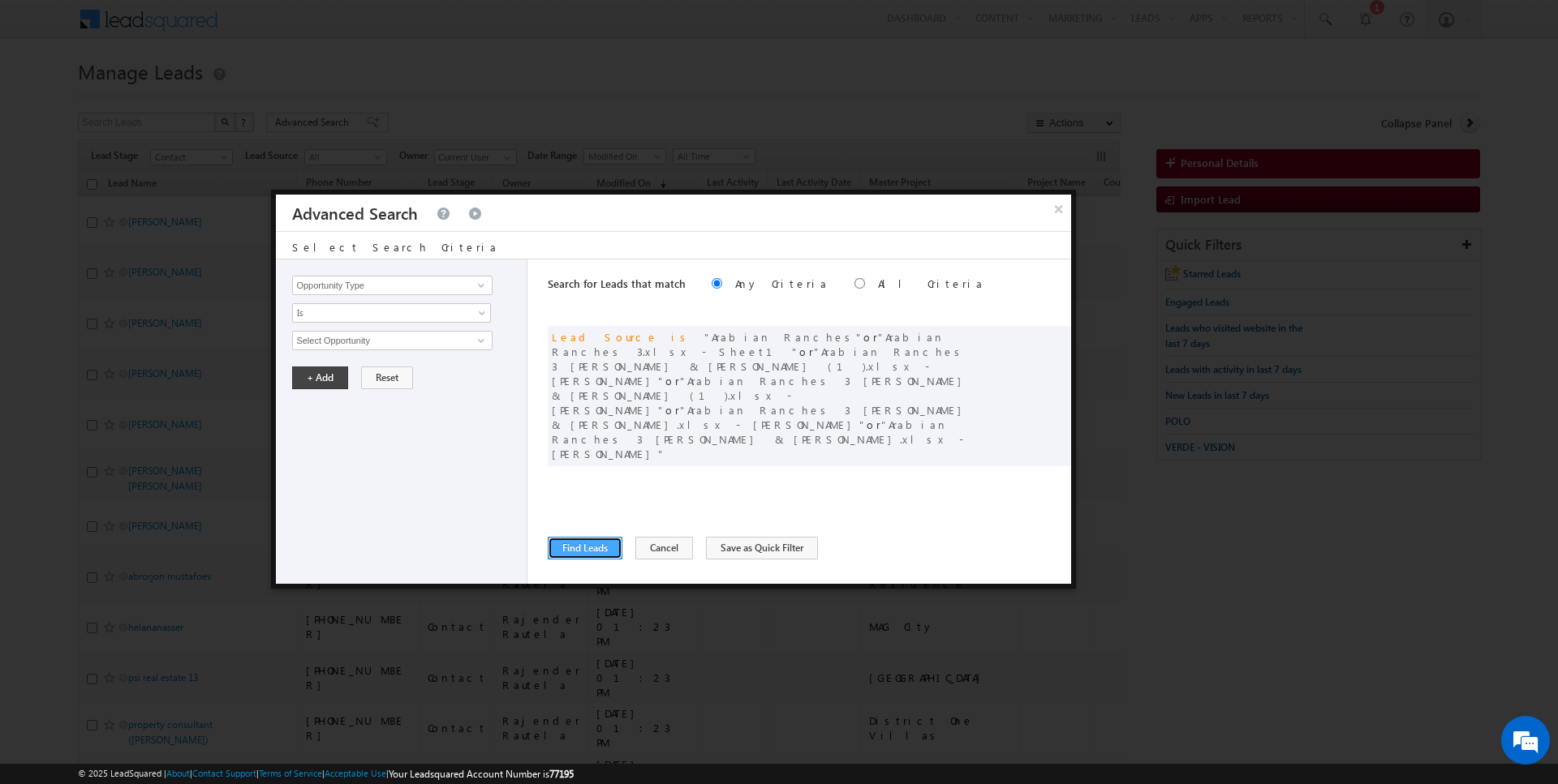
click at [602, 542] on button "Find Leads" at bounding box center [584, 548] width 75 height 23
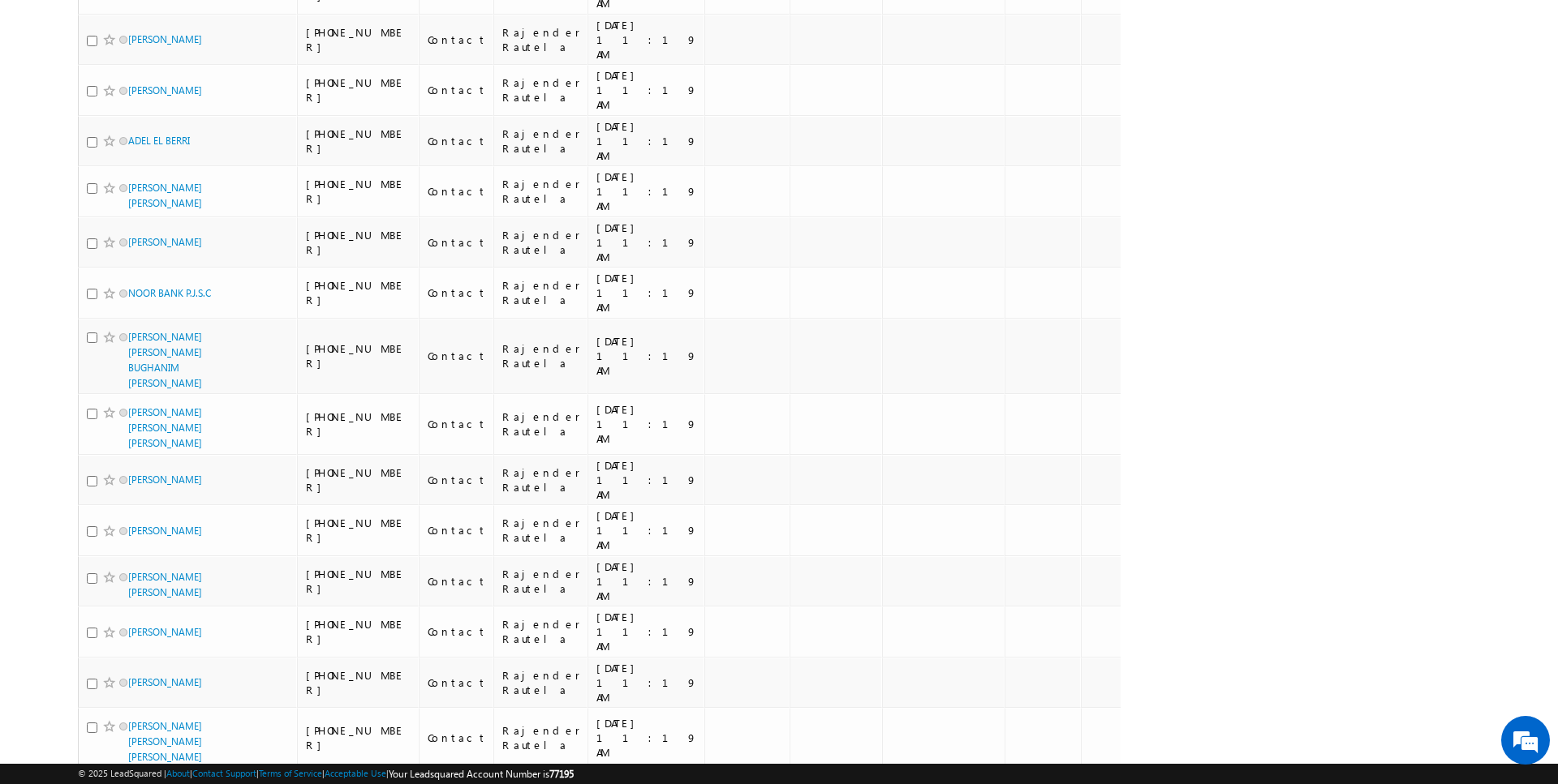
scroll to position [0, 0]
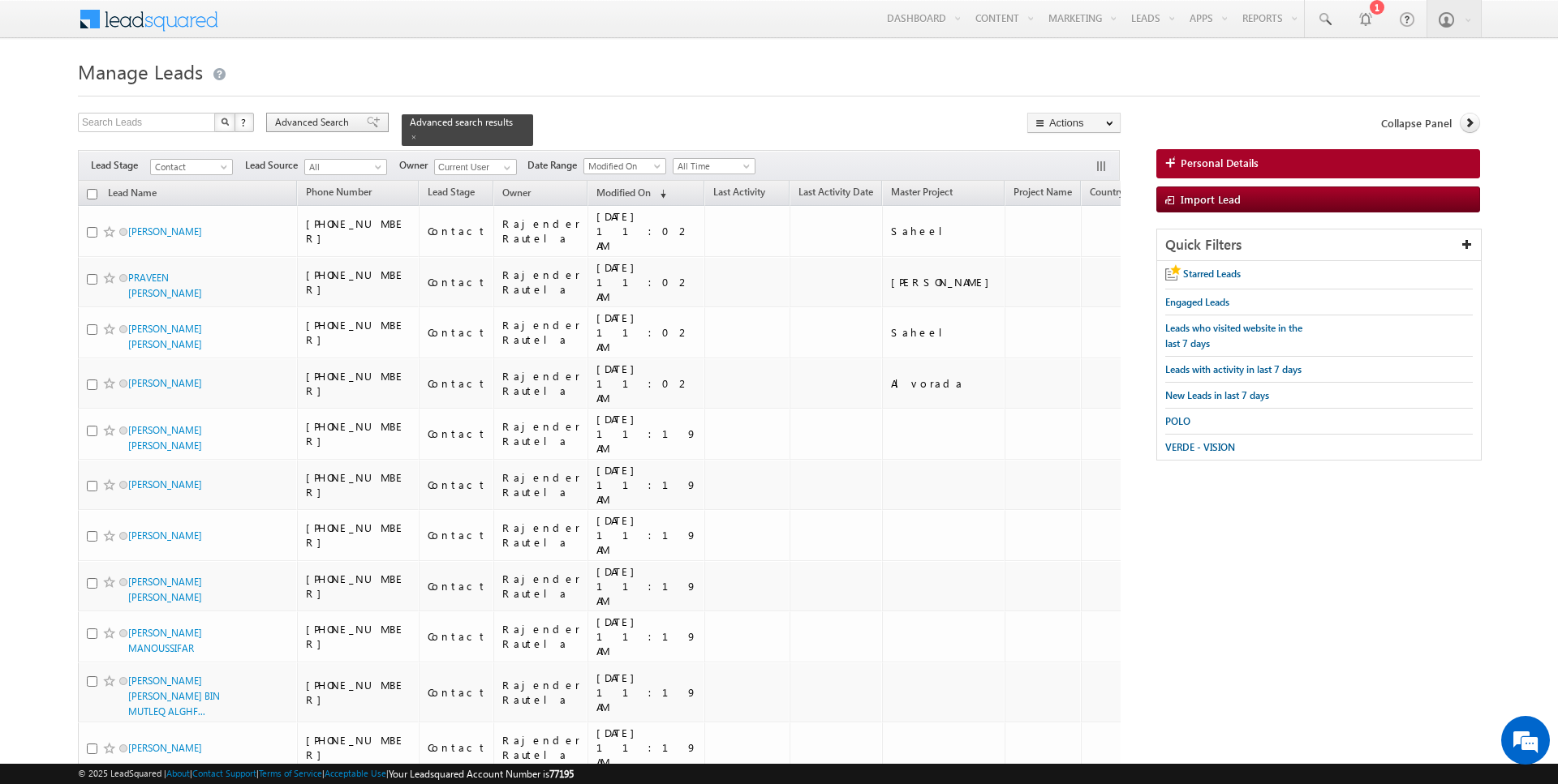
click at [319, 123] on span "Advanced Search" at bounding box center [315, 122] width 79 height 14
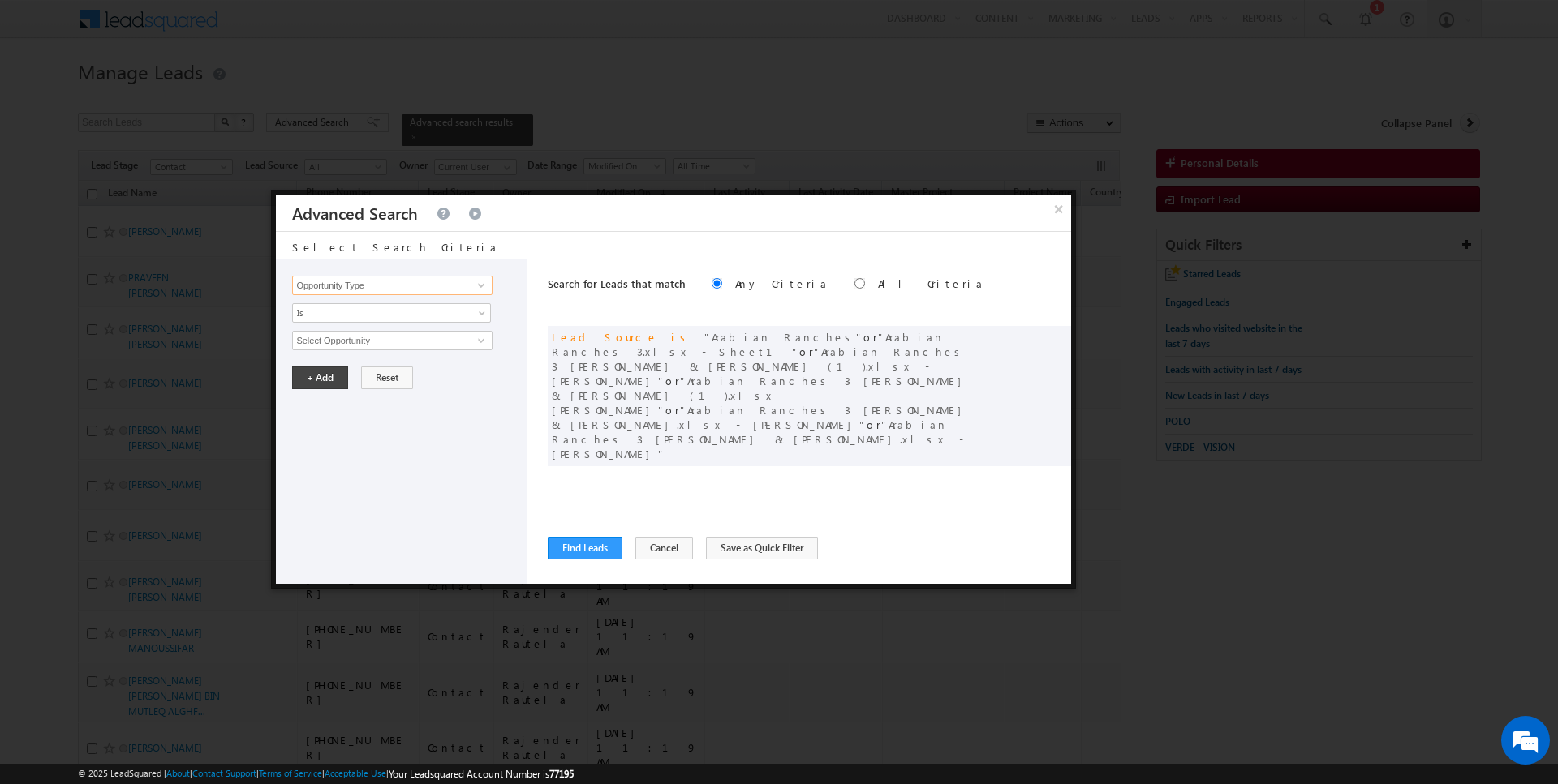
click at [377, 290] on input "Opportunity Type" at bounding box center [392, 285] width 199 height 19
type input "Owner"
click at [357, 319] on link "Is" at bounding box center [392, 313] width 199 height 19
click at [351, 341] on link "Is Not" at bounding box center [392, 346] width 198 height 14
click at [351, 341] on span "None Selected" at bounding box center [385, 341] width 184 height 18
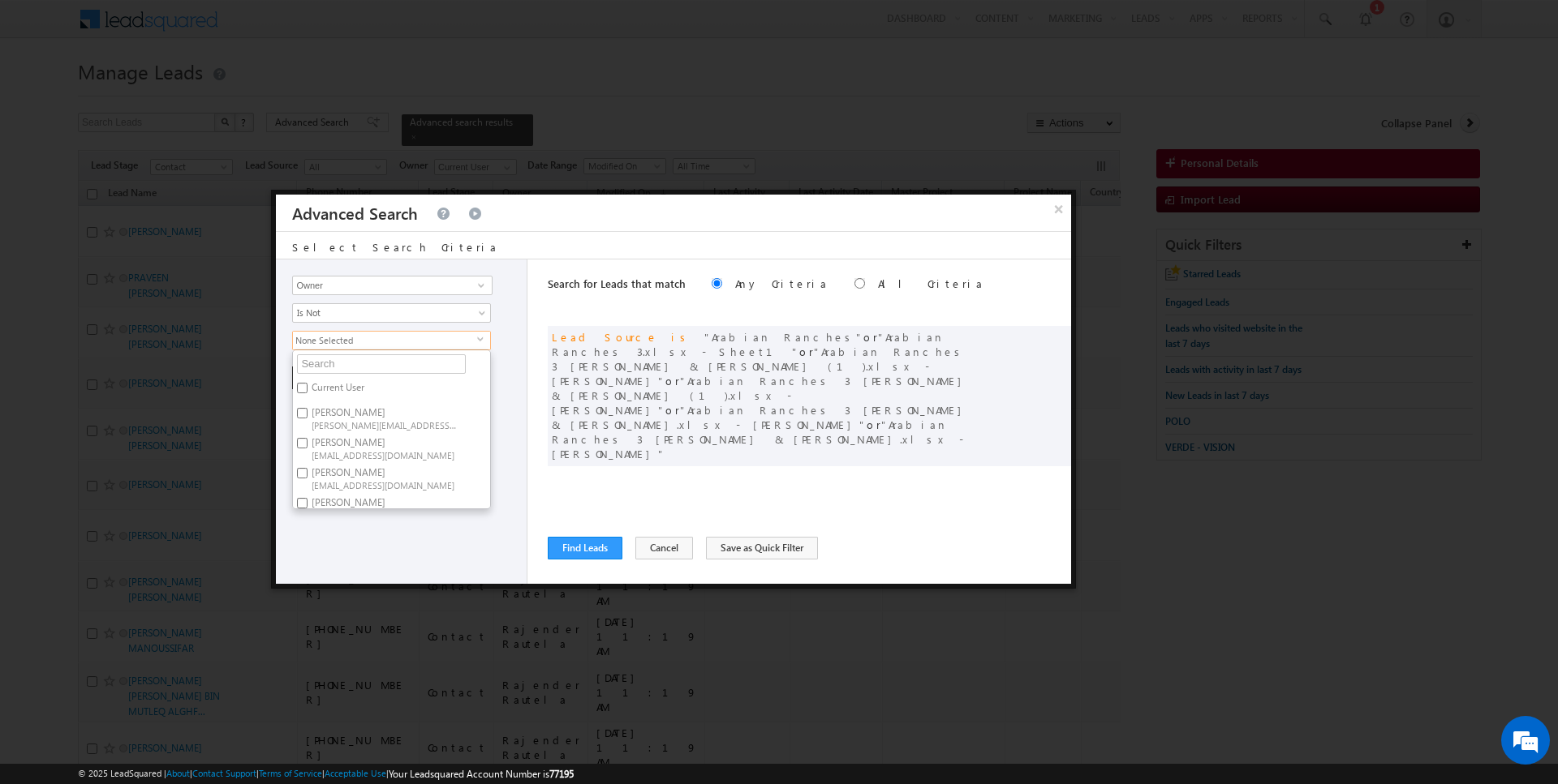
click at [343, 388] on label "Current User" at bounding box center [337, 391] width 88 height 25
click at [307, 388] on input "Current User" at bounding box center [302, 388] width 11 height 11
checkbox input "true"
click at [582, 430] on div "Search for Leads that match Any Criteria All Criteria Note that the current tri…" at bounding box center [809, 422] width 523 height 325
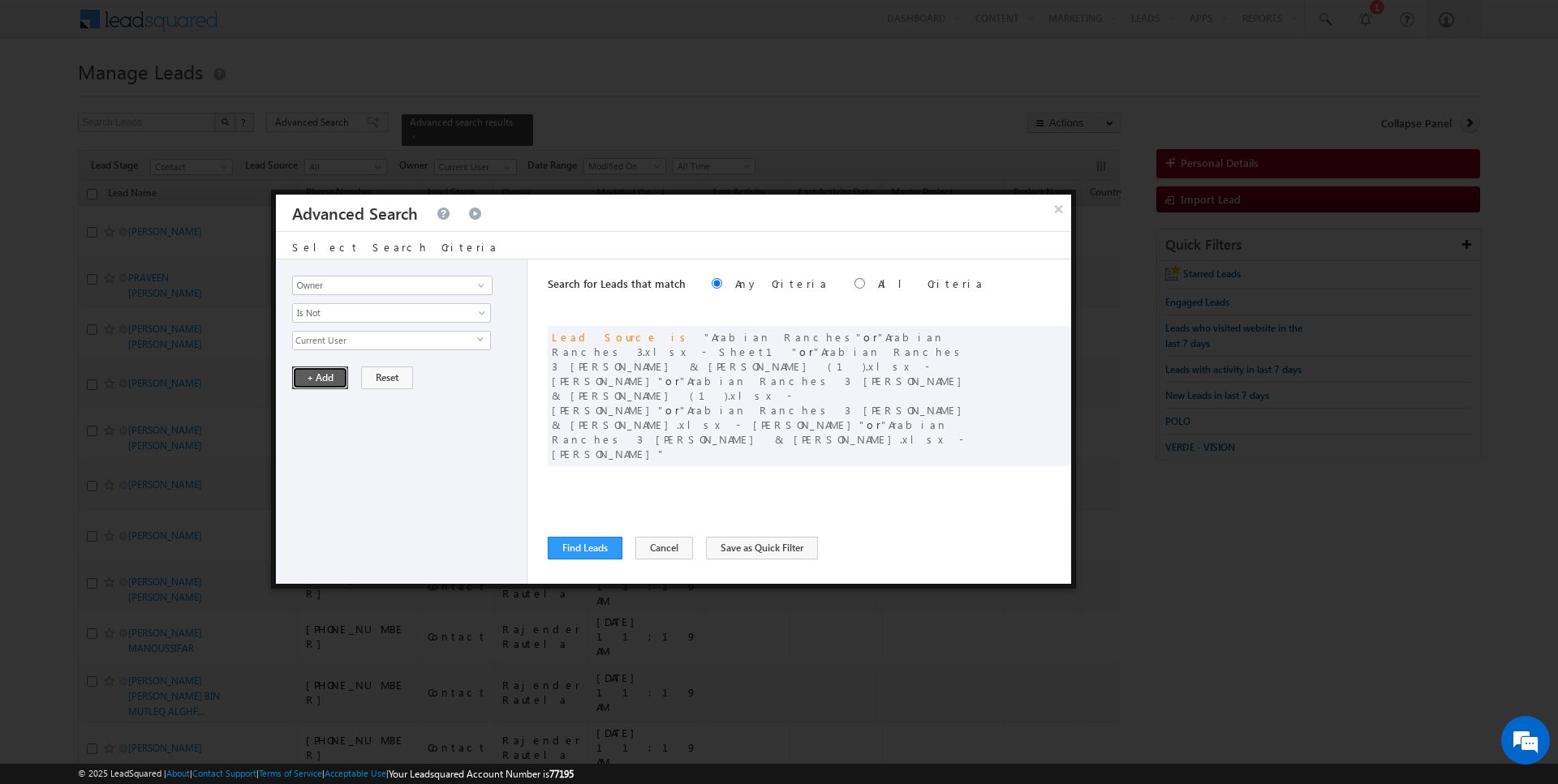
click at [329, 377] on button "+ Add" at bounding box center [320, 377] width 56 height 23
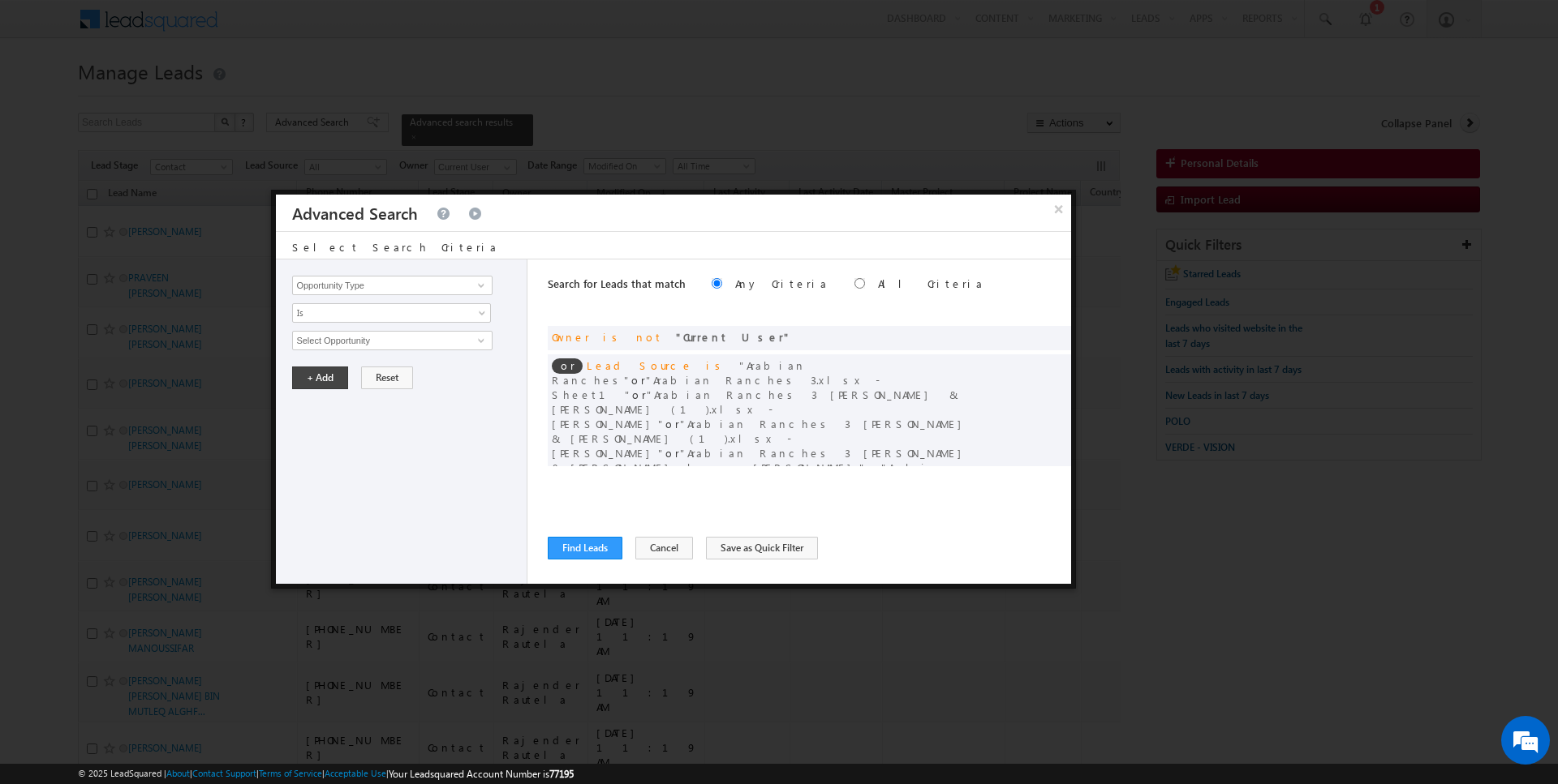
click at [594, 532] on div "Search for Leads that match Any Criteria All Criteria Note that the current tri…" at bounding box center [809, 422] width 523 height 325
click at [784, 295] on div "Search for Leads that match Any Criteria All Criteria Note that the current tri…" at bounding box center [809, 285] width 523 height 52
click at [878, 279] on label "All Criteria" at bounding box center [931, 284] width 106 height 13
radio input "true"
click at [586, 550] on button "Find Leads" at bounding box center [584, 548] width 75 height 23
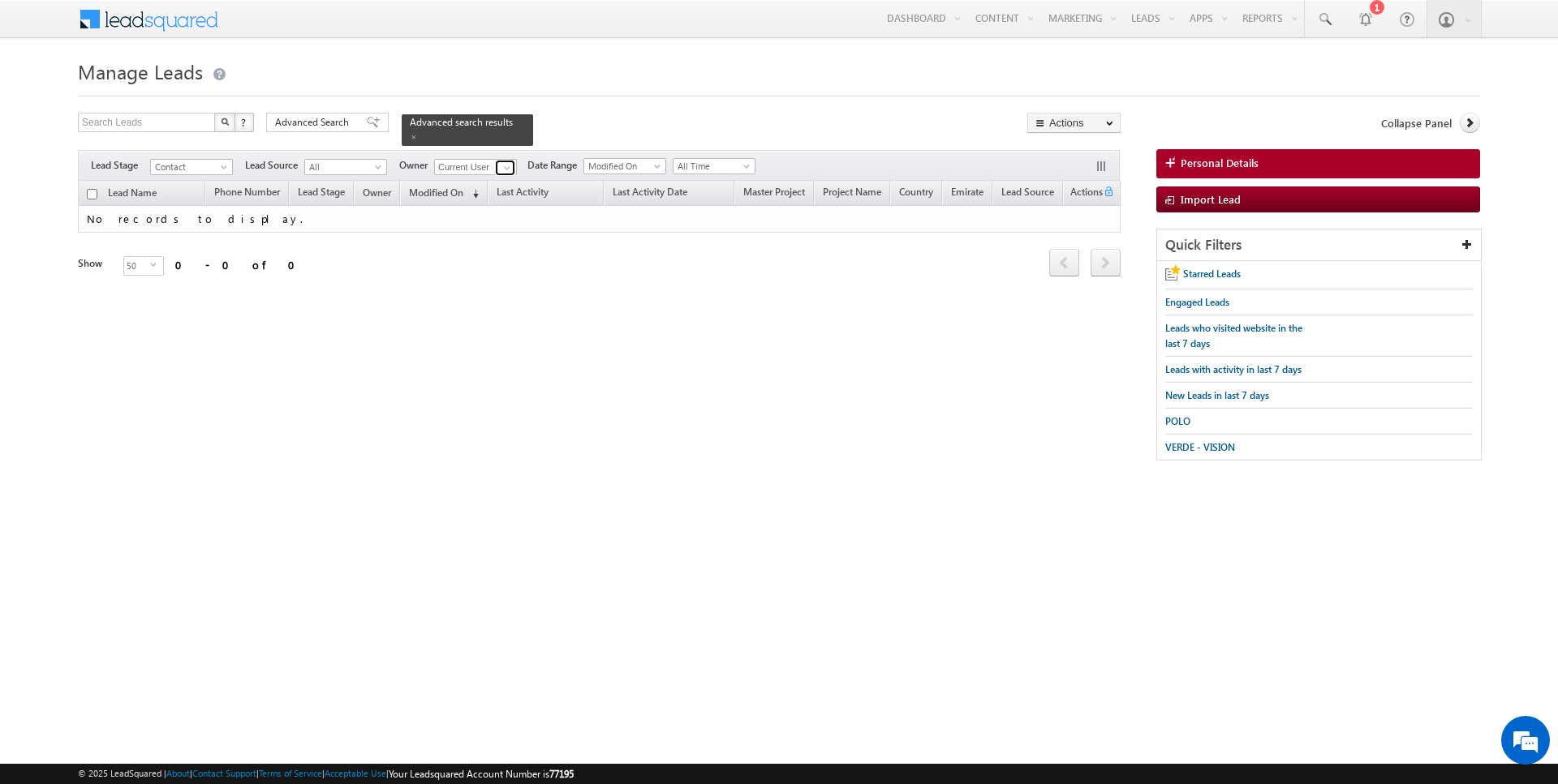
click at [501, 162] on span at bounding box center [507, 168] width 13 height 13
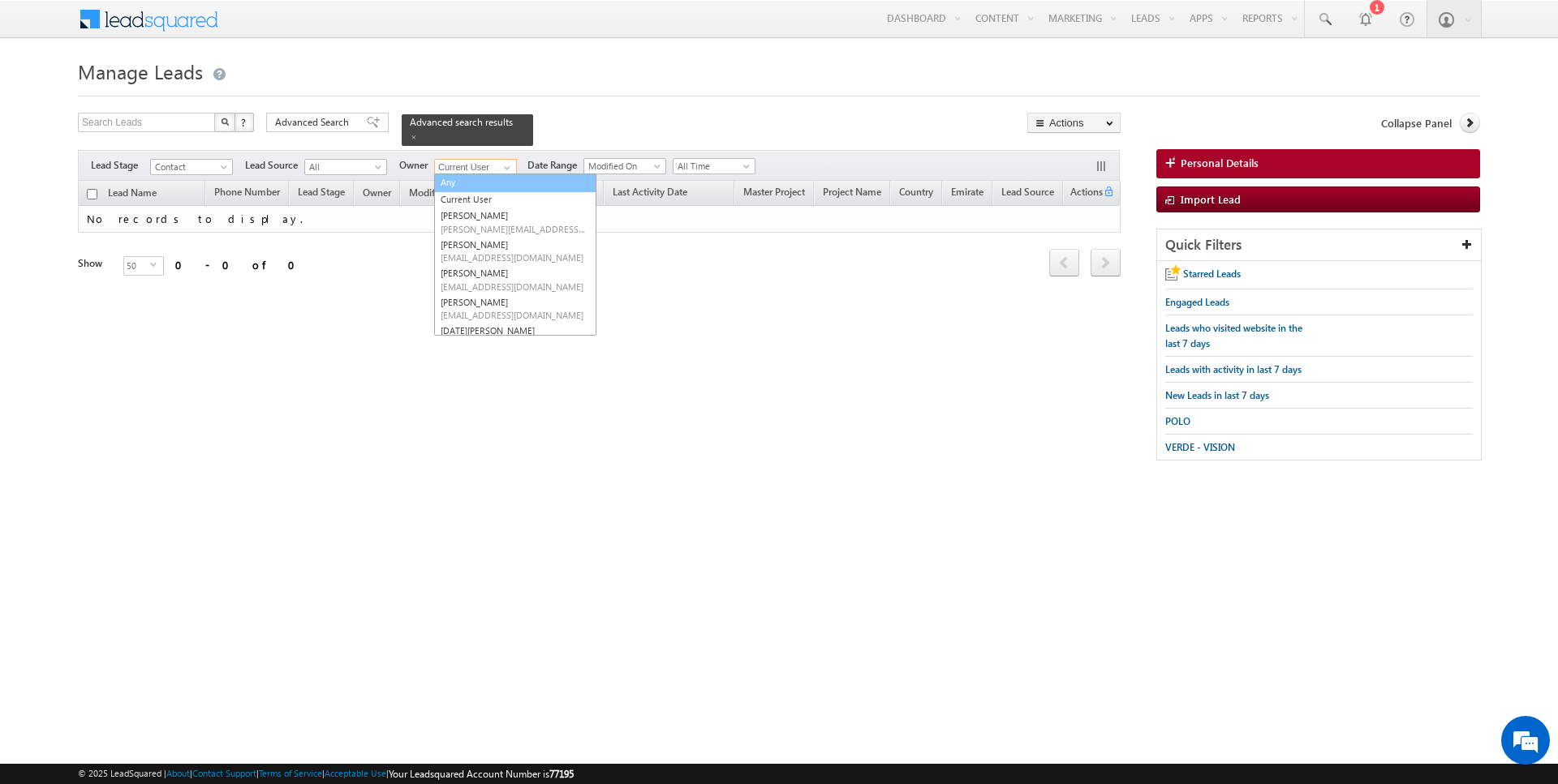
click at [481, 182] on link "Any" at bounding box center [516, 182] width 162 height 18
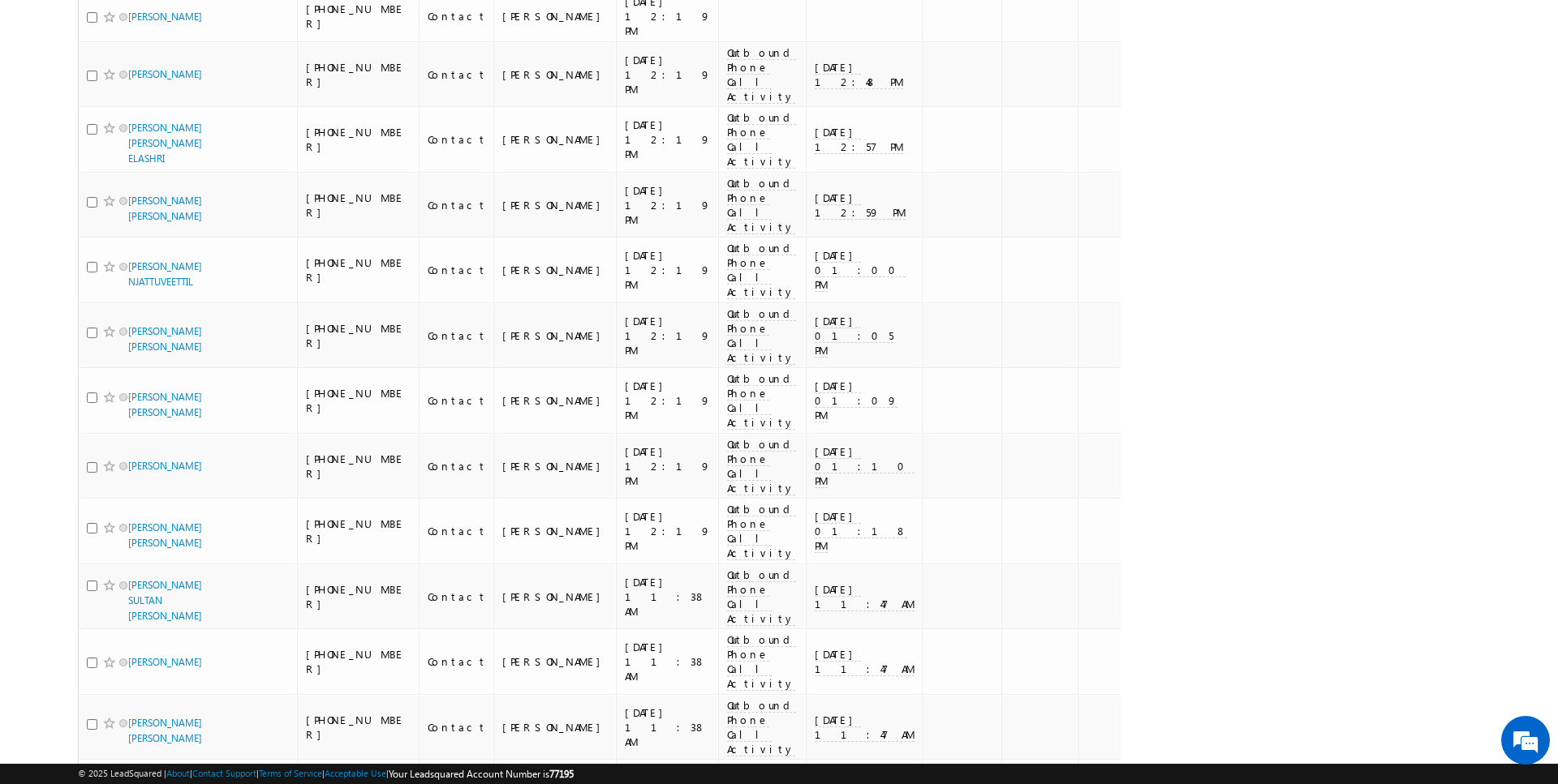
scroll to position [2109, 0]
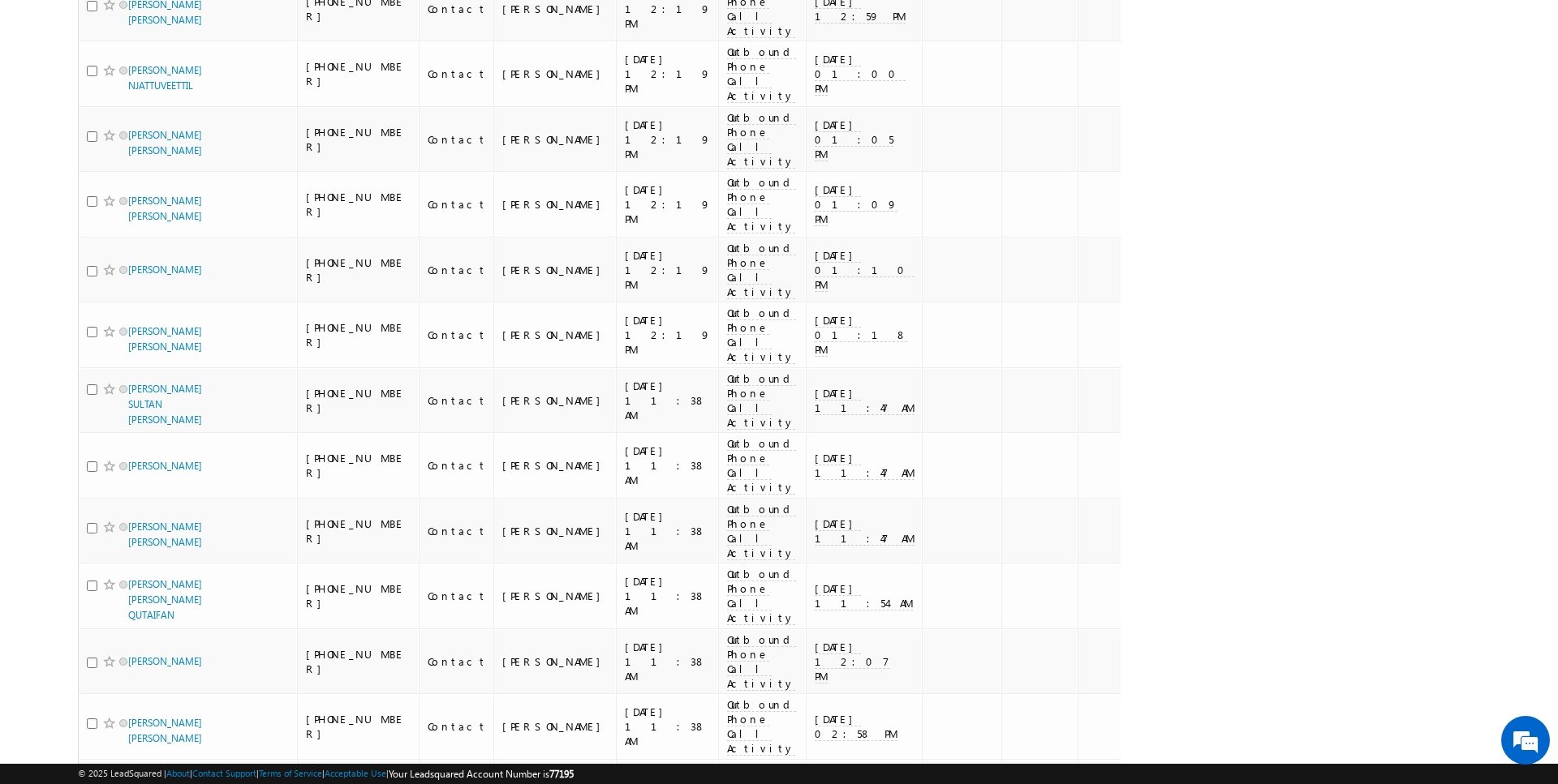
click at [135, 756] on li "100" at bounding box center [134, 754] width 39 height 16
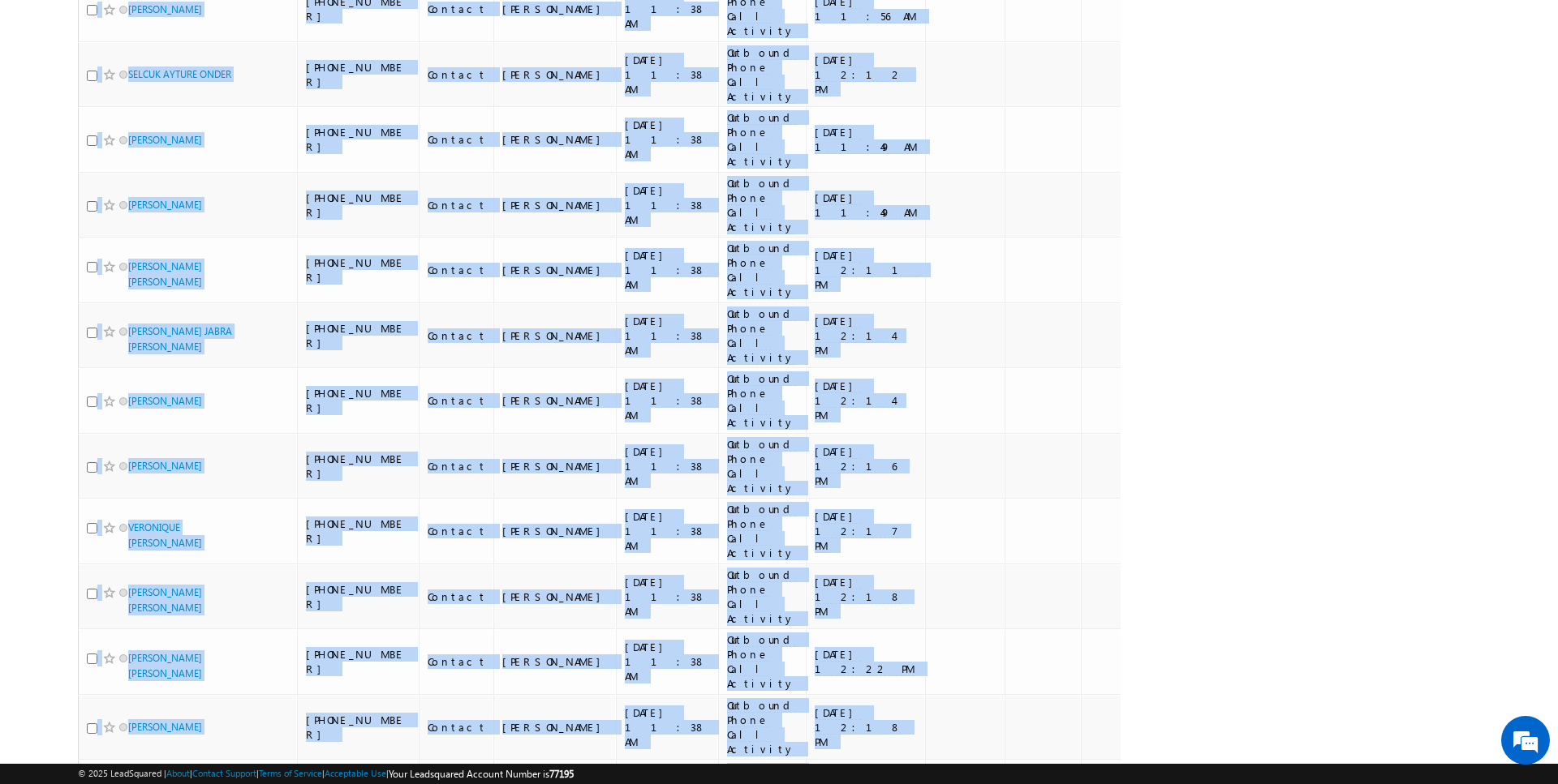
scroll to position [4181, 0]
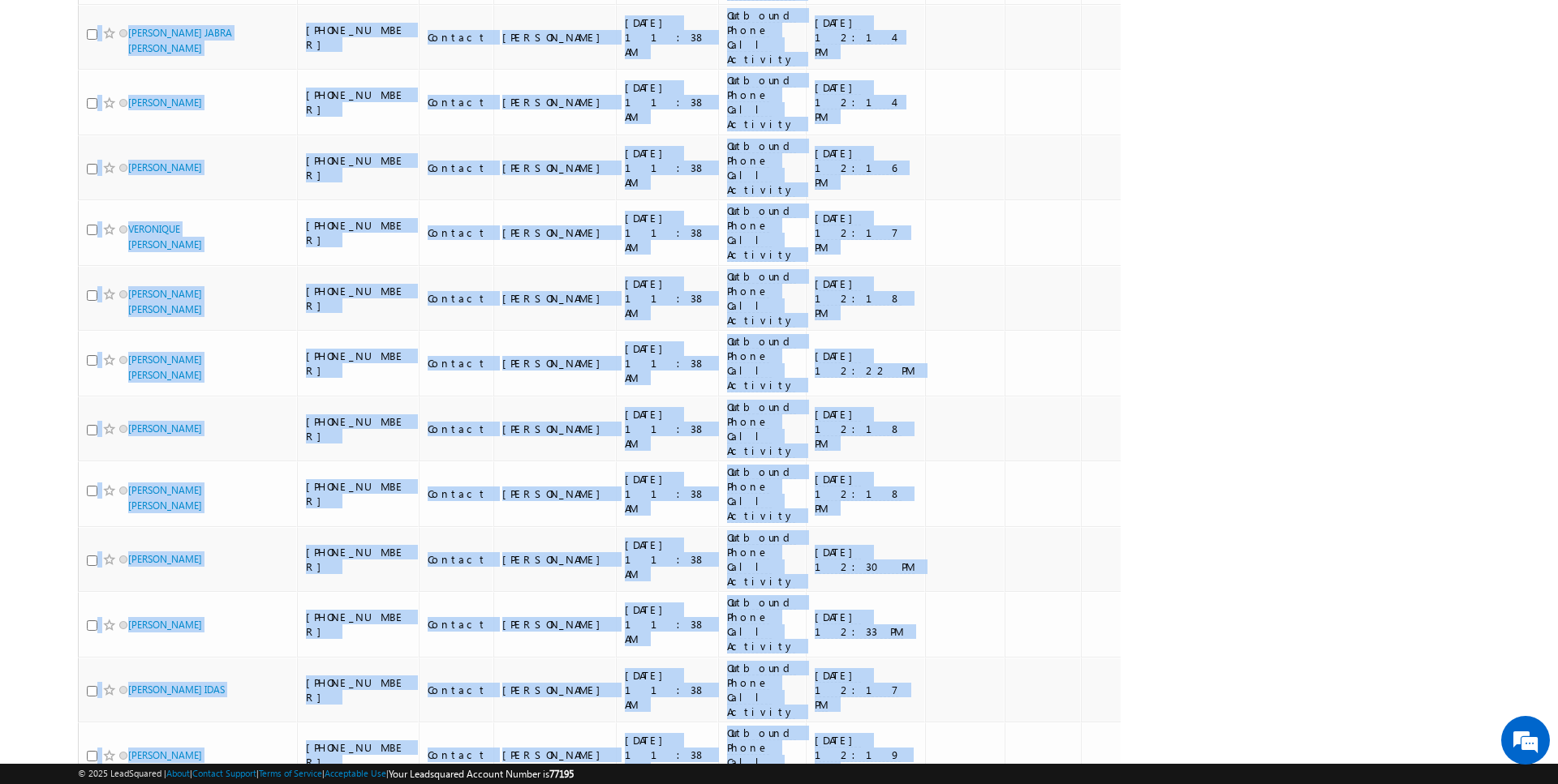
drag, startPoint x: 66, startPoint y: 190, endPoint x: 1069, endPoint y: 654, distance: 1105.1
copy div "Lead Name Phone Number Lead Stage Owner Modified On (sorted descending) Last Ac…"
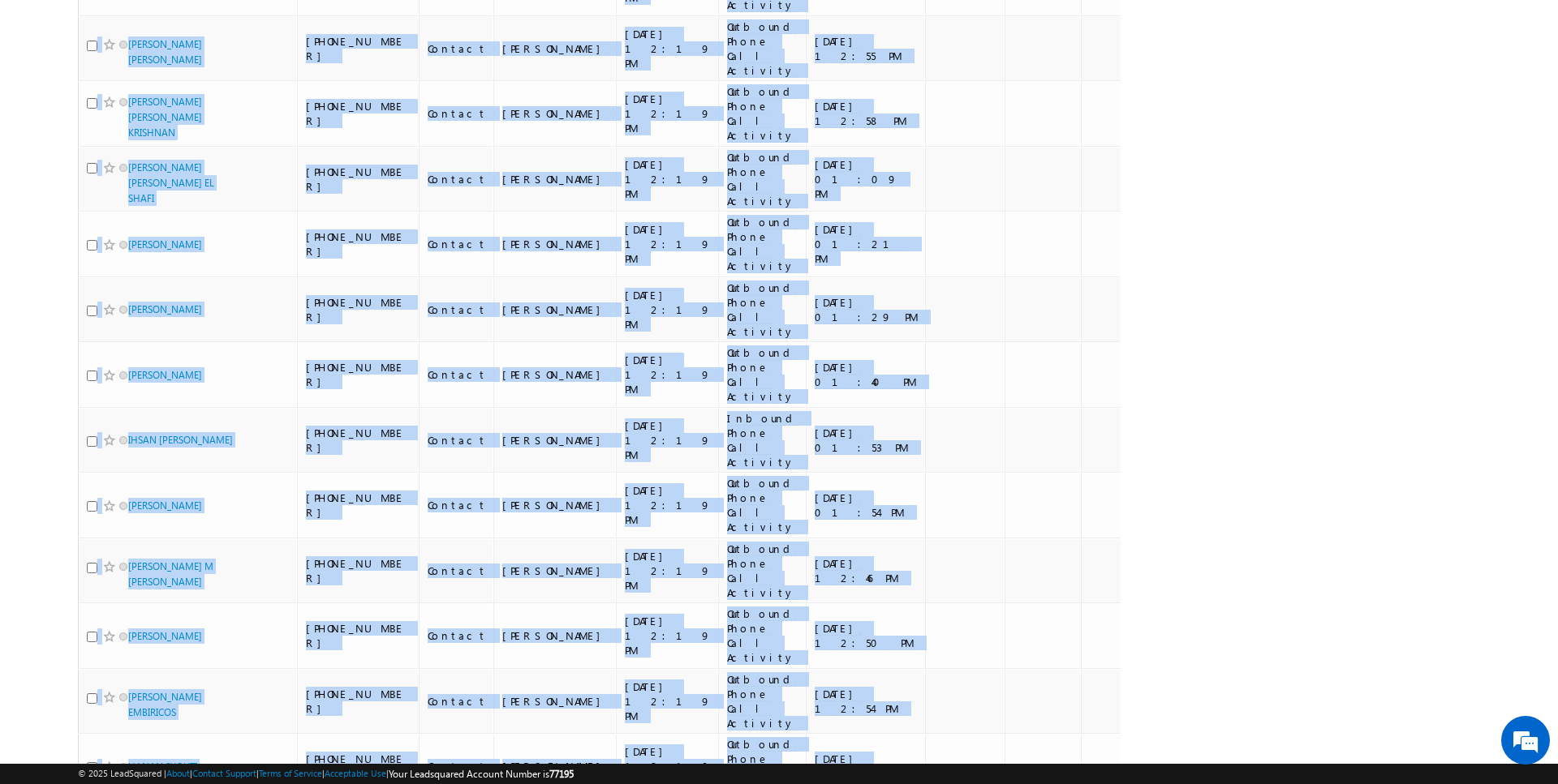
scroll to position [0, 0]
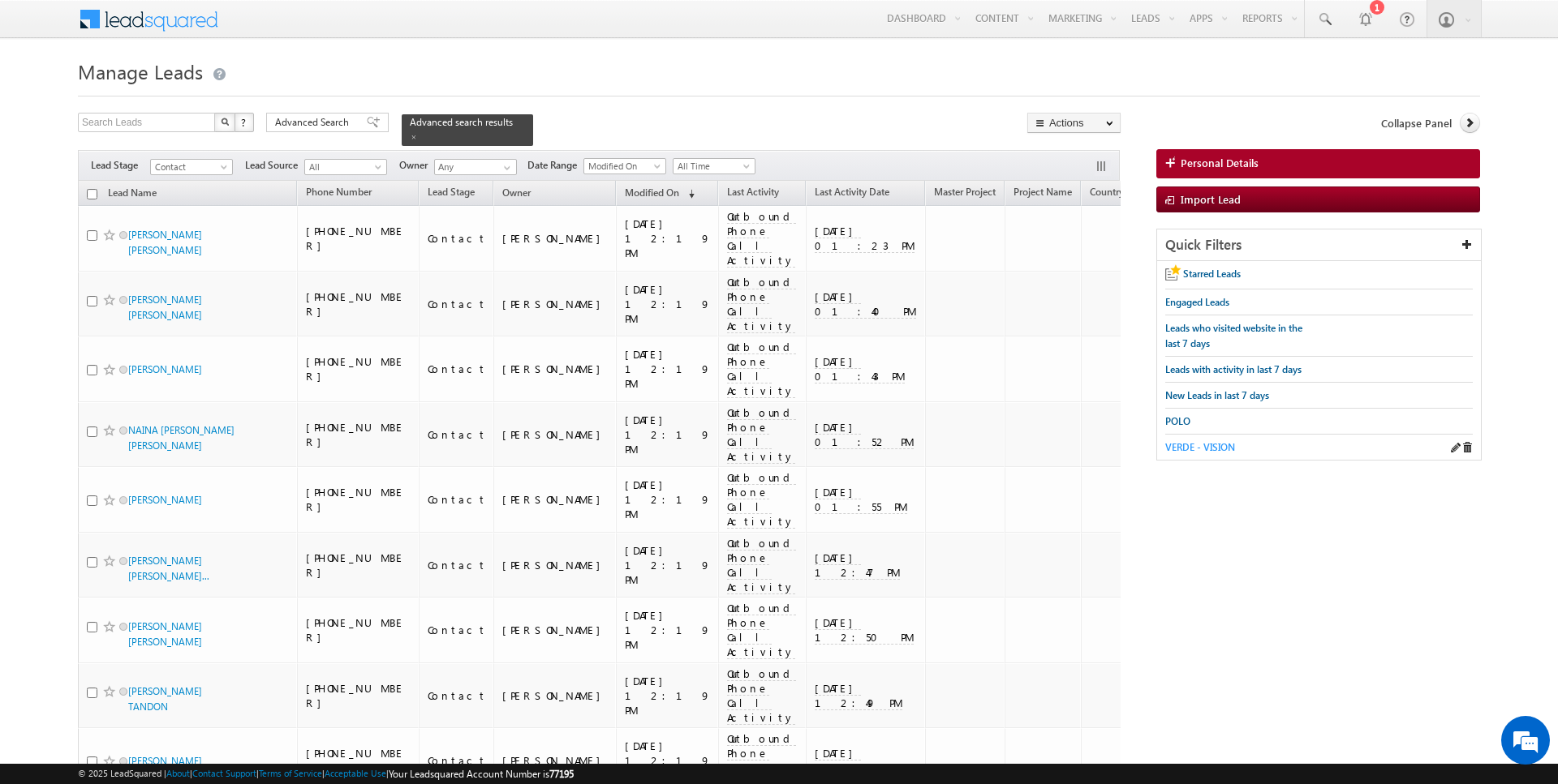
click at [1211, 443] on span "VERDE - VISION" at bounding box center [1200, 447] width 69 height 13
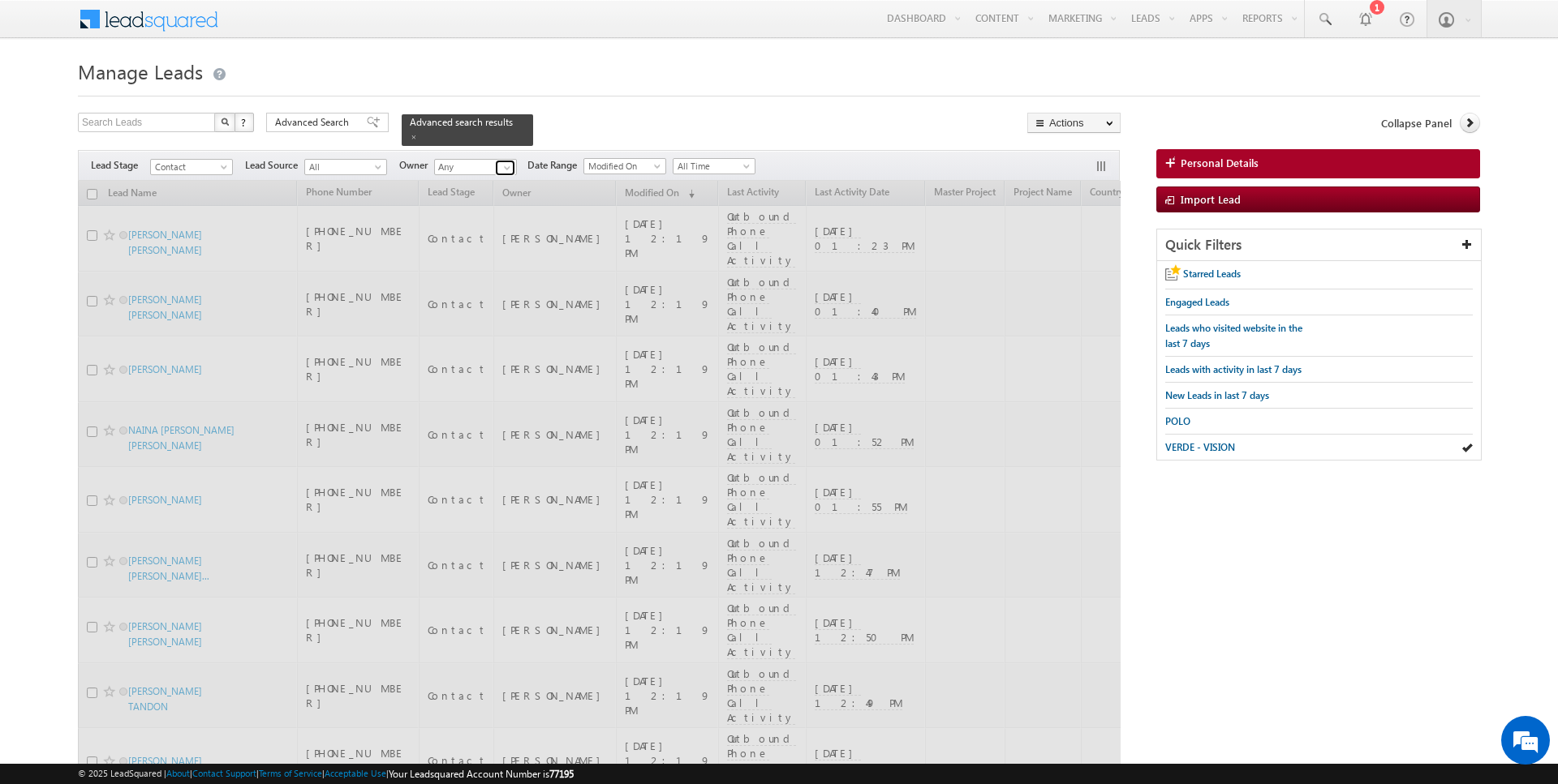
click at [504, 162] on span at bounding box center [507, 168] width 13 height 13
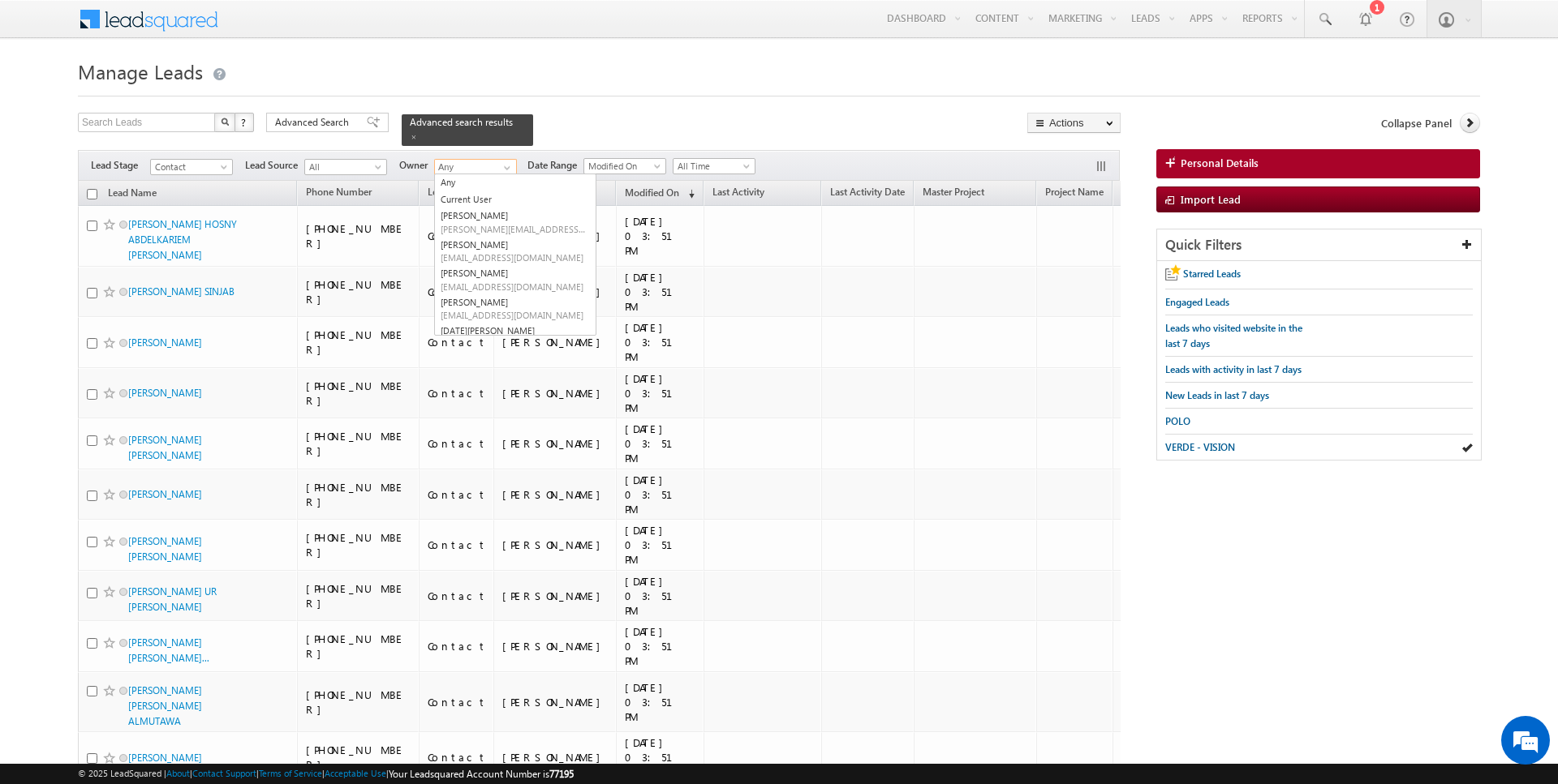
click at [477, 199] on link "Current User" at bounding box center [516, 200] width 161 height 17
type input "Current User"
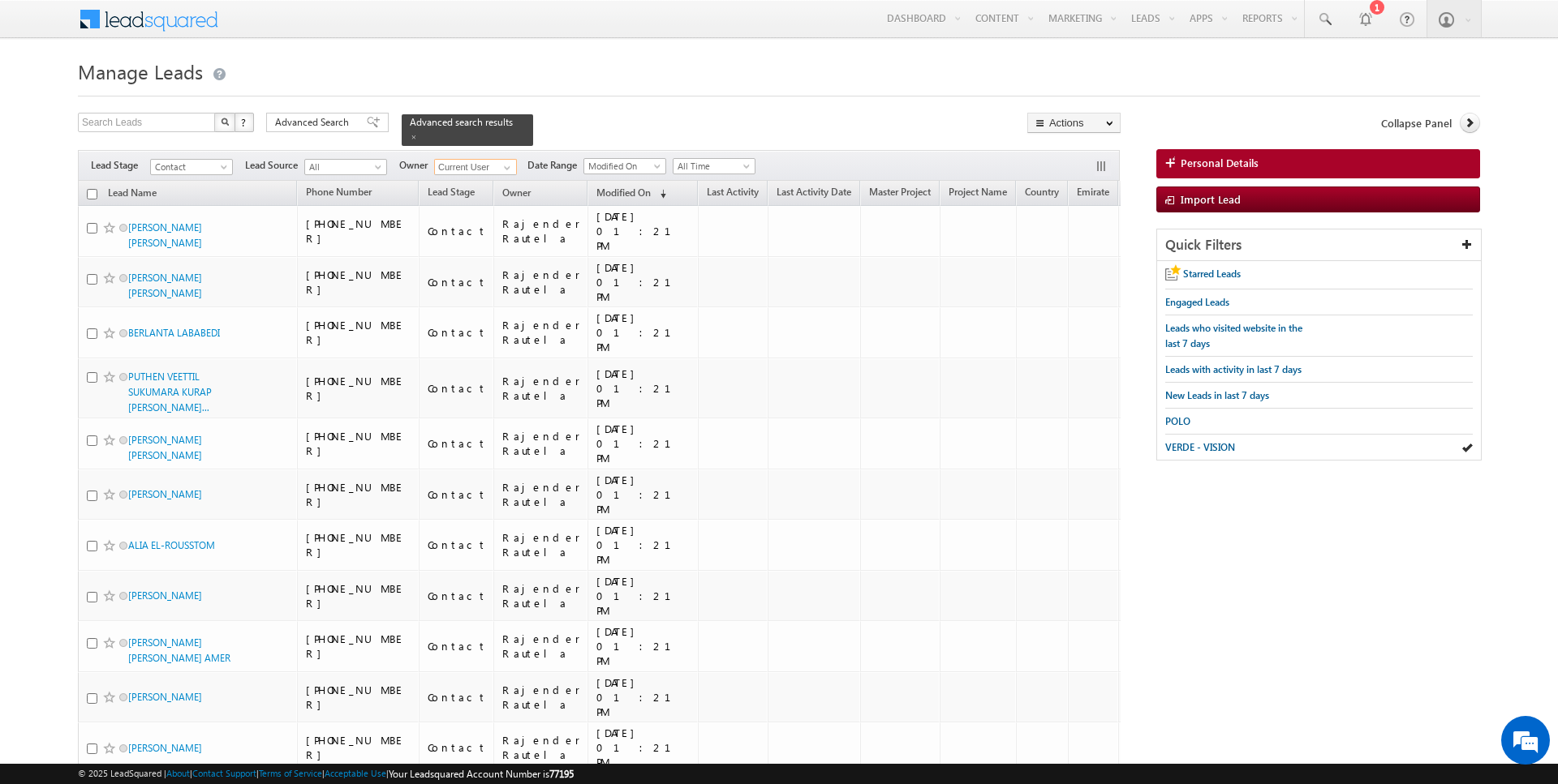
click at [89, 190] on input "checkbox" at bounding box center [92, 194] width 11 height 11
checkbox input "true"
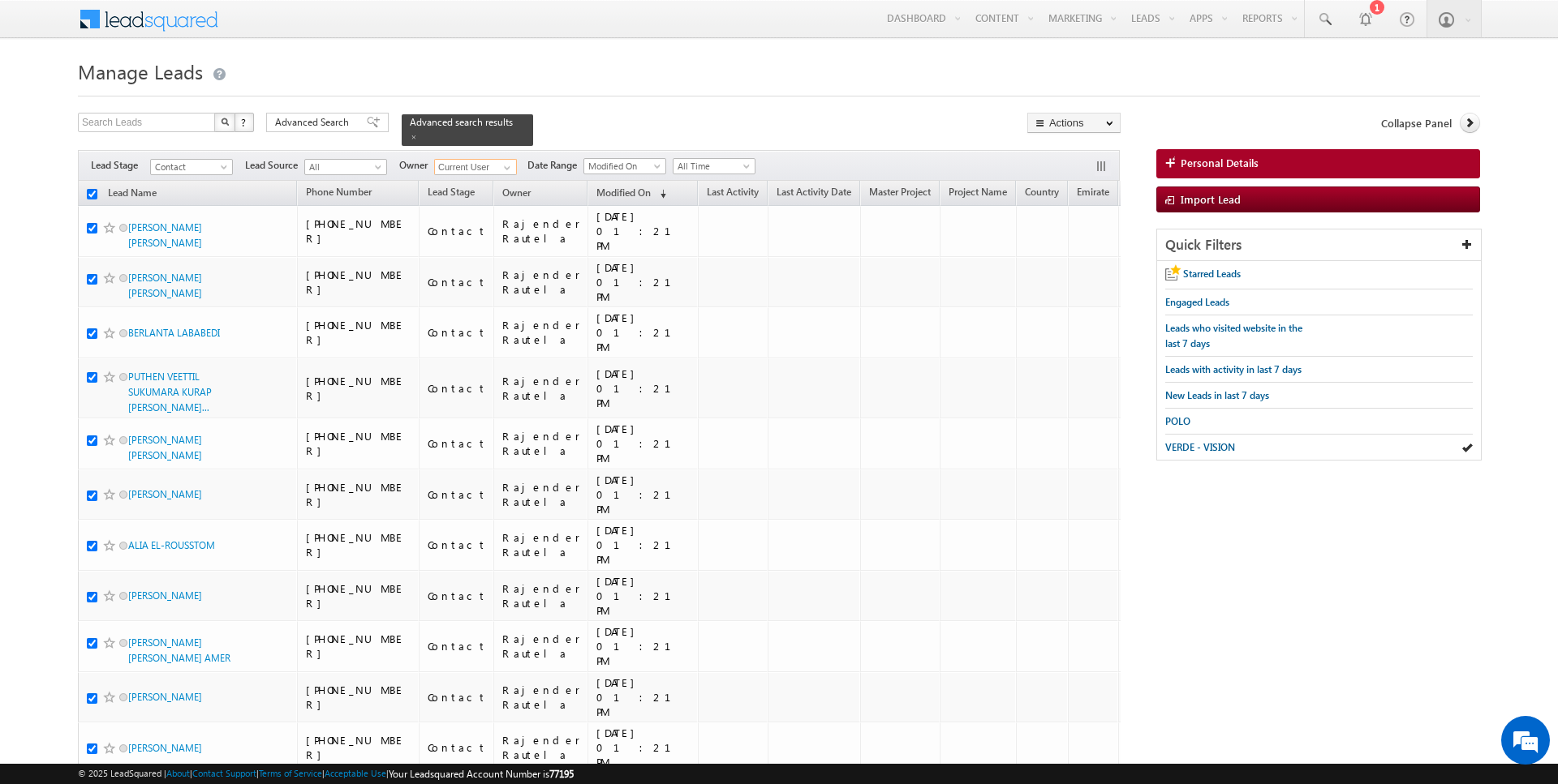
checkbox input "true"
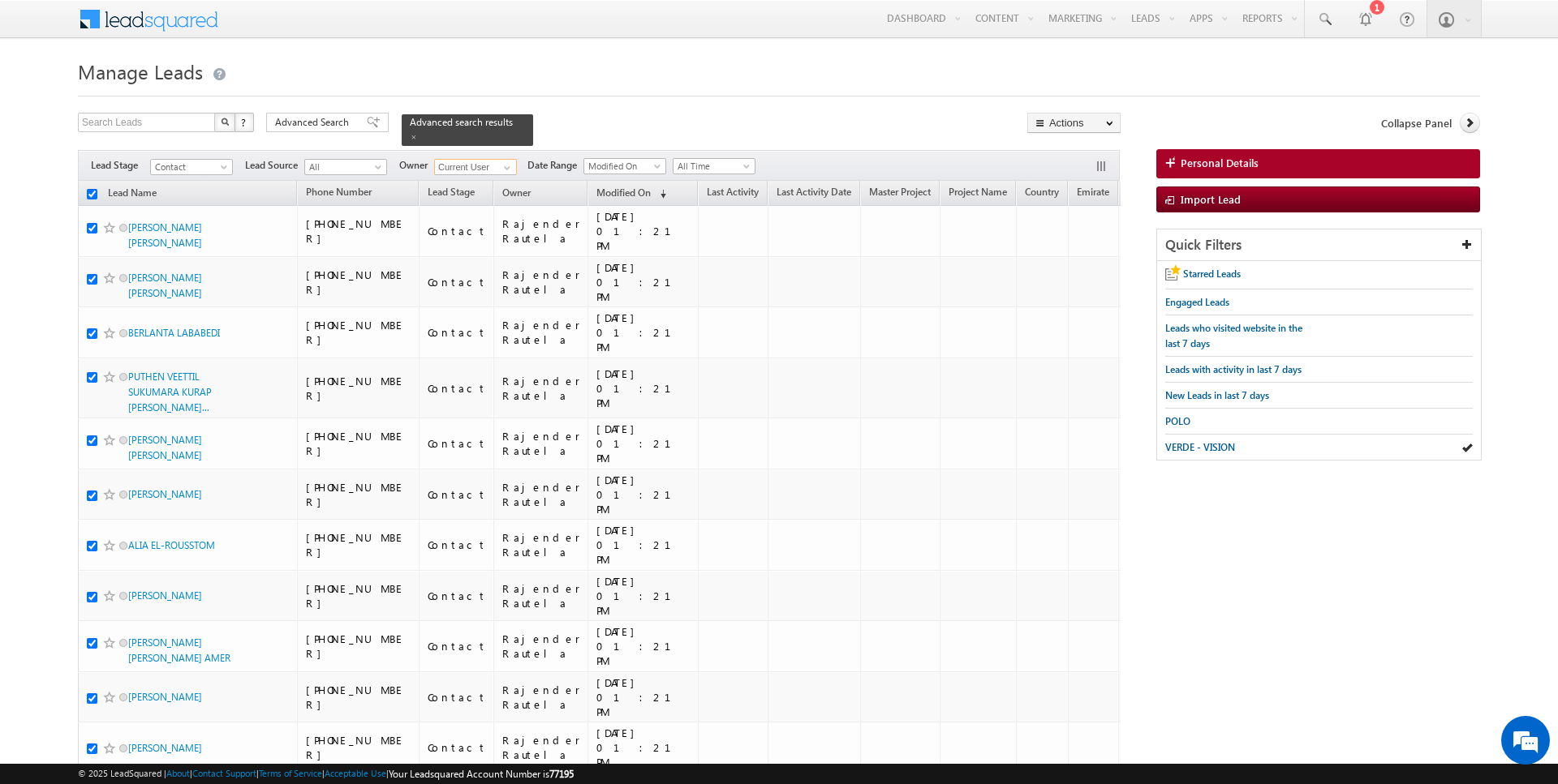
checkbox input "true"
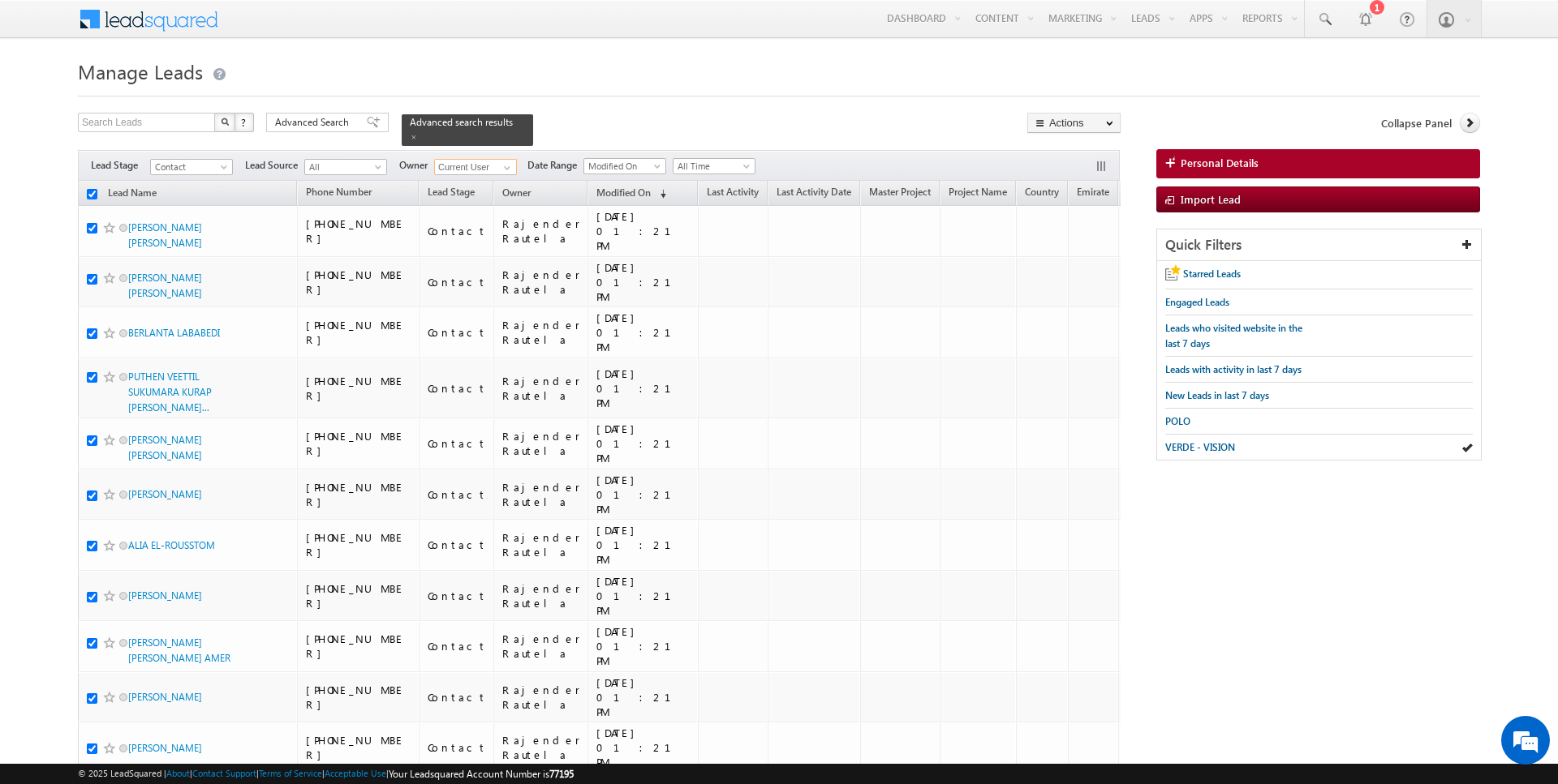
checkbox input "true"
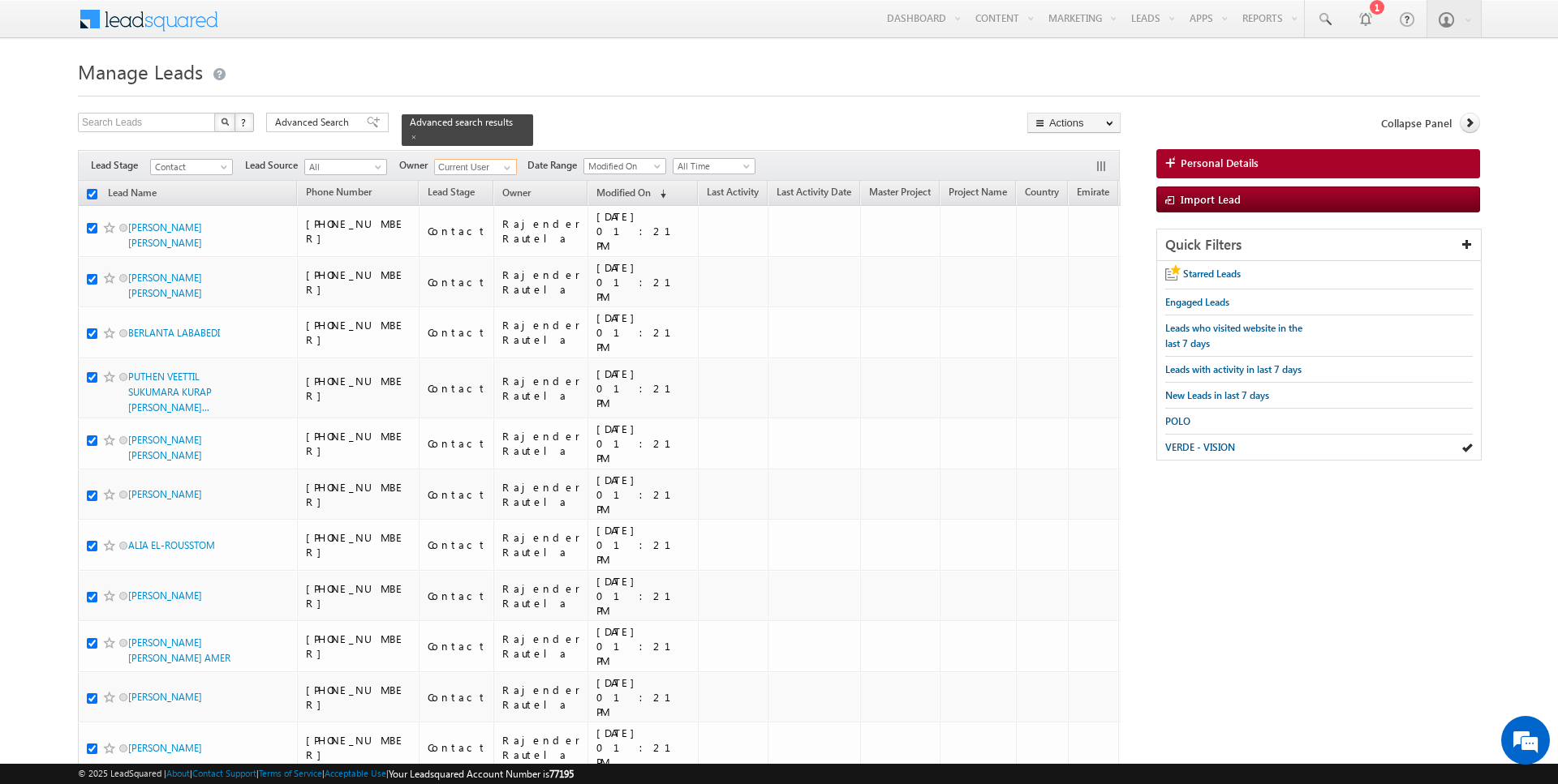
checkbox input "true"
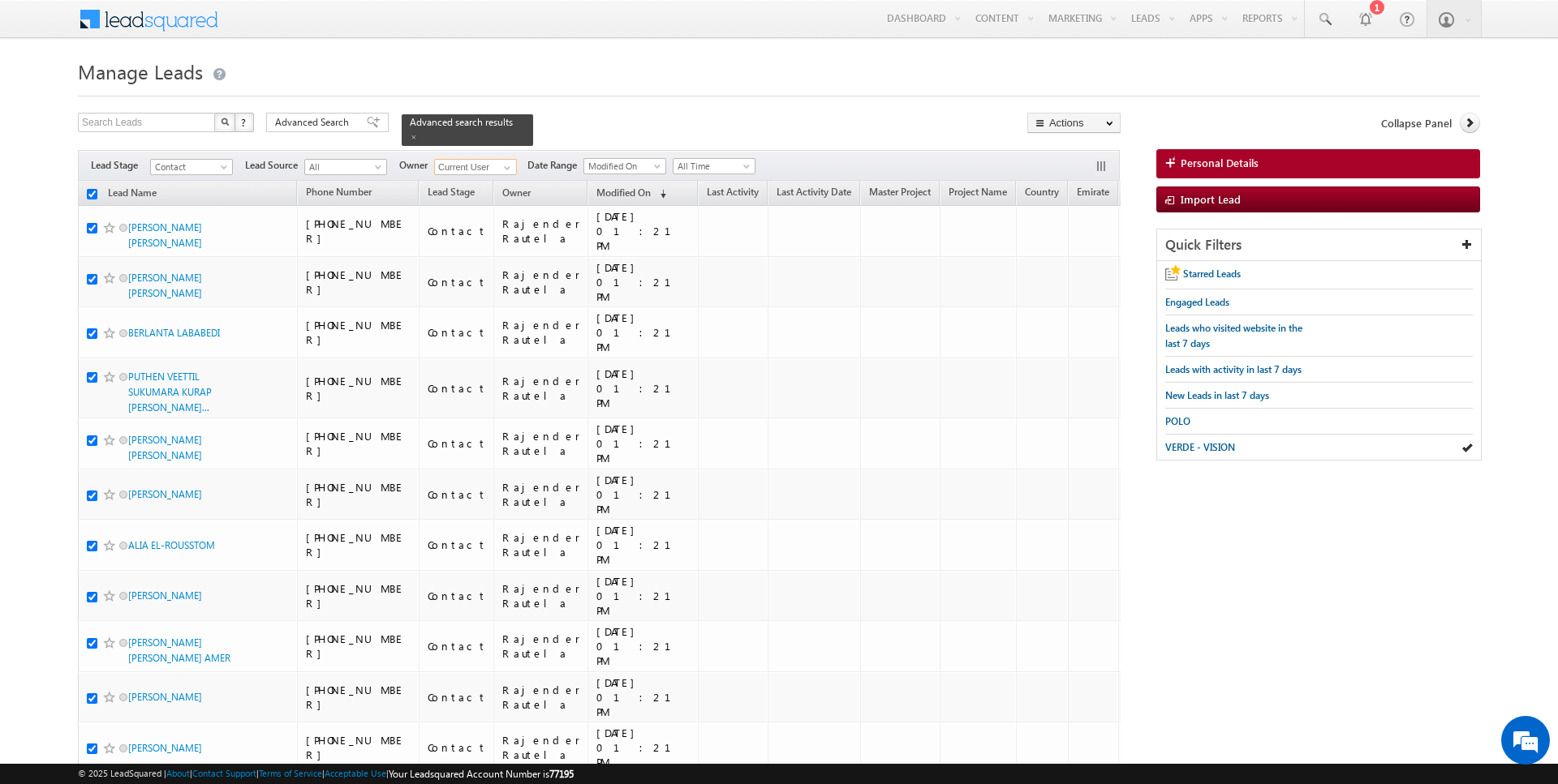
checkbox input "true"
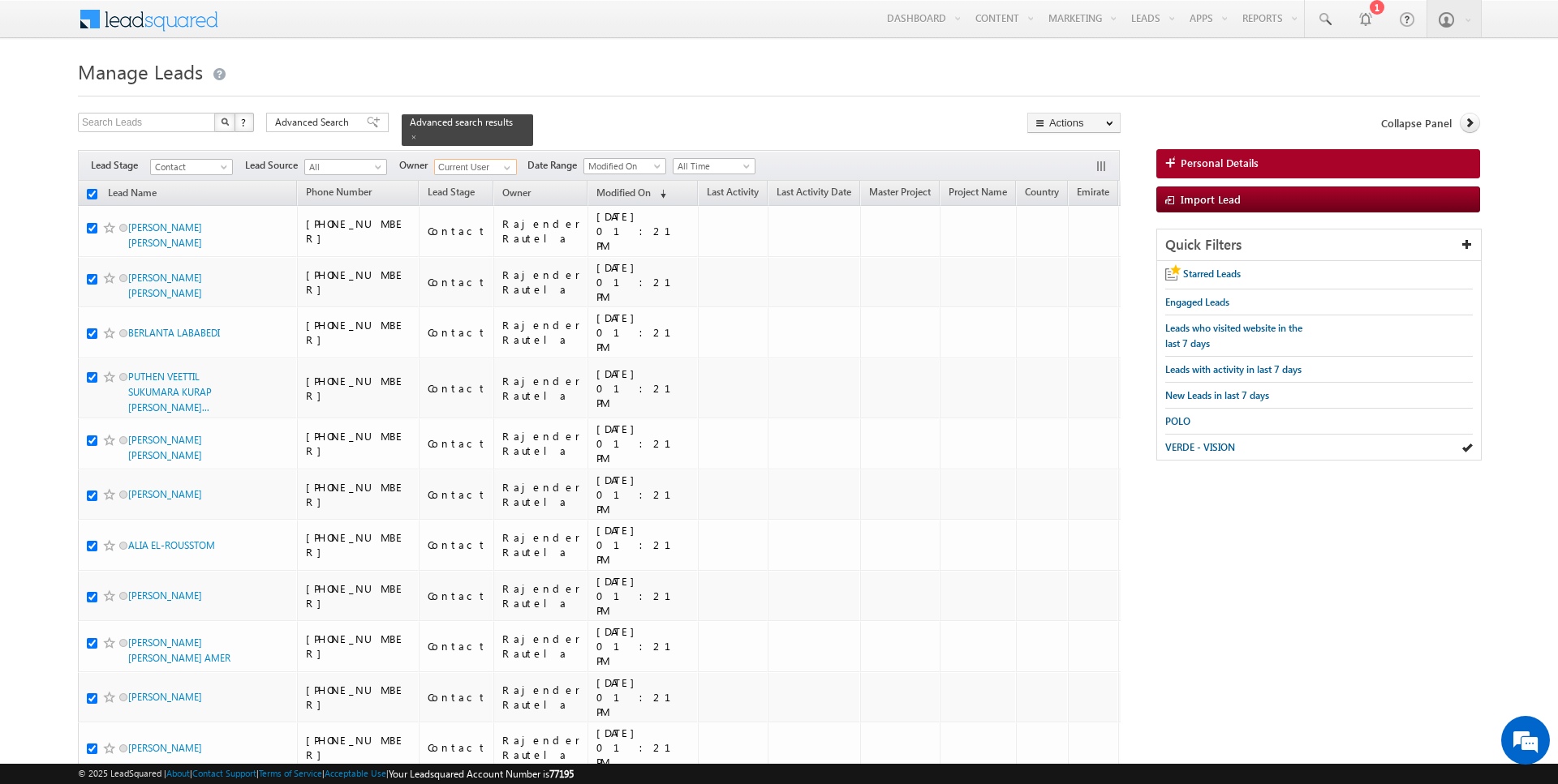
checkbox input "true"
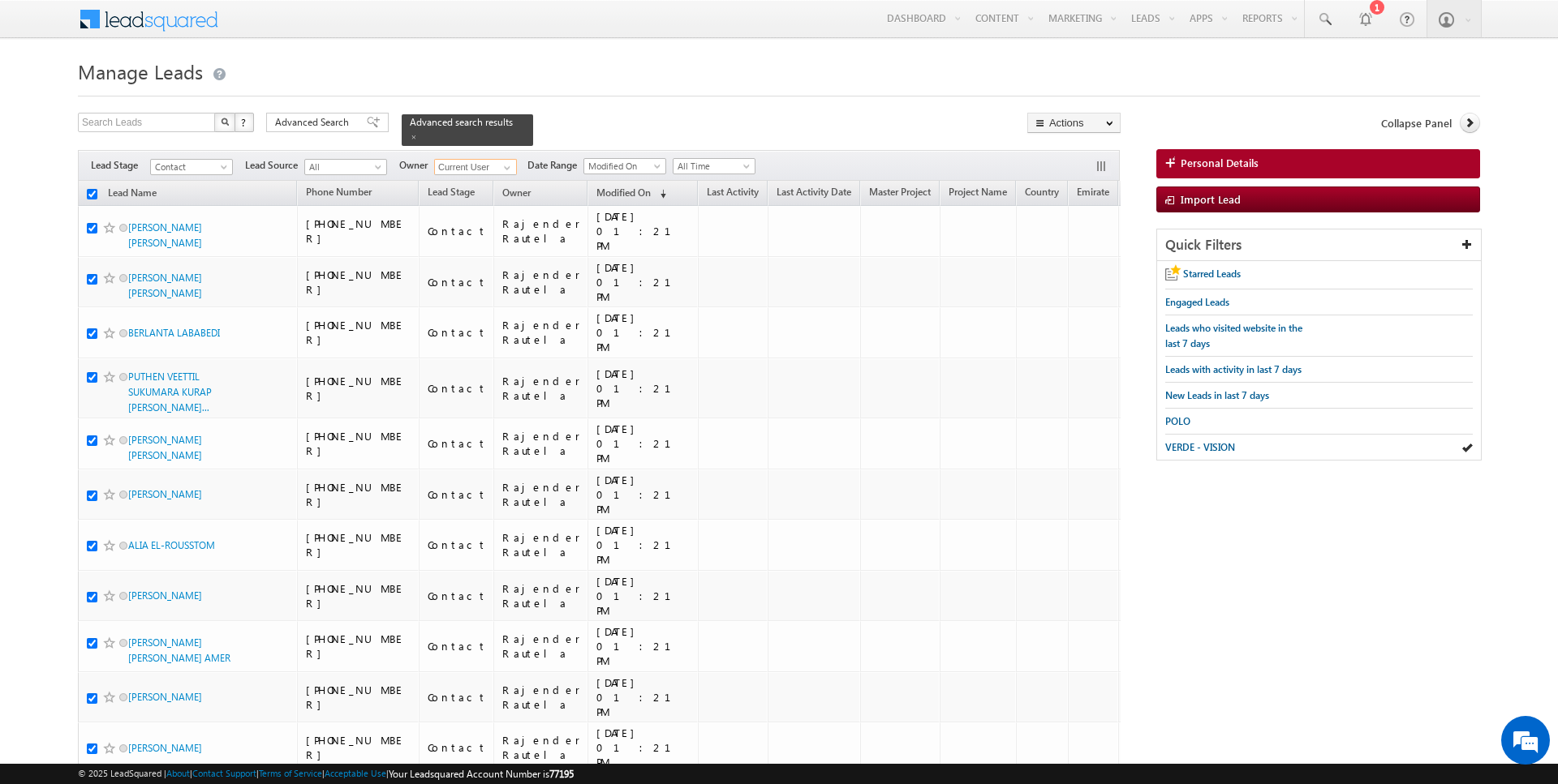
checkbox input "true"
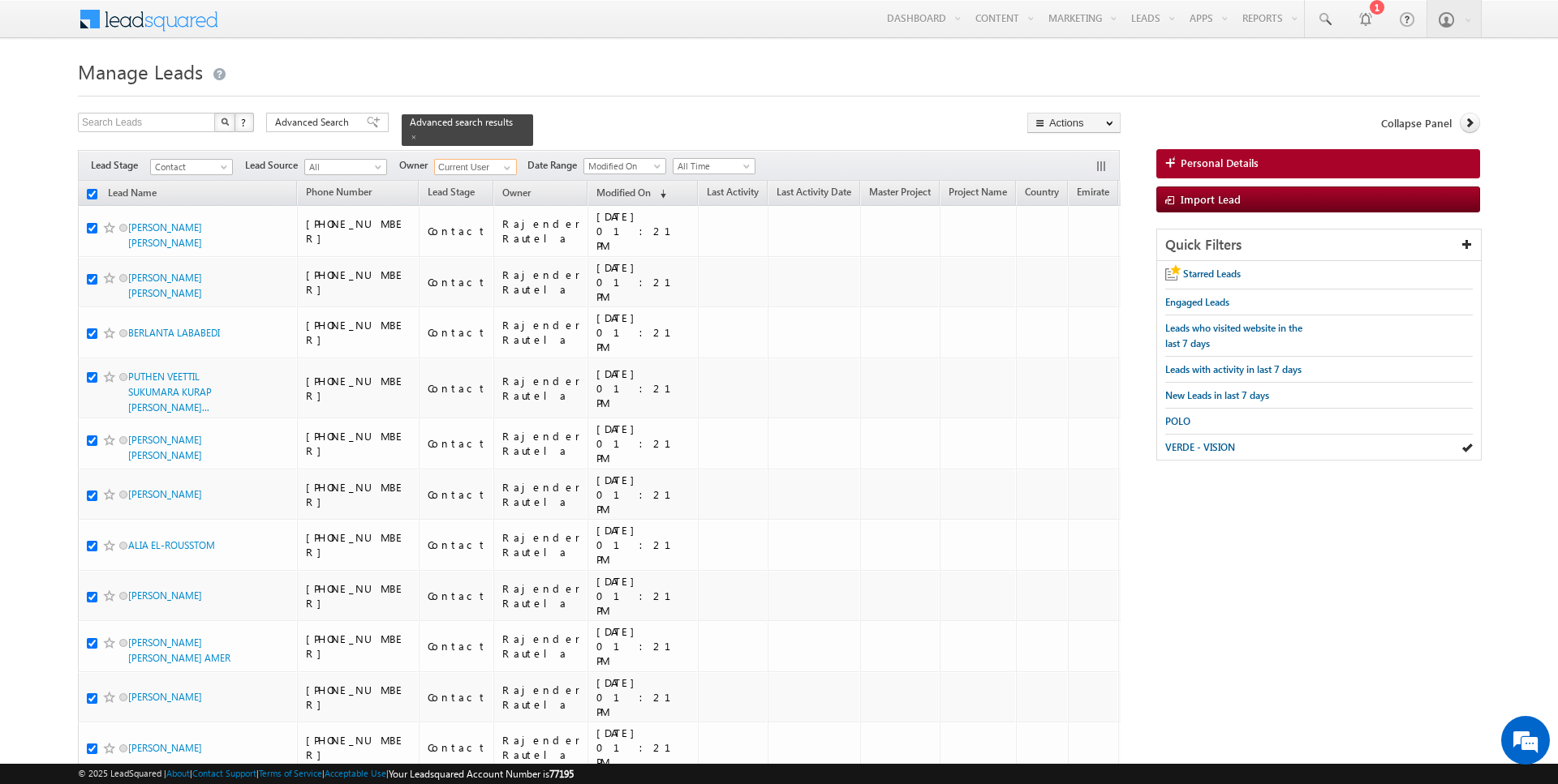
checkbox input "true"
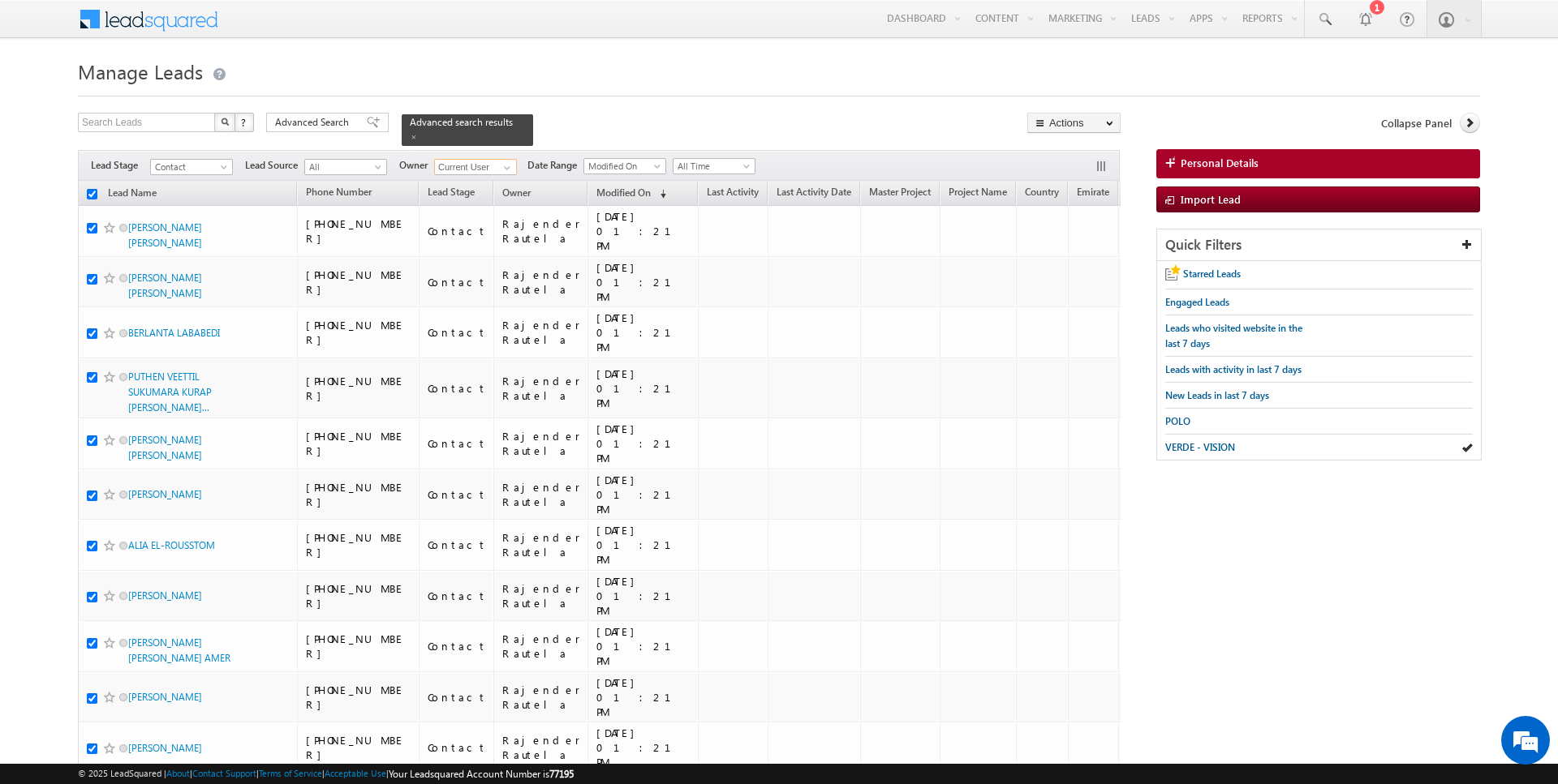
checkbox input "true"
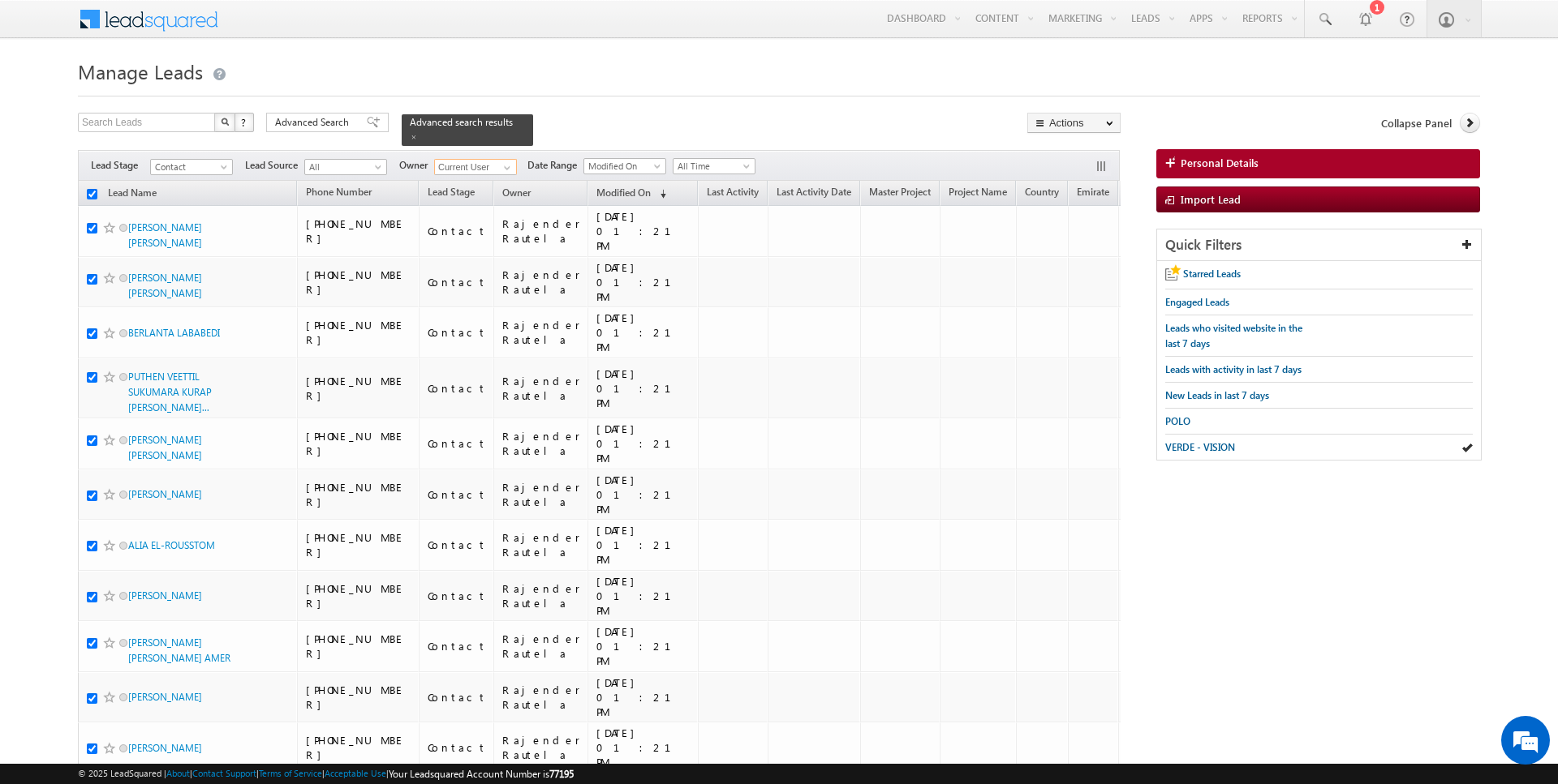
checkbox input "true"
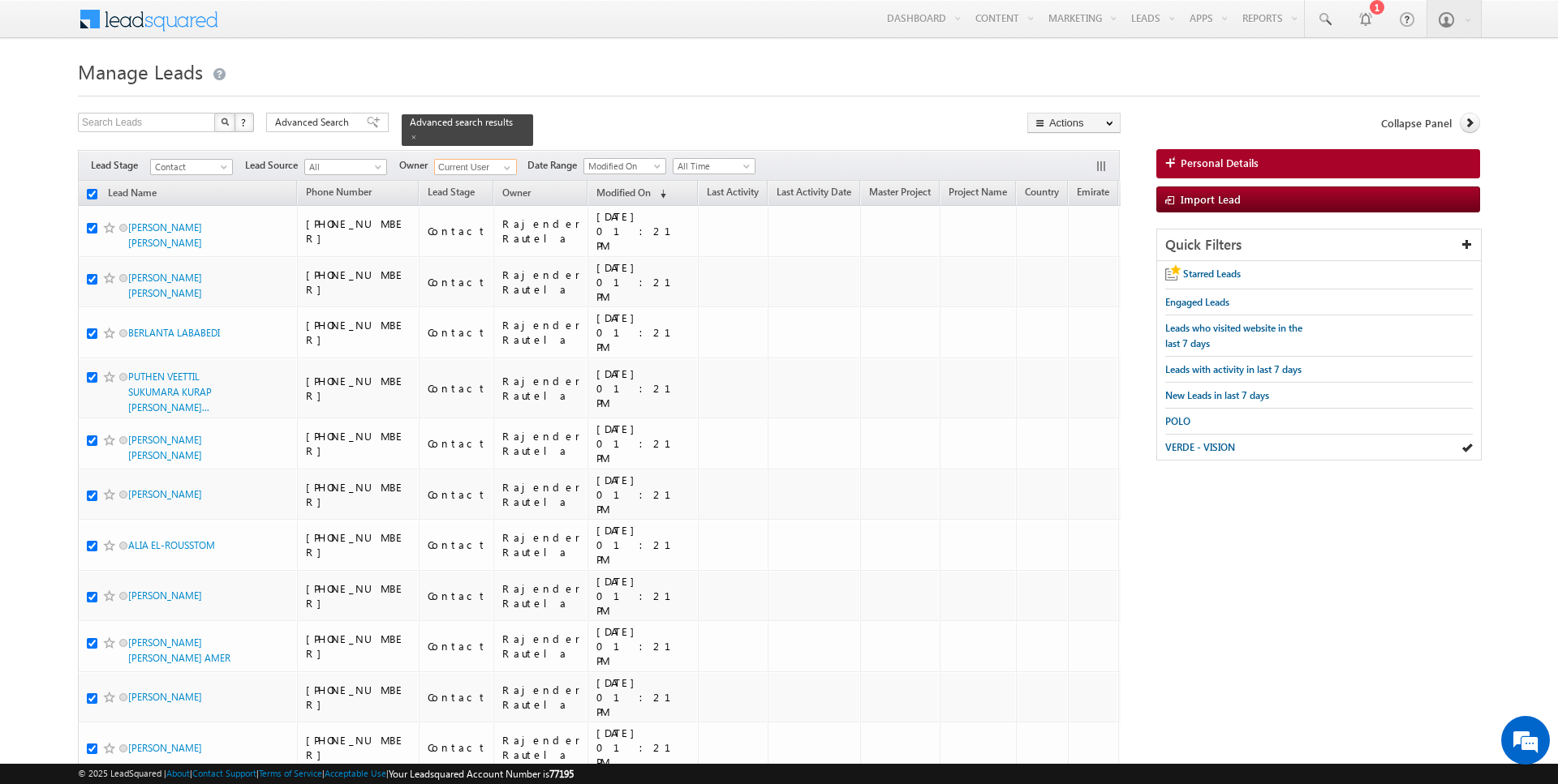
checkbox input "true"
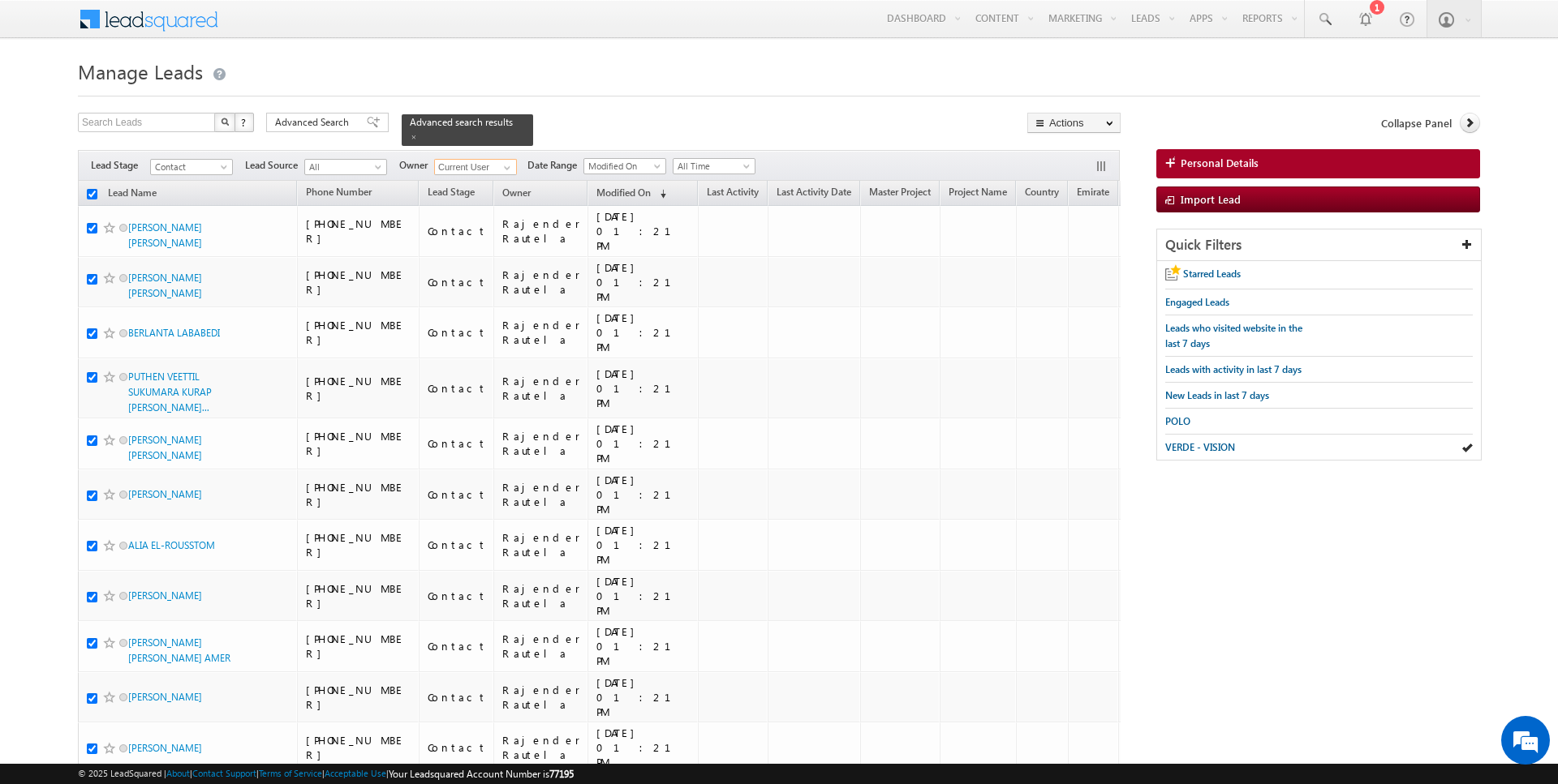
checkbox input "true"
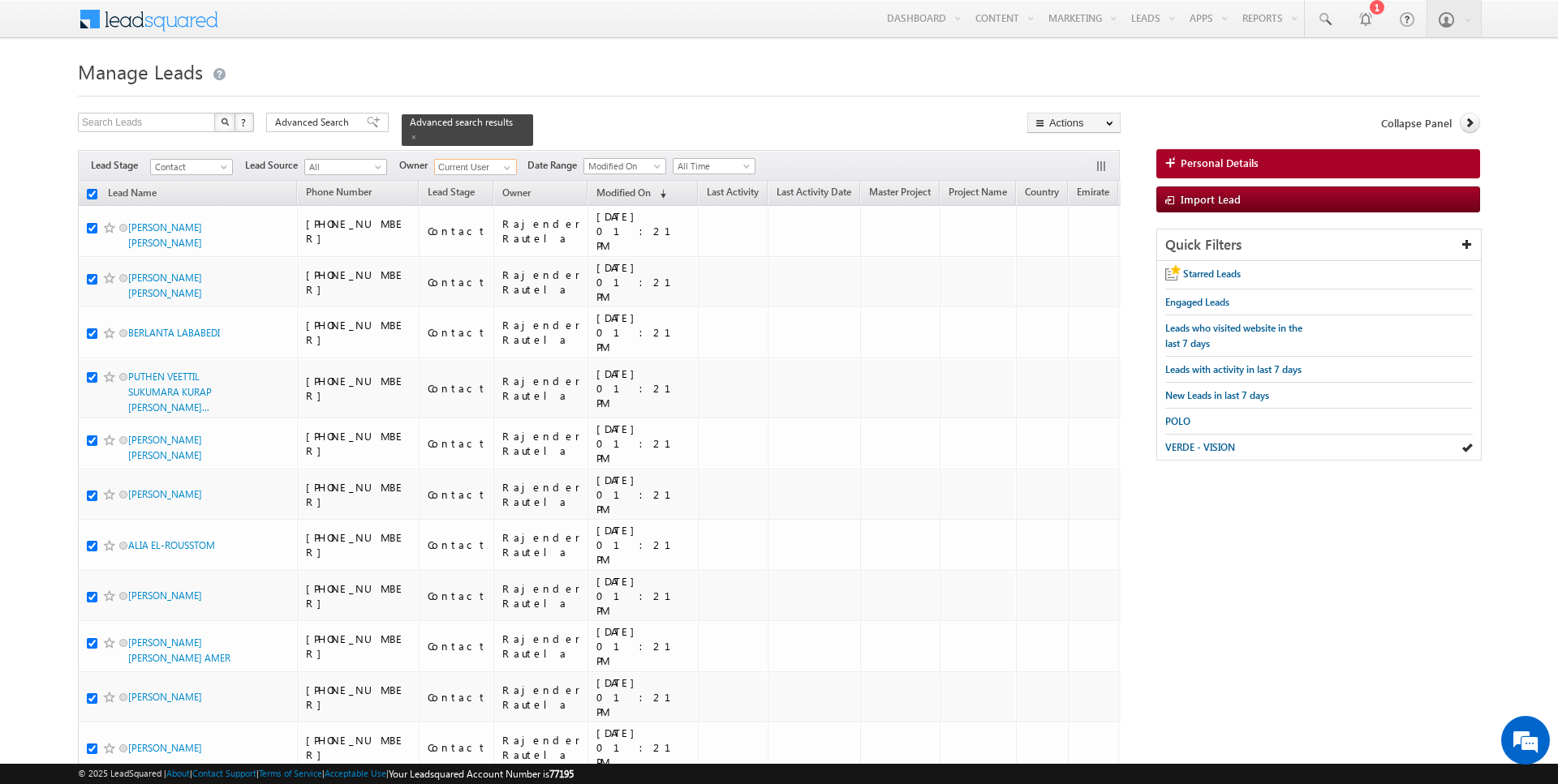
checkbox input "true"
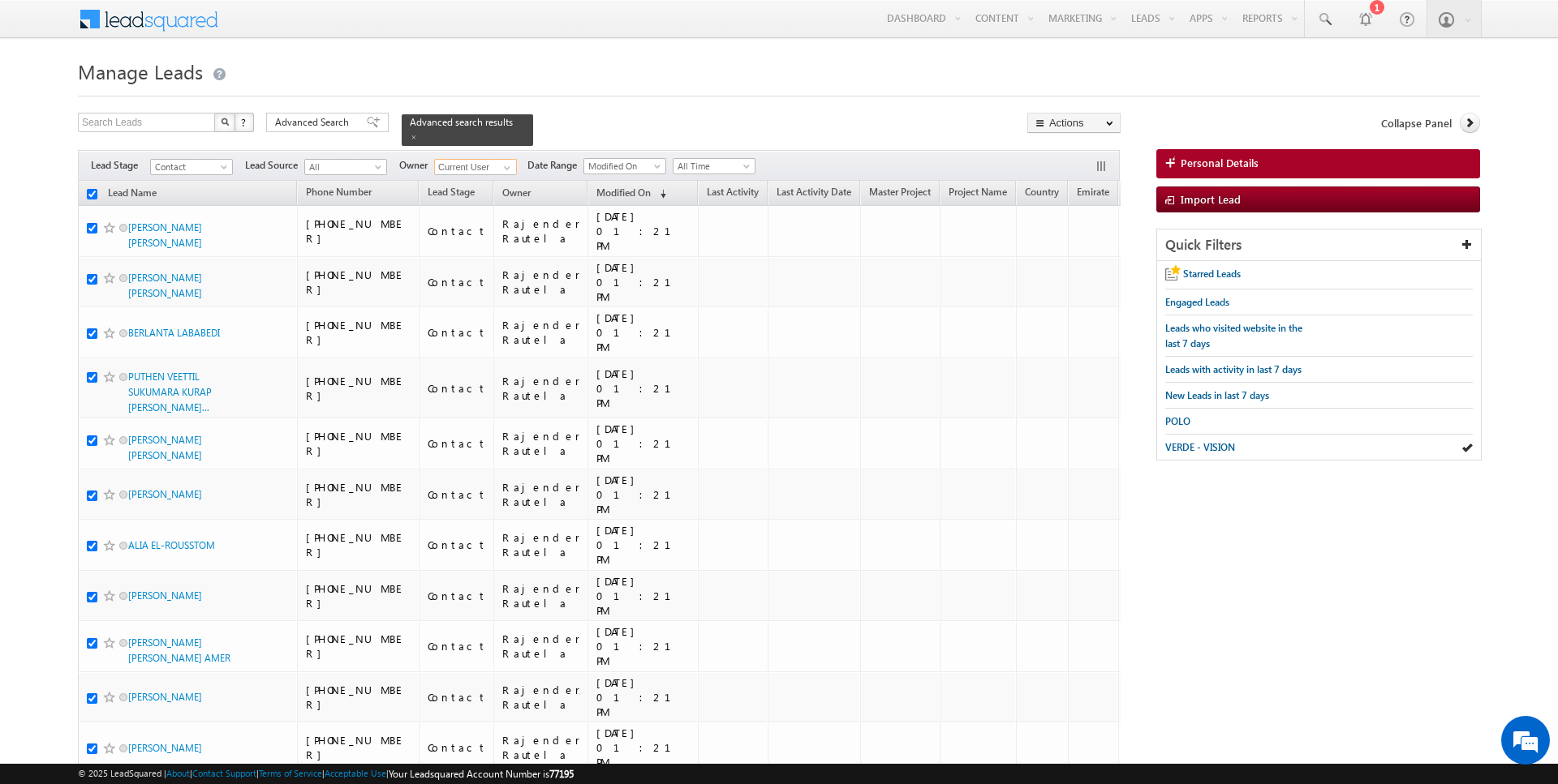
checkbox input "true"
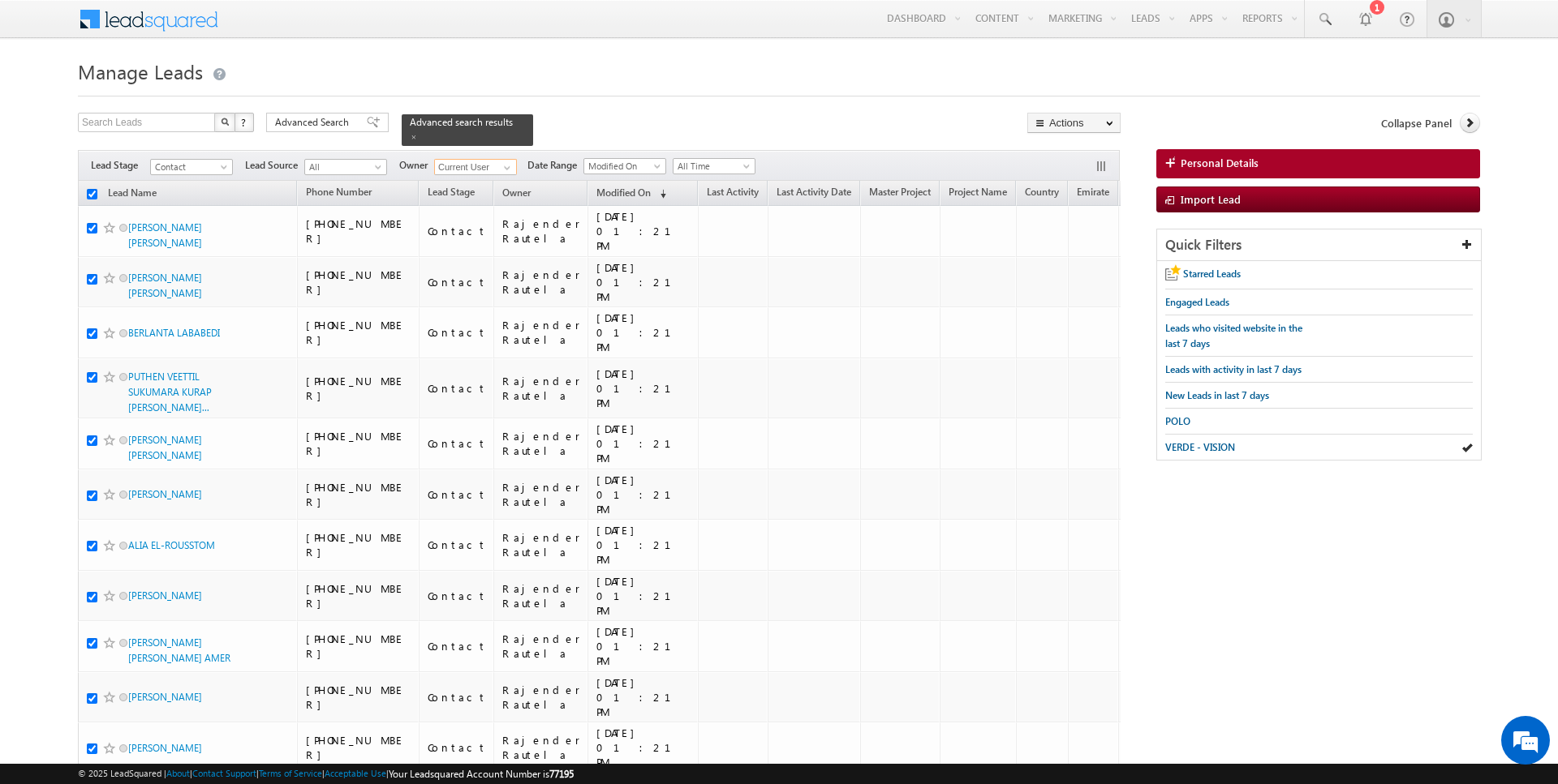
checkbox input "true"
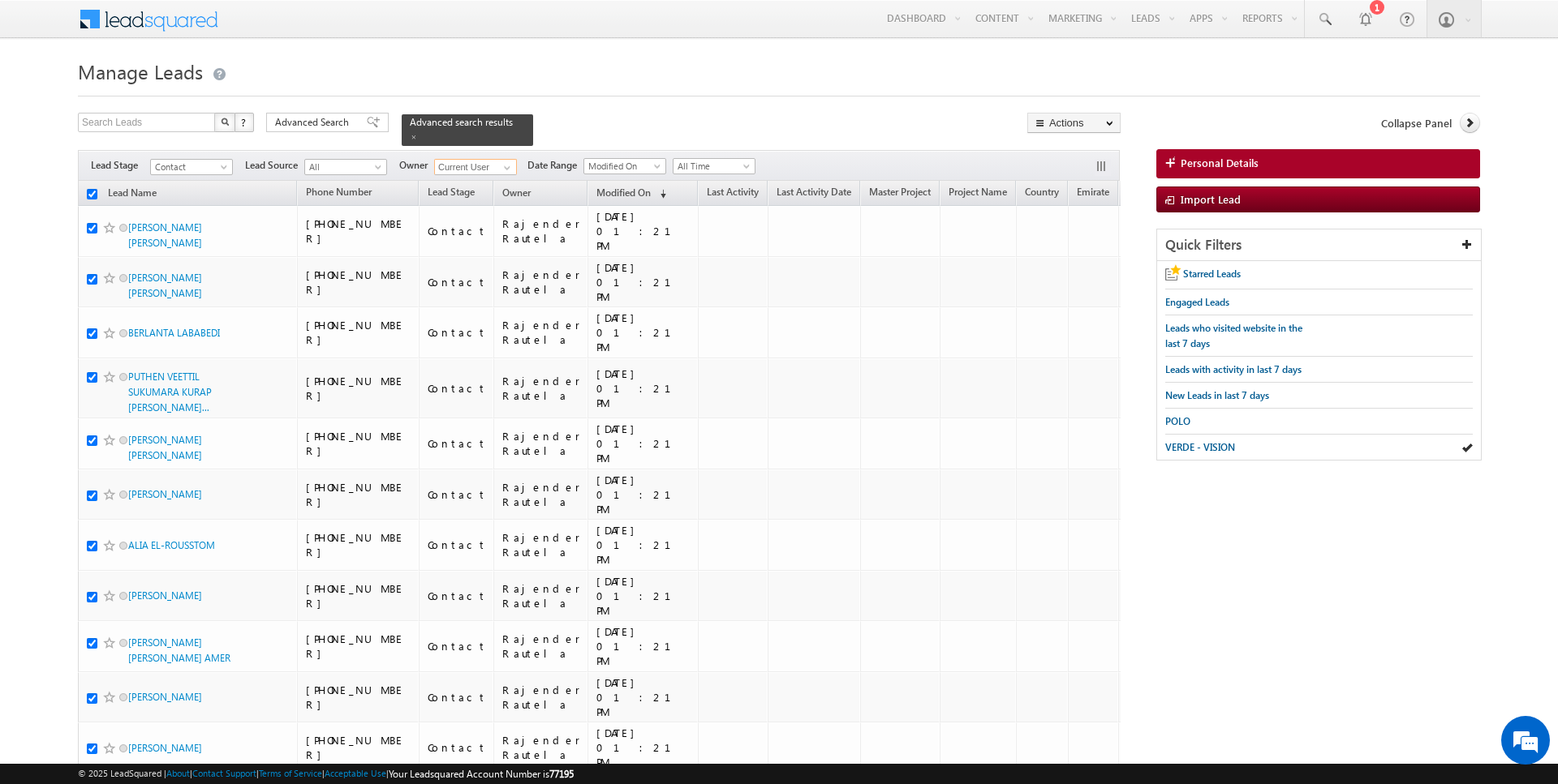
checkbox input "true"
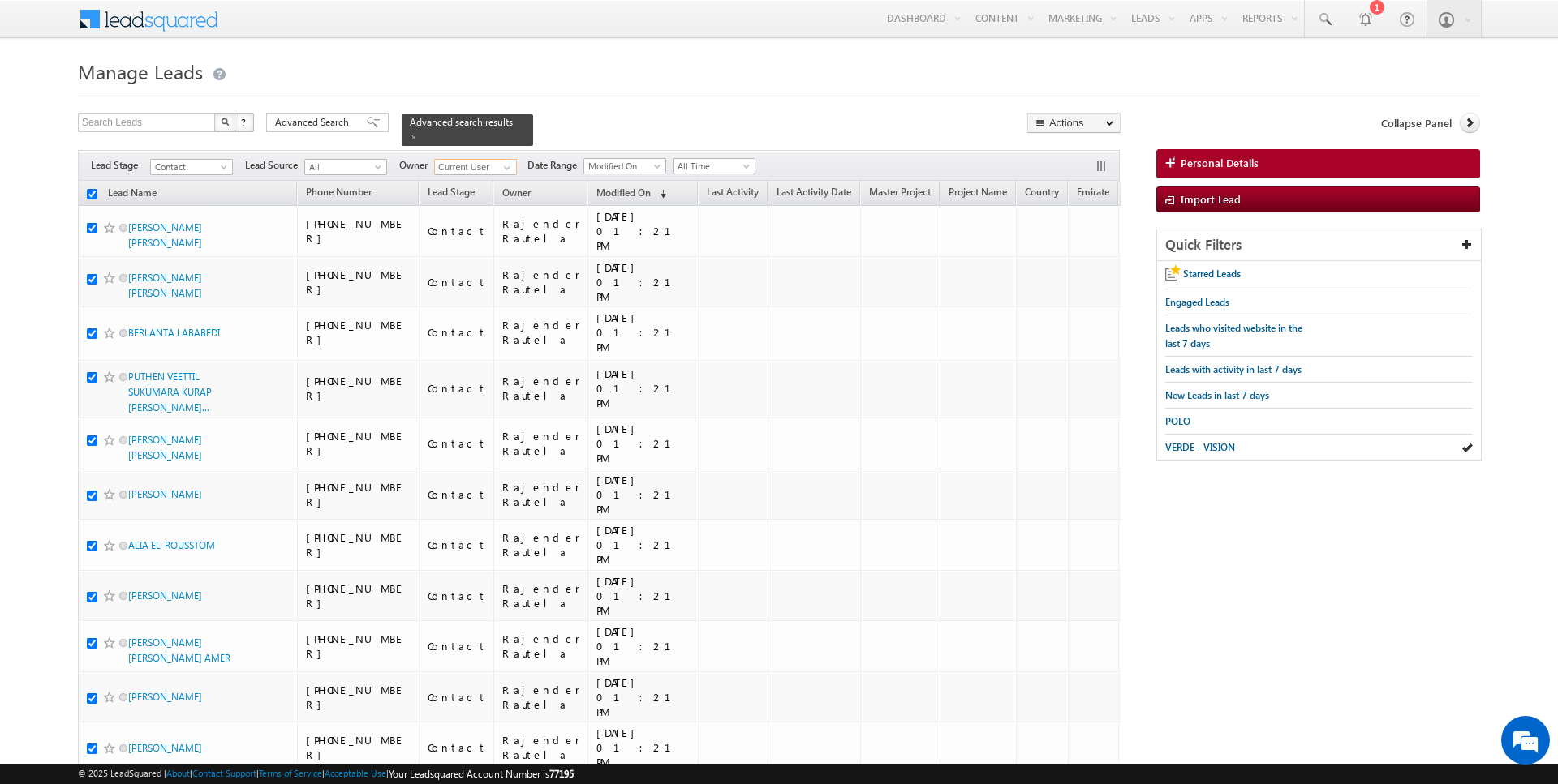
checkbox input "true"
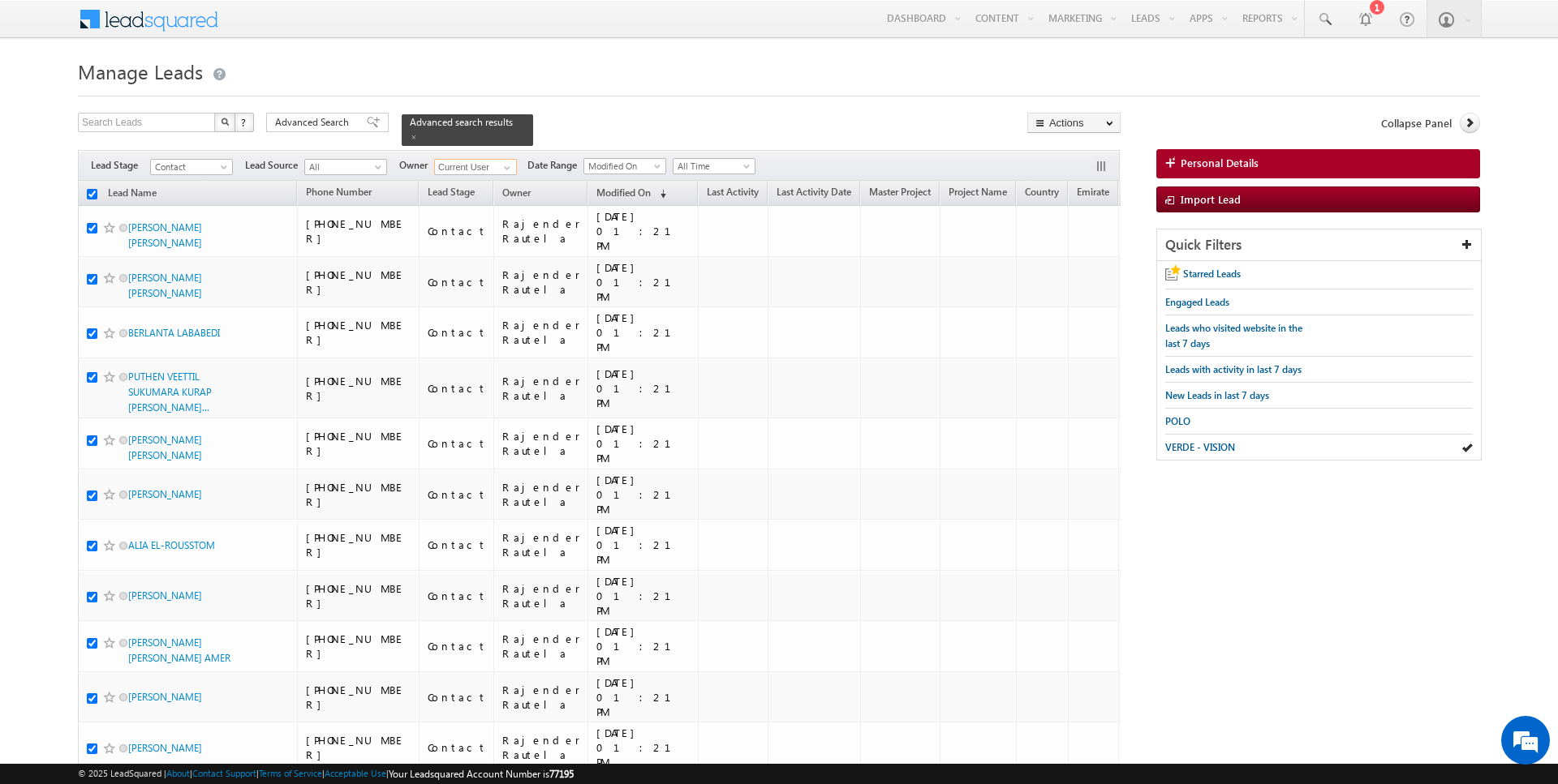
checkbox input "true"
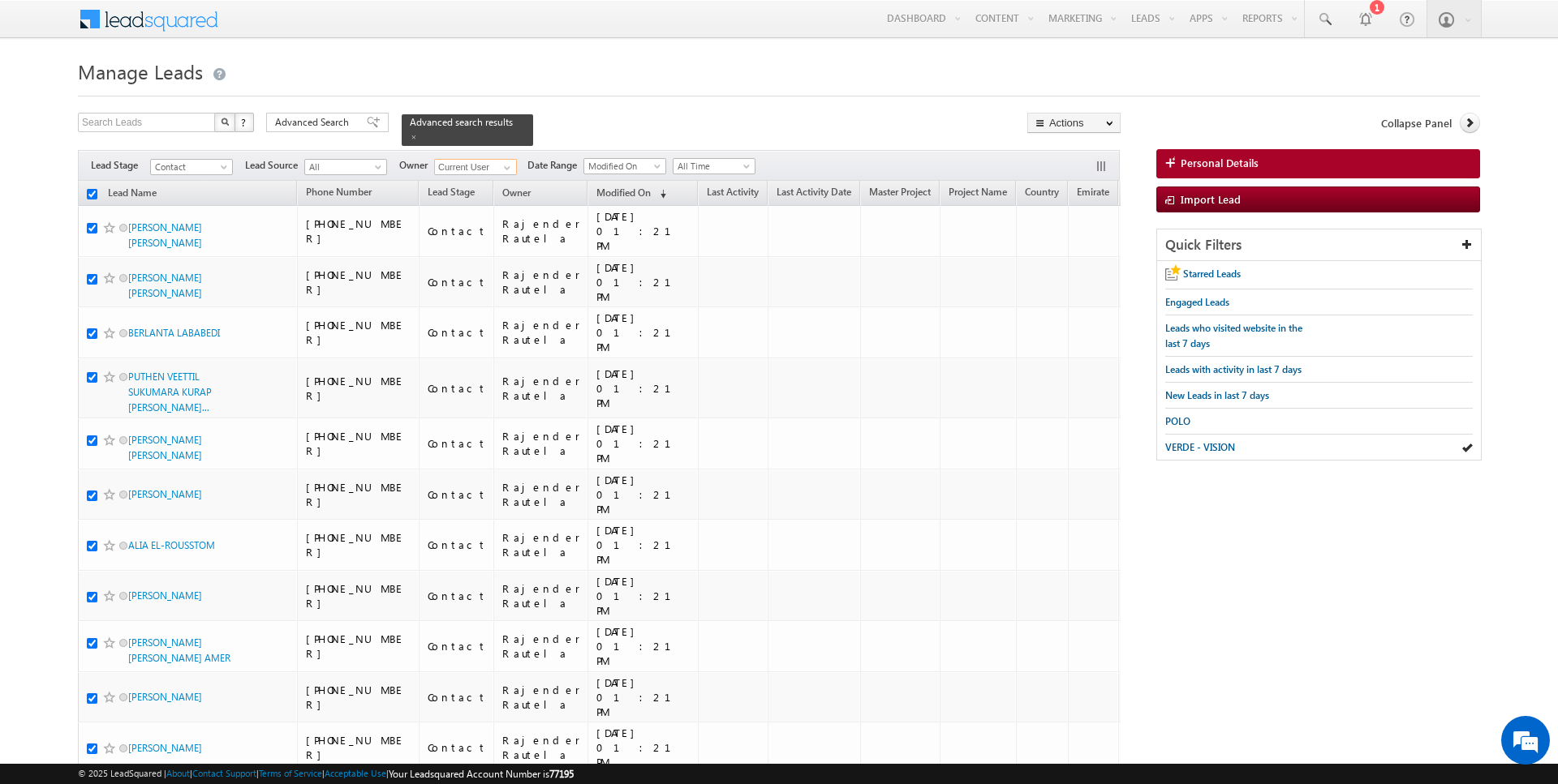
checkbox input "true"
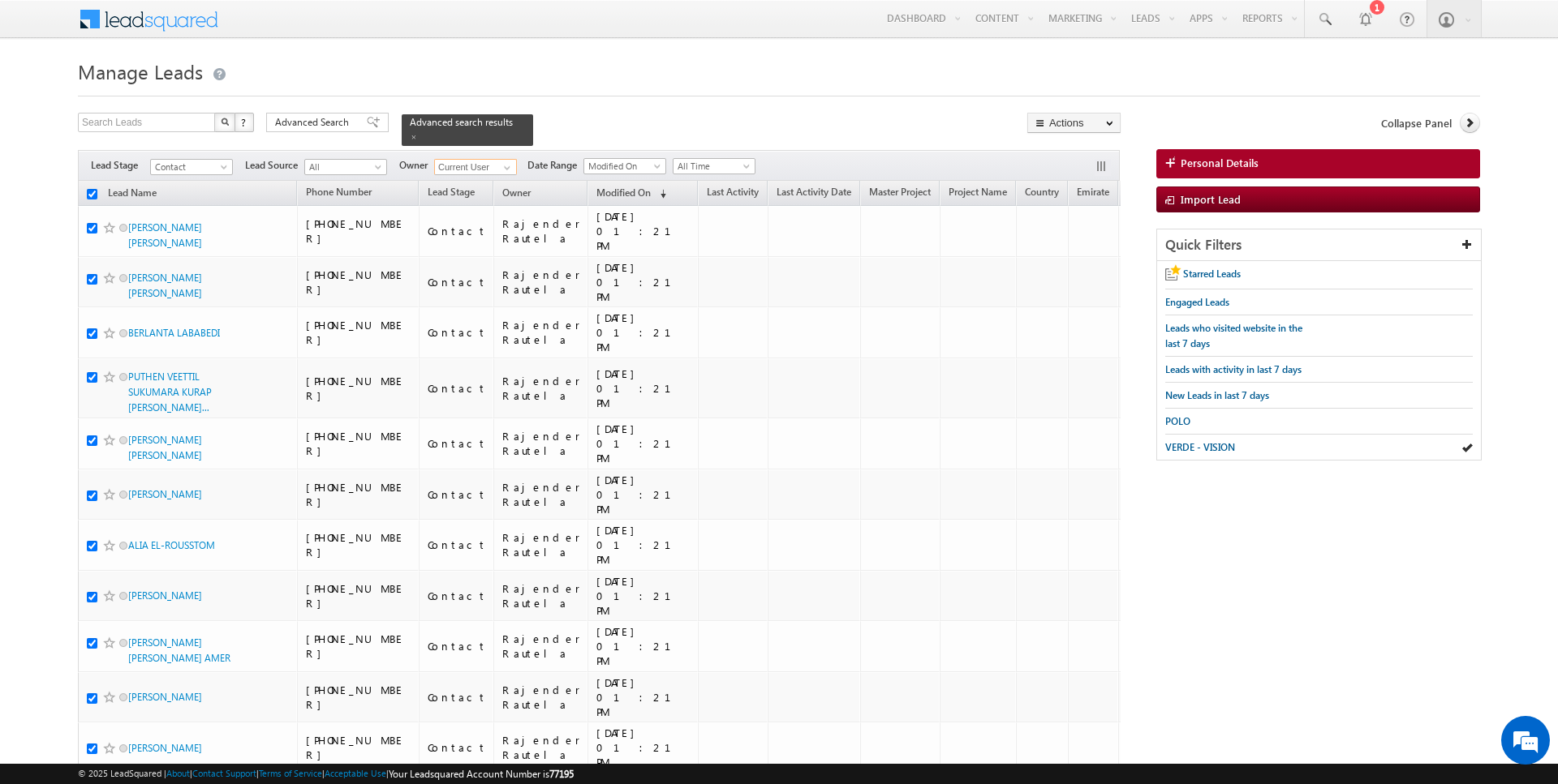
checkbox input "true"
click at [1067, 260] on link "Change Owner" at bounding box center [1074, 262] width 92 height 19
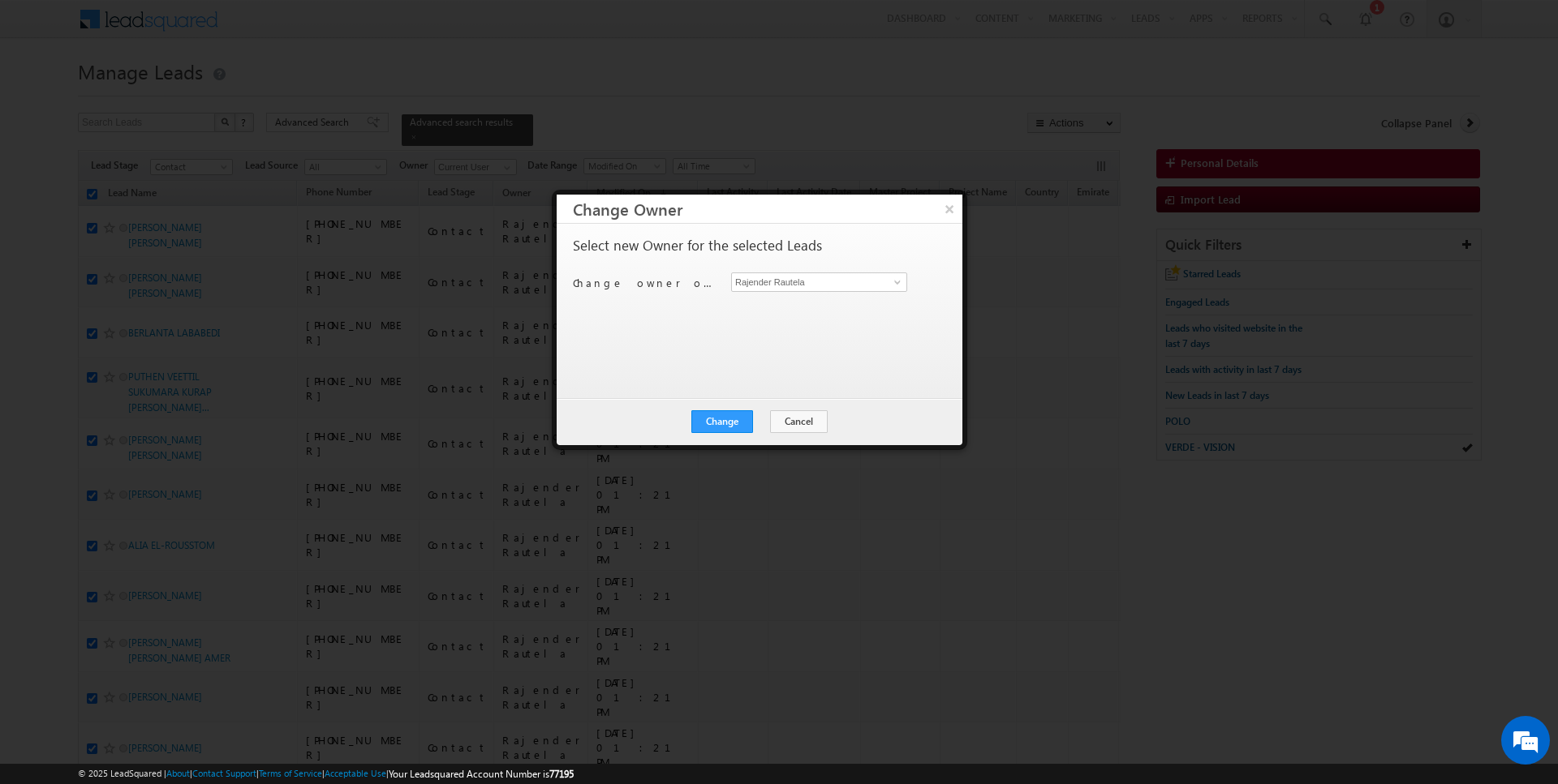
click at [803, 269] on div "Select new Owner for the selected Leads Change owner of 100 leads to Rajender R…" at bounding box center [758, 303] width 370 height 130
click at [784, 422] on button "Cancel" at bounding box center [799, 422] width 58 height 23
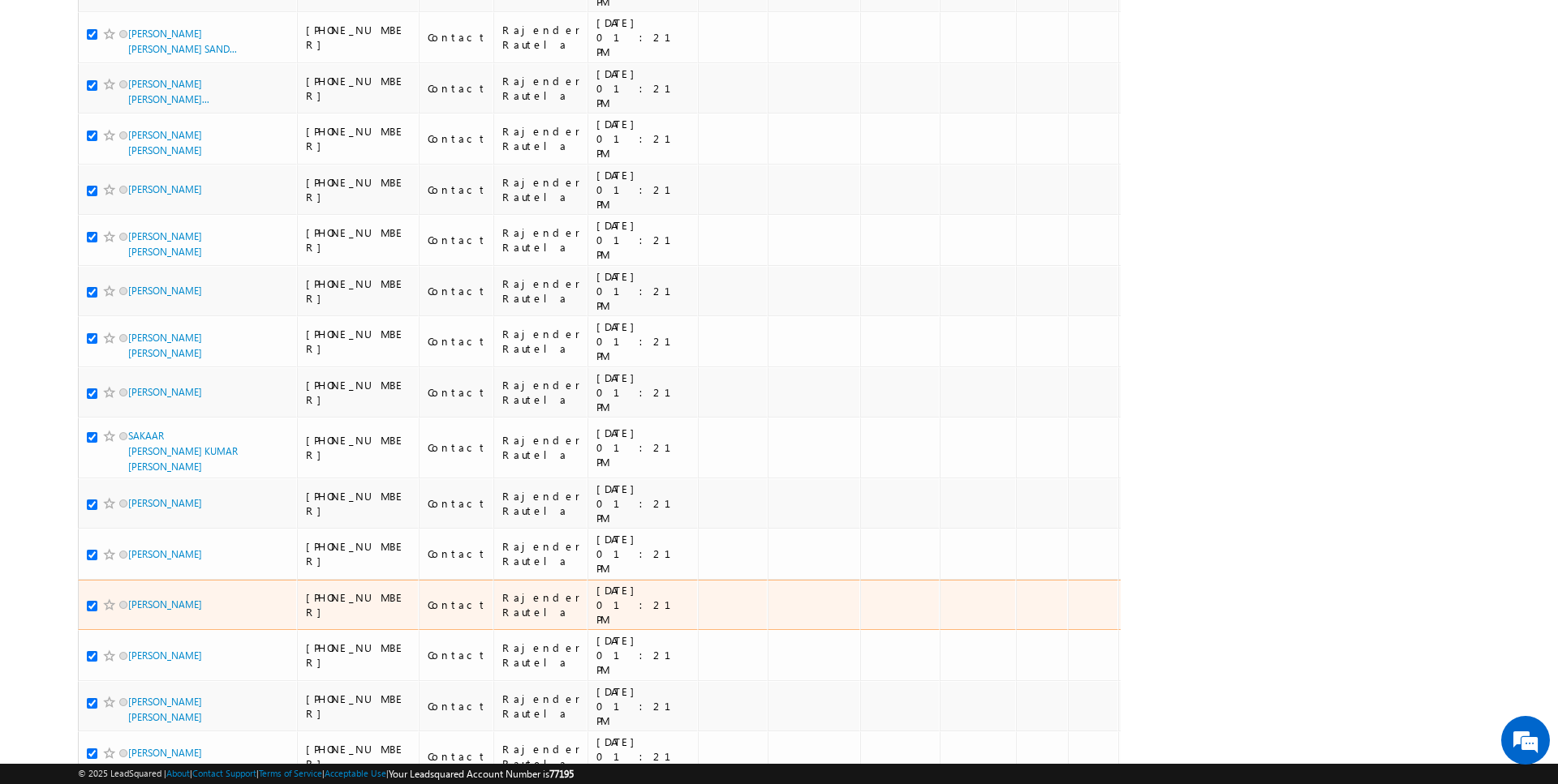
scroll to position [3685, 0]
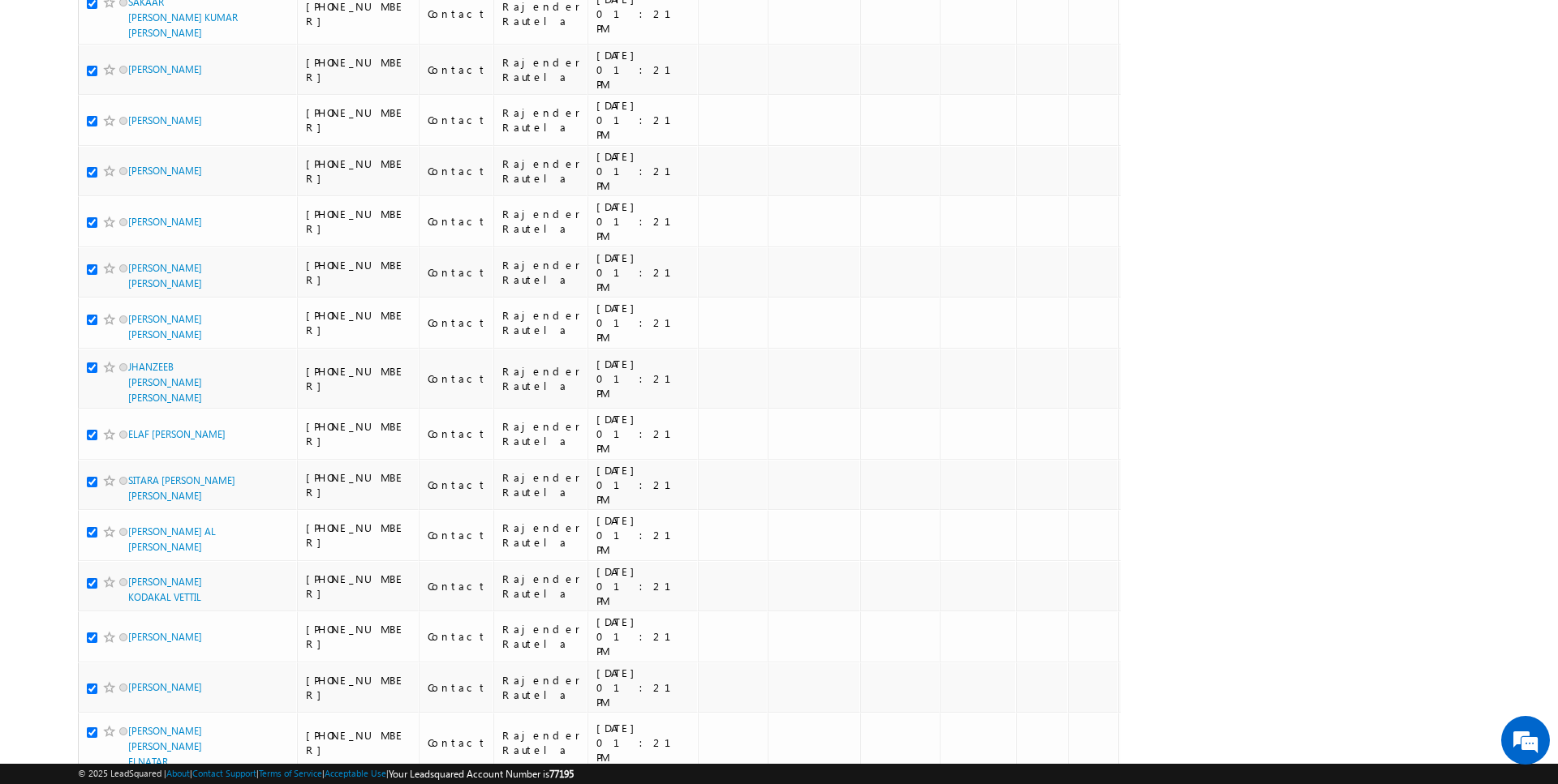
click at [136, 735] on li "50" at bounding box center [134, 738] width 39 height 16
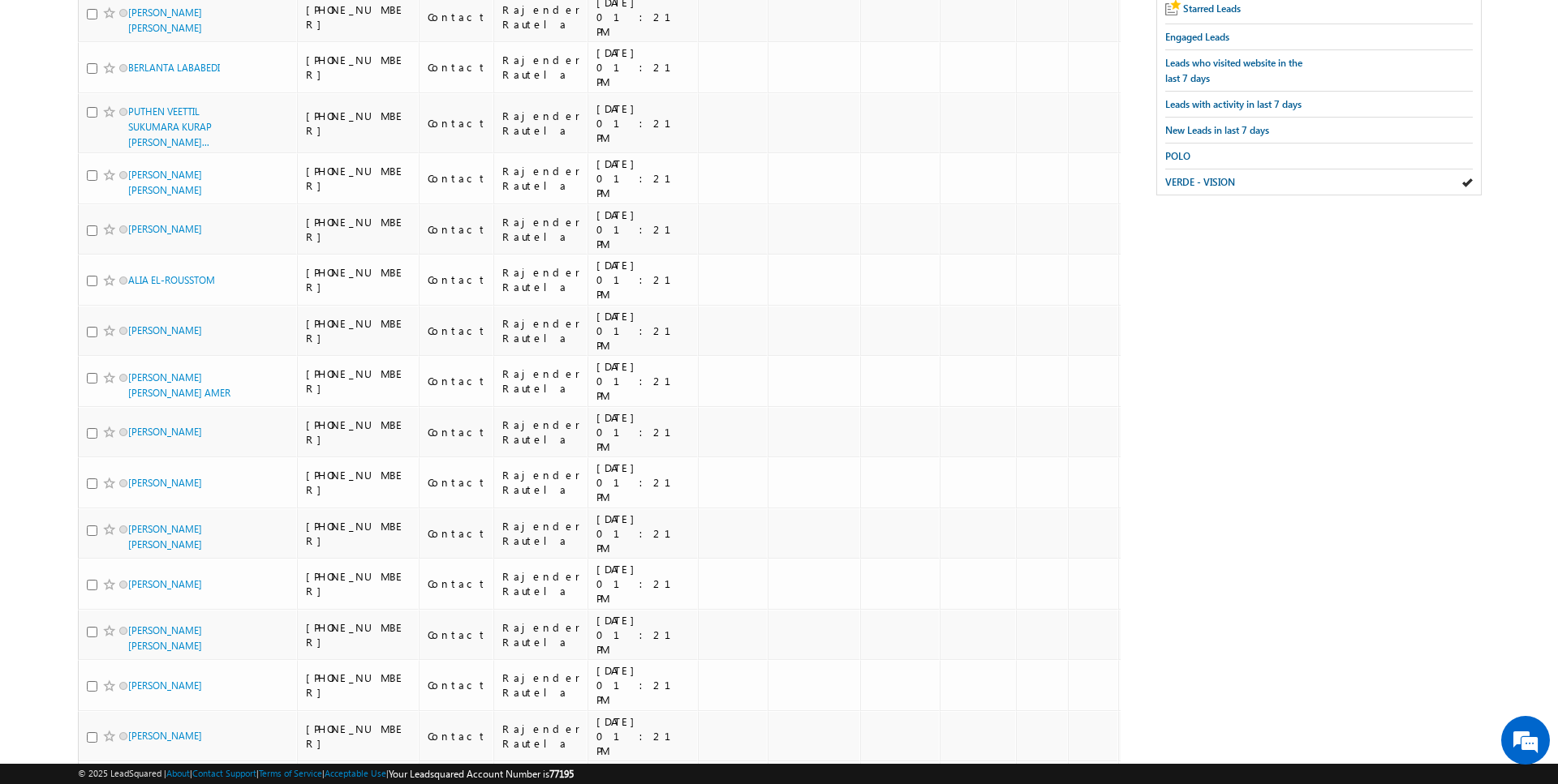
scroll to position [0, 0]
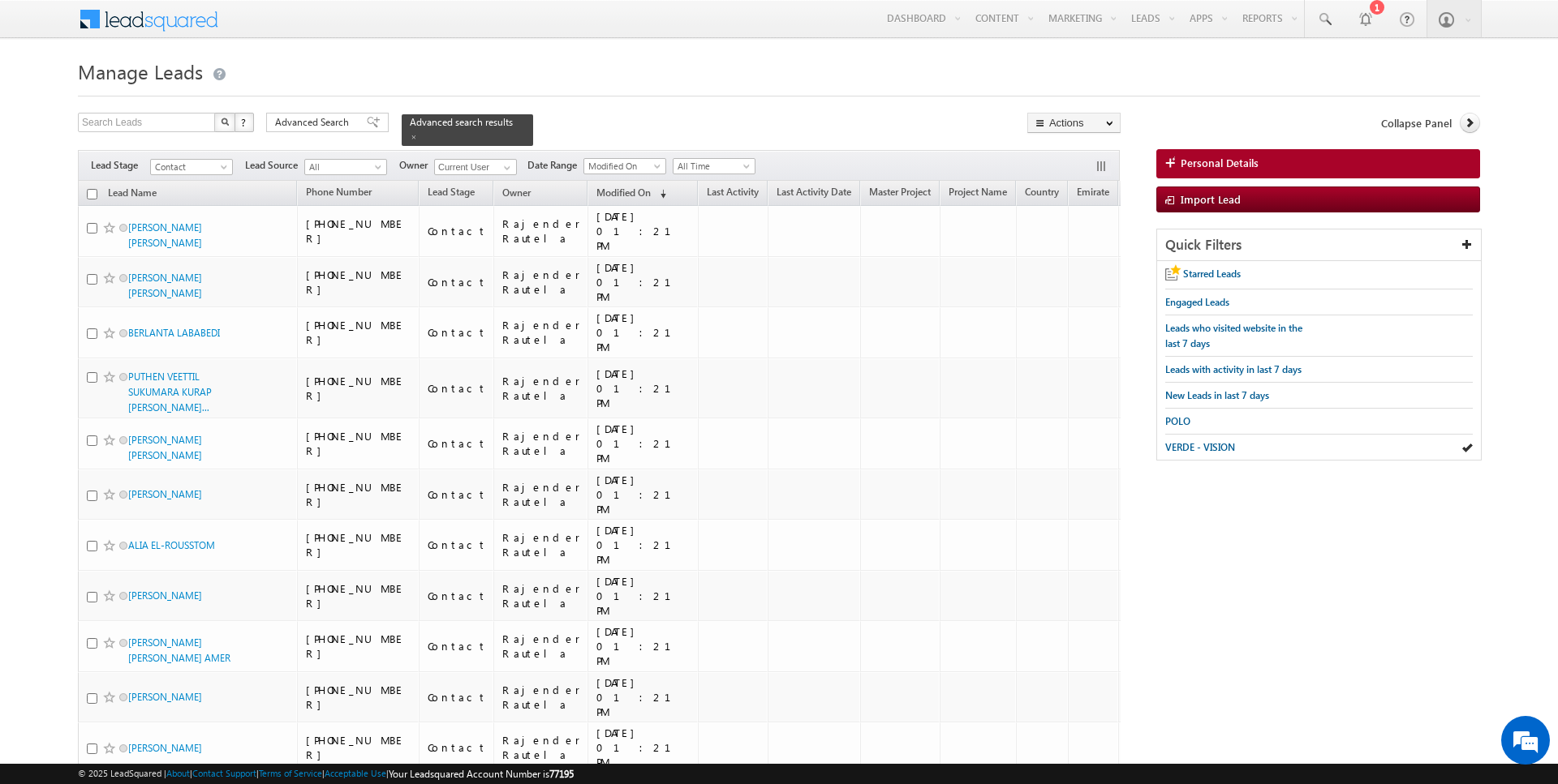
click at [93, 194] on input "checkbox" at bounding box center [92, 194] width 11 height 11
checkbox input "true"
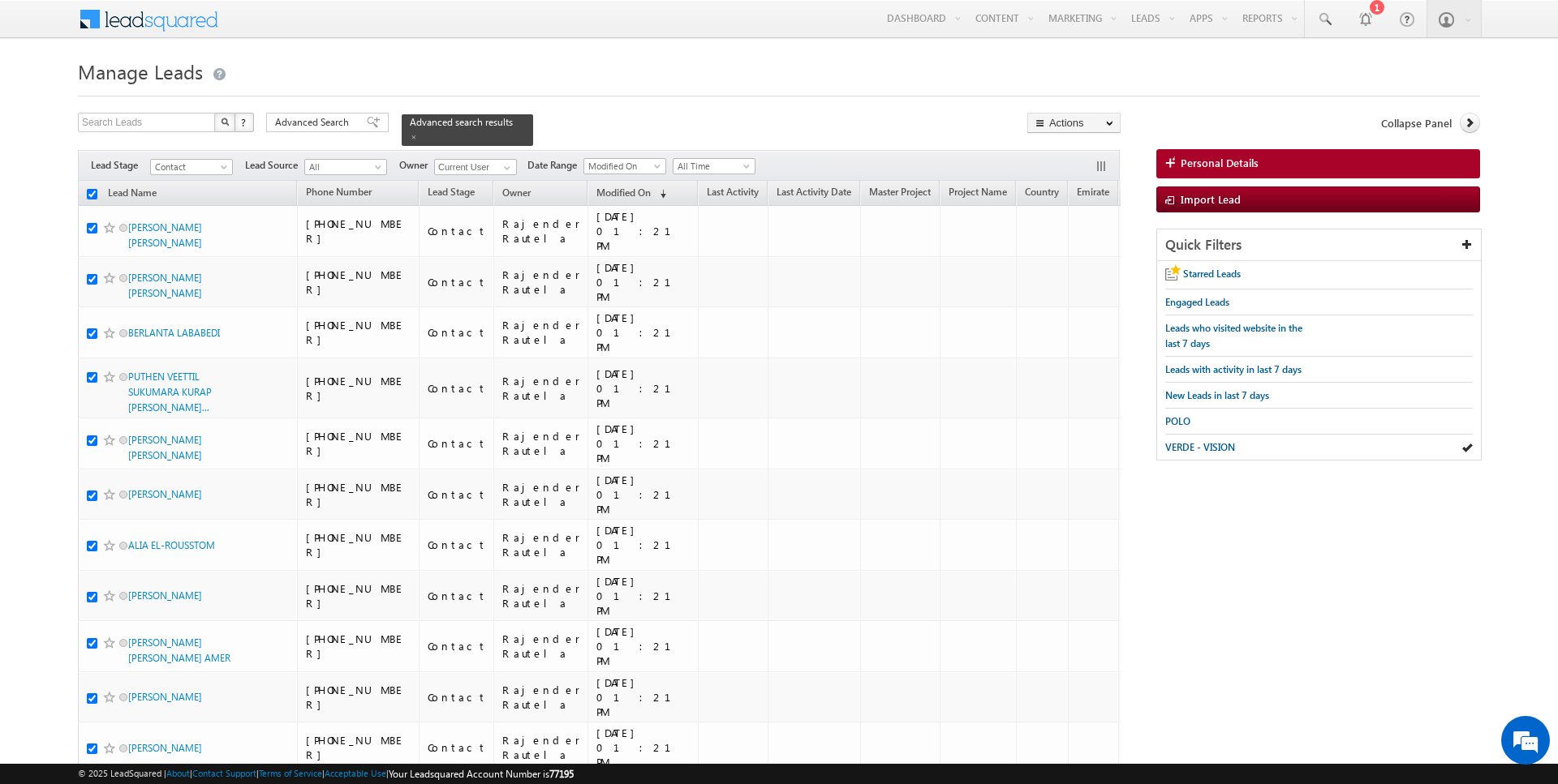
checkbox input "true"
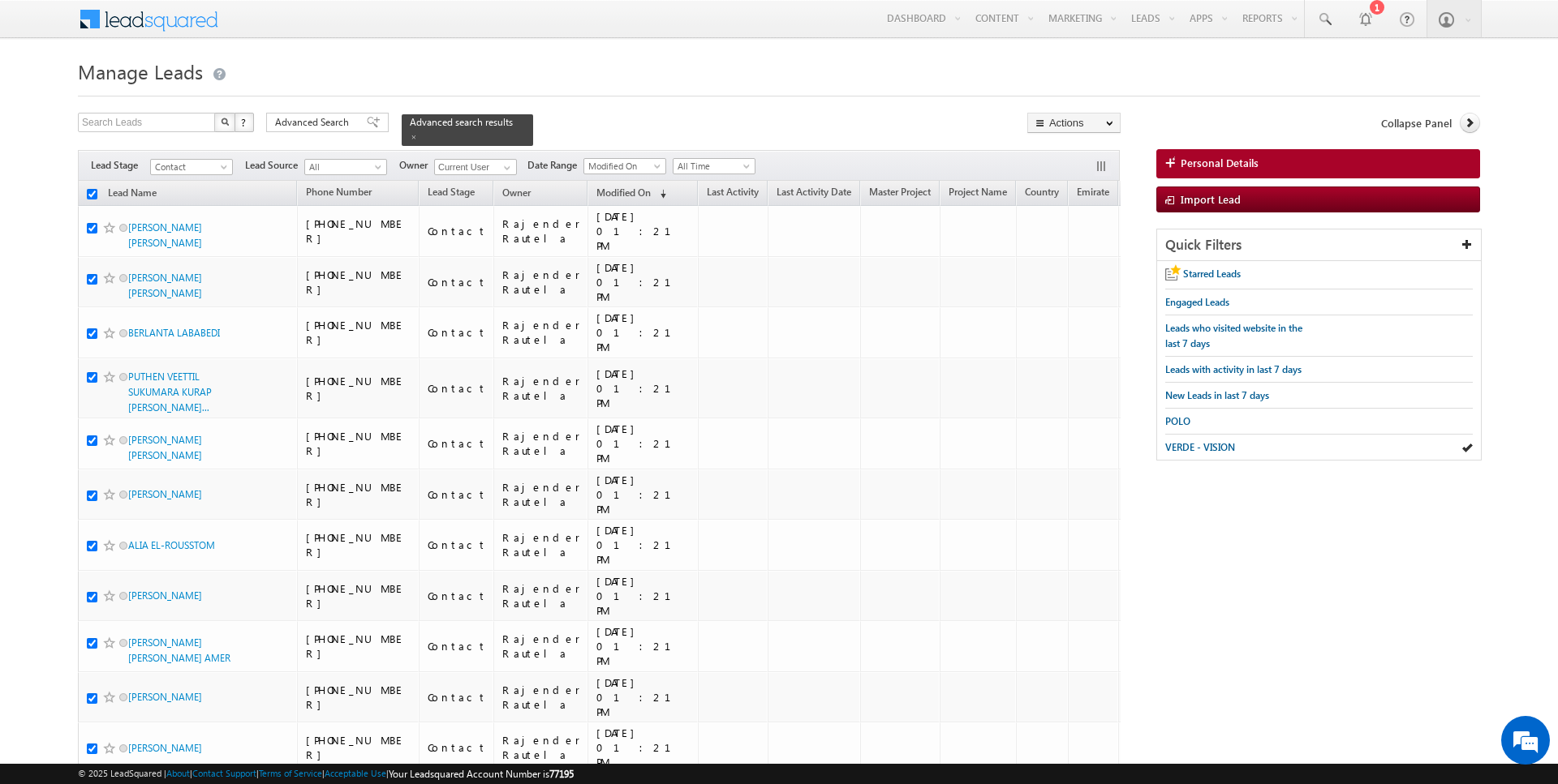
checkbox input "true"
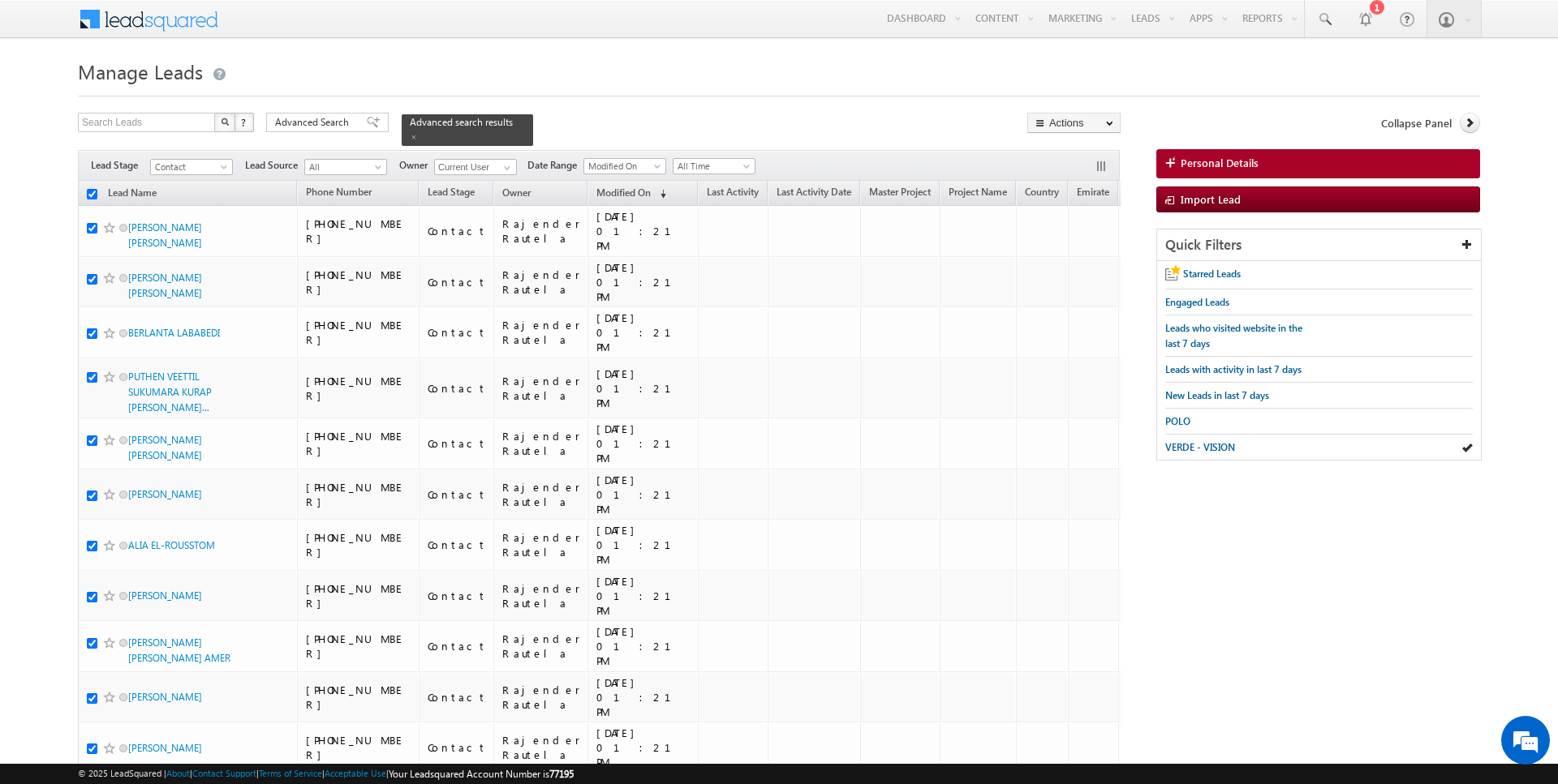
checkbox input "true"
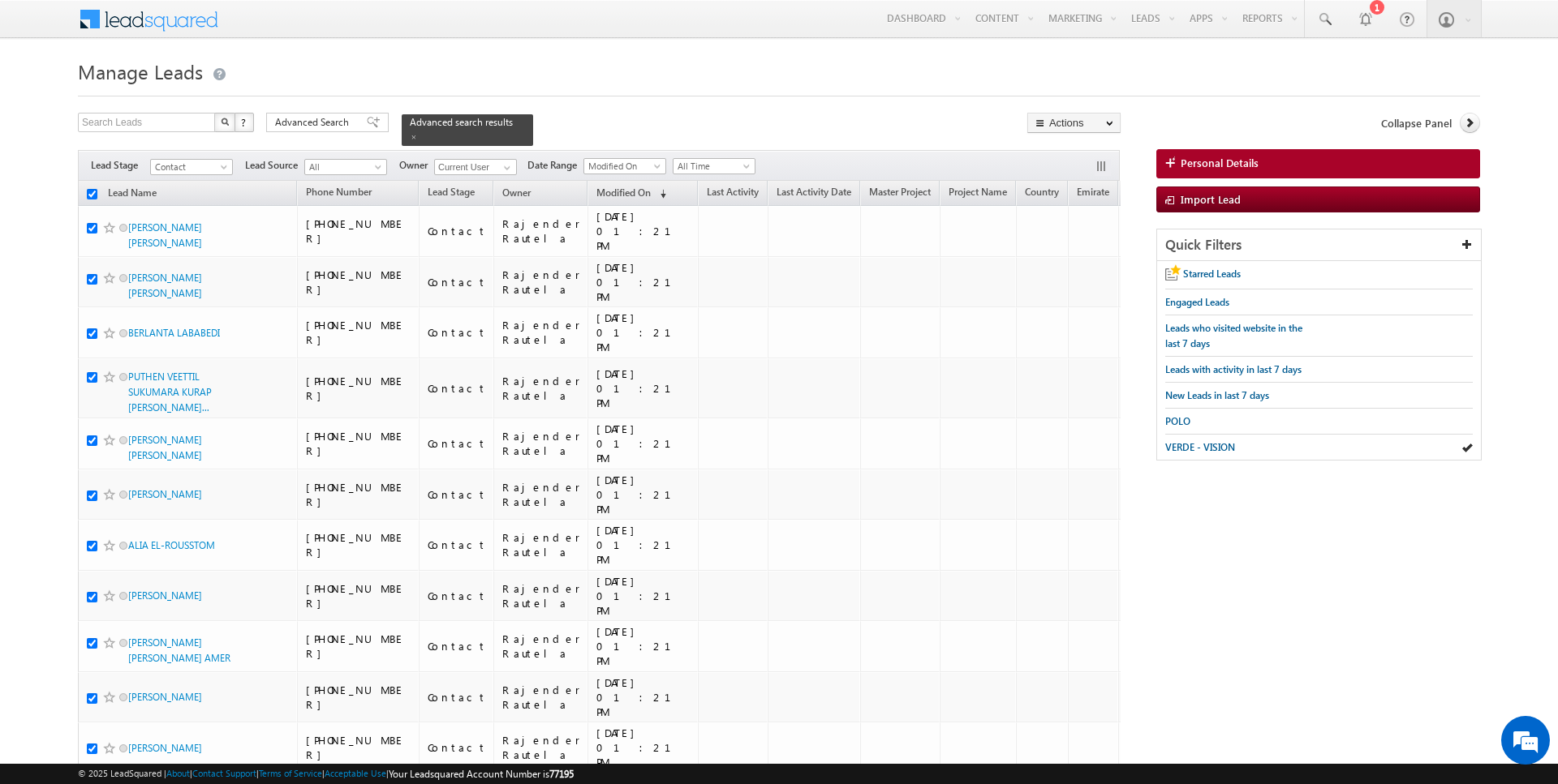
checkbox input "true"
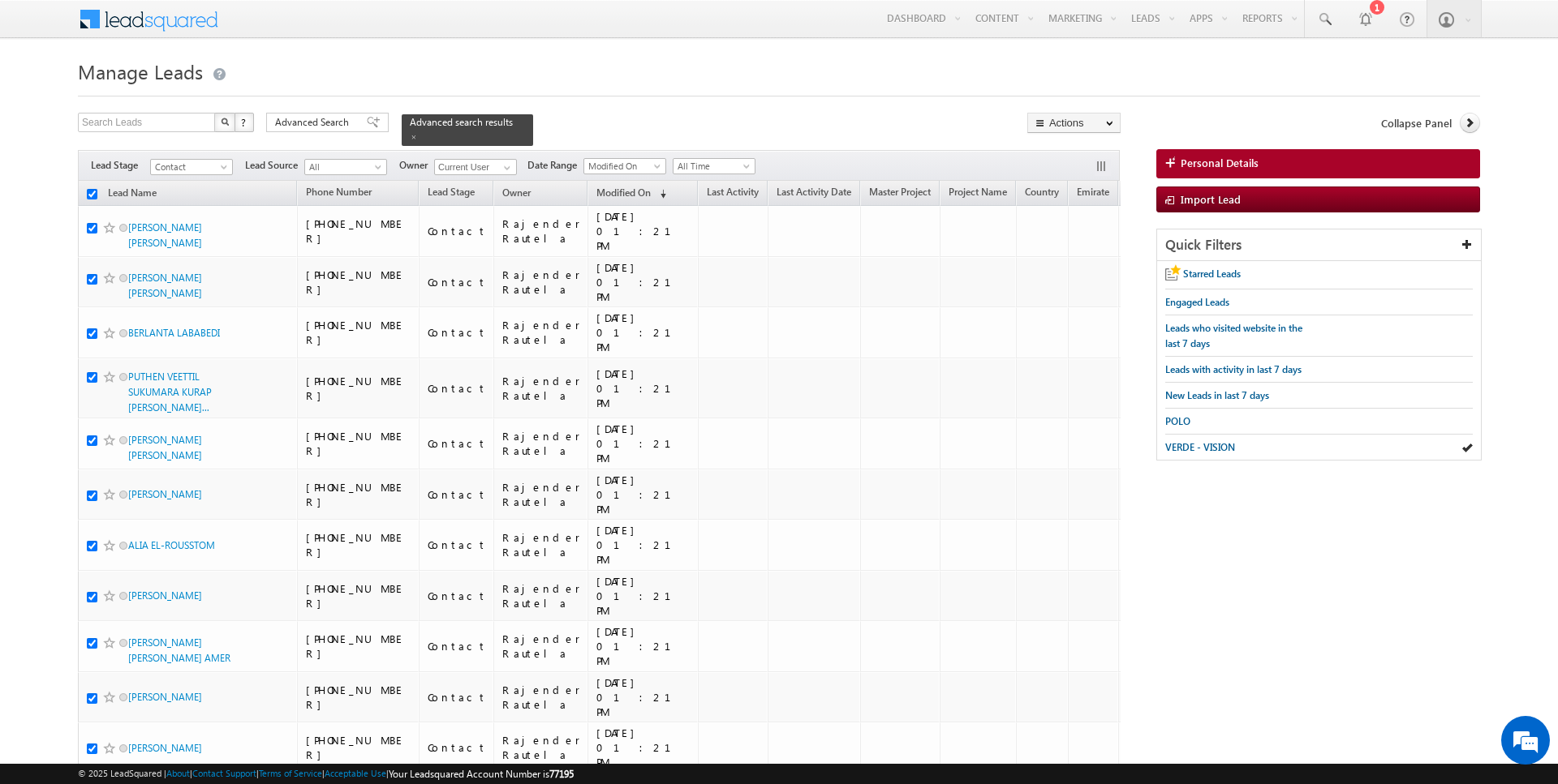
checkbox input "true"
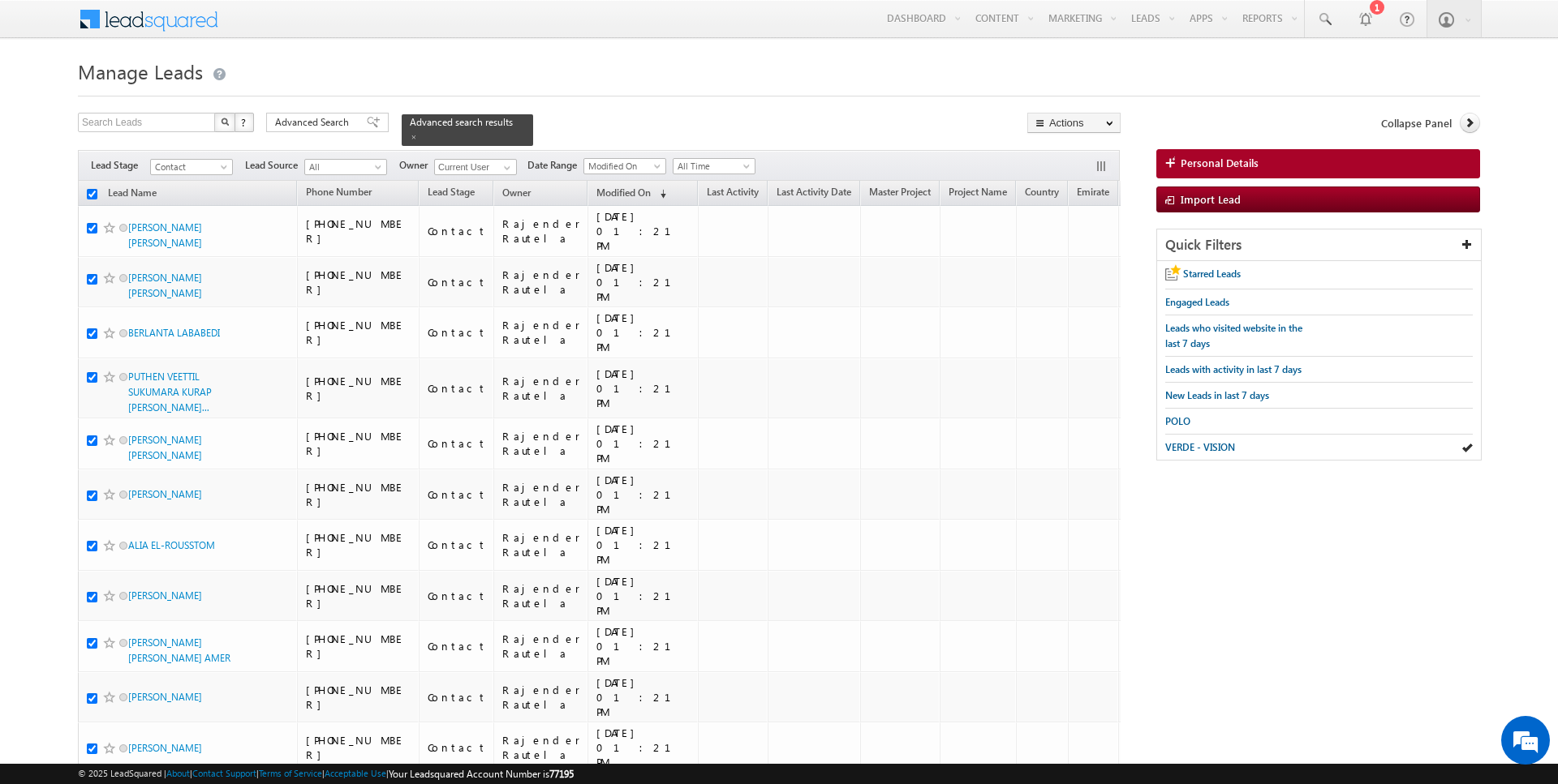
checkbox input "true"
click at [1082, 255] on link "Change Owner" at bounding box center [1074, 262] width 92 height 19
click at [1090, 261] on link "Change Owner" at bounding box center [1074, 262] width 92 height 19
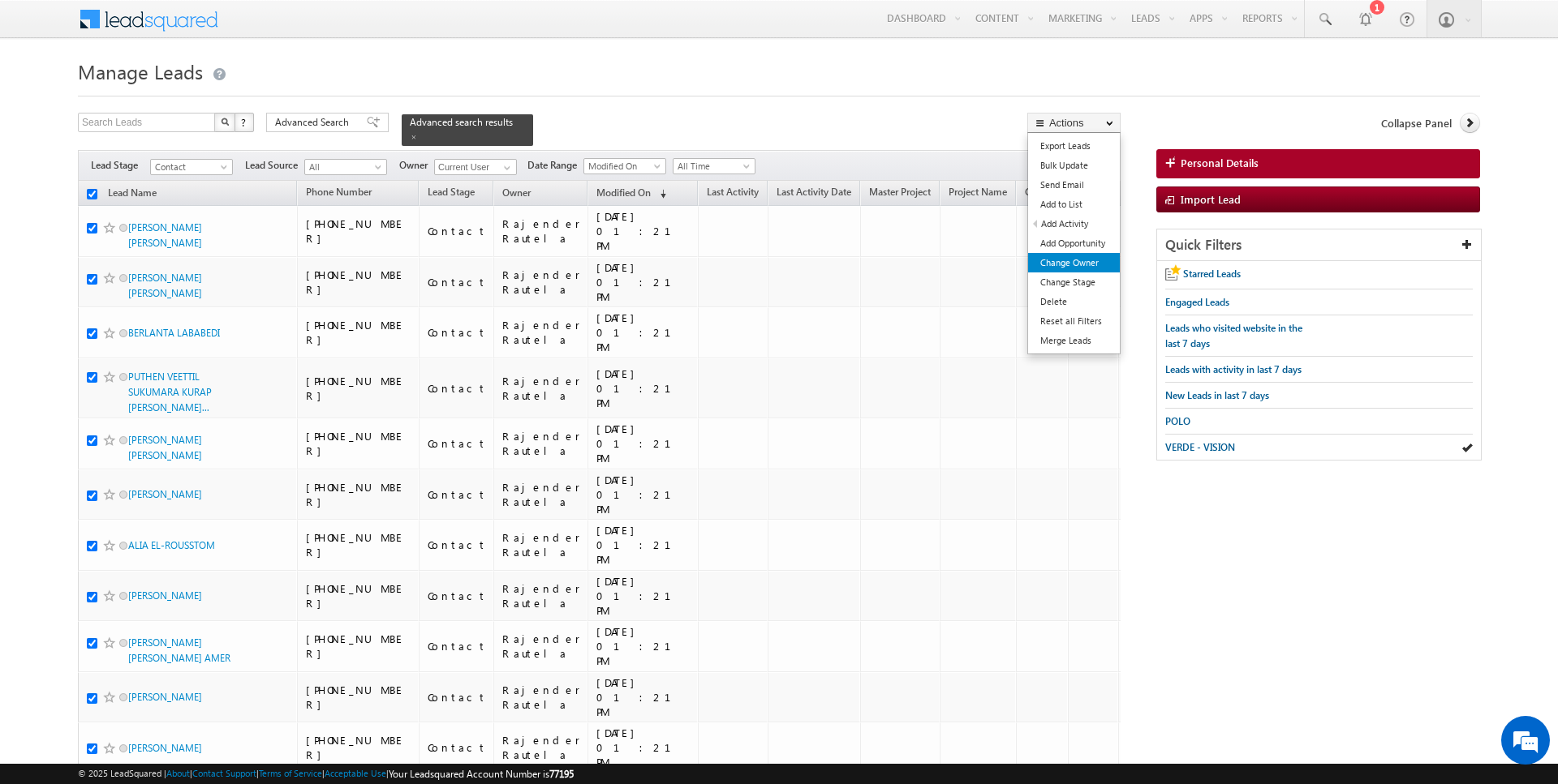
click at [1078, 262] on link "Change Owner" at bounding box center [1074, 262] width 92 height 19
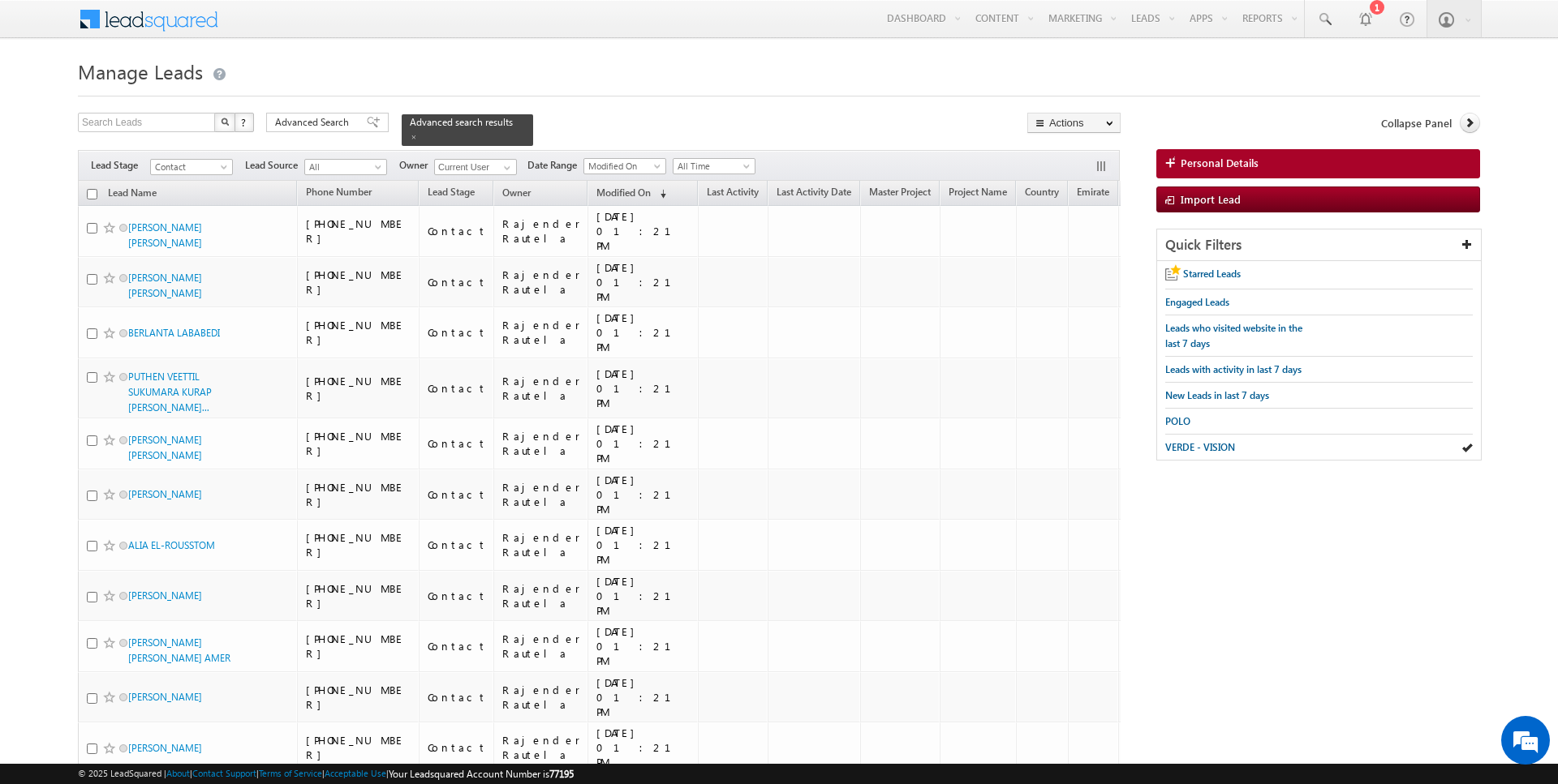
click at [88, 192] on input "checkbox" at bounding box center [92, 194] width 11 height 11
checkbox input "true"
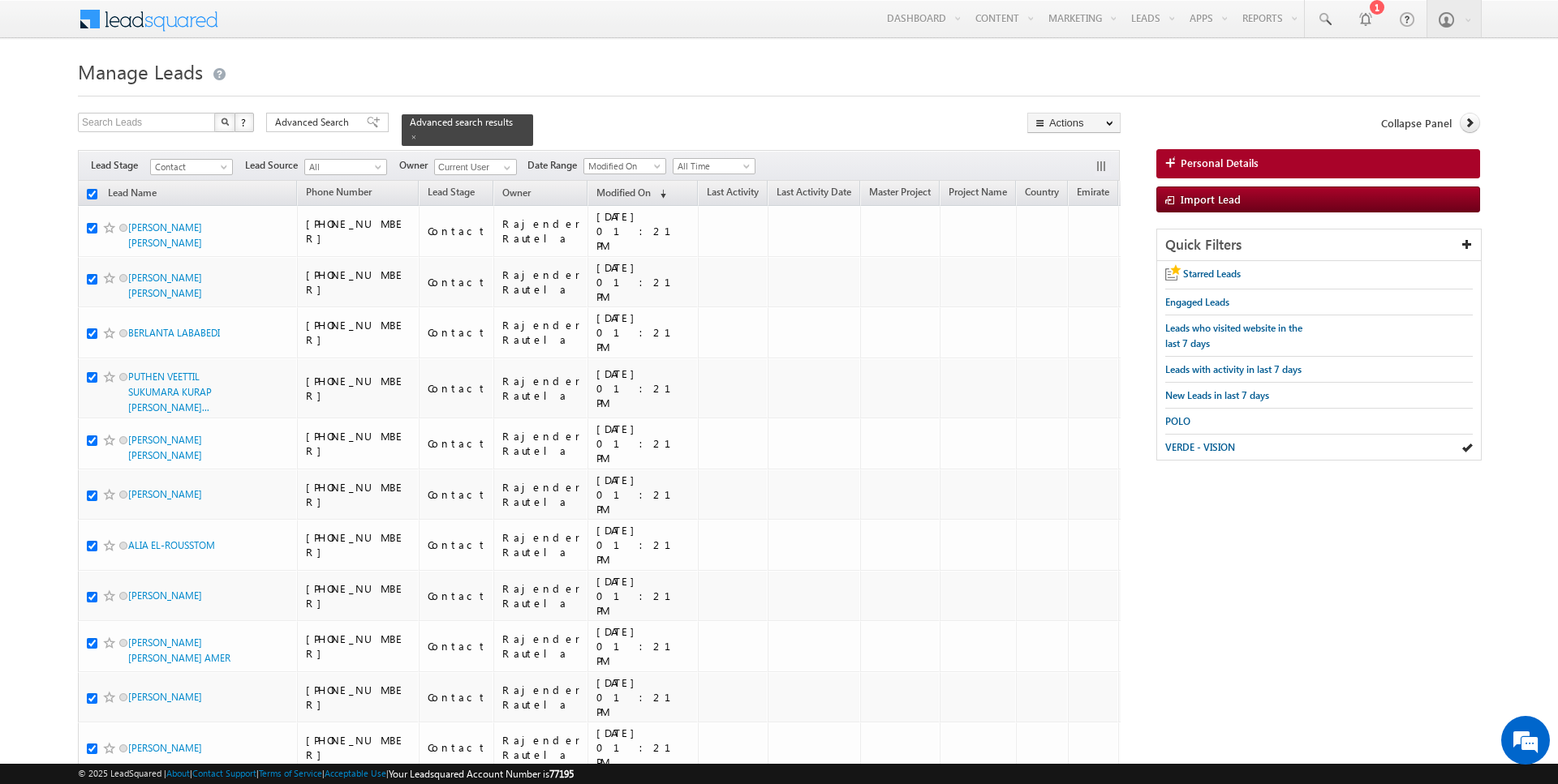
checkbox input "true"
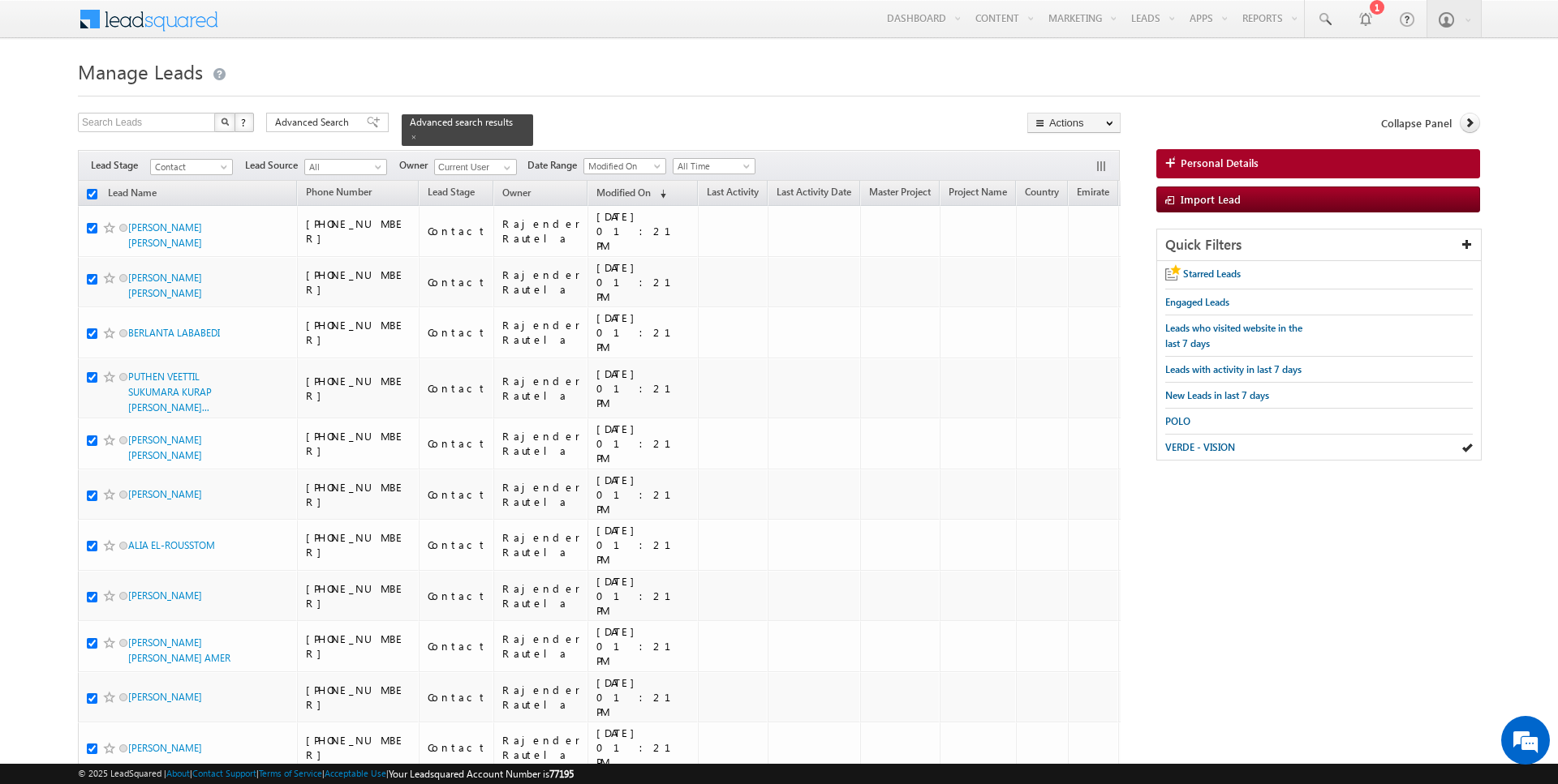
checkbox input "true"
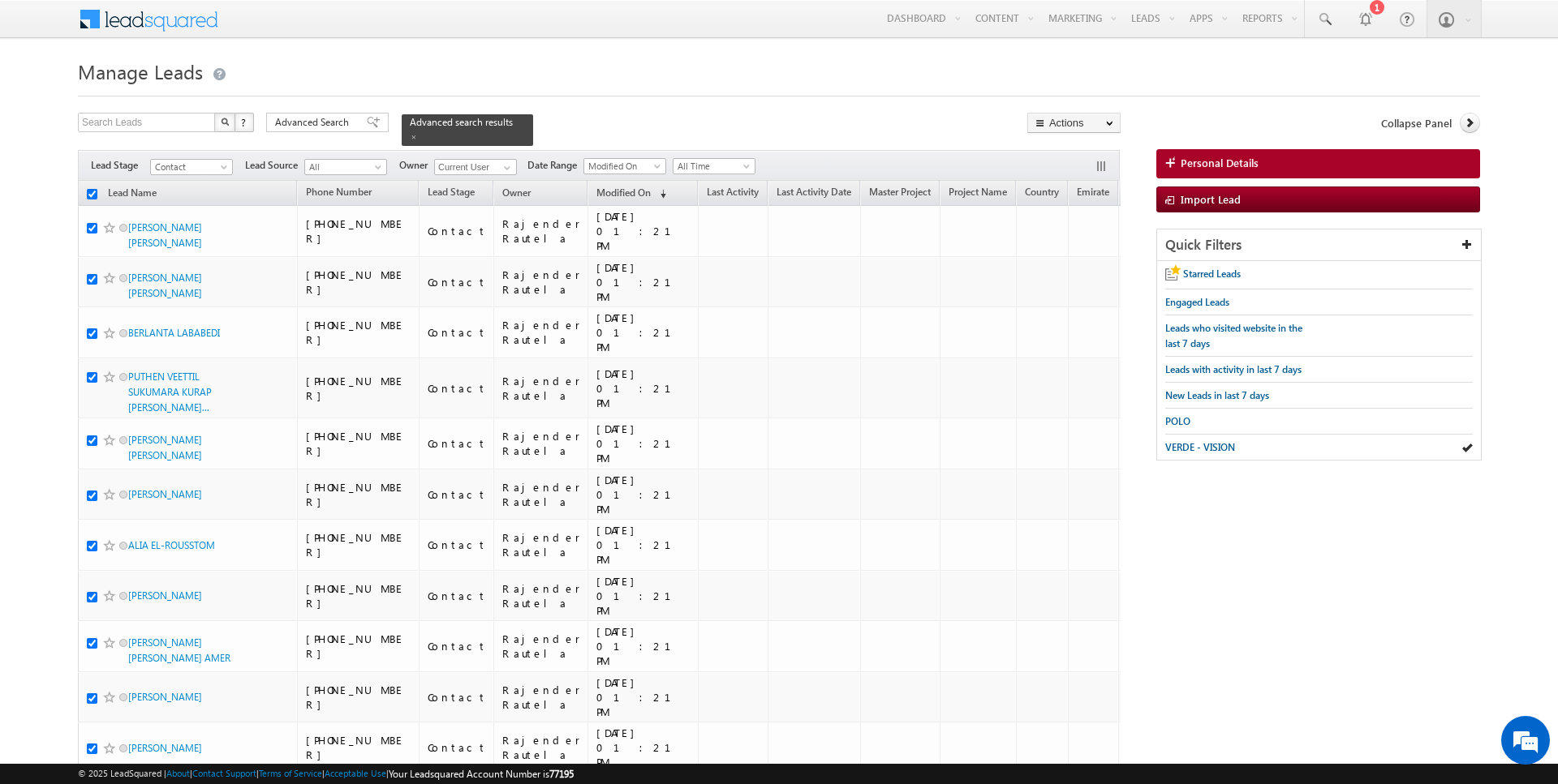
checkbox input "true"
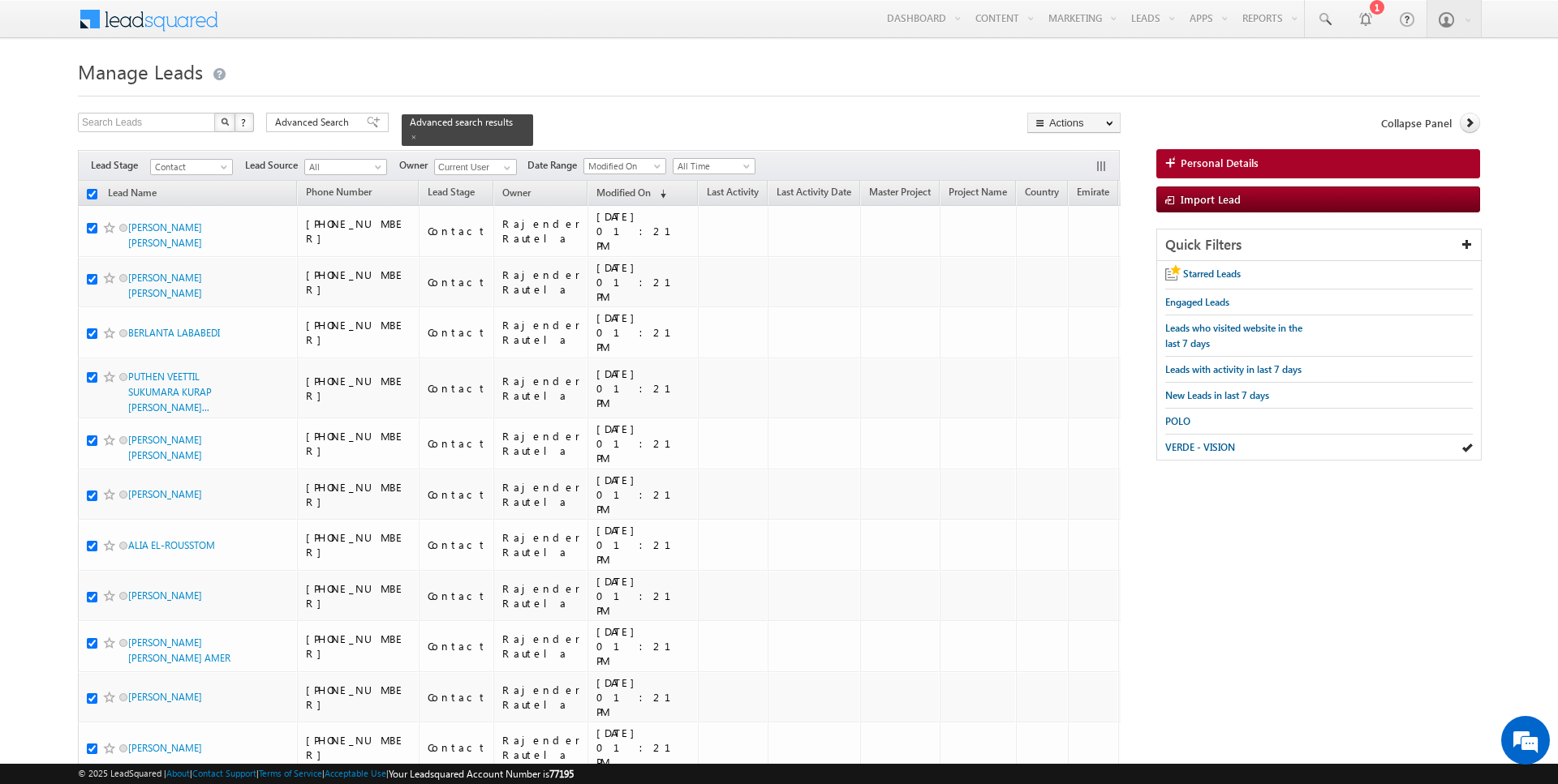
checkbox input "true"
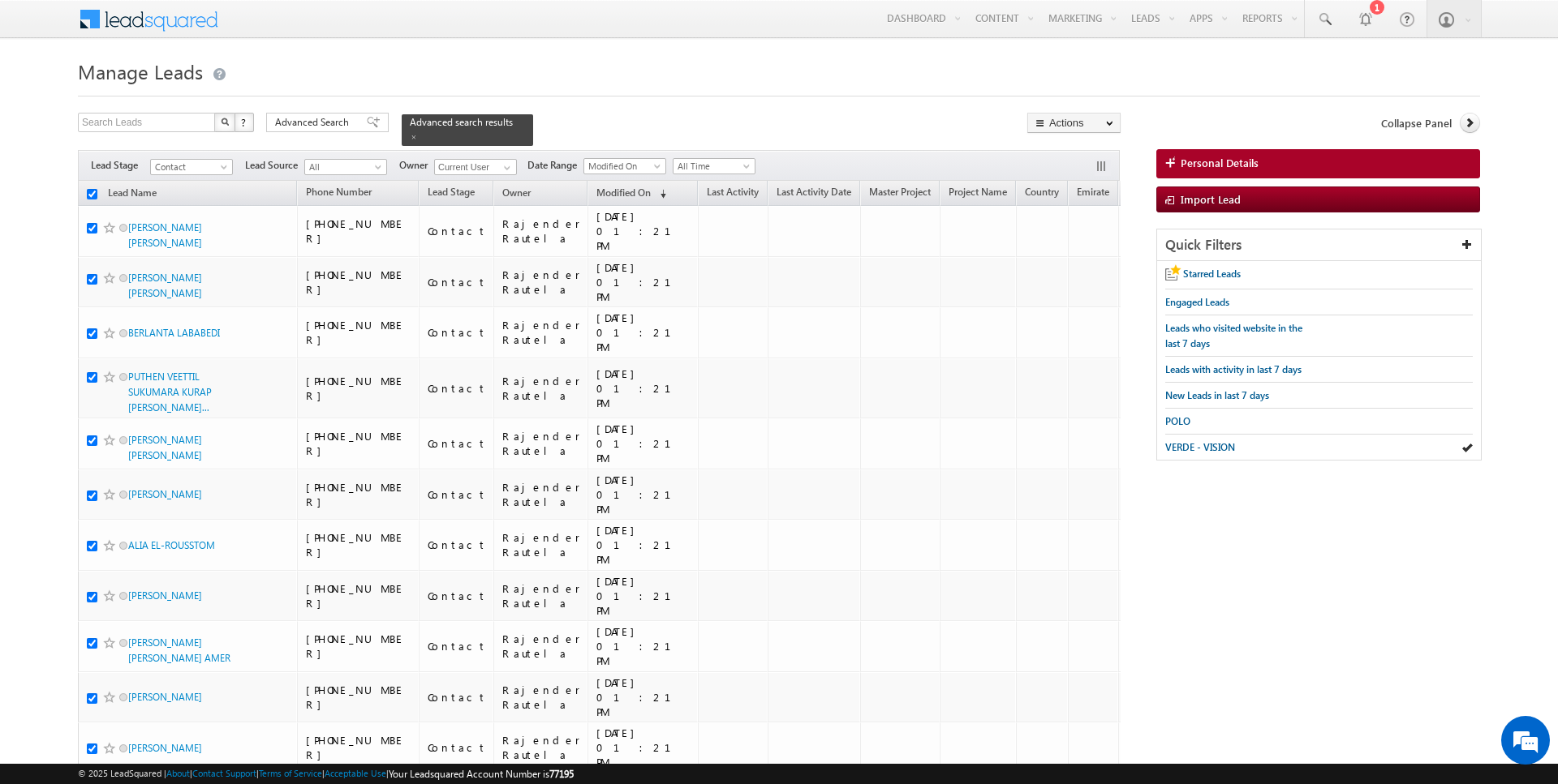
checkbox input "true"
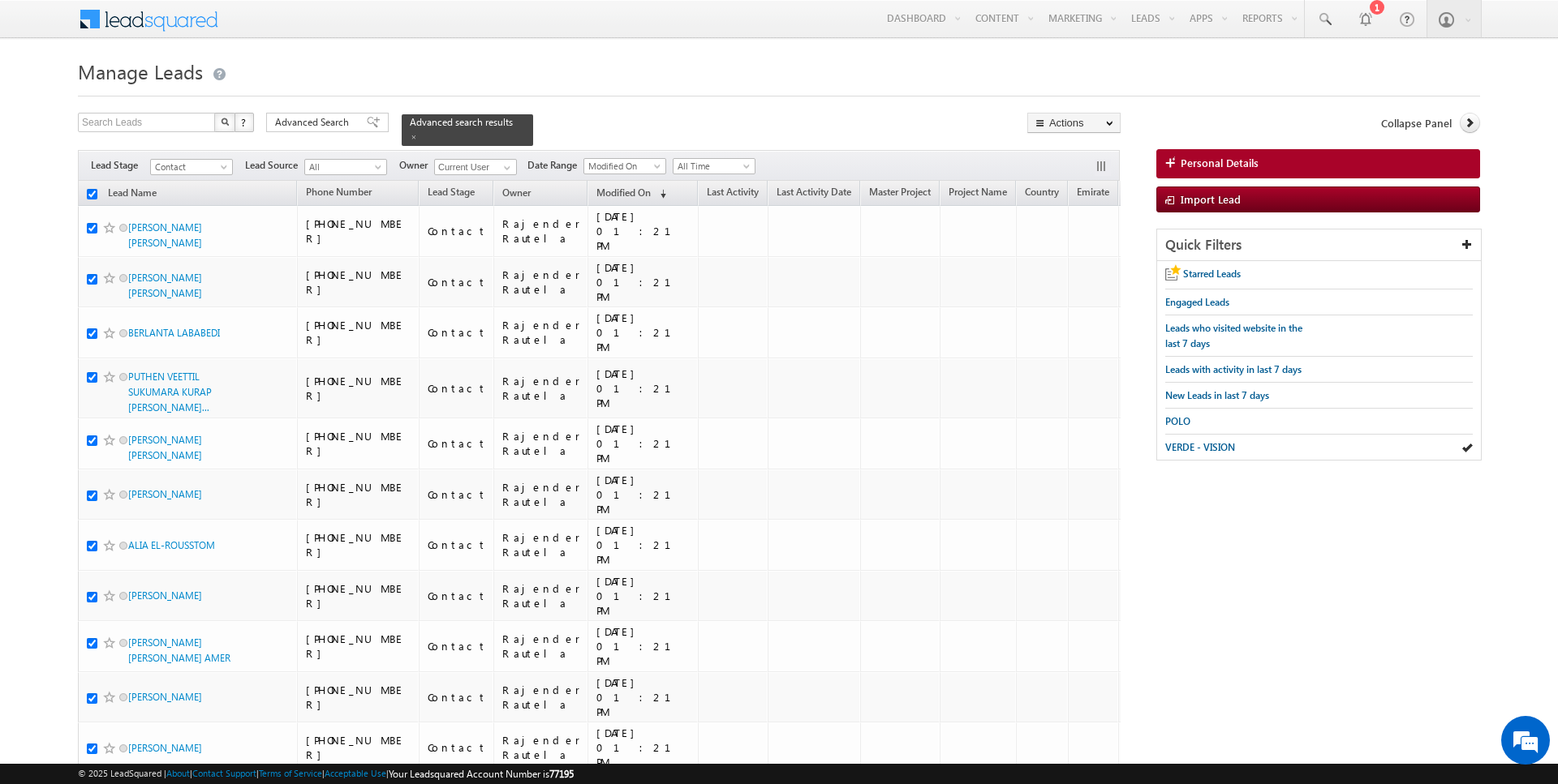
checkbox input "true"
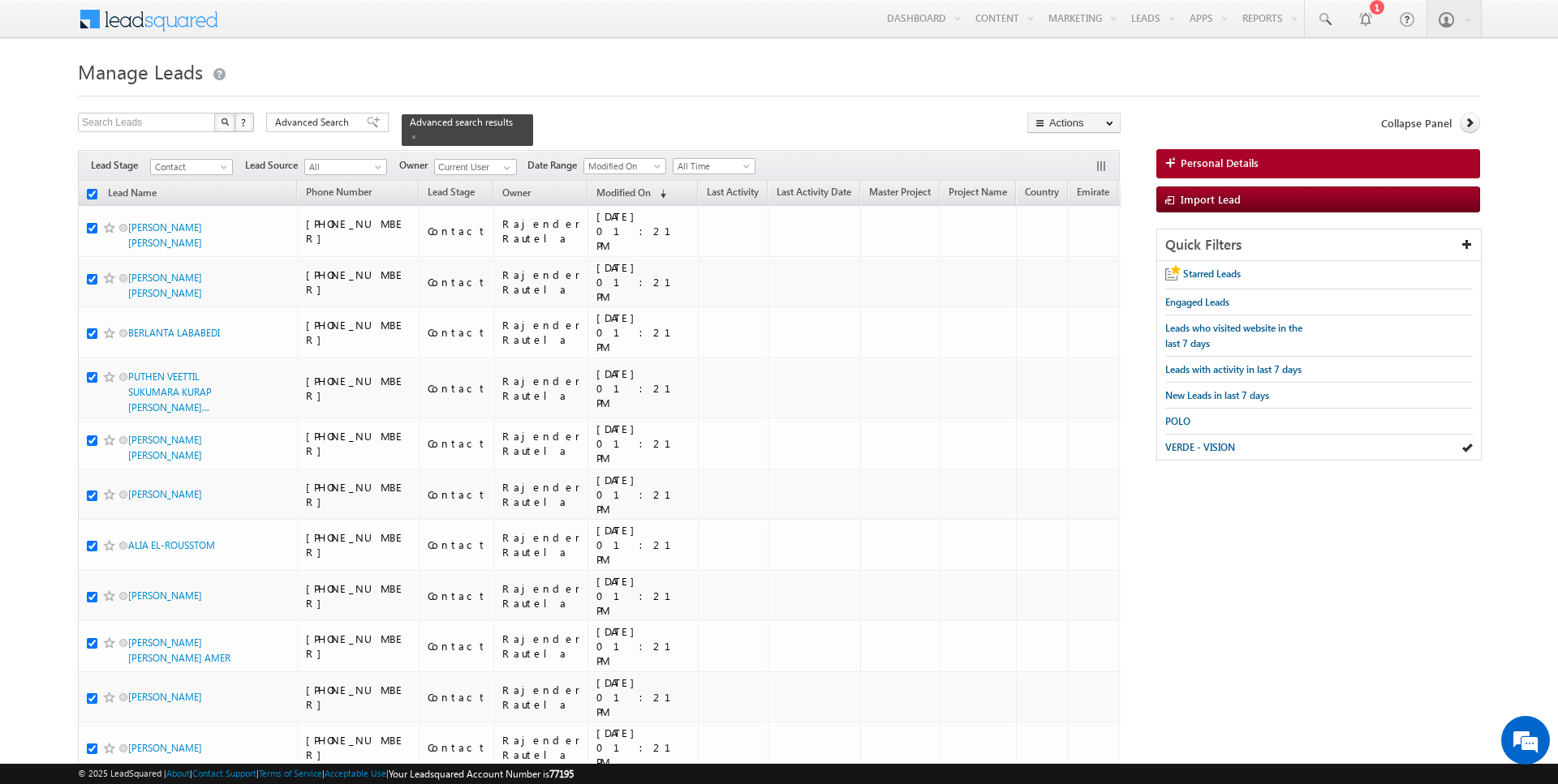
checkbox input "true"
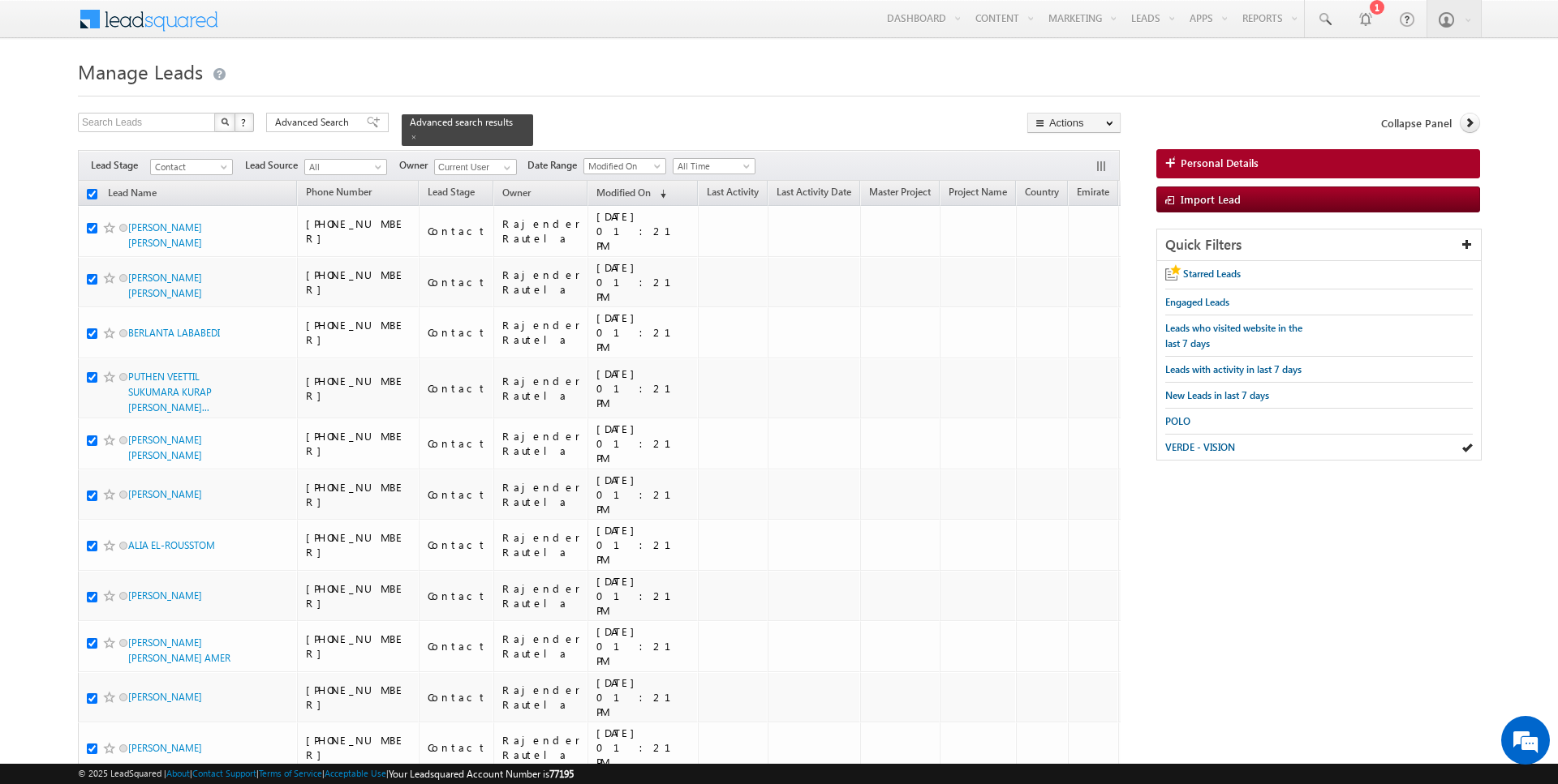
checkbox input "true"
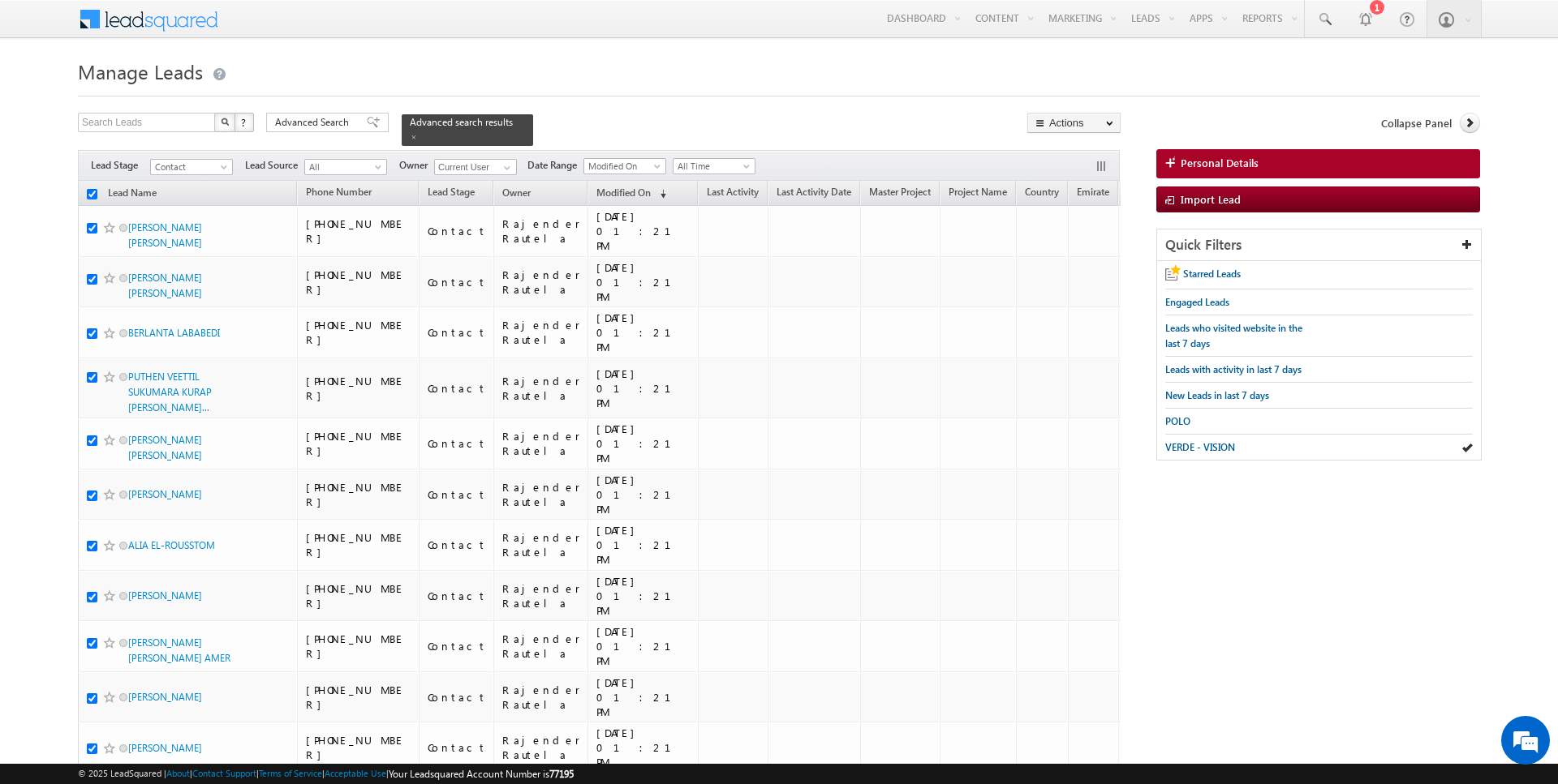
checkbox input "true"
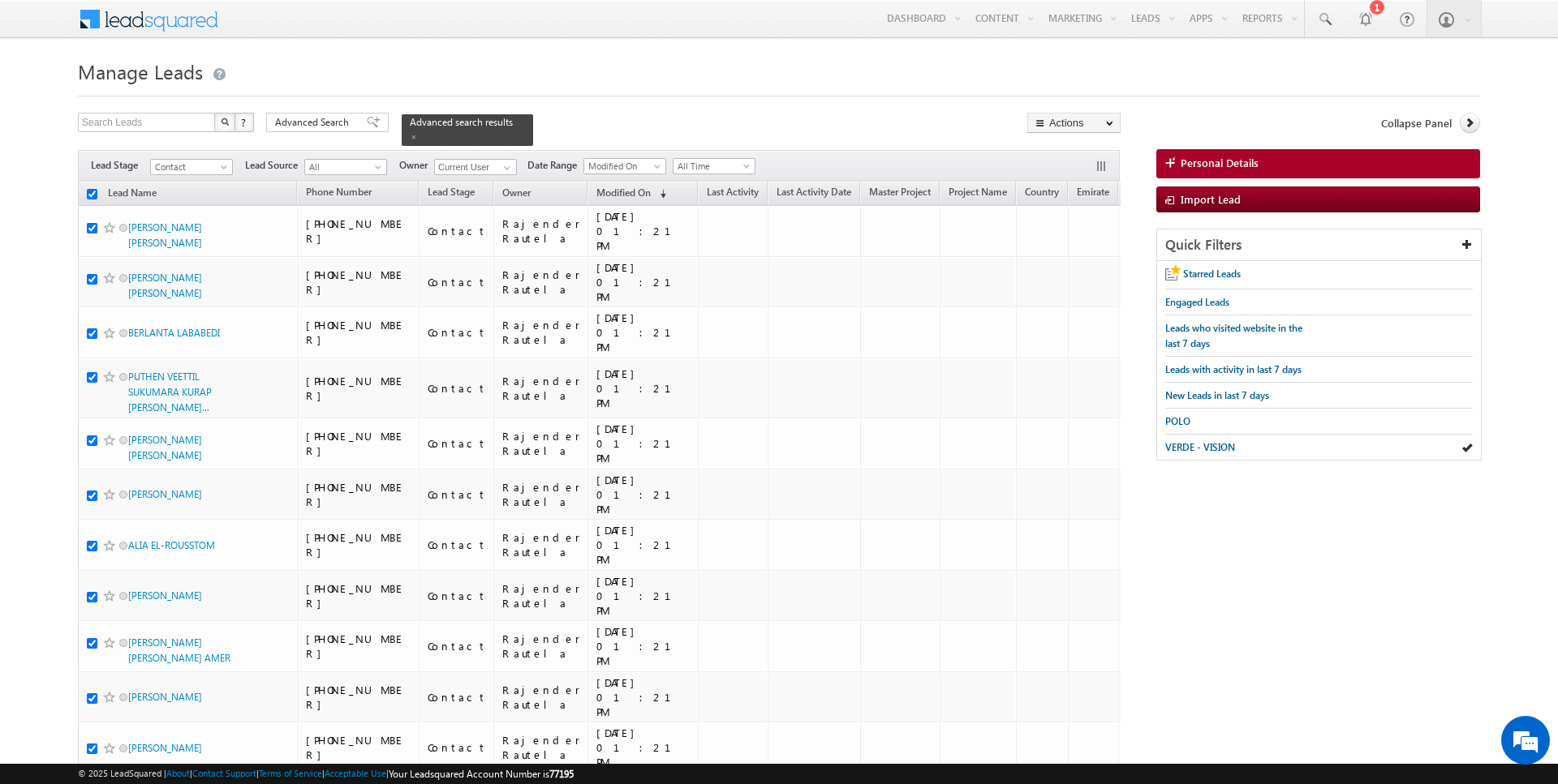
checkbox input "true"
click at [1093, 261] on link "Change Owner" at bounding box center [1074, 262] width 92 height 19
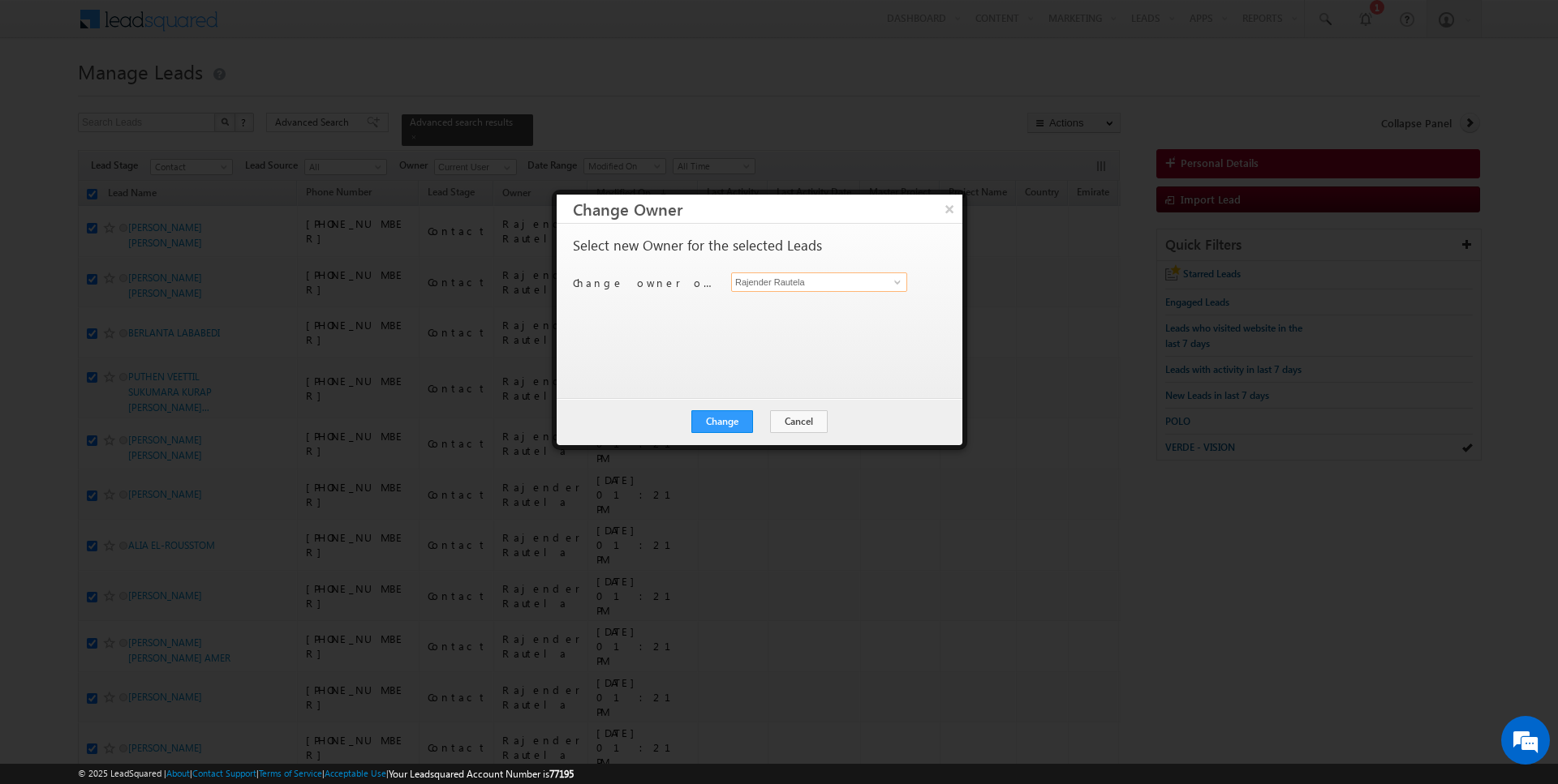
click at [841, 273] on input "Rajender Rautela" at bounding box center [819, 282] width 176 height 19
type input "[PERSON_NAME]"
click at [722, 425] on button "Change" at bounding box center [722, 422] width 62 height 23
click at [748, 419] on button "Close" at bounding box center [762, 422] width 52 height 23
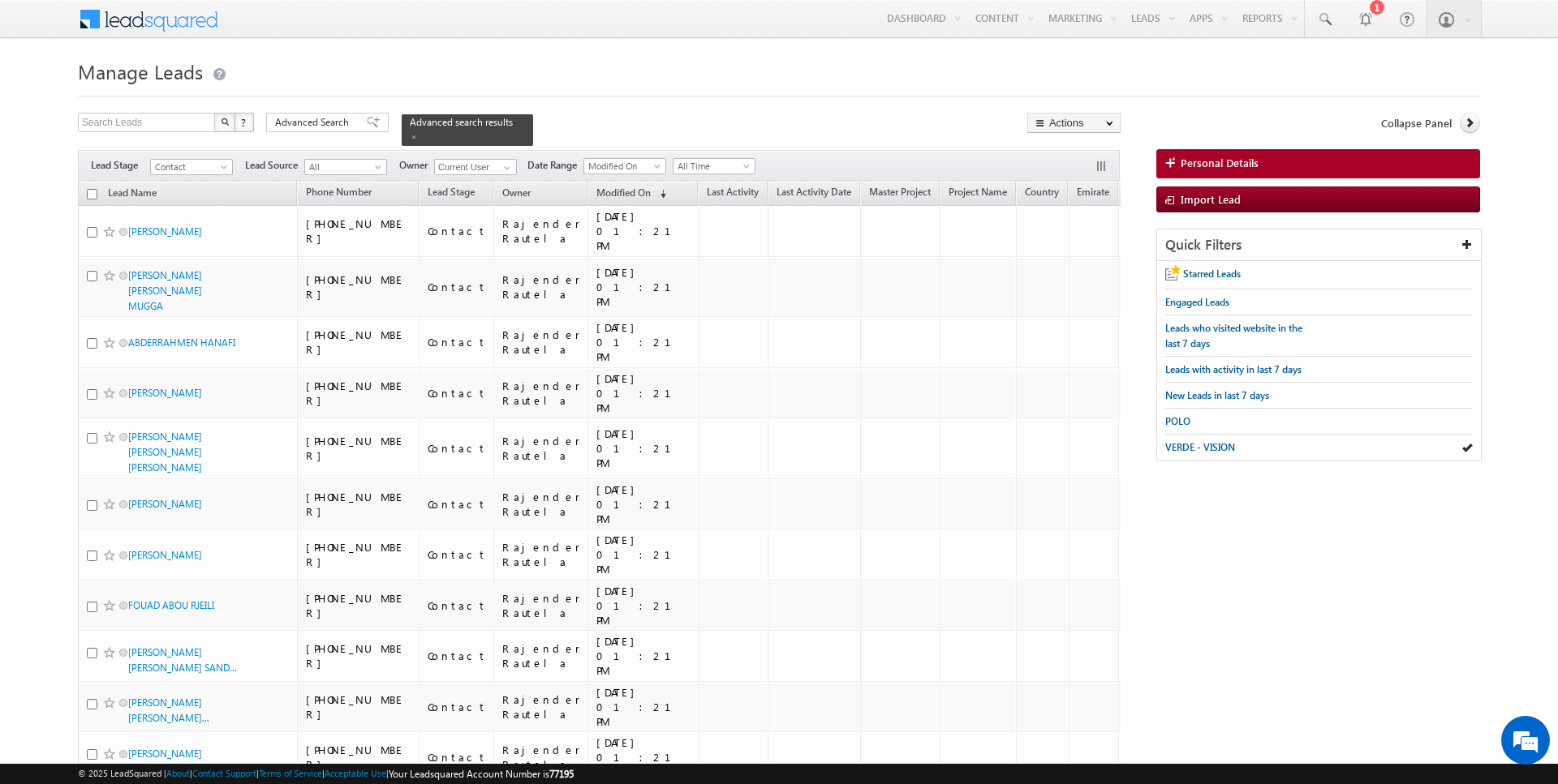
checkbox input "false"
click at [1273, 52] on link "Reports Home" at bounding box center [1300, 55] width 130 height 34
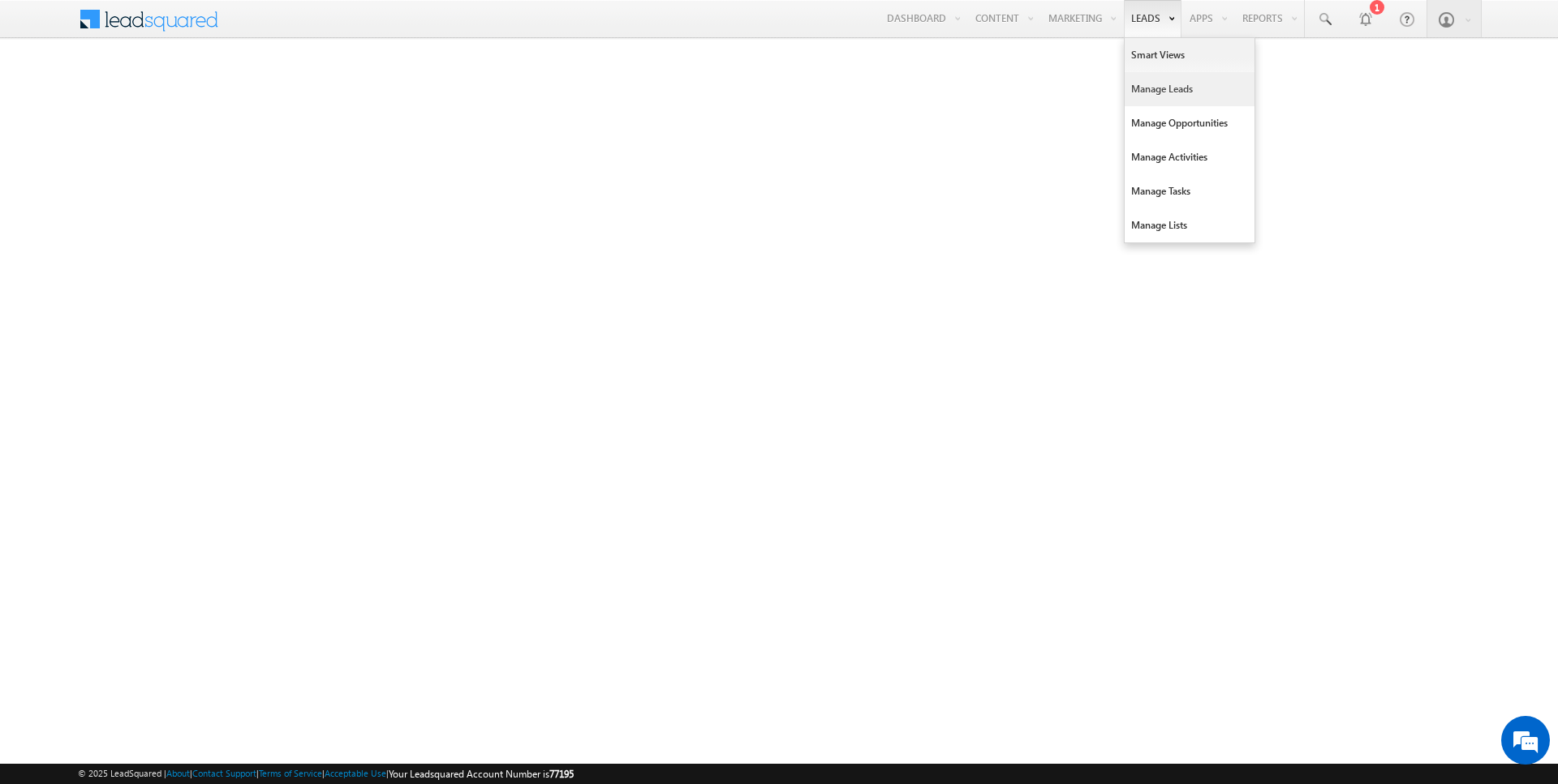
click at [1149, 86] on link "Manage Leads" at bounding box center [1190, 89] width 130 height 34
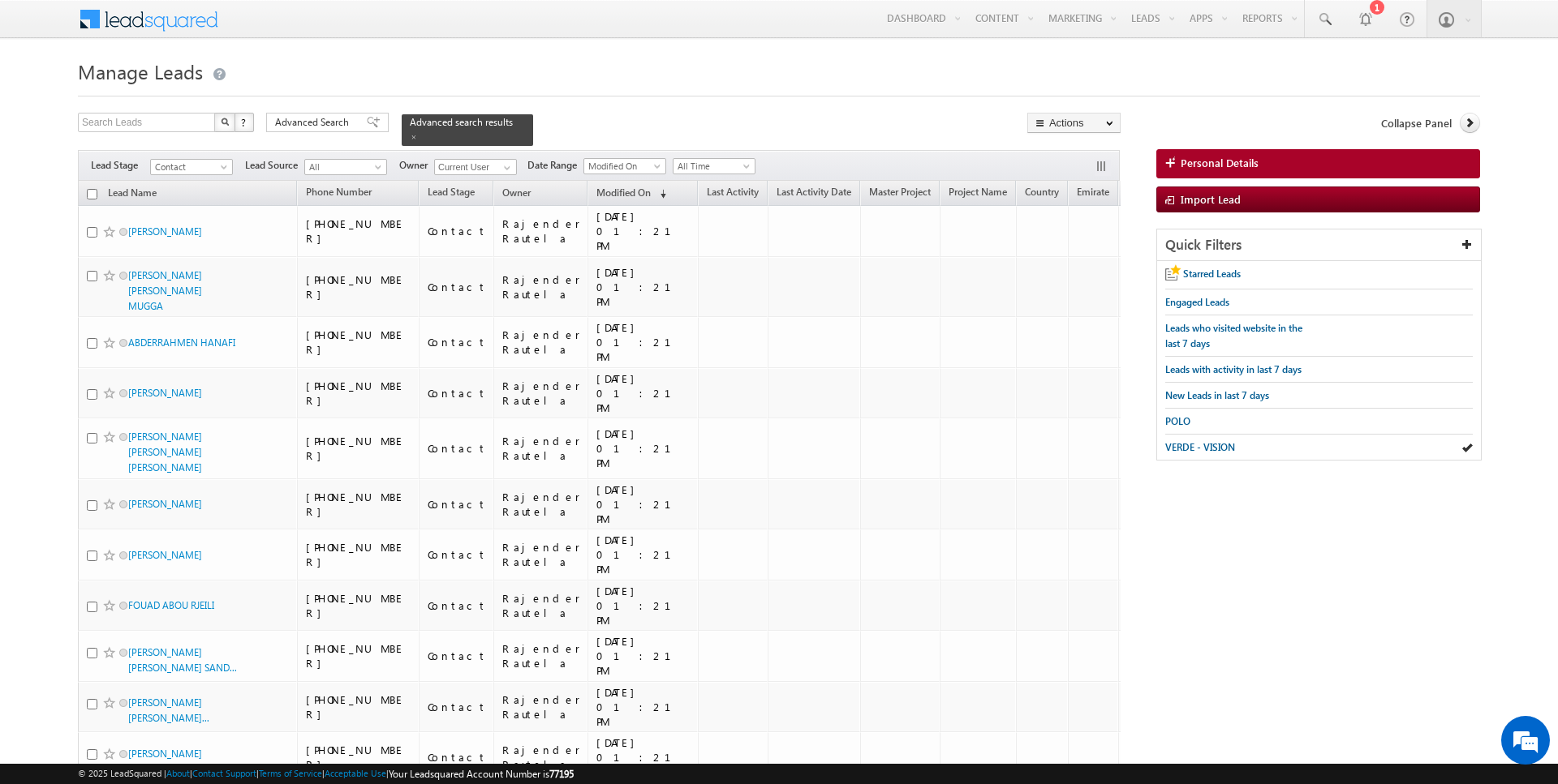
click at [93, 191] on input "checkbox" at bounding box center [92, 194] width 11 height 11
checkbox input "true"
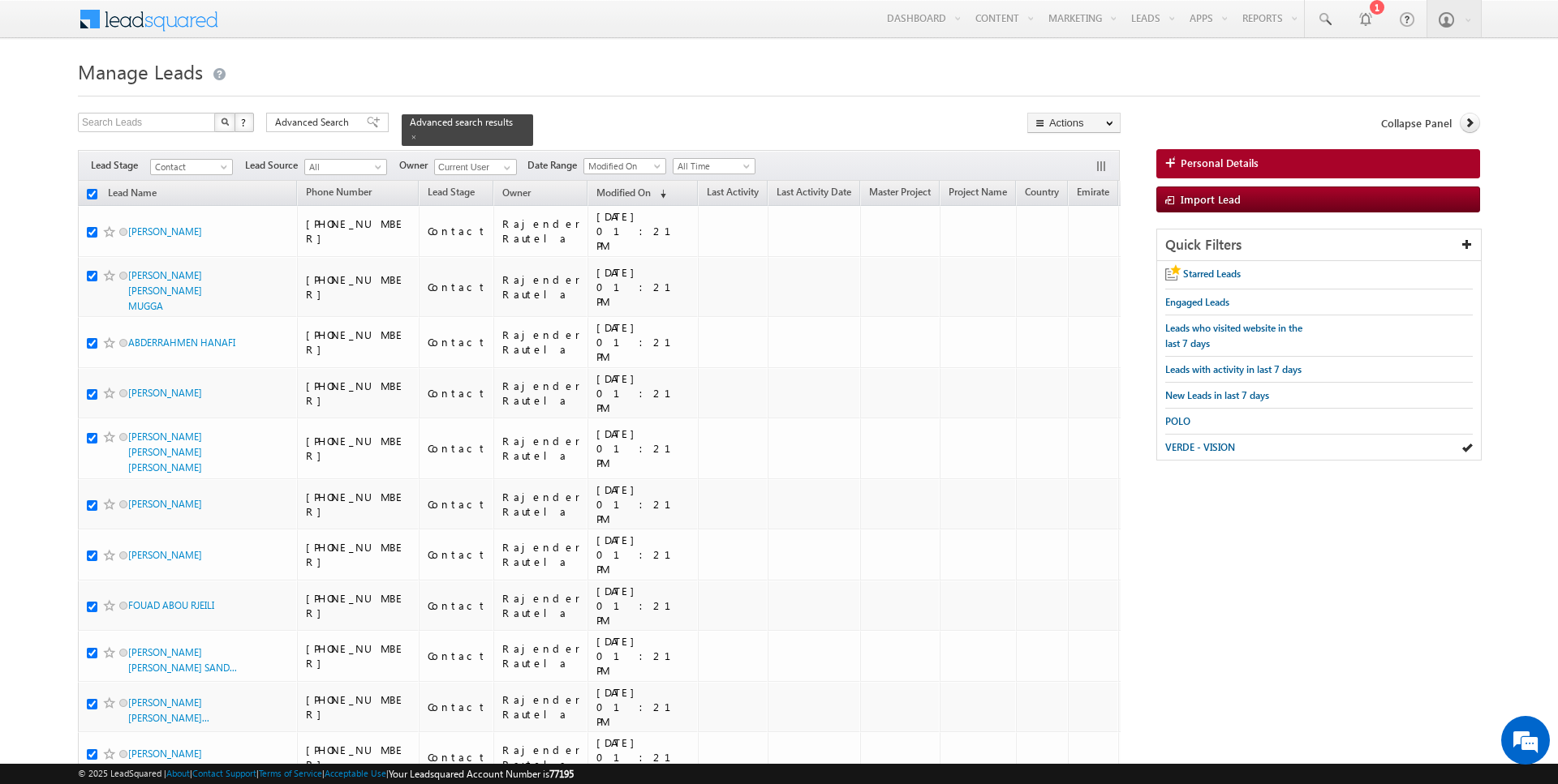
checkbox input "true"
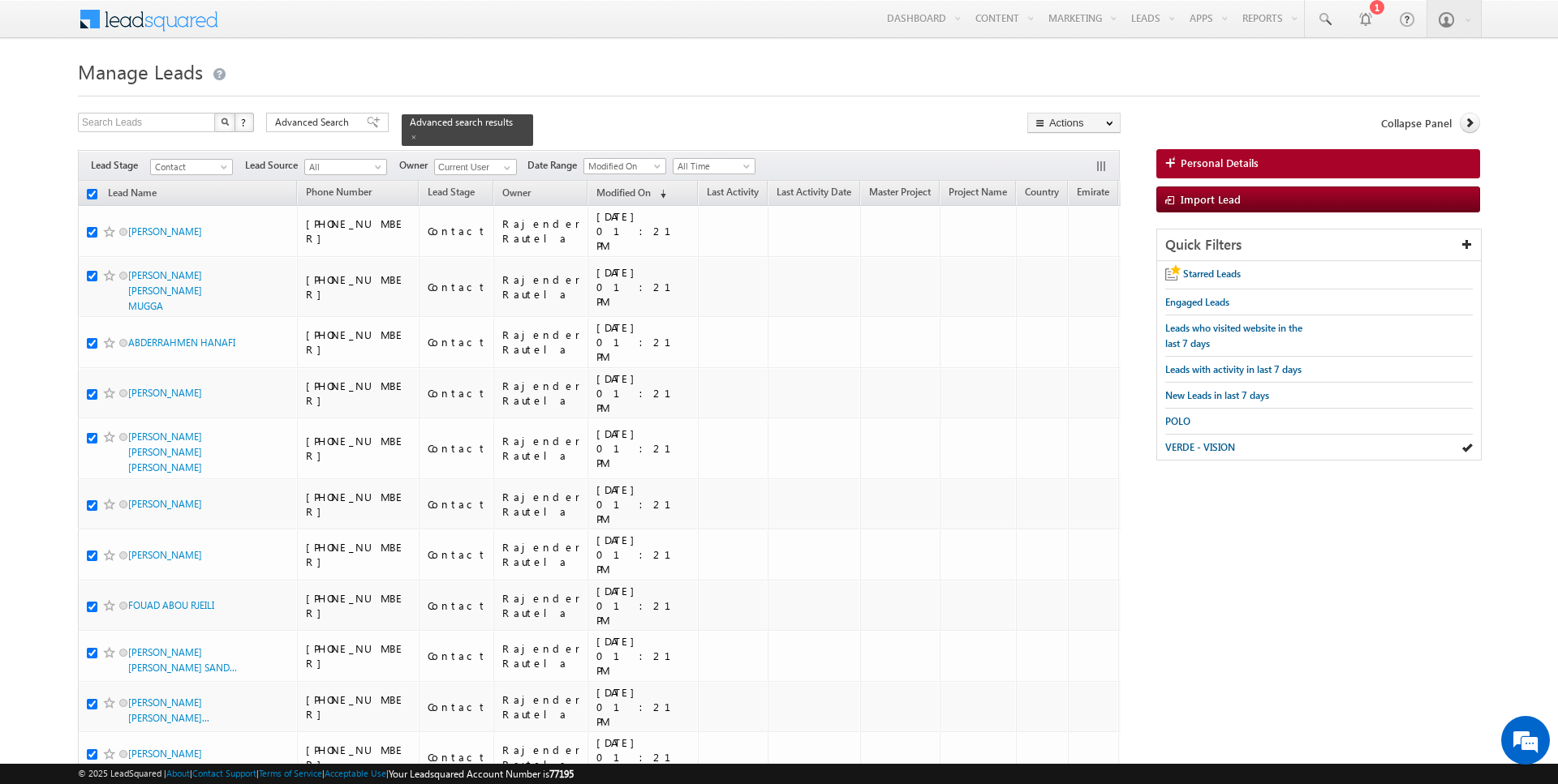
checkbox input "true"
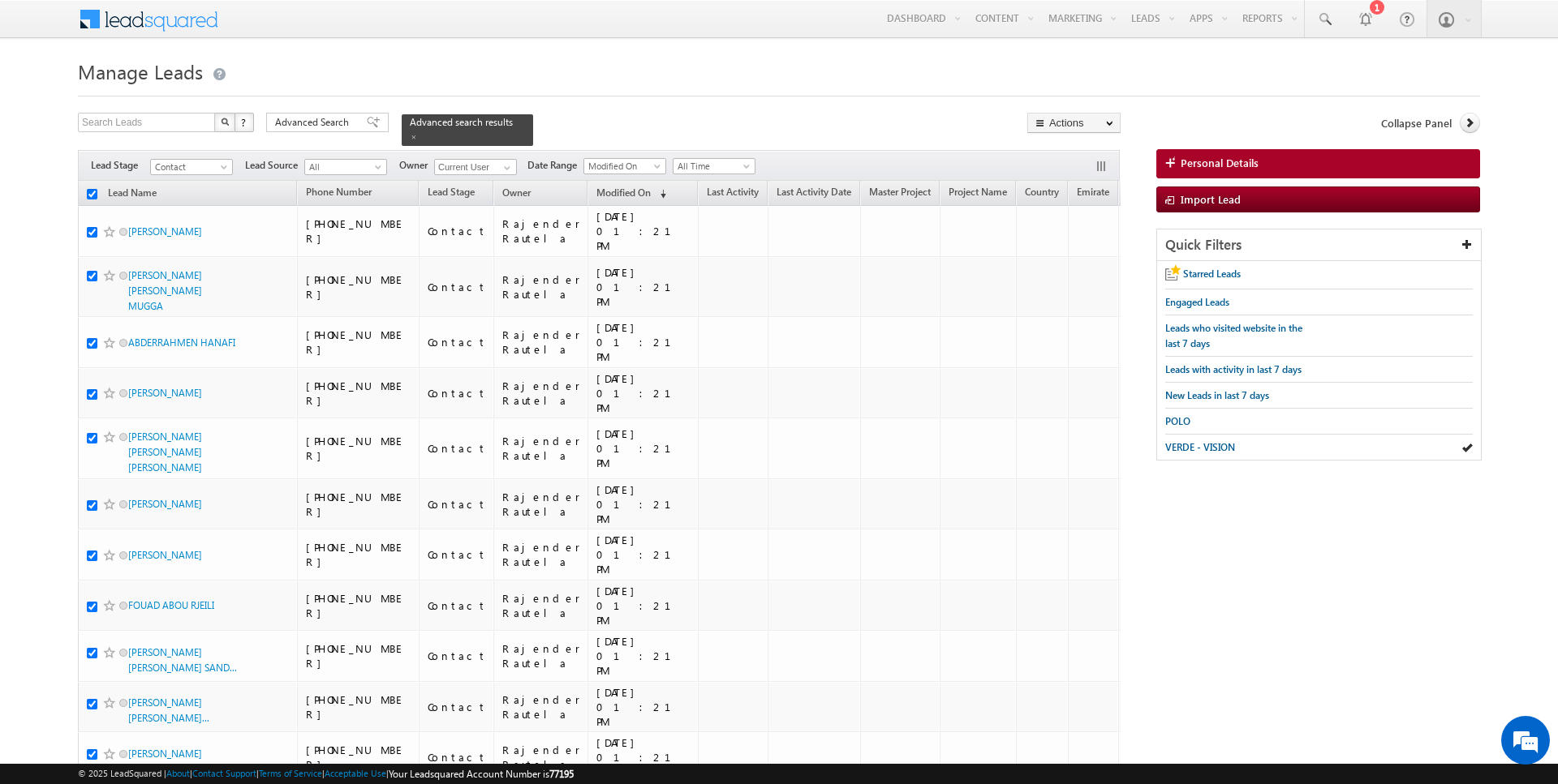
checkbox input "true"
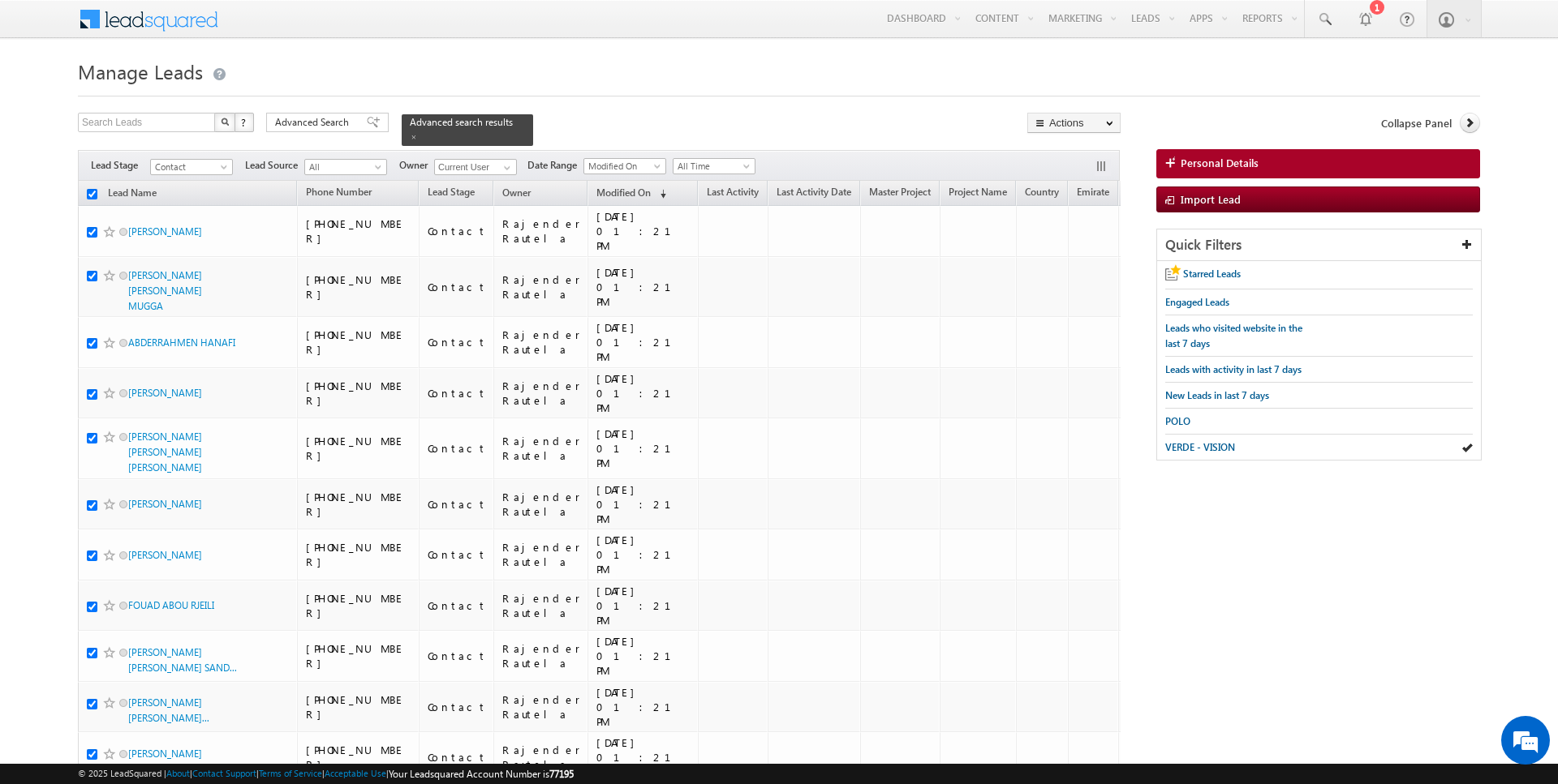
checkbox input "true"
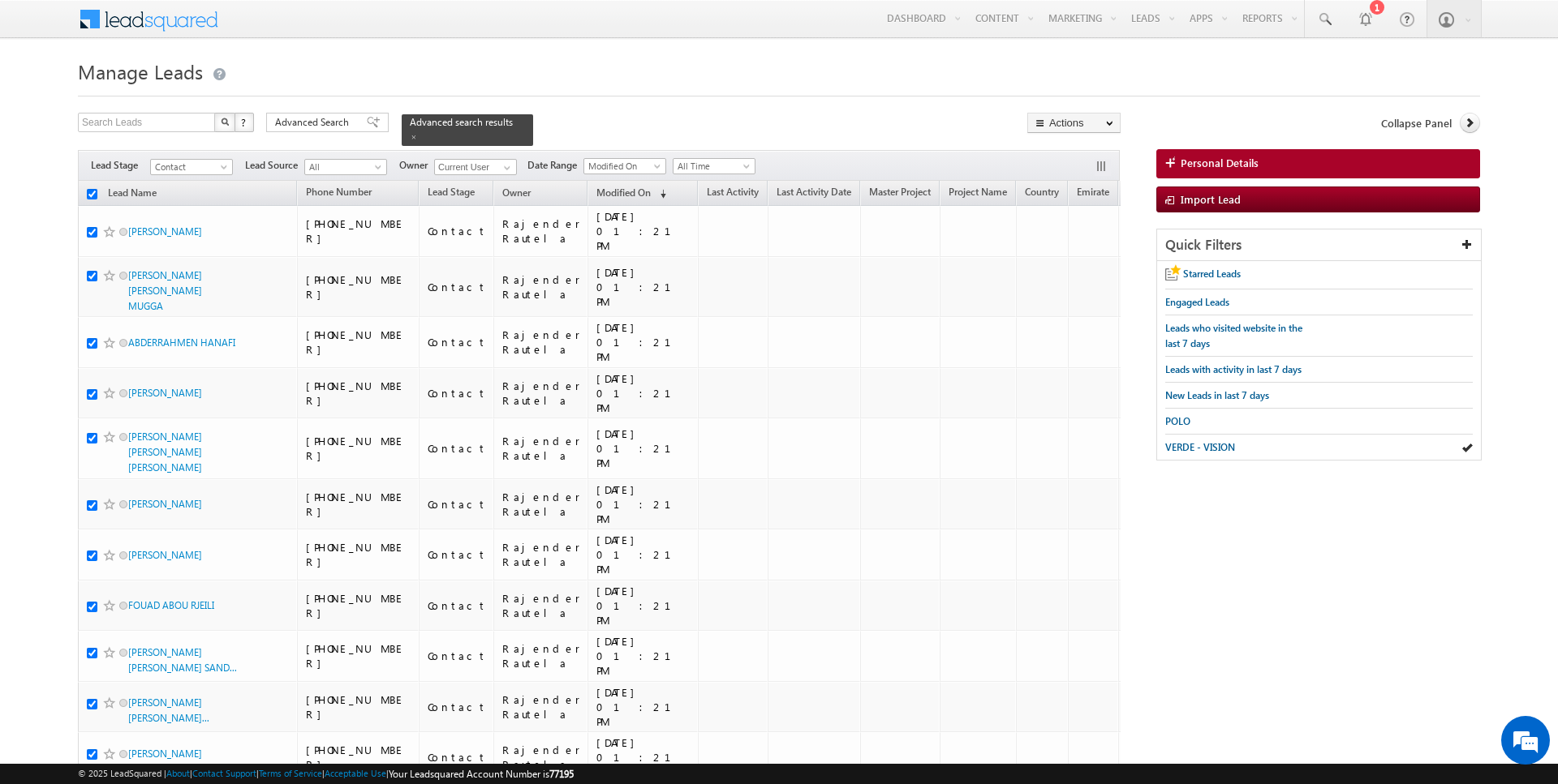
checkbox input "true"
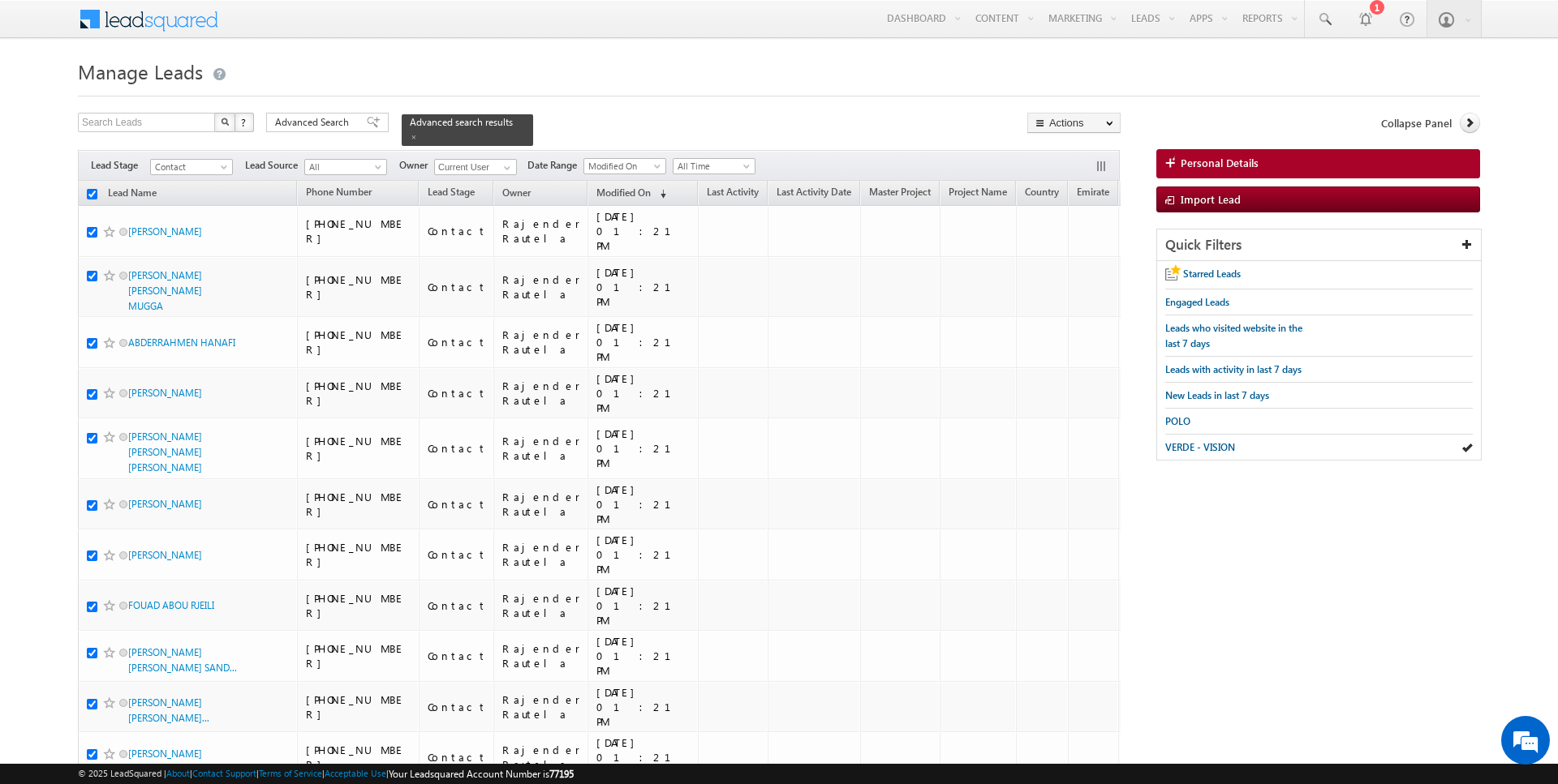
checkbox input "true"
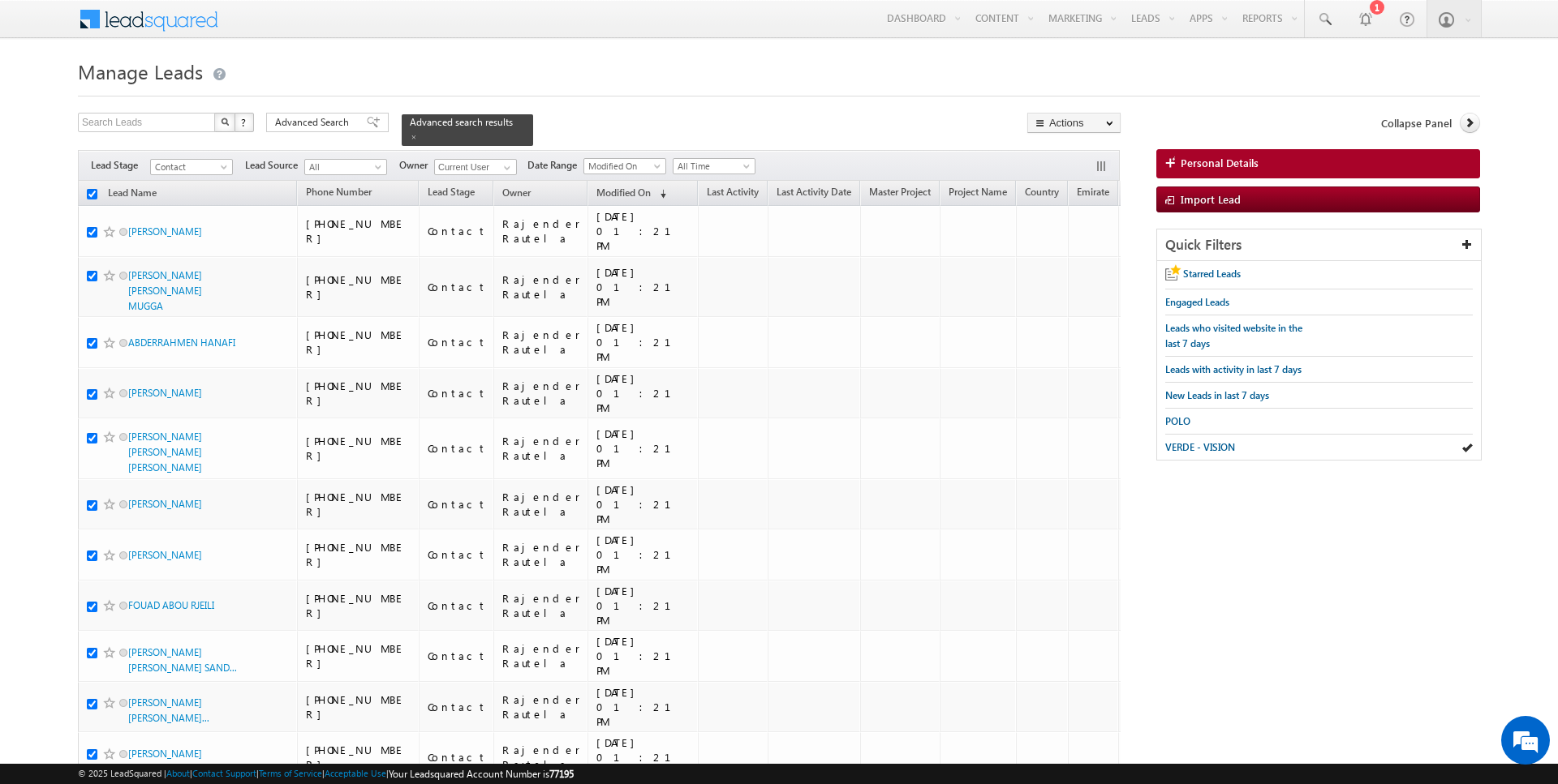
checkbox input "true"
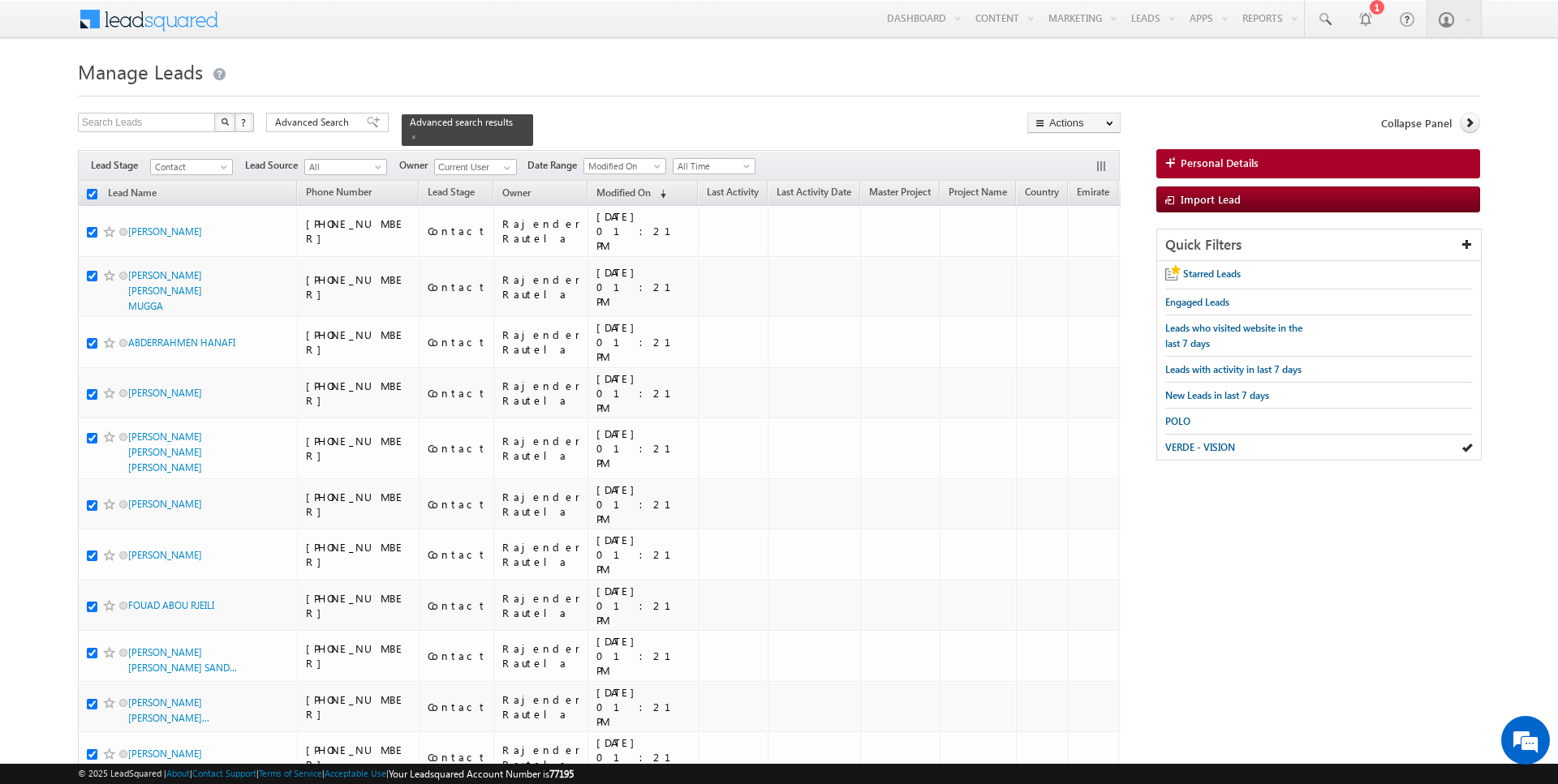
checkbox input "true"
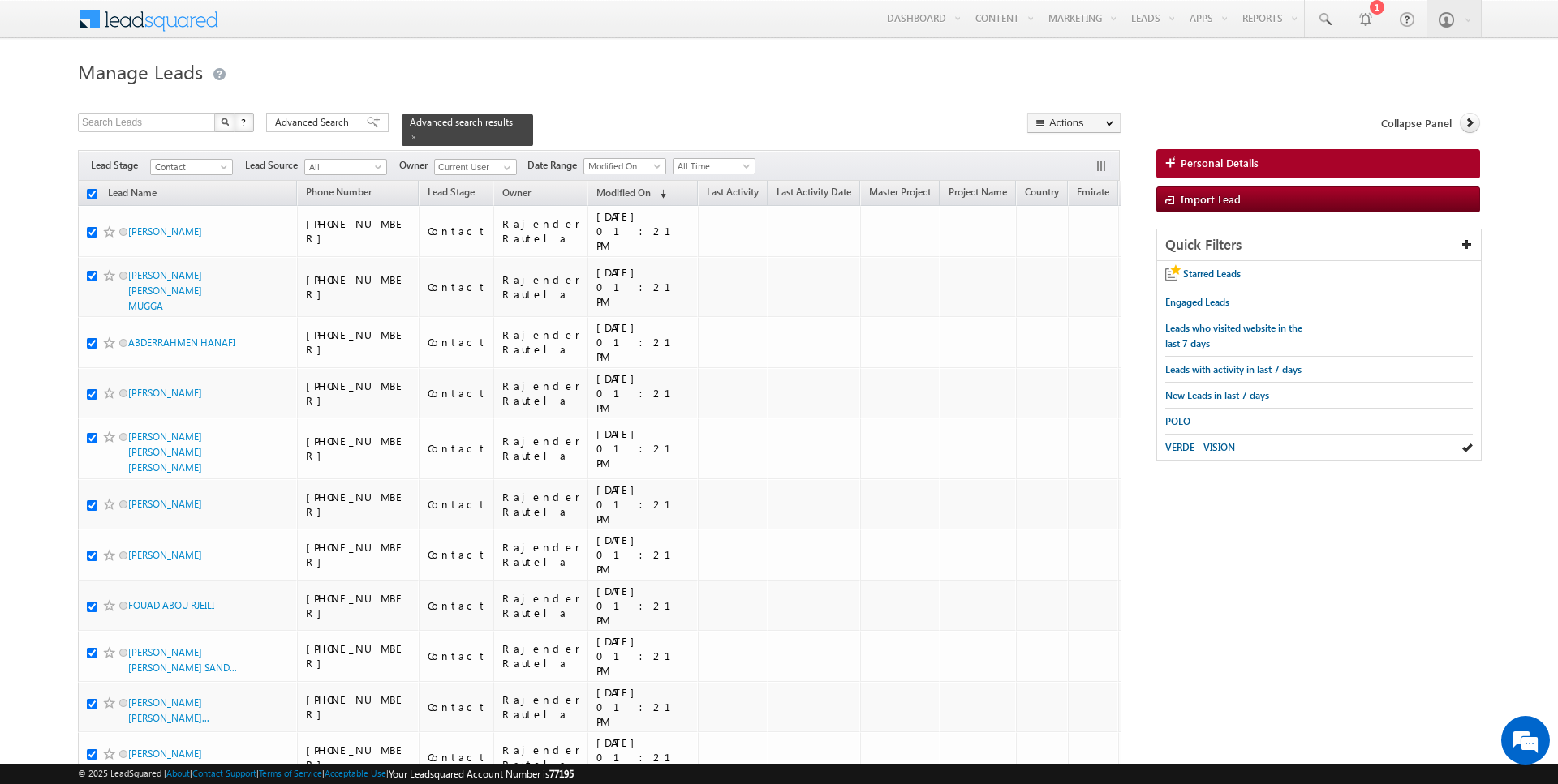
checkbox input "true"
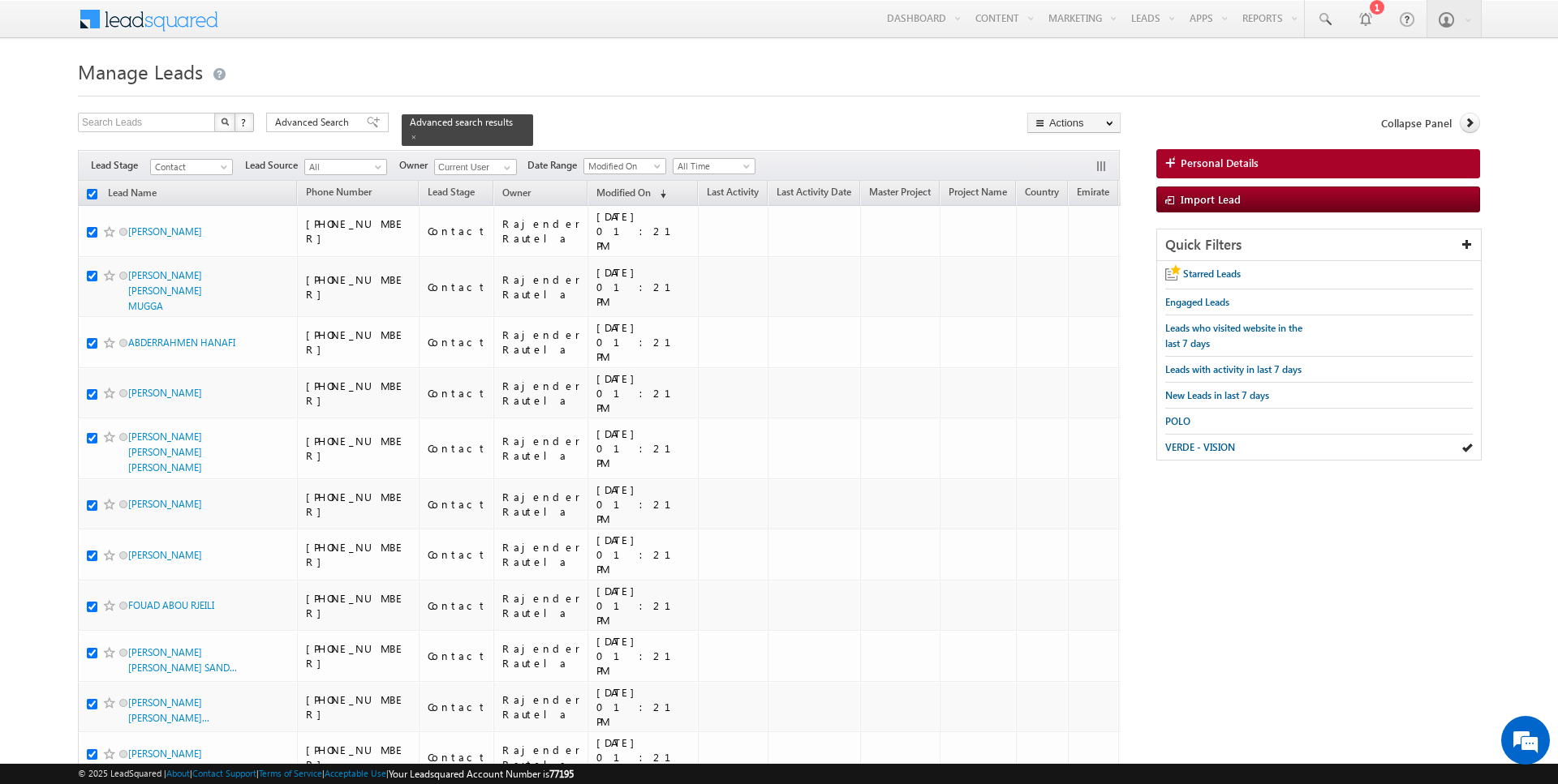
checkbox input "true"
click at [1084, 274] on link "Change Stage" at bounding box center [1074, 282] width 92 height 19
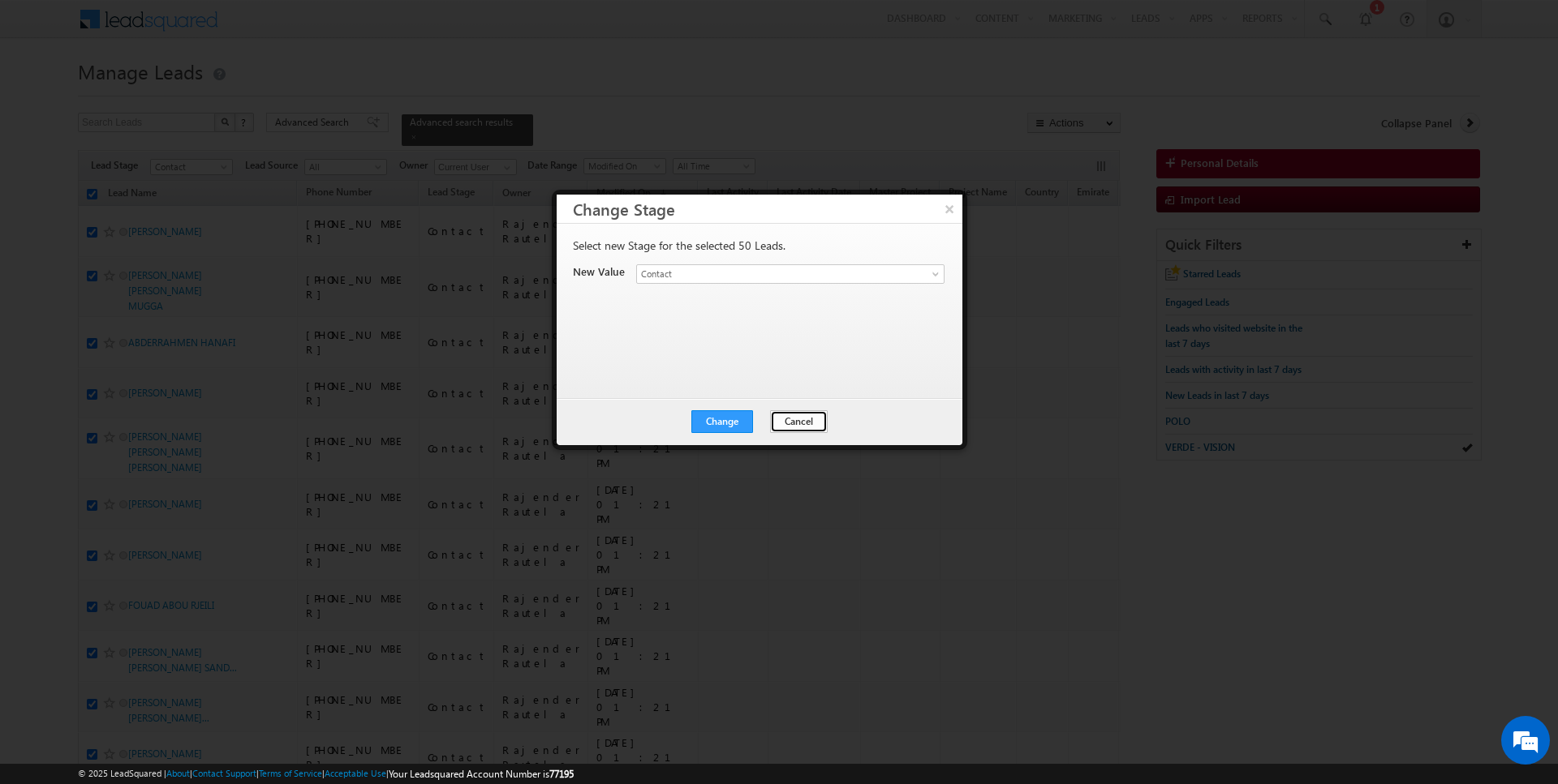
click at [809, 417] on button "Cancel" at bounding box center [799, 422] width 58 height 23
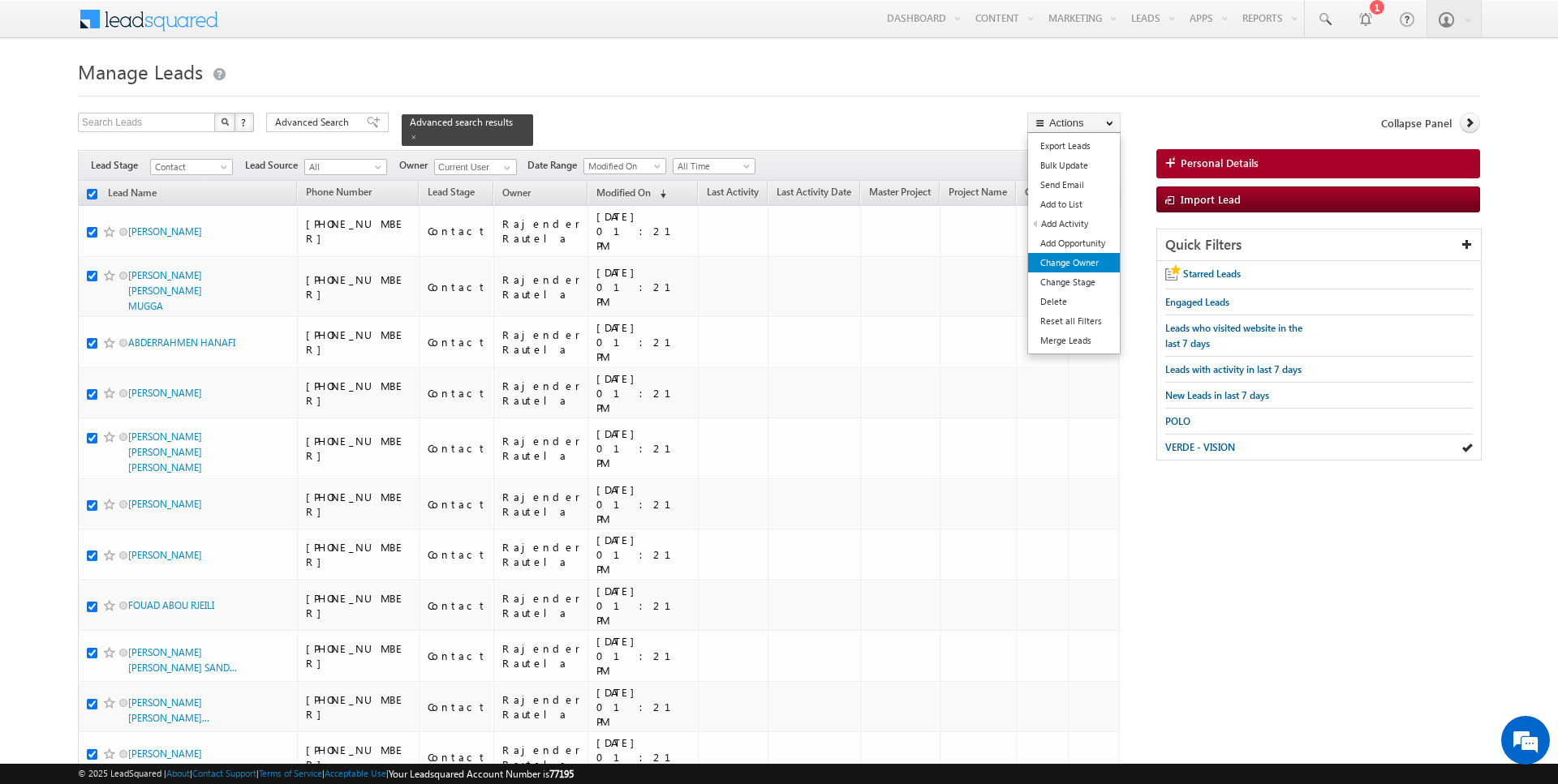
click at [1071, 264] on link "Change Owner" at bounding box center [1074, 262] width 92 height 19
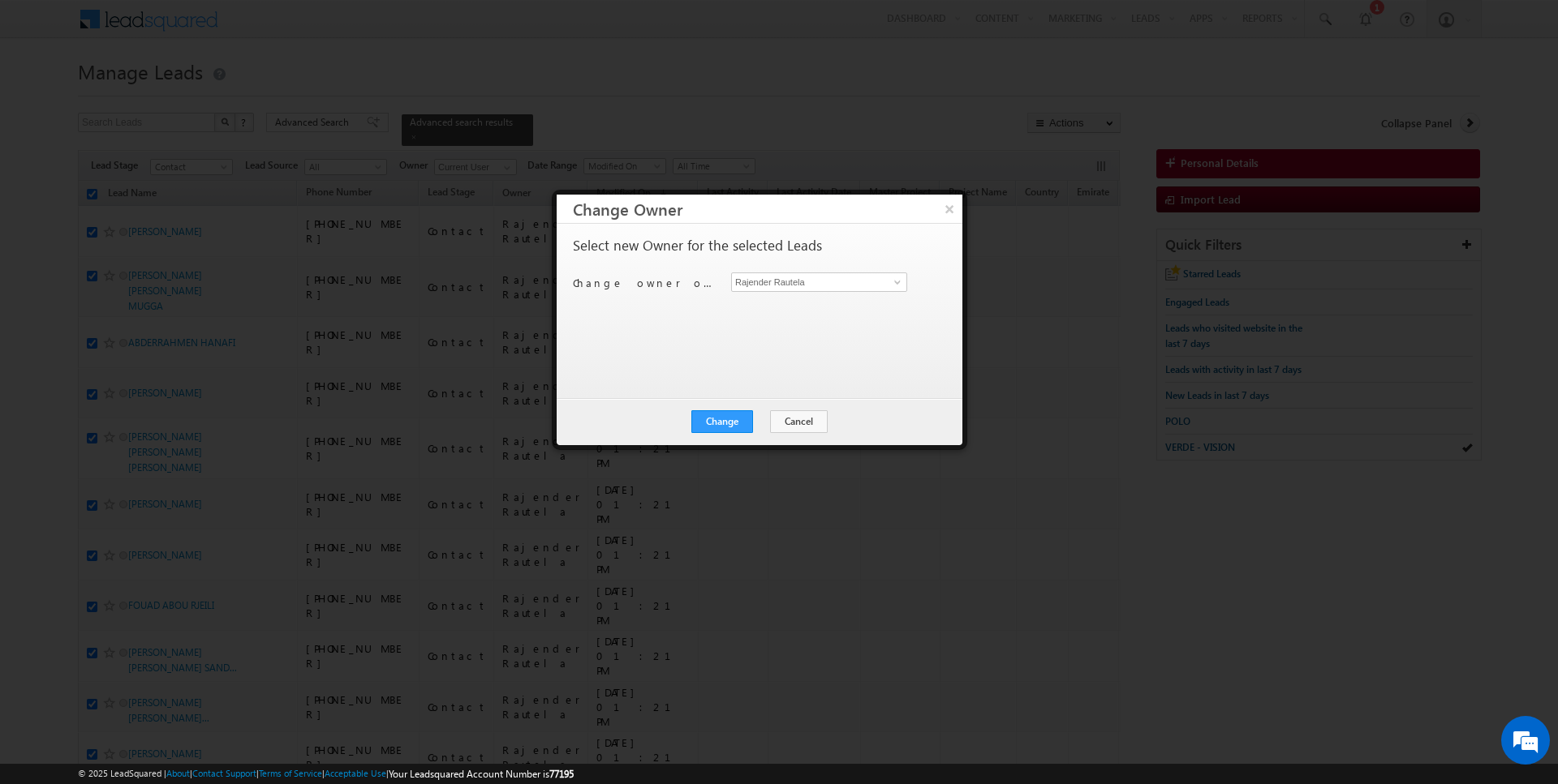
click at [803, 291] on div "Change owner of 50 leads to [PERSON_NAME] [PERSON_NAME]" at bounding box center [758, 285] width 370 height 25
click at [797, 285] on input "Rajender Rautela" at bounding box center [819, 282] width 176 height 19
type input "[PERSON_NAME]"
click at [721, 423] on button "Change" at bounding box center [722, 422] width 62 height 23
click at [758, 423] on button "Close" at bounding box center [762, 422] width 52 height 23
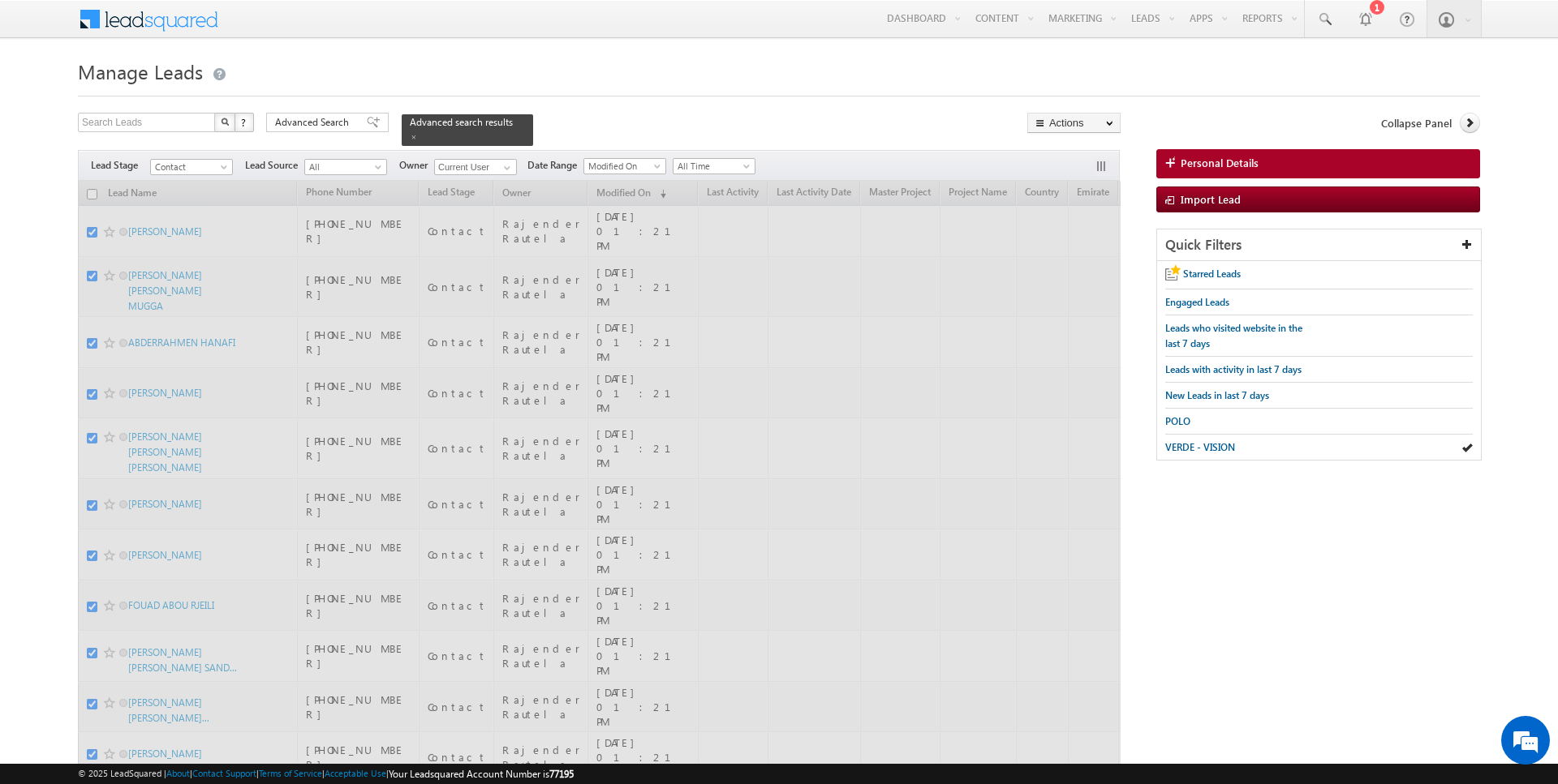
checkbox input "false"
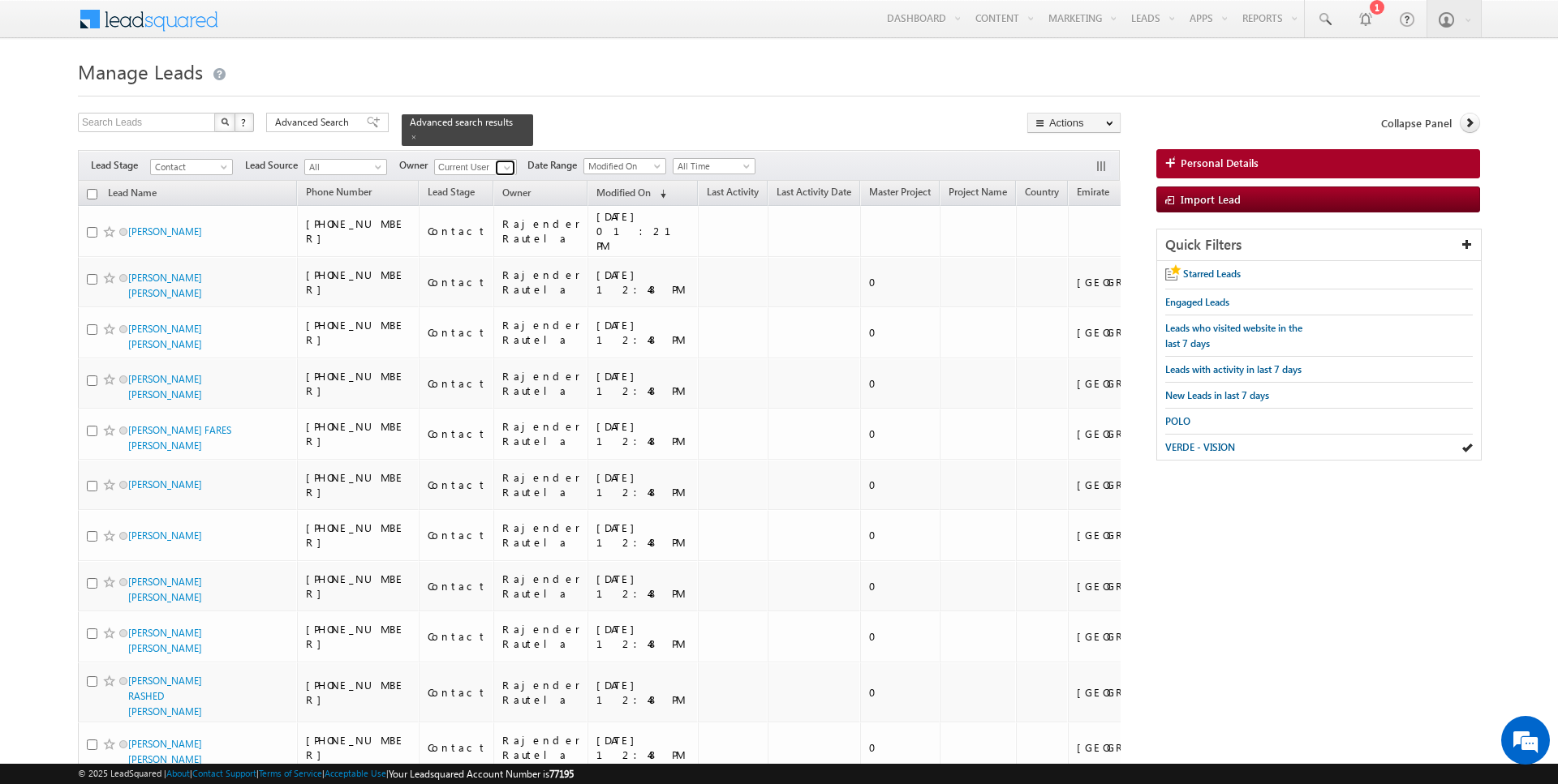
click at [501, 164] on span at bounding box center [507, 168] width 13 height 13
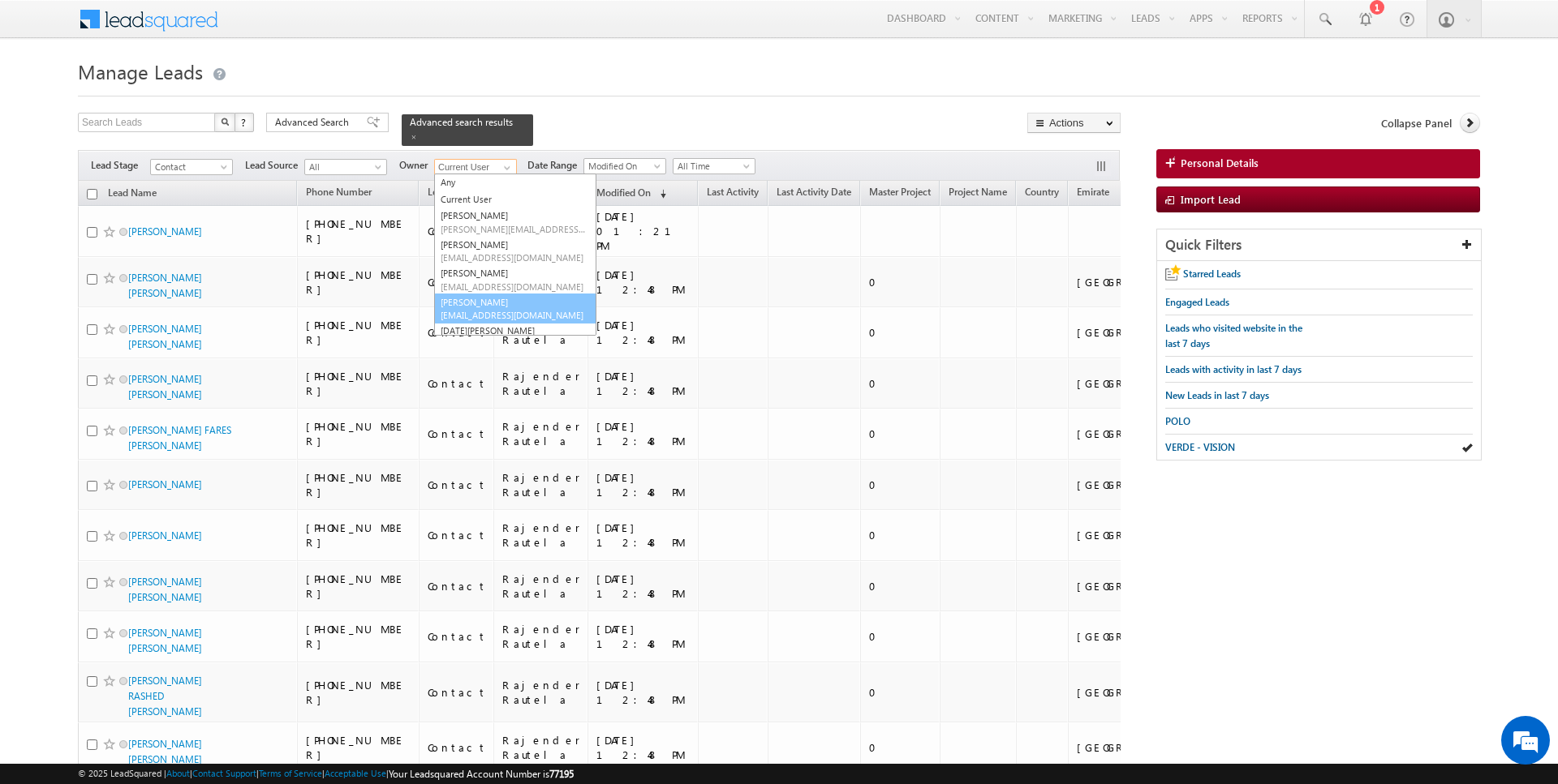
click at [481, 305] on link "[PERSON_NAME] [EMAIL_ADDRESS][DOMAIN_NAME]" at bounding box center [516, 309] width 162 height 31
type input "[PERSON_NAME]"
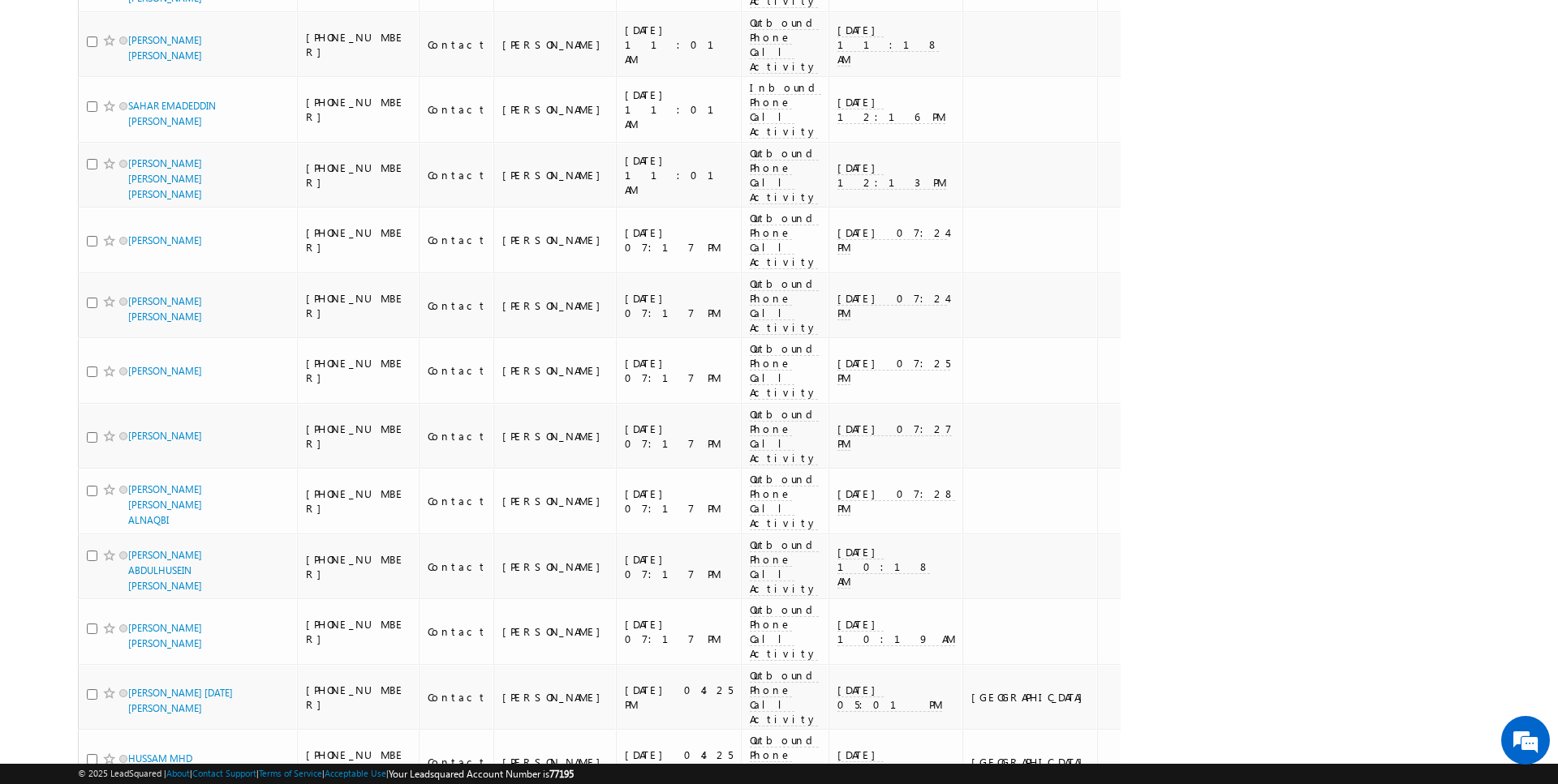
scroll to position [2094, 0]
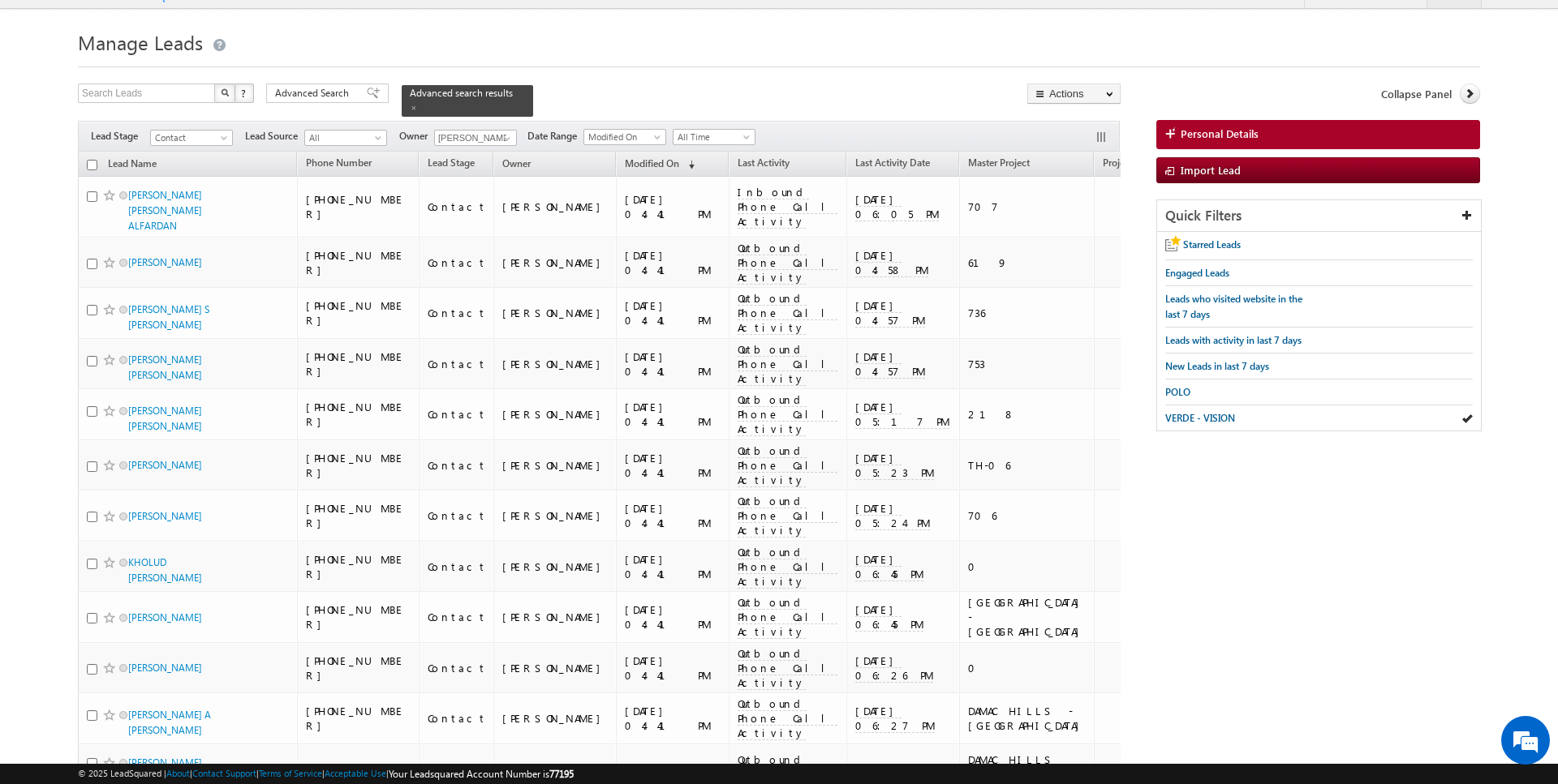
scroll to position [0, 0]
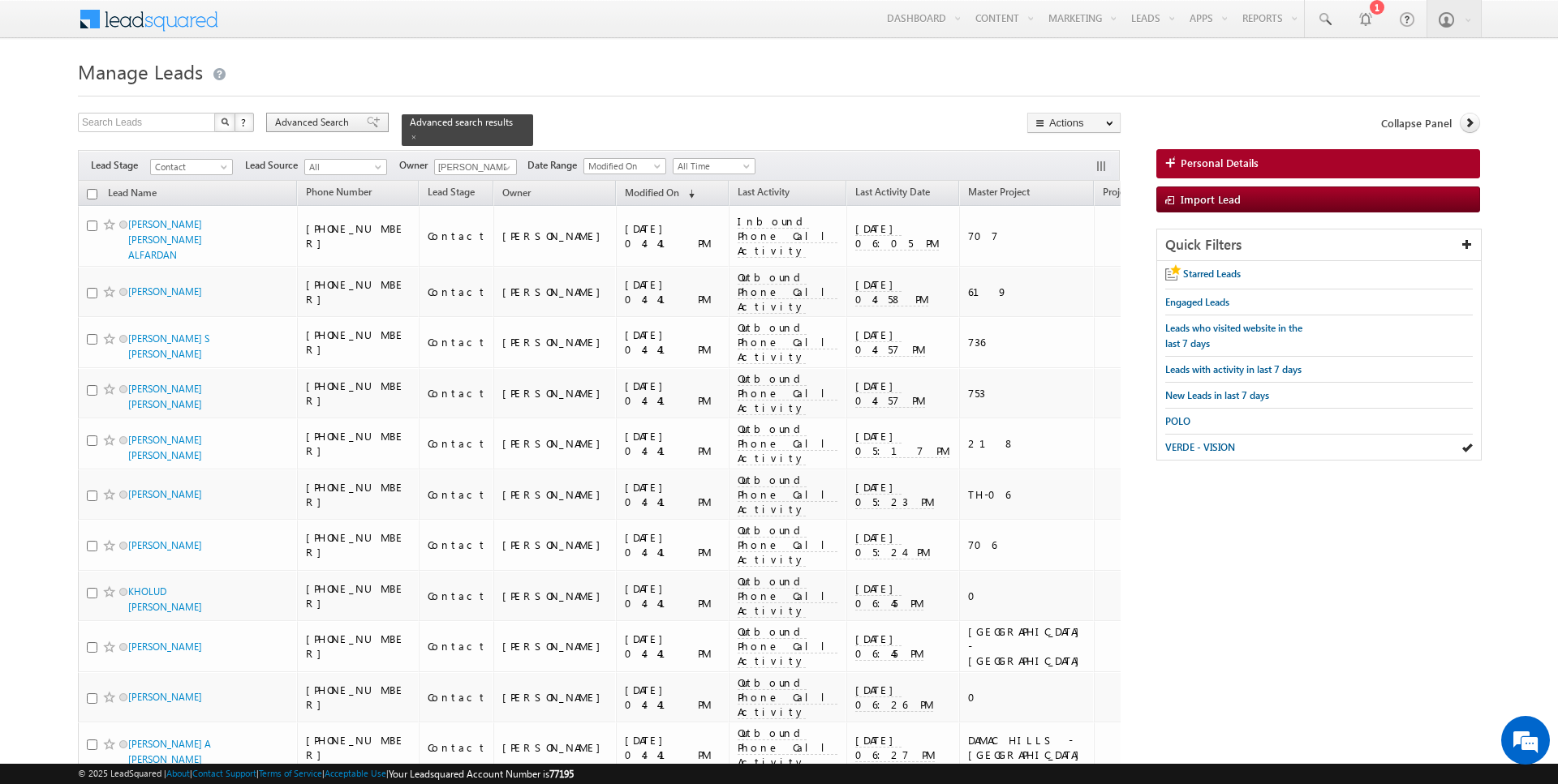
click at [332, 131] on div "Advanced Search" at bounding box center [327, 122] width 122 height 19
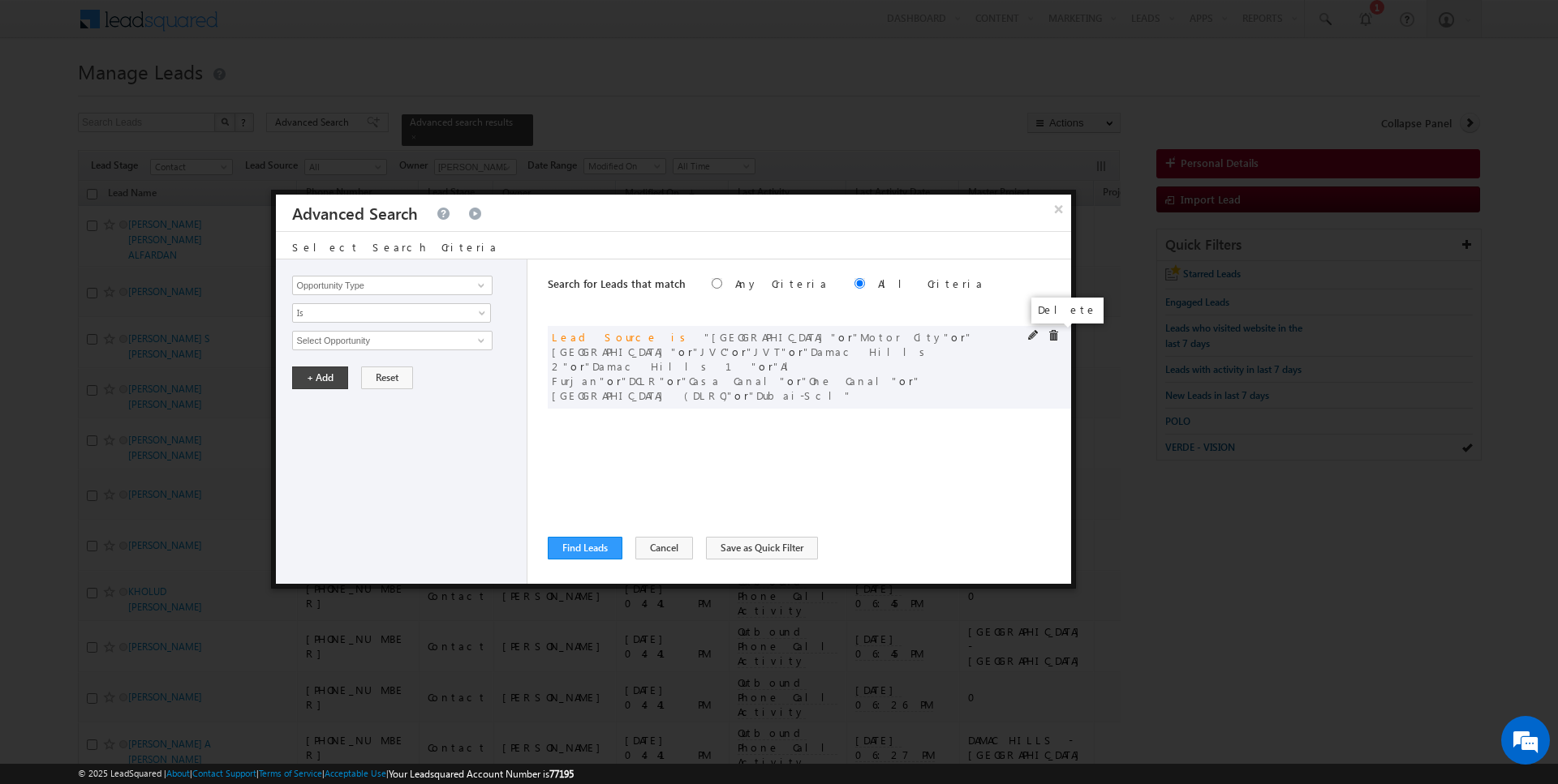
click at [1055, 336] on span at bounding box center [1054, 336] width 12 height 12
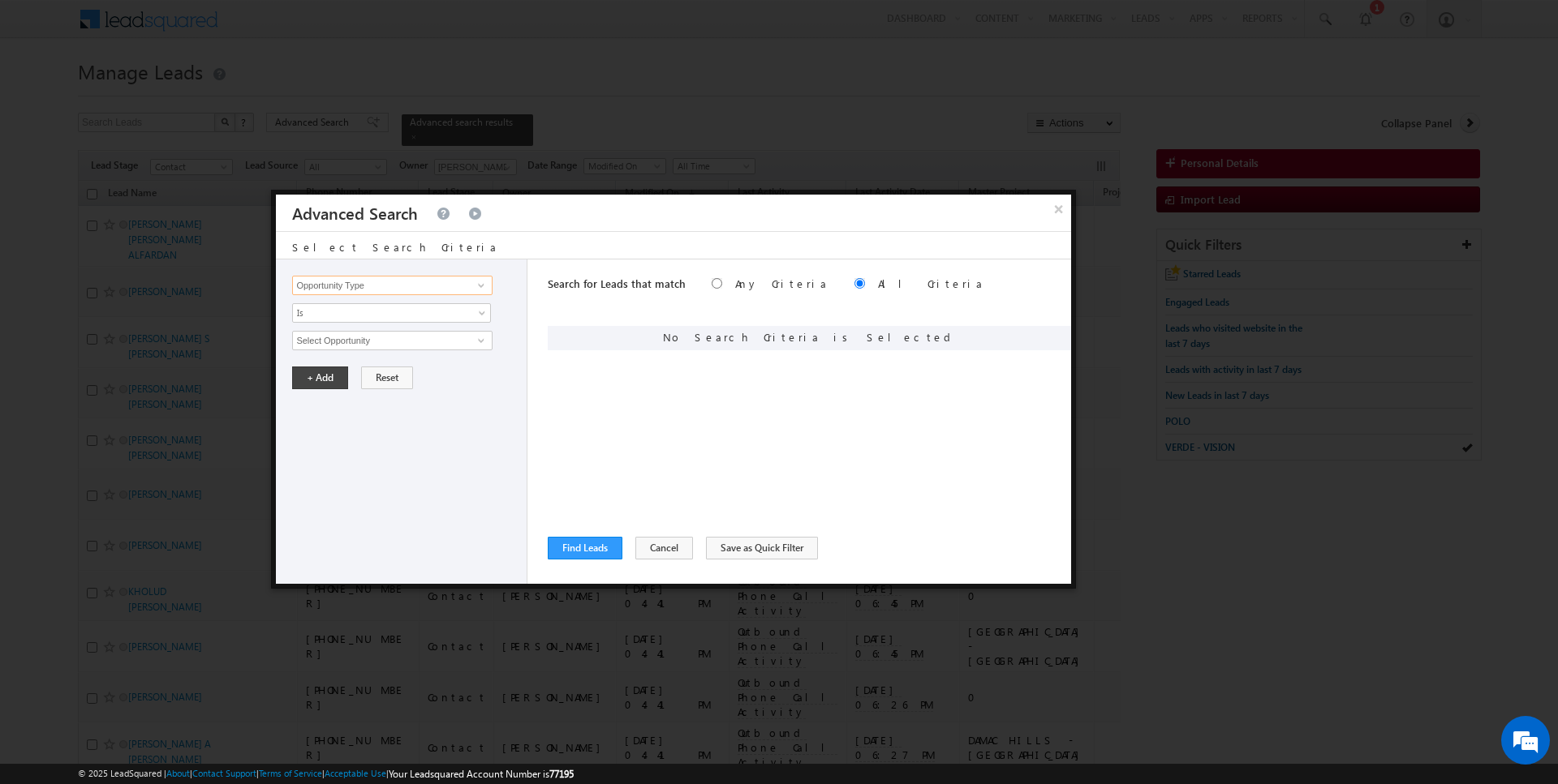
click at [453, 285] on input "Opportunity Type" at bounding box center [392, 285] width 199 height 19
type input "Last Activity Date"
click at [400, 318] on span "Is" at bounding box center [381, 312] width 176 height 14
click at [368, 339] on link "Before" at bounding box center [392, 346] width 198 height 14
click at [322, 380] on button "+ Add" at bounding box center [320, 377] width 56 height 23
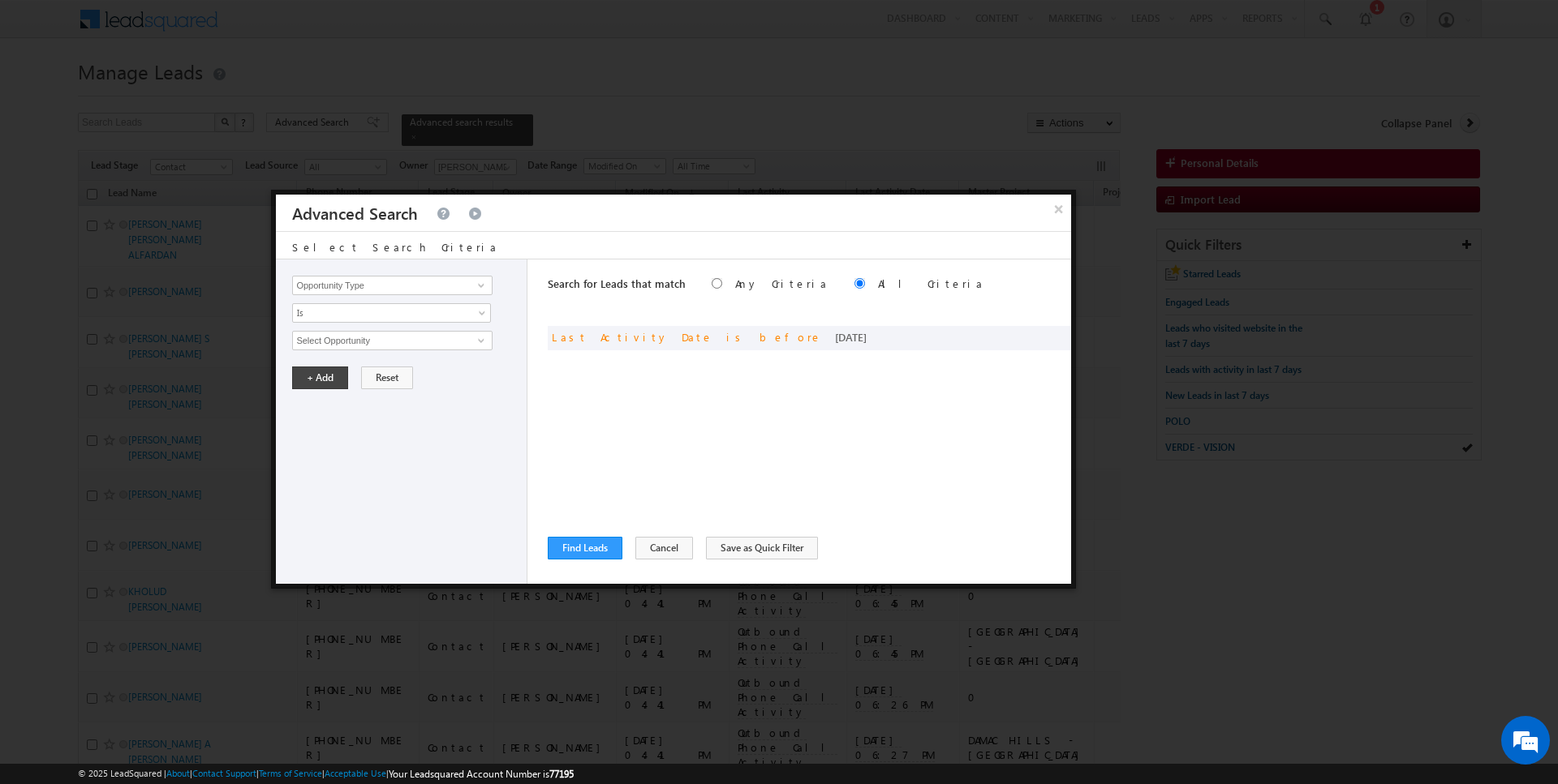
click at [1035, 324] on div "Search for Leads that match Any Criteria All Criteria Note that the current tri…" at bounding box center [809, 422] width 523 height 325
click at [1035, 331] on span at bounding box center [1034, 336] width 12 height 12
click at [422, 349] on div "Opportunity Type Lead Activity Task Sales Group Prospect Id Address 1 Address 2…" at bounding box center [402, 422] width 252 height 325
click at [373, 333] on span "Today" at bounding box center [381, 340] width 176 height 14
click at [354, 372] on link "Yesterday" at bounding box center [392, 372] width 198 height 14
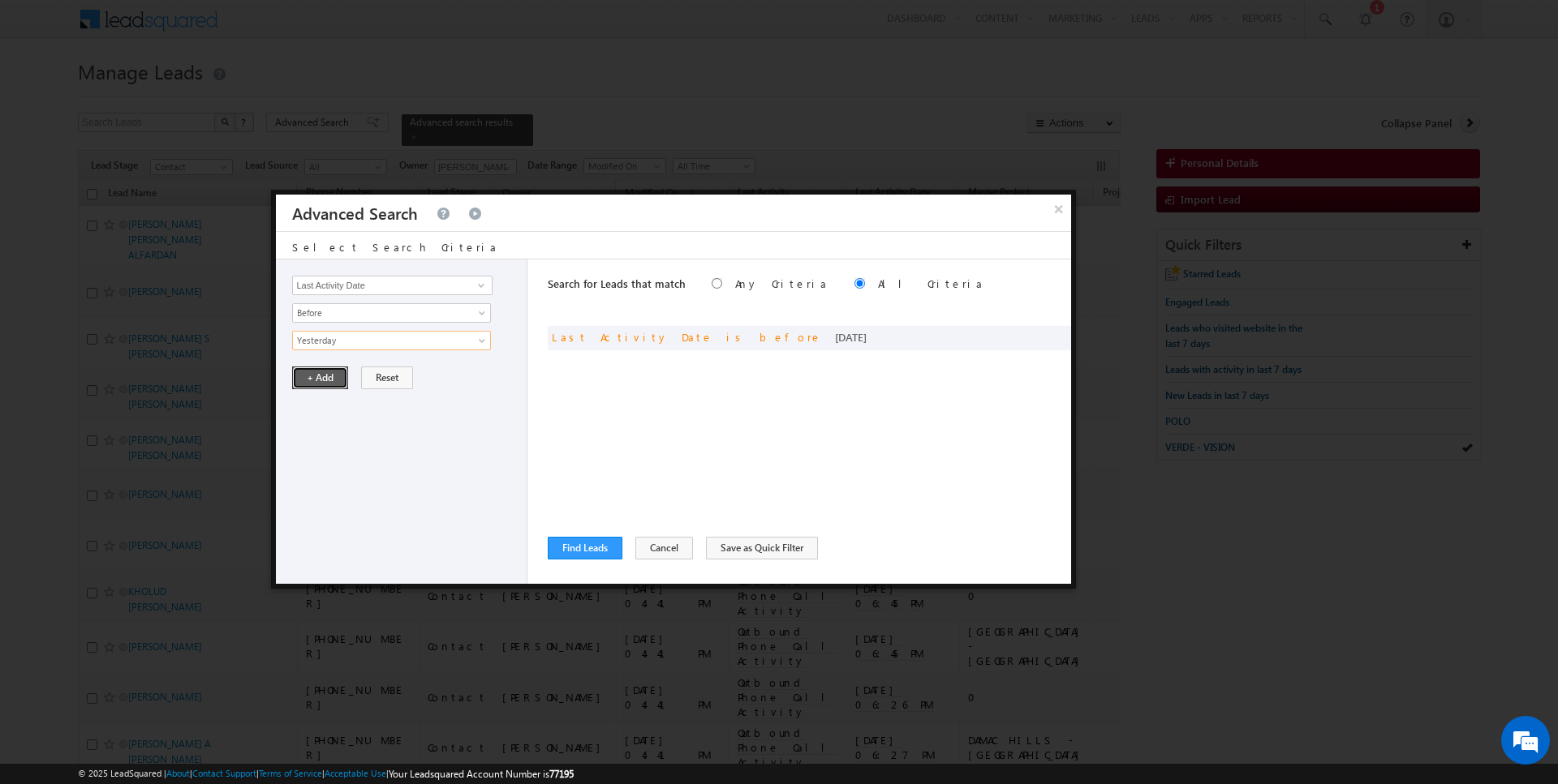
click at [323, 376] on button "+ Add" at bounding box center [320, 377] width 56 height 23
click at [573, 551] on button "Find Leads" at bounding box center [584, 548] width 75 height 23
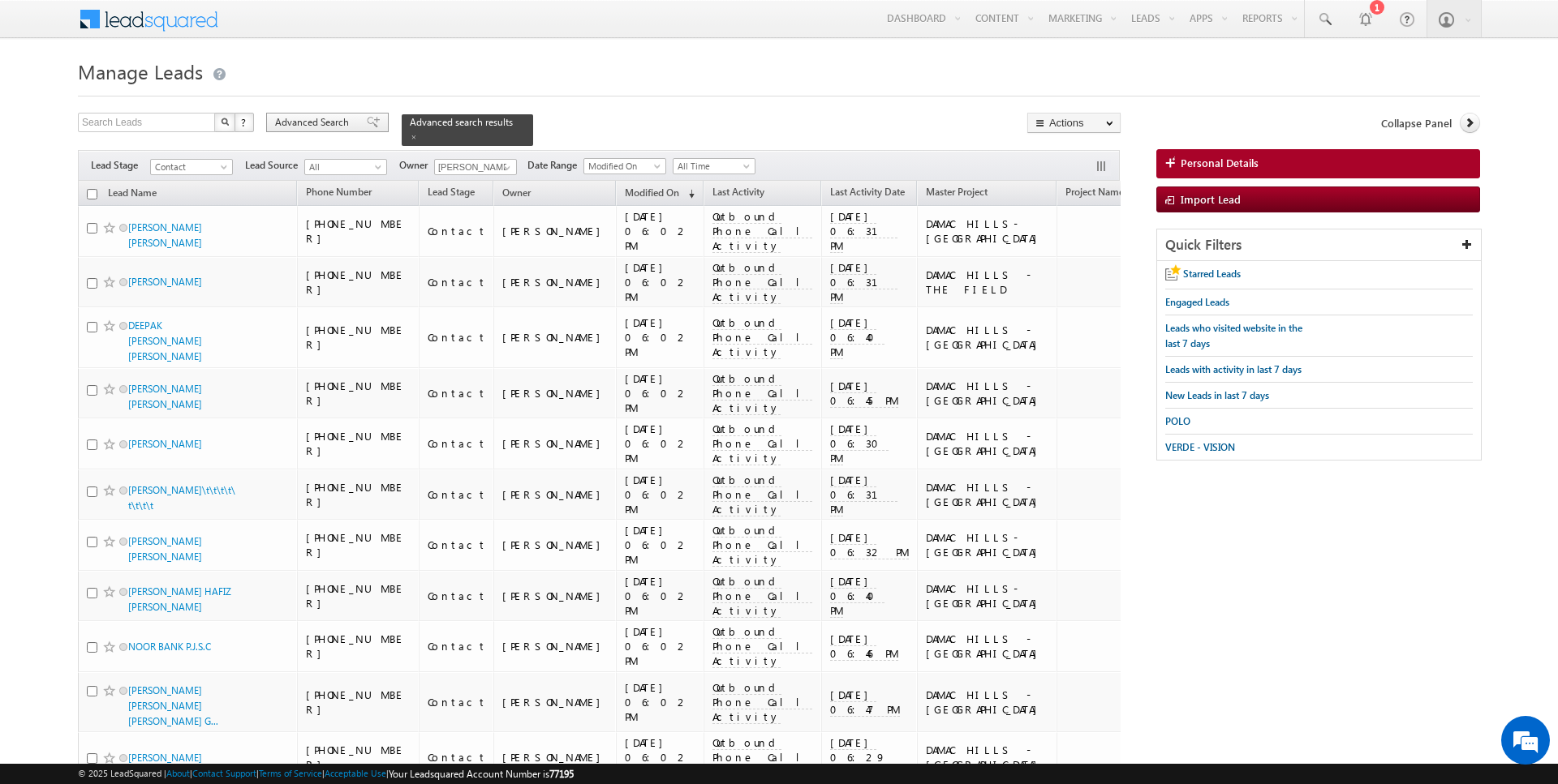
click at [302, 128] on span "Advanced Search" at bounding box center [315, 122] width 79 height 14
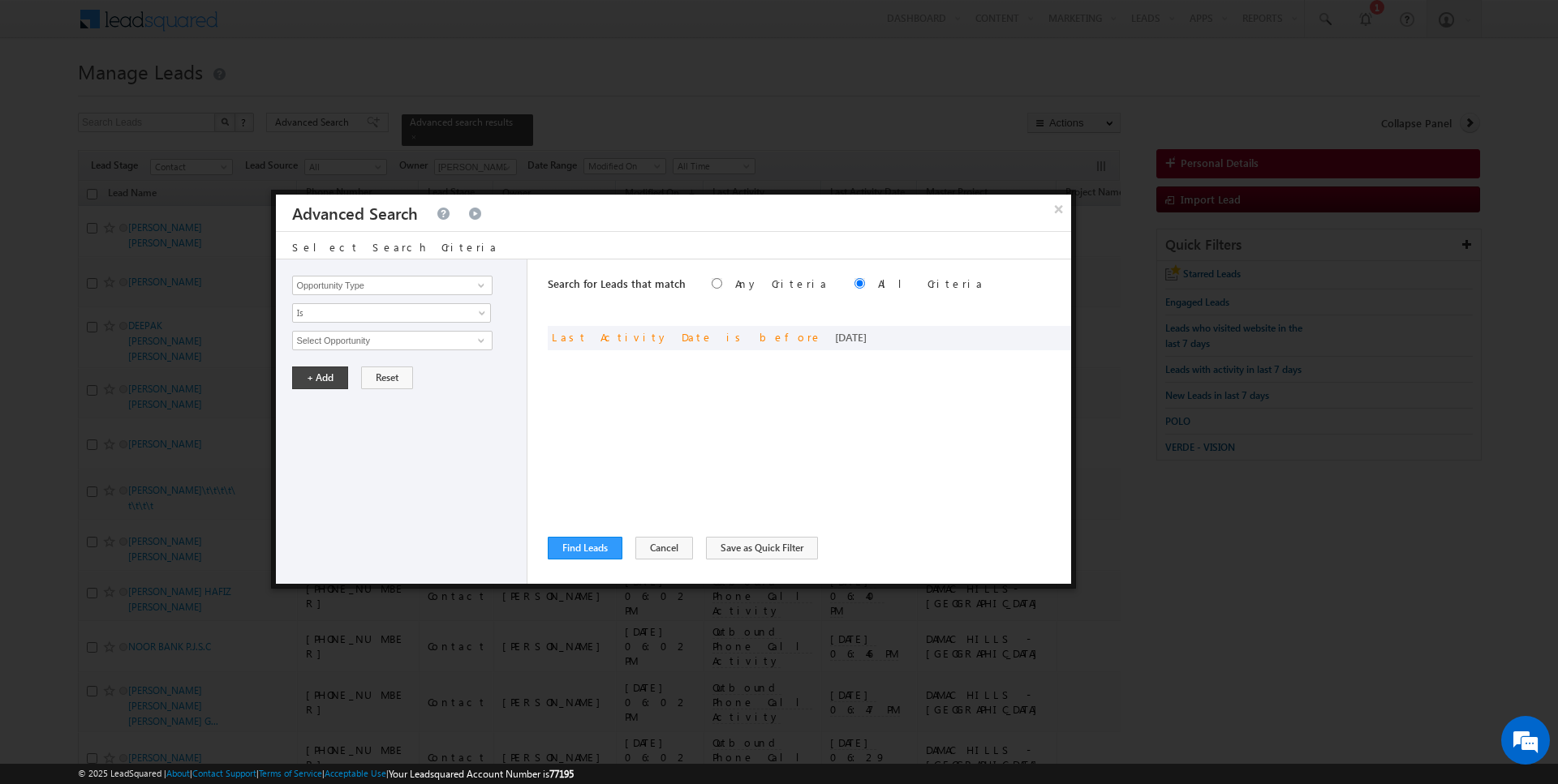
click at [364, 296] on div "Opportunity Type Lead Activity Task Sales Group Prospect Id Address 1 Address 2…" at bounding box center [402, 422] width 252 height 325
click at [367, 279] on input "Opportunity Type" at bounding box center [392, 285] width 199 height 19
type input "Lead Source"
click at [326, 335] on span "None Selected" at bounding box center [385, 341] width 184 height 18
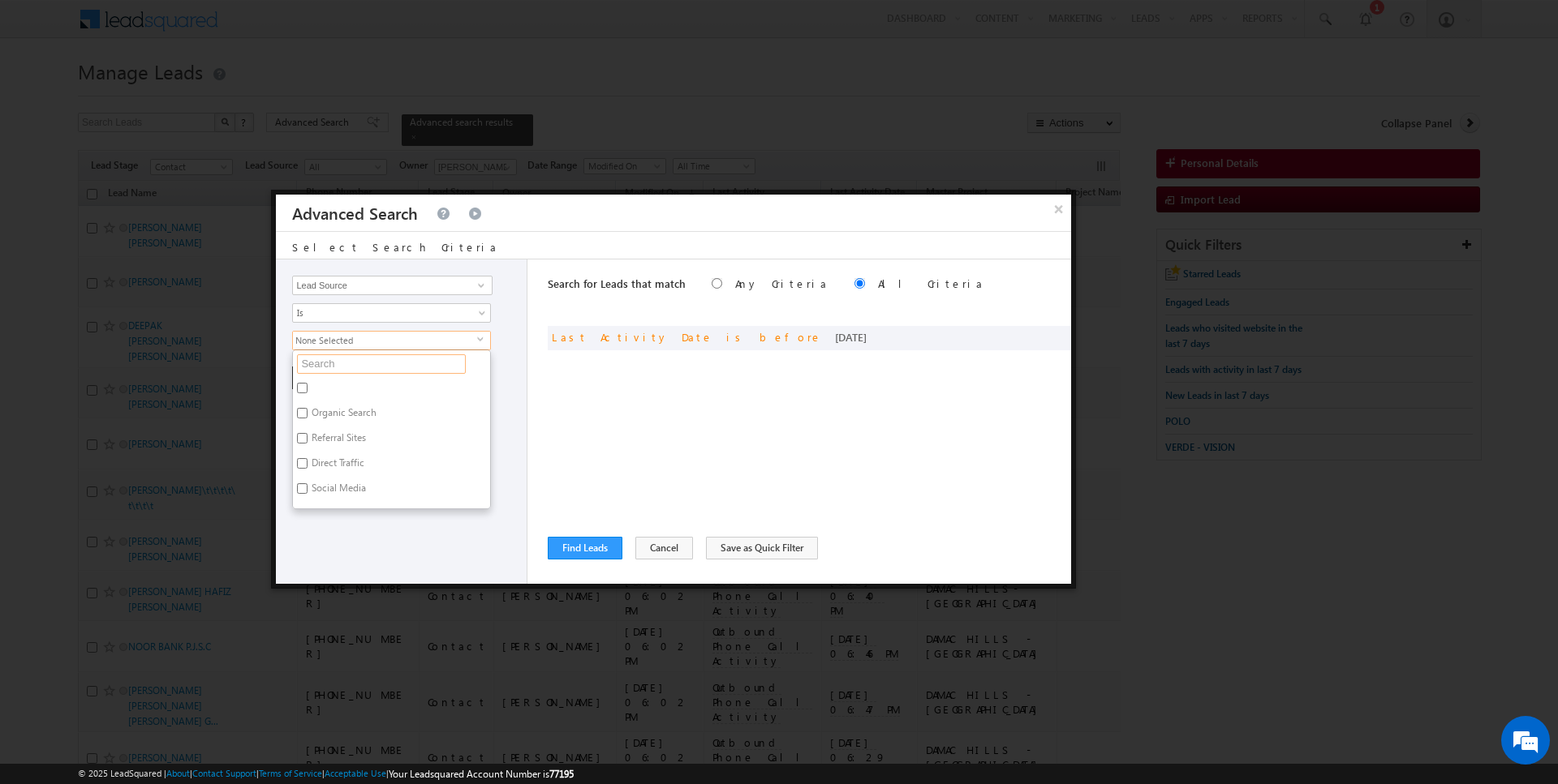
click at [327, 364] on input "text" at bounding box center [382, 364] width 169 height 19
type input "hills"
click at [332, 414] on div "Opportunity Type Lead Activity Task Sales Group Prospect Id Address 1 Address 2…" at bounding box center [402, 422] width 252 height 325
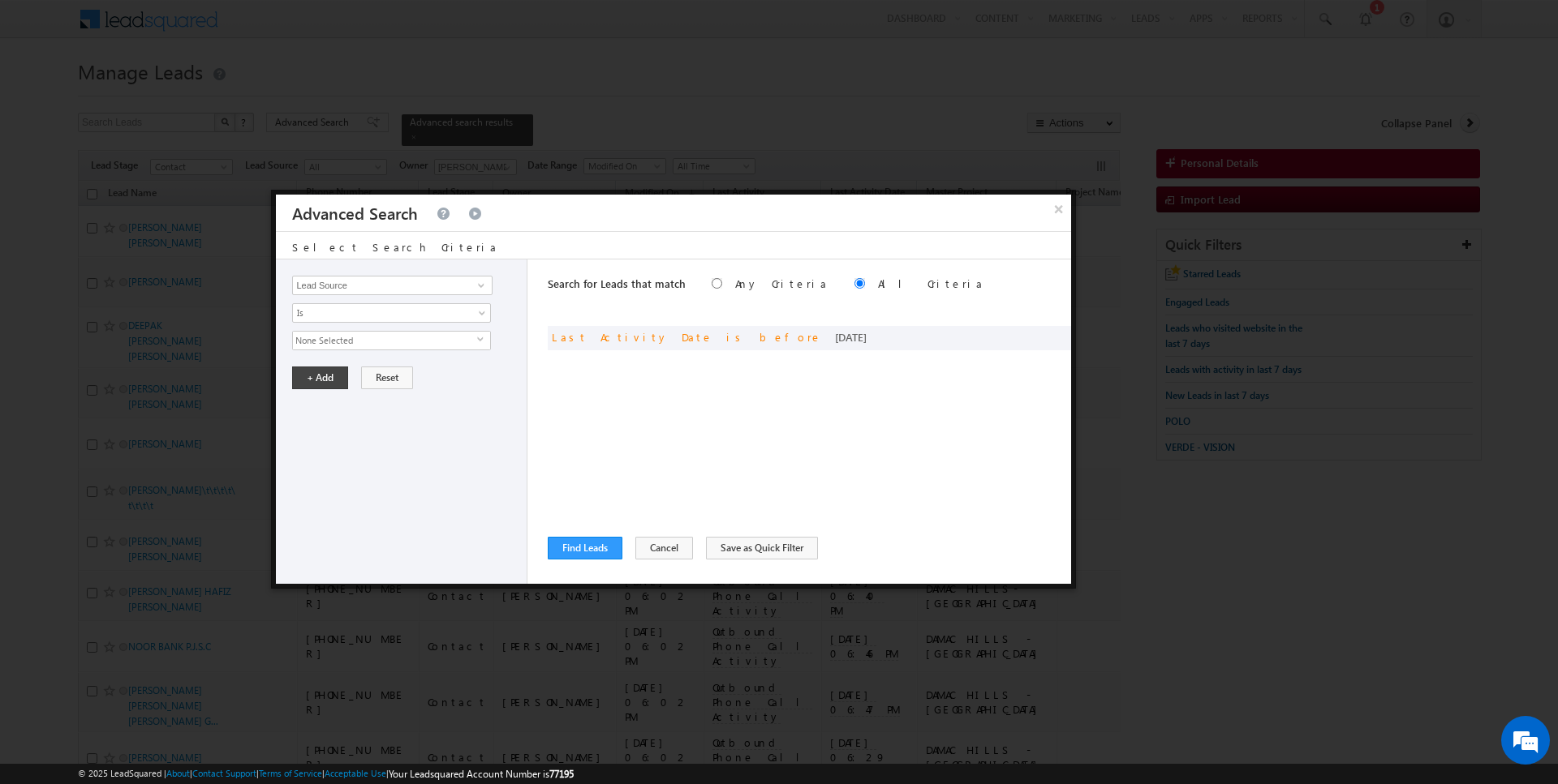
click at [337, 337] on span "None Selected" at bounding box center [385, 341] width 184 height 18
click at [324, 388] on label "Damac Hills 1" at bounding box center [339, 391] width 93 height 25
click at [307, 388] on input "Damac Hills 1" at bounding box center [302, 388] width 11 height 11
checkbox input "true"
click at [324, 427] on div "Opportunity Type Lead Activity Task Sales Group Prospect Id Address 1 Address 2…" at bounding box center [402, 422] width 252 height 325
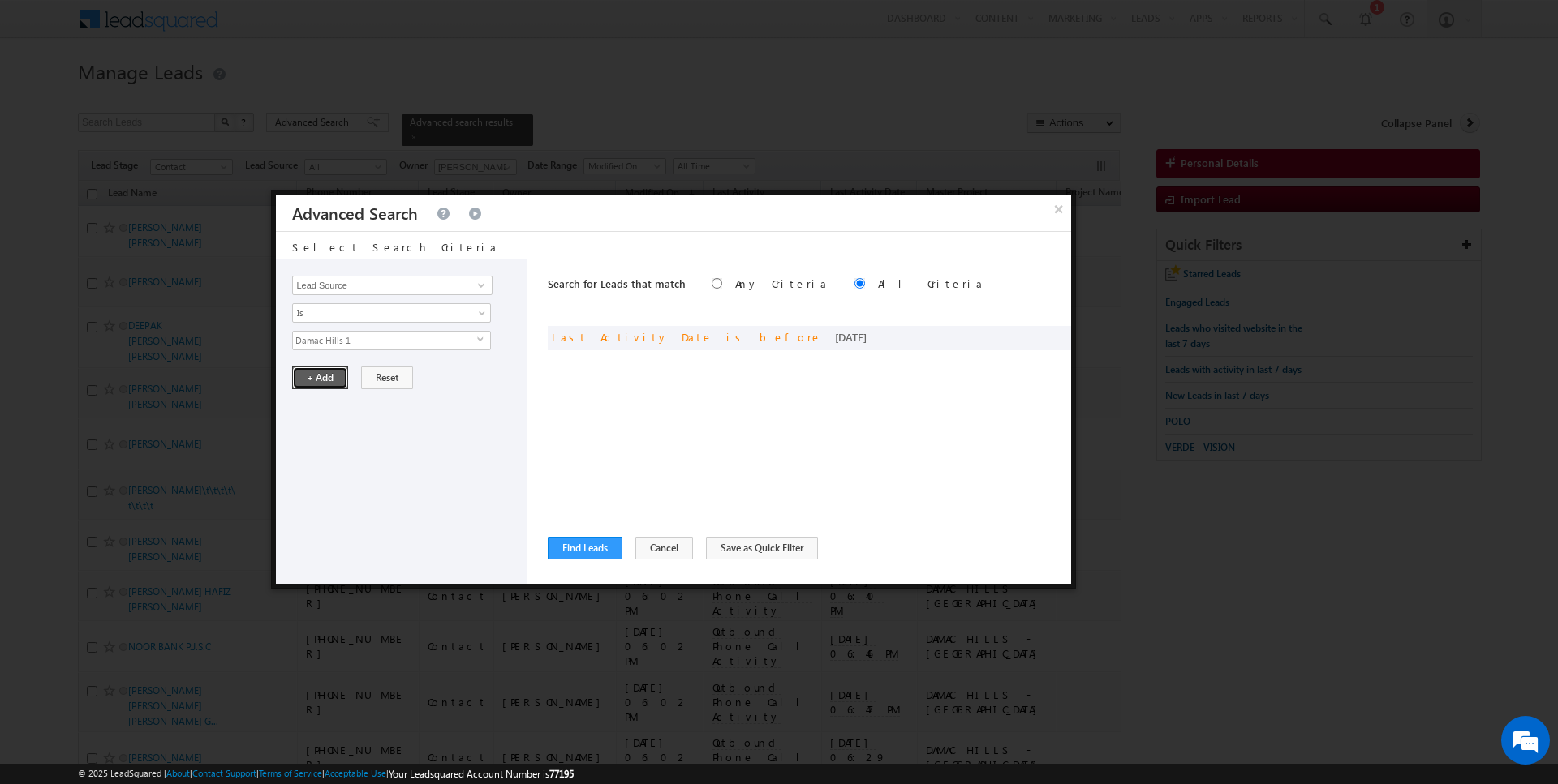
click at [321, 375] on button "+ Add" at bounding box center [320, 377] width 56 height 23
click at [572, 541] on button "Find Leads" at bounding box center [584, 548] width 75 height 23
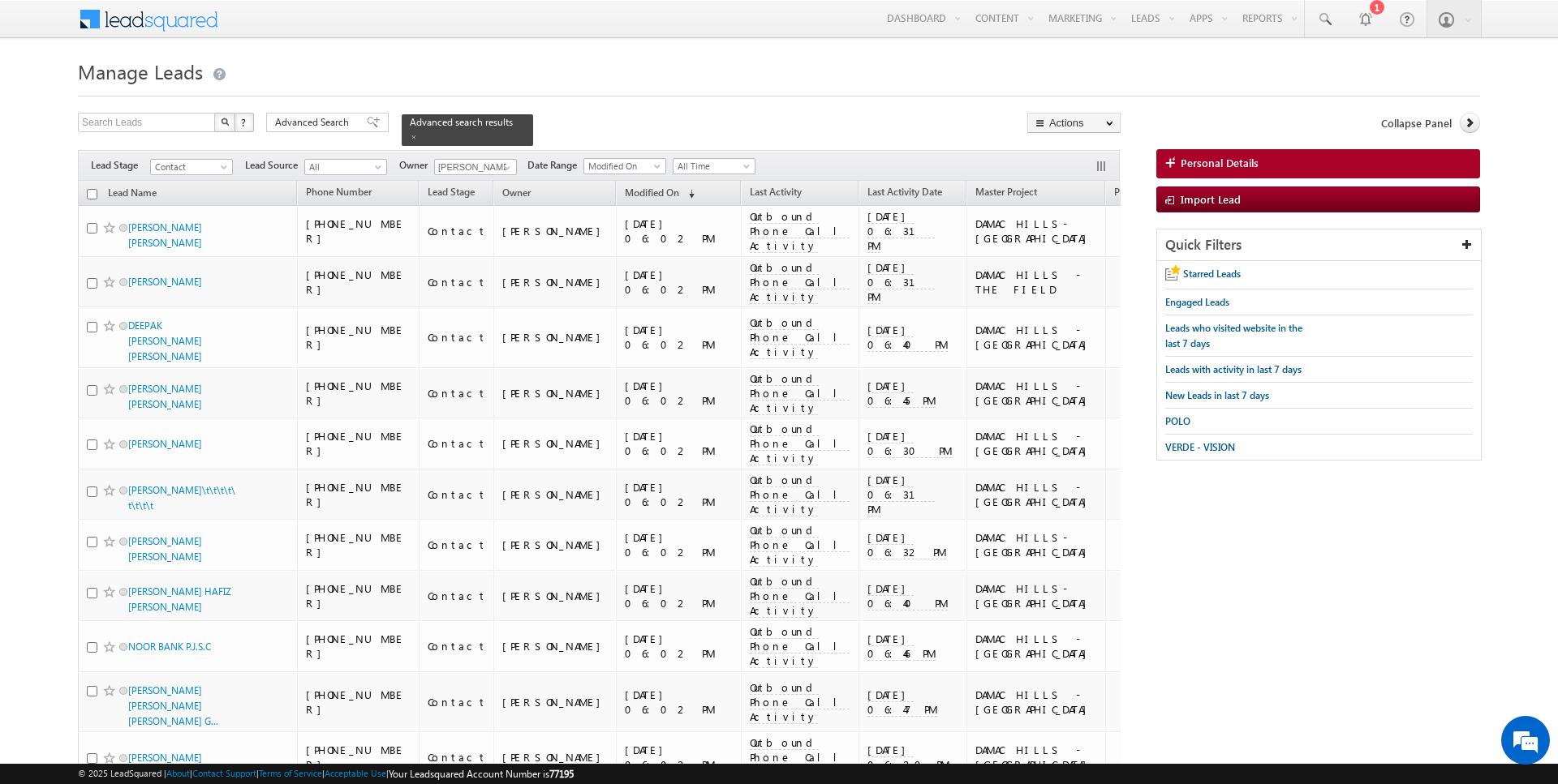
click at [93, 192] on input "checkbox" at bounding box center [92, 194] width 11 height 11
checkbox input "true"
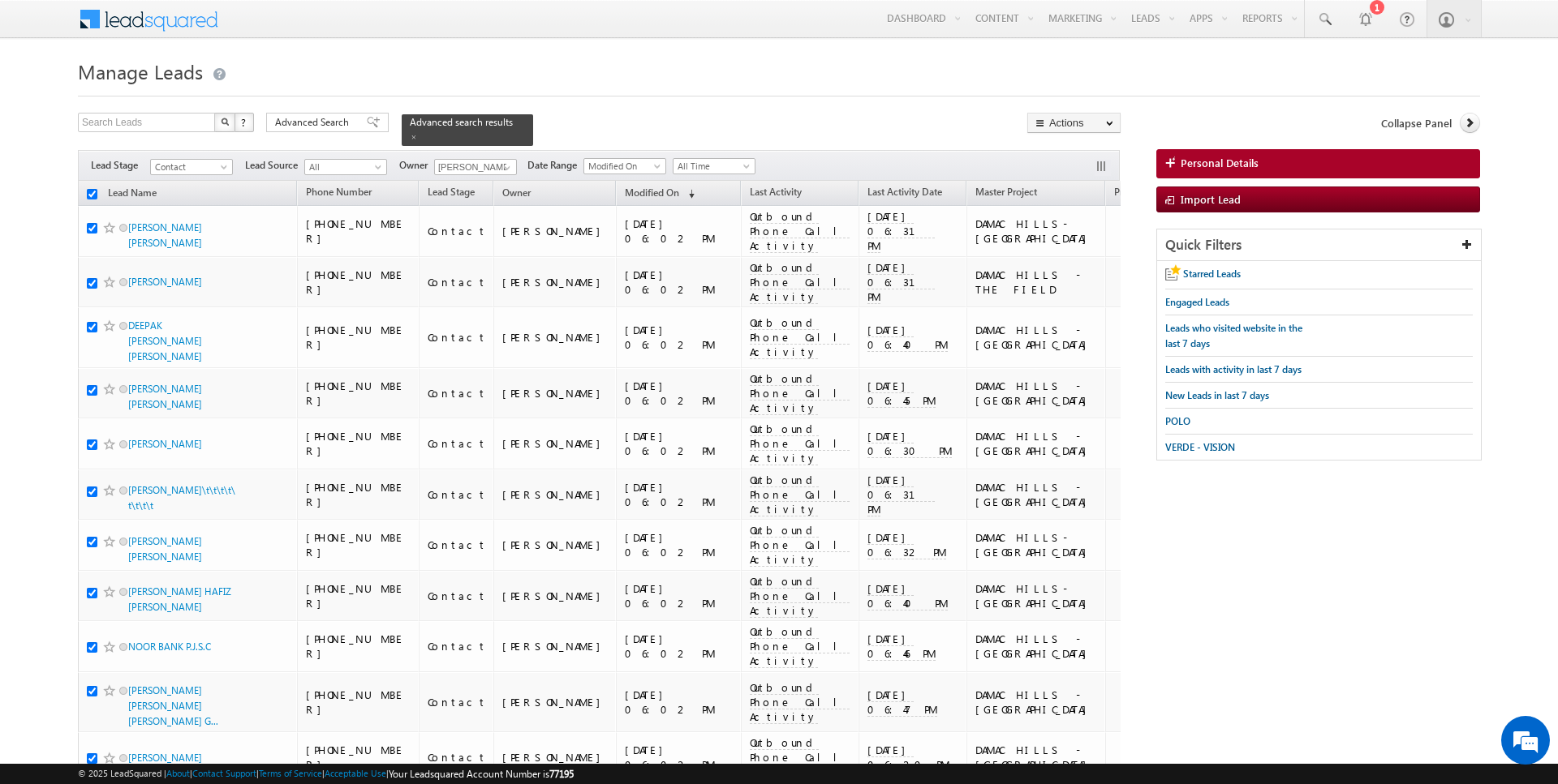
checkbox input "true"
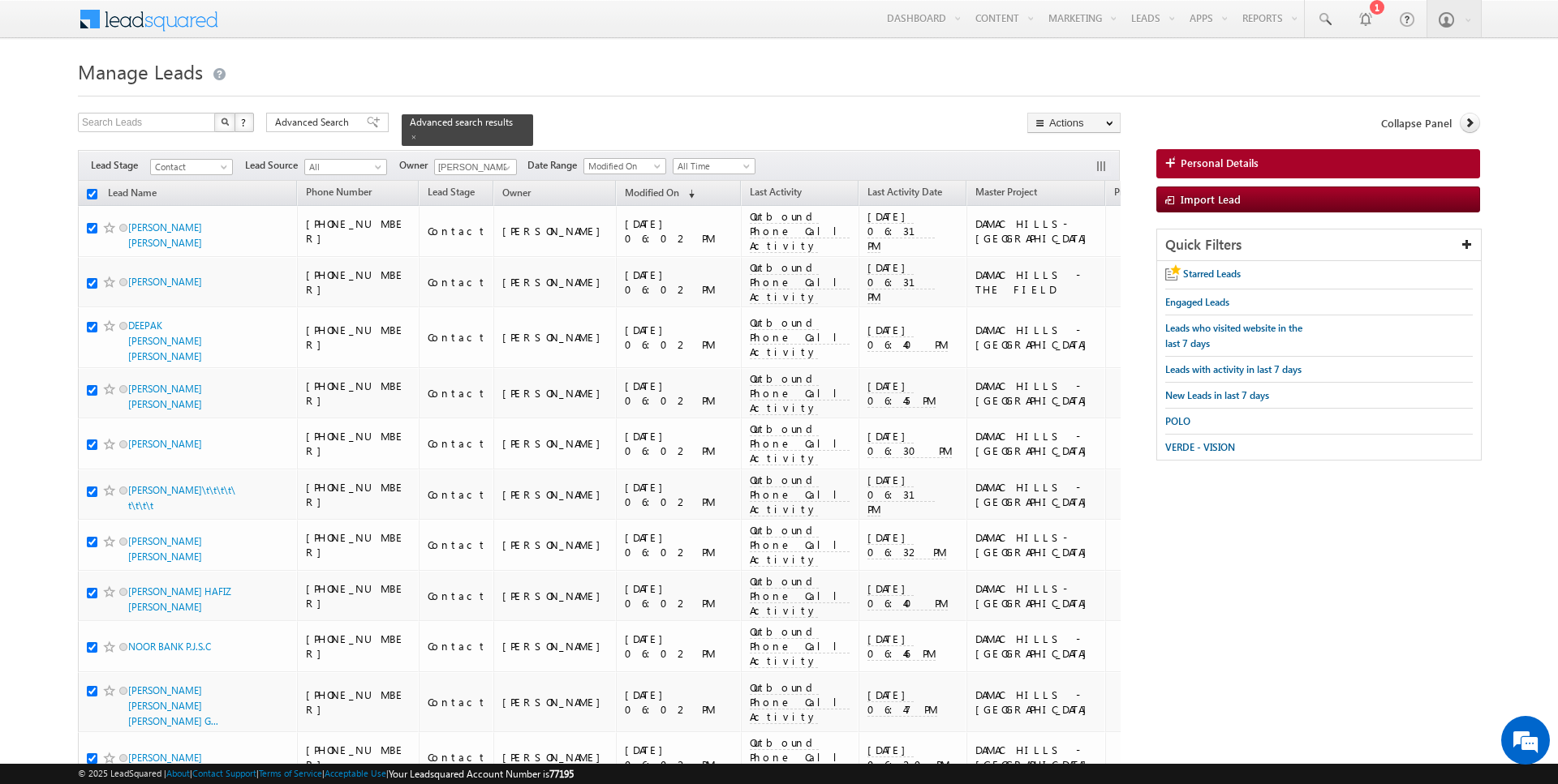
checkbox input "true"
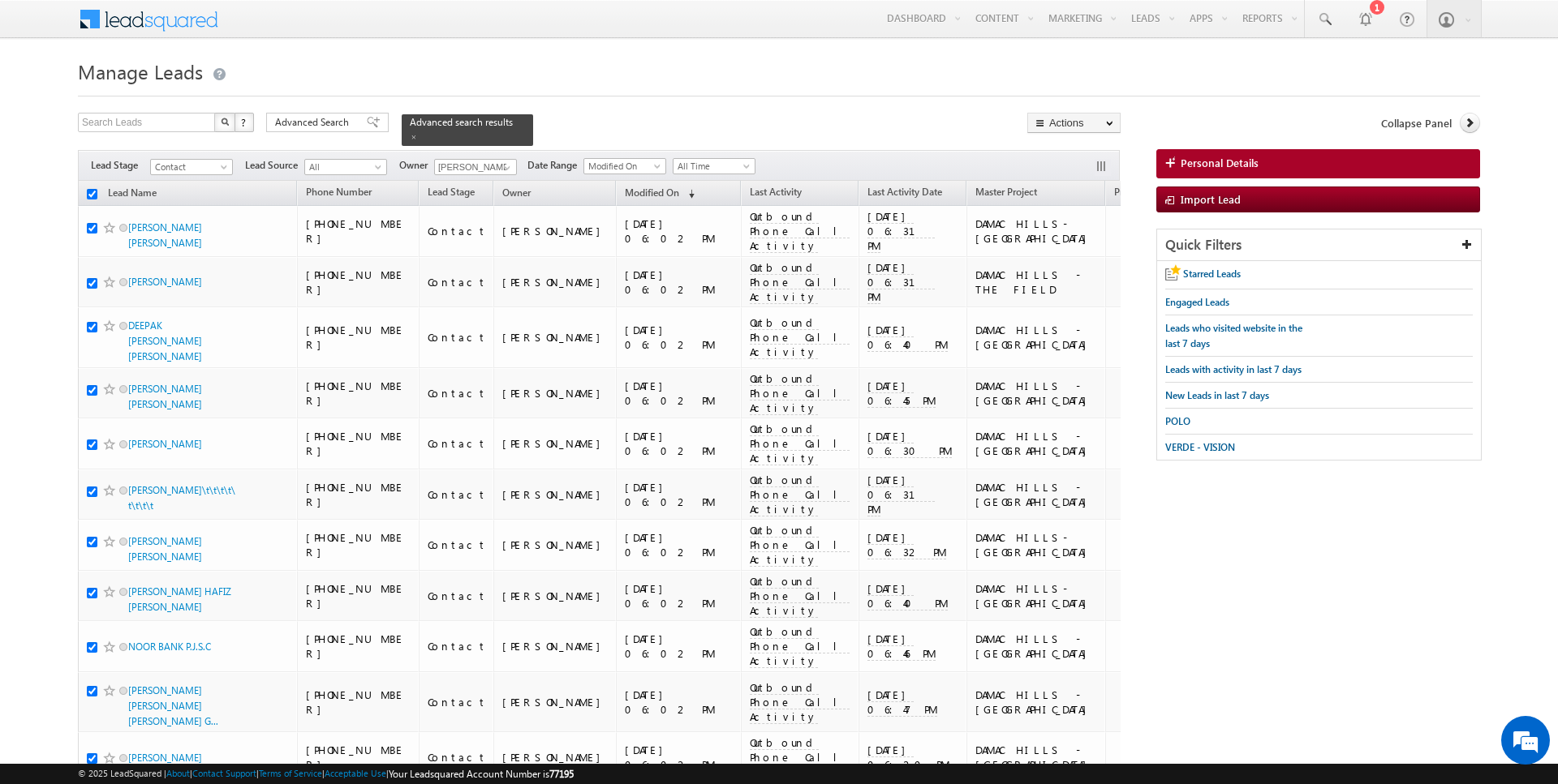
checkbox input "true"
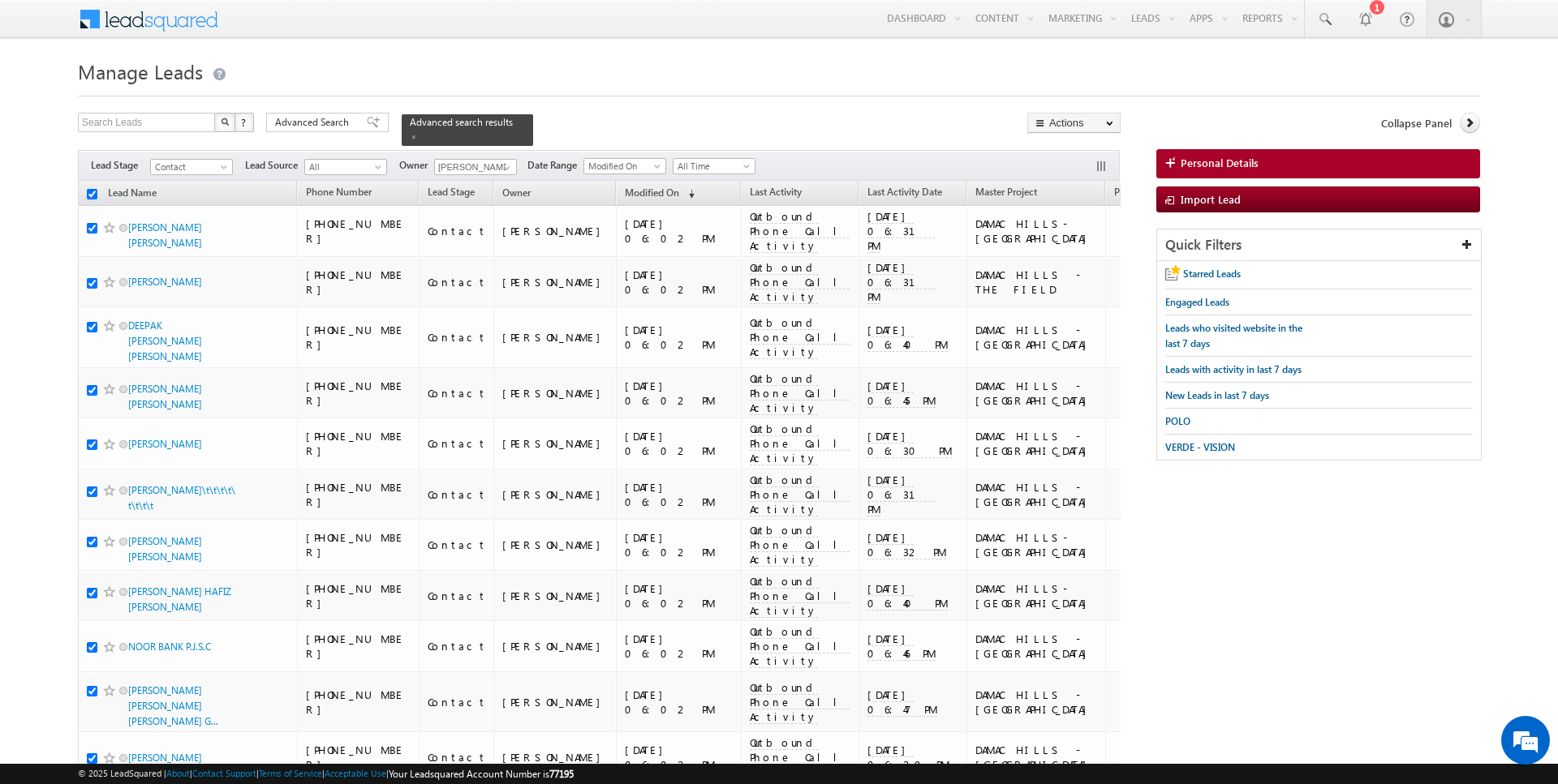
checkbox input "true"
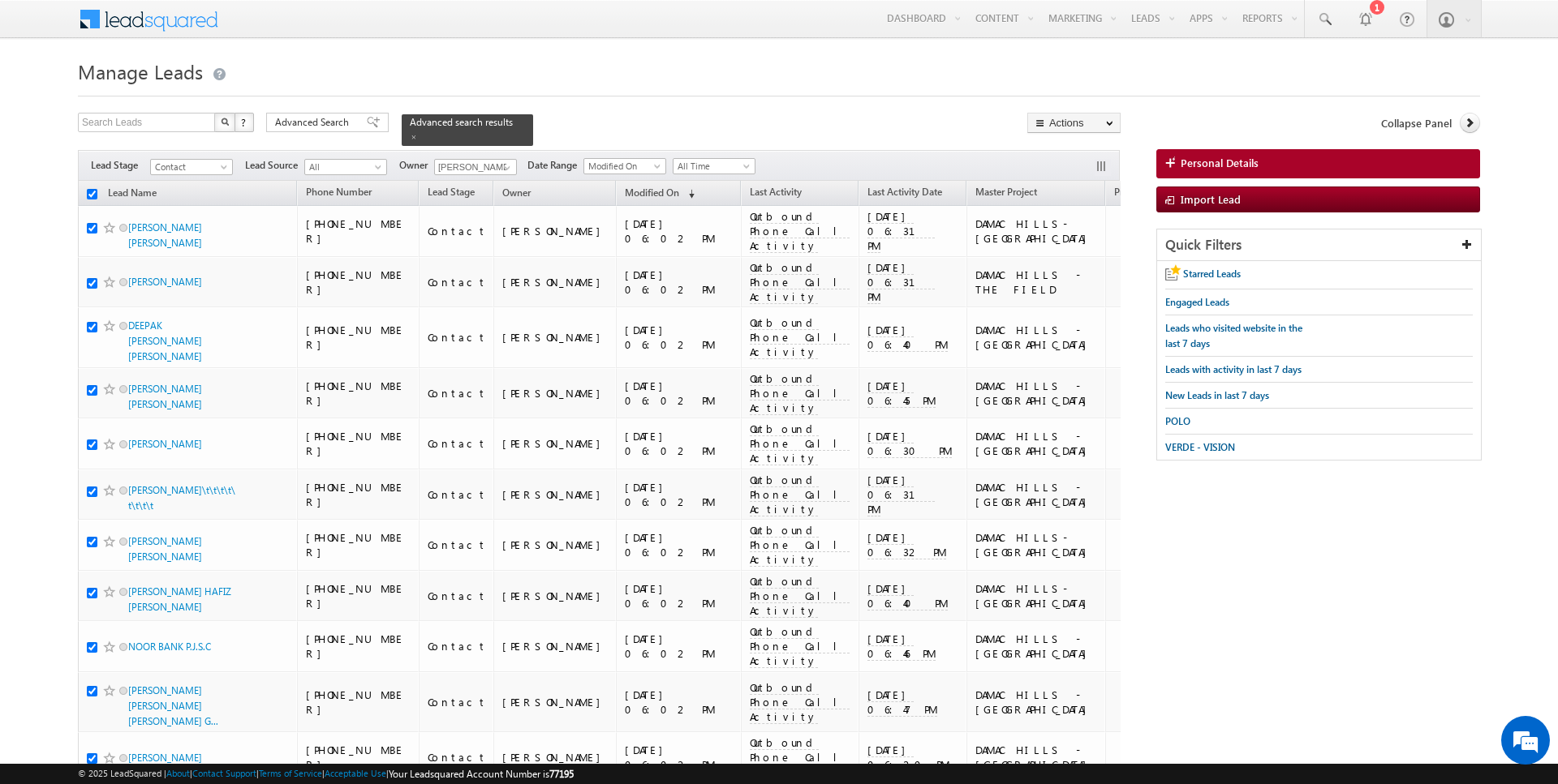
checkbox input "true"
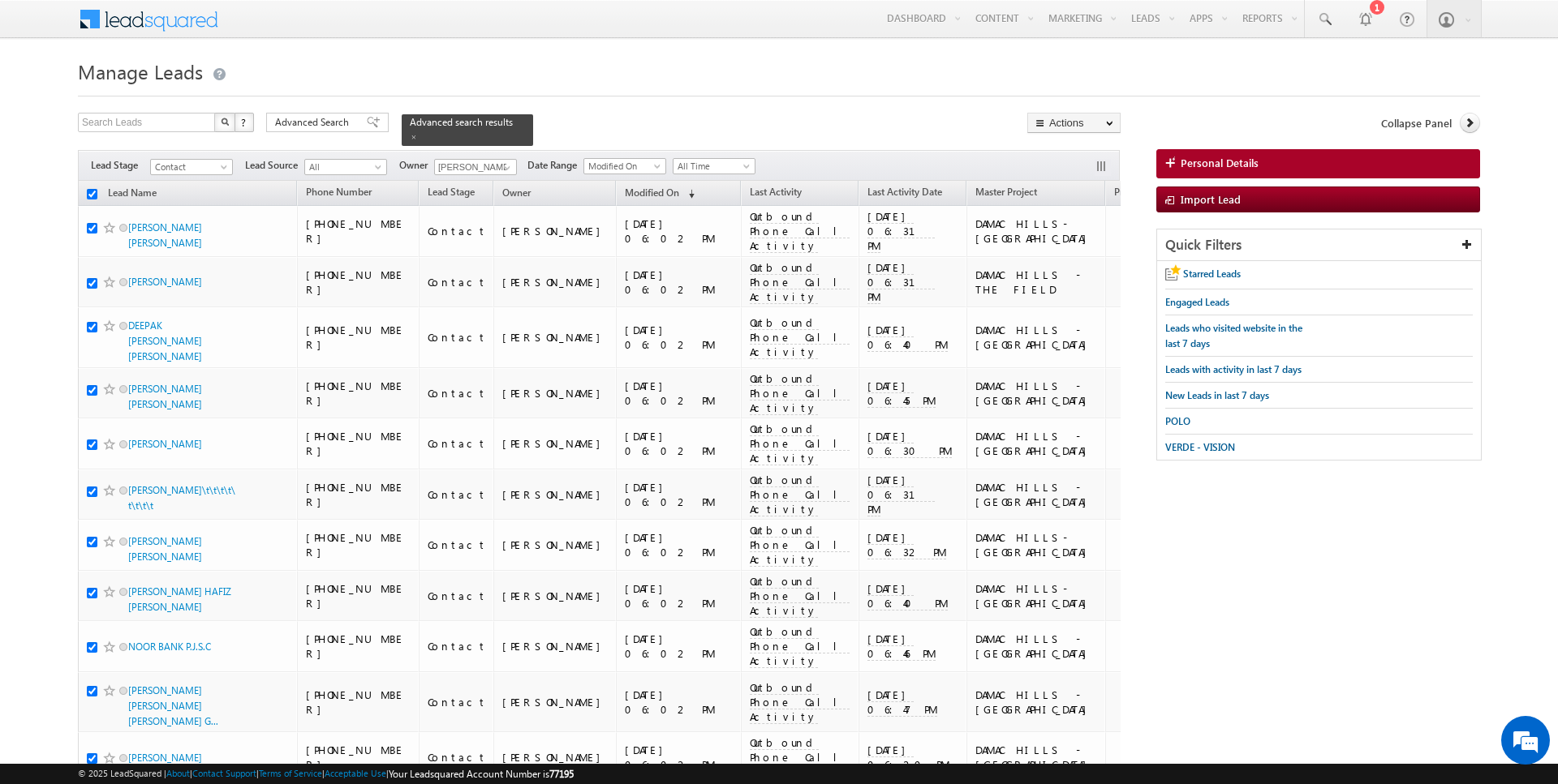
checkbox input "true"
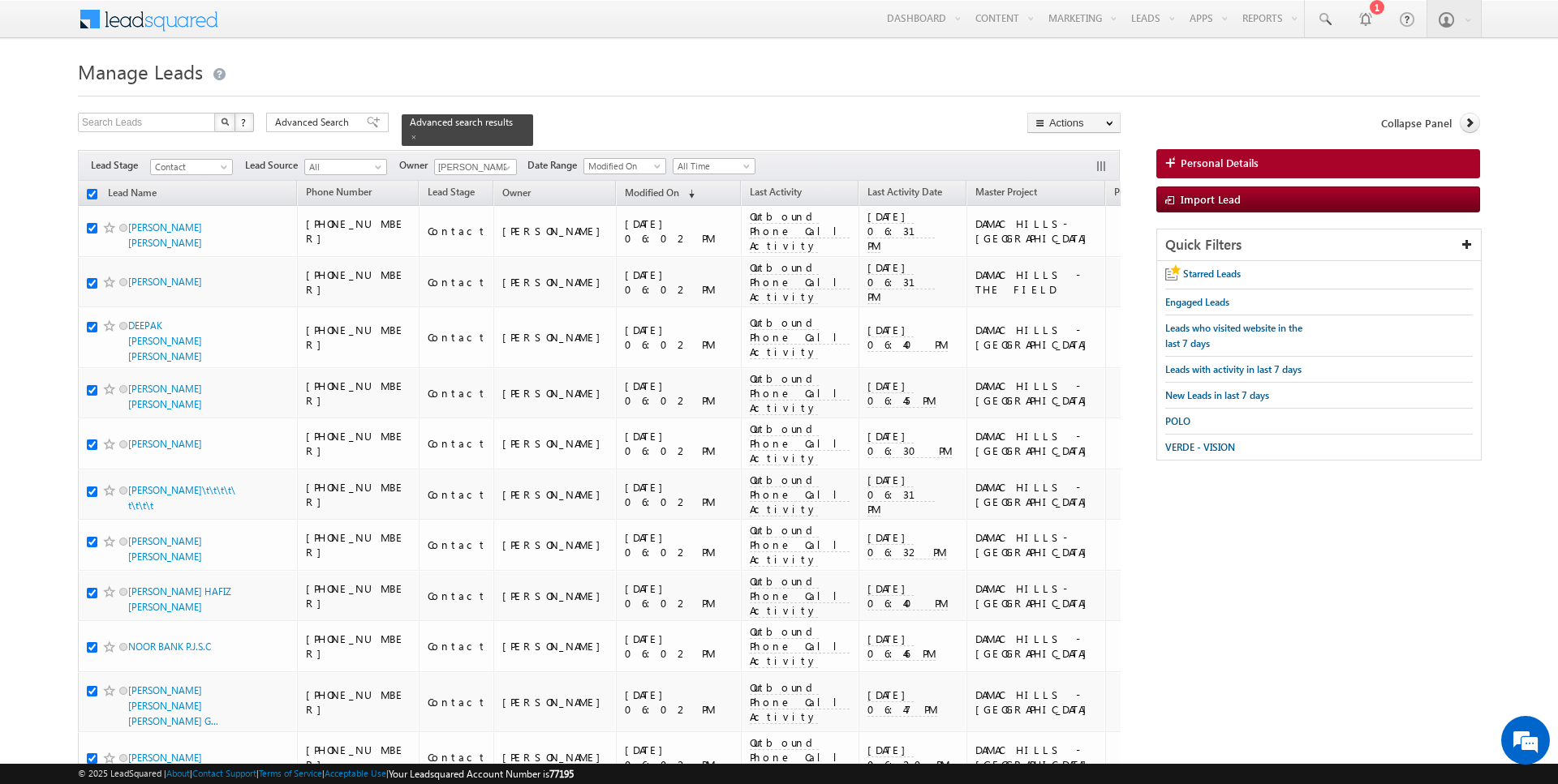
checkbox input "true"
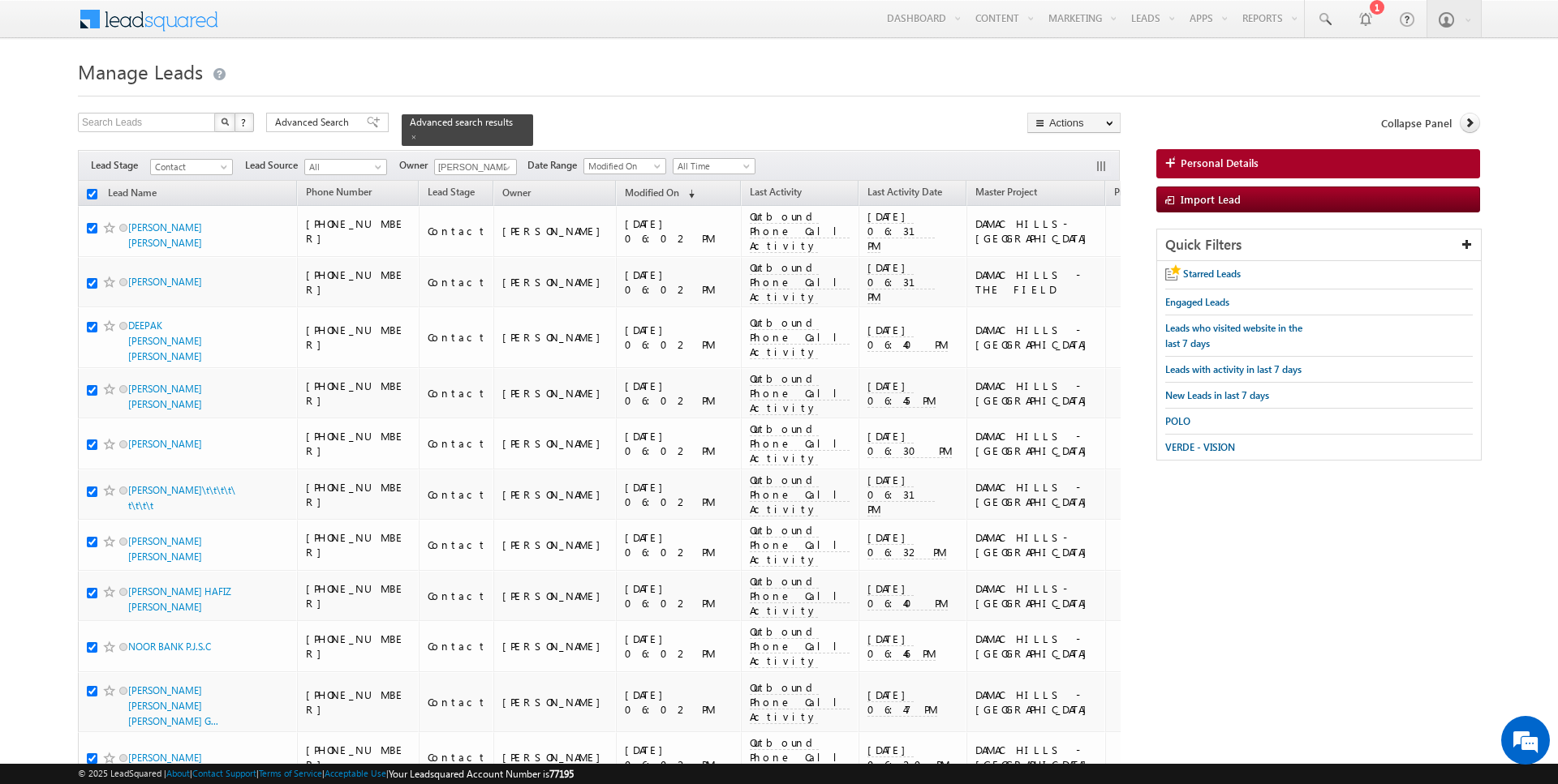
checkbox input "true"
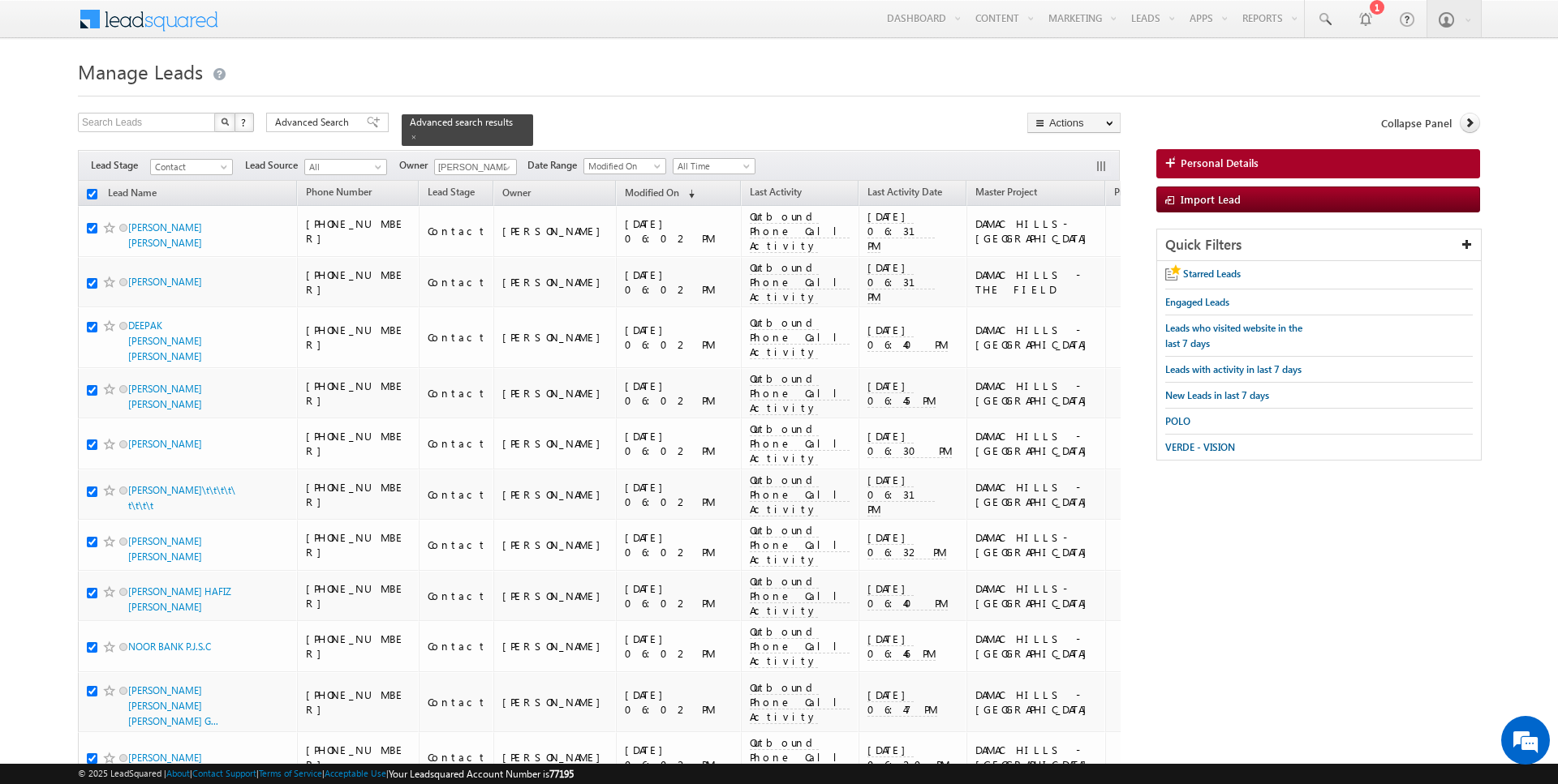
checkbox input "true"
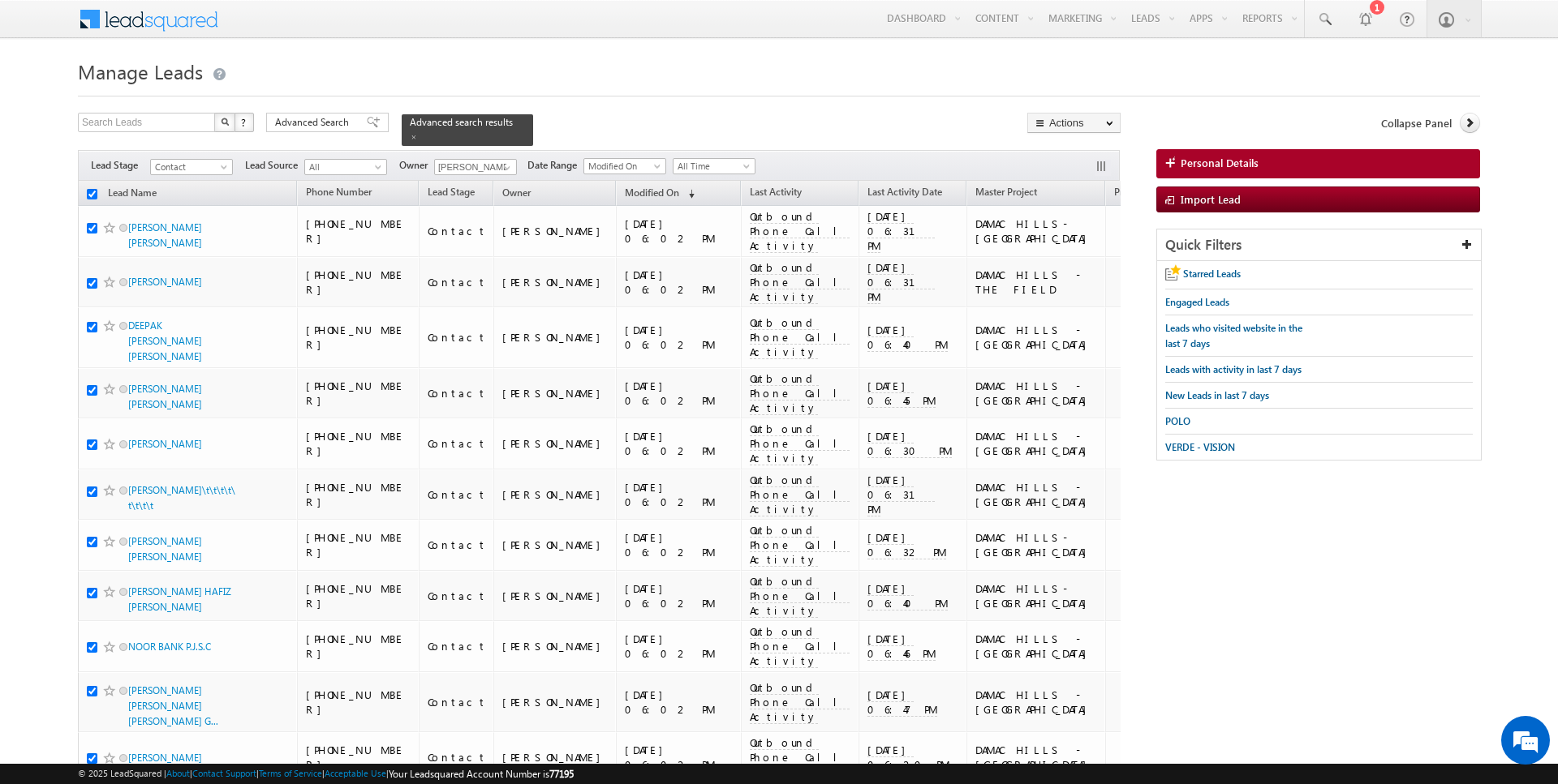
checkbox input "true"
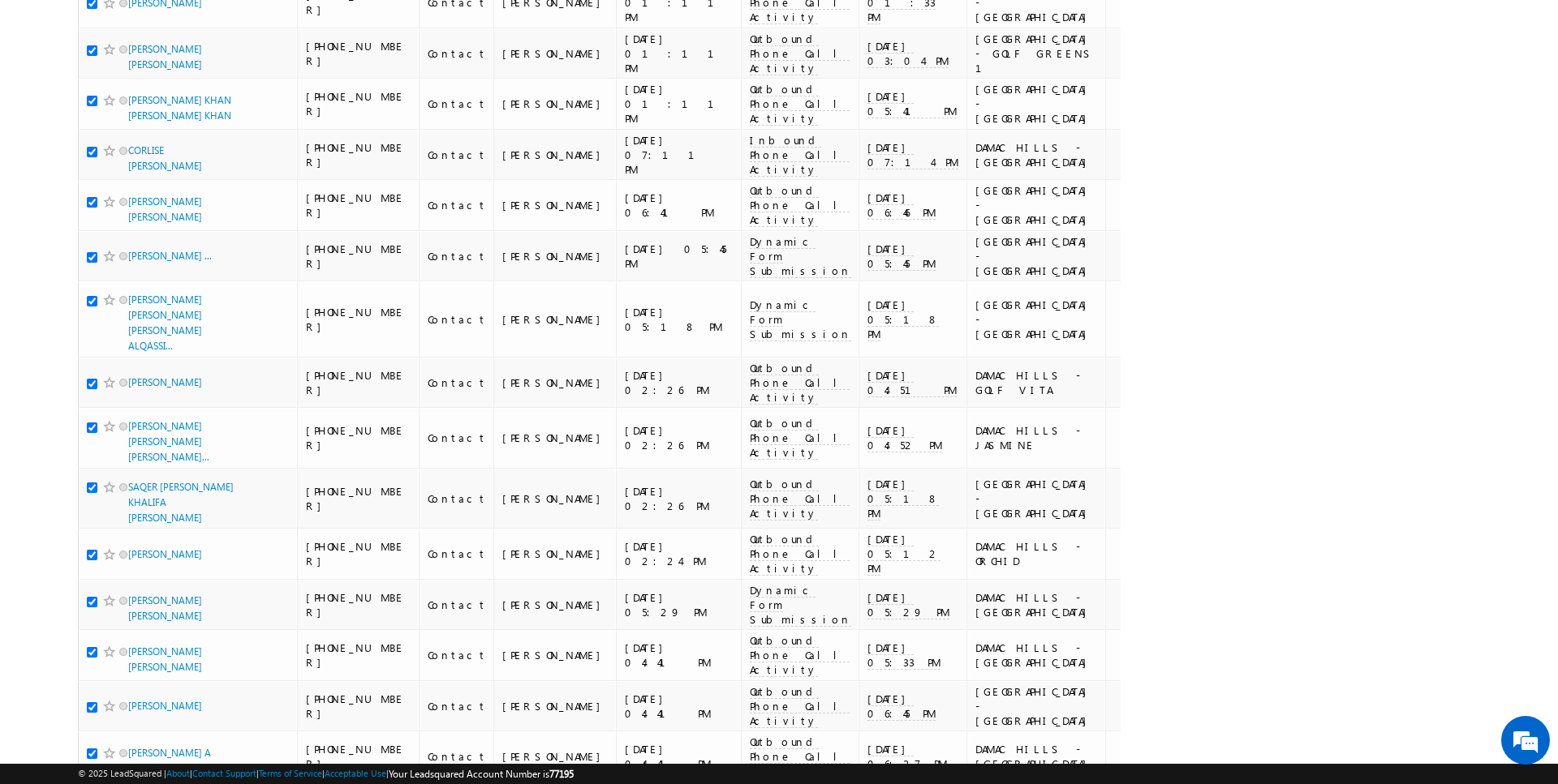
scroll to position [2335, 0]
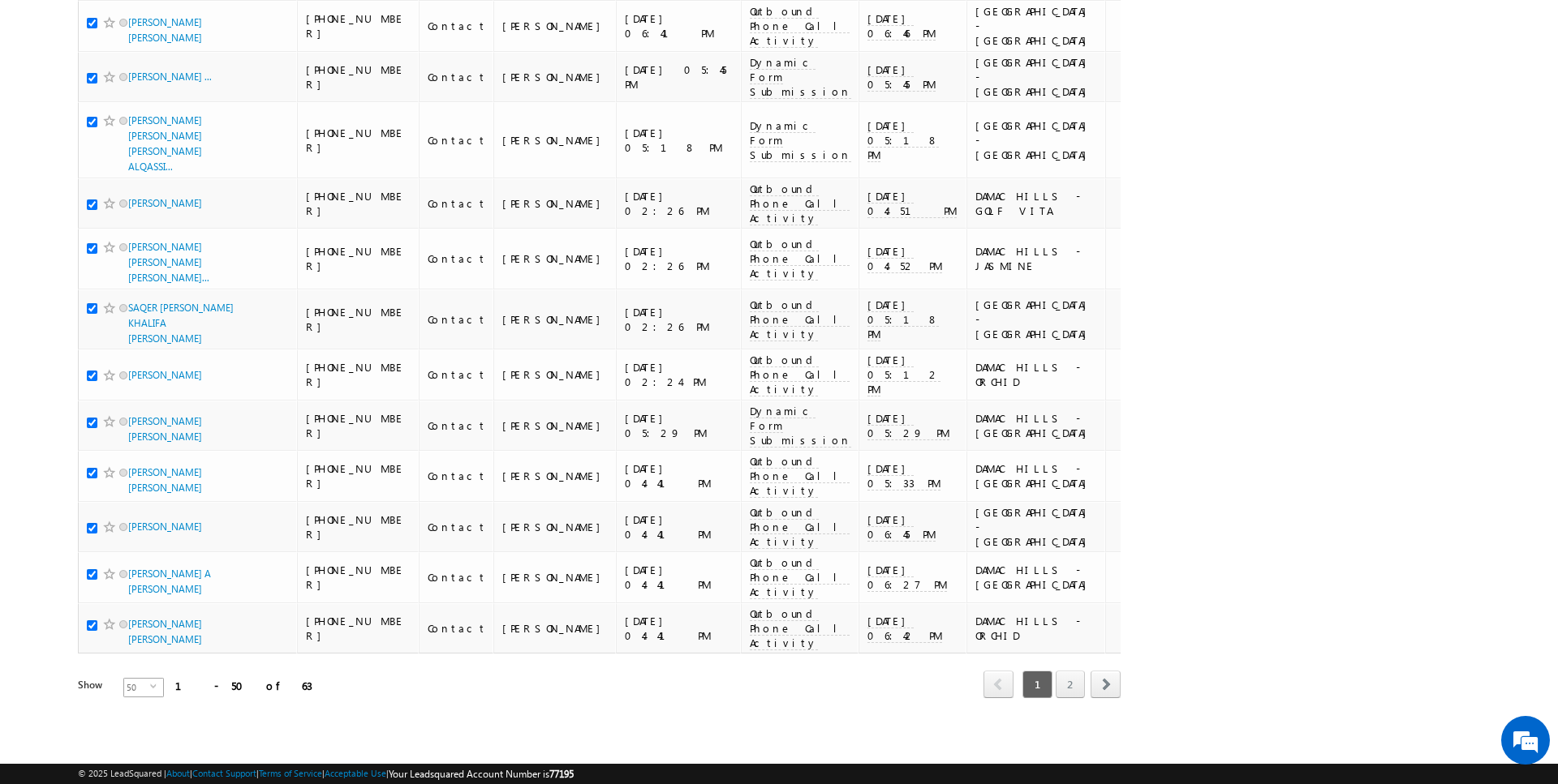
click at [131, 680] on span "50" at bounding box center [136, 687] width 26 height 18
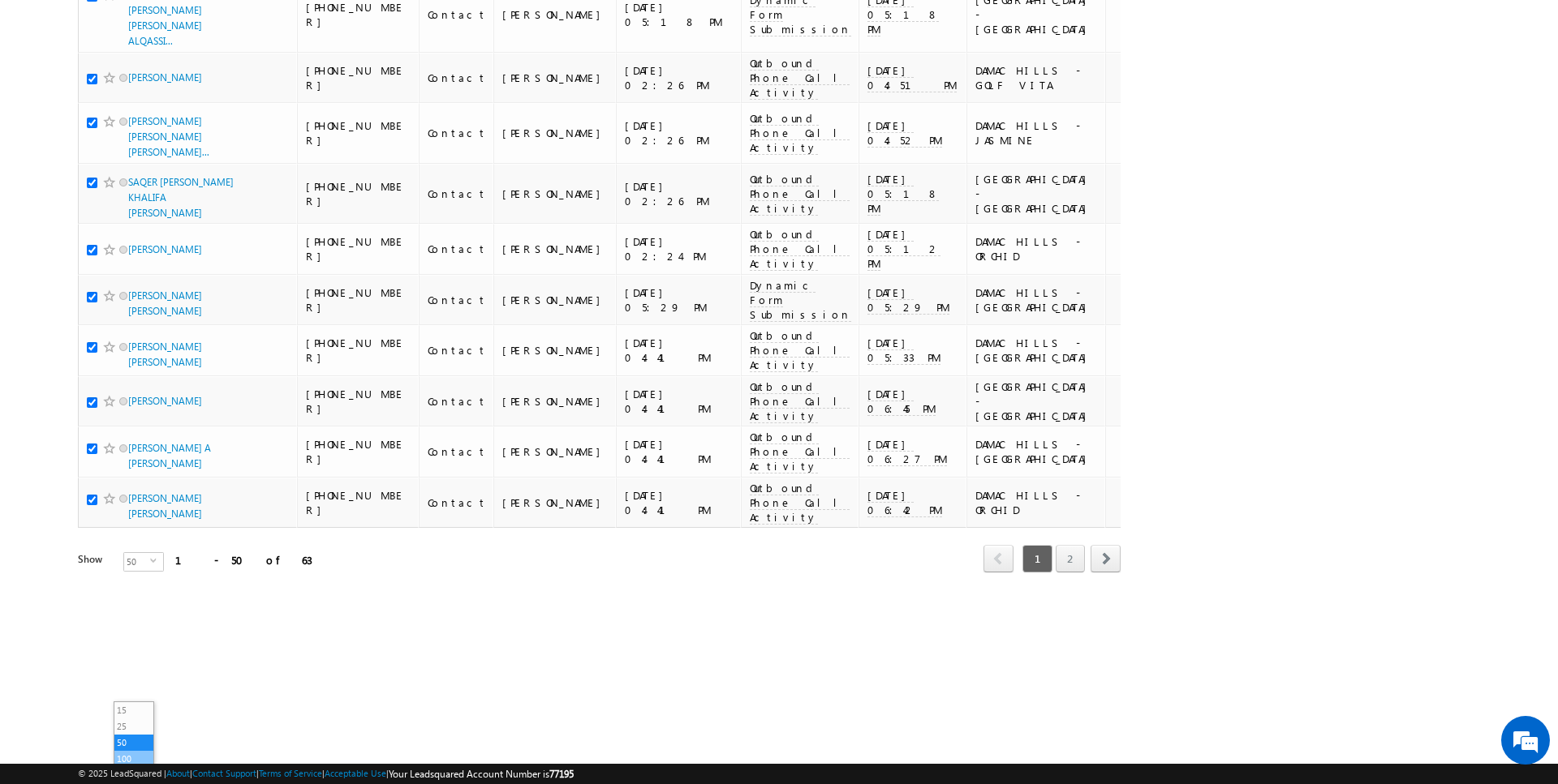
click at [131, 751] on li "100" at bounding box center [134, 759] width 39 height 16
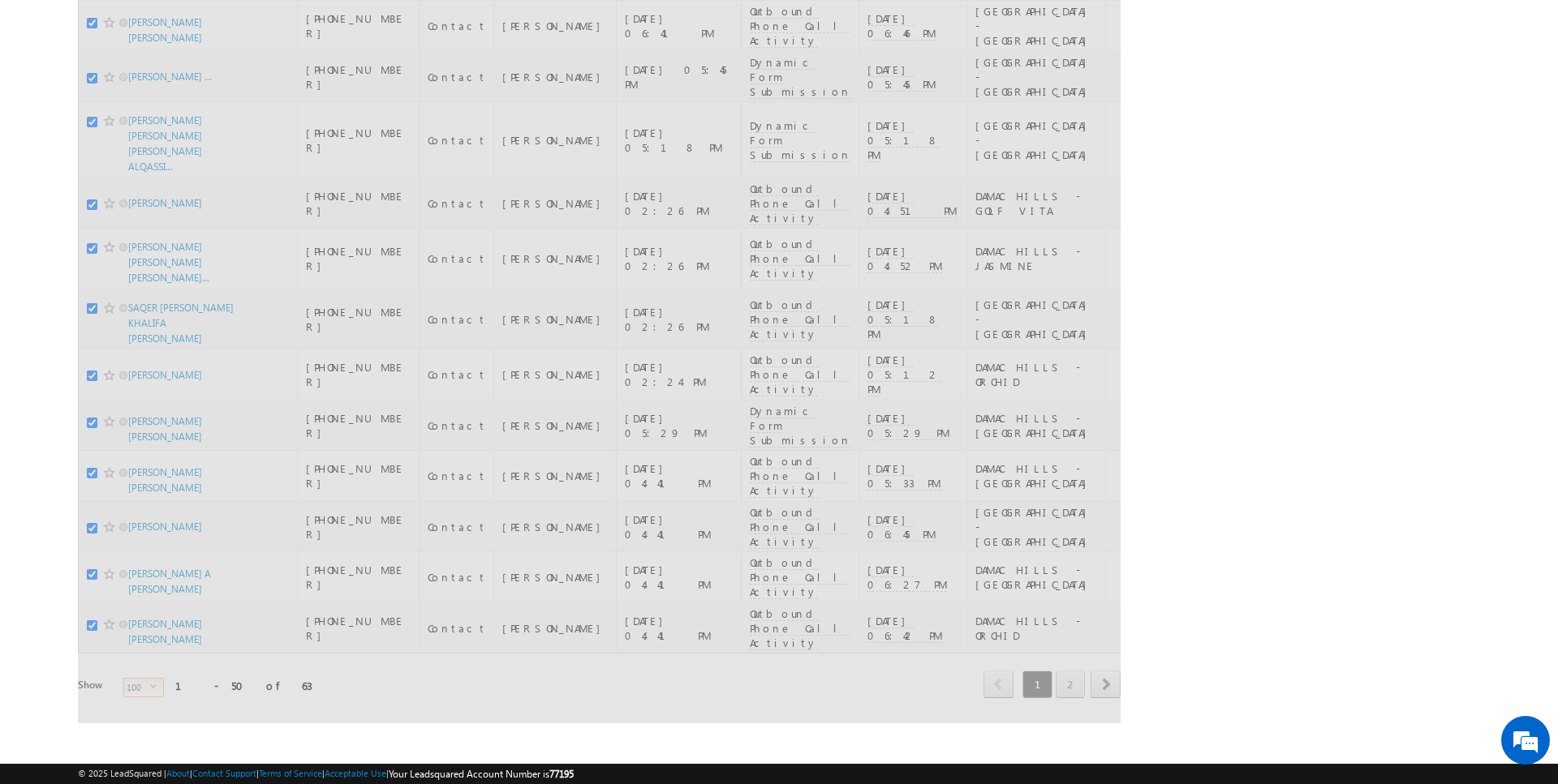
scroll to position [0, 0]
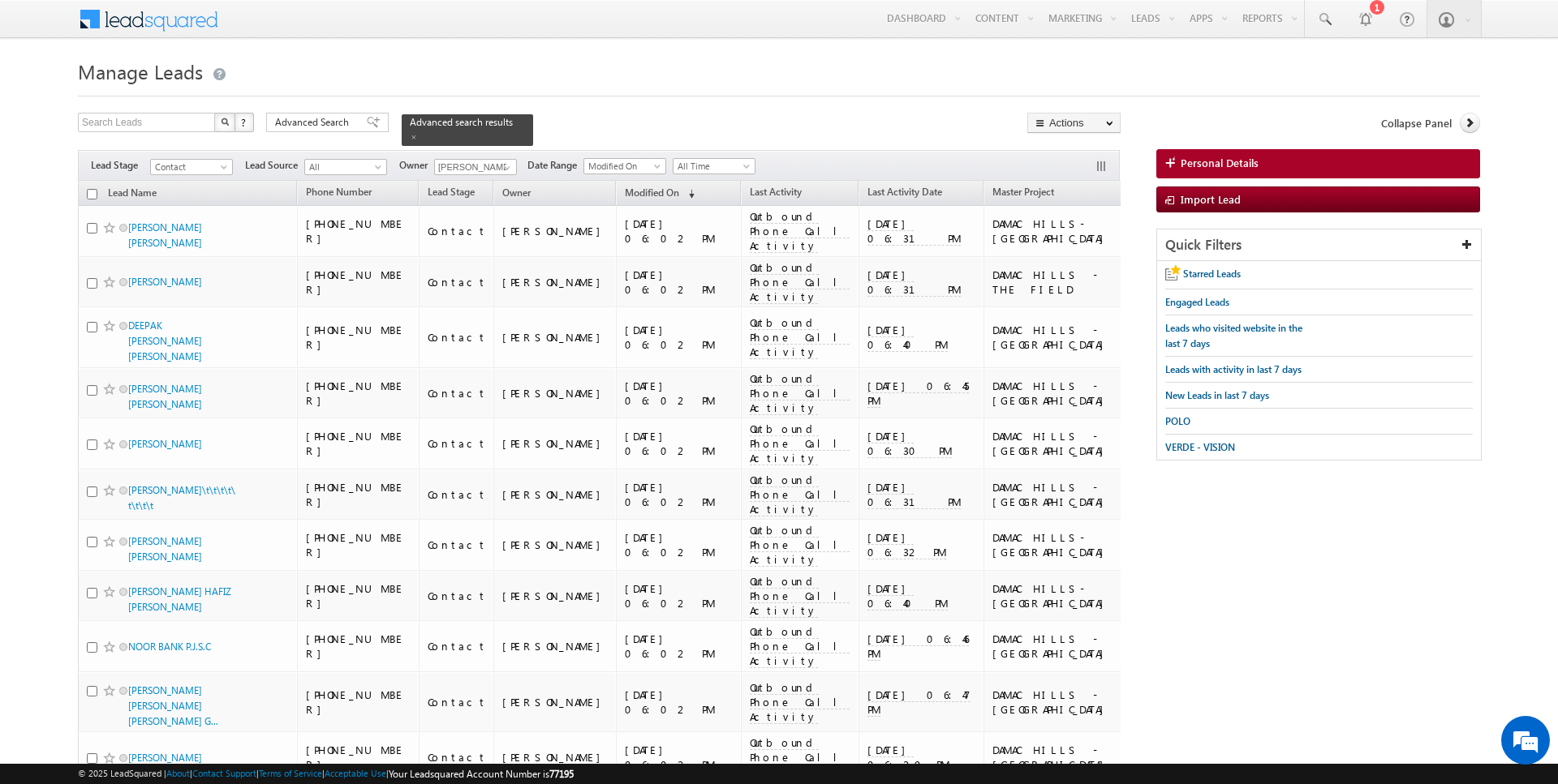
click at [92, 193] on input "checkbox" at bounding box center [92, 194] width 11 height 11
checkbox input "true"
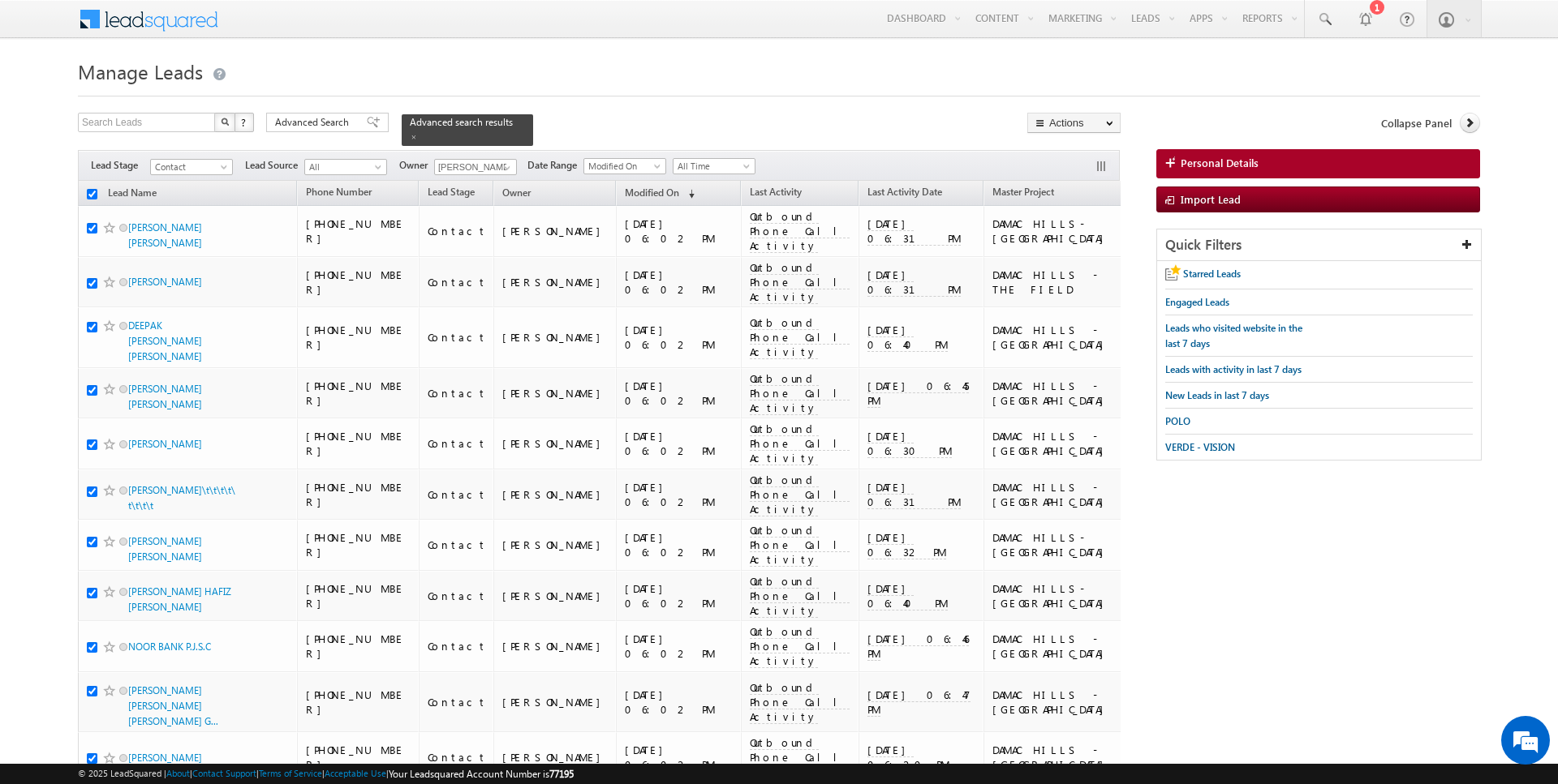
checkbox input "true"
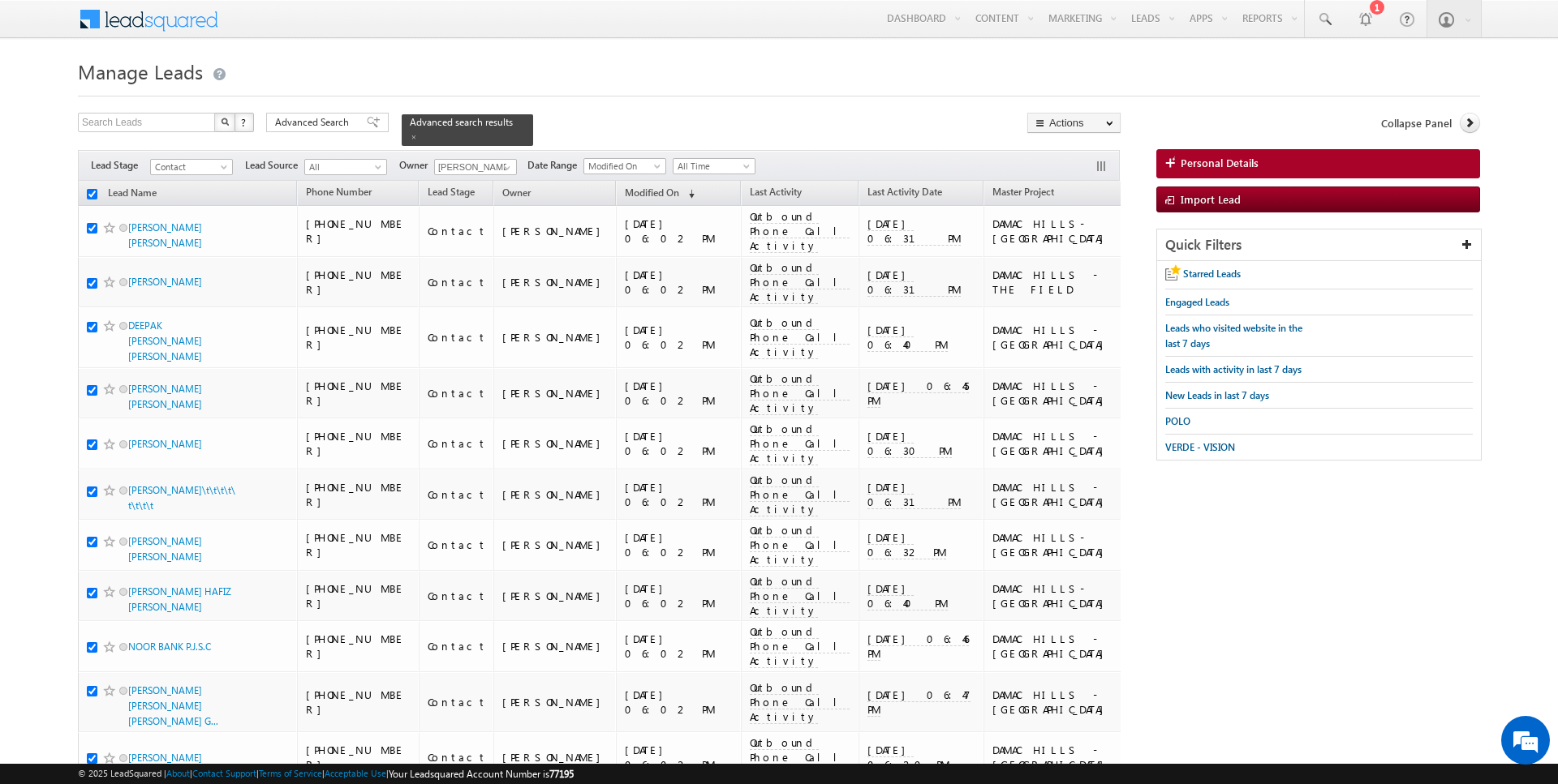
checkbox input "true"
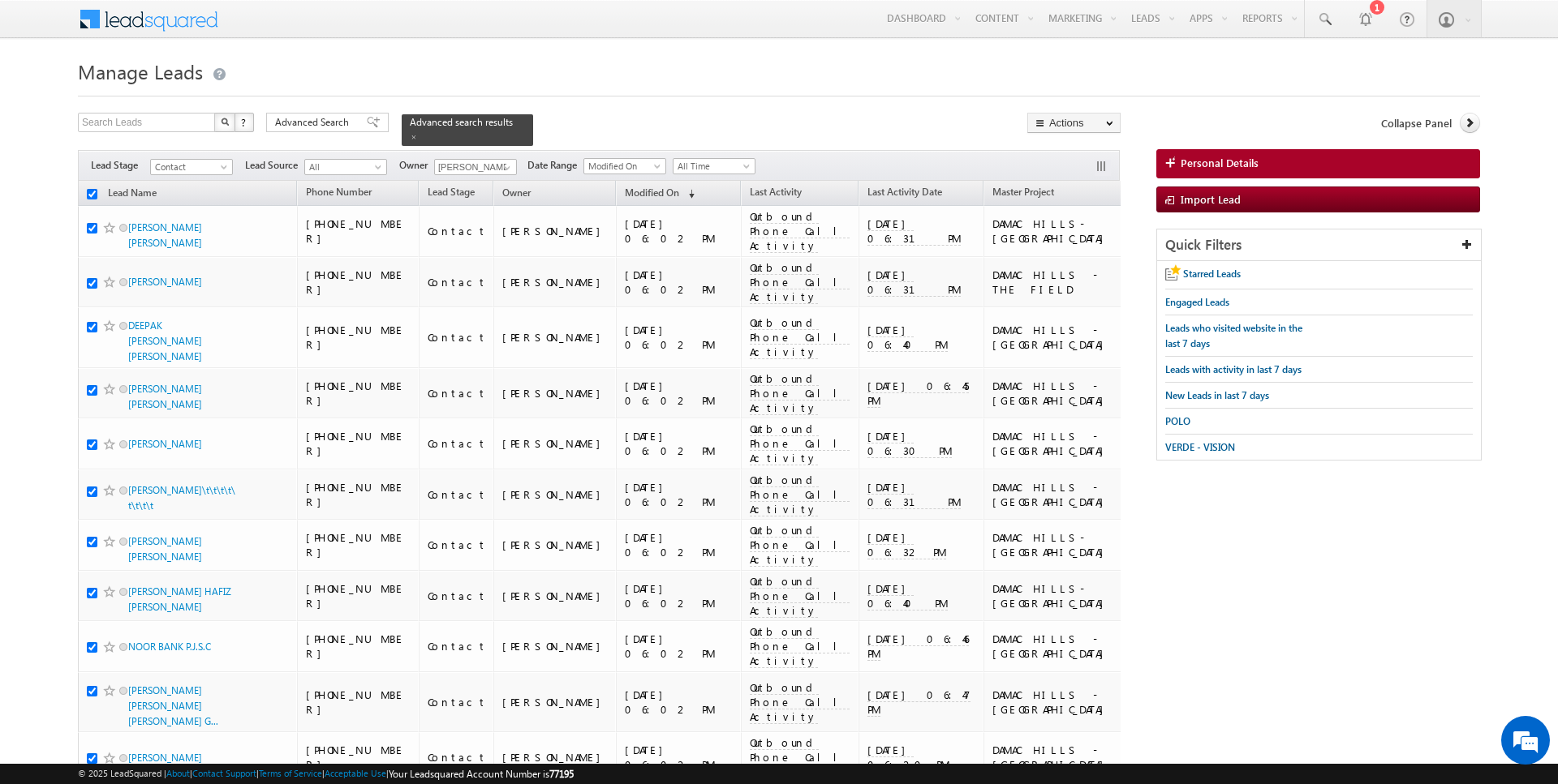
checkbox input "true"
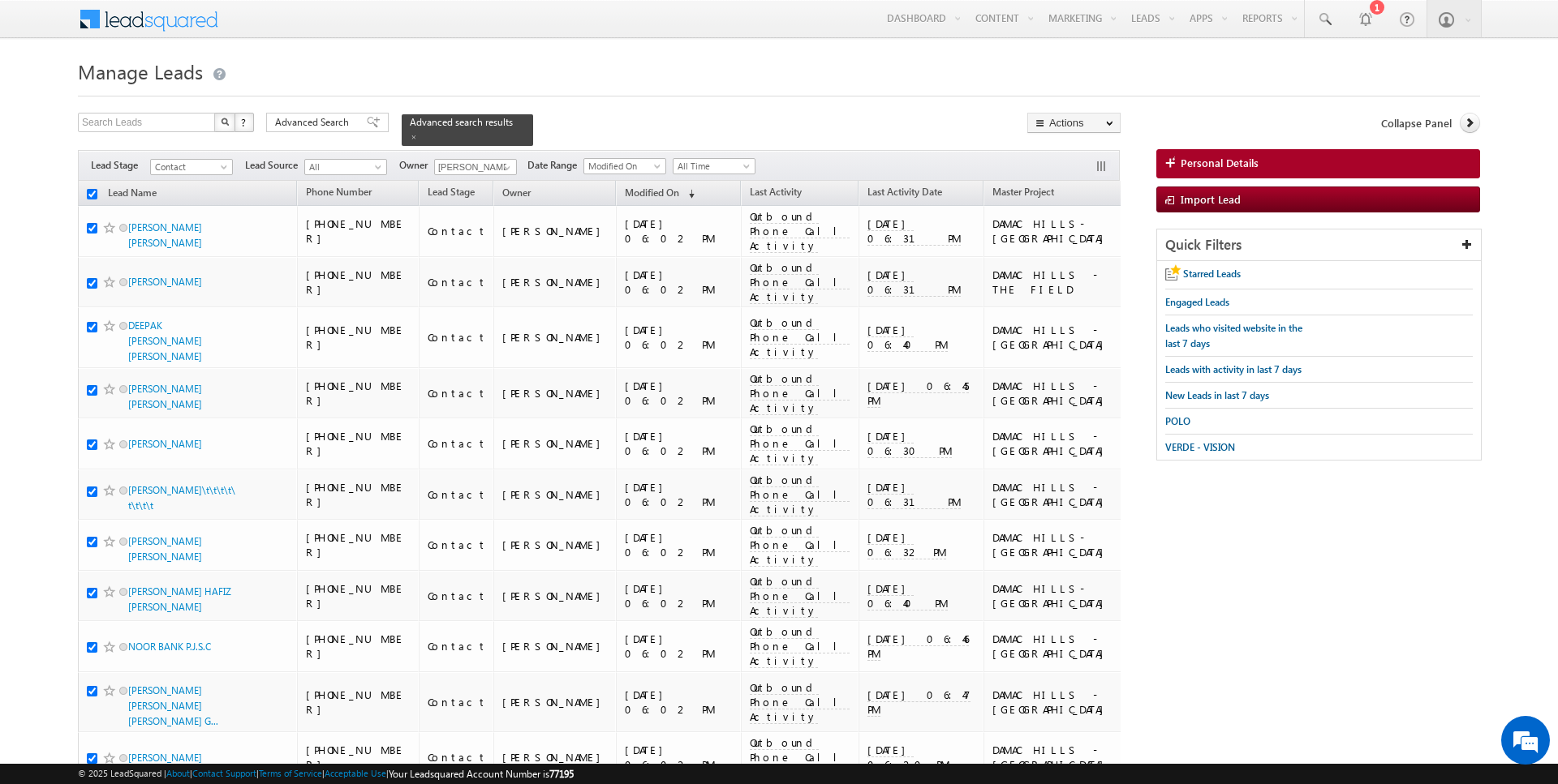
checkbox input "true"
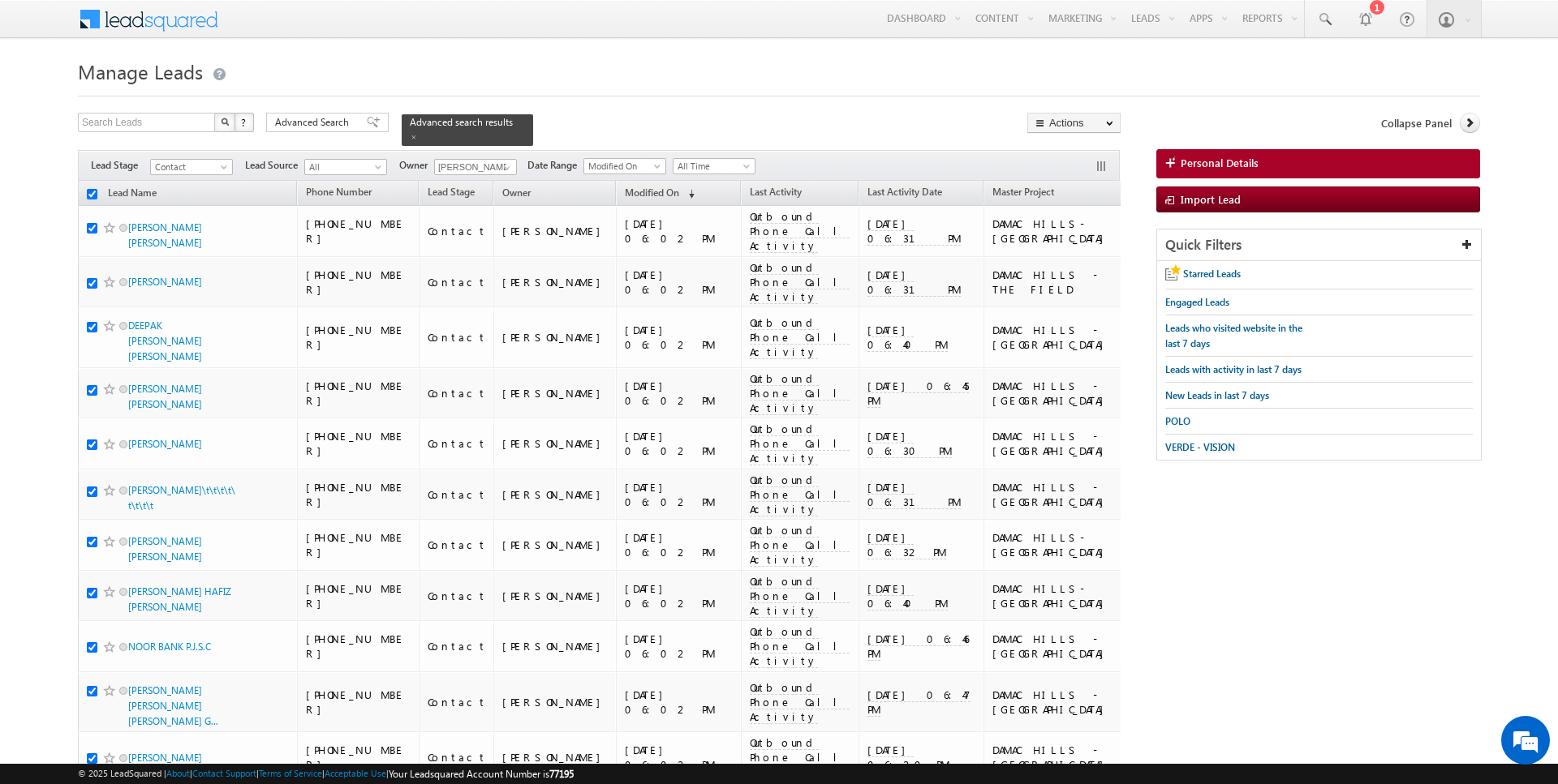
checkbox input "true"
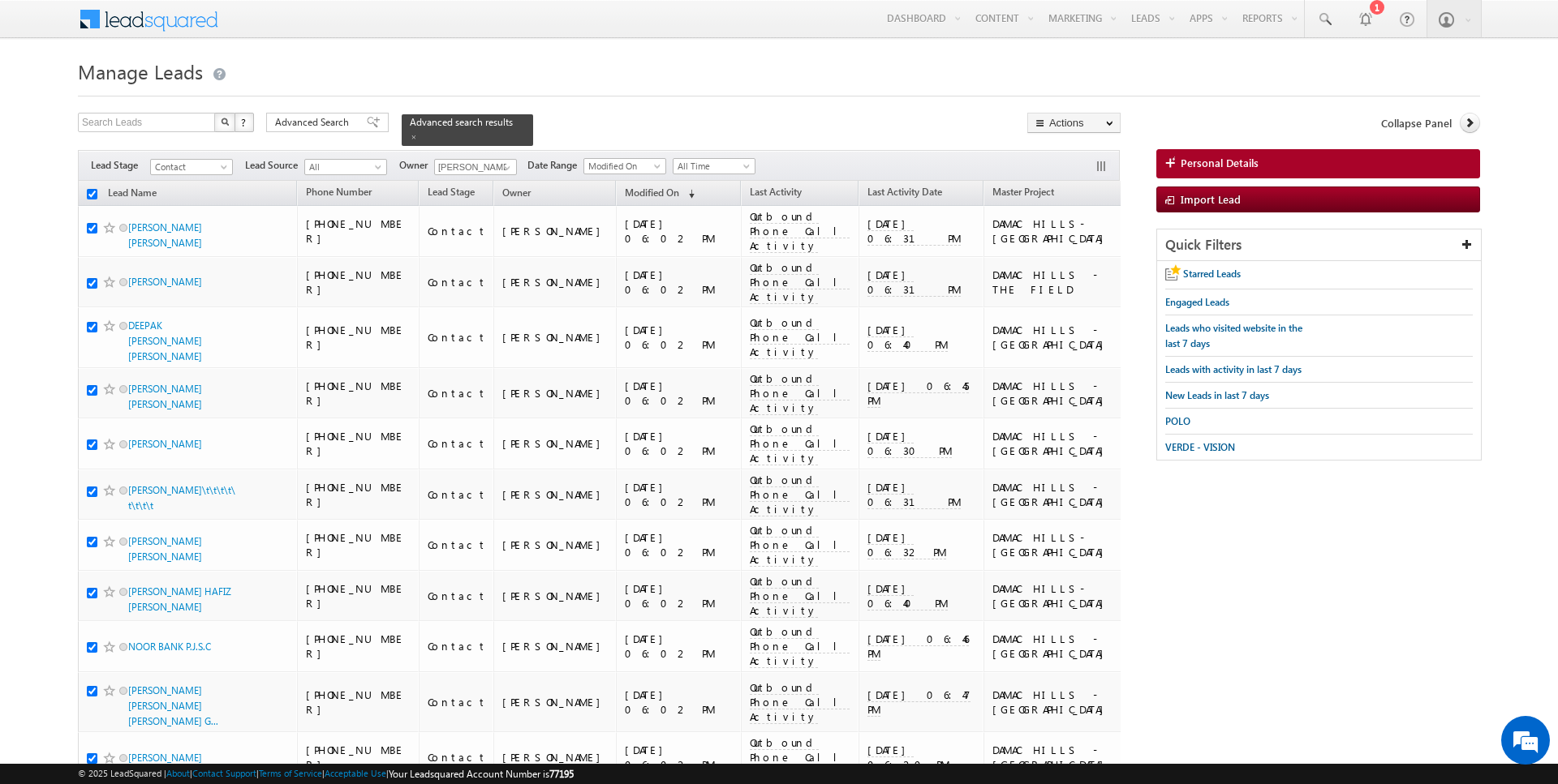
checkbox input "true"
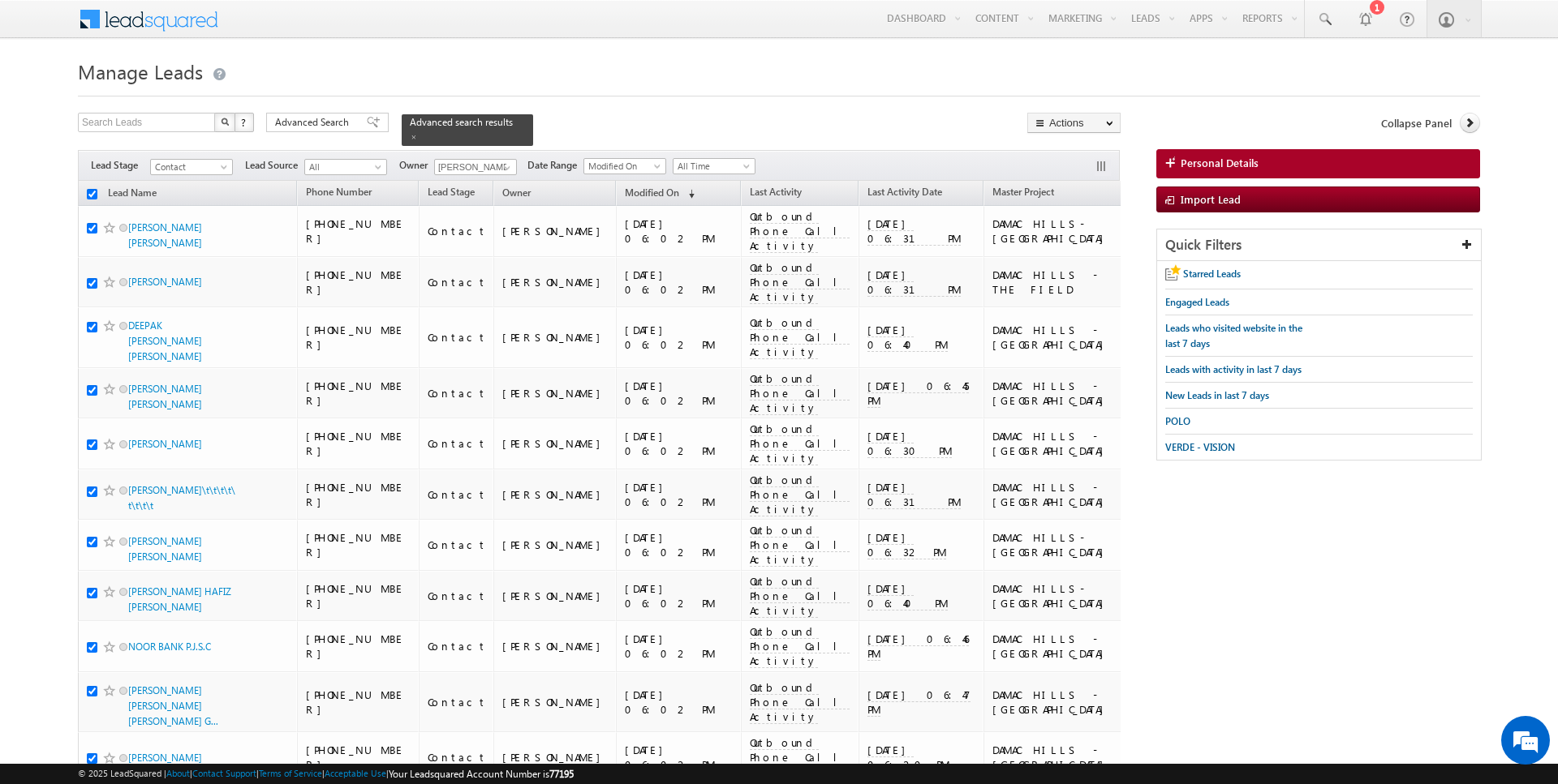
checkbox input "true"
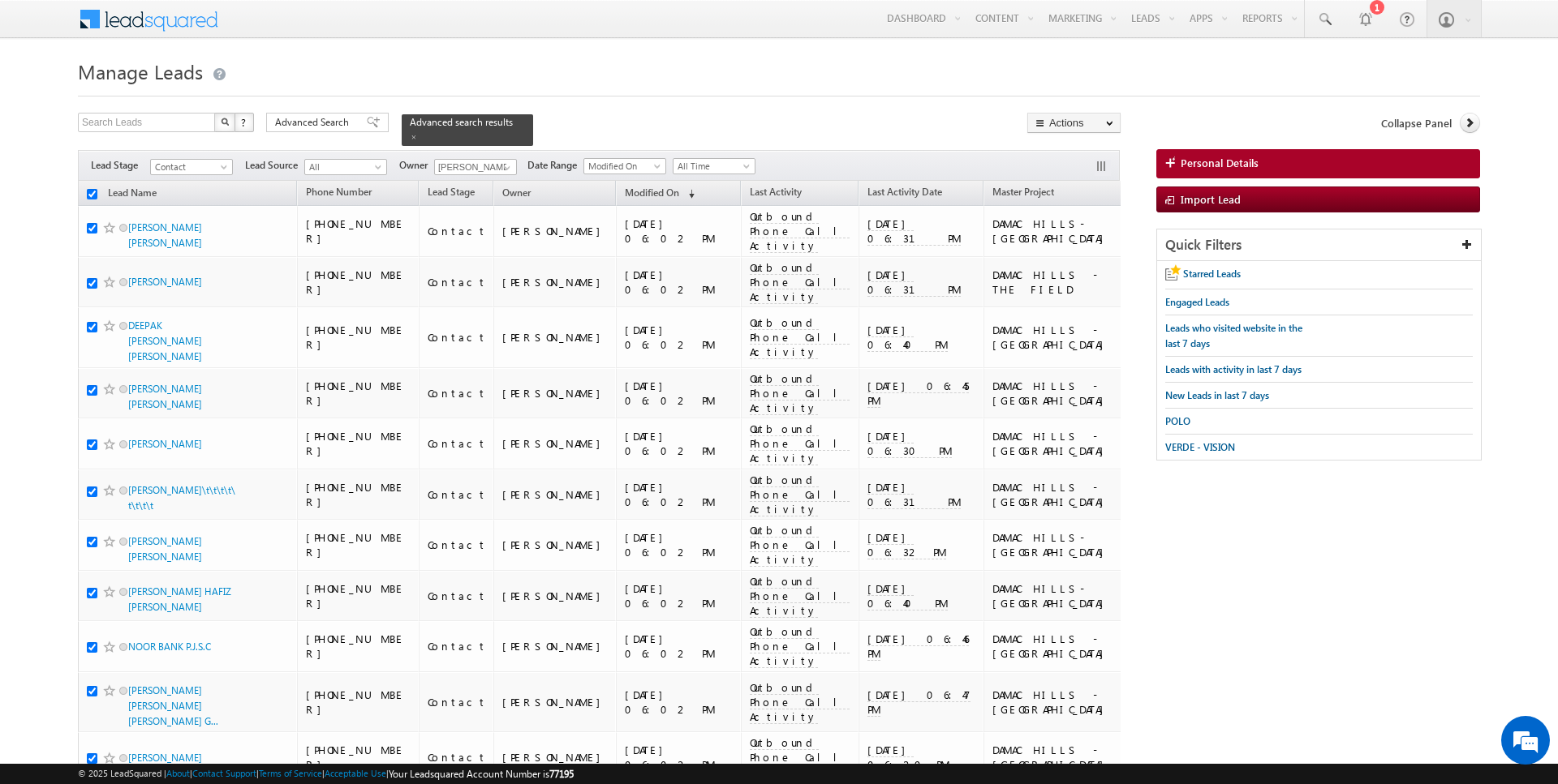
checkbox input "true"
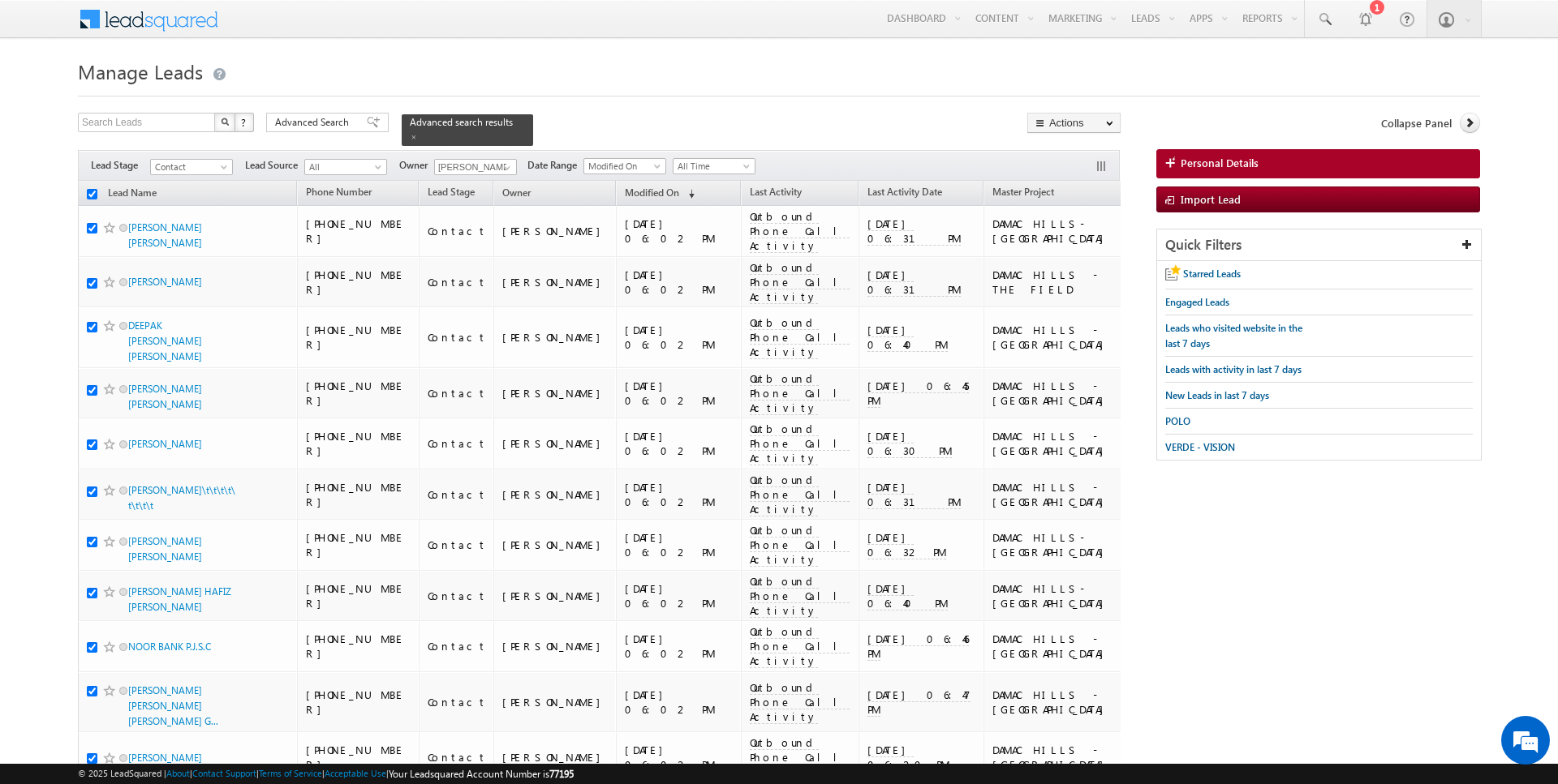
checkbox input "true"
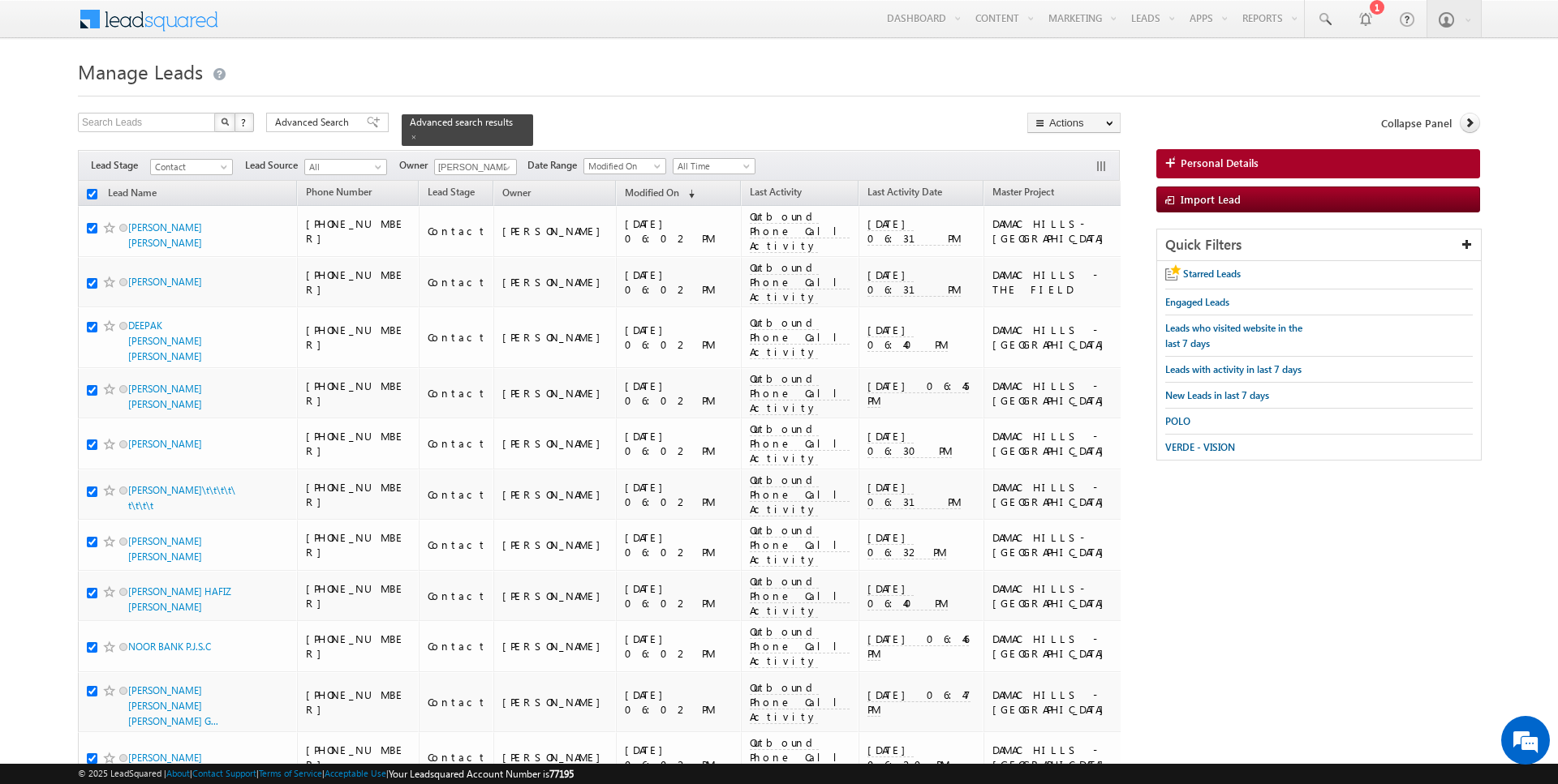
checkbox input "true"
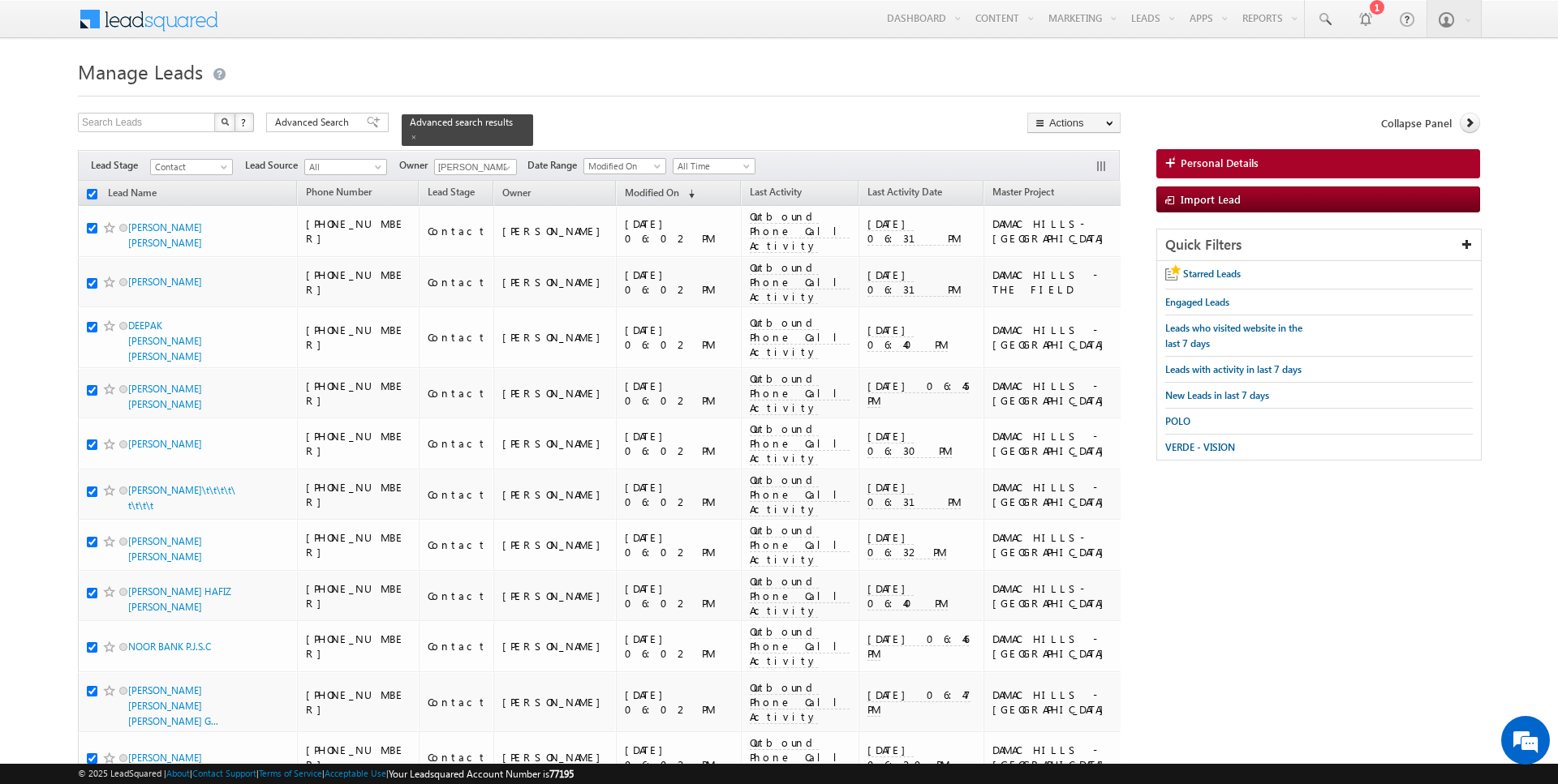
checkbox input "true"
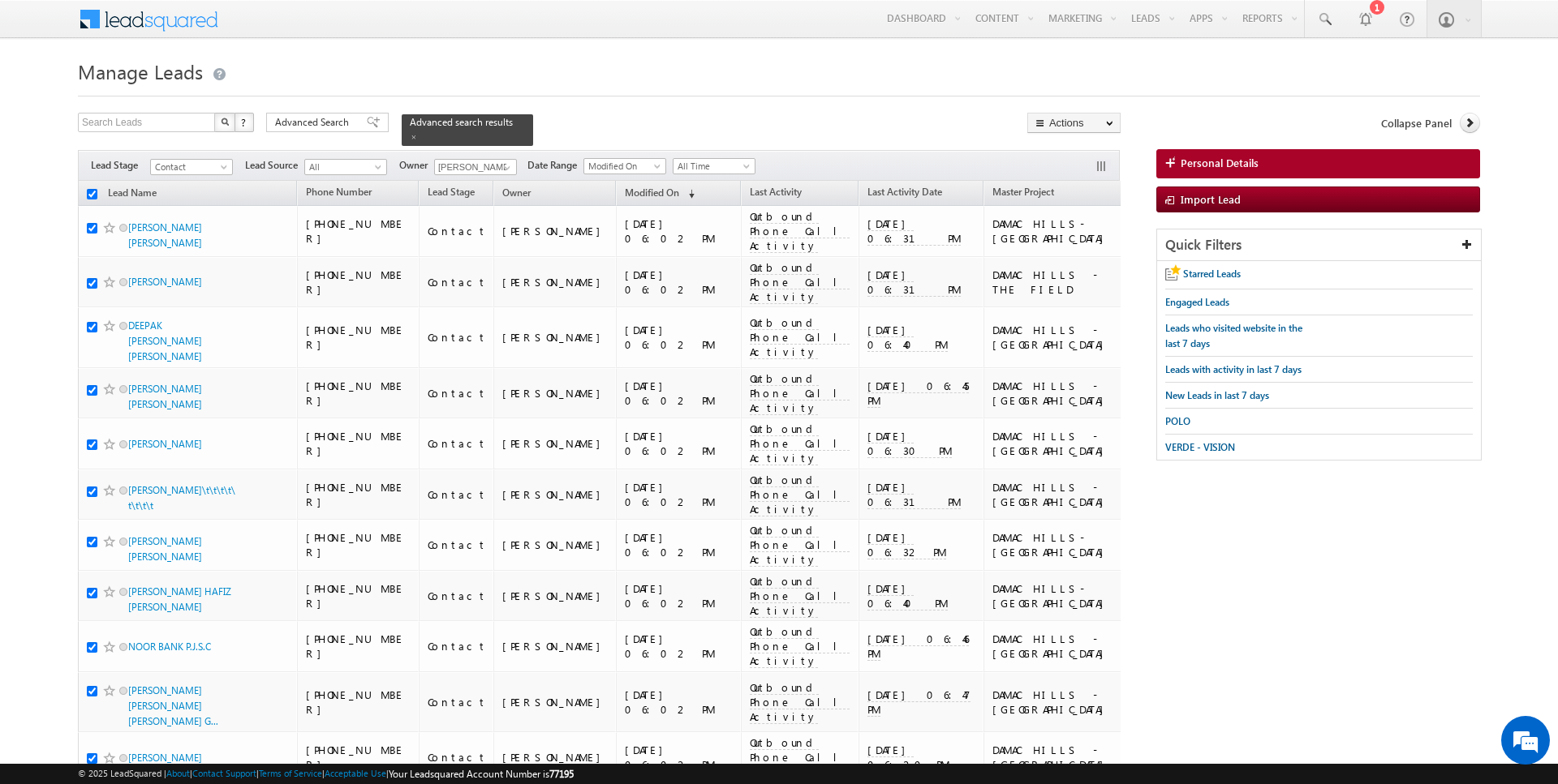
checkbox input "true"
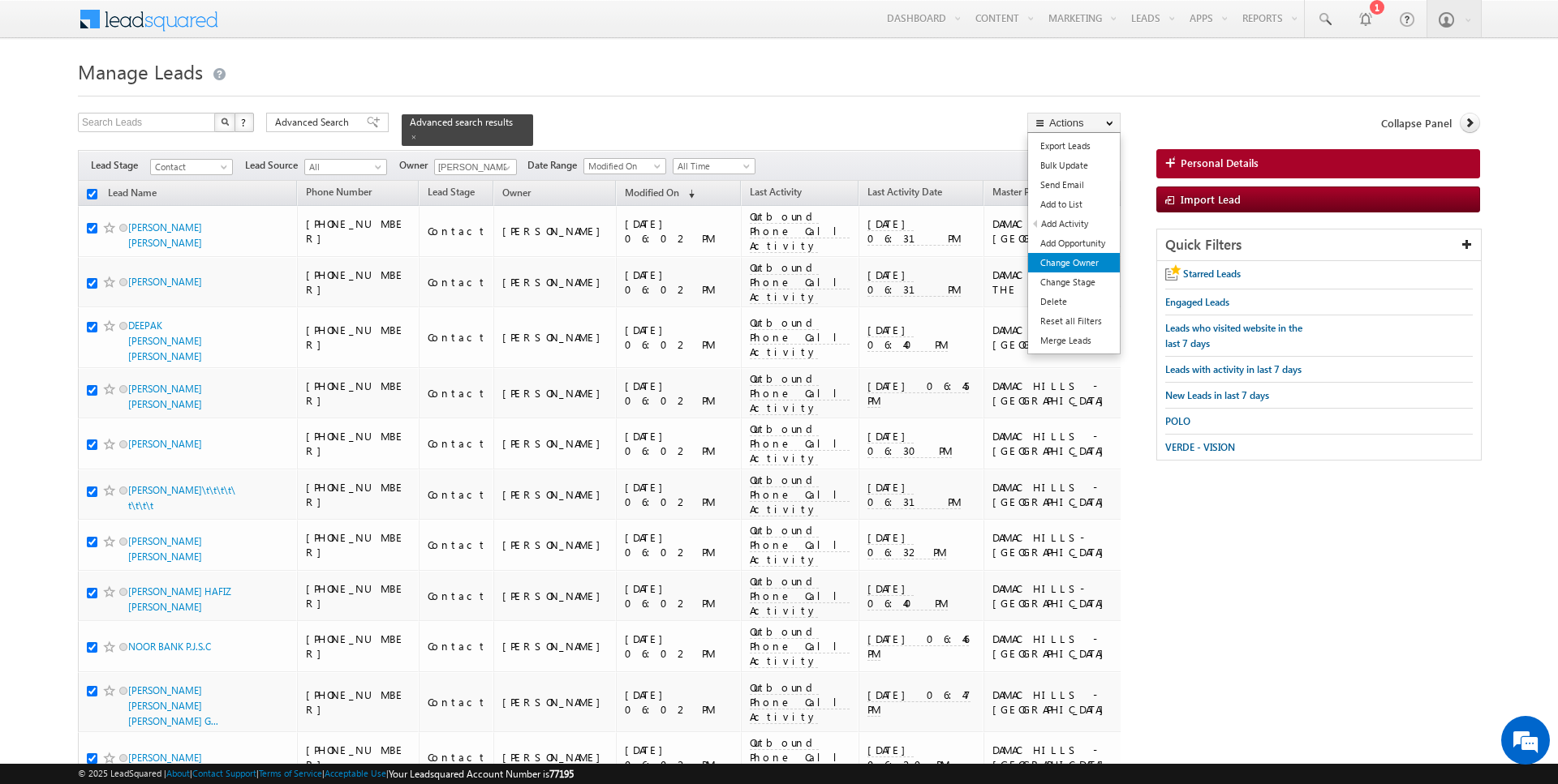
click at [1072, 268] on link "Change Owner" at bounding box center [1074, 262] width 92 height 19
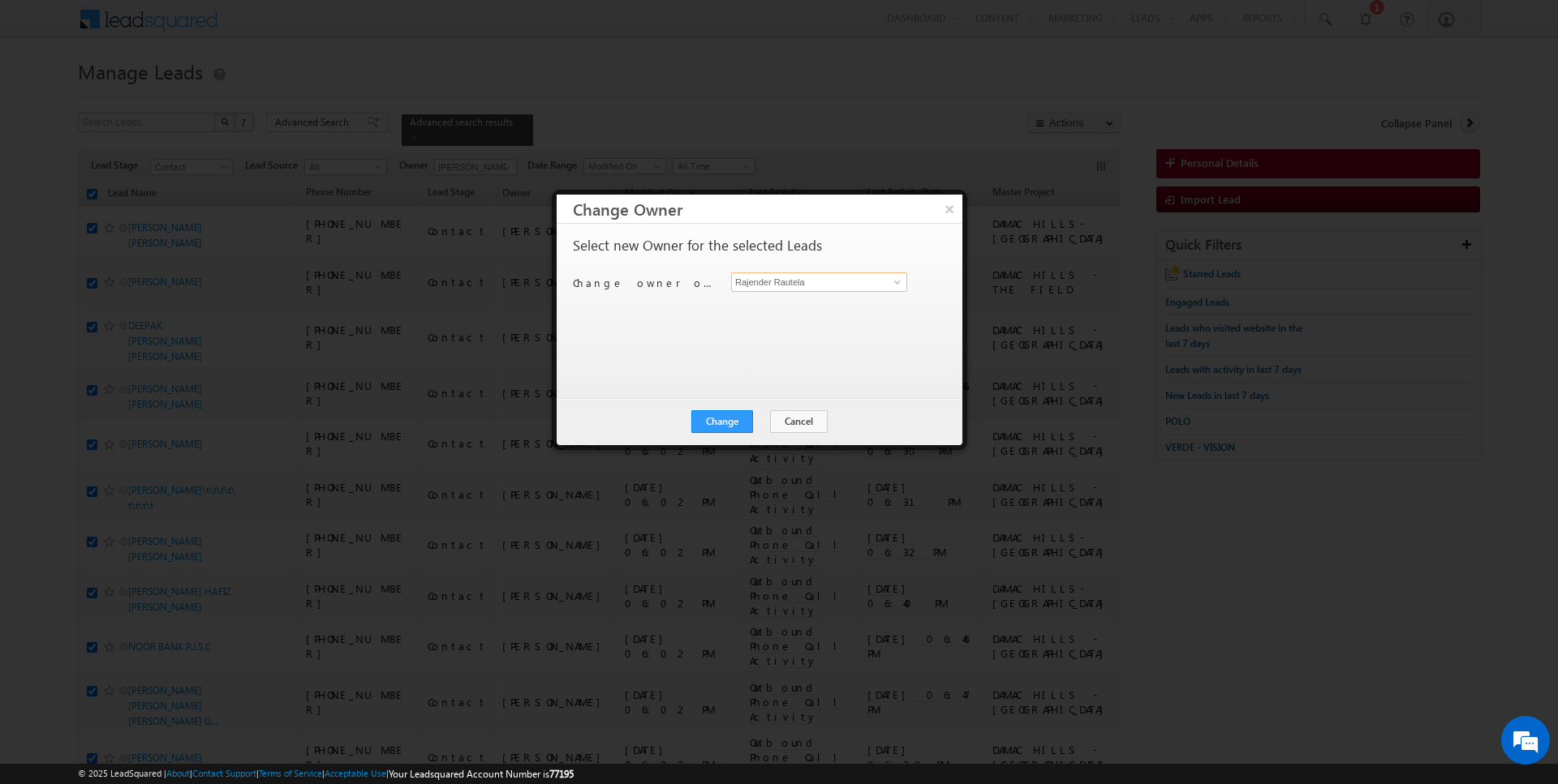
click at [803, 284] on input "Rajender Rautela" at bounding box center [819, 282] width 176 height 19
type input "[PERSON_NAME]"
click at [717, 427] on button "Change" at bounding box center [722, 422] width 62 height 23
click at [753, 422] on button "Close" at bounding box center [762, 422] width 52 height 23
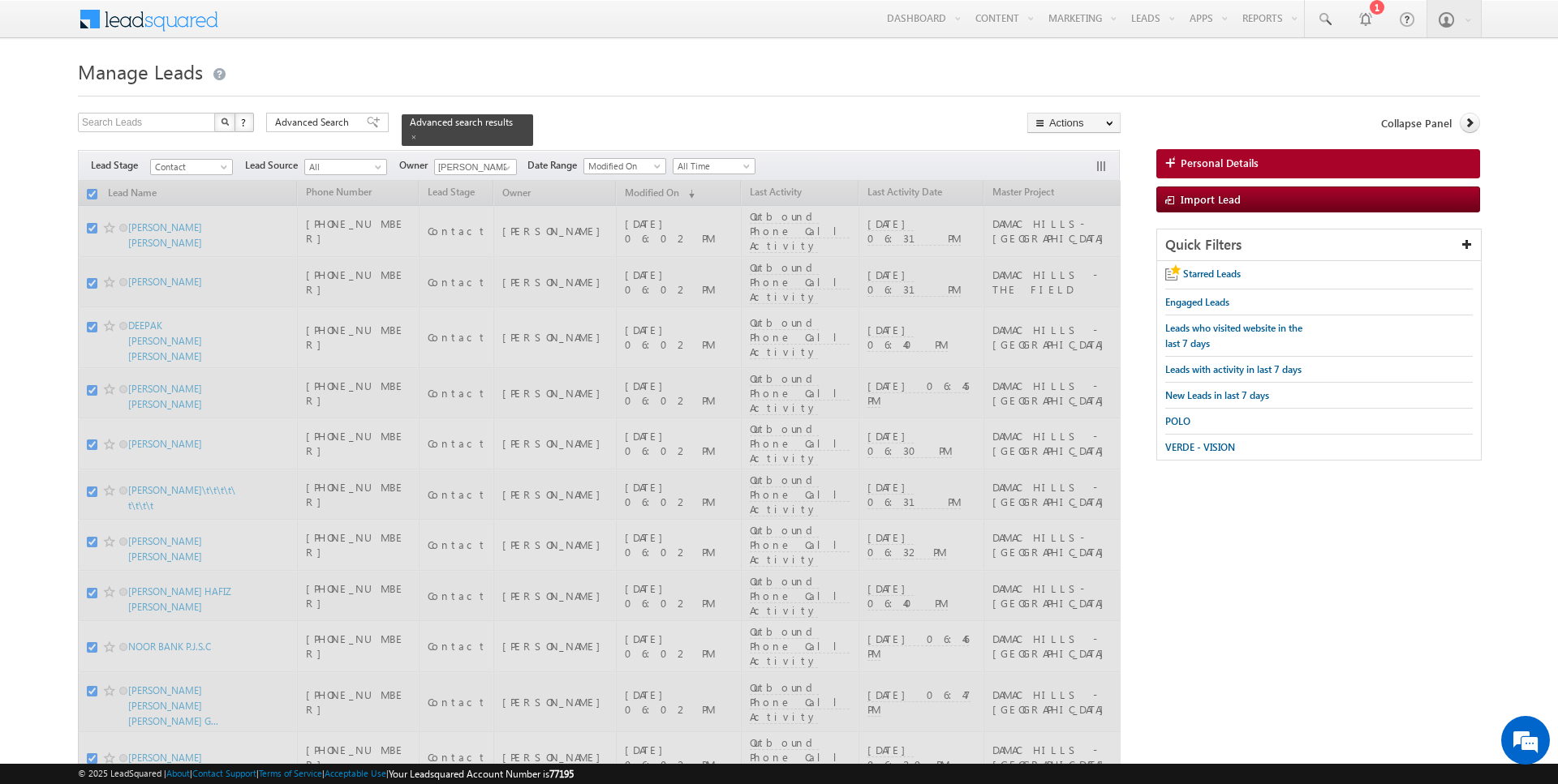
checkbox input "false"
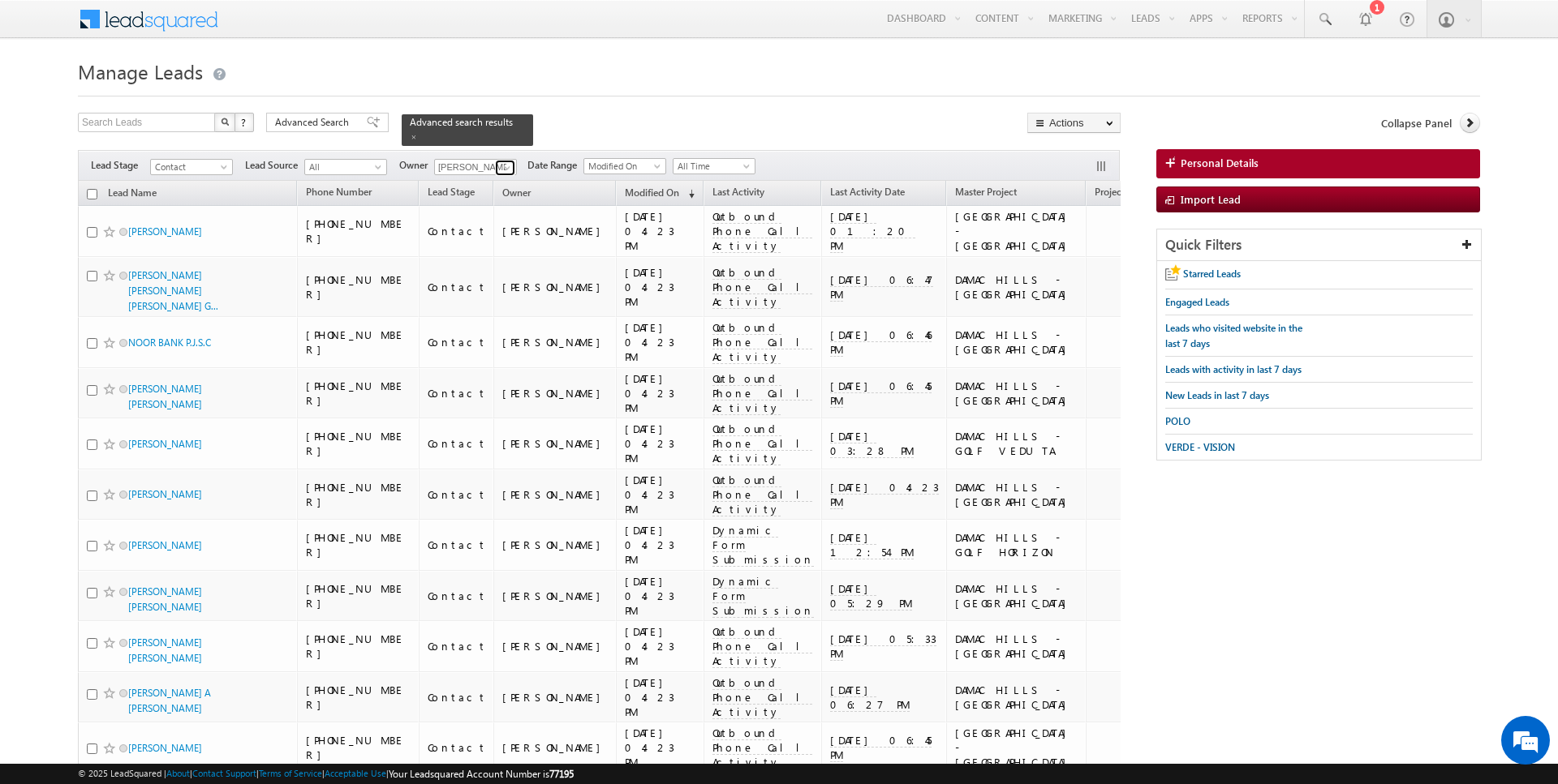
click at [505, 163] on span at bounding box center [507, 168] width 13 height 13
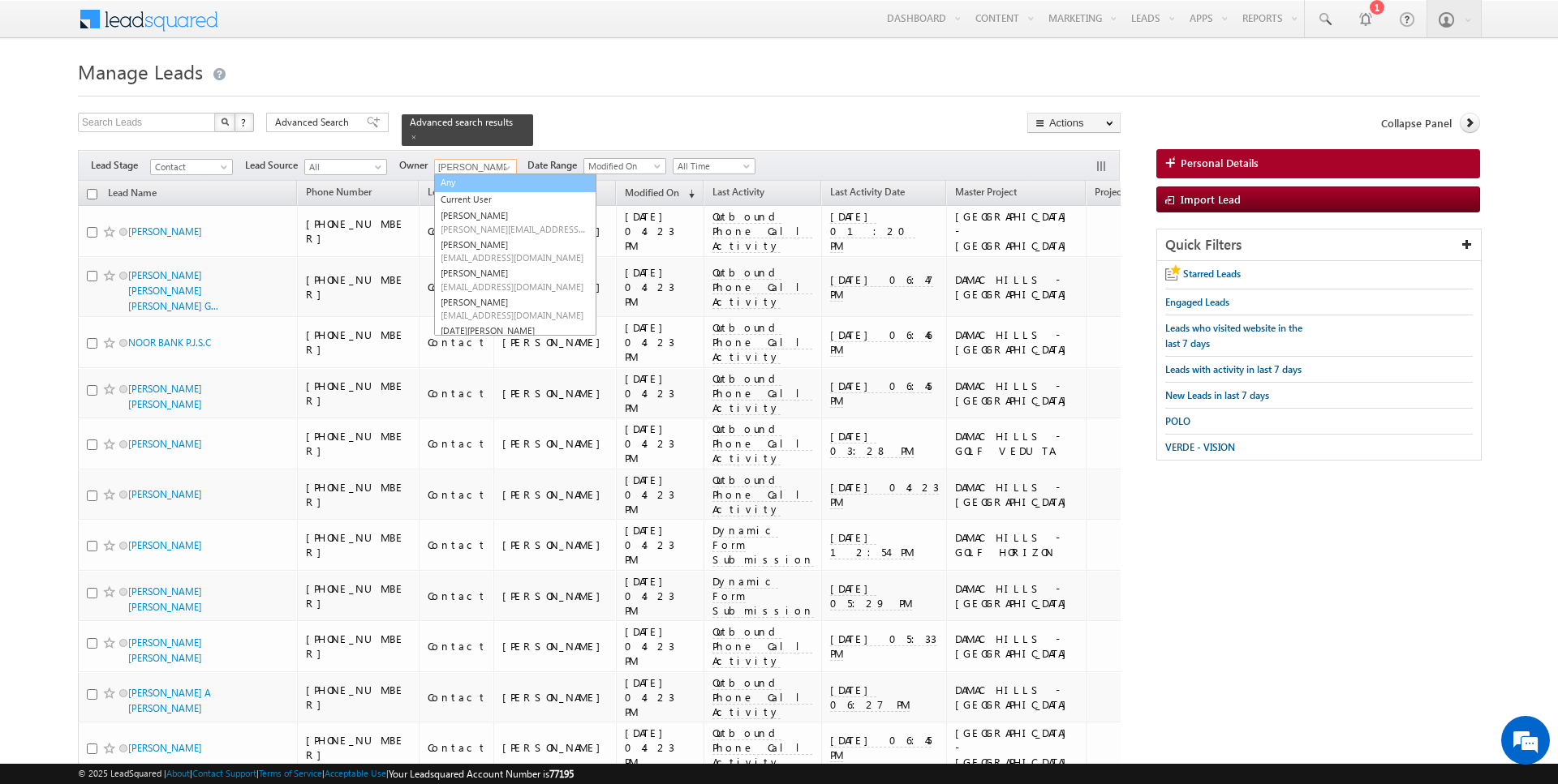
click at [482, 185] on link "Any" at bounding box center [516, 182] width 162 height 18
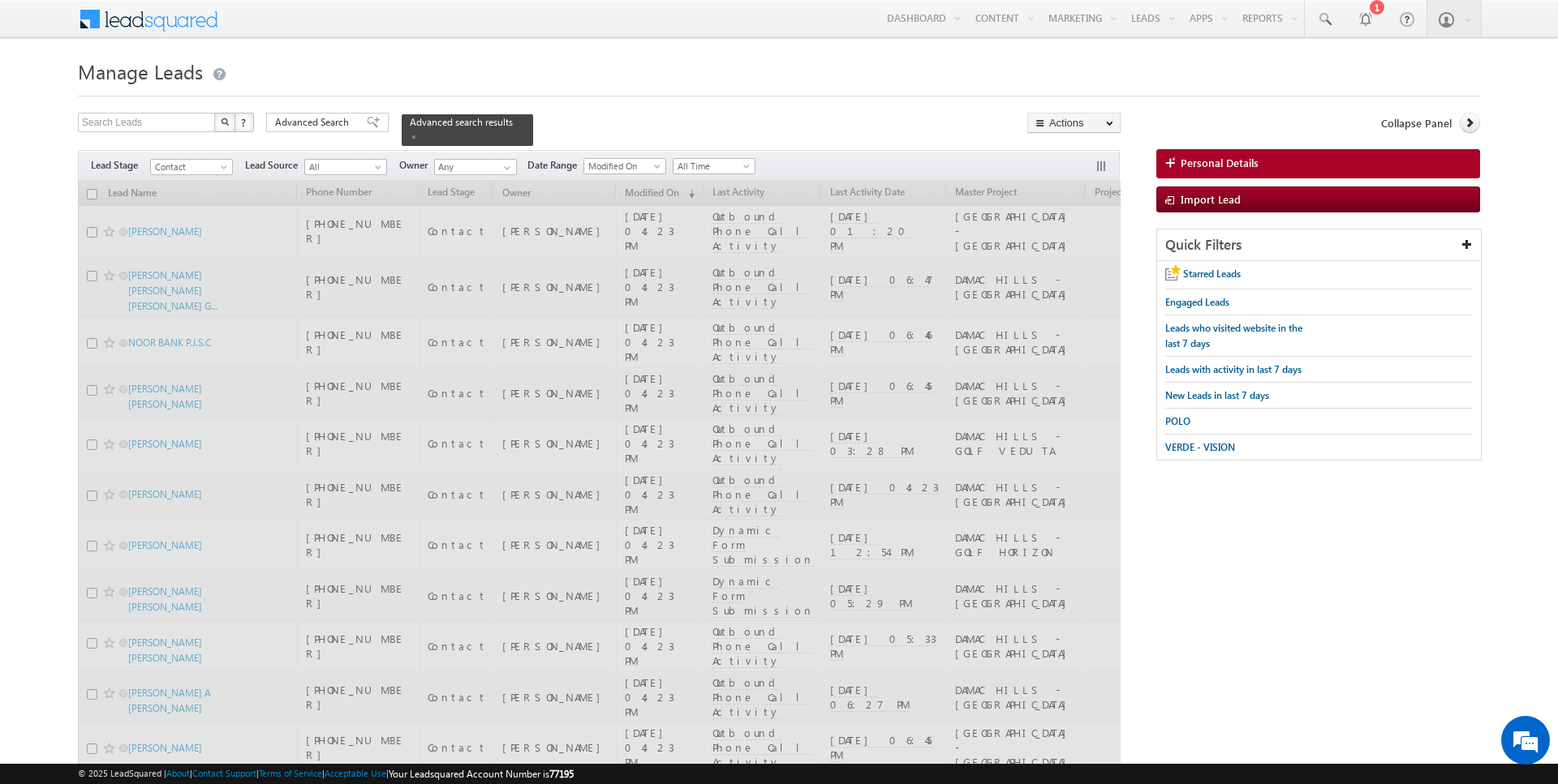
click at [578, 121] on div "Search Leads X ? 63 results found Advanced Search Advanced Search Advanced sear…" at bounding box center [599, 130] width 1043 height 33
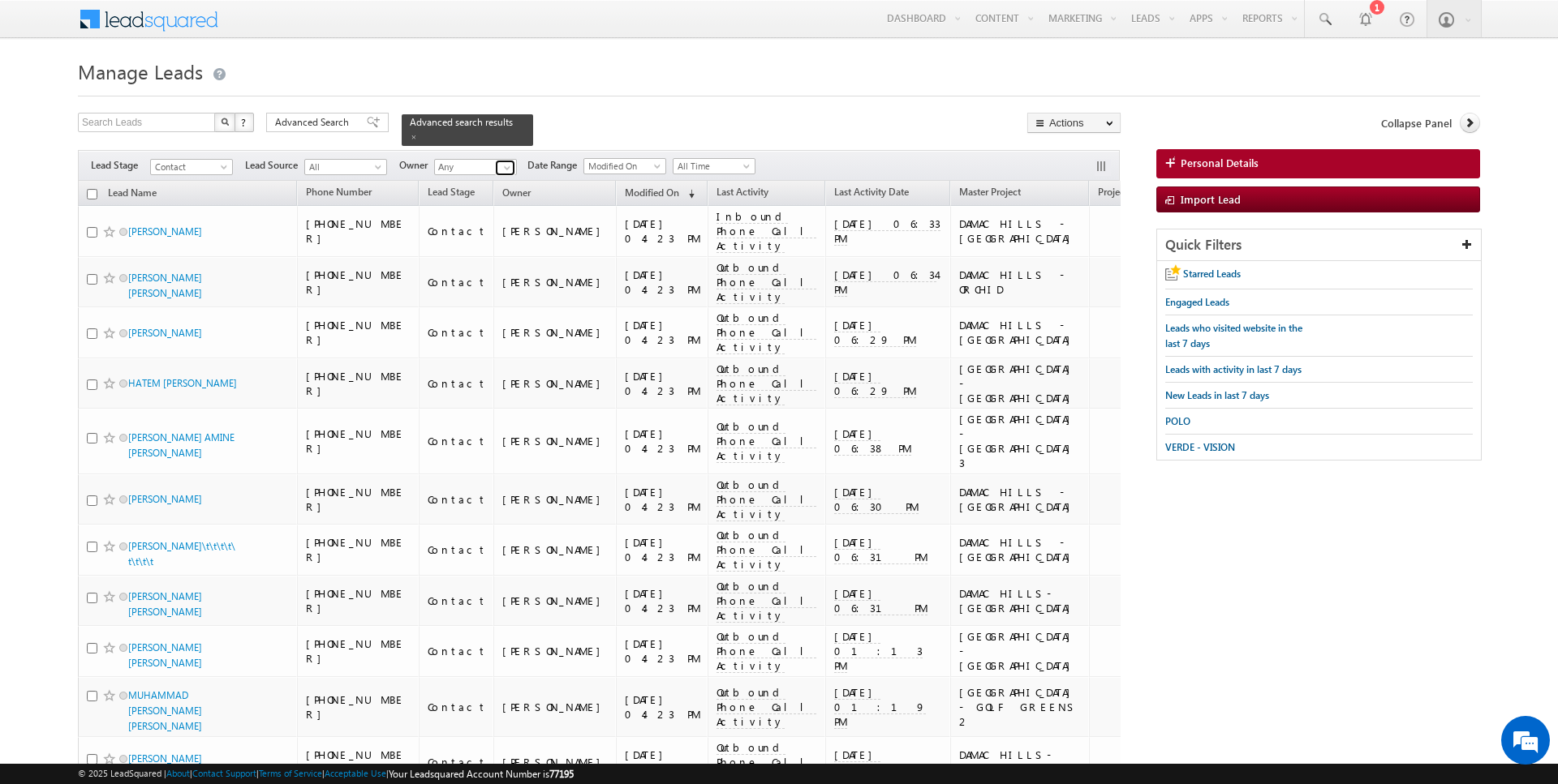
click at [501, 167] on span at bounding box center [507, 168] width 13 height 13
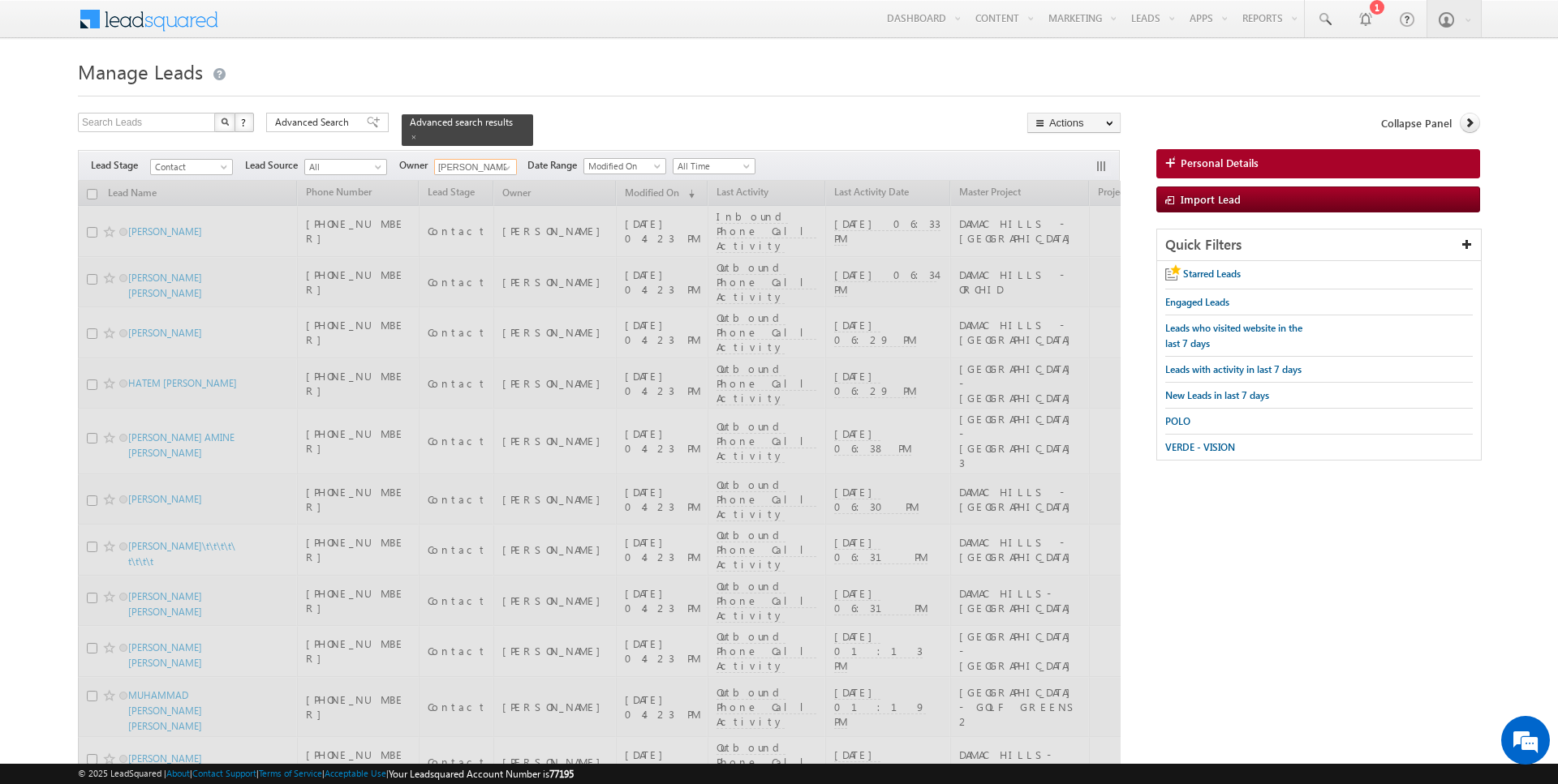
type input "[PERSON_NAME]"
click at [676, 90] on div at bounding box center [779, 91] width 1402 height 11
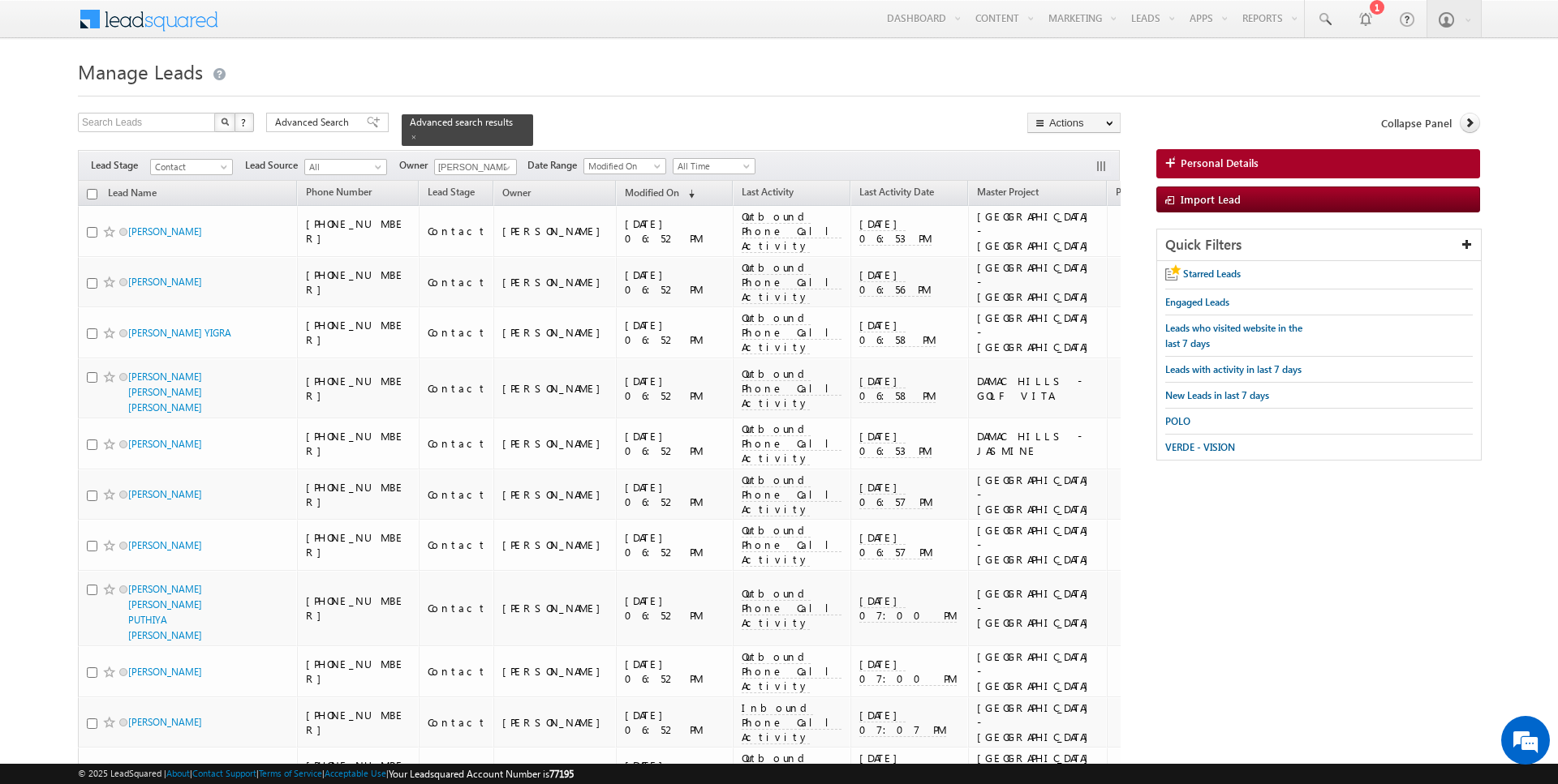
click at [91, 189] on input "checkbox" at bounding box center [92, 194] width 11 height 11
checkbox input "true"
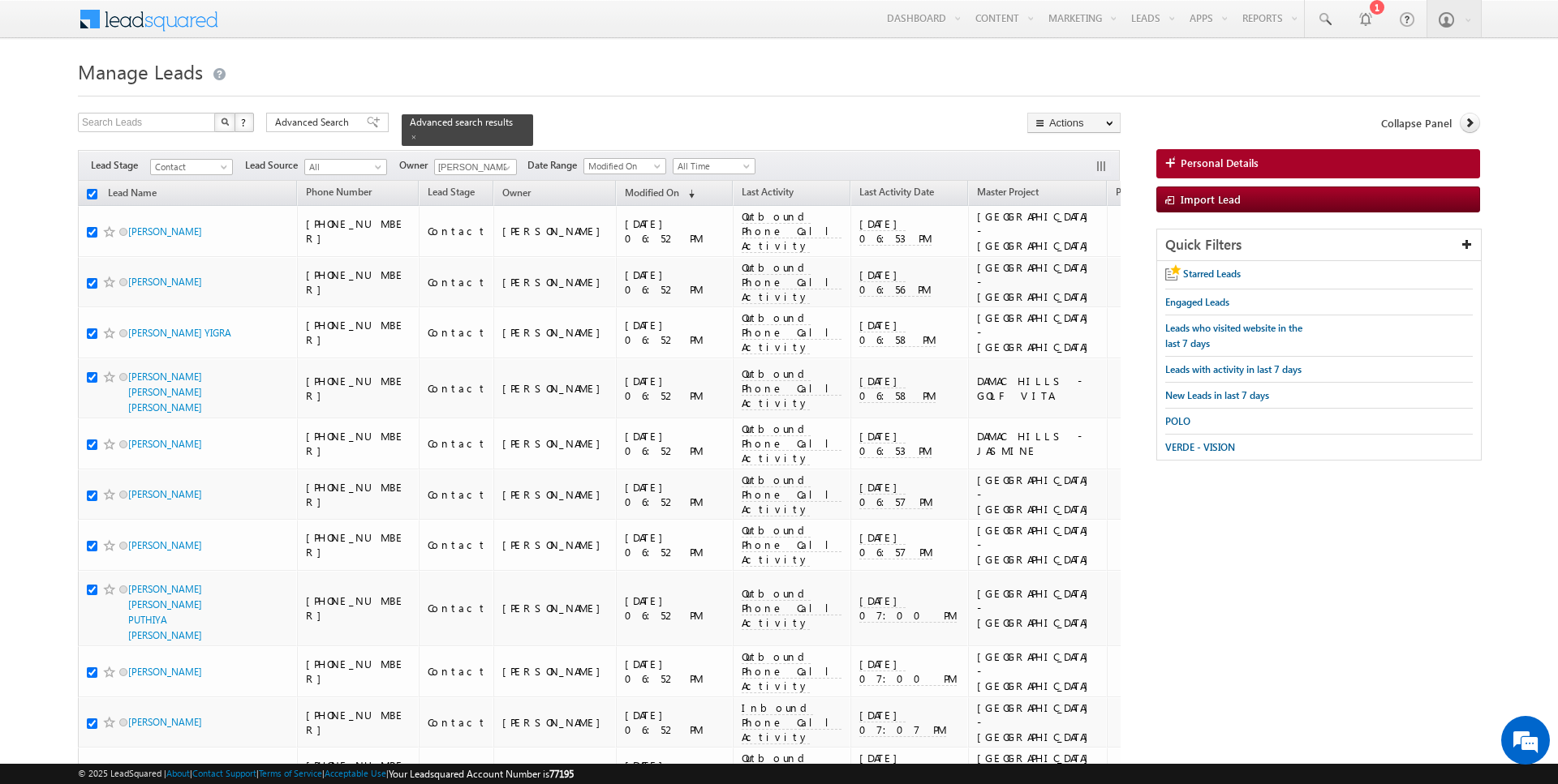
checkbox input "true"
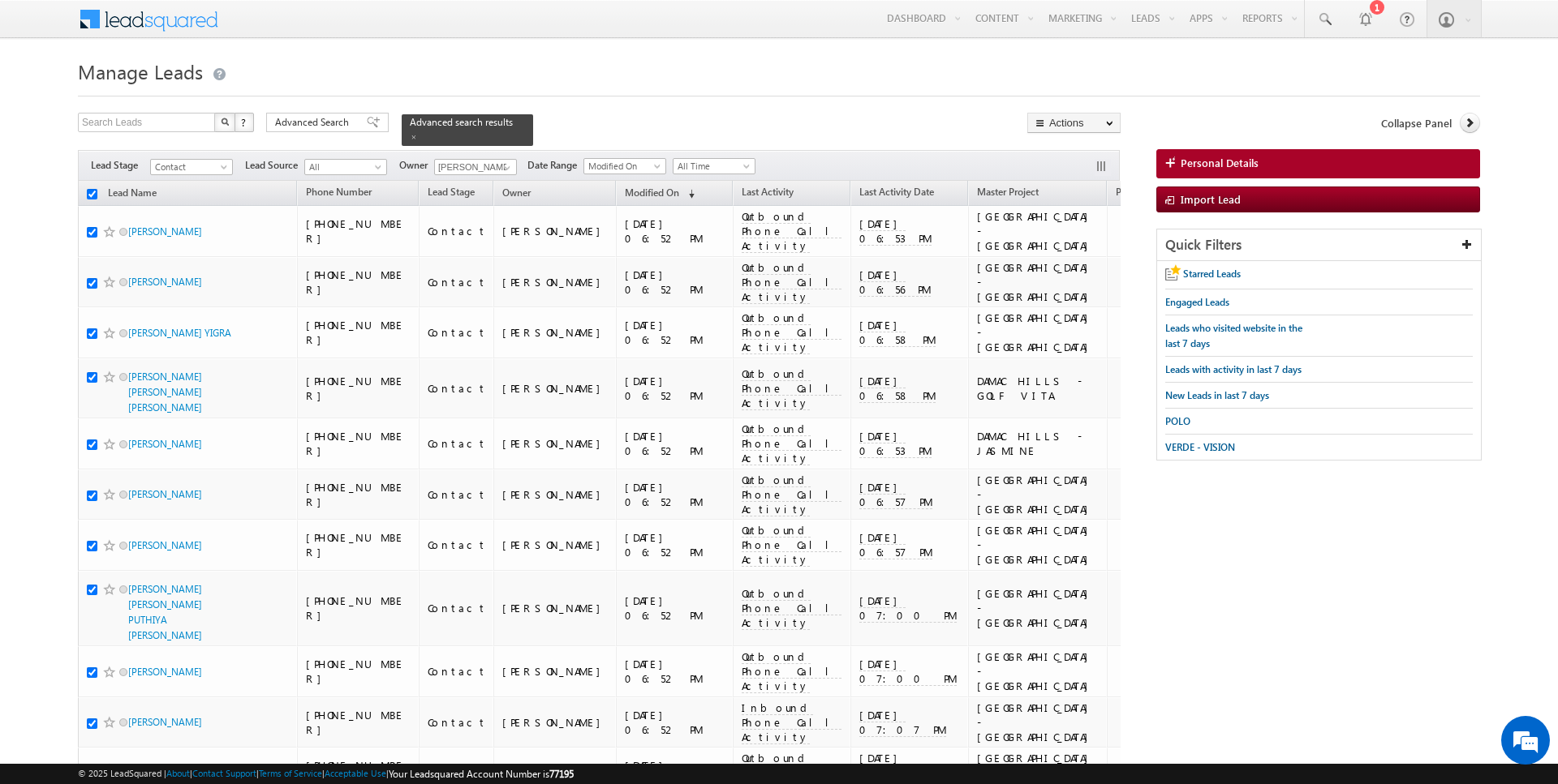
checkbox input "true"
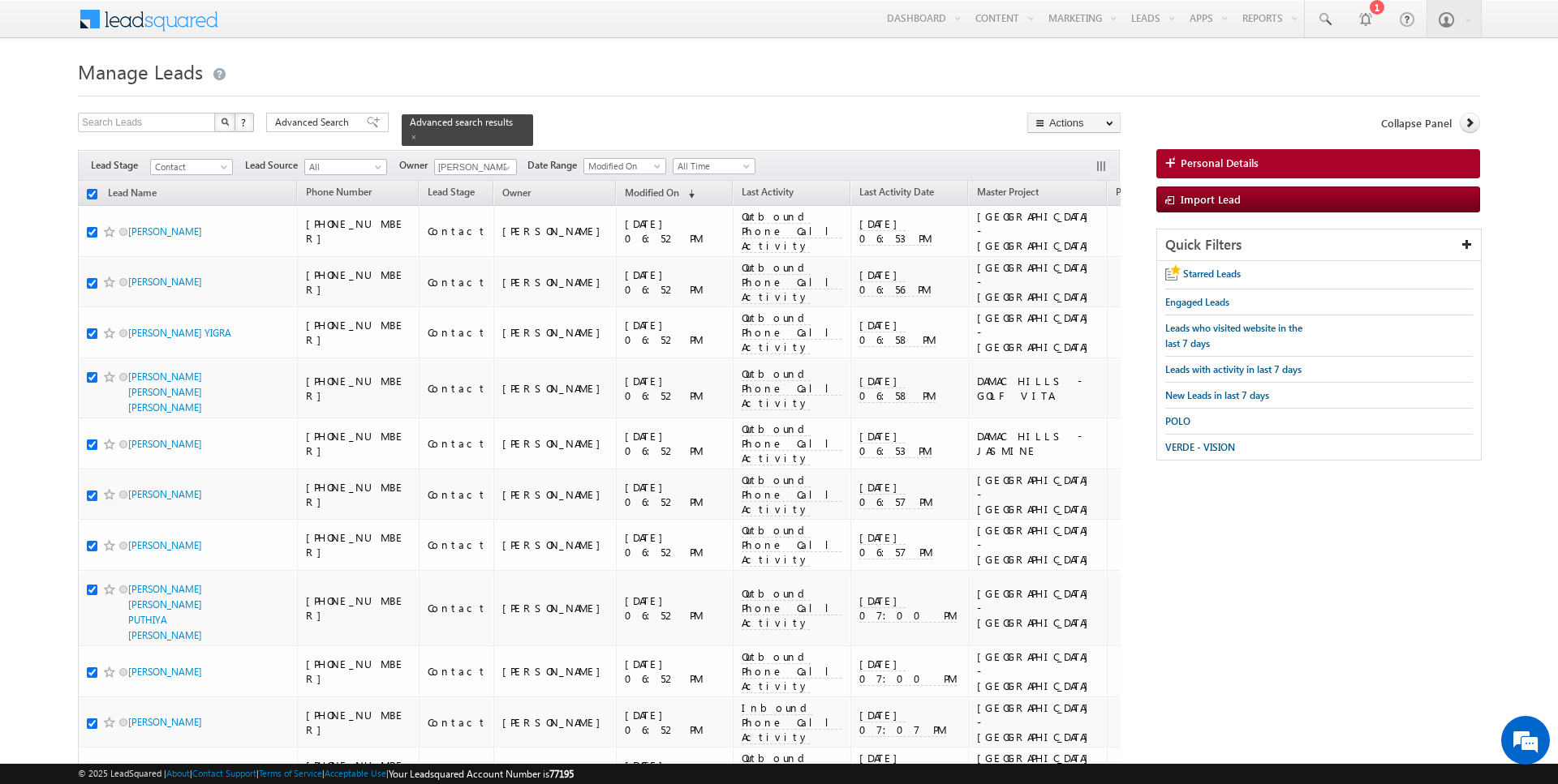
checkbox input "true"
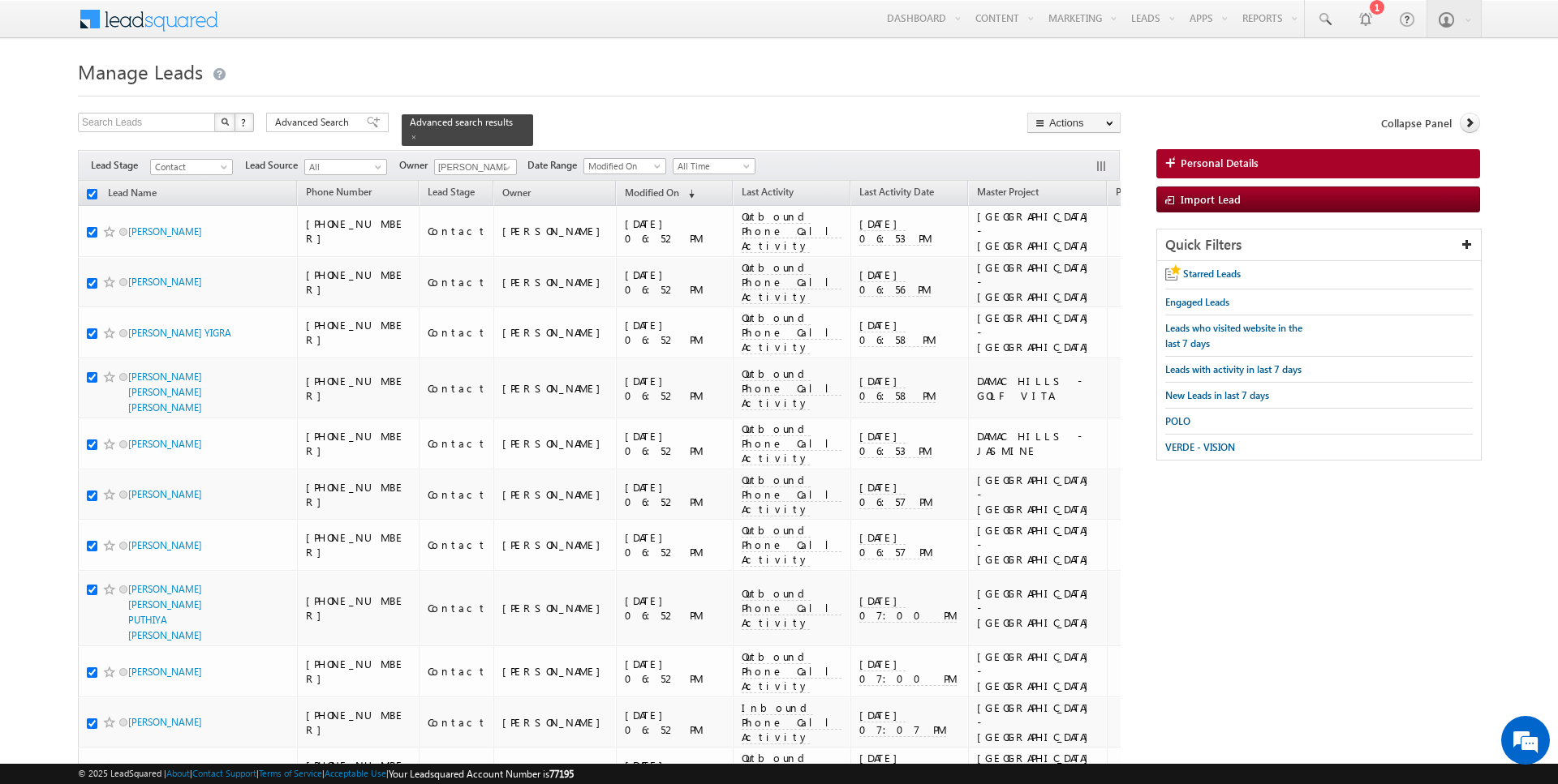
checkbox input "true"
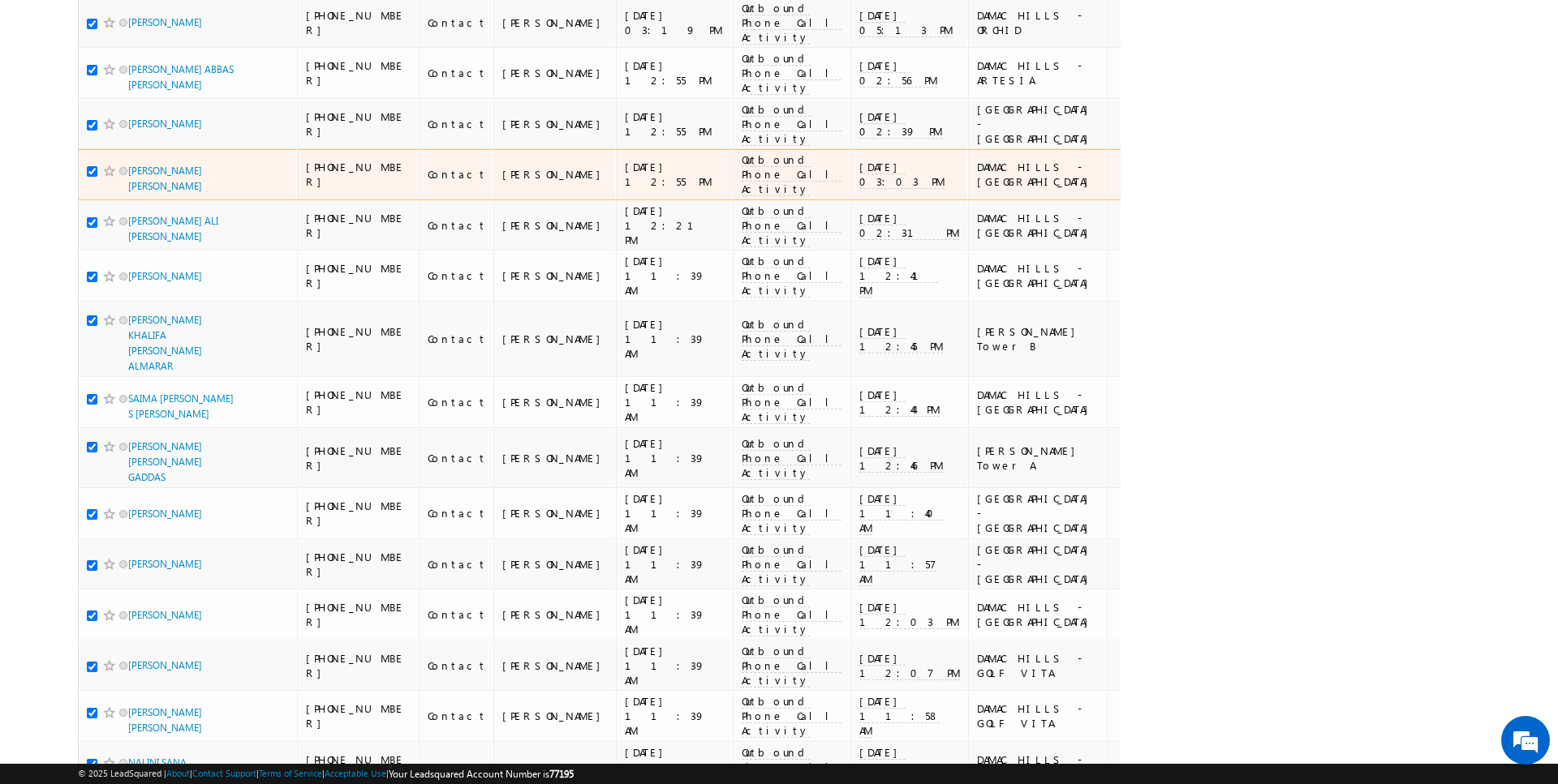
scroll to position [4901, 0]
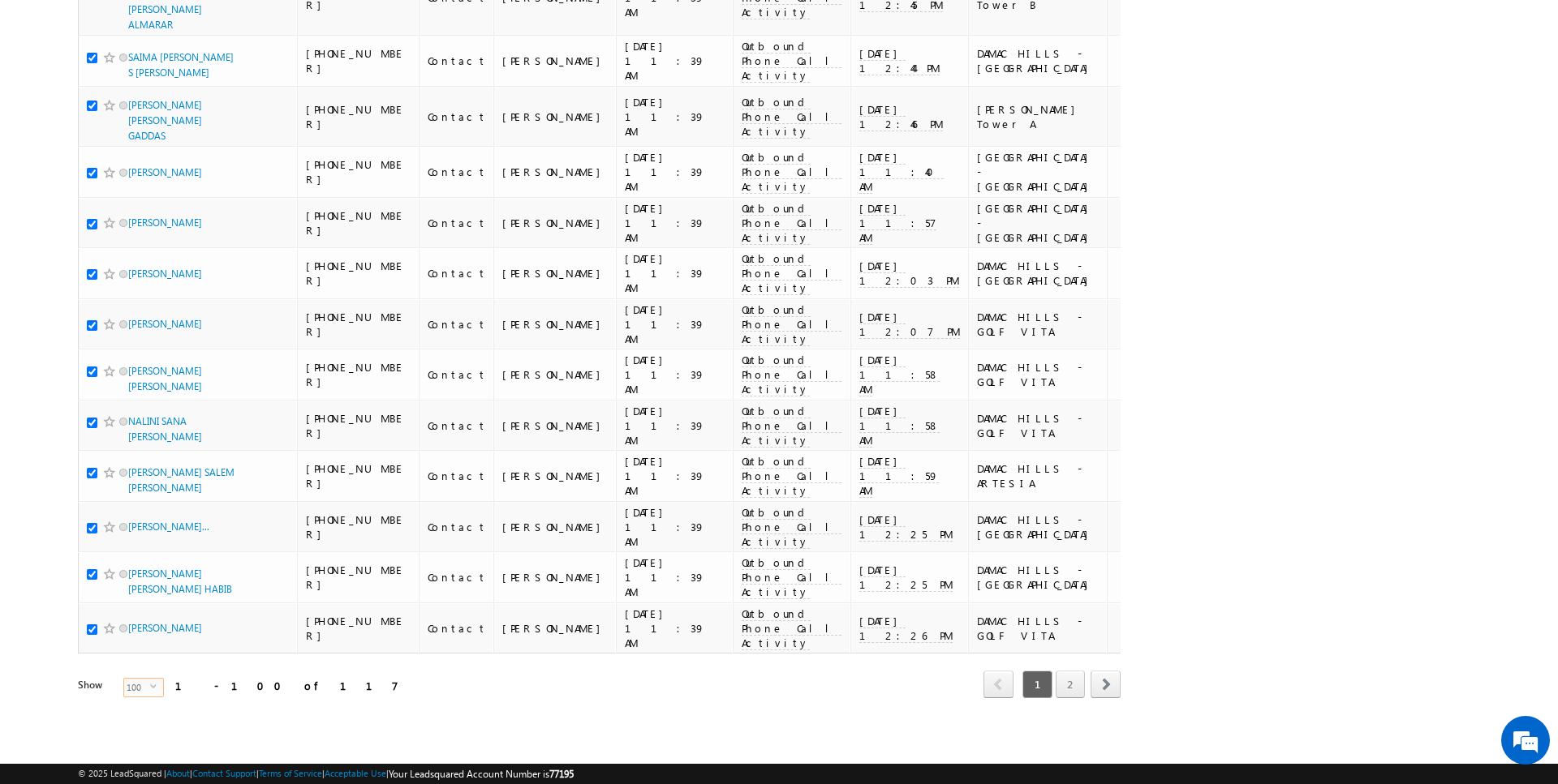
click at [124, 684] on span "100" at bounding box center [136, 687] width 26 height 18
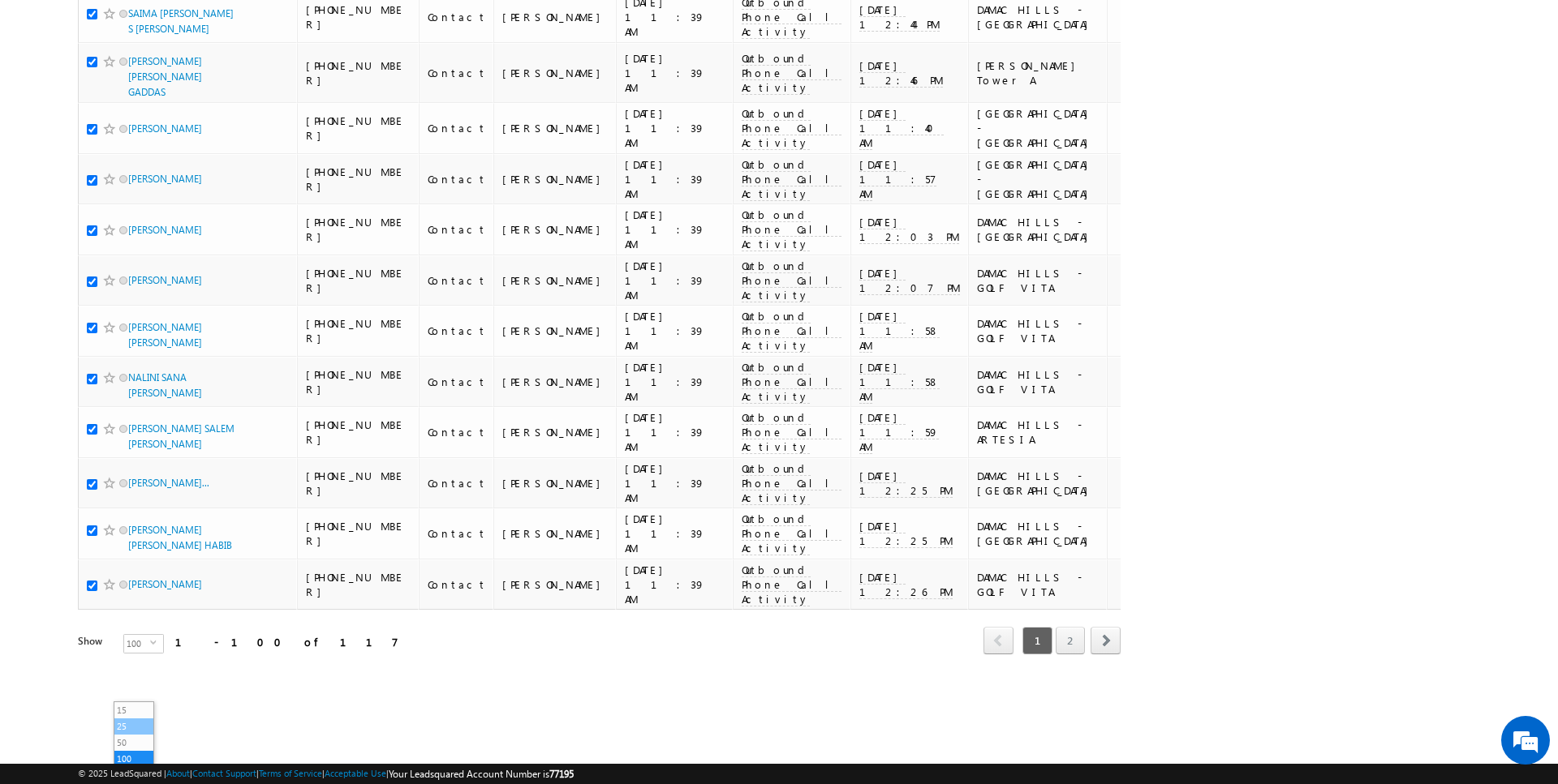
click at [129, 719] on li "25" at bounding box center [134, 726] width 39 height 16
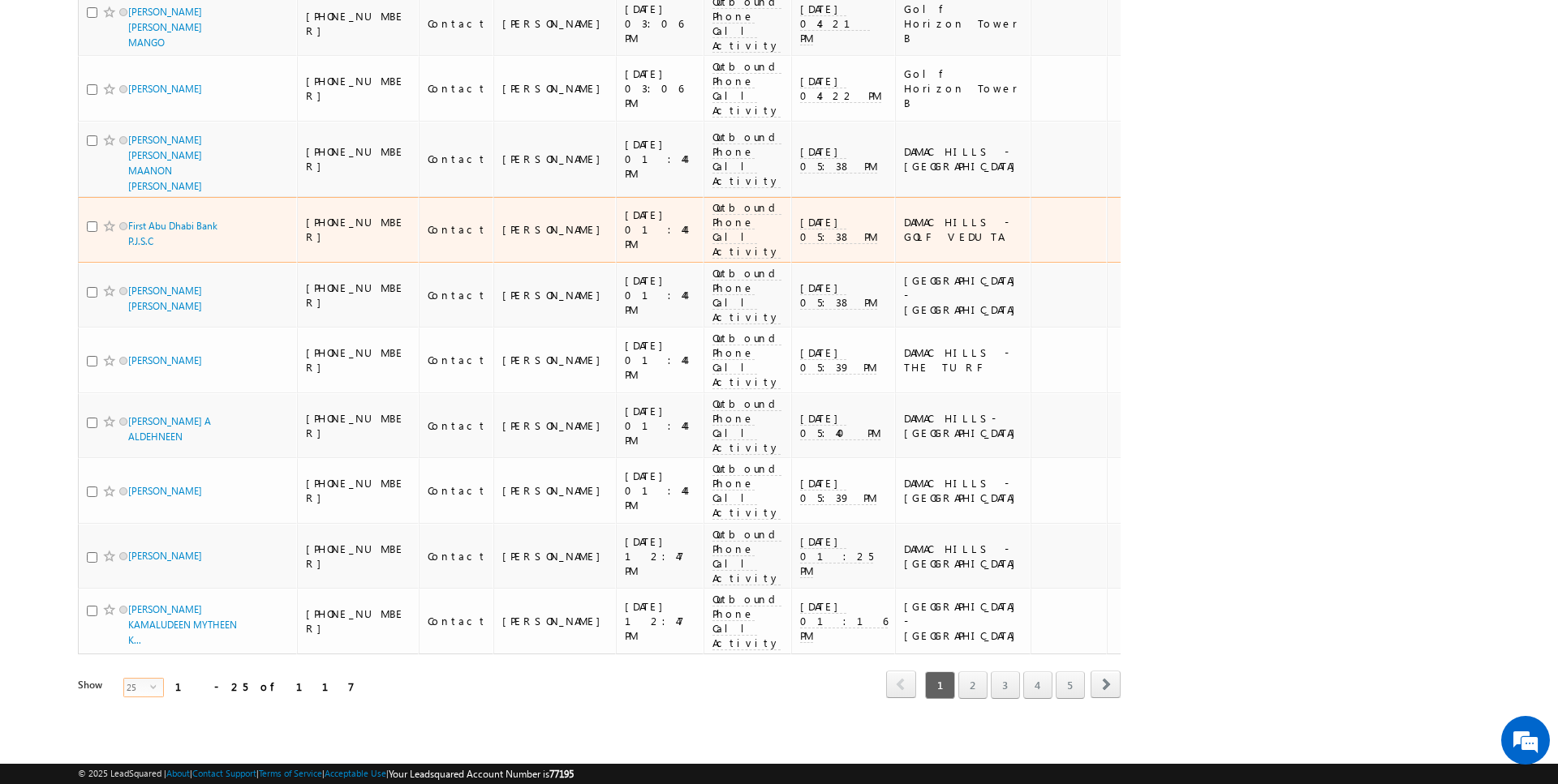
scroll to position [0, 0]
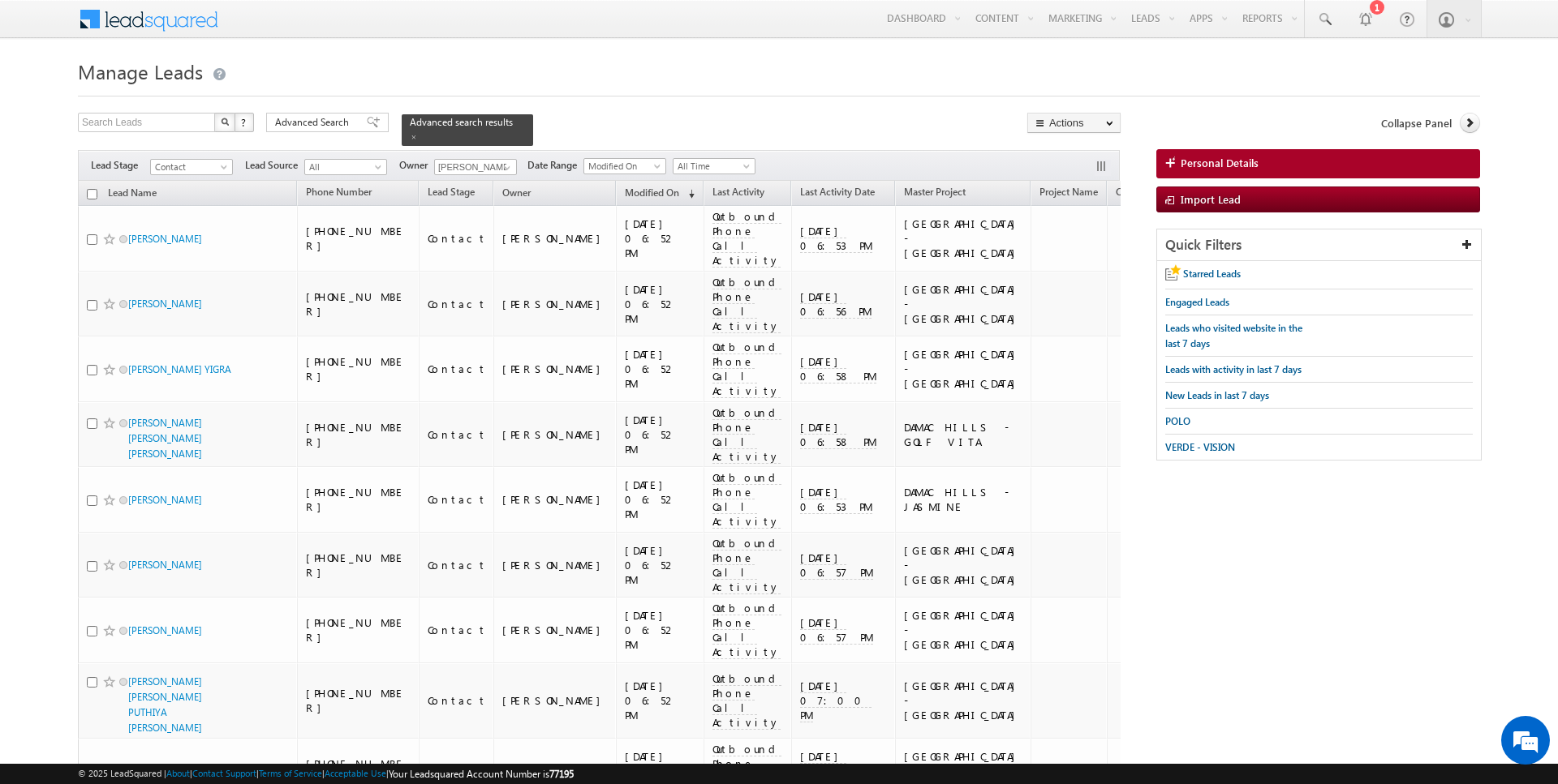
click at [90, 190] on input "checkbox" at bounding box center [92, 194] width 11 height 11
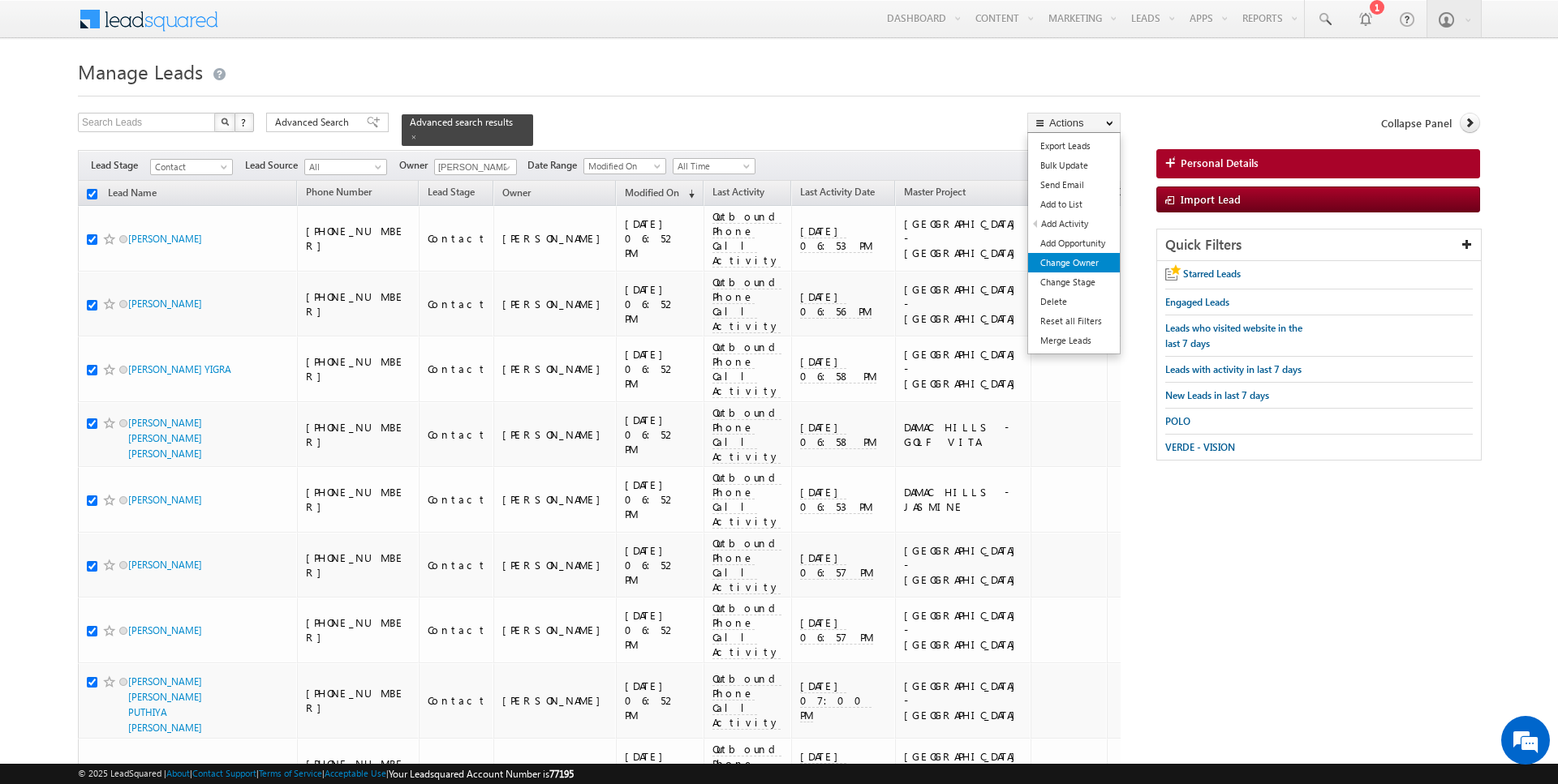
click at [1068, 257] on link "Change Owner" at bounding box center [1074, 262] width 92 height 19
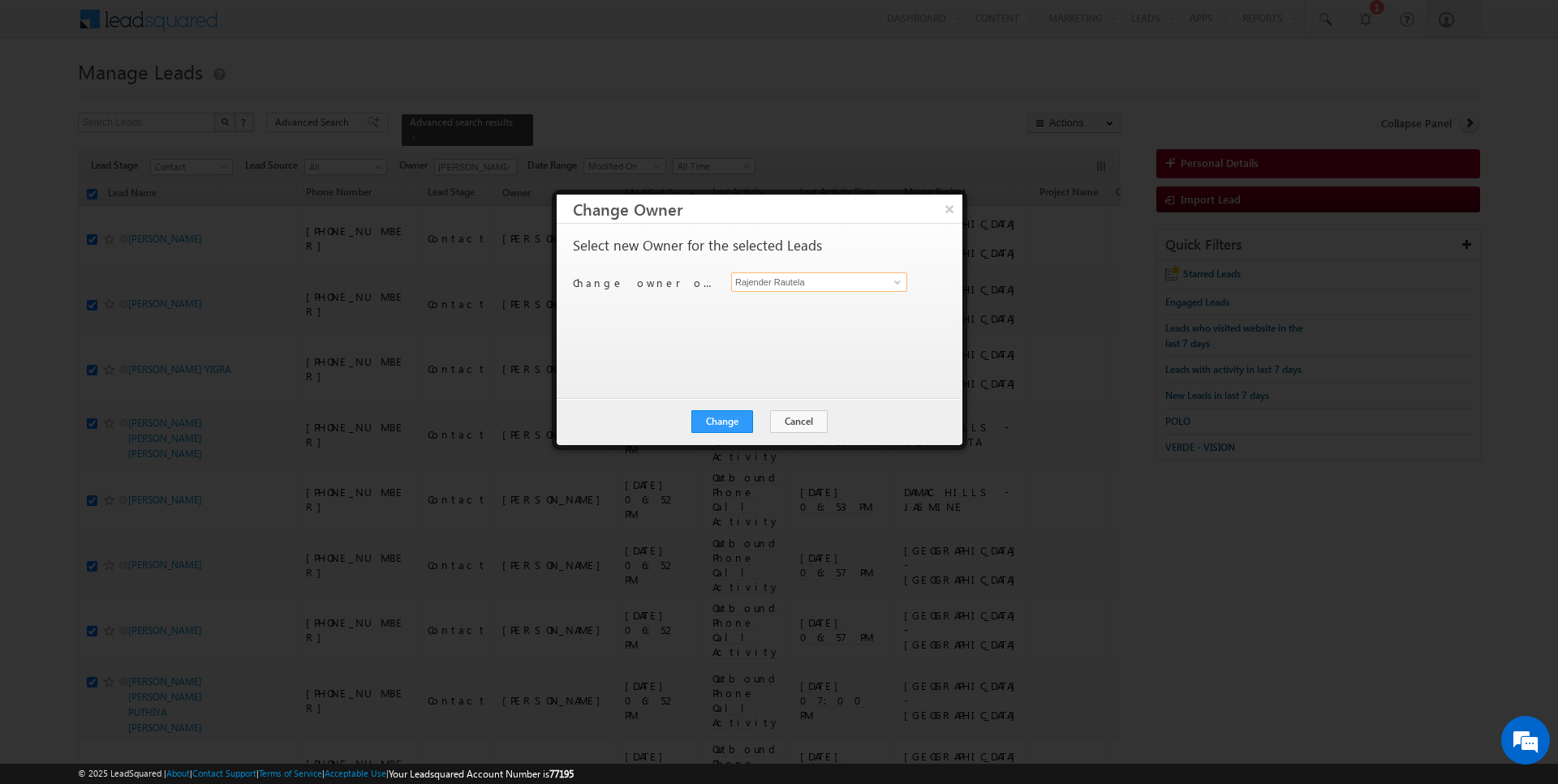
click at [795, 278] on input "Rajender Rautela" at bounding box center [819, 282] width 176 height 19
click at [728, 423] on button "Change" at bounding box center [722, 422] width 62 height 23
click at [746, 423] on button "Close" at bounding box center [762, 422] width 52 height 23
